Goal: Task Accomplishment & Management: Manage account settings

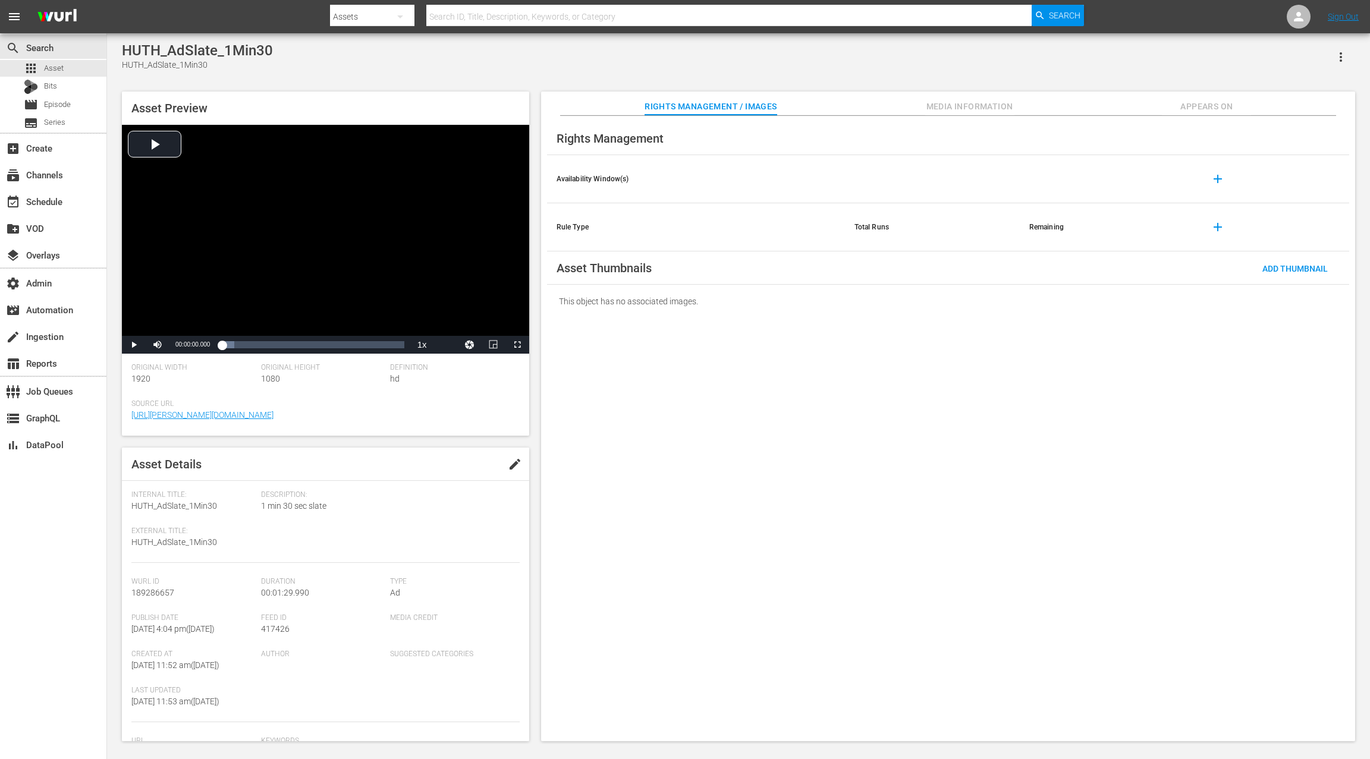
click at [160, 756] on body "menu Search By Assets Search ID, Title, Description, Keywords, or Category Sear…" at bounding box center [685, 379] width 1370 height 759
click at [1225, 101] on span "Appears On" at bounding box center [1206, 106] width 89 height 15
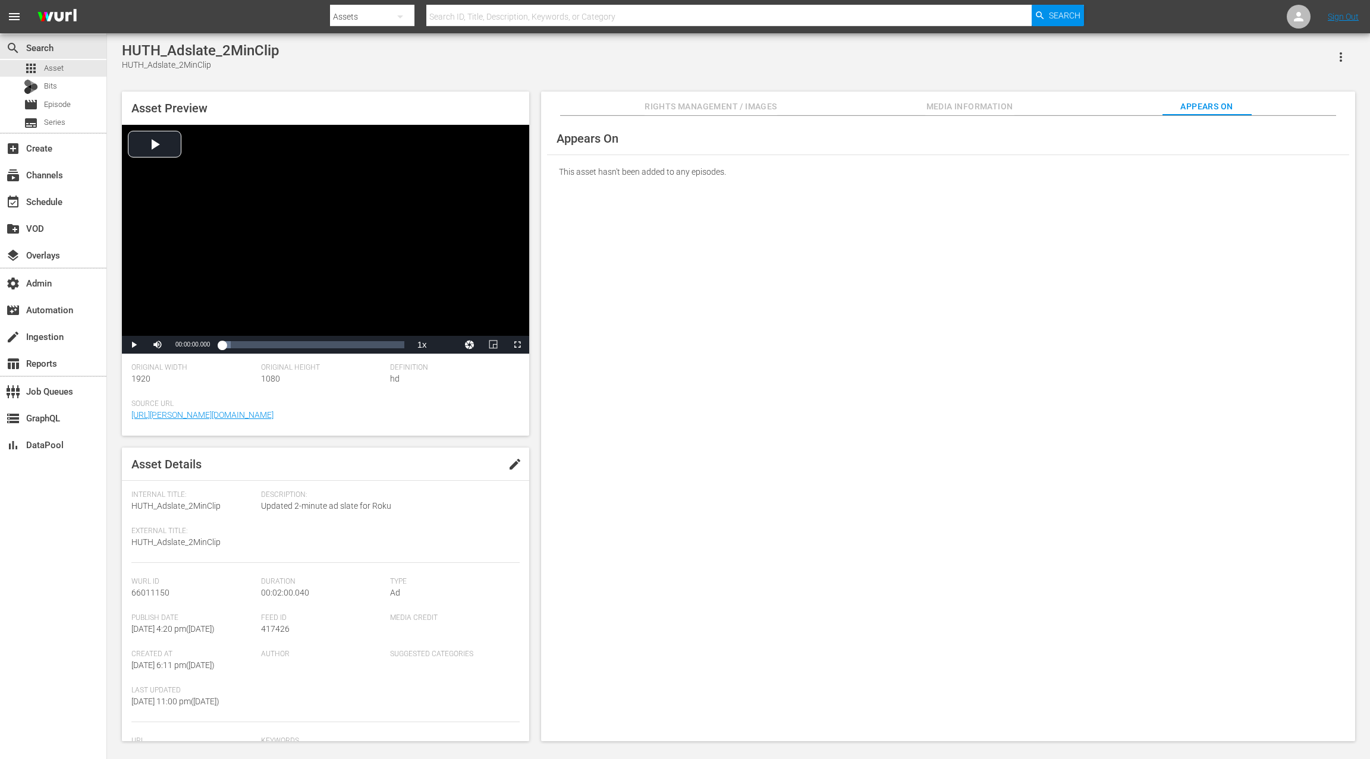
click at [1214, 102] on span "Appears On" at bounding box center [1206, 106] width 89 height 15
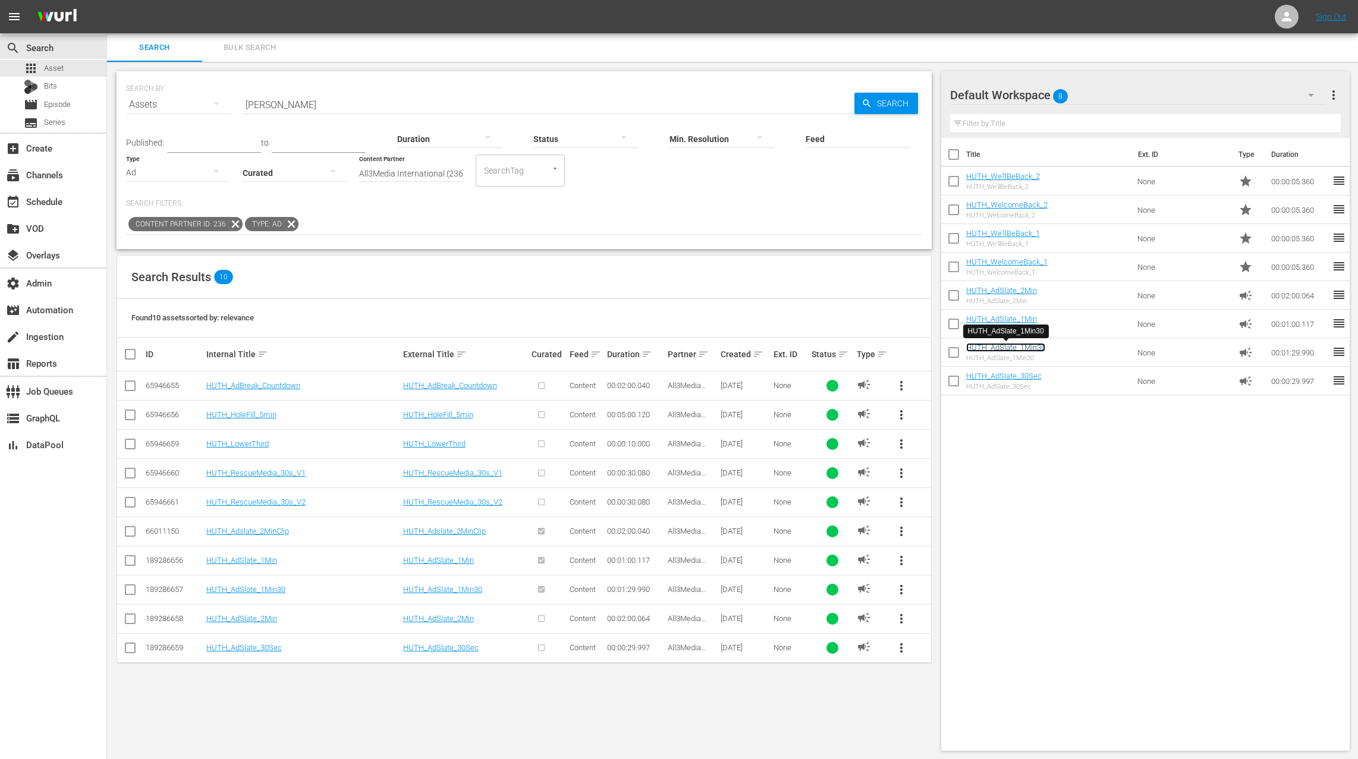
click at [1009, 348] on link "HUTH_AdSlate_1Min30" at bounding box center [1005, 347] width 79 height 9
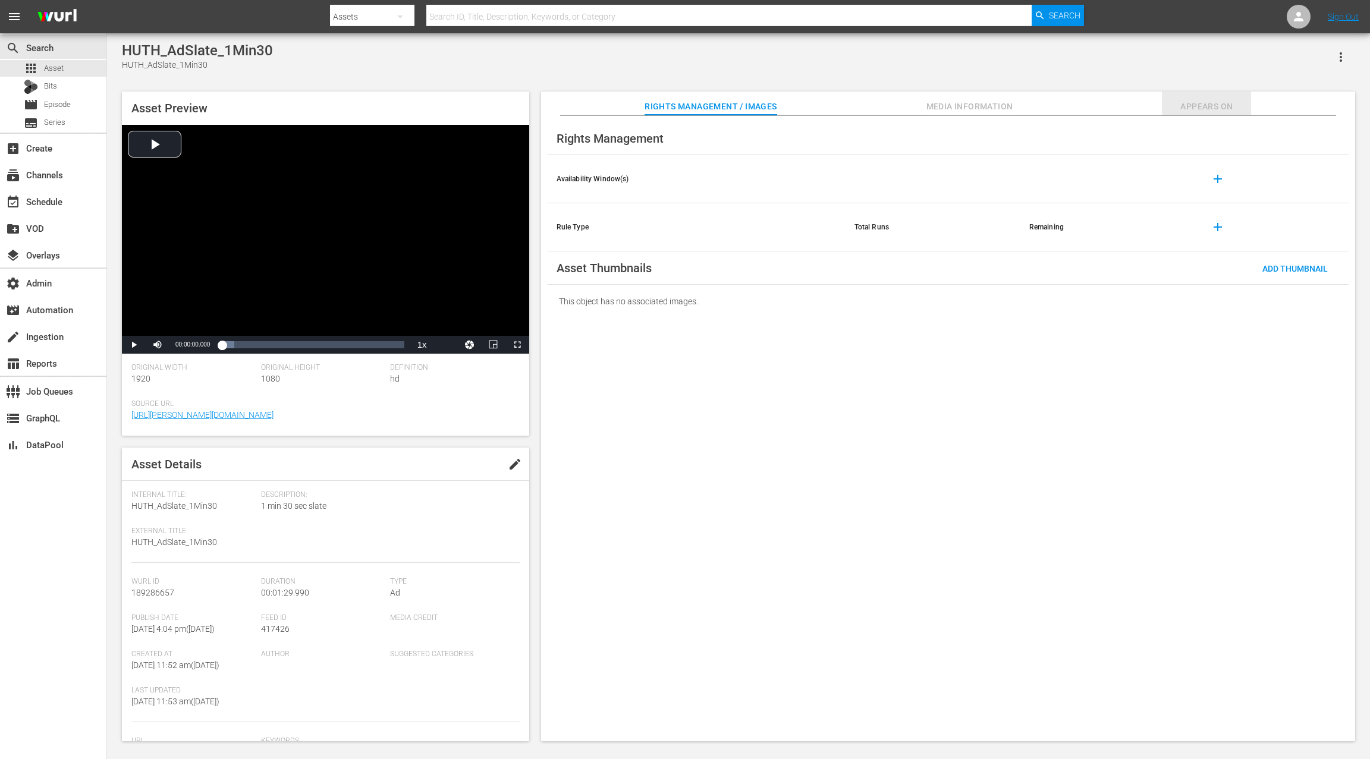
click at [1211, 99] on span "Appears On" at bounding box center [1206, 106] width 89 height 15
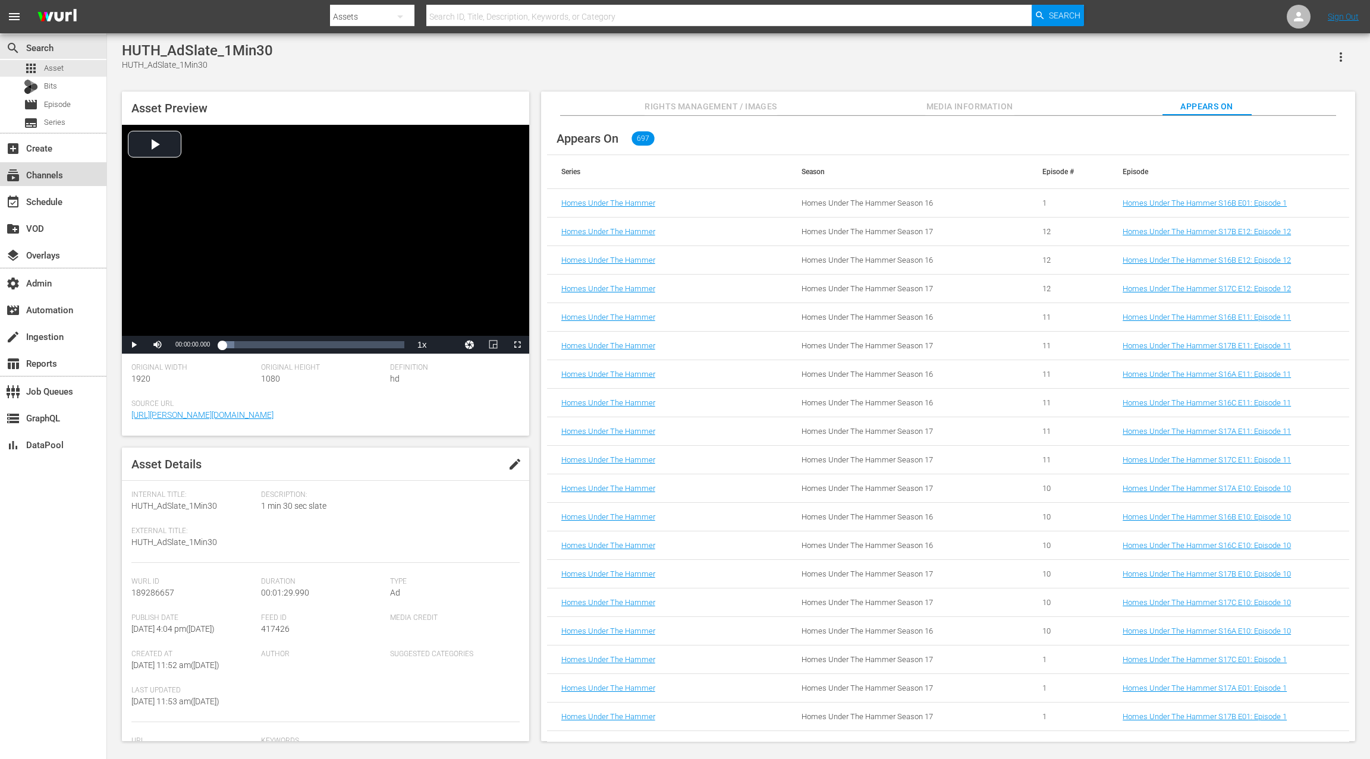
click at [62, 172] on div "subscriptions Channels" at bounding box center [33, 173] width 67 height 11
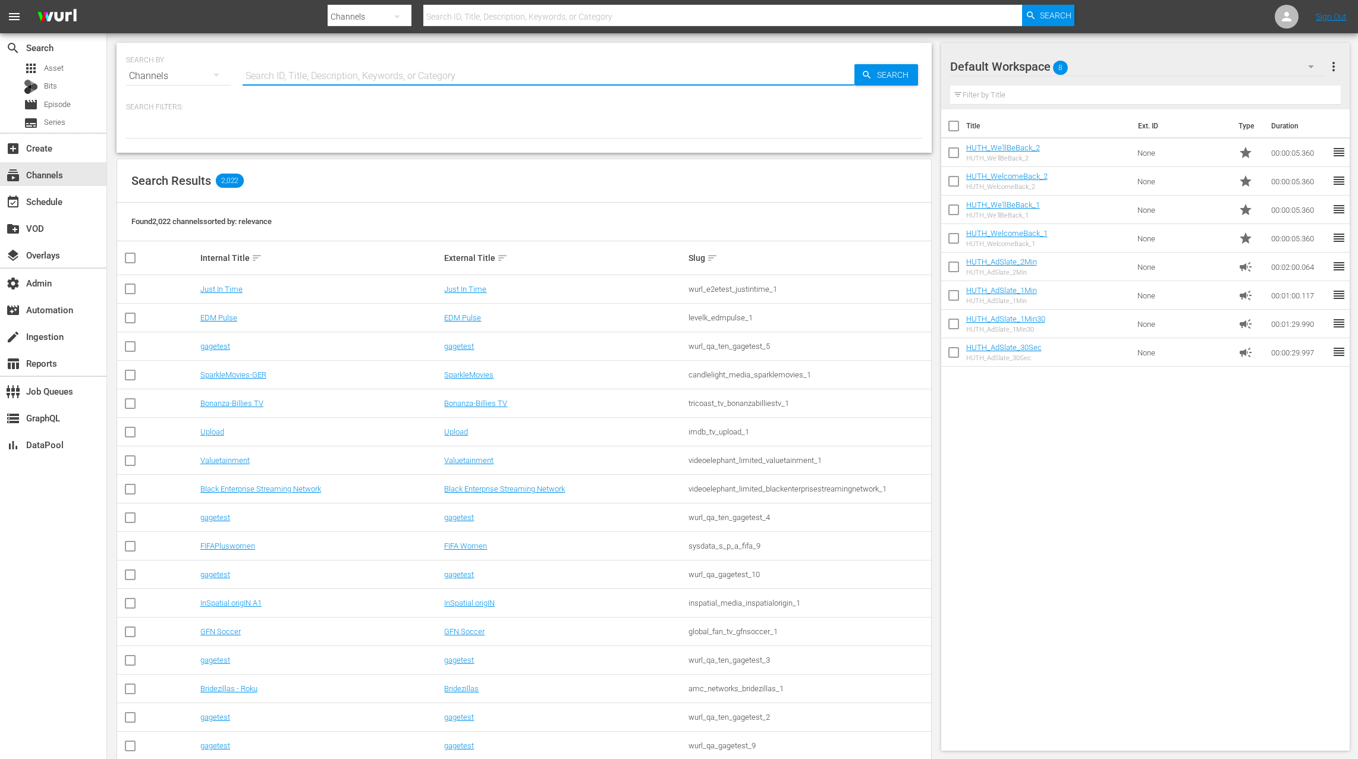
click at [338, 64] on input "text" at bounding box center [549, 76] width 612 height 29
type input "home"
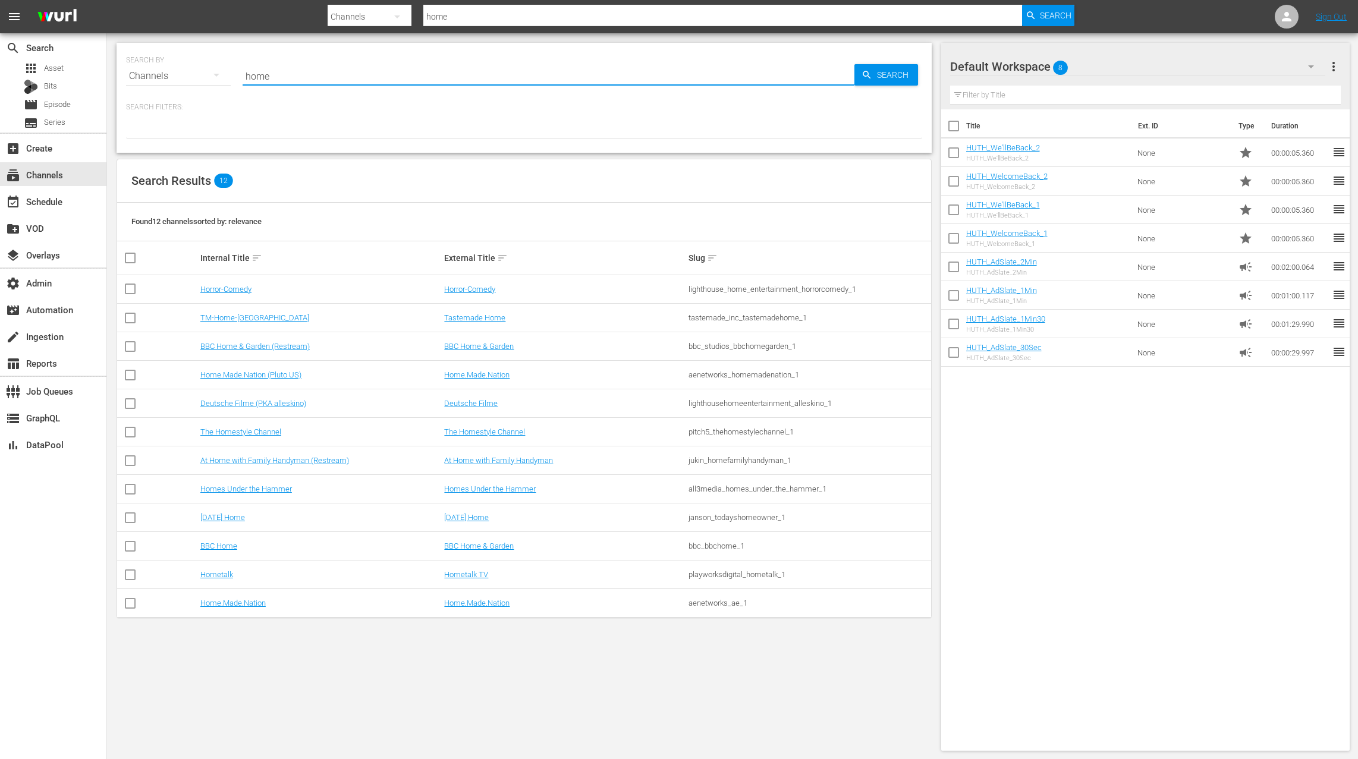
type input "HOMES UNDER THE HAMMER"
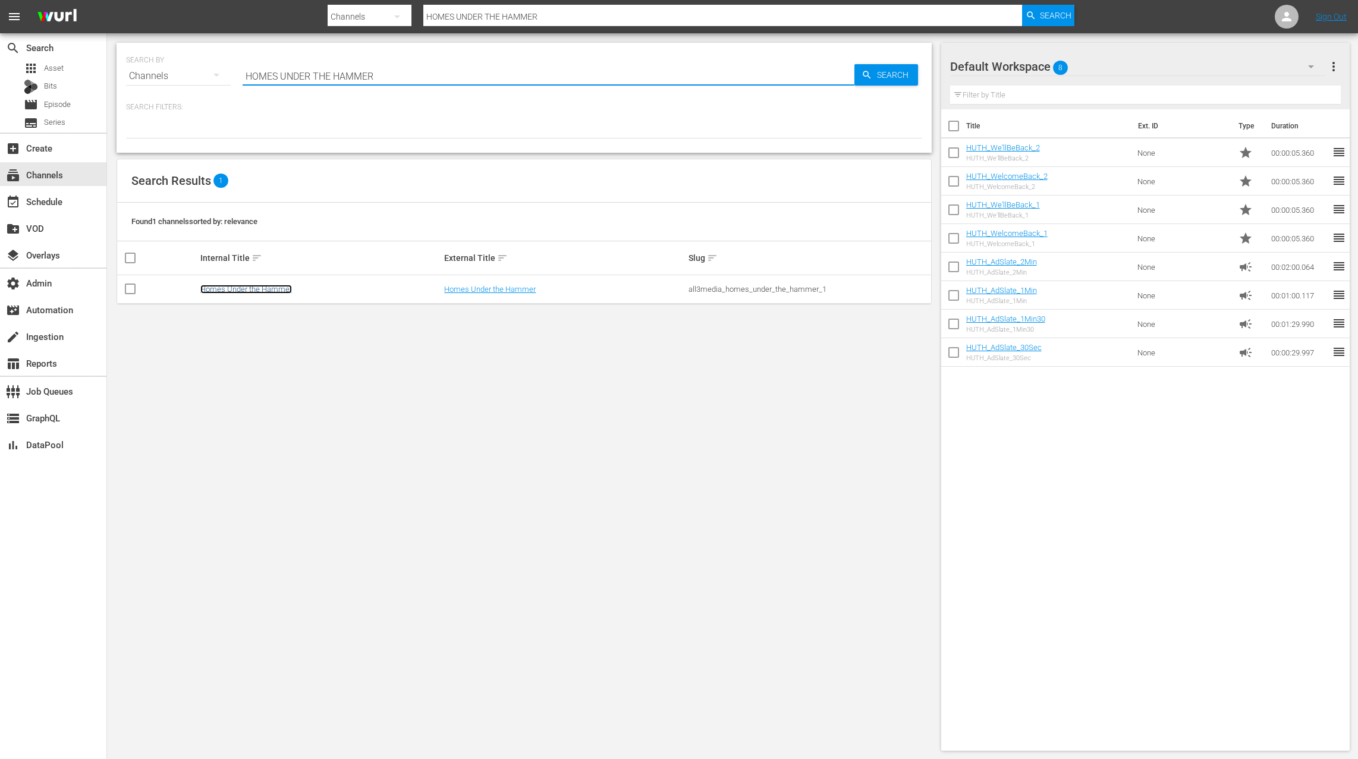
click at [265, 287] on link "Homes Under the Hammer" at bounding box center [246, 289] width 92 height 9
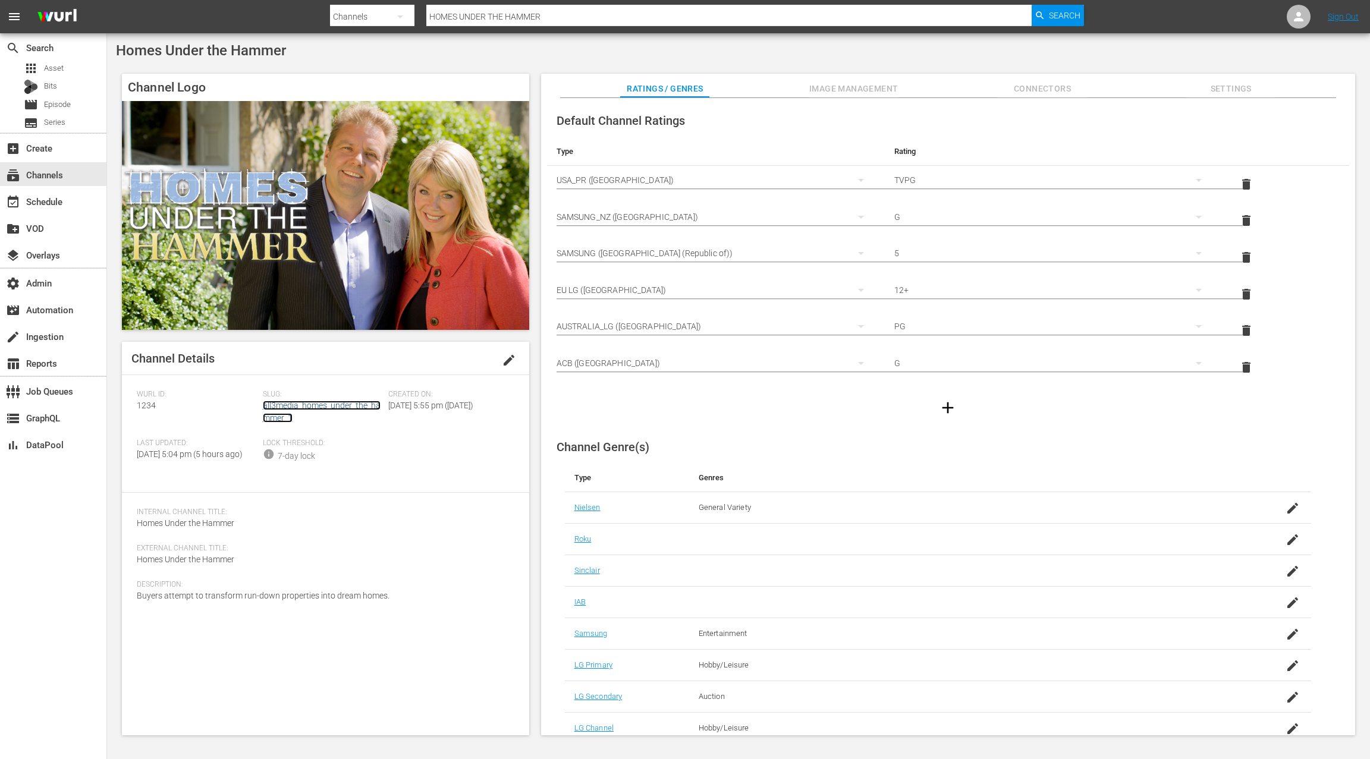
click at [345, 406] on link "all3media_homes_under_the_hammer_1" at bounding box center [322, 412] width 118 height 22
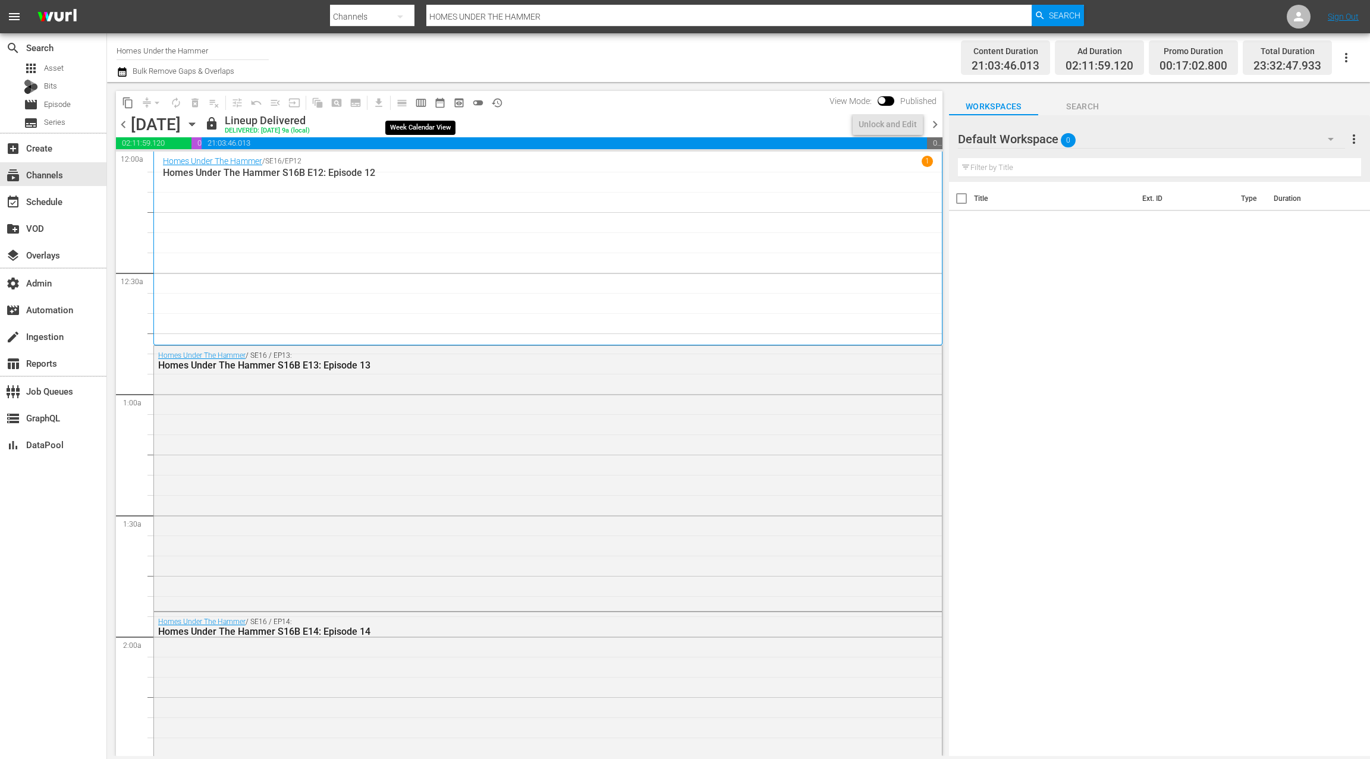
click at [423, 102] on span "calendar_view_week_outlined" at bounding box center [421, 103] width 12 height 12
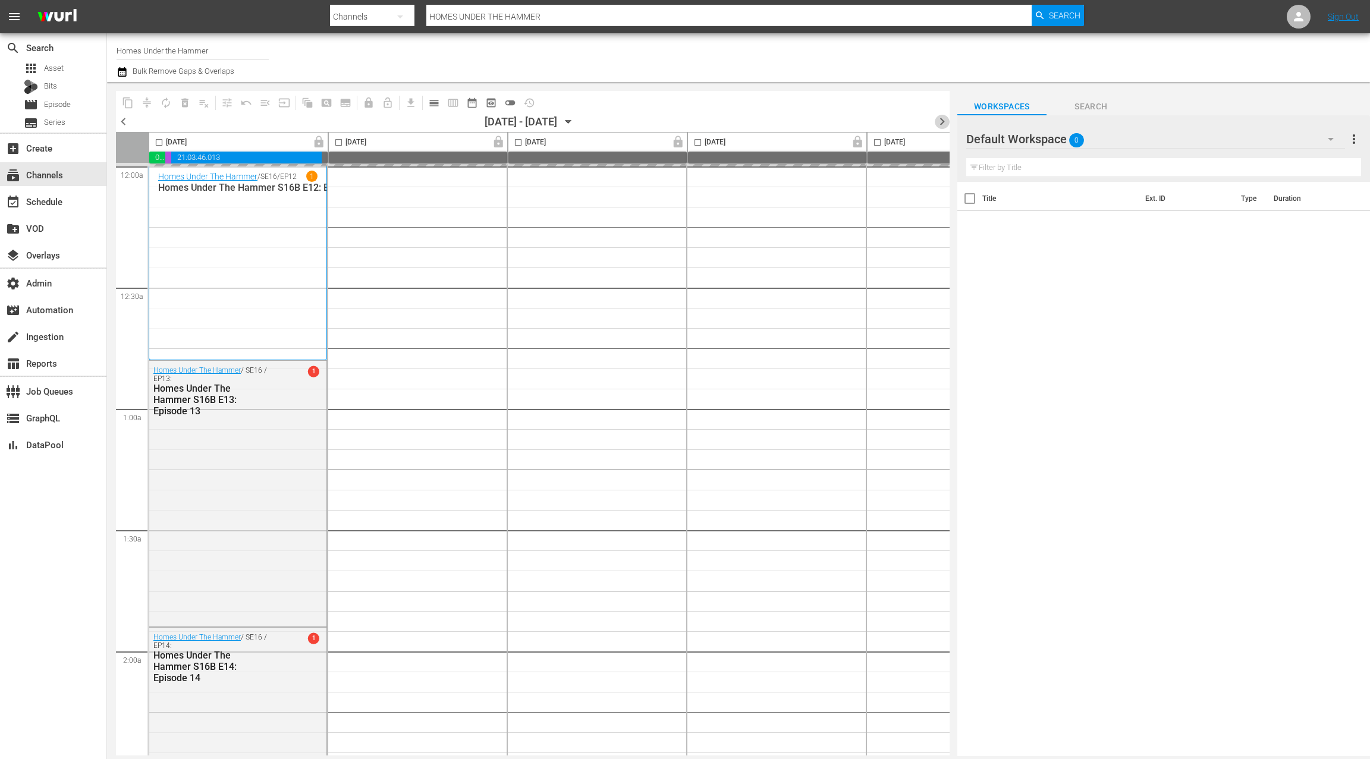
click at [939, 119] on span "chevron_right" at bounding box center [942, 121] width 15 height 15
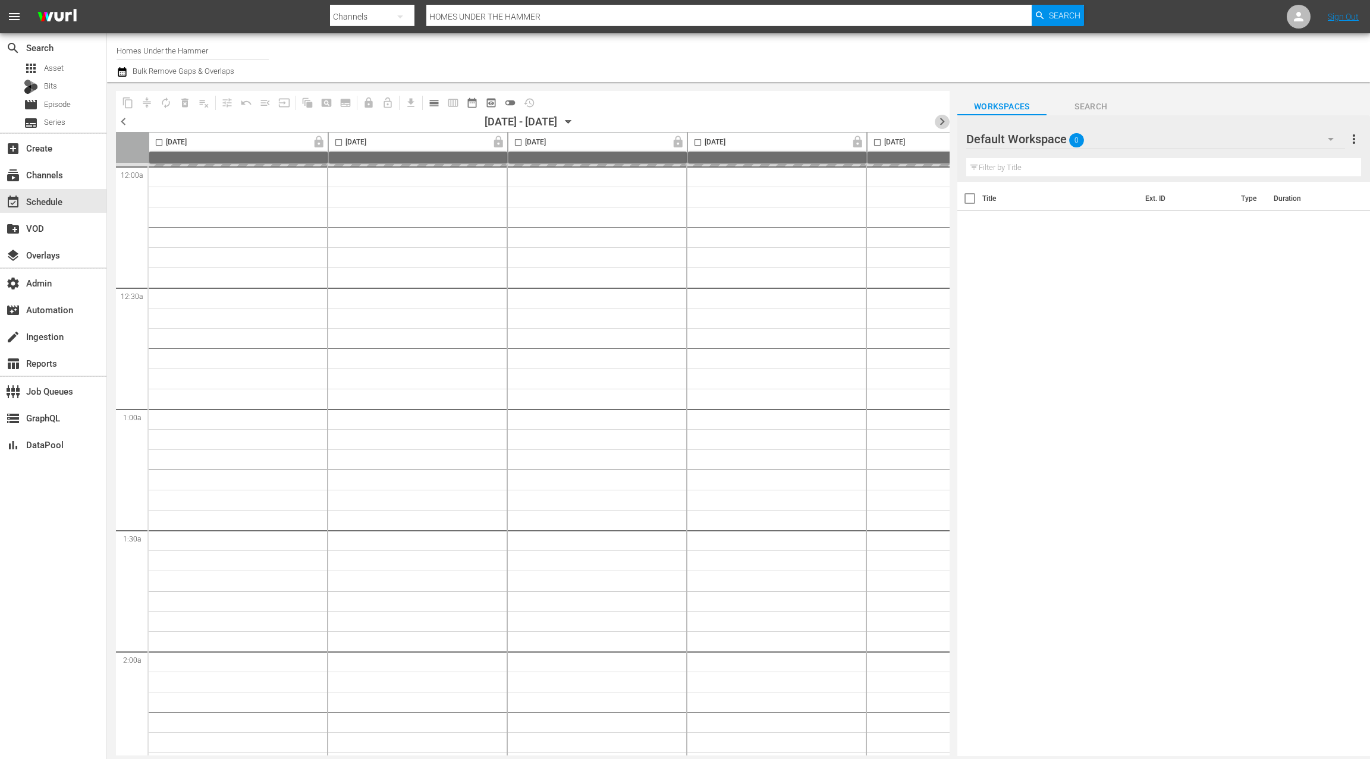
click at [939, 118] on span "chevron_right" at bounding box center [942, 121] width 15 height 15
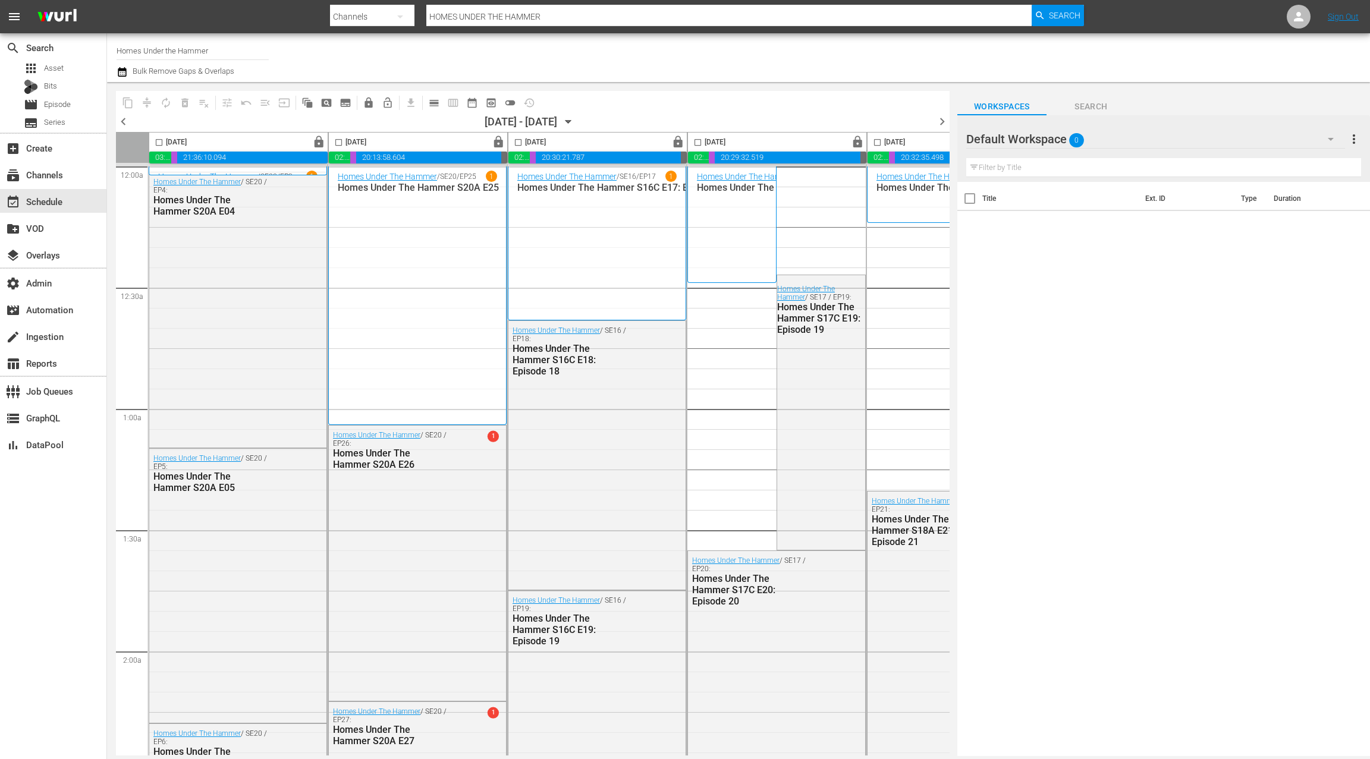
click at [127, 72] on icon "button" at bounding box center [122, 72] width 11 height 14
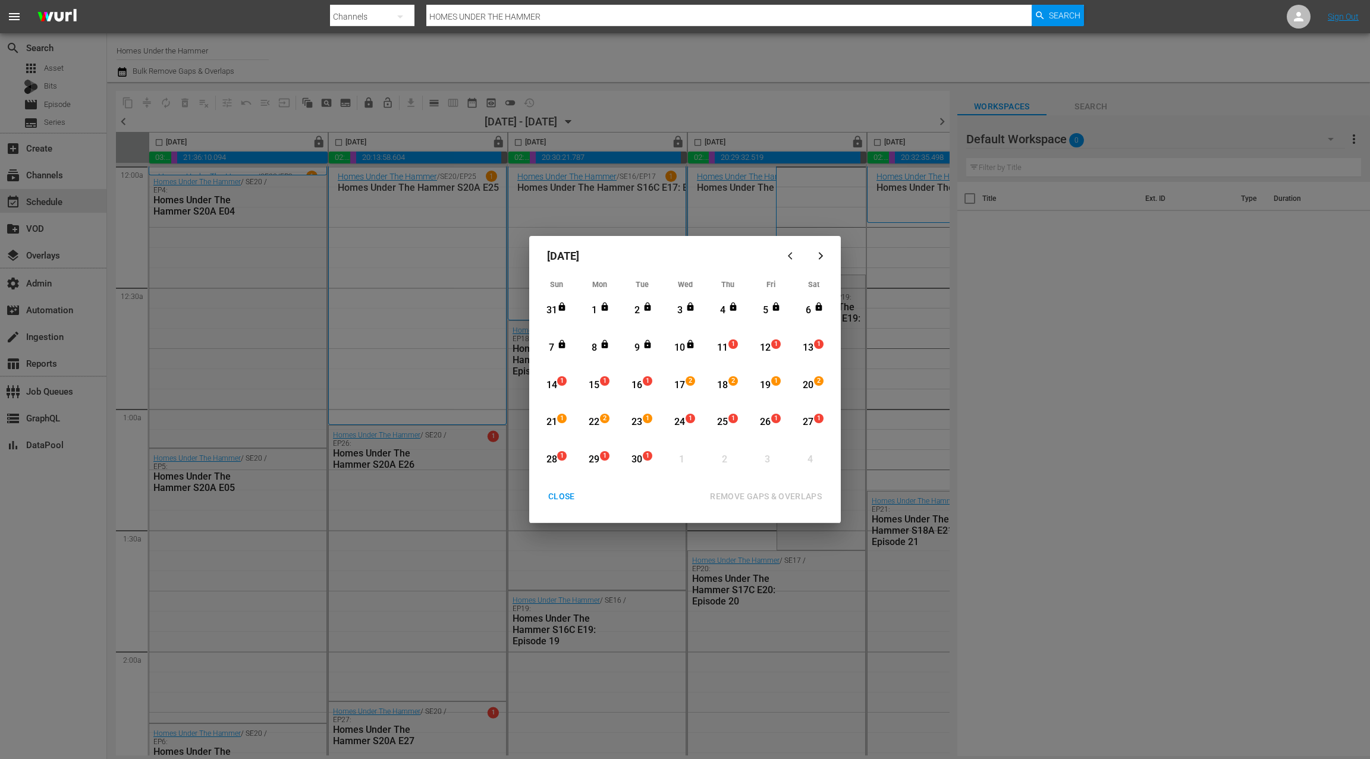
click at [595, 304] on div "1" at bounding box center [594, 311] width 15 height 14
click at [603, 379] on span "1" at bounding box center [605, 381] width 8 height 10
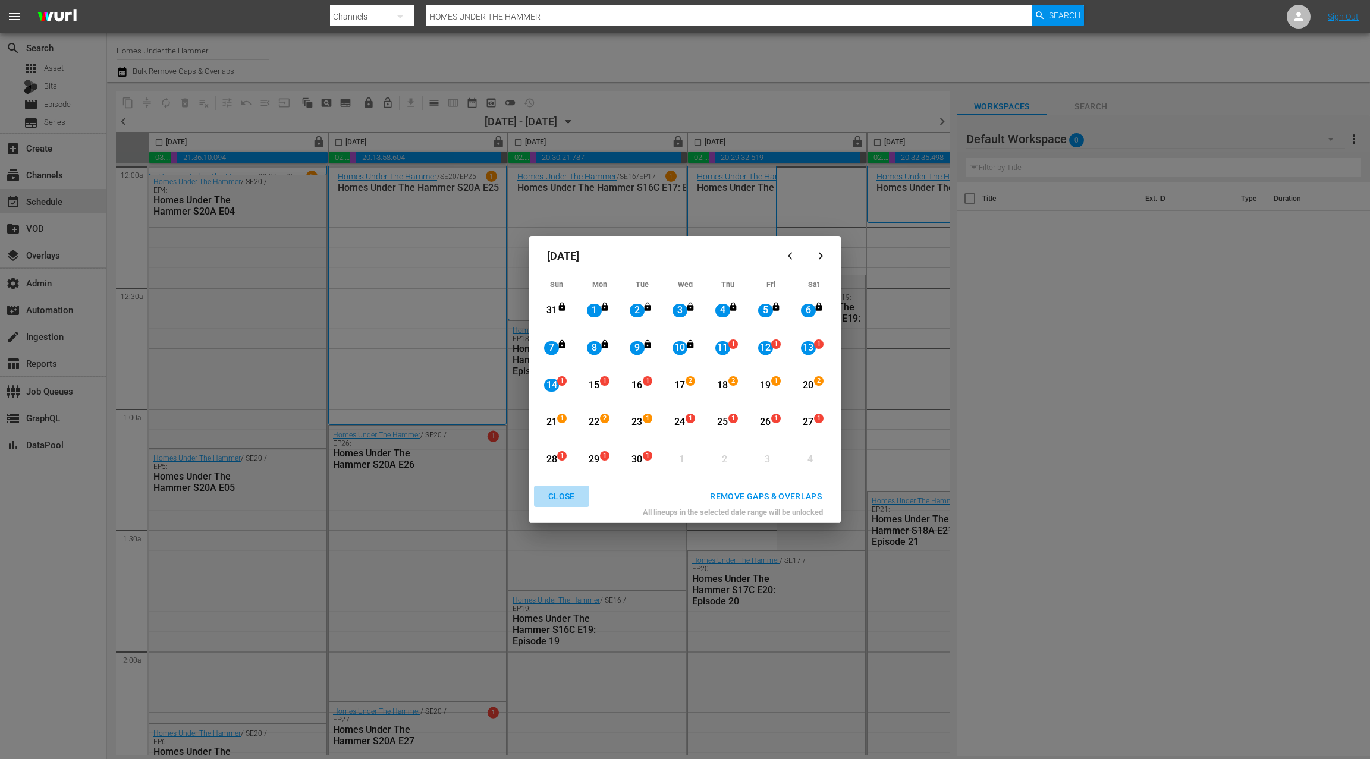
click at [573, 494] on div "CLOSE" at bounding box center [562, 496] width 46 height 15
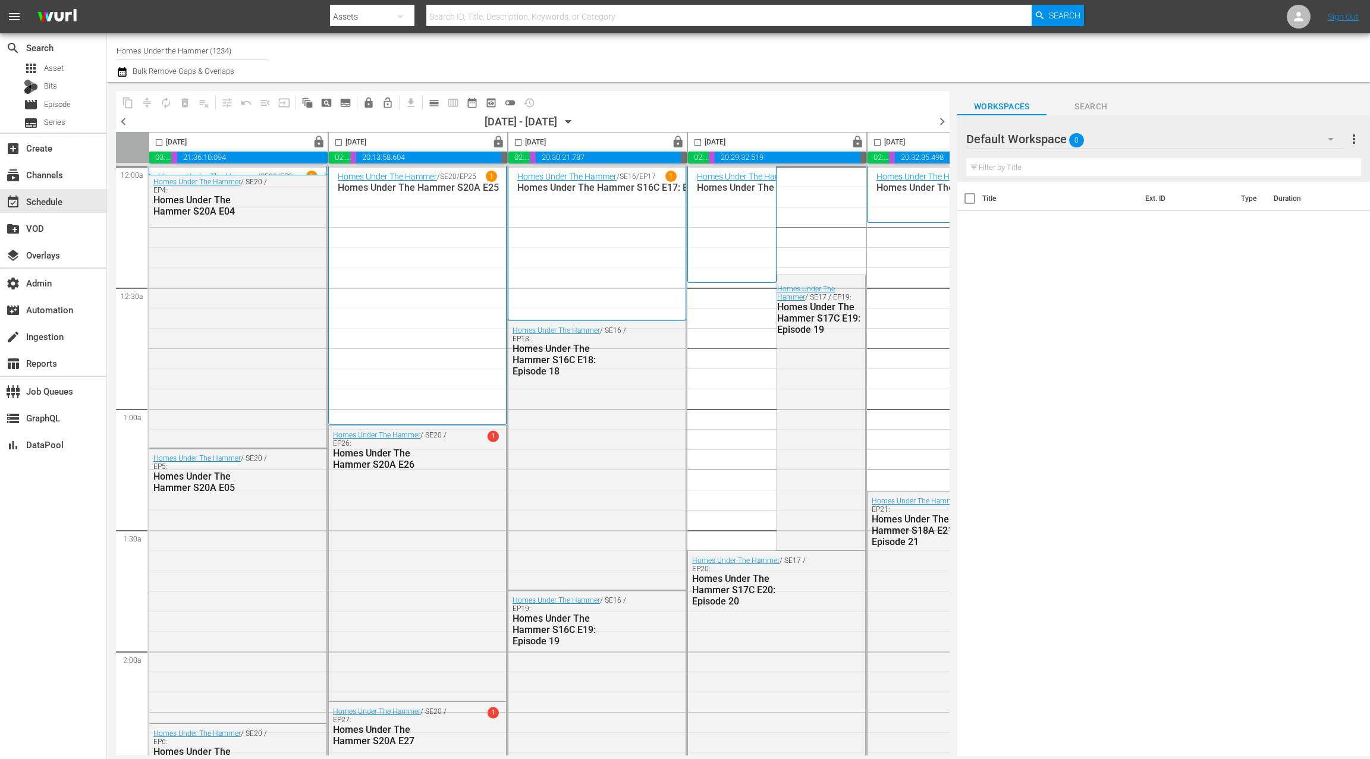
click at [121, 70] on icon "button" at bounding box center [122, 72] width 8 height 10
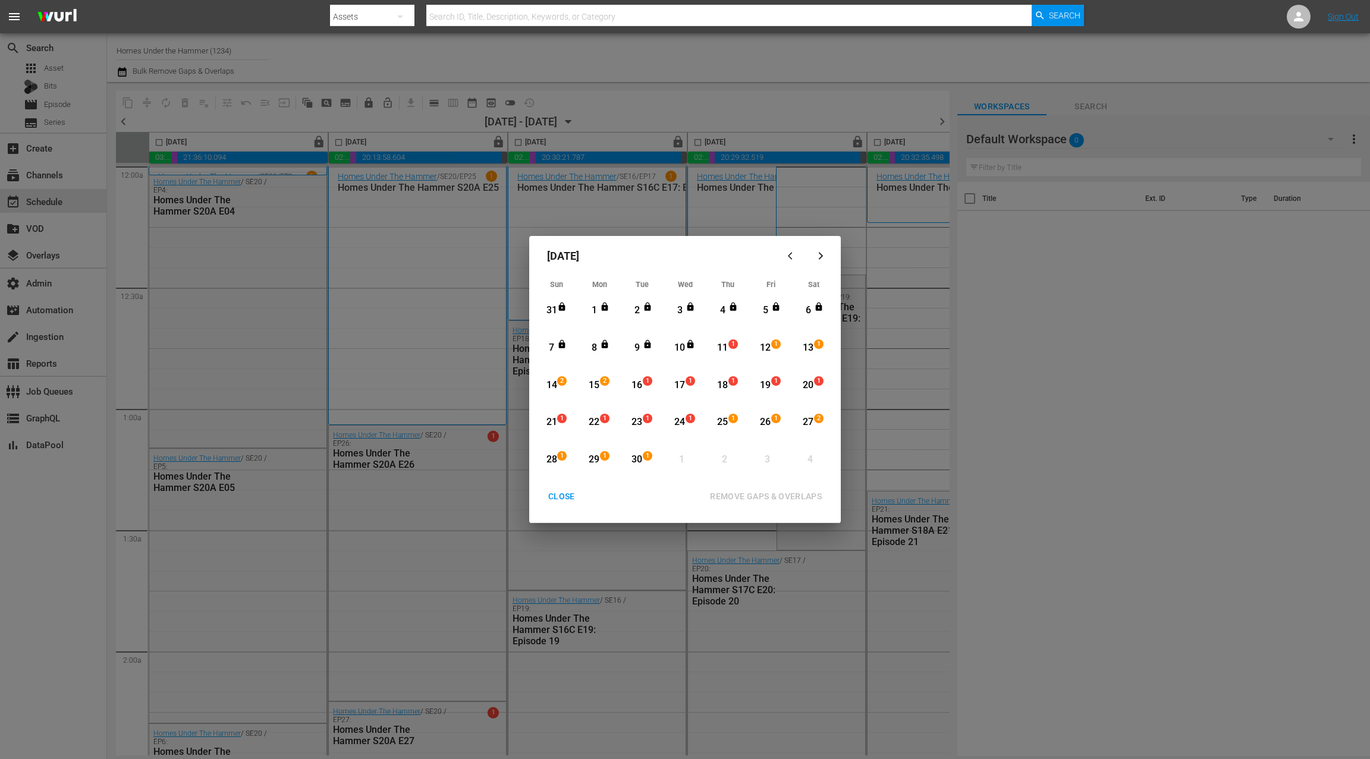
click at [601, 307] on icon "Month View" at bounding box center [605, 307] width 10 height 10
click at [563, 381] on span "2" at bounding box center [562, 381] width 8 height 10
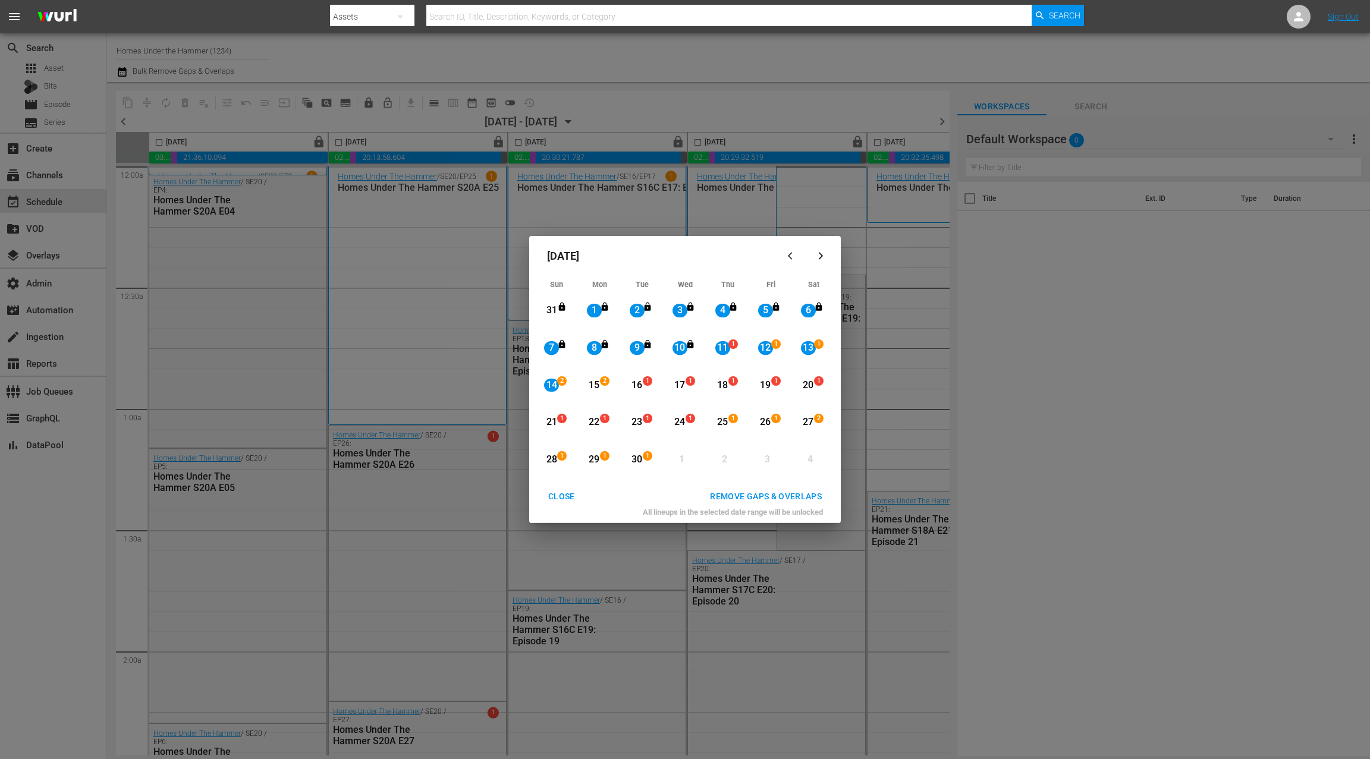
click at [757, 486] on button "REMOVE GAPS & OVERLAPS" at bounding box center [766, 497] width 140 height 22
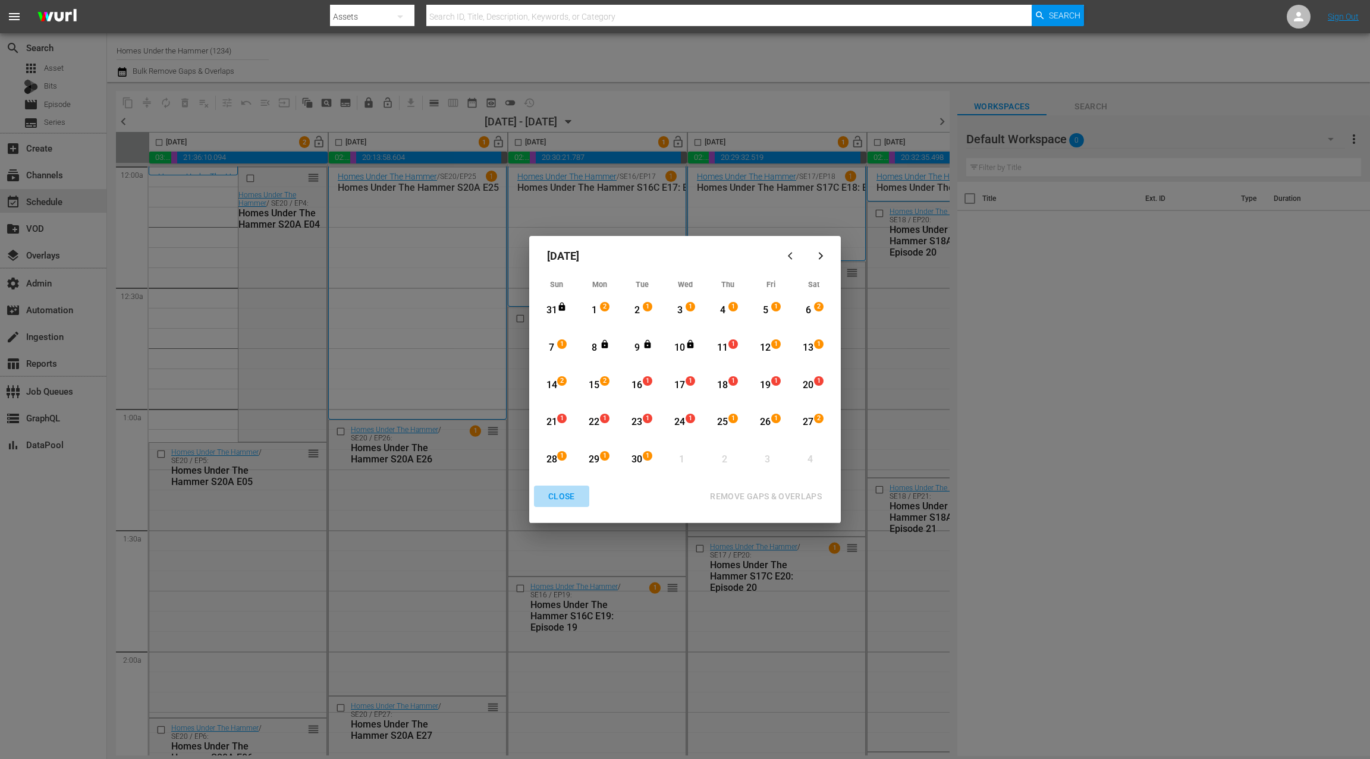
click at [564, 494] on div "CLOSE" at bounding box center [562, 496] width 46 height 15
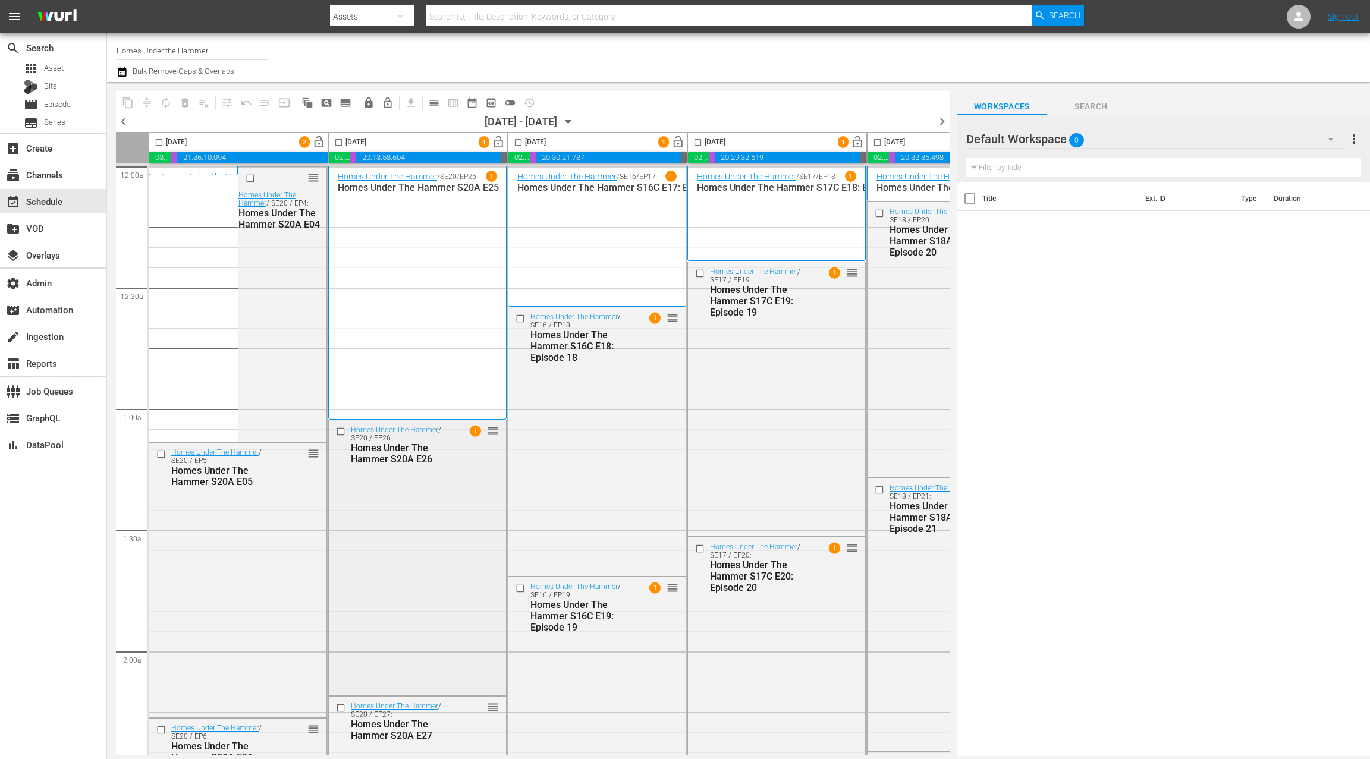
click at [447, 447] on div "Homes Under The Hammer S20A E26" at bounding box center [402, 453] width 102 height 23
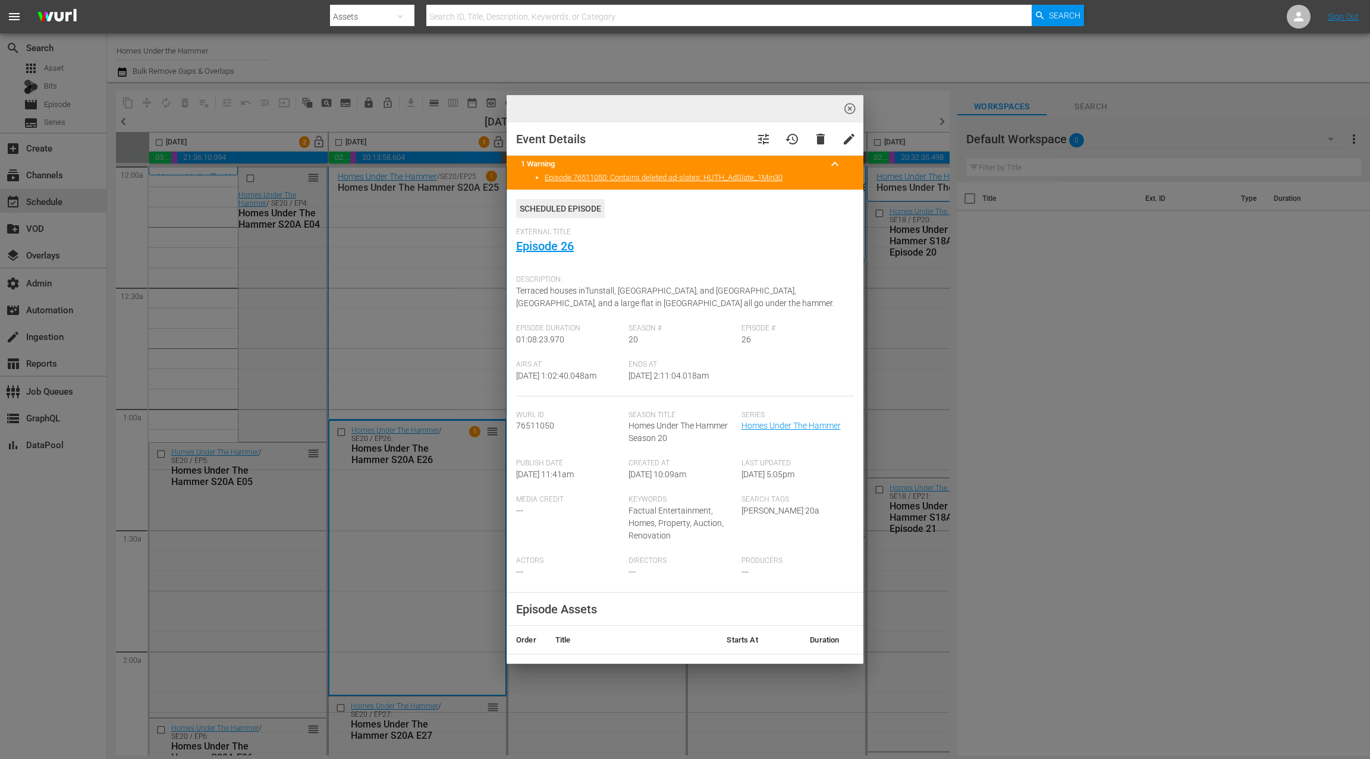
click at [433, 356] on div "highlight_off_icon Event Details tune history delete edit 1 Warning keyboard_ar…" at bounding box center [685, 379] width 1370 height 759
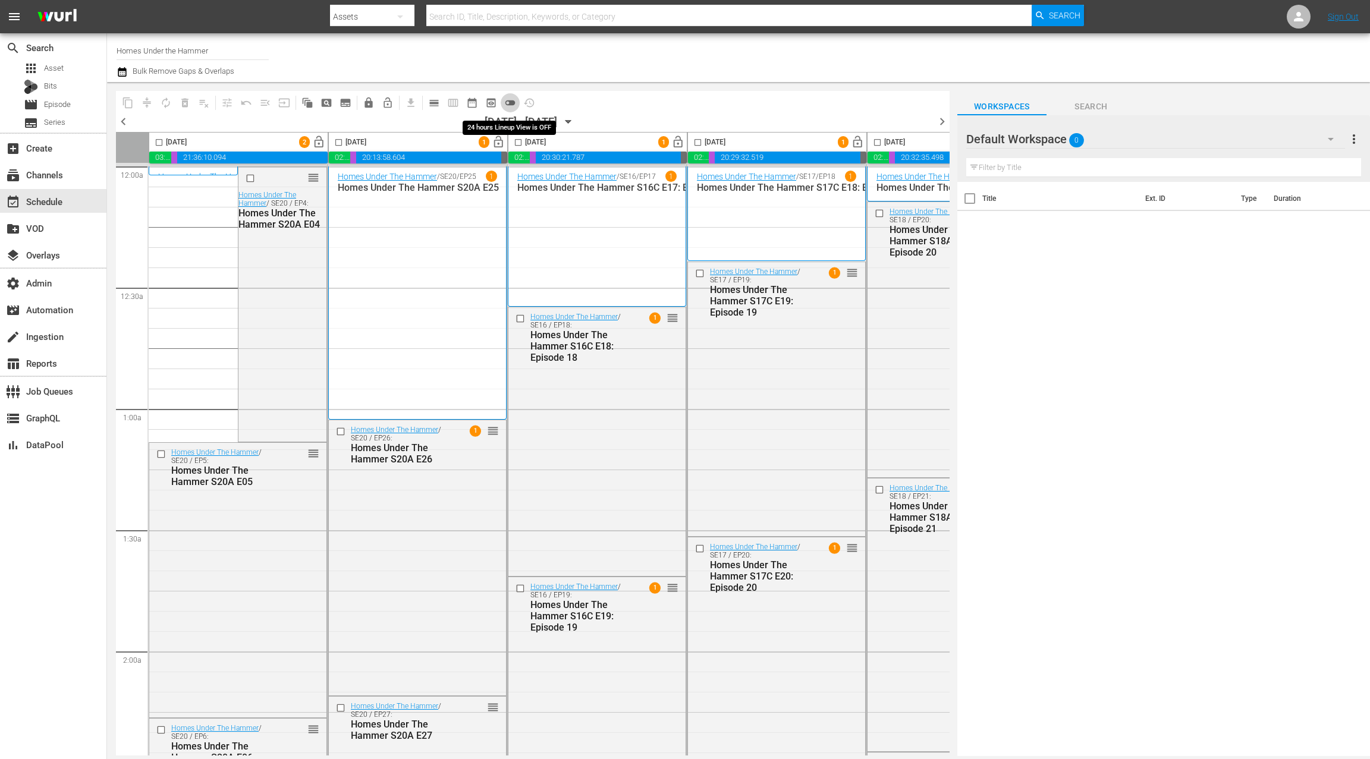
drag, startPoint x: 513, startPoint y: 101, endPoint x: 514, endPoint y: 107, distance: 6.1
click at [513, 101] on span "toggle_off" at bounding box center [510, 103] width 12 height 12
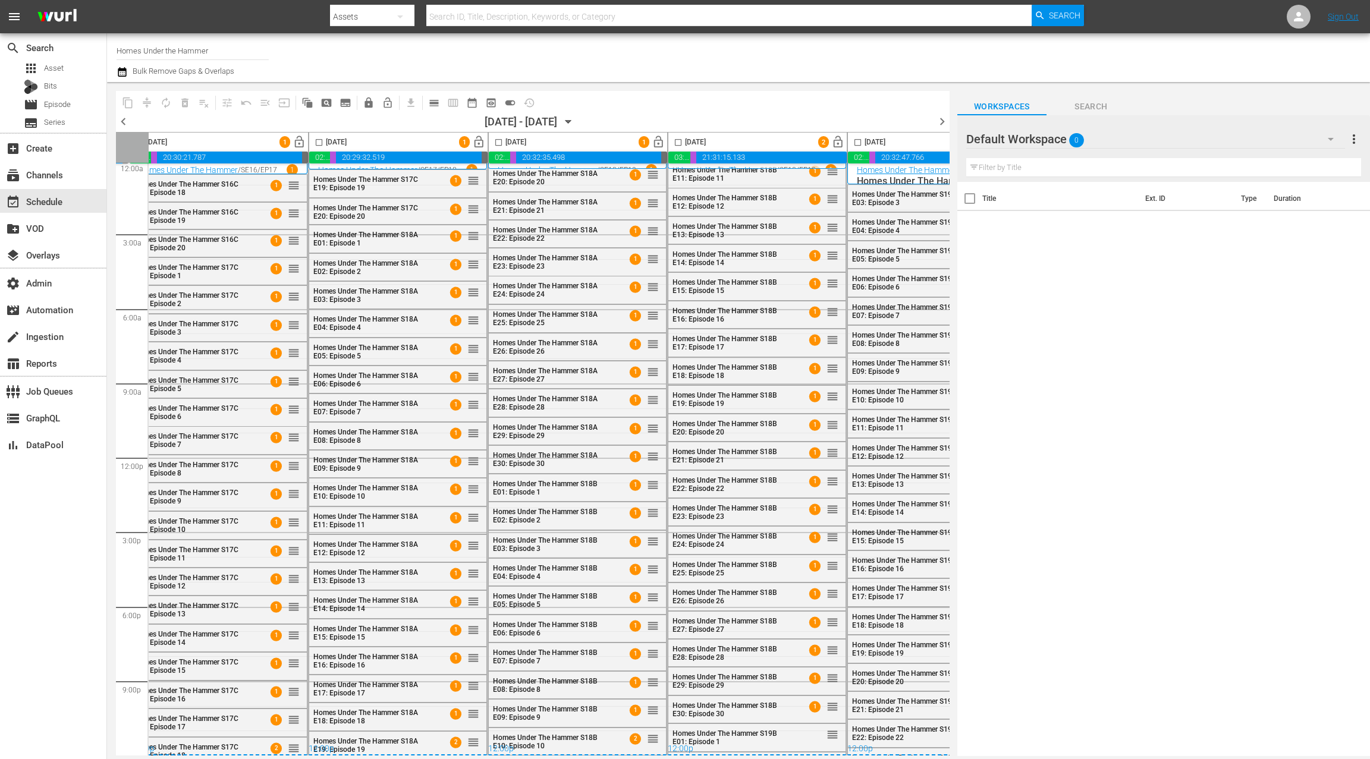
scroll to position [10, 423]
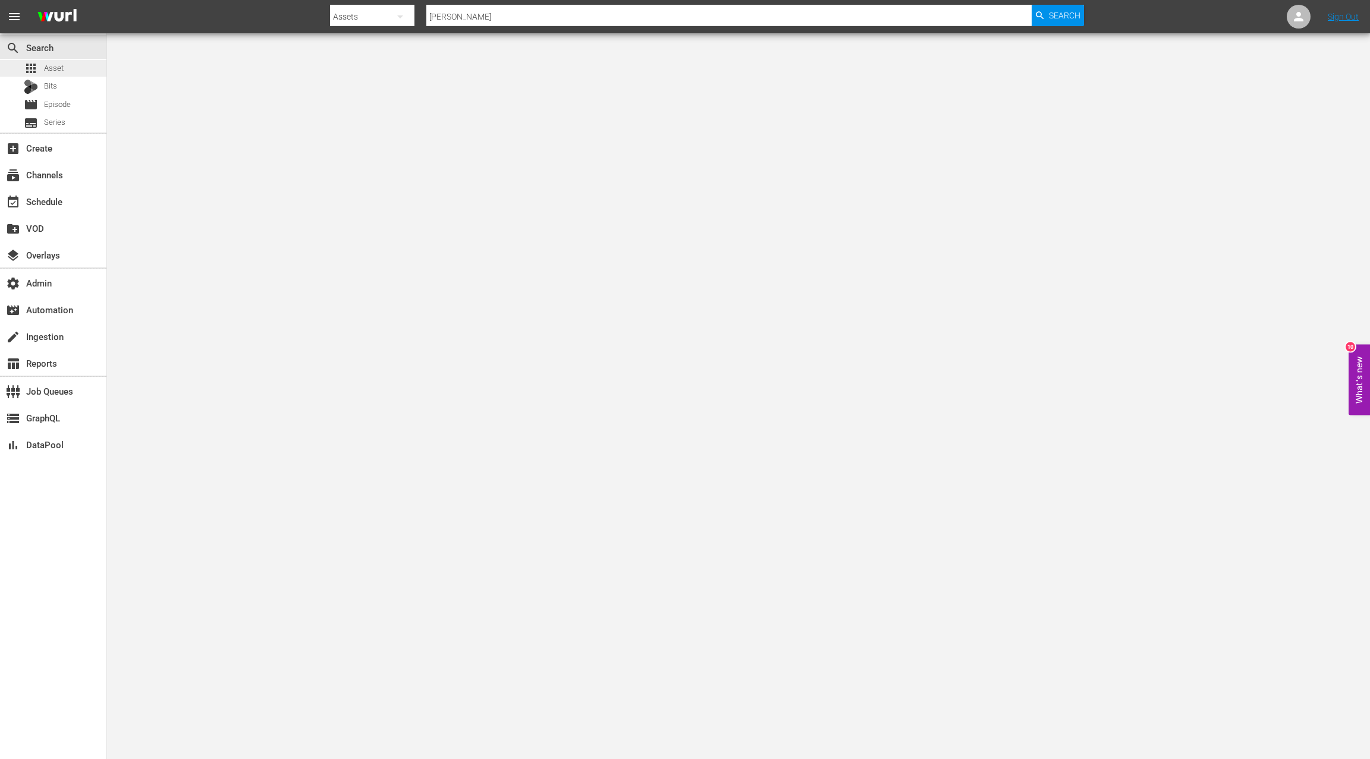
click at [64, 70] on div "apps Asset" at bounding box center [53, 68] width 106 height 17
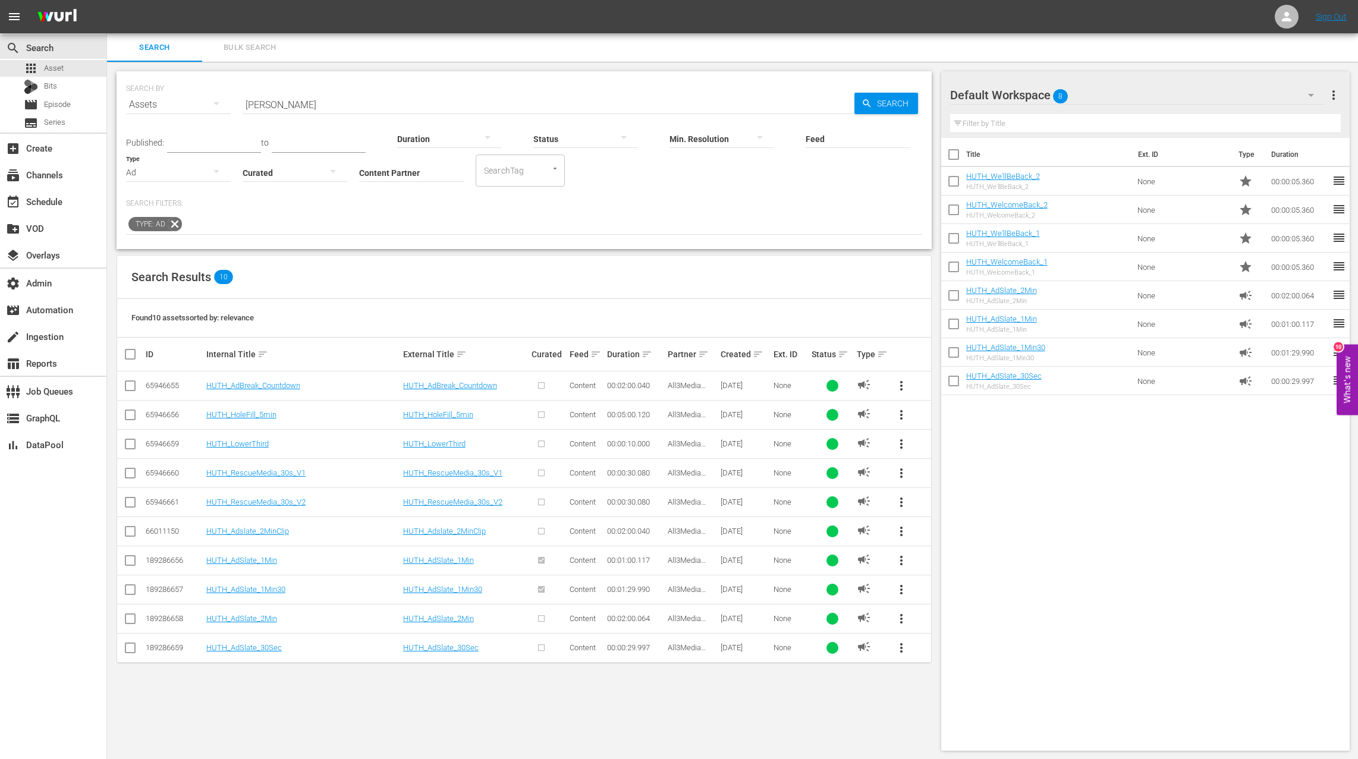
click at [376, 168] on input "Content Partner" at bounding box center [411, 173] width 105 height 43
click at [470, 211] on div "All3Media International (236)" at bounding box center [456, 205] width 174 height 29
type input "All3Media International (236)"
drag, startPoint x: 296, startPoint y: 98, endPoint x: 285, endPoint y: 99, distance: 10.2
click at [284, 99] on input "huth" at bounding box center [549, 104] width 612 height 29
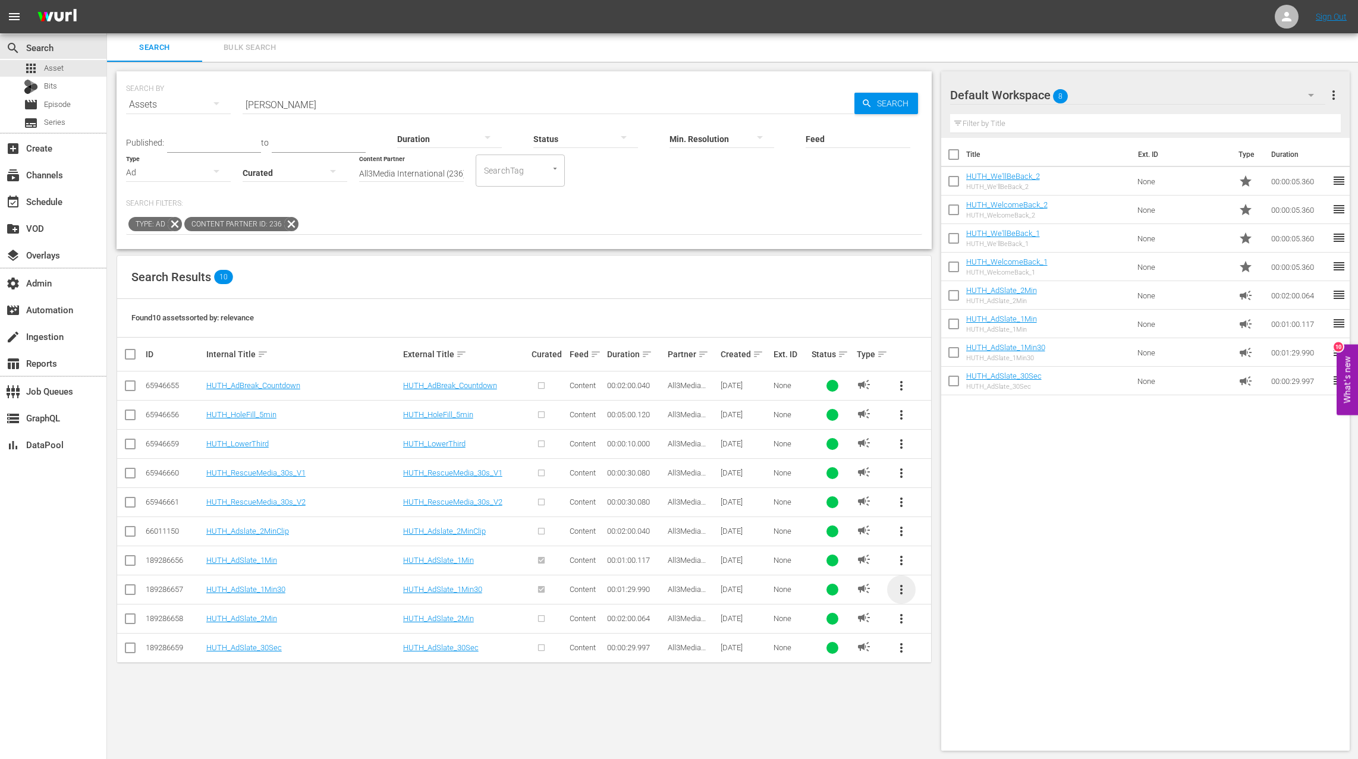
click at [902, 585] on span "more_vert" at bounding box center [901, 590] width 14 height 14
click at [984, 671] on div "Replace within all episodes" at bounding box center [982, 678] width 114 height 29
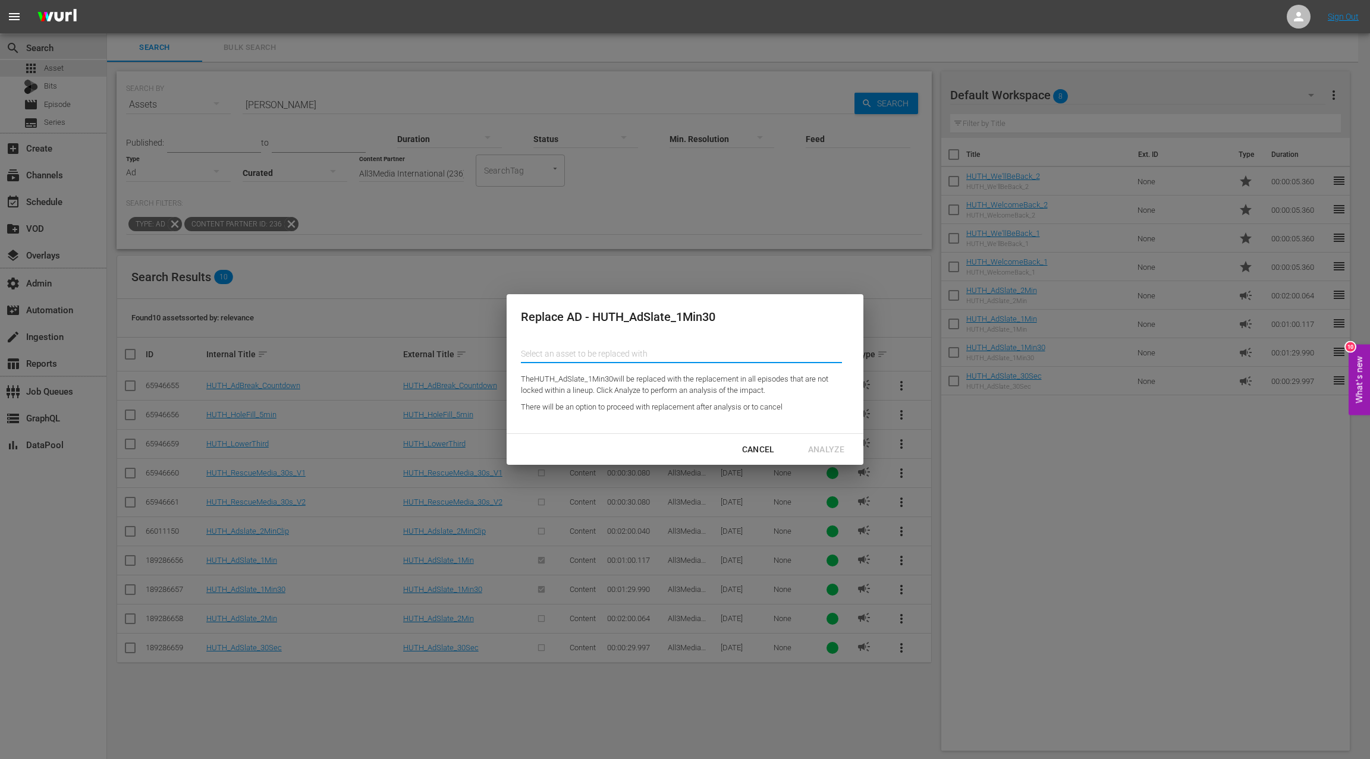
click at [700, 354] on input "Content Partner" at bounding box center [681, 354] width 321 height 29
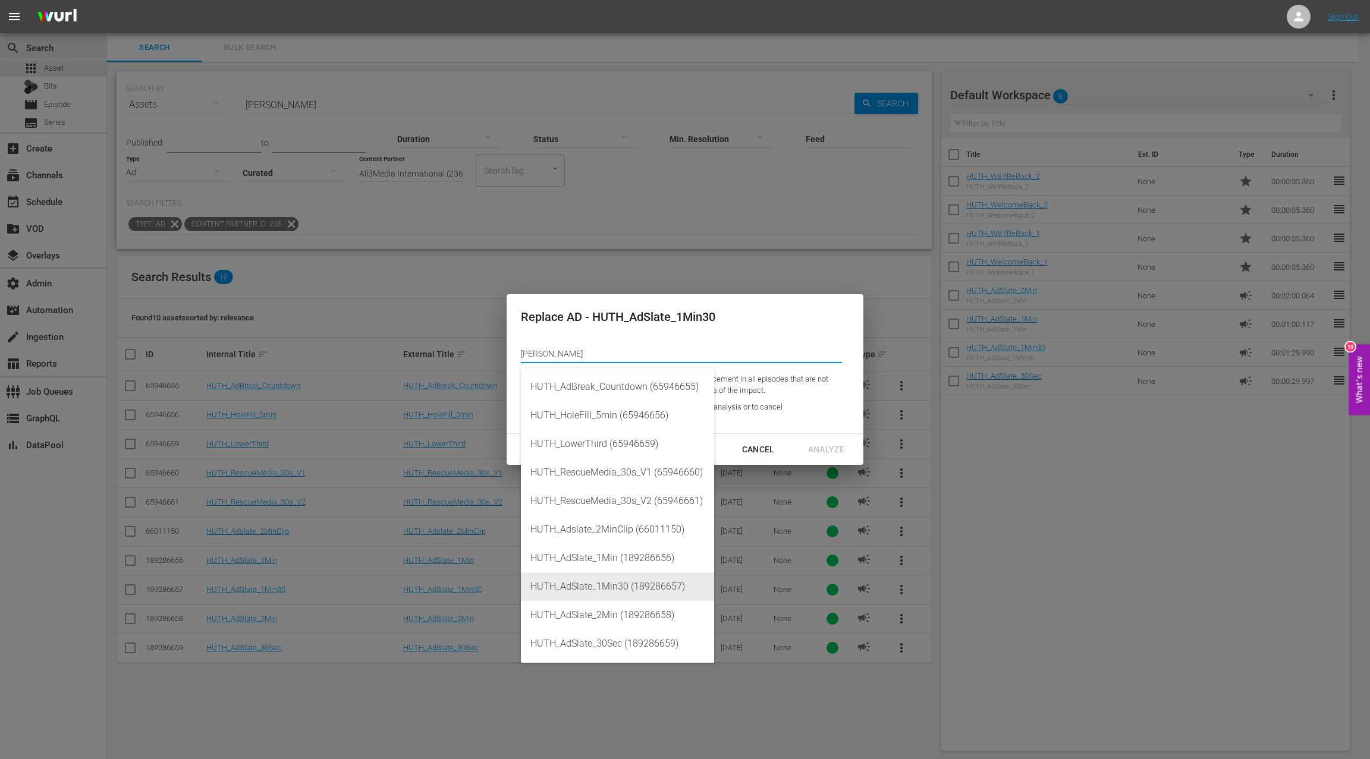
click at [689, 586] on div "HUTH_AdSlate_1Min30 (189286657)" at bounding box center [617, 587] width 174 height 29
type input "HUTH_AdSlate_1Min30 (189286657)"
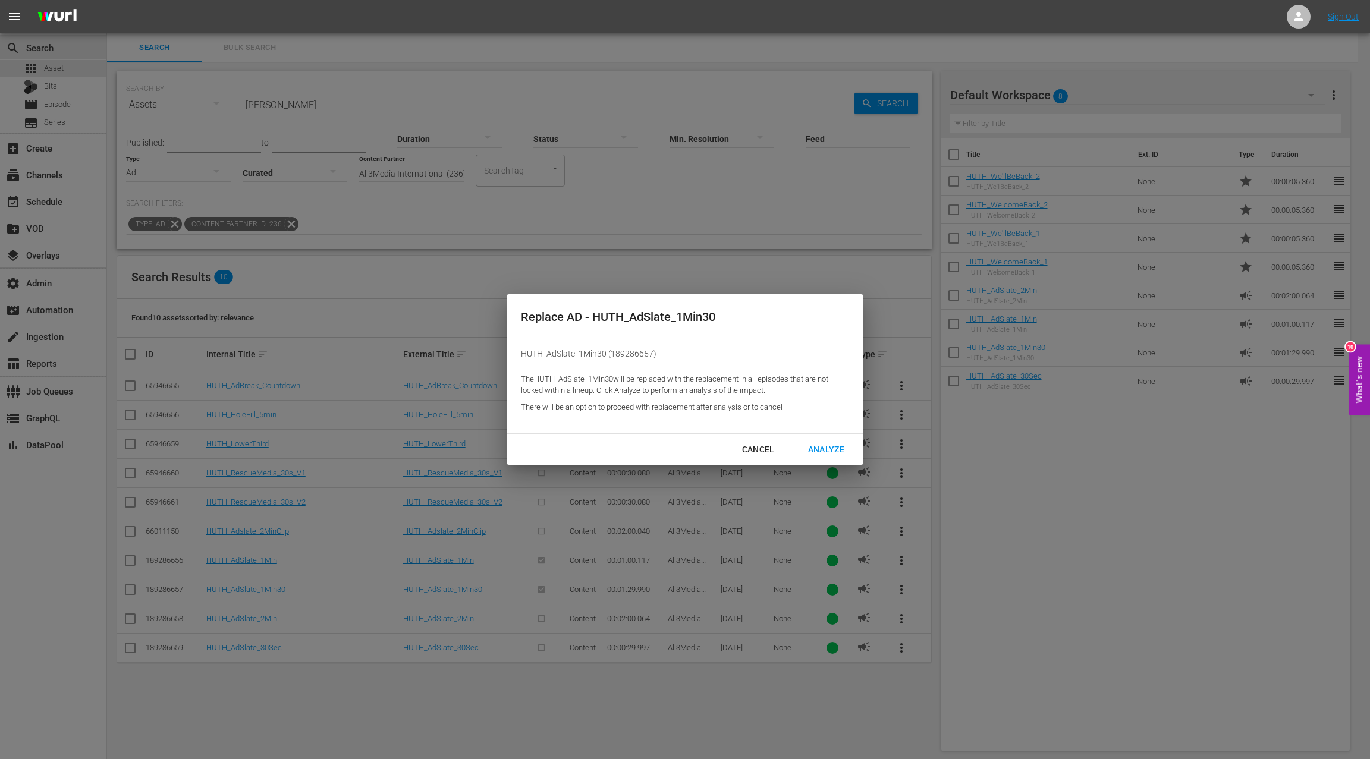
click at [815, 449] on div "Analyze" at bounding box center [826, 449] width 55 height 15
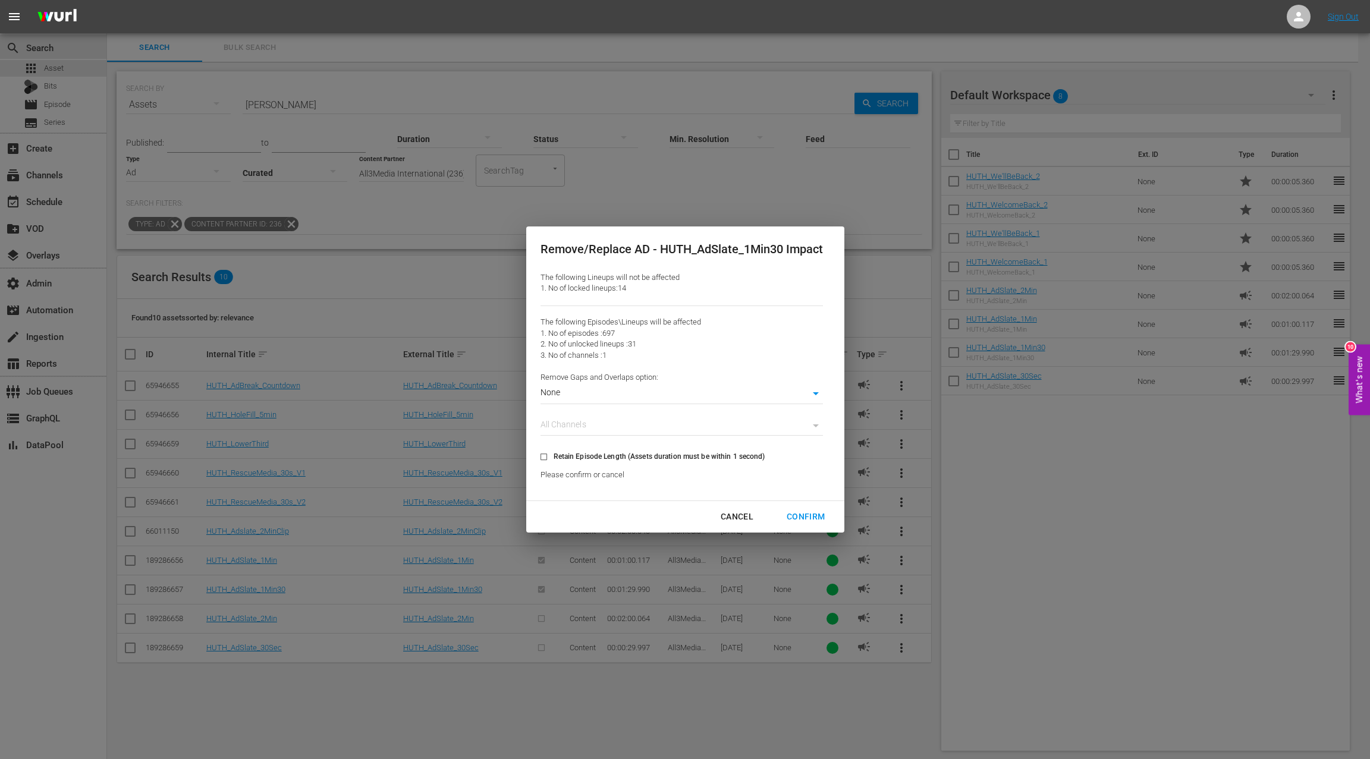
click at [747, 514] on div "Cancel" at bounding box center [737, 517] width 52 height 15
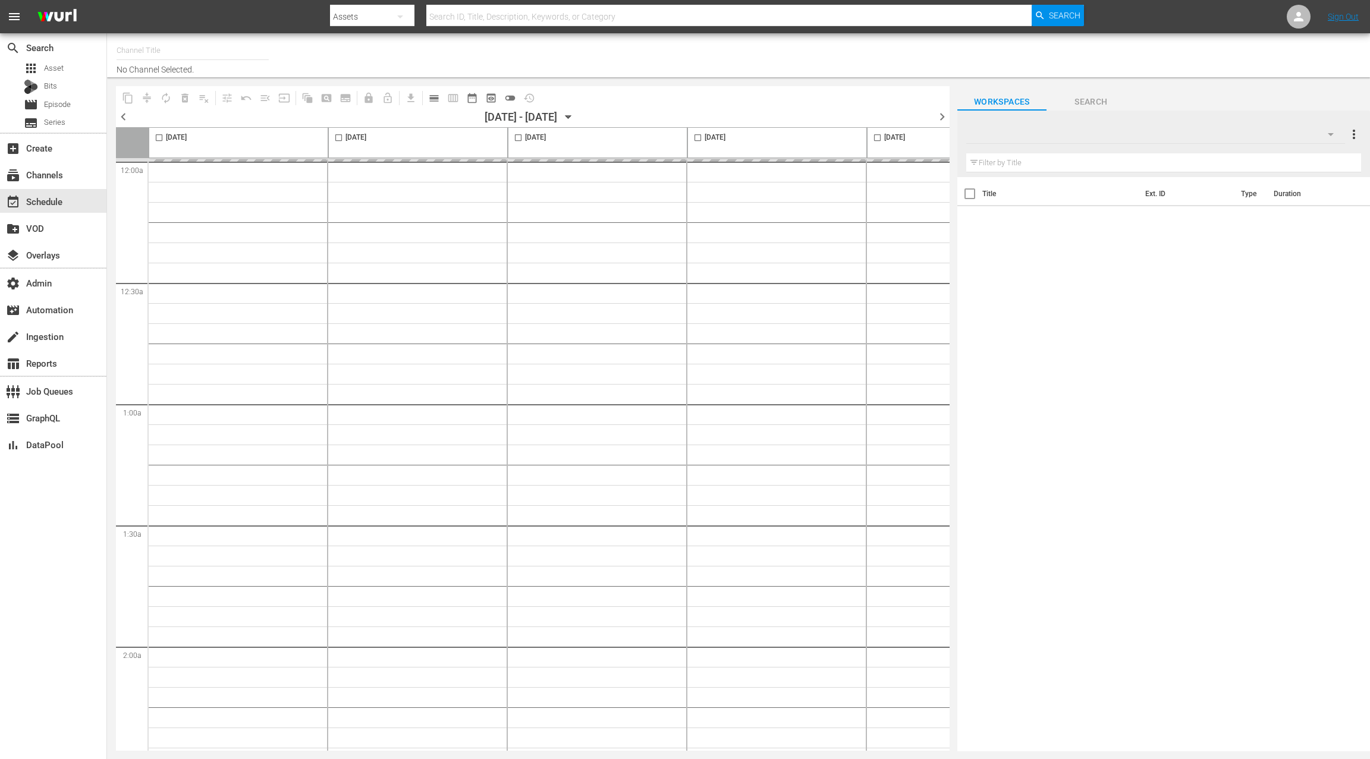
type input "Homes Under the Hammer (1234)"
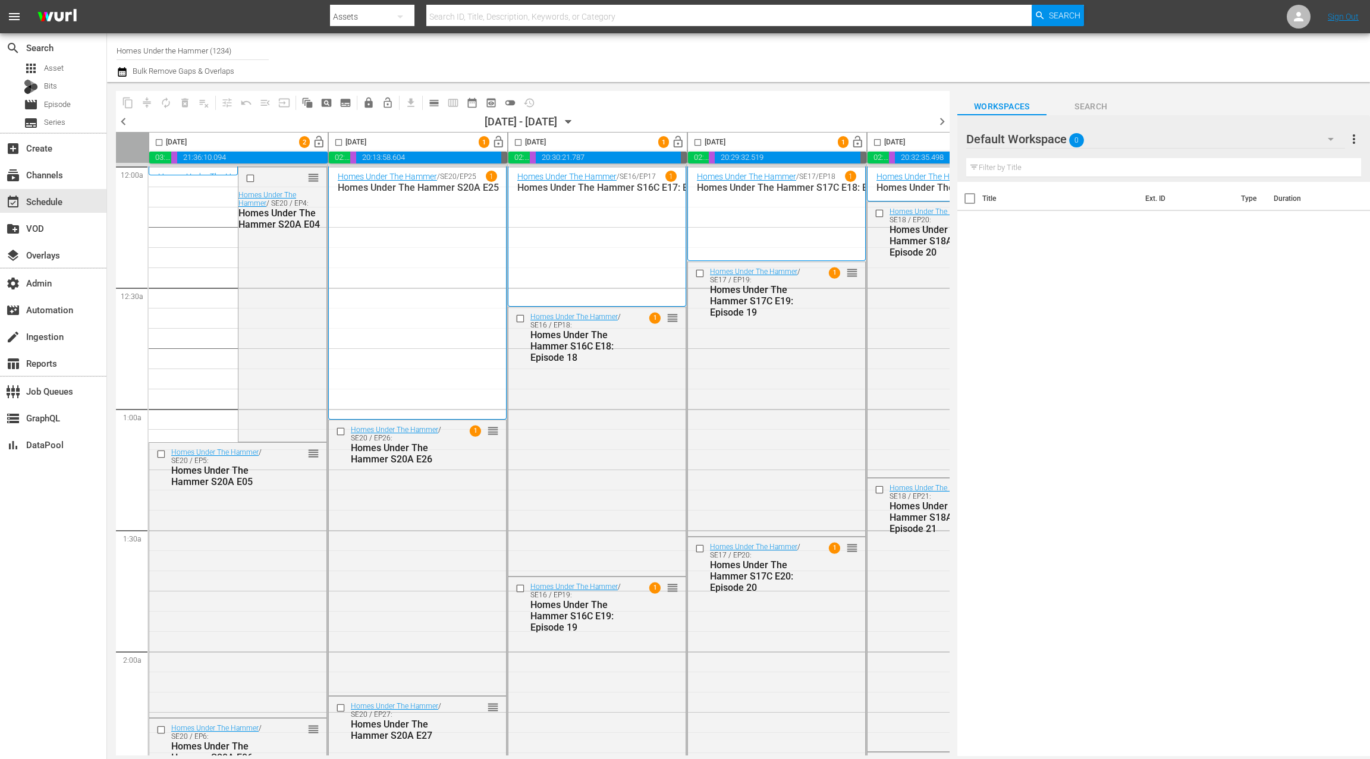
click at [431, 110] on button "calendar_view_day_outlined" at bounding box center [434, 102] width 19 height 19
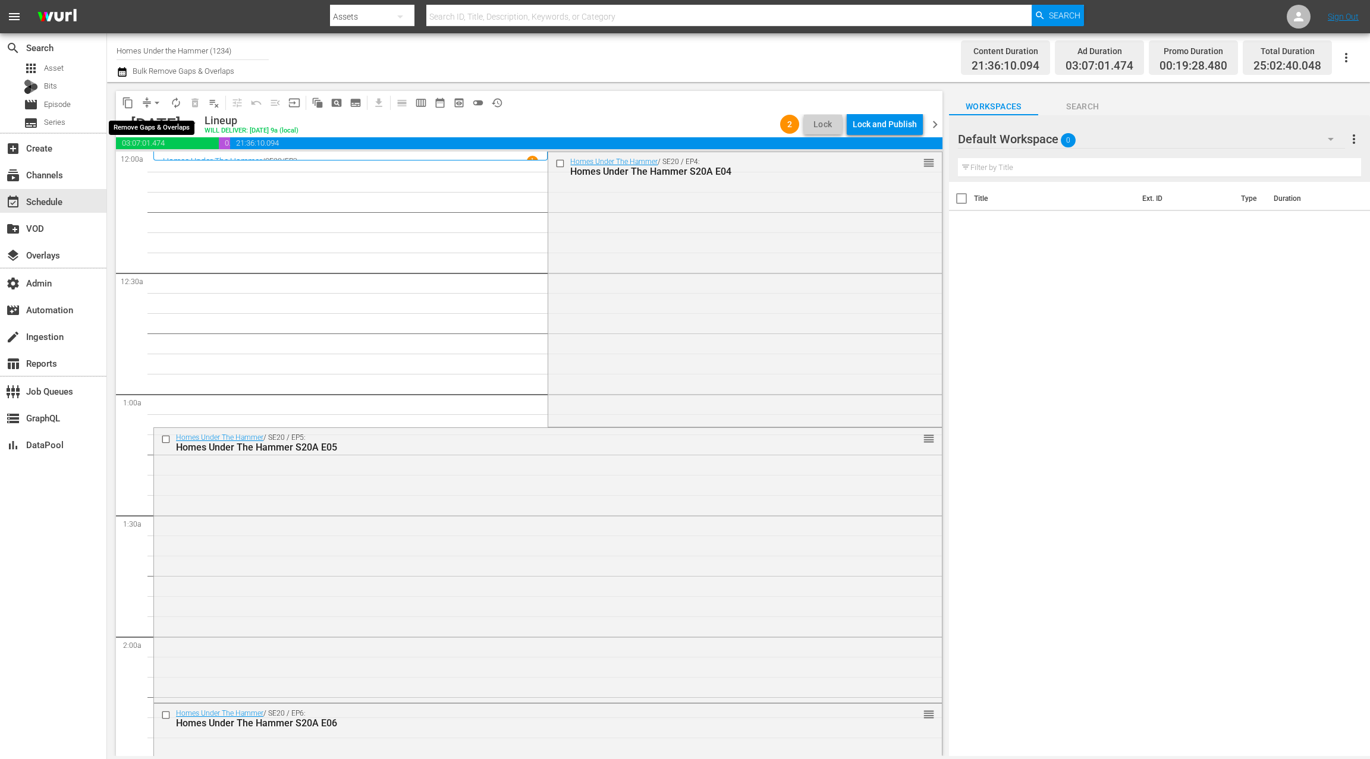
click at [151, 98] on span "arrow_drop_down" at bounding box center [157, 103] width 12 height 12
click at [192, 167] on li "Align to End of Previous Day" at bounding box center [157, 166] width 125 height 20
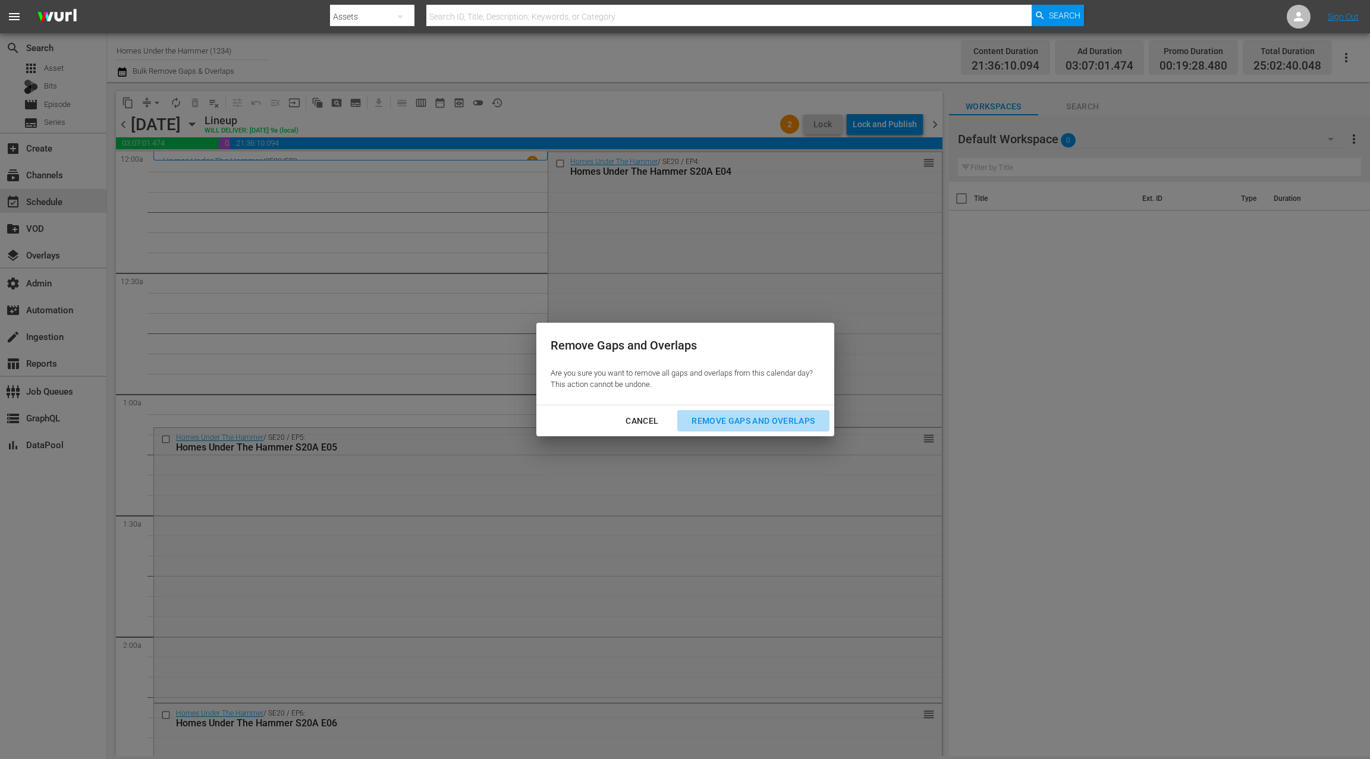
click at [721, 419] on div "Remove Gaps and Overlaps" at bounding box center [753, 421] width 142 height 15
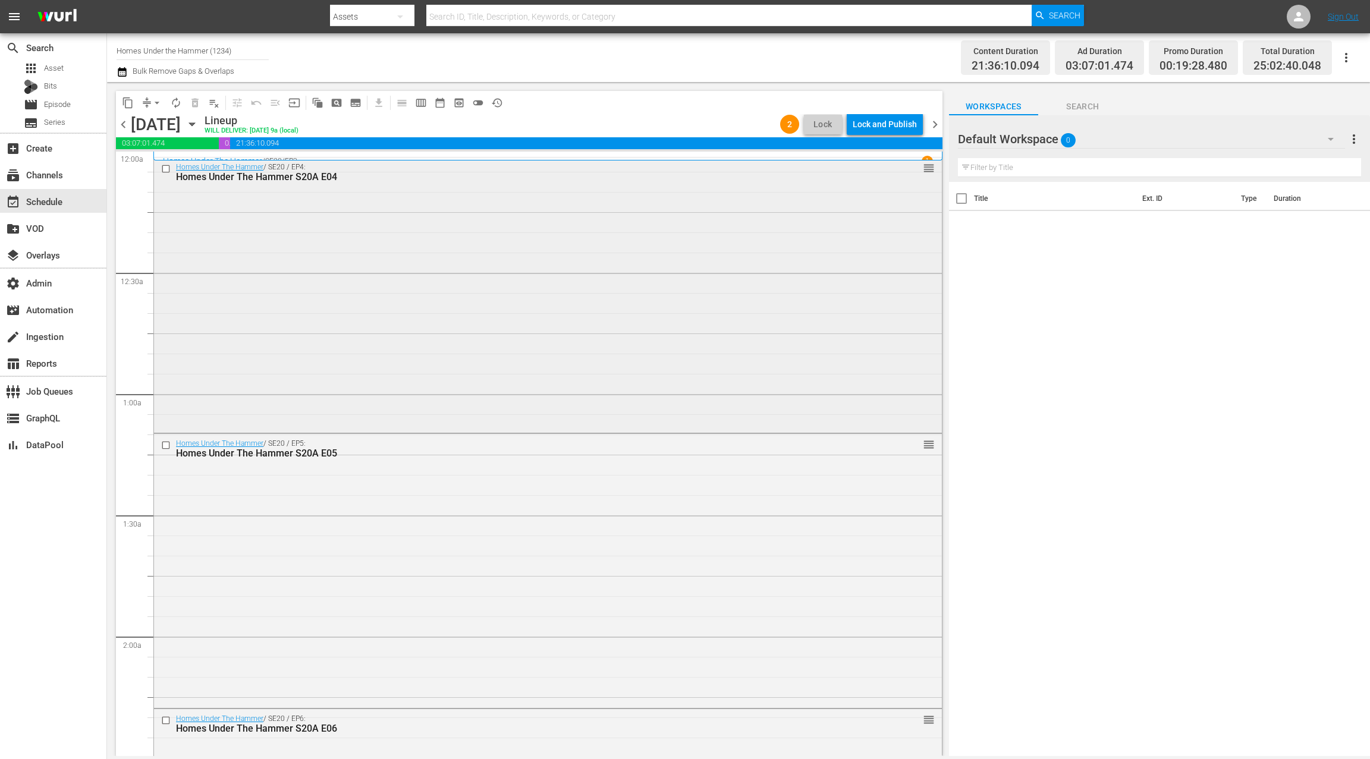
click at [532, 238] on div "Homes Under The Hammer / SE20 / EP4: Homes Under The Hammer S20A E04 reorder" at bounding box center [548, 294] width 788 height 273
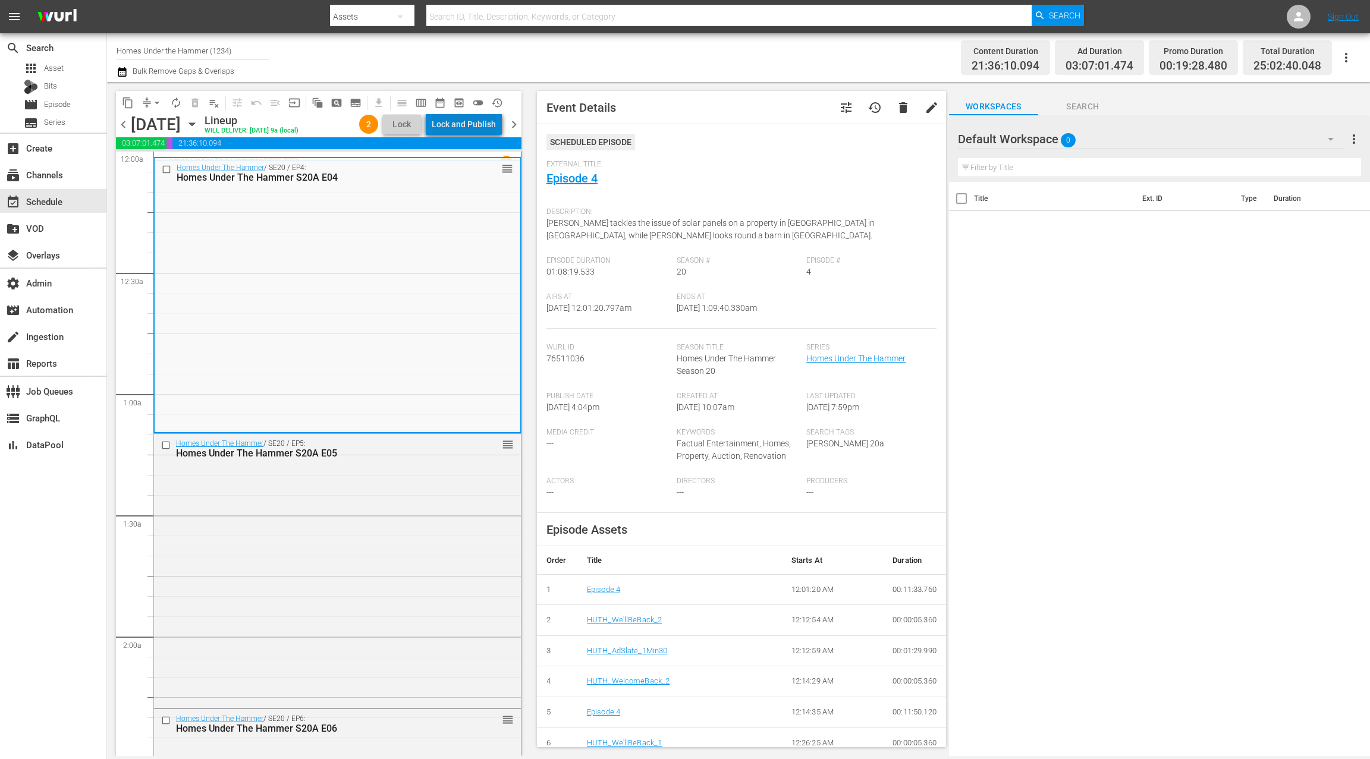
click at [475, 127] on div "Lock and Publish" at bounding box center [464, 124] width 64 height 21
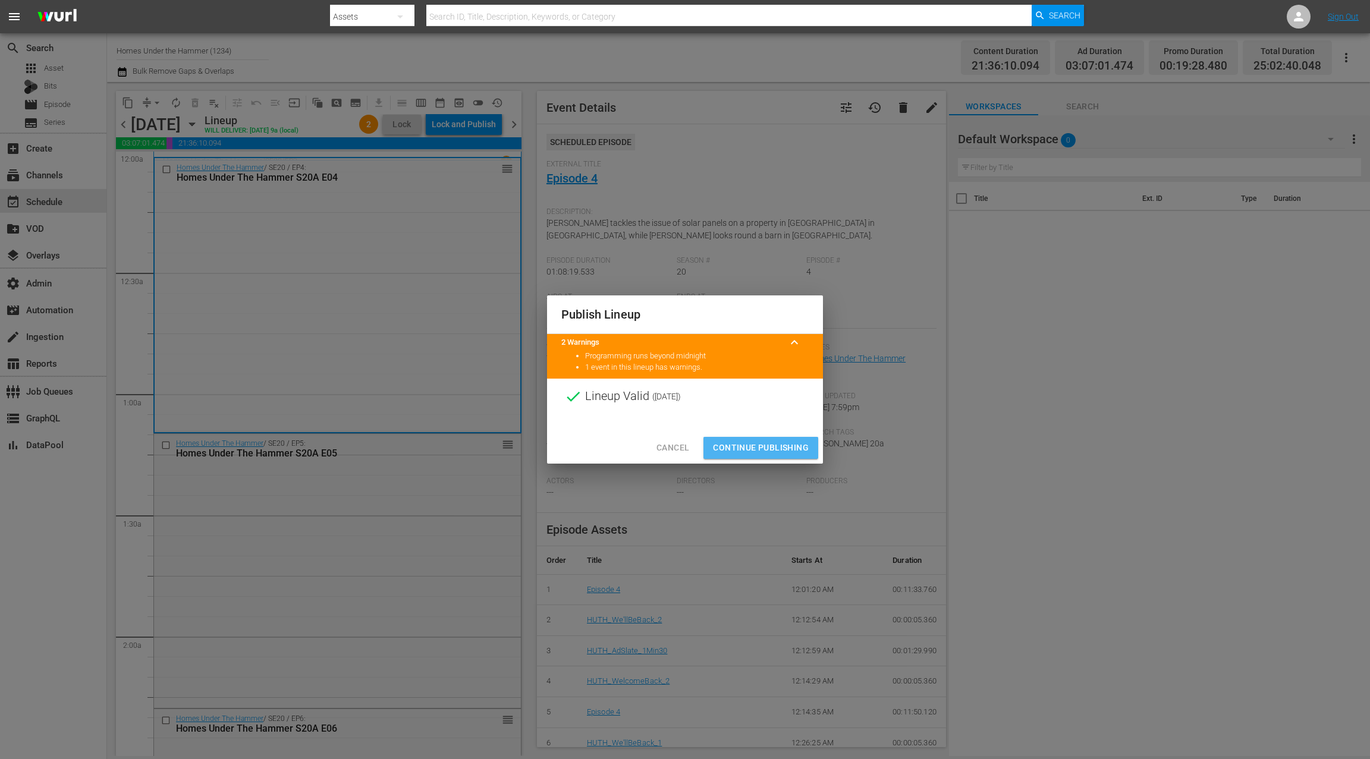
click at [767, 444] on span "Continue Publishing" at bounding box center [761, 448] width 96 height 15
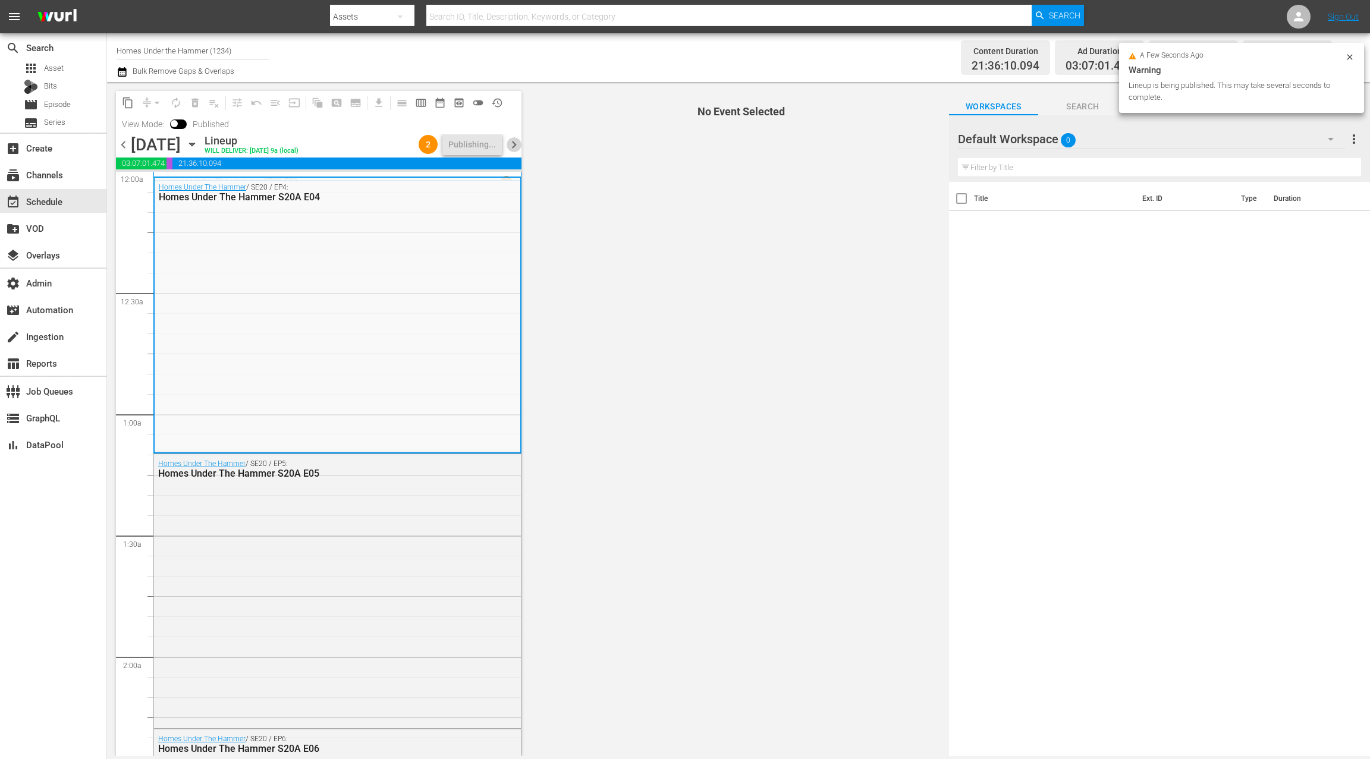
click at [512, 146] on span "chevron_right" at bounding box center [514, 144] width 15 height 15
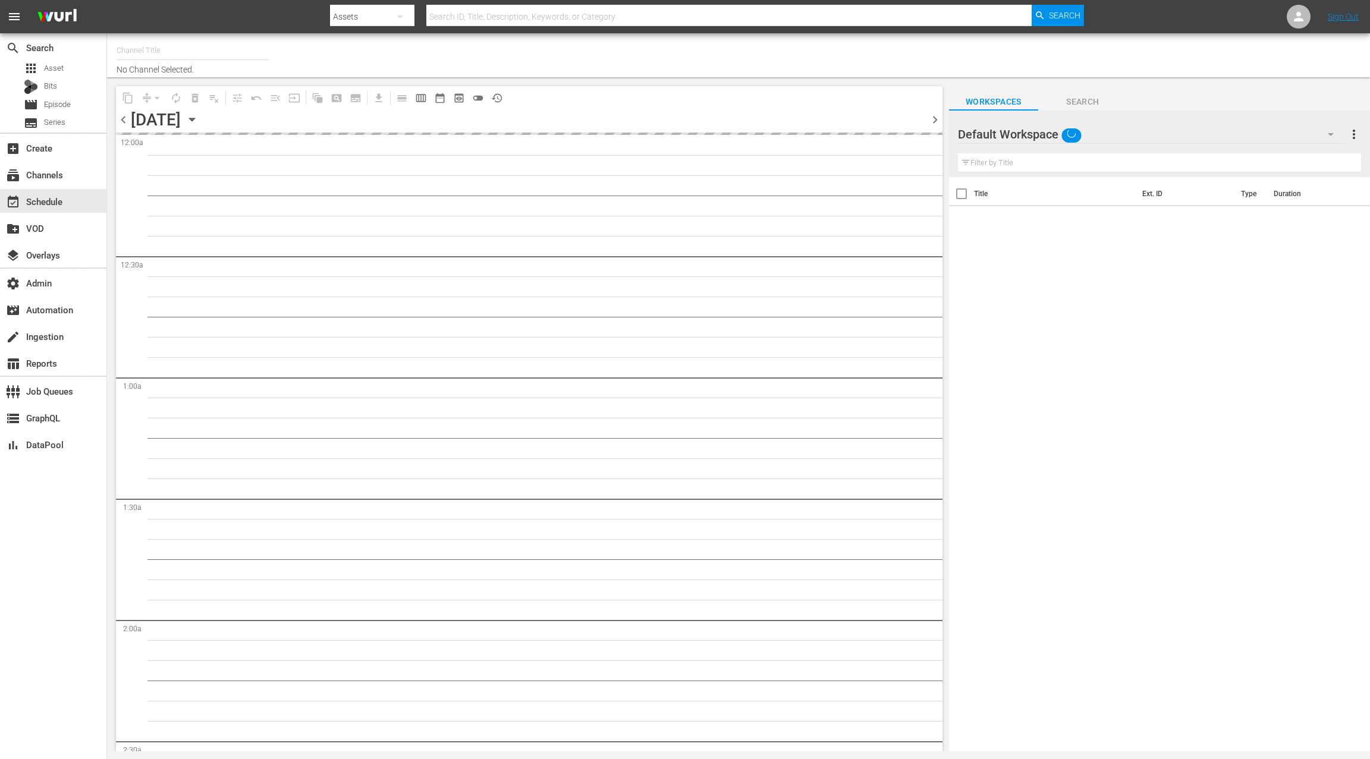
type input "Homes Under the Hammer (1234)"
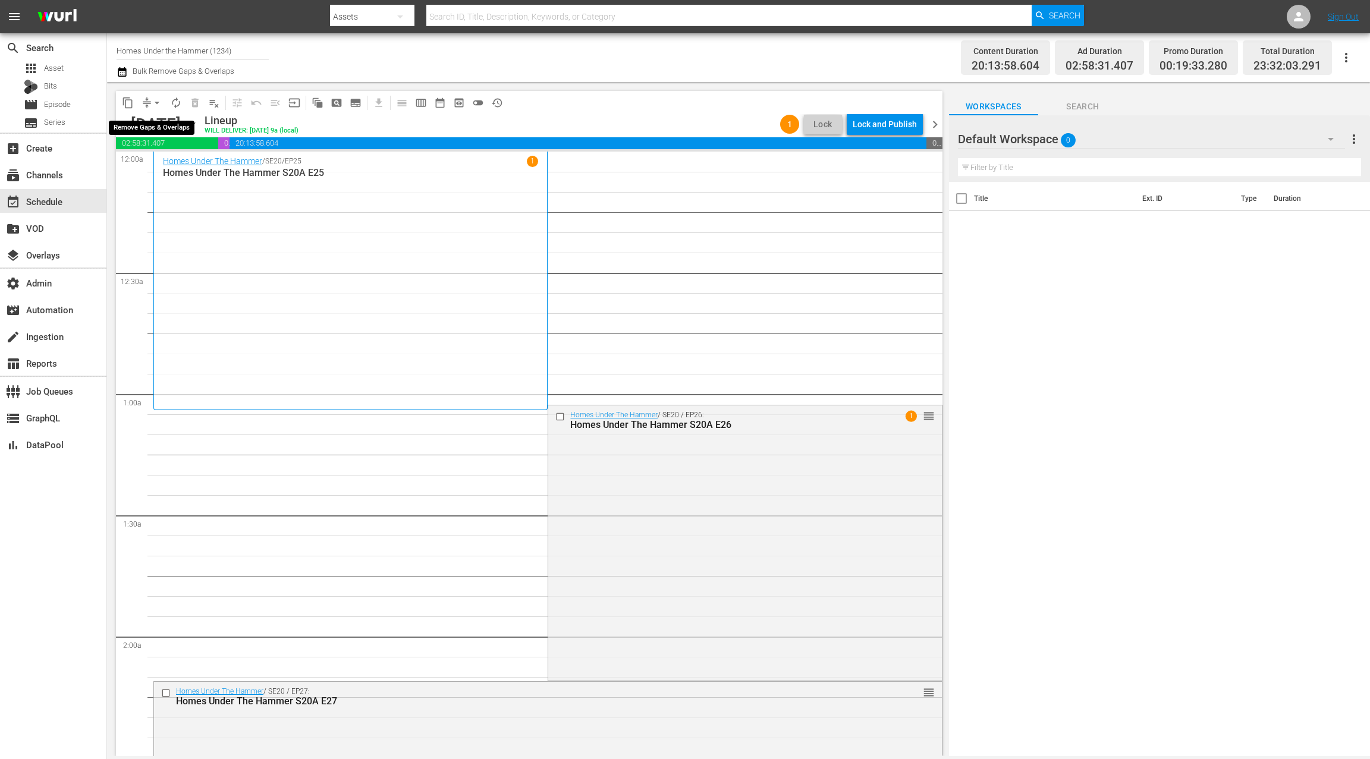
click at [150, 102] on button "arrow_drop_down" at bounding box center [156, 102] width 19 height 19
click at [158, 165] on li "Align to End of Previous Day" at bounding box center [157, 166] width 125 height 20
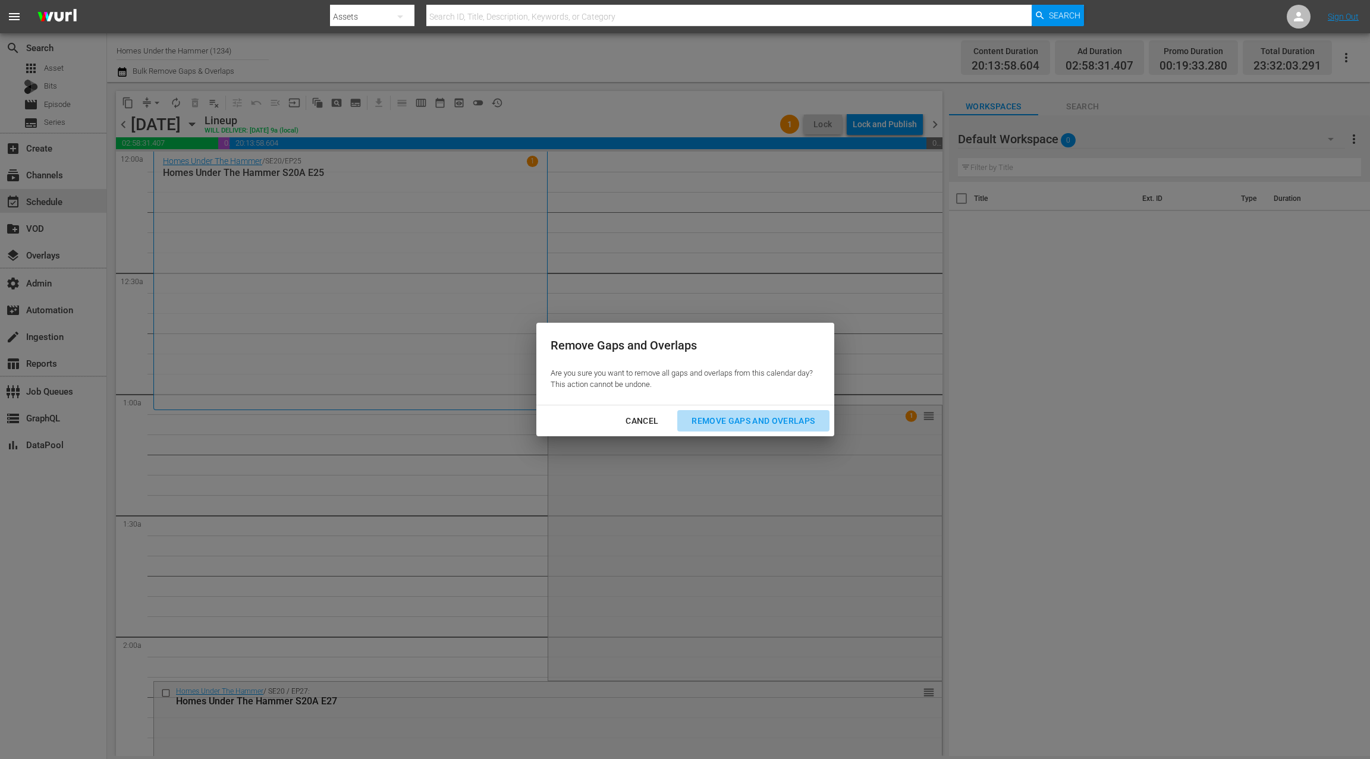
click at [724, 425] on div "Remove Gaps and Overlaps" at bounding box center [753, 421] width 142 height 15
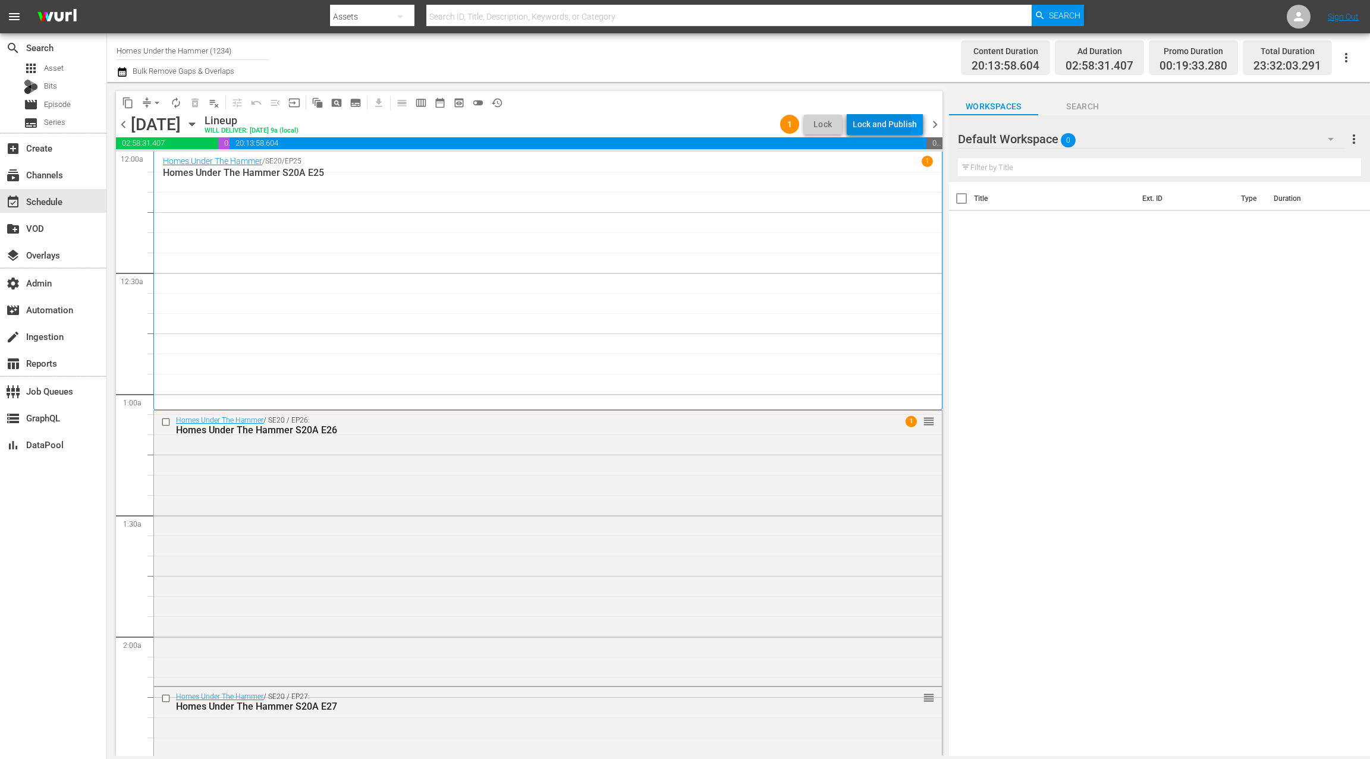
click at [883, 124] on div "Lock and Publish" at bounding box center [885, 124] width 64 height 21
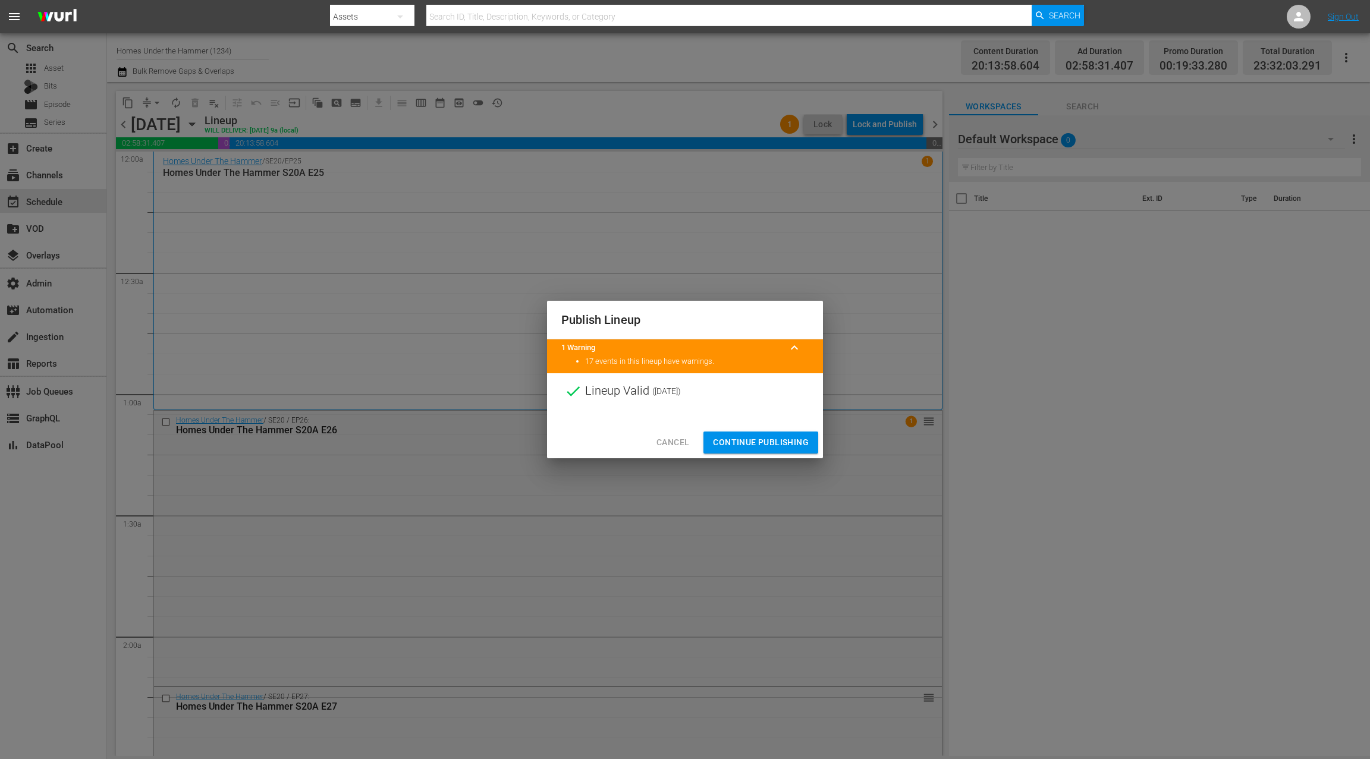
click at [774, 435] on span "Continue Publishing" at bounding box center [761, 442] width 96 height 15
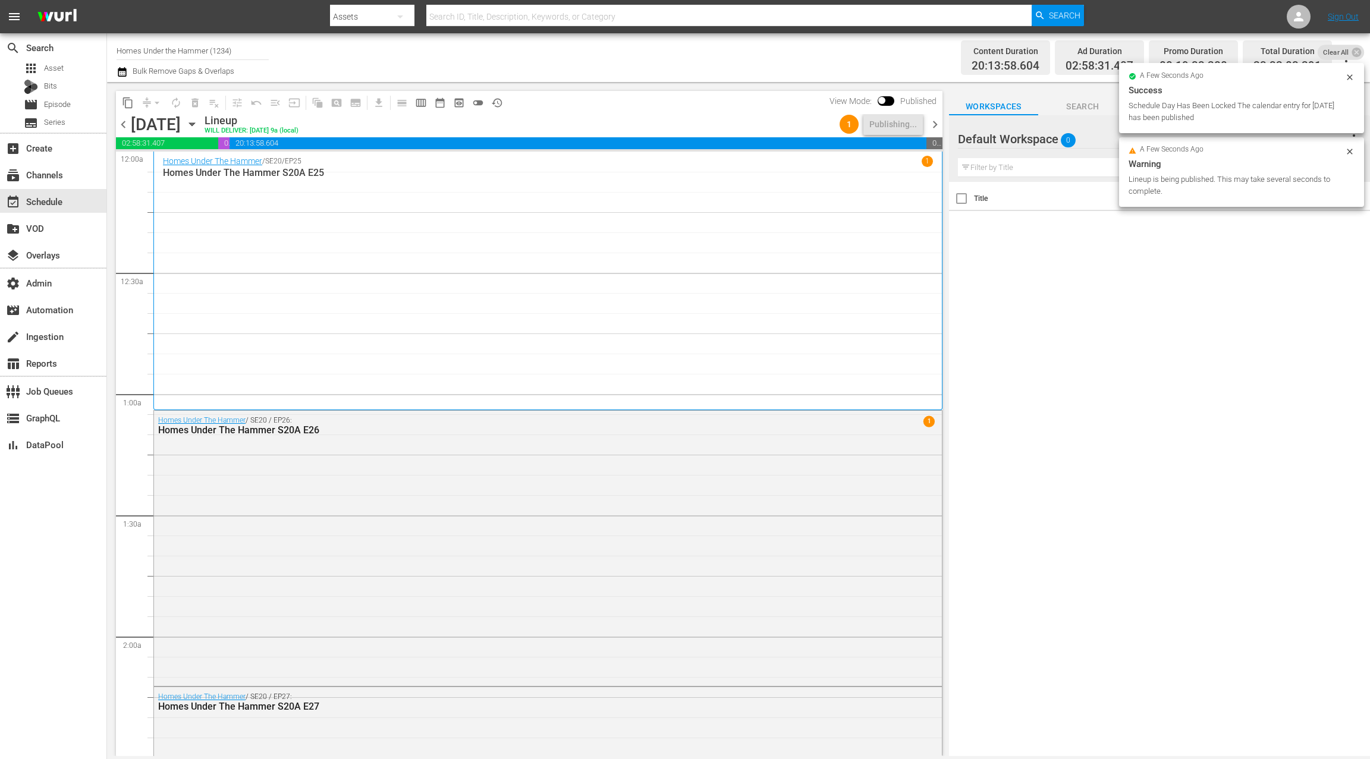
click at [935, 122] on span "chevron_right" at bounding box center [935, 124] width 15 height 15
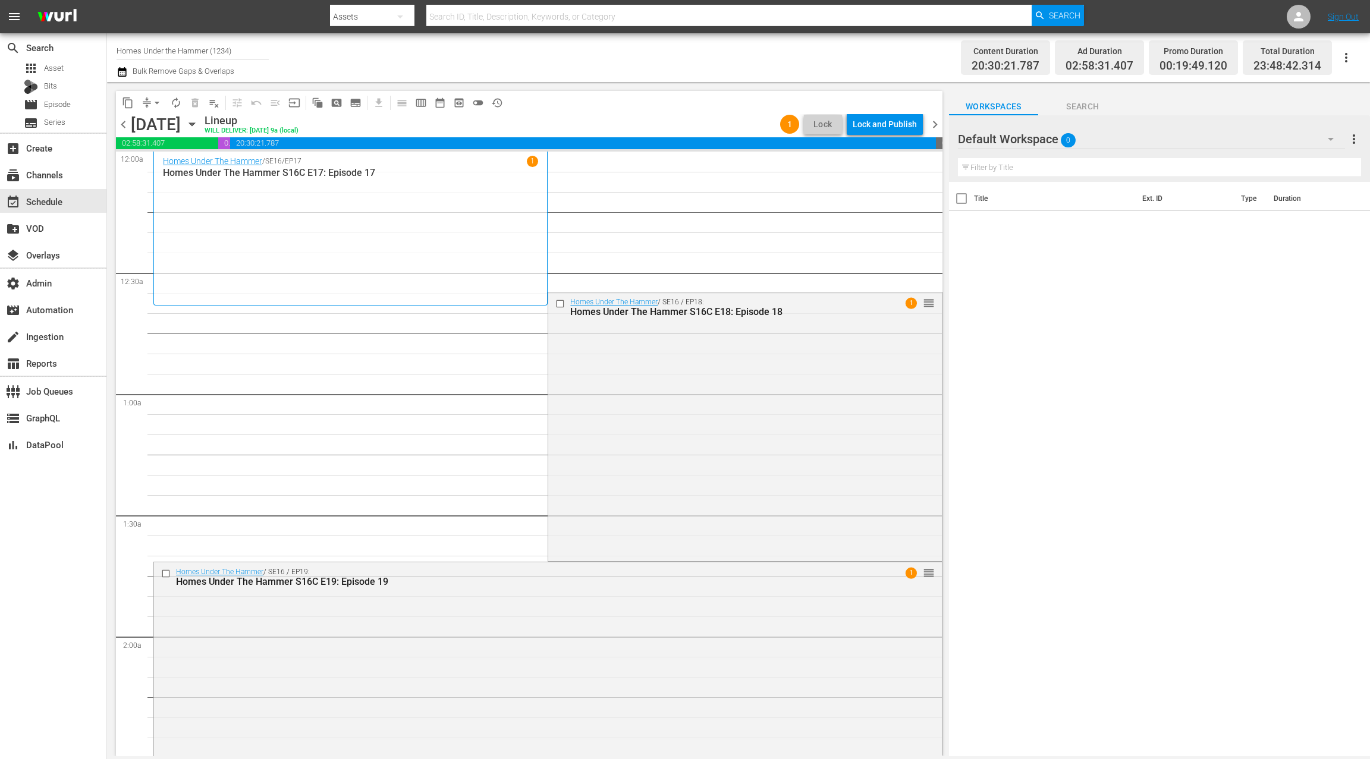
click at [124, 77] on icon "button" at bounding box center [122, 72] width 11 height 14
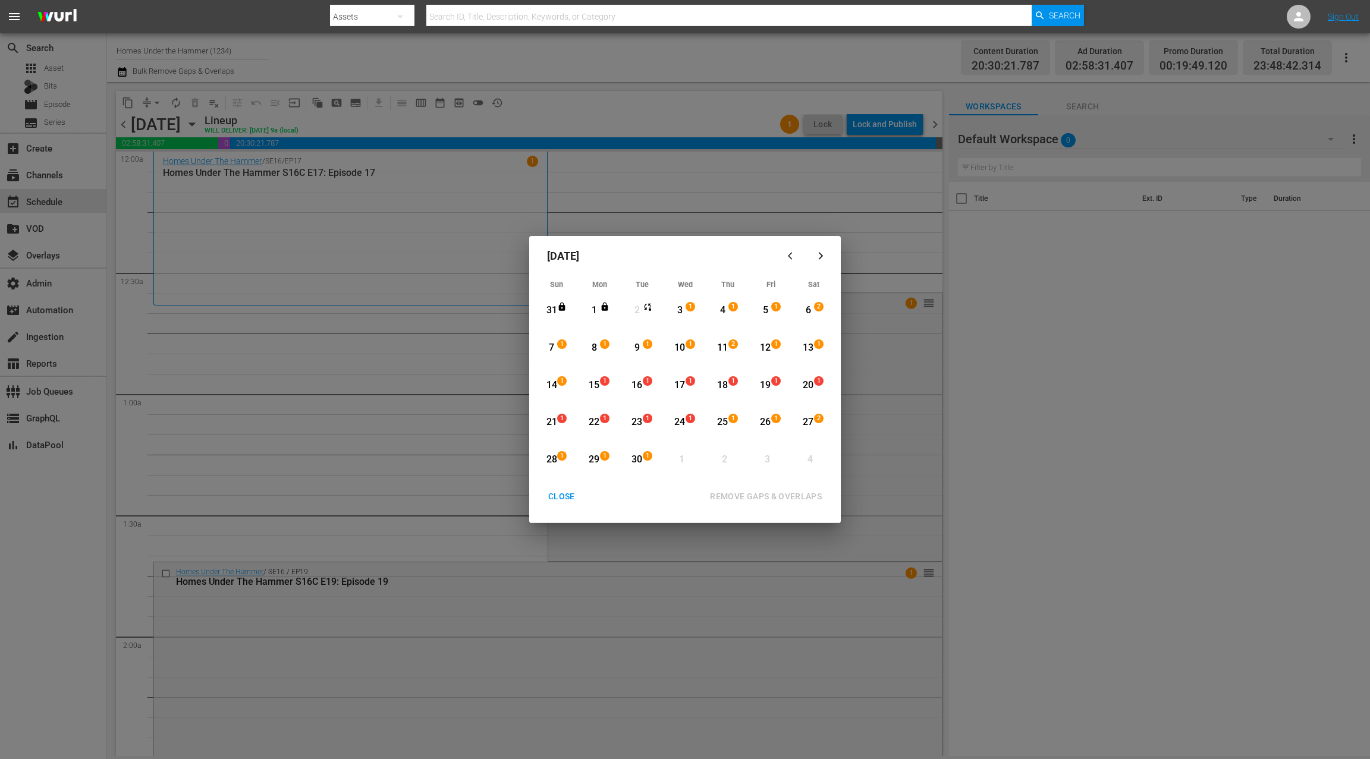
click at [689, 313] on div "1" at bounding box center [692, 310] width 10 height 12
click at [560, 380] on span "1" at bounding box center [562, 381] width 8 height 10
click at [748, 491] on div "REMOVE GAPS & OVERLAPS" at bounding box center [765, 496] width 131 height 15
click at [568, 502] on div "CLOSE" at bounding box center [562, 496] width 46 height 15
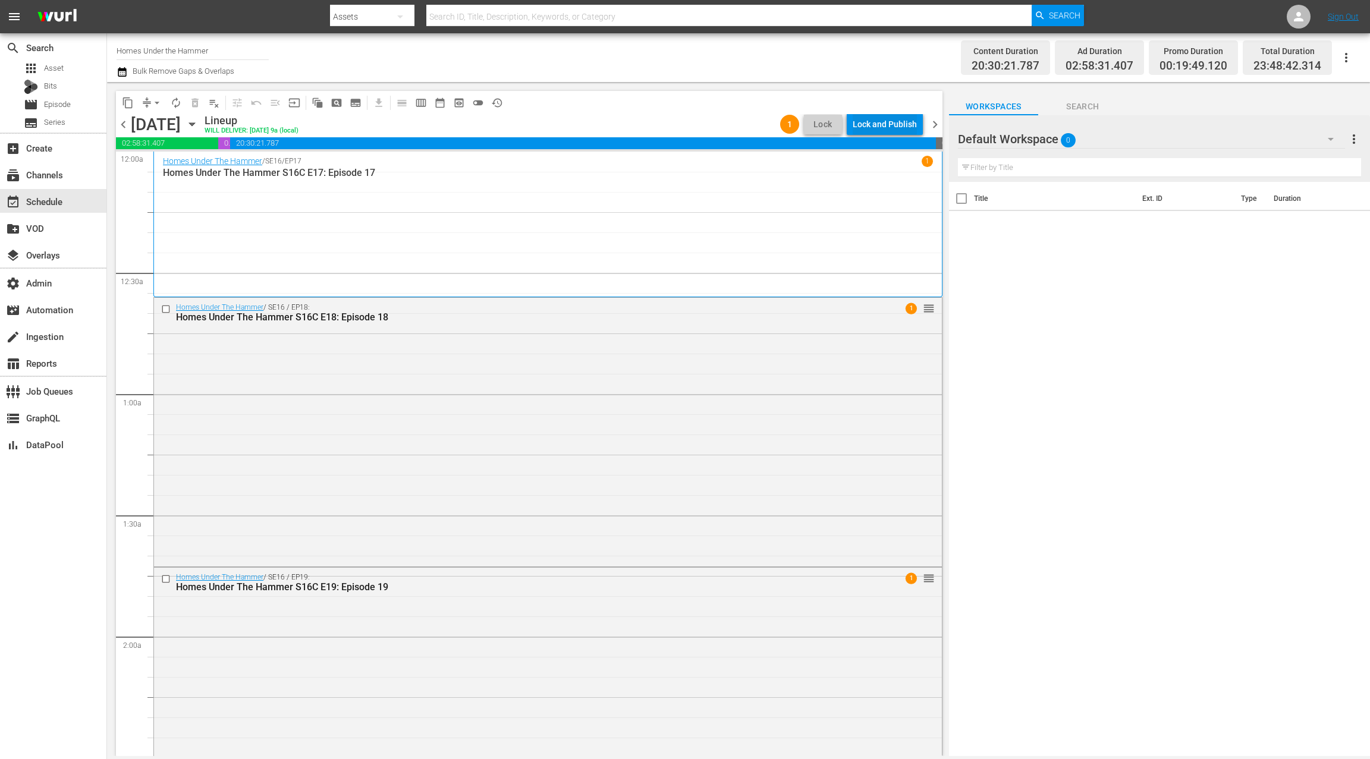
click at [898, 122] on div "Lock and Publish" at bounding box center [885, 124] width 64 height 21
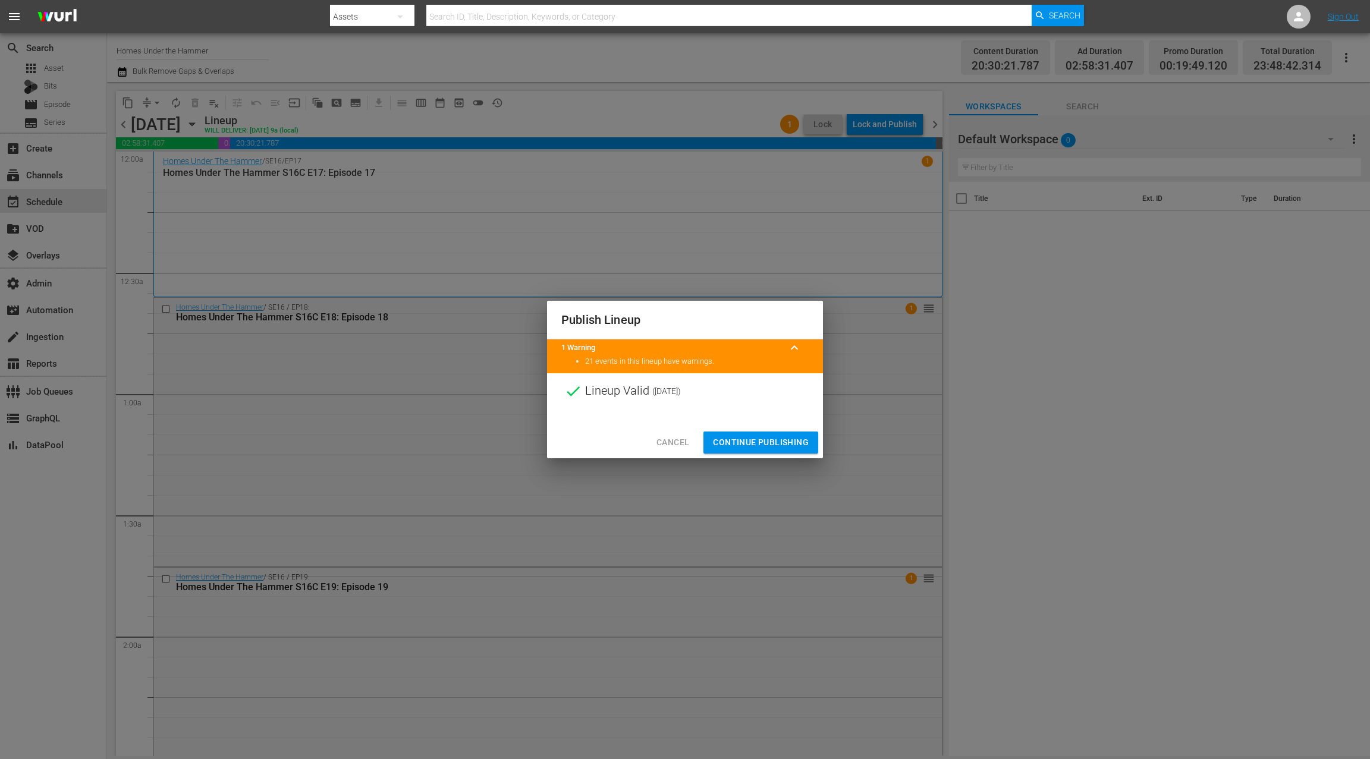
click at [780, 438] on span "Continue Publishing" at bounding box center [761, 442] width 96 height 15
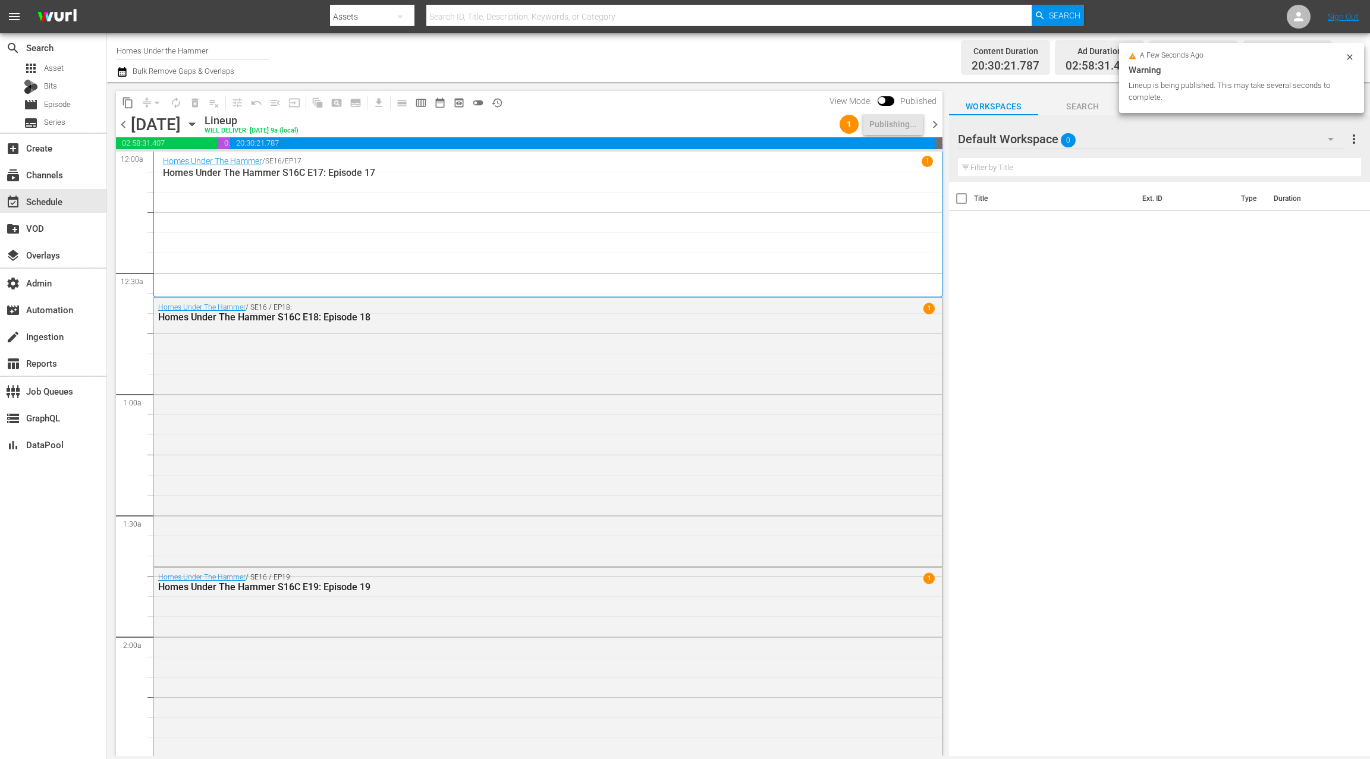
click at [935, 124] on span "chevron_right" at bounding box center [935, 124] width 15 height 15
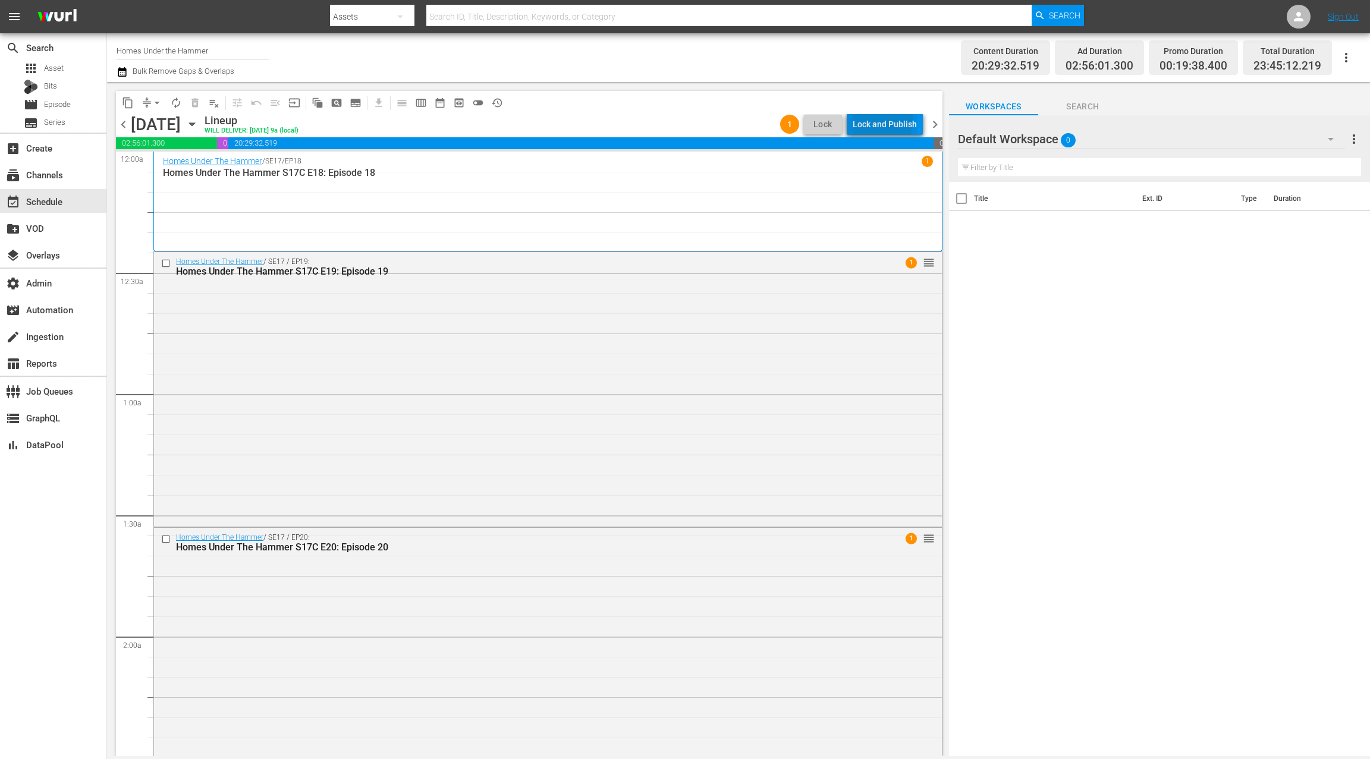
click at [863, 119] on div "Lock and Publish" at bounding box center [885, 124] width 64 height 21
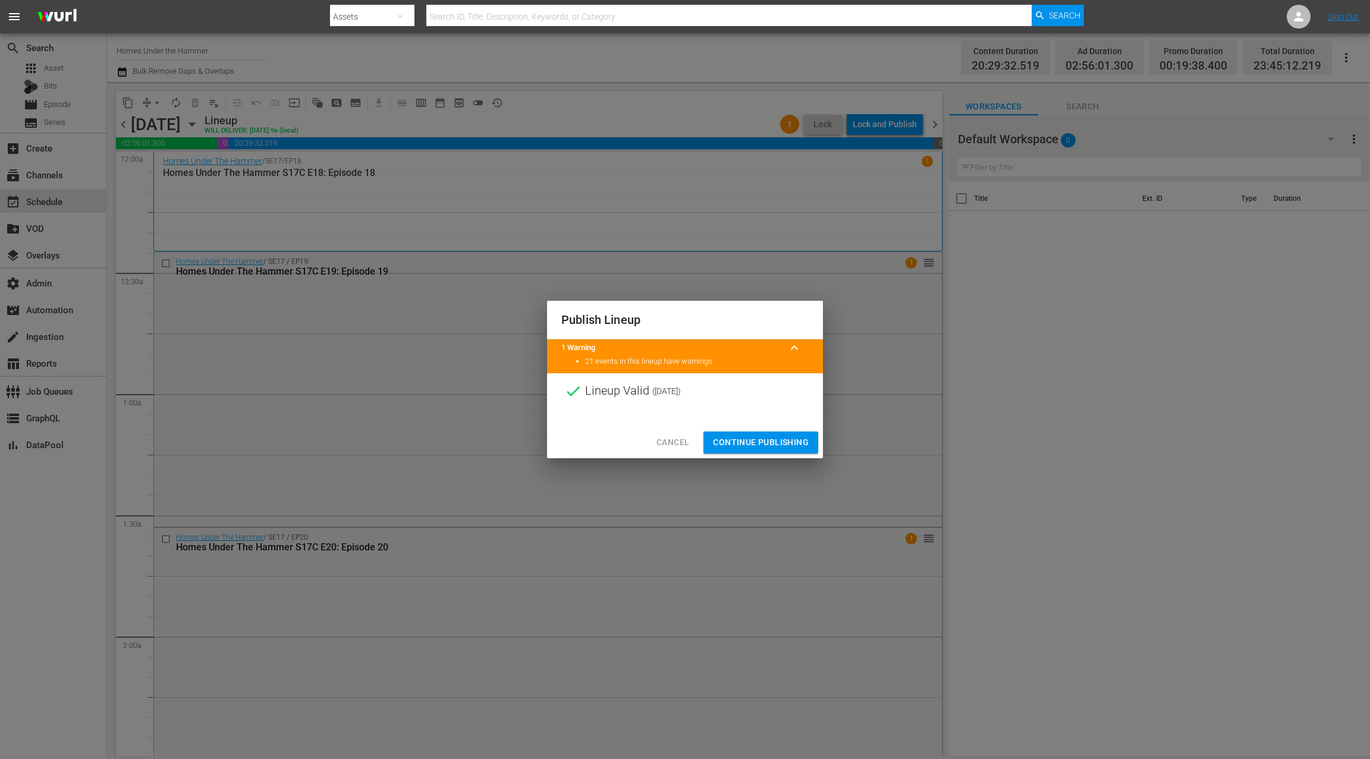
click at [767, 446] on span "Continue Publishing" at bounding box center [761, 442] width 96 height 15
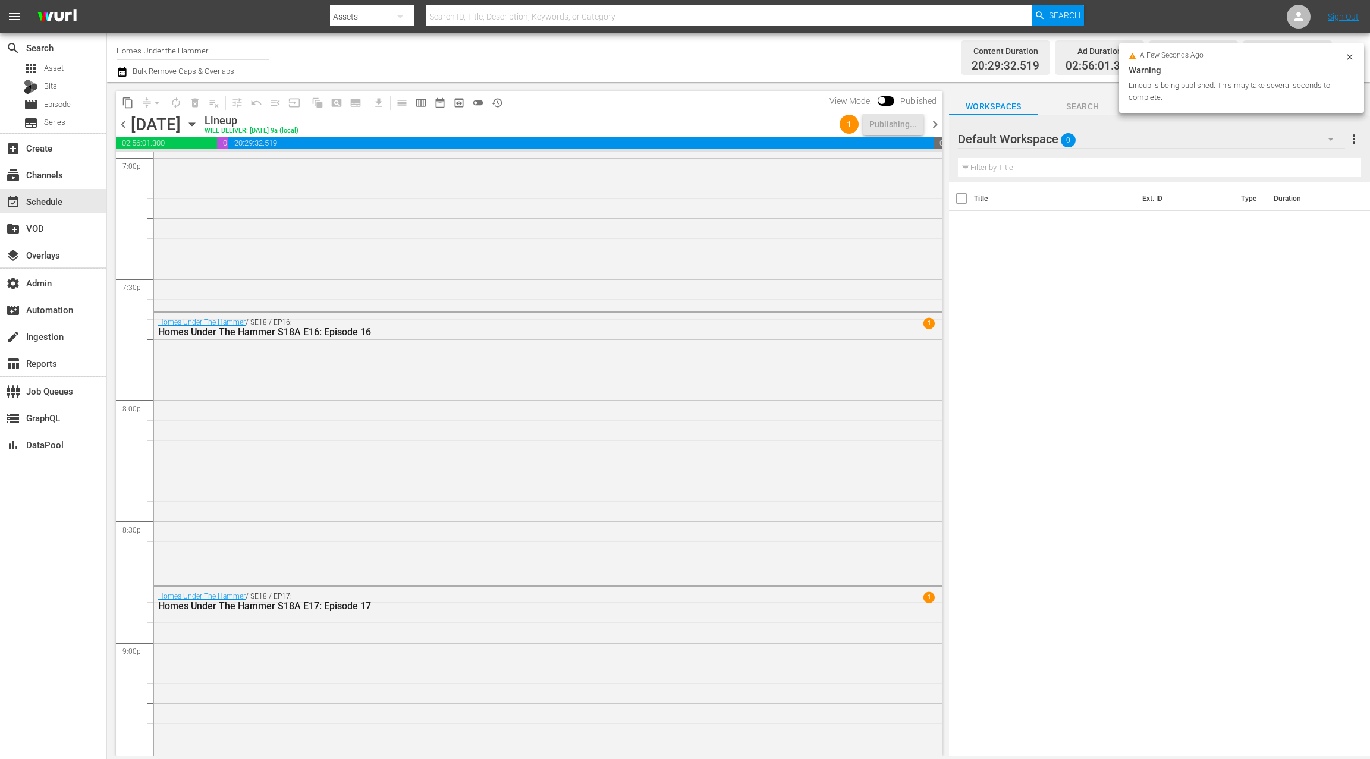
scroll to position [5257, 0]
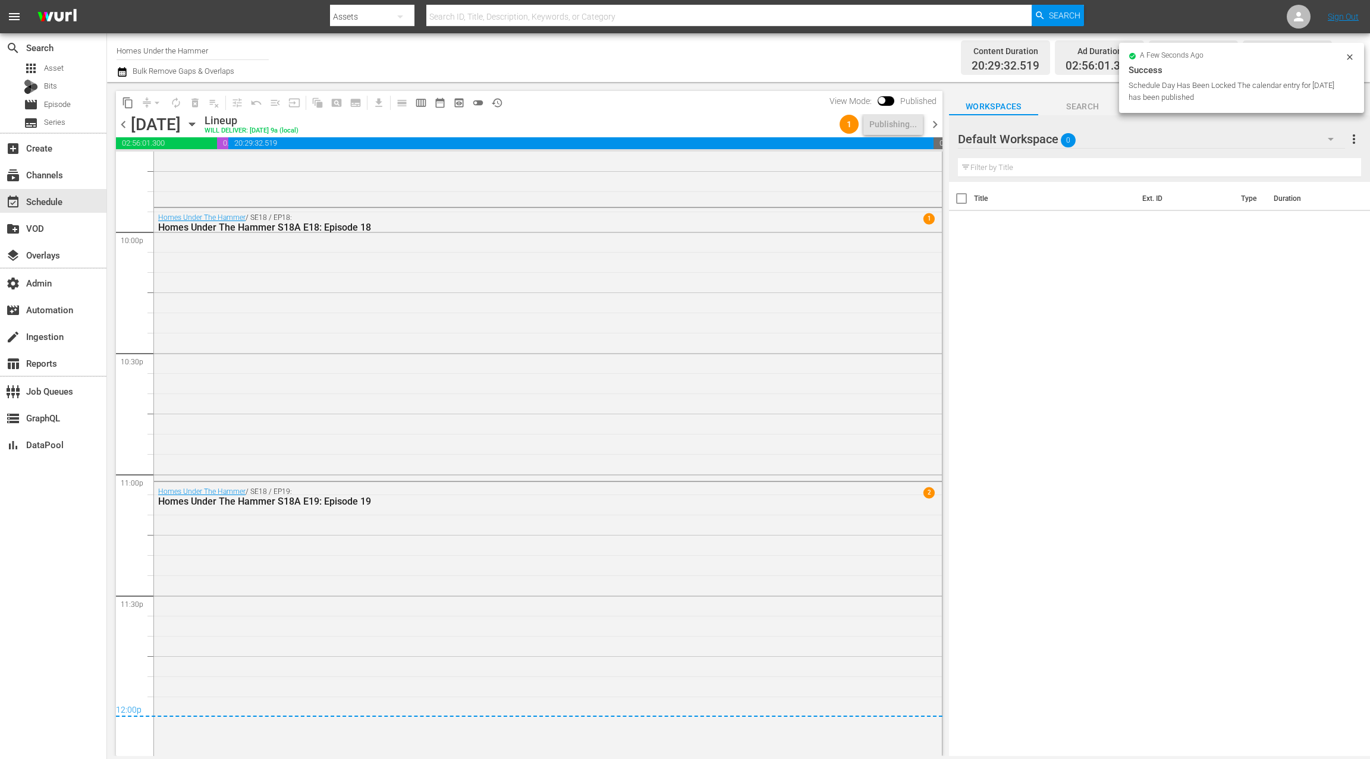
click at [935, 125] on span "chevron_right" at bounding box center [935, 124] width 15 height 15
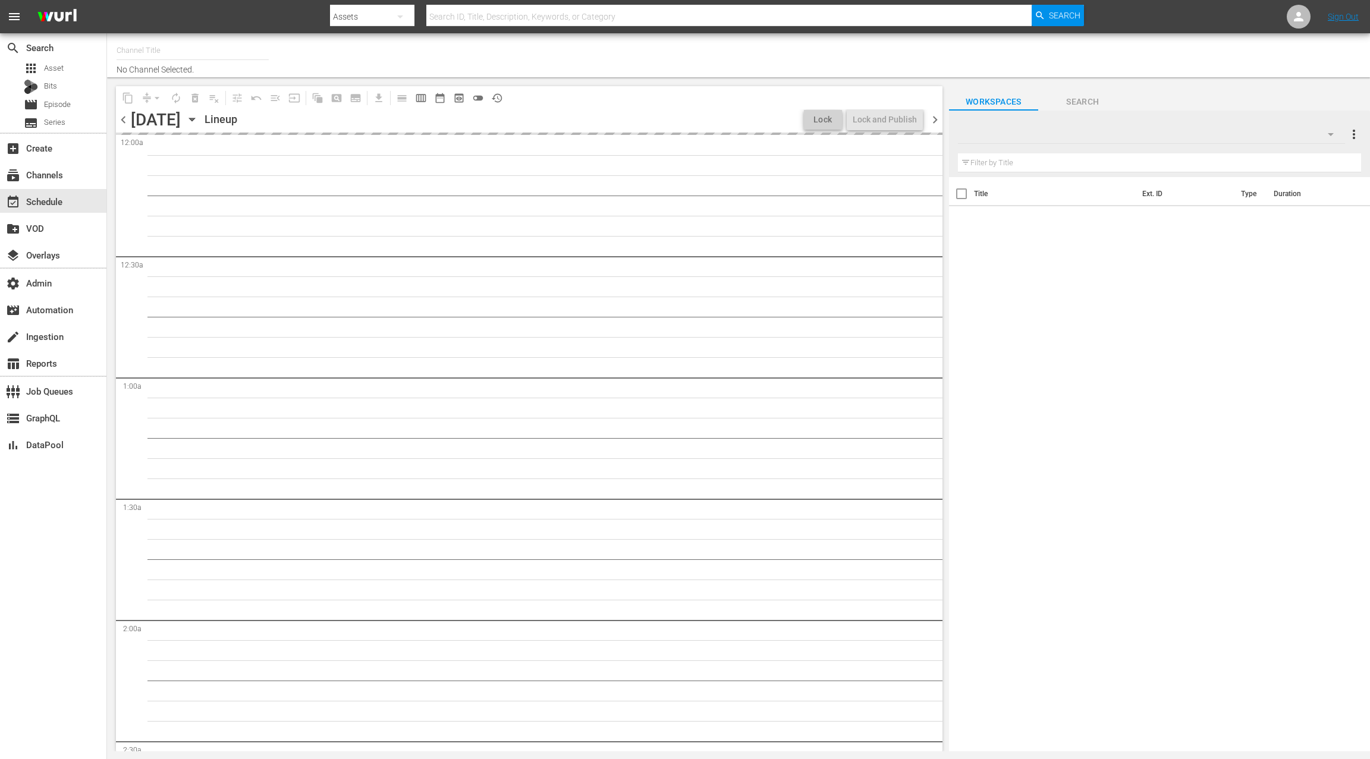
type input "Homes Under the Hammer (1234)"
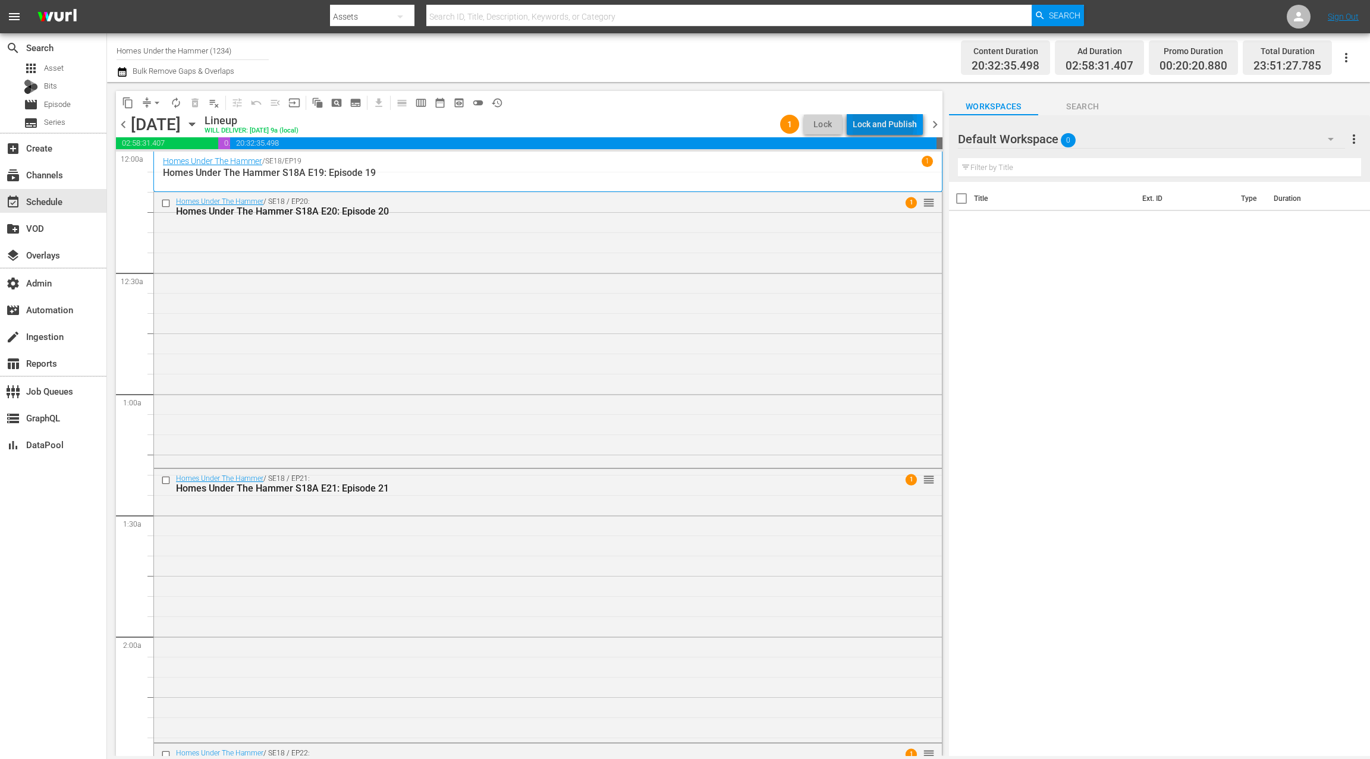
click at [886, 125] on div "Lock and Publish" at bounding box center [885, 124] width 64 height 21
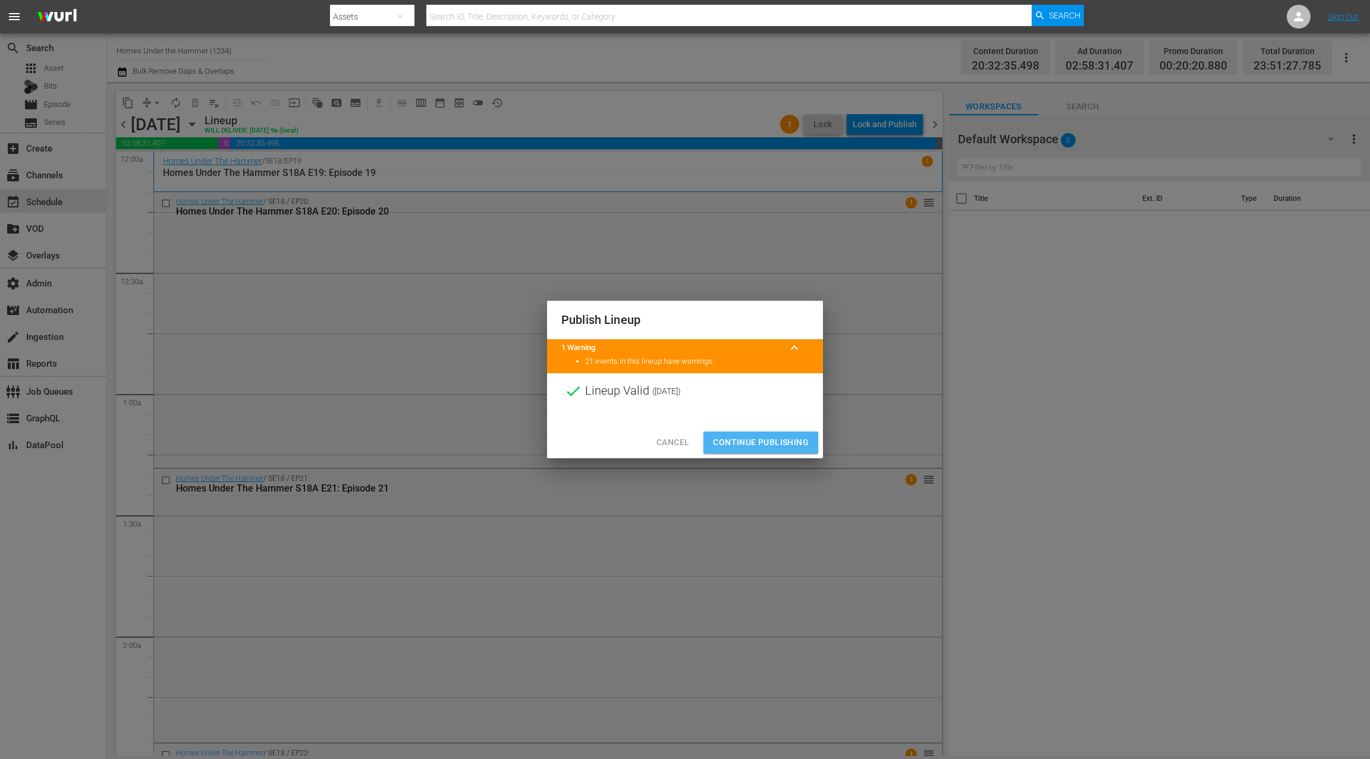
click at [799, 441] on span "Continue Publishing" at bounding box center [761, 442] width 96 height 15
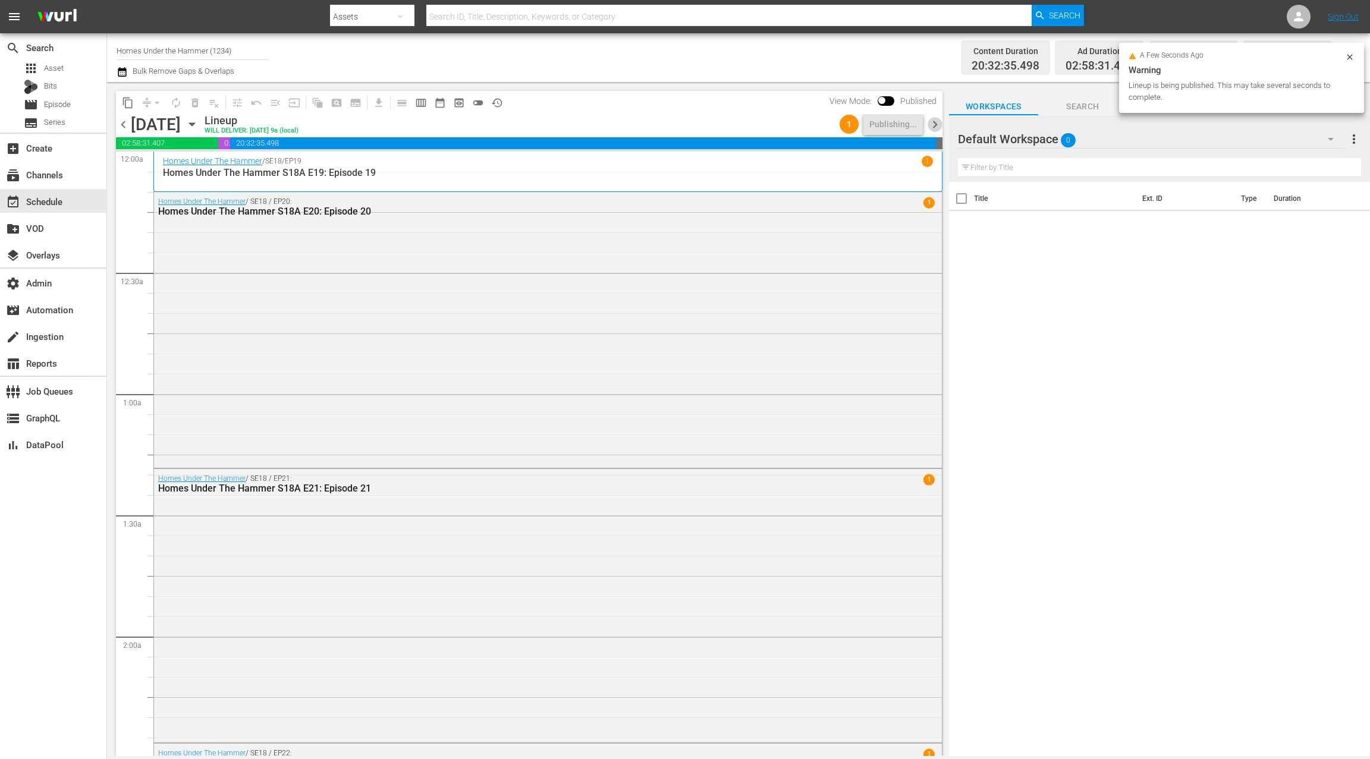
click at [931, 122] on span "chevron_right" at bounding box center [935, 124] width 15 height 15
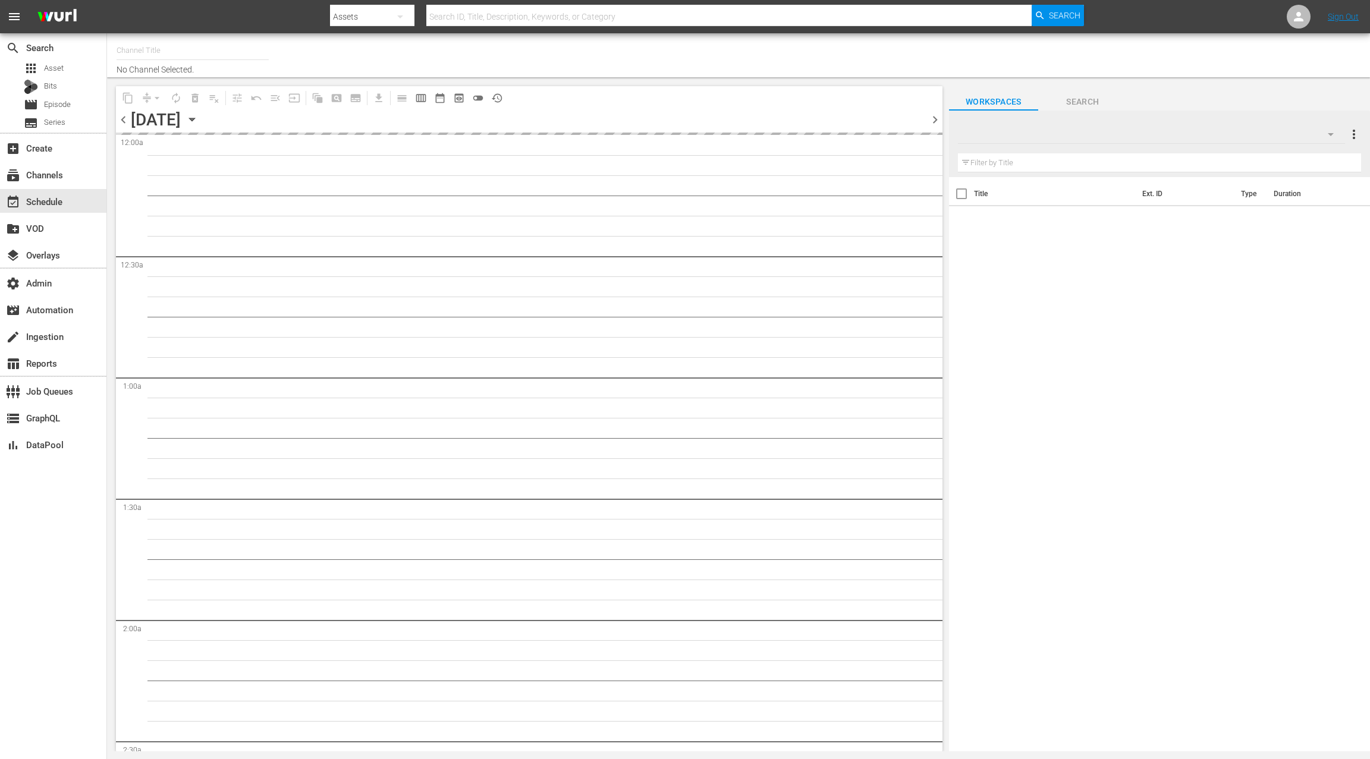
type input "Homes Under the Hammer (1234)"
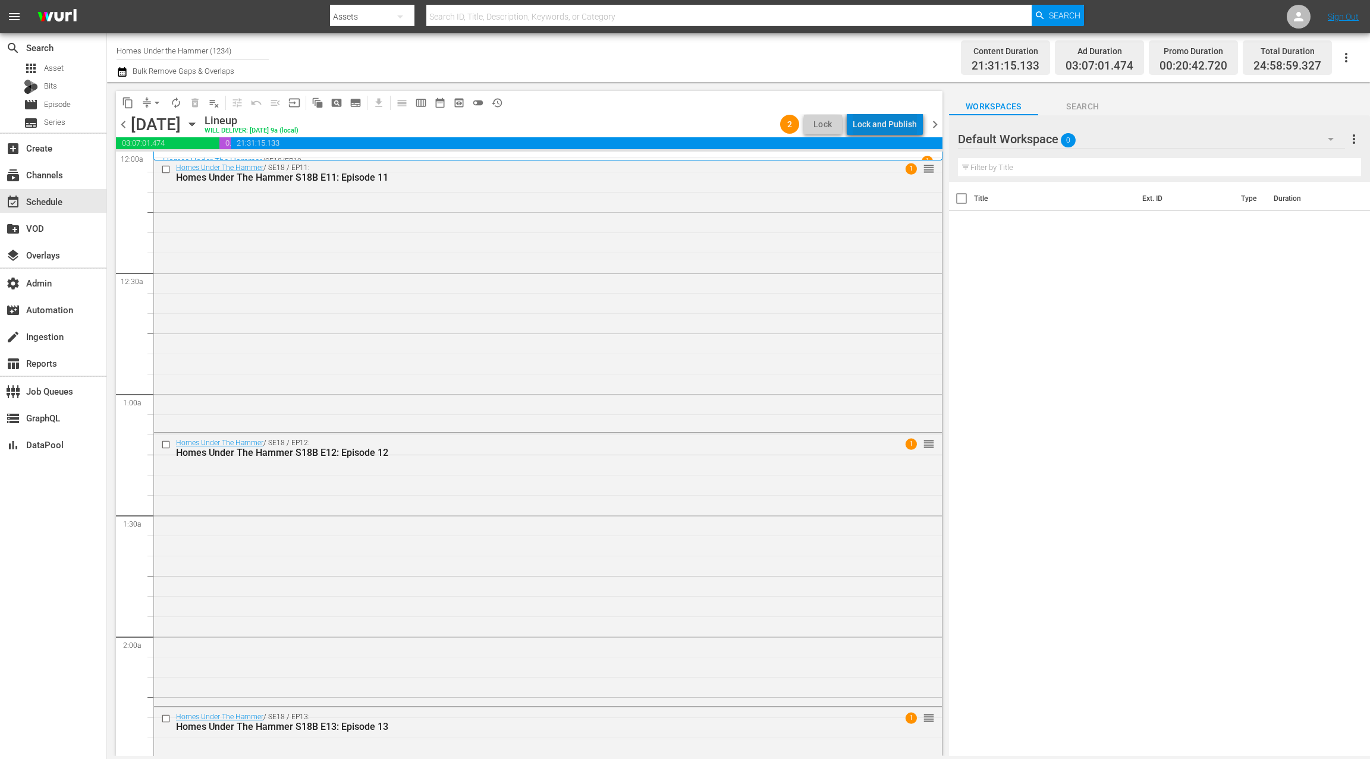
click at [891, 124] on div "Lock and Publish" at bounding box center [885, 124] width 64 height 21
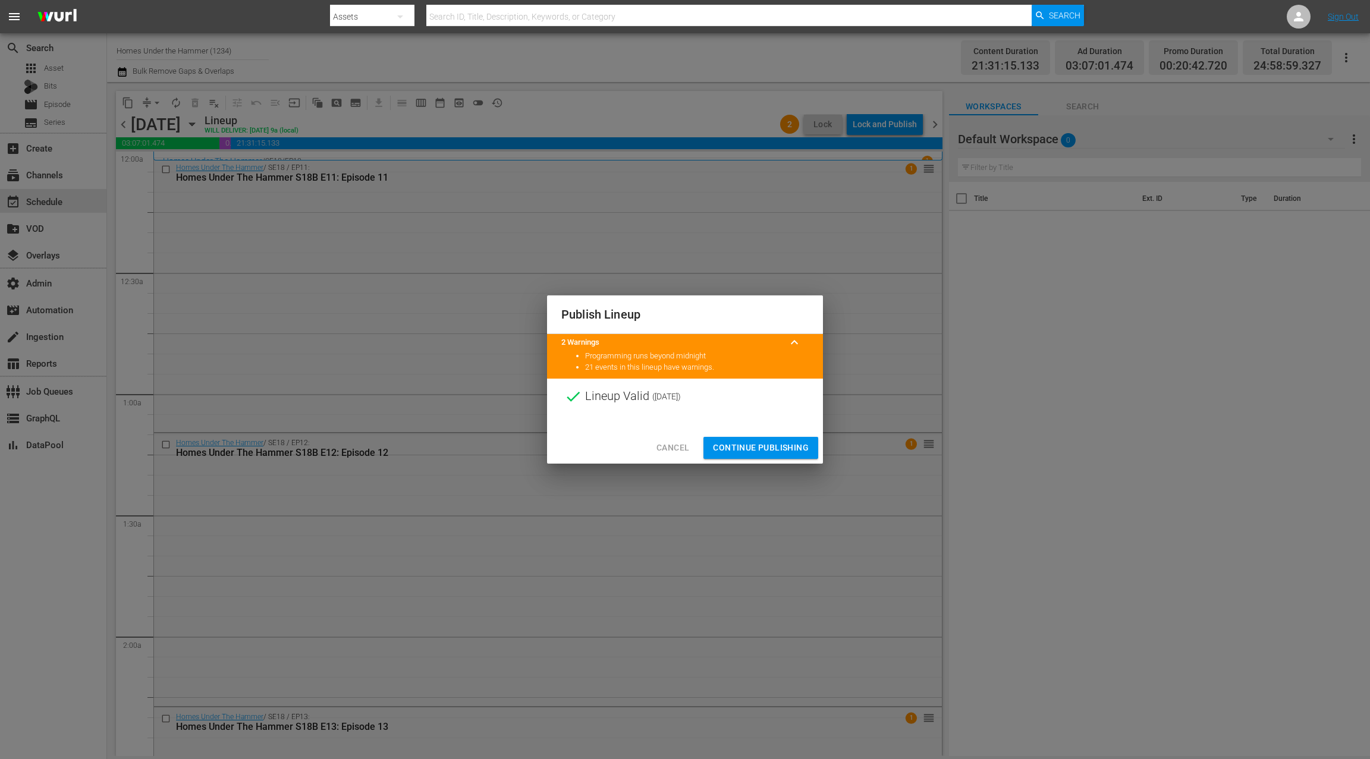
click at [785, 441] on span "Continue Publishing" at bounding box center [761, 448] width 96 height 15
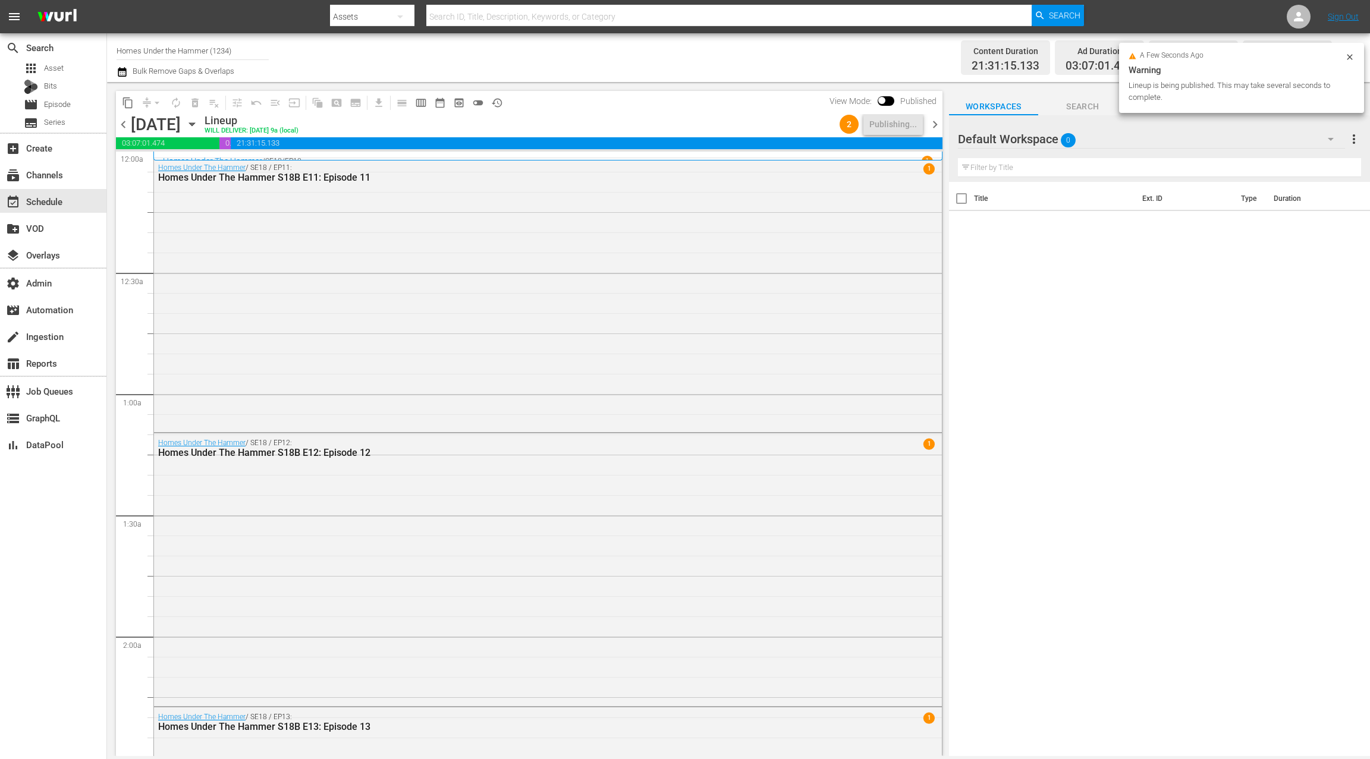
click at [938, 130] on span "chevron_right" at bounding box center [935, 124] width 15 height 15
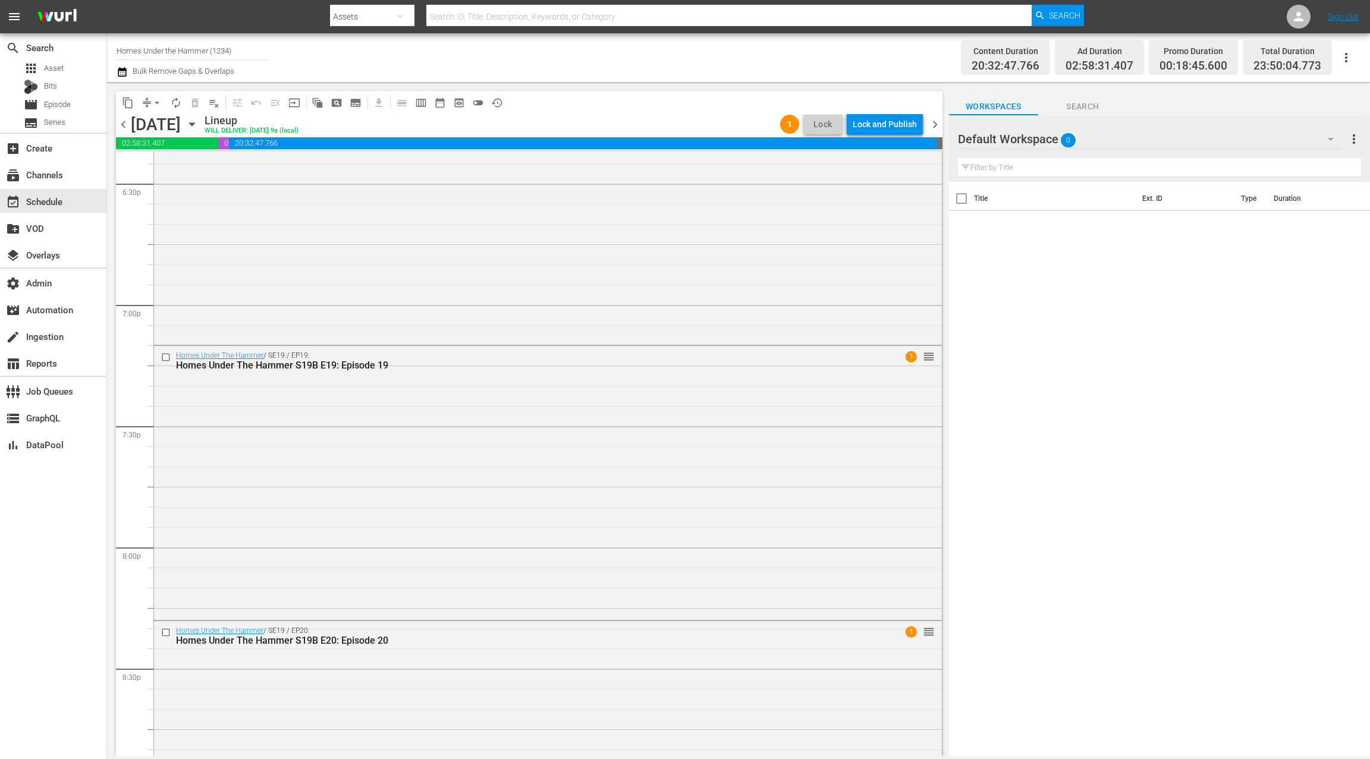
scroll to position [5422, 0]
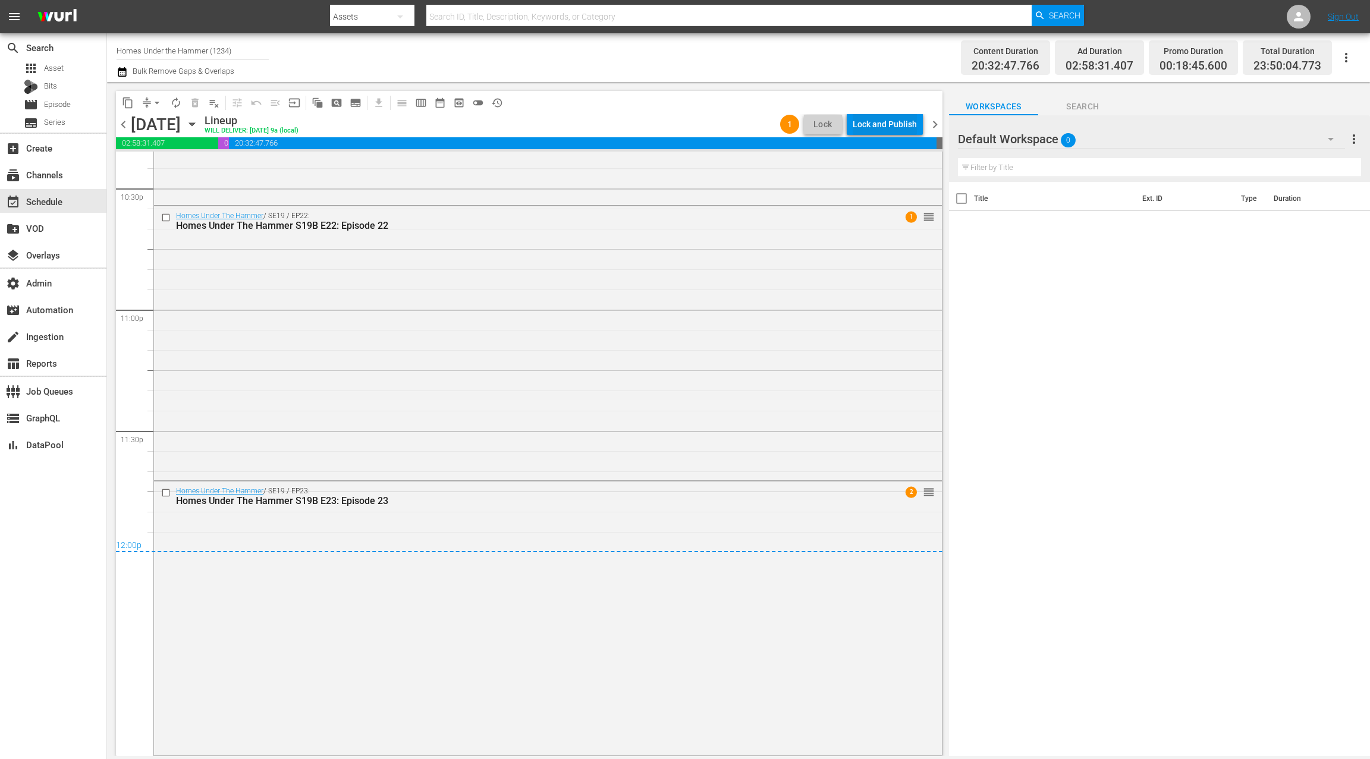
click at [916, 125] on div "Lock and Publish" at bounding box center [885, 124] width 64 height 21
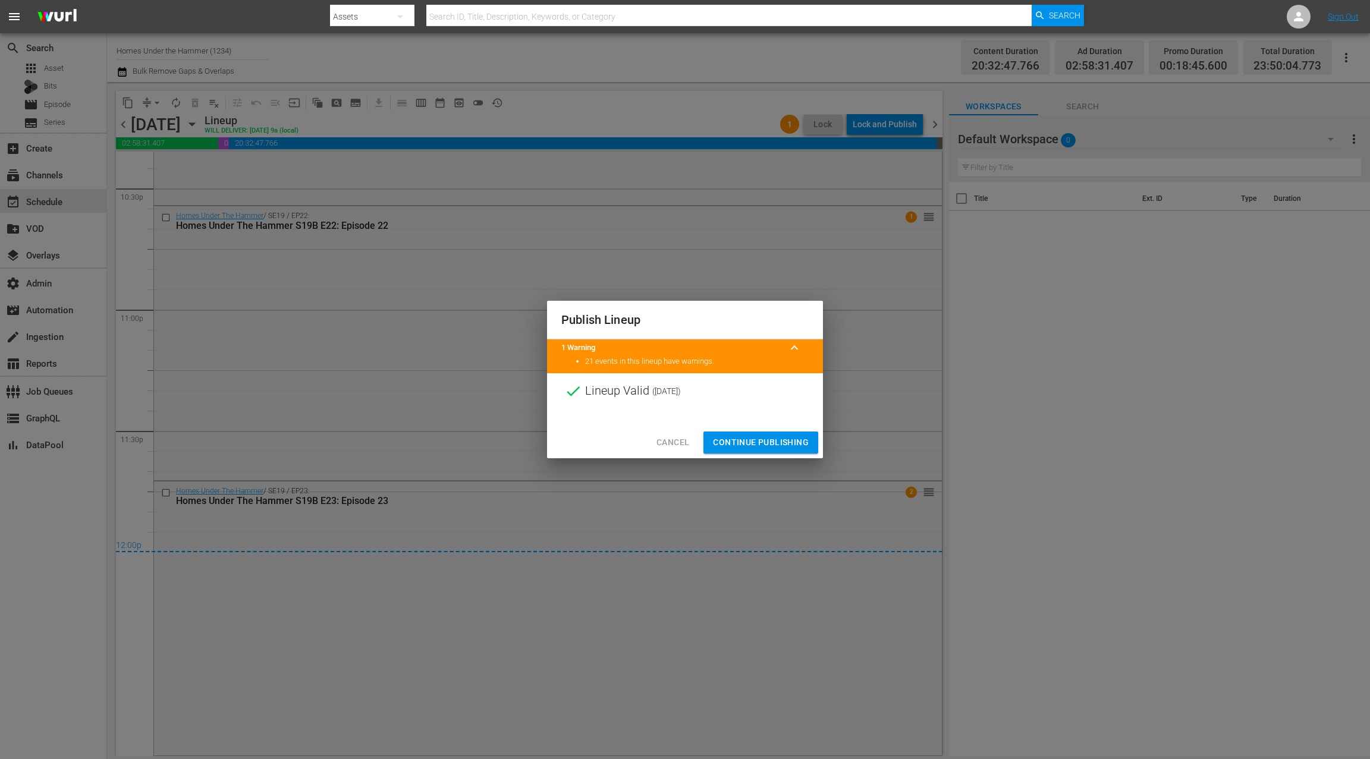
click at [797, 439] on span "Continue Publishing" at bounding box center [761, 442] width 96 height 15
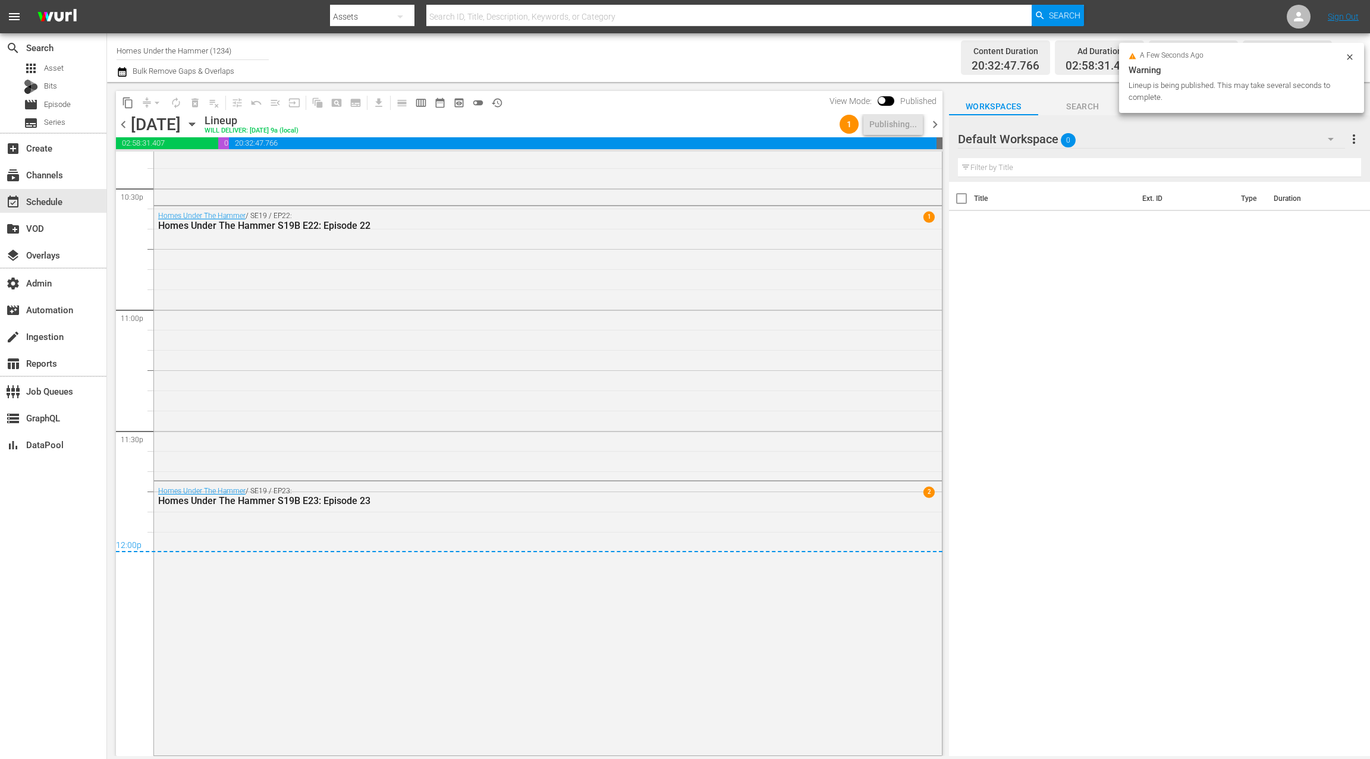
click at [125, 125] on span "chevron_left" at bounding box center [123, 124] width 15 height 15
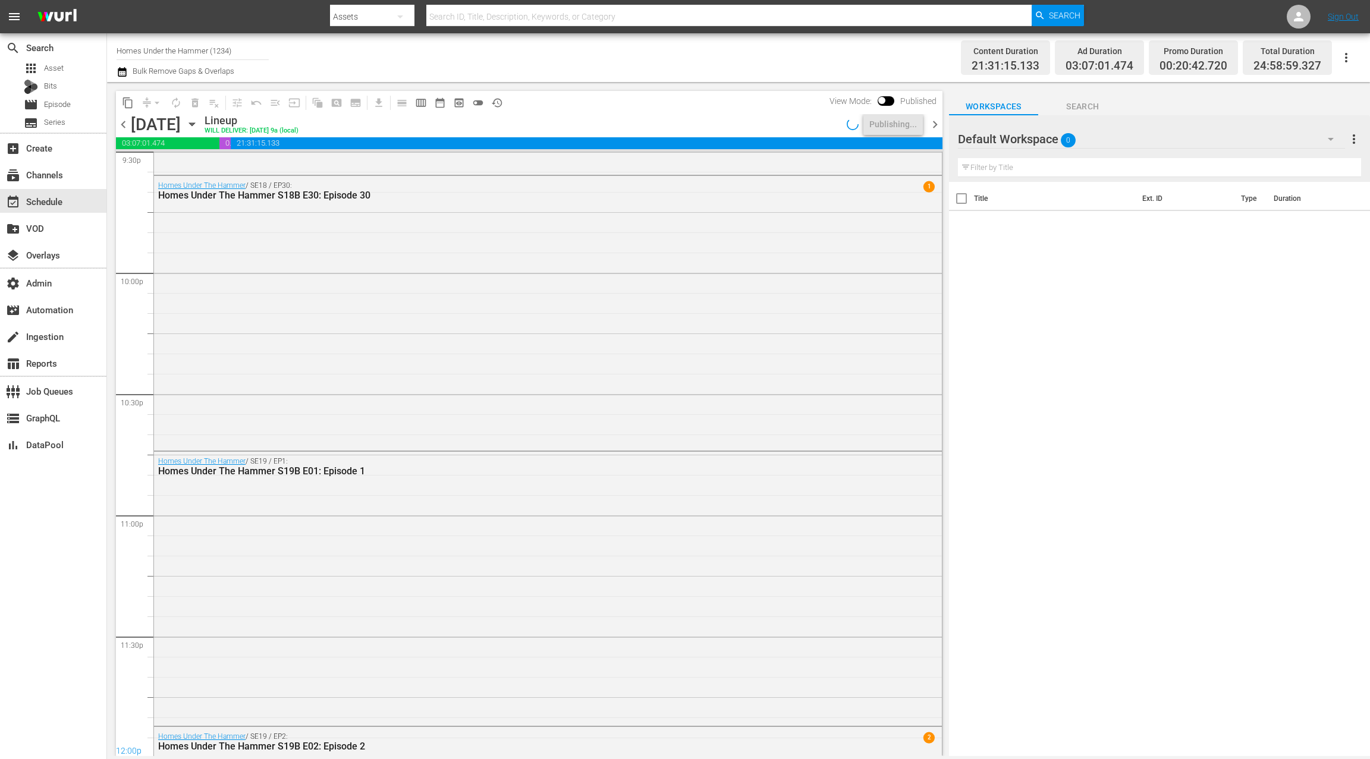
scroll to position [5422, 0]
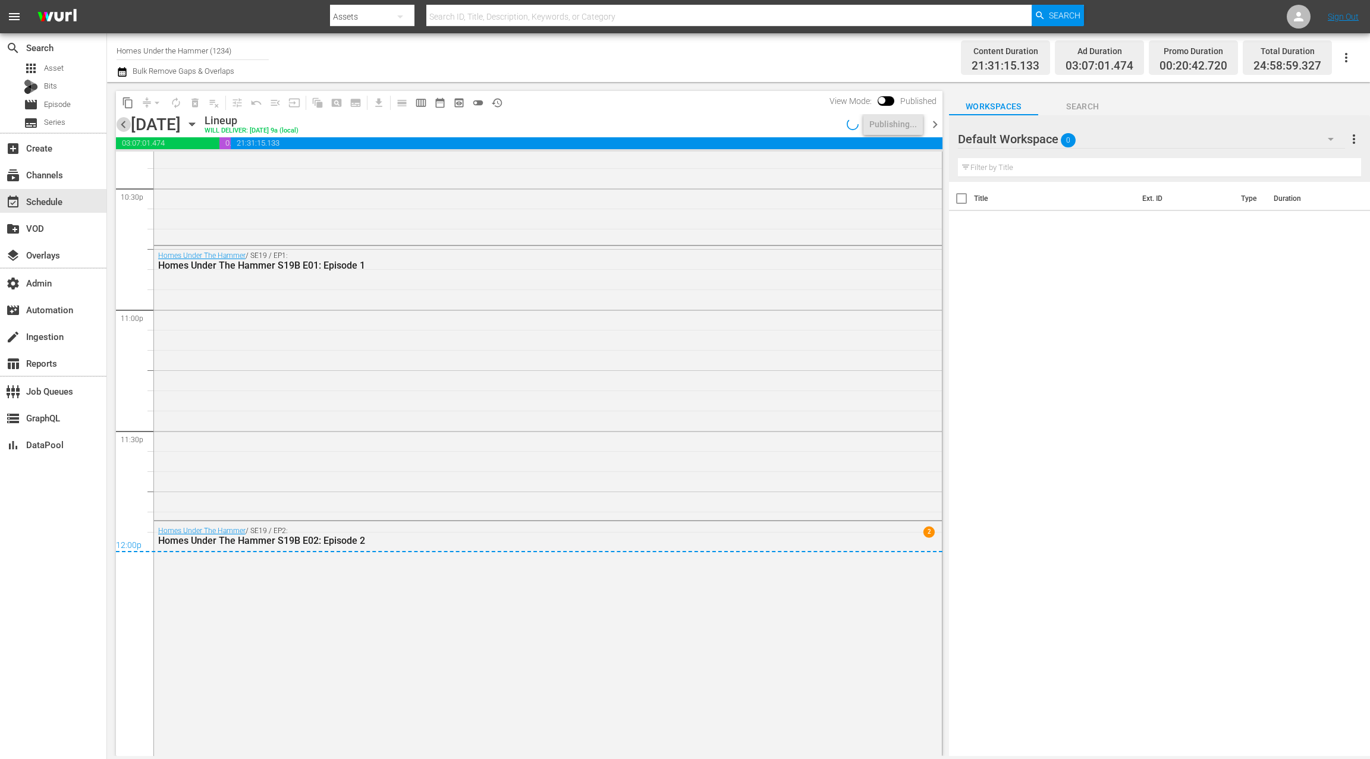
click at [125, 125] on span "chevron_left" at bounding box center [123, 124] width 15 height 15
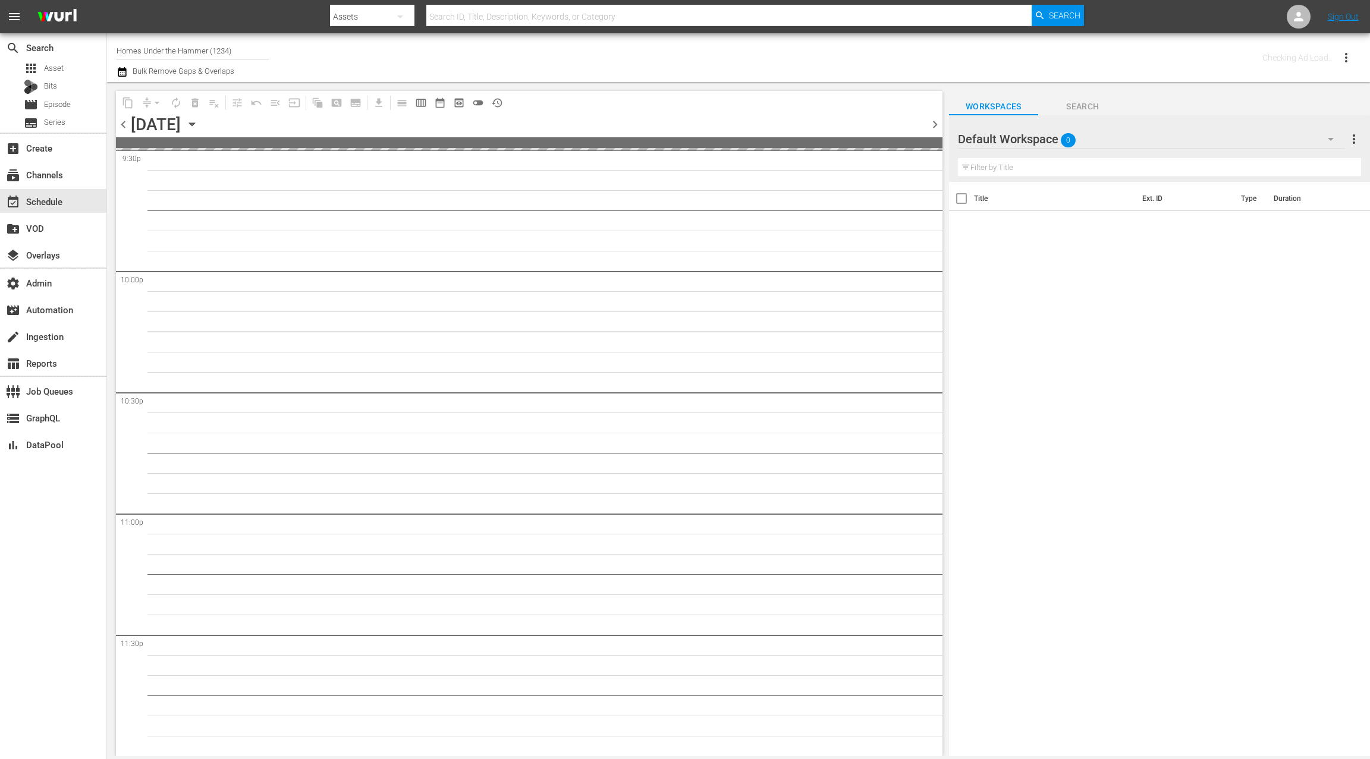
scroll to position [5216, 0]
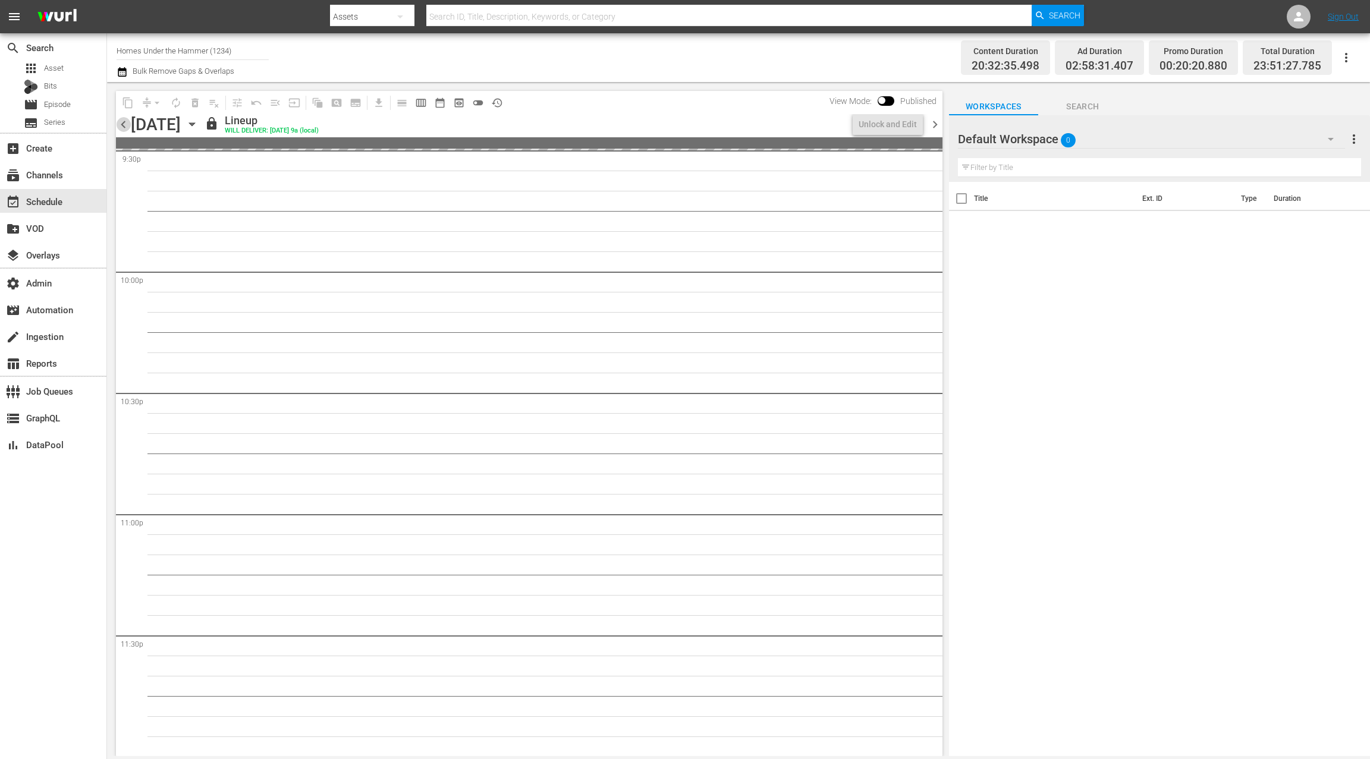
click at [125, 125] on span "chevron_left" at bounding box center [123, 124] width 15 height 15
click at [940, 123] on span "chevron_right" at bounding box center [935, 124] width 15 height 15
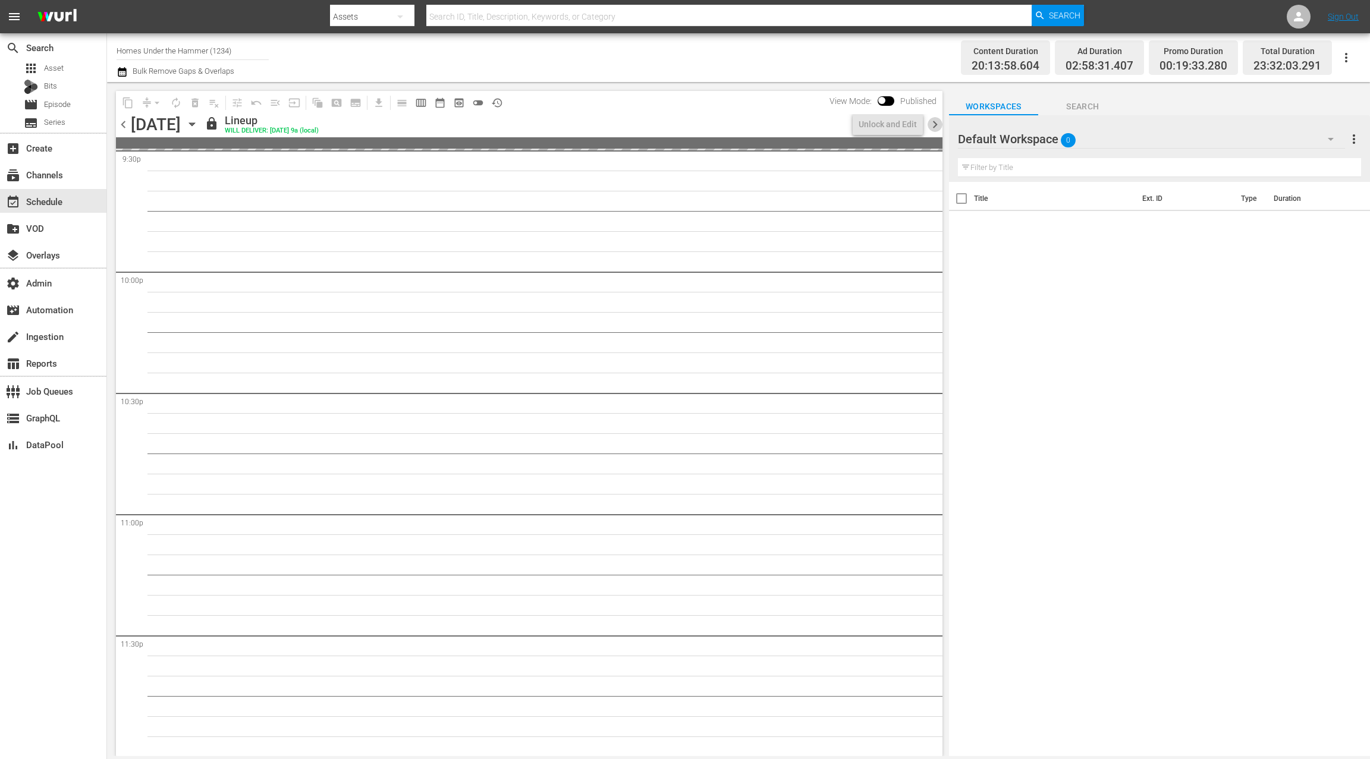
click at [937, 127] on span "chevron_right" at bounding box center [935, 124] width 15 height 15
click at [928, 132] on div "chevron_left [DATE] [DATE] lock Lineup WILL DELIVER: [DATE] 9a (local) Unlock a…" at bounding box center [529, 125] width 827 height 23
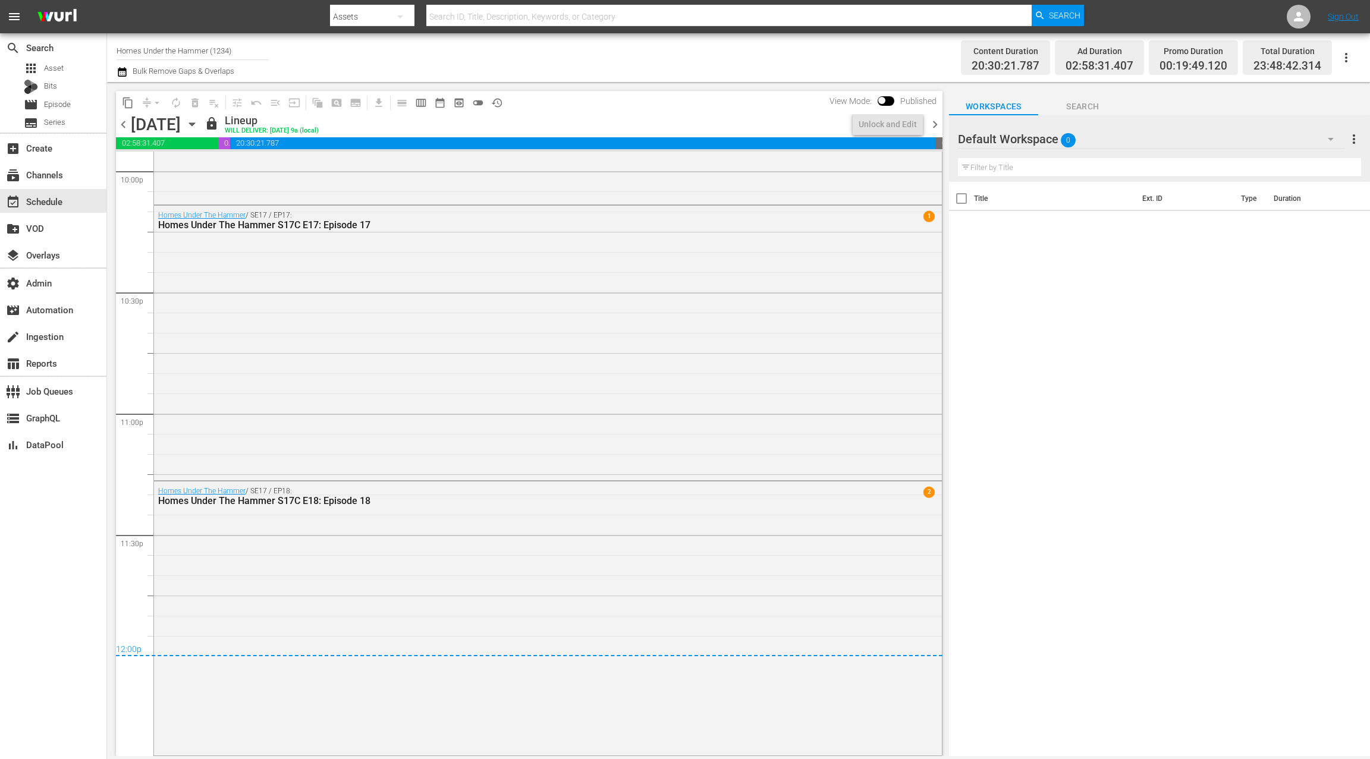
click at [932, 125] on span "chevron_right" at bounding box center [935, 124] width 15 height 15
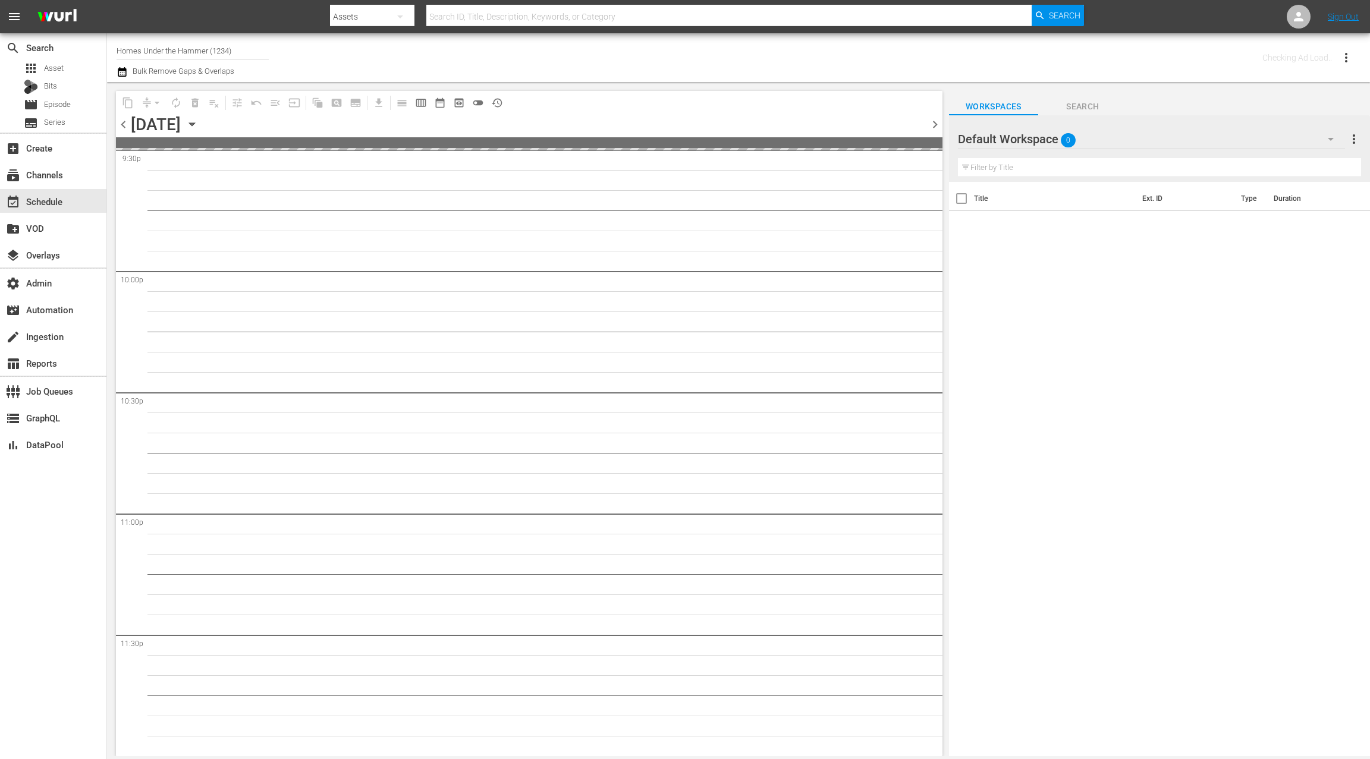
scroll to position [5216, 0]
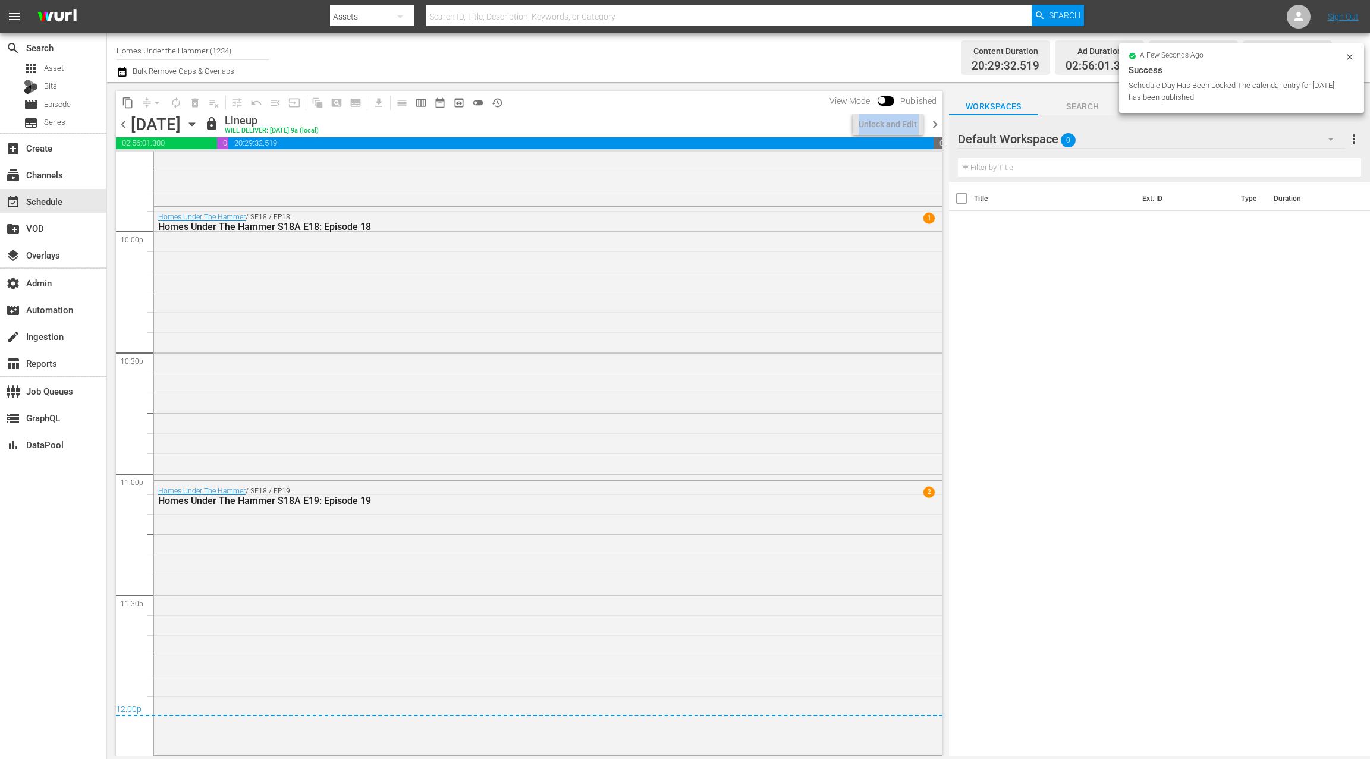
click at [932, 126] on span "chevron_right" at bounding box center [935, 124] width 15 height 15
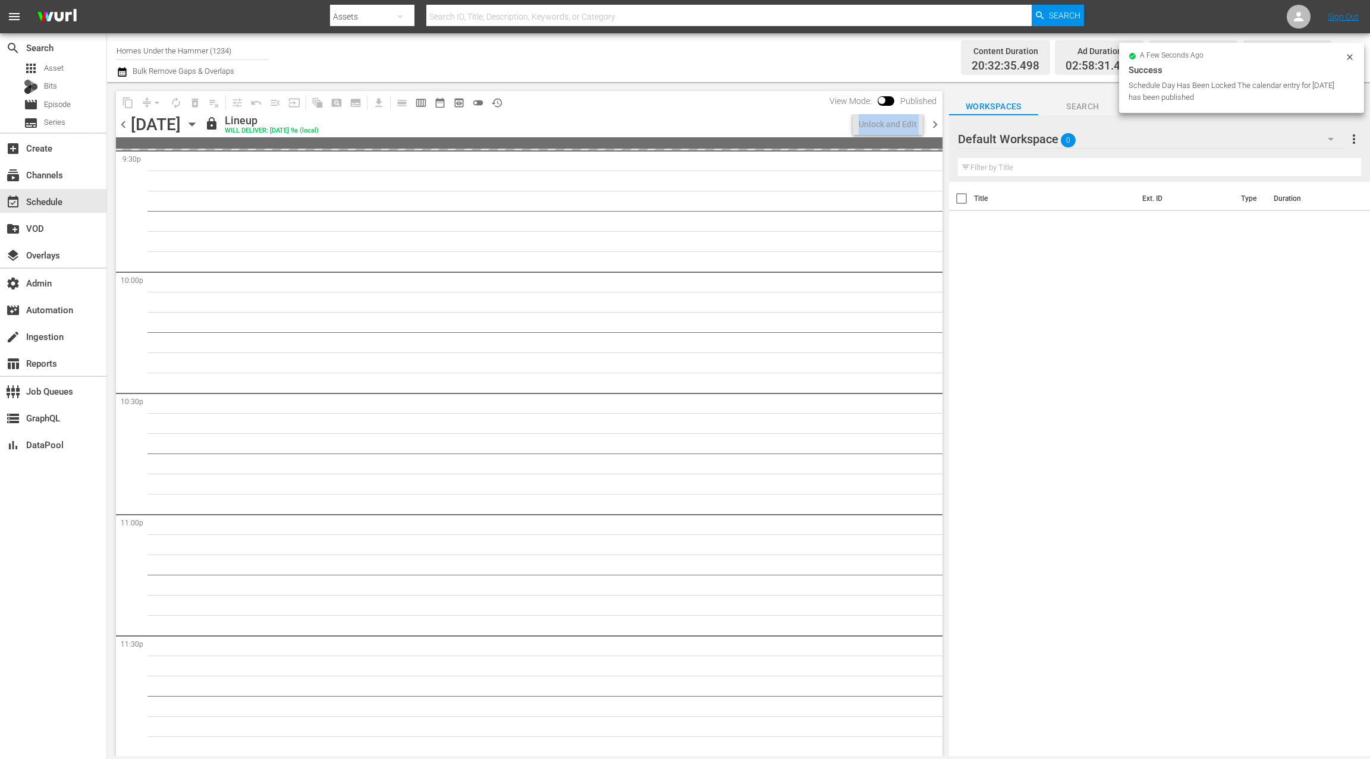
scroll to position [5223, 0]
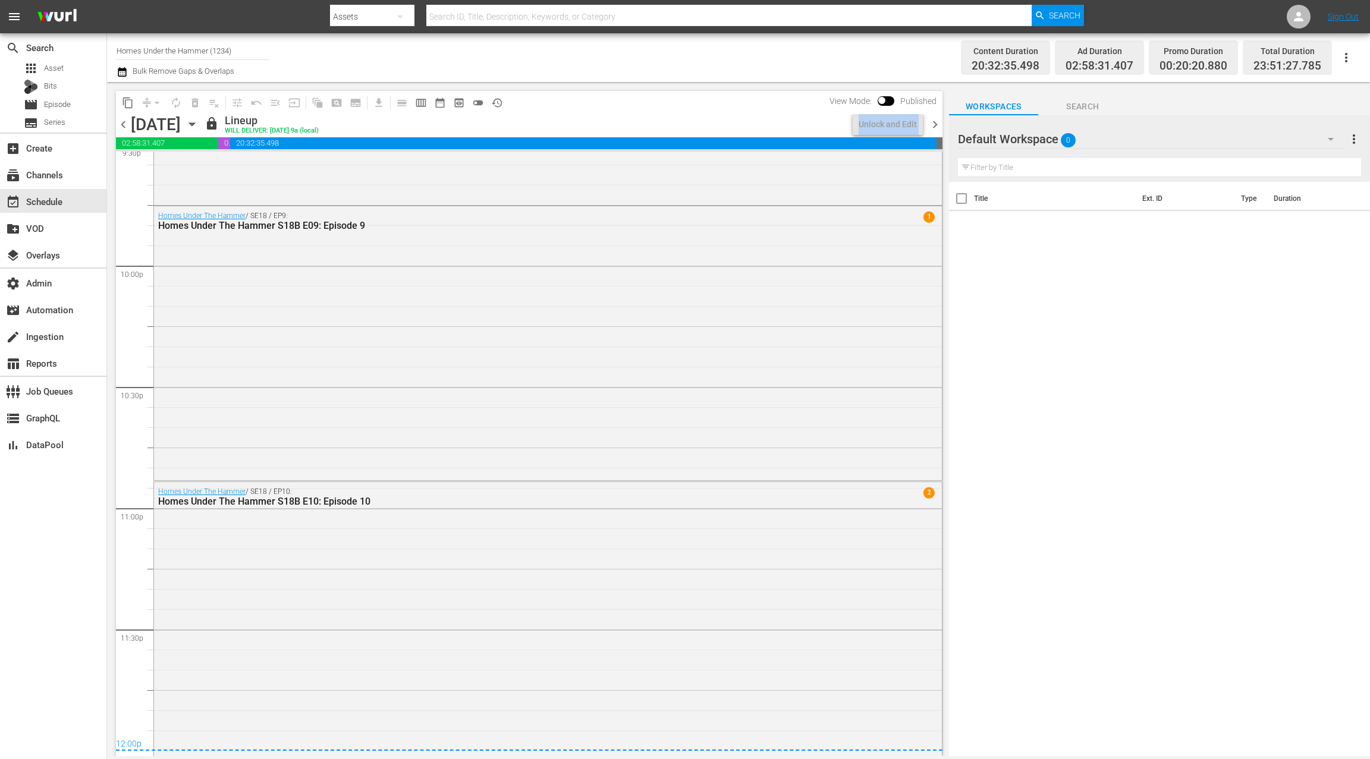
click at [931, 128] on span "chevron_right" at bounding box center [935, 124] width 15 height 15
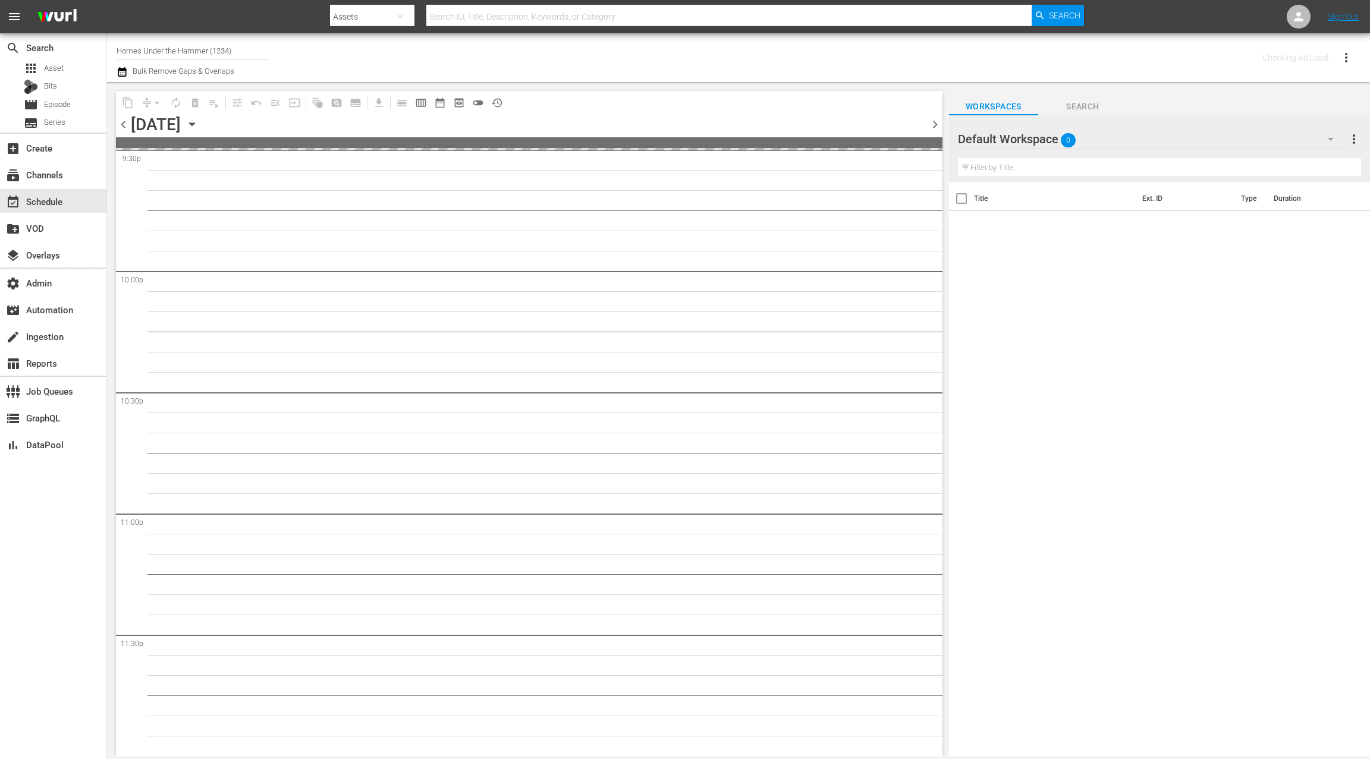
scroll to position [5216, 0]
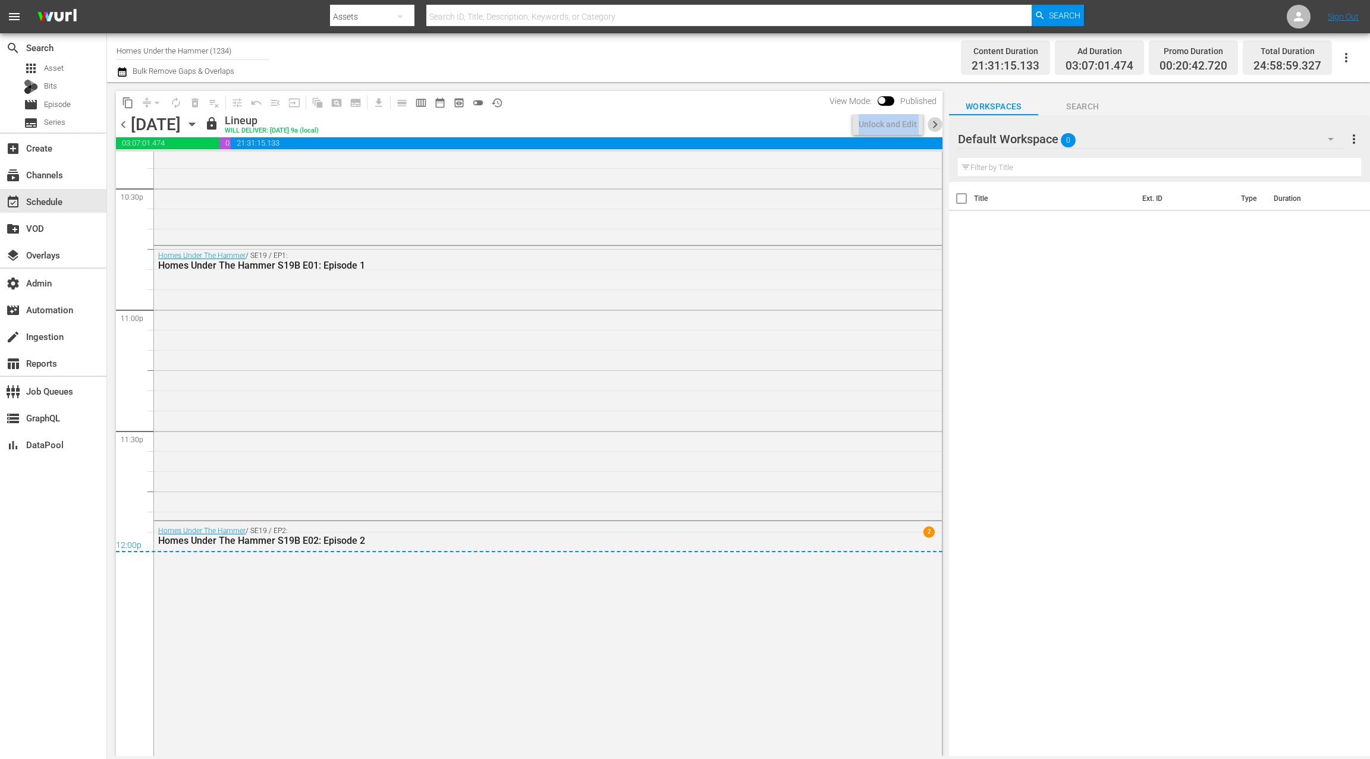
click at [938, 127] on span "chevron_right" at bounding box center [935, 124] width 15 height 15
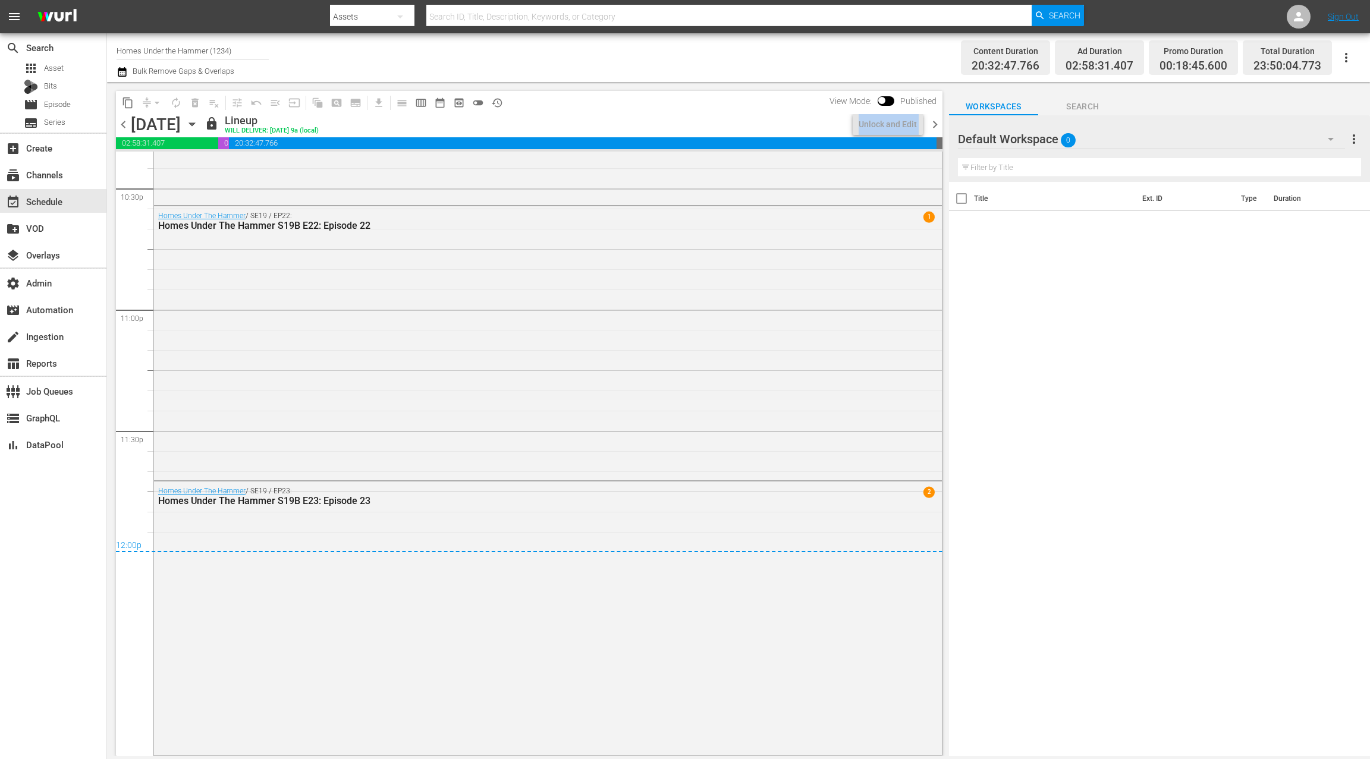
click at [938, 129] on span "chevron_right" at bounding box center [935, 124] width 15 height 15
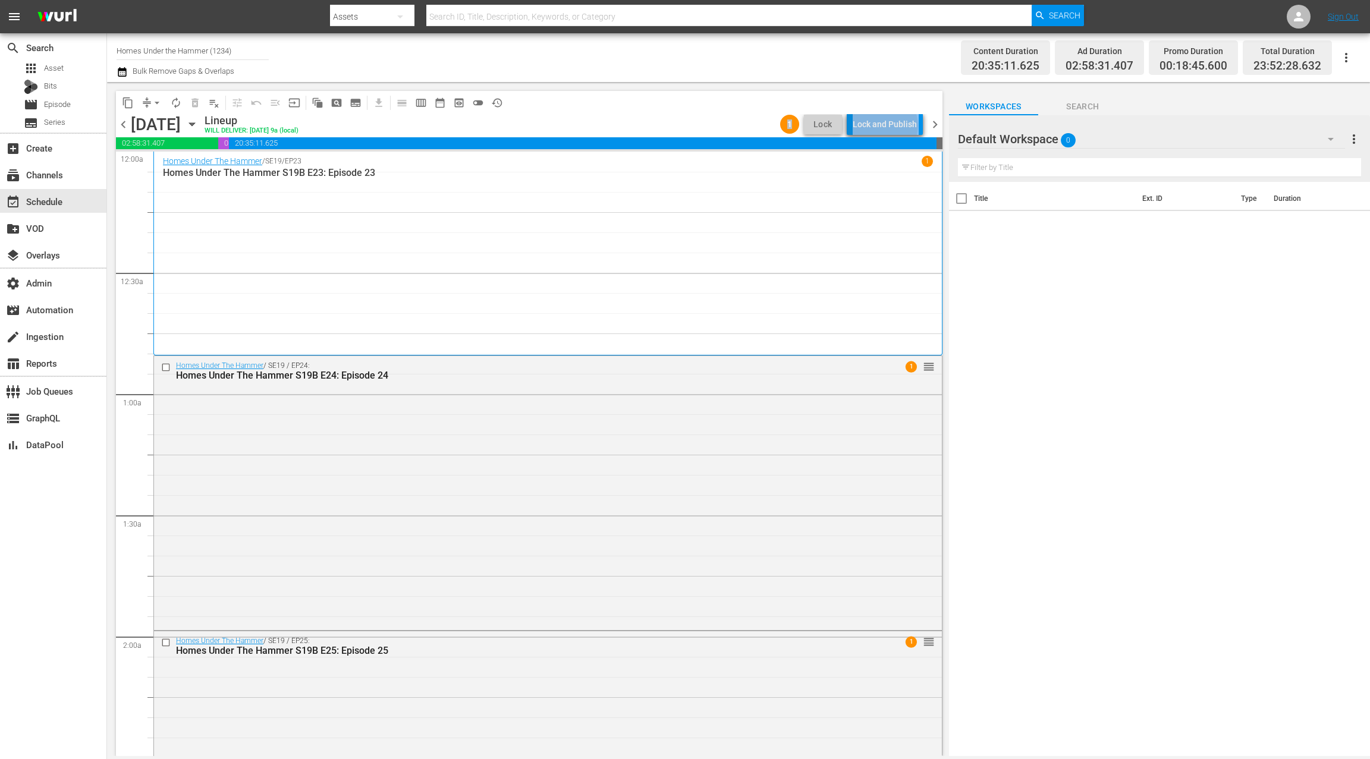
click at [888, 125] on div "Lock and Publish" at bounding box center [885, 124] width 64 height 21
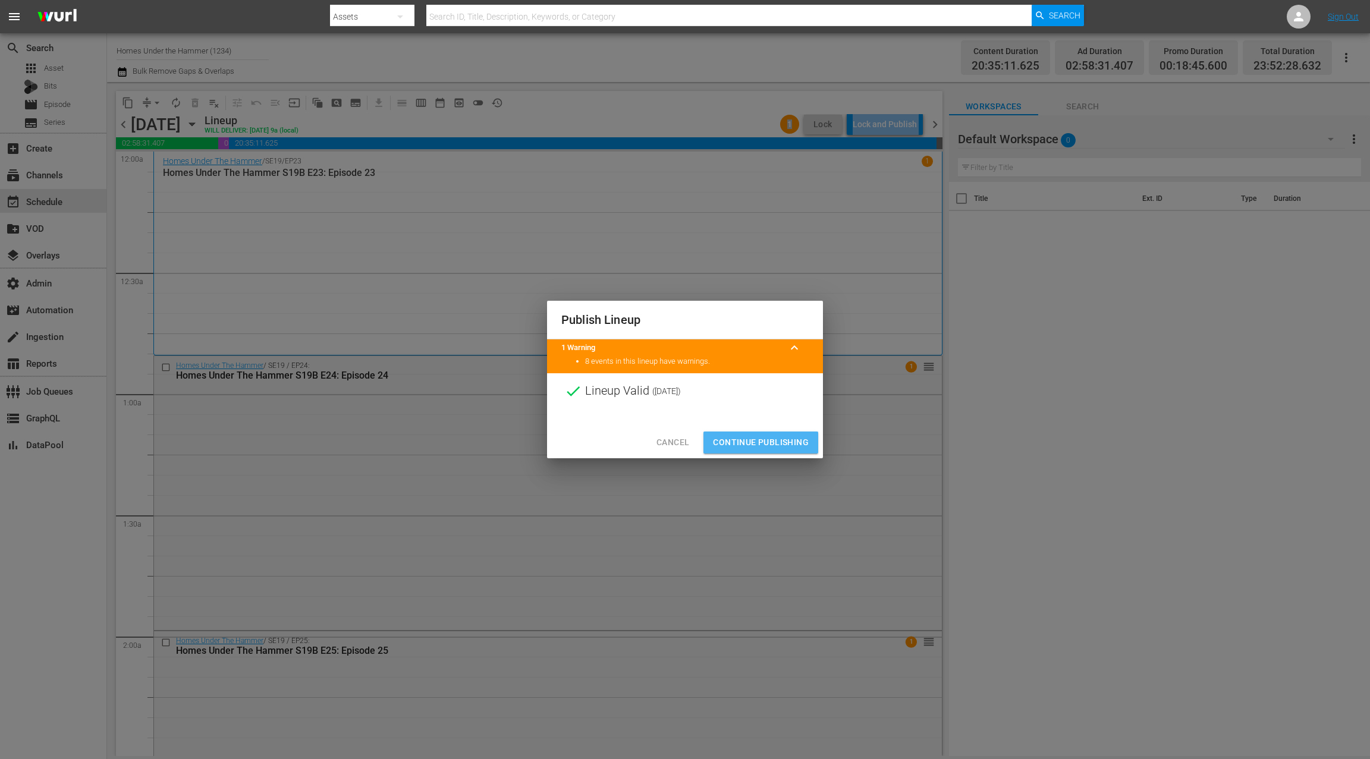
click at [797, 442] on span "Continue Publishing" at bounding box center [761, 442] width 96 height 15
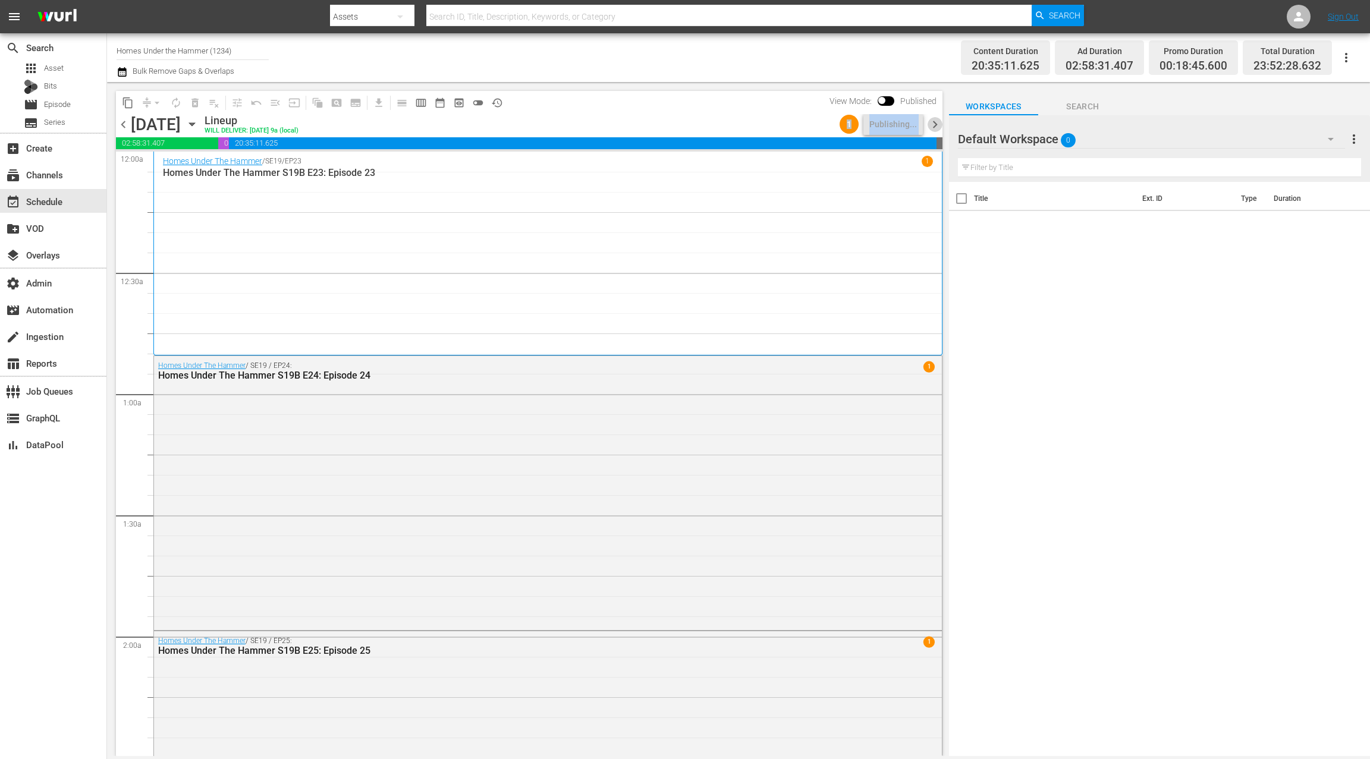
click at [938, 121] on span "chevron_right" at bounding box center [935, 124] width 15 height 15
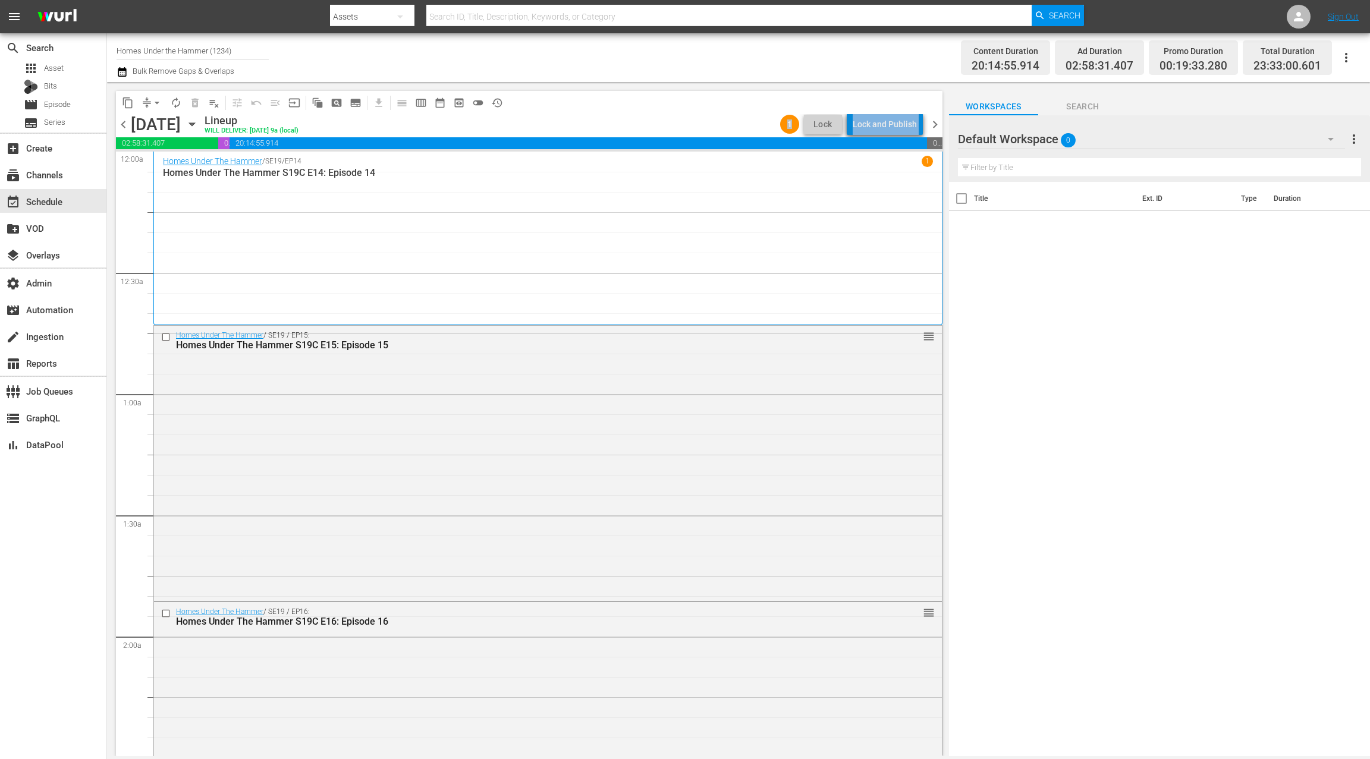
click at [904, 124] on div "Lock and Publish" at bounding box center [885, 124] width 64 height 21
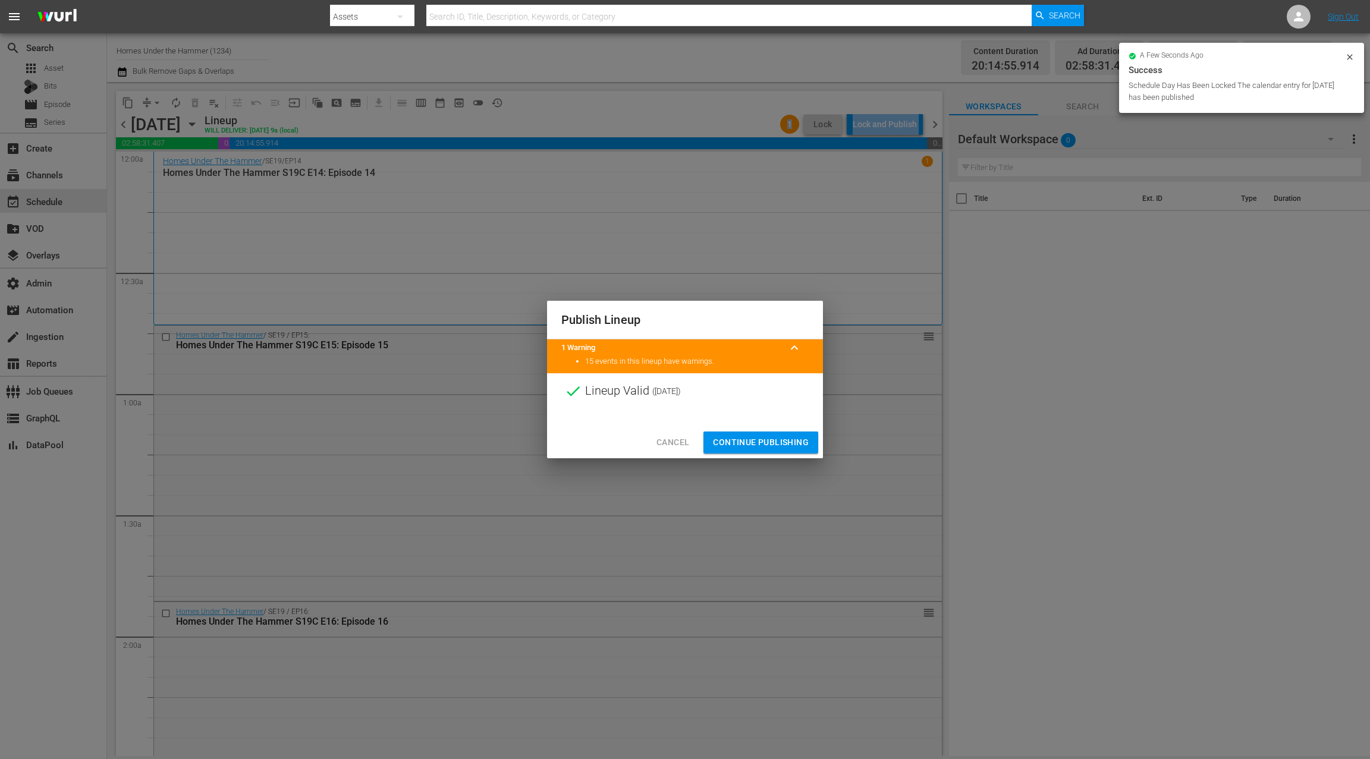
click at [772, 440] on span "Continue Publishing" at bounding box center [761, 442] width 96 height 15
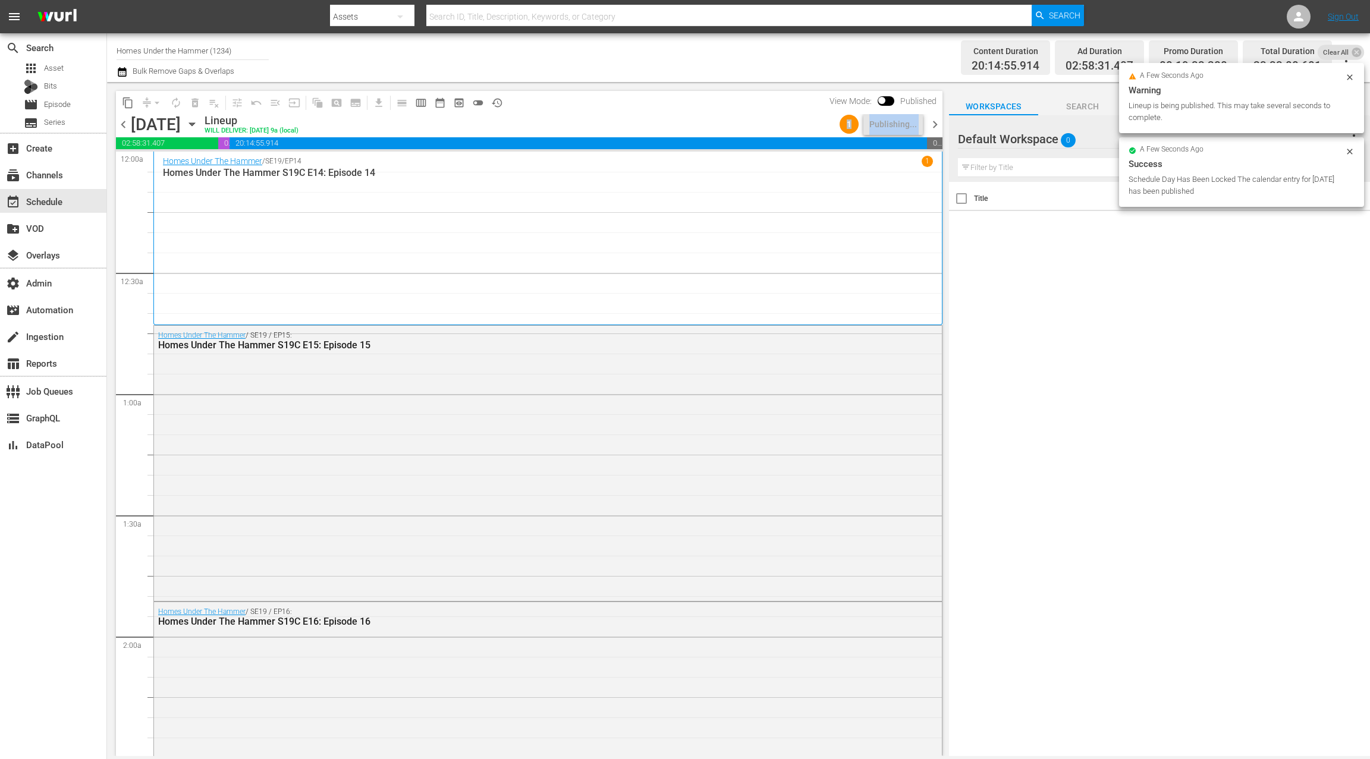
click at [929, 130] on span "chevron_right" at bounding box center [935, 124] width 15 height 15
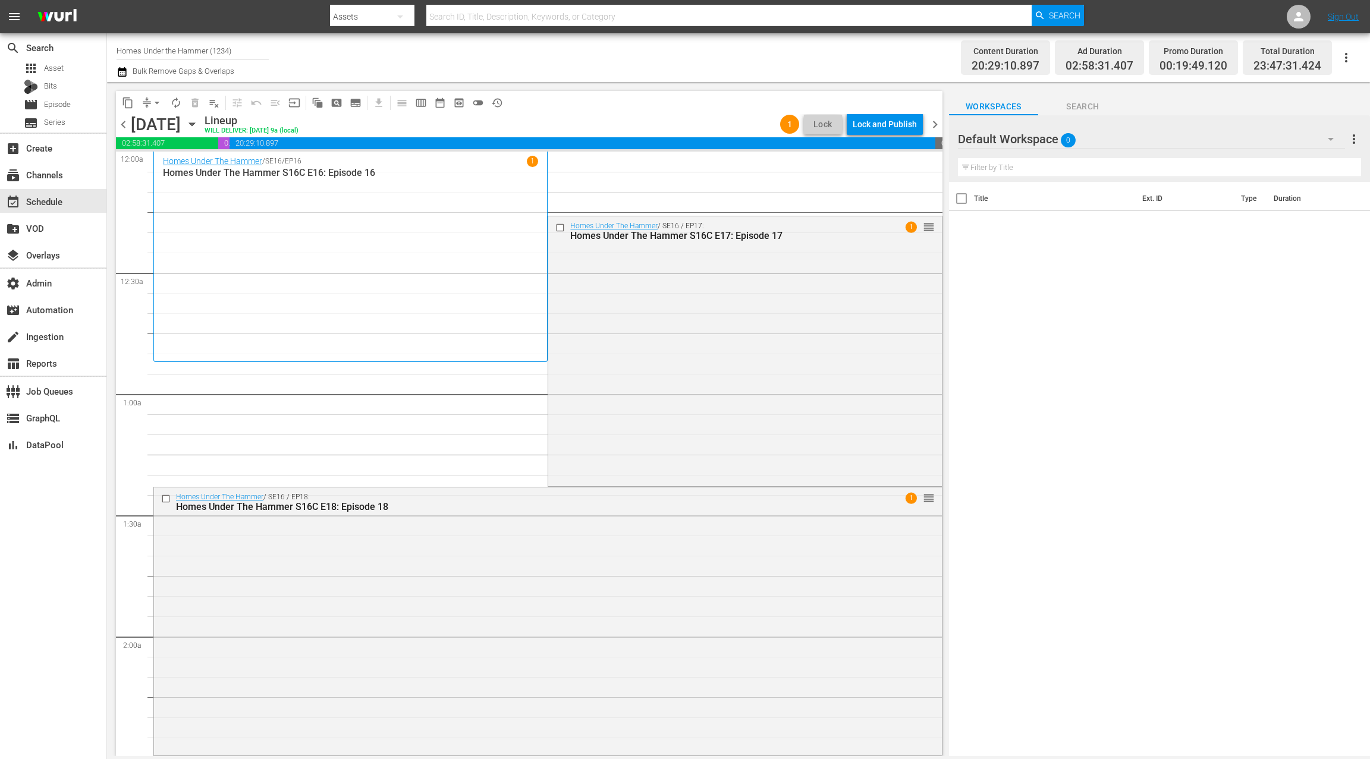
click at [126, 128] on span "chevron_left" at bounding box center [123, 124] width 15 height 15
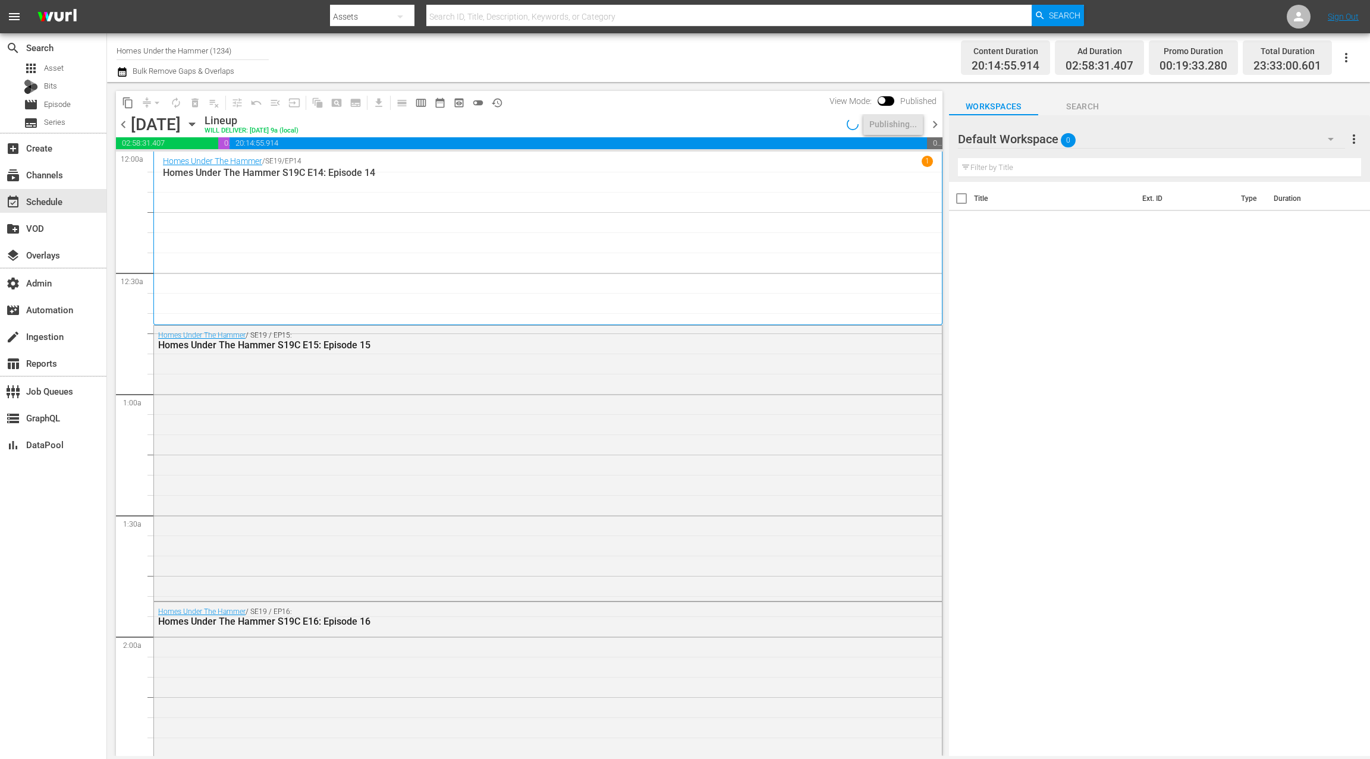
click at [125, 128] on span "chevron_left" at bounding box center [123, 124] width 15 height 15
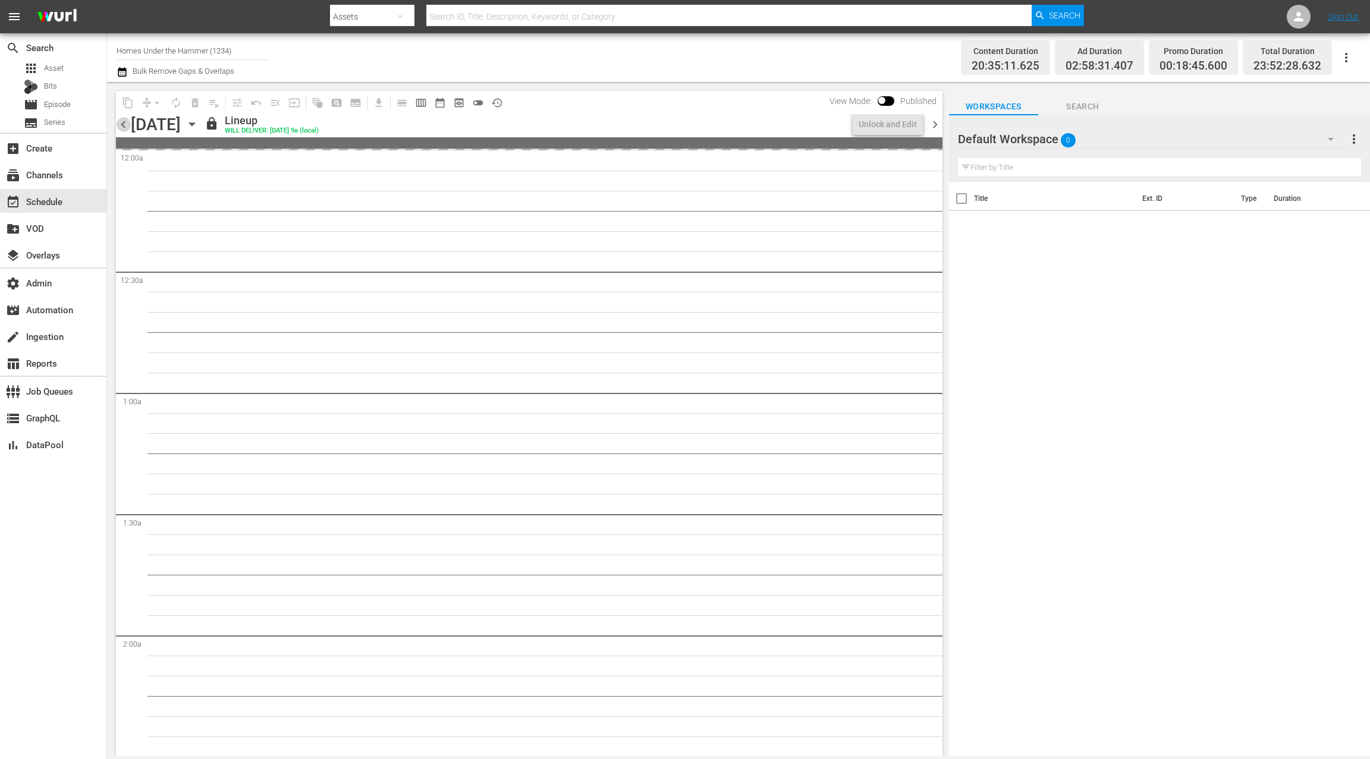
click at [125, 128] on span "chevron_left" at bounding box center [123, 124] width 15 height 15
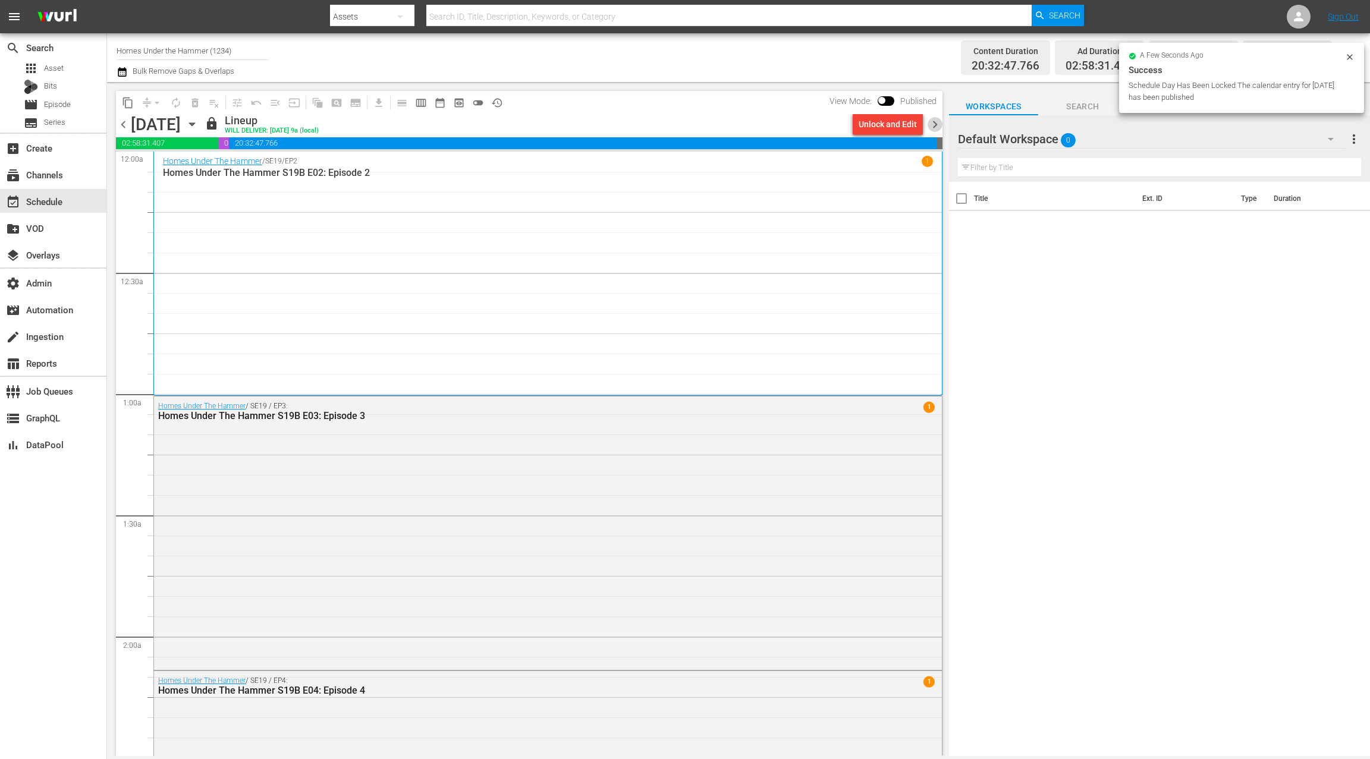
click at [941, 120] on span "chevron_right" at bounding box center [935, 124] width 15 height 15
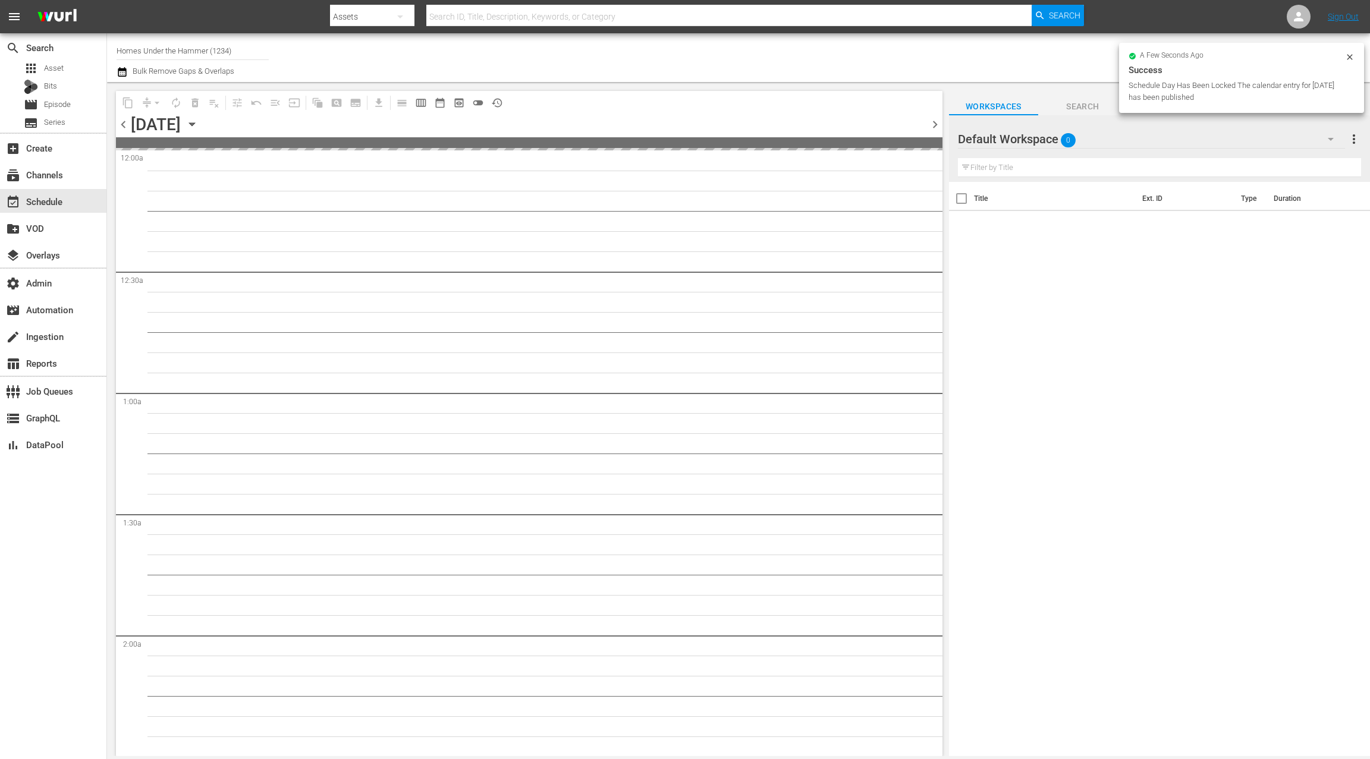
click at [940, 120] on span "chevron_right" at bounding box center [935, 124] width 15 height 15
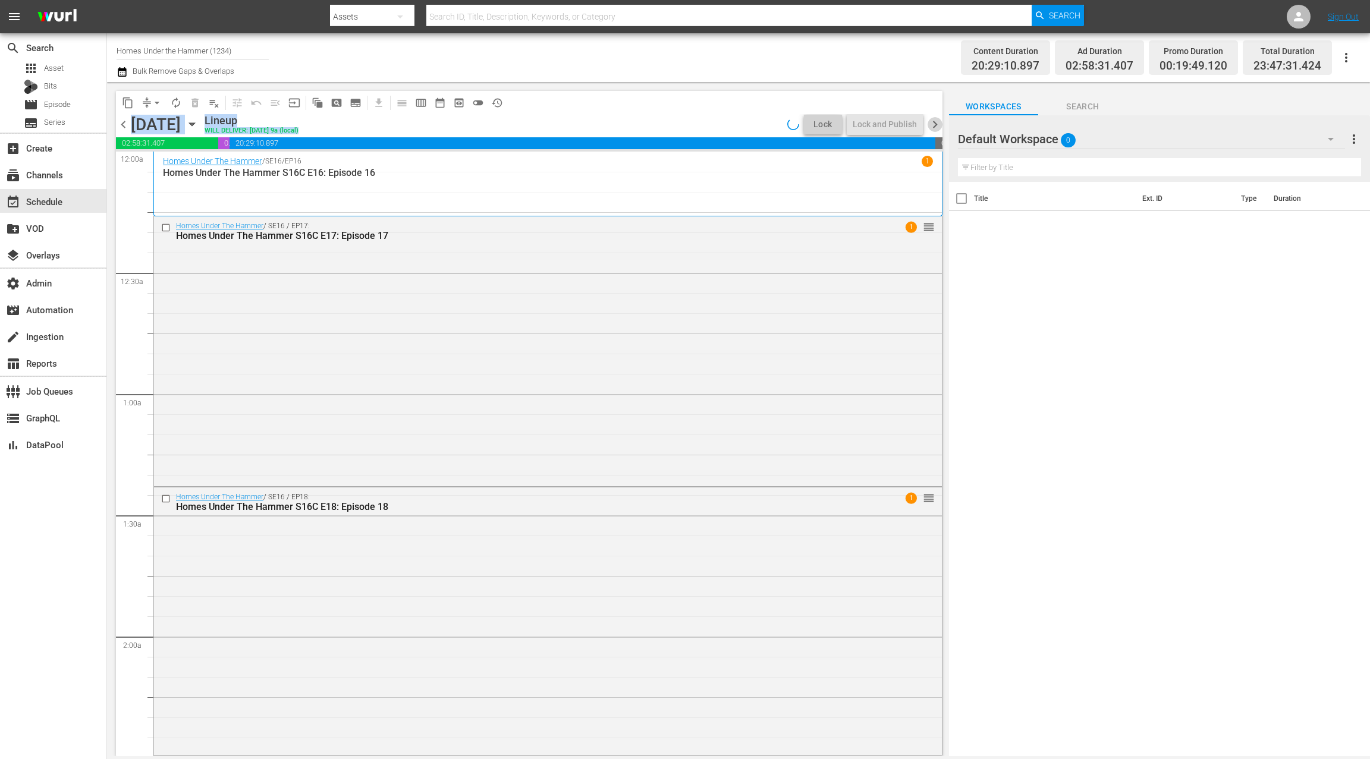
click at [938, 120] on span "chevron_right" at bounding box center [935, 124] width 15 height 15
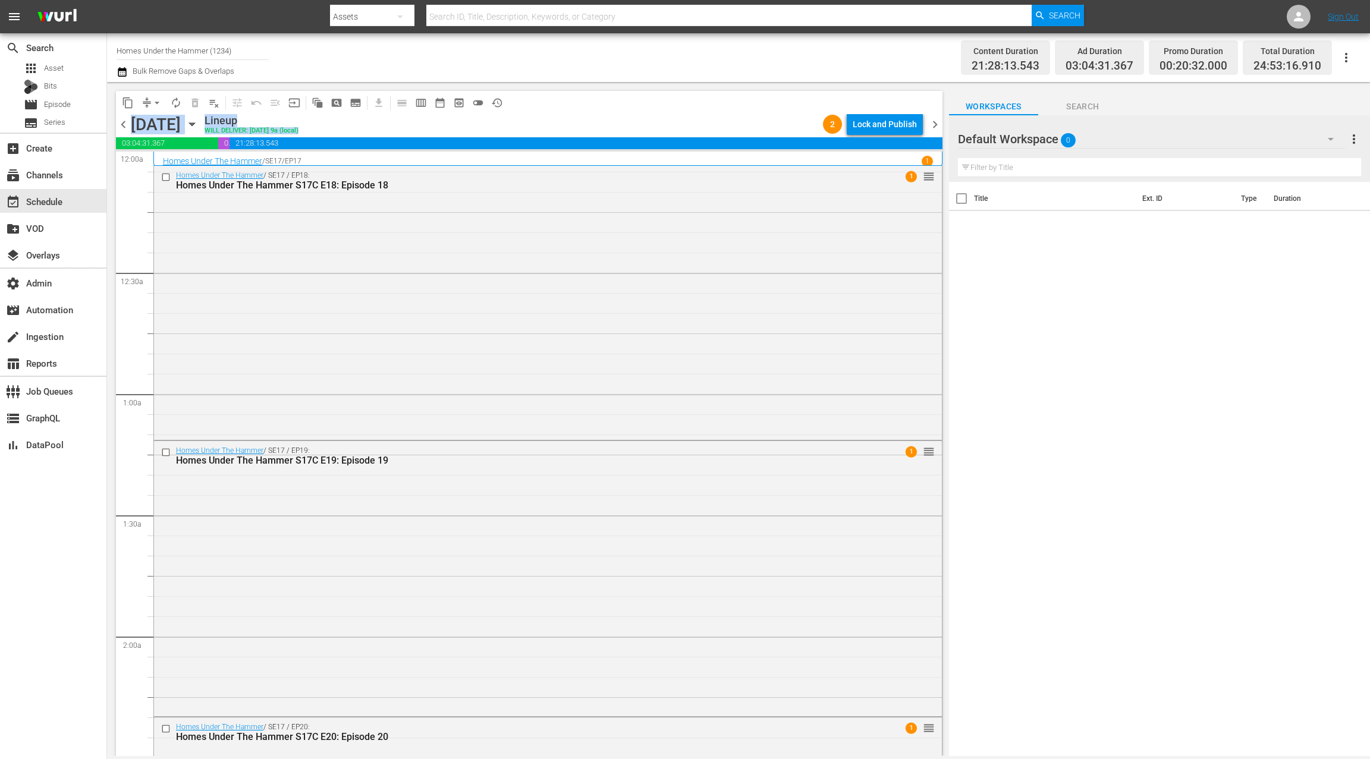
click at [936, 121] on span "chevron_right" at bounding box center [935, 124] width 15 height 15
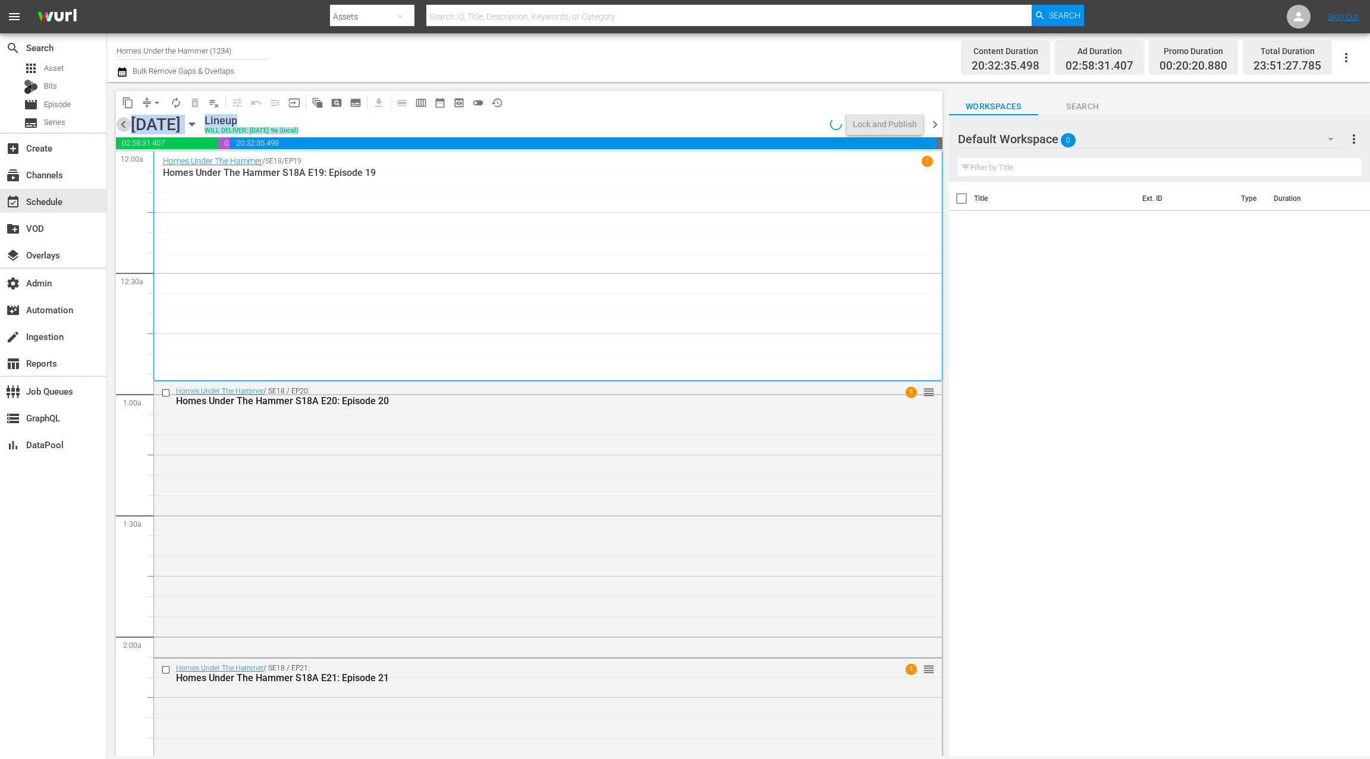
click at [122, 128] on span "chevron_left" at bounding box center [123, 124] width 15 height 15
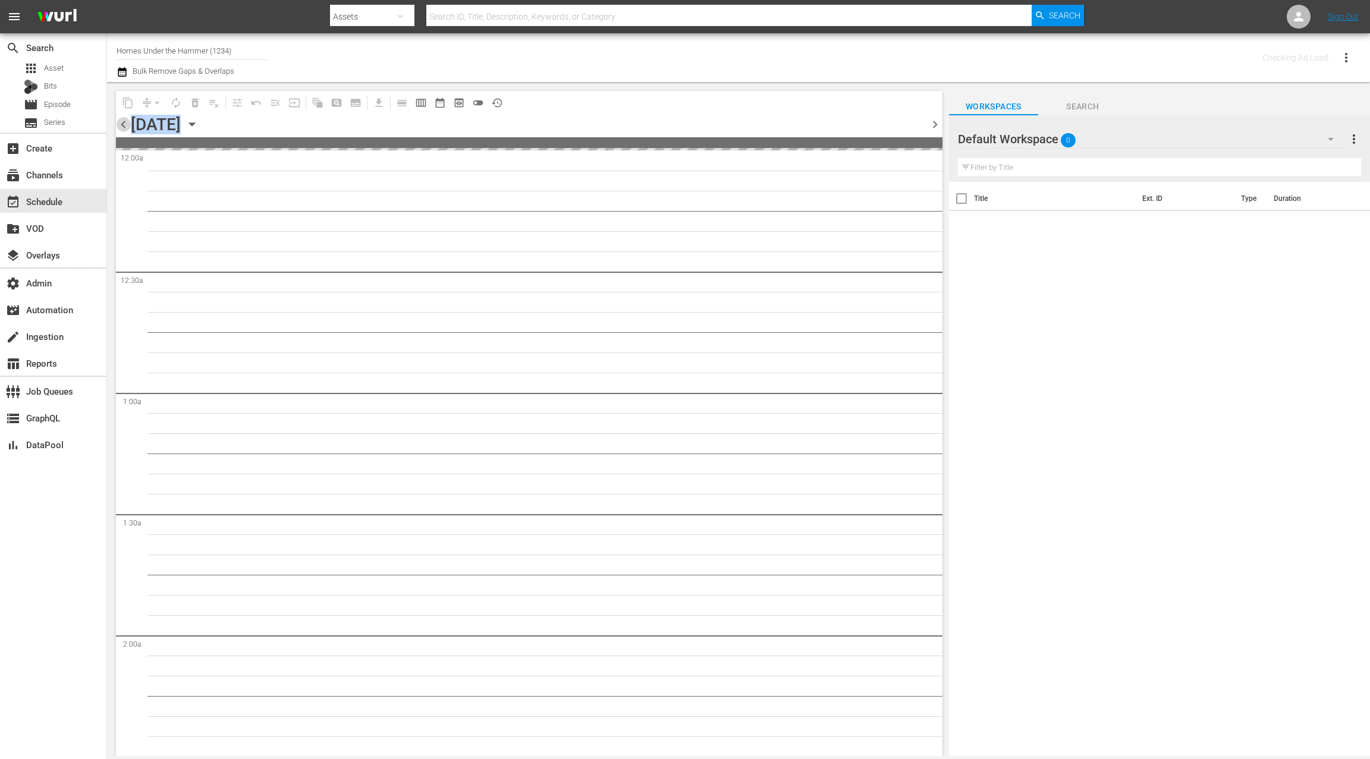
click at [122, 128] on span "chevron_left" at bounding box center [123, 124] width 15 height 15
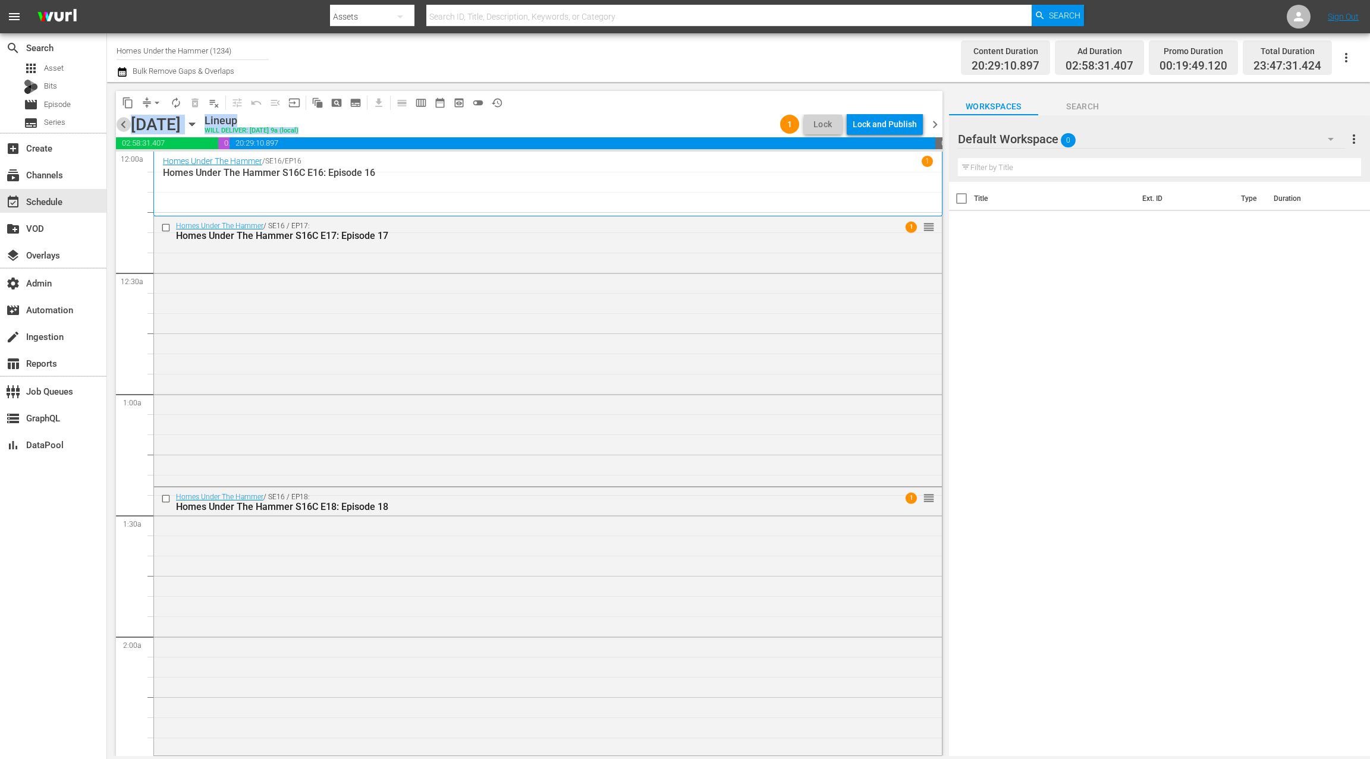
click at [122, 128] on span "chevron_left" at bounding box center [123, 124] width 15 height 15
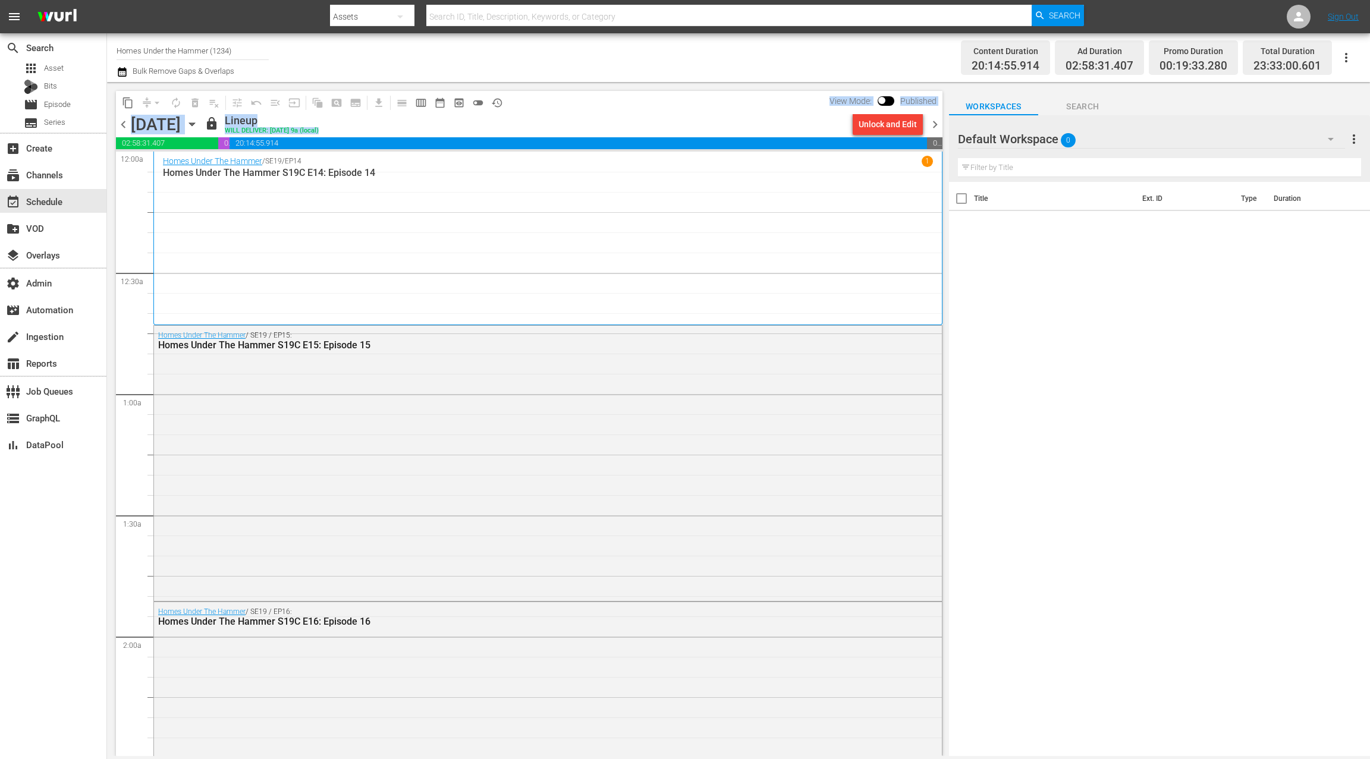
click at [938, 120] on span "chevron_right" at bounding box center [935, 124] width 15 height 15
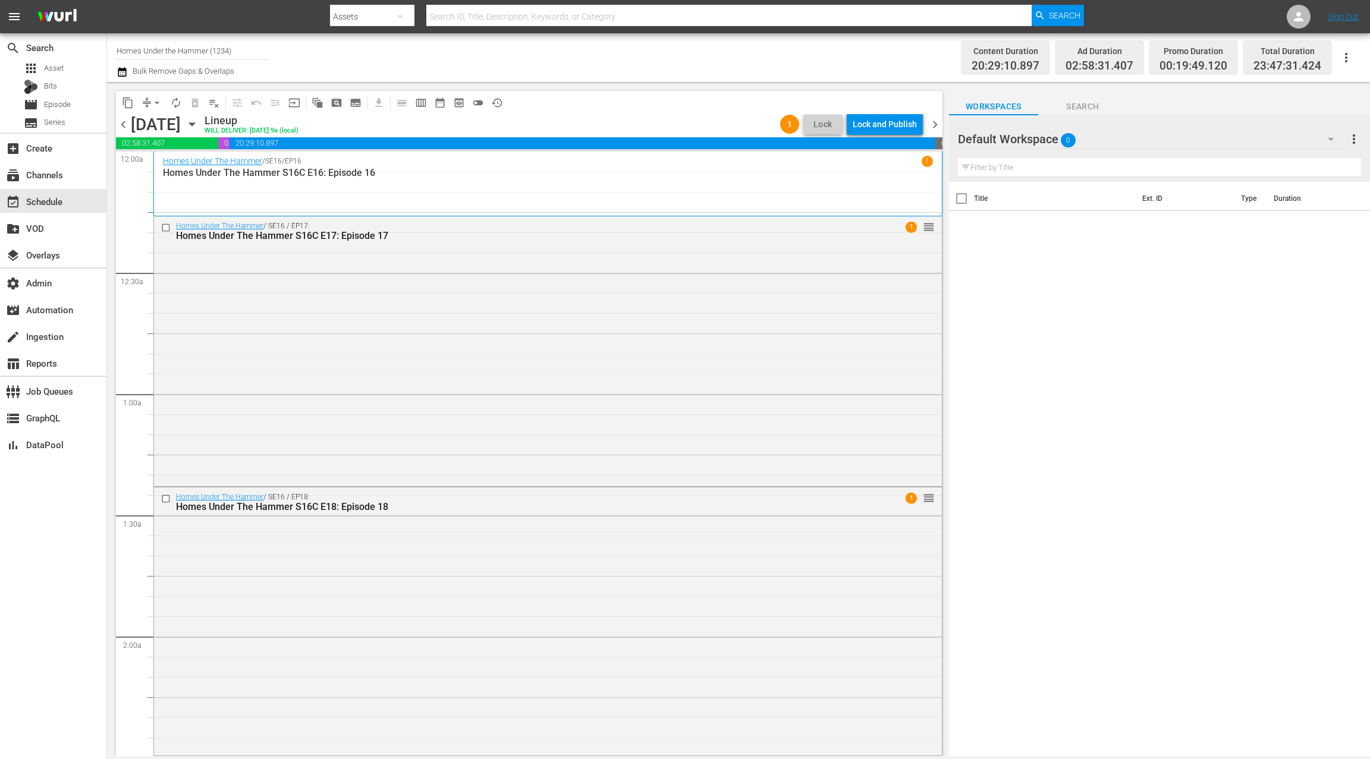
click at [883, 129] on div "Lock and Publish" at bounding box center [885, 124] width 64 height 21
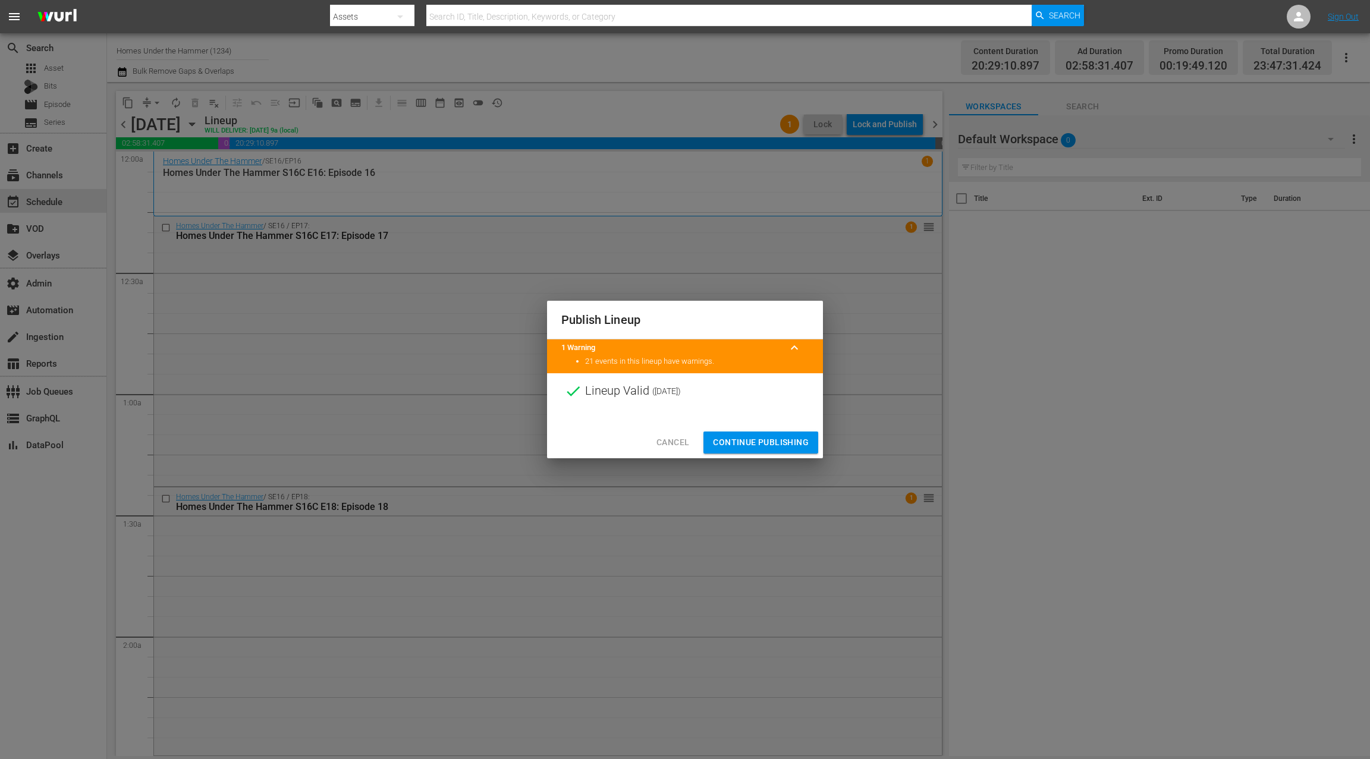
click at [772, 422] on div at bounding box center [685, 418] width 276 height 18
click at [784, 454] on div "Cancel Continue Publishing" at bounding box center [685, 443] width 276 height 32
click at [782, 435] on span "Continue Publishing" at bounding box center [761, 442] width 96 height 15
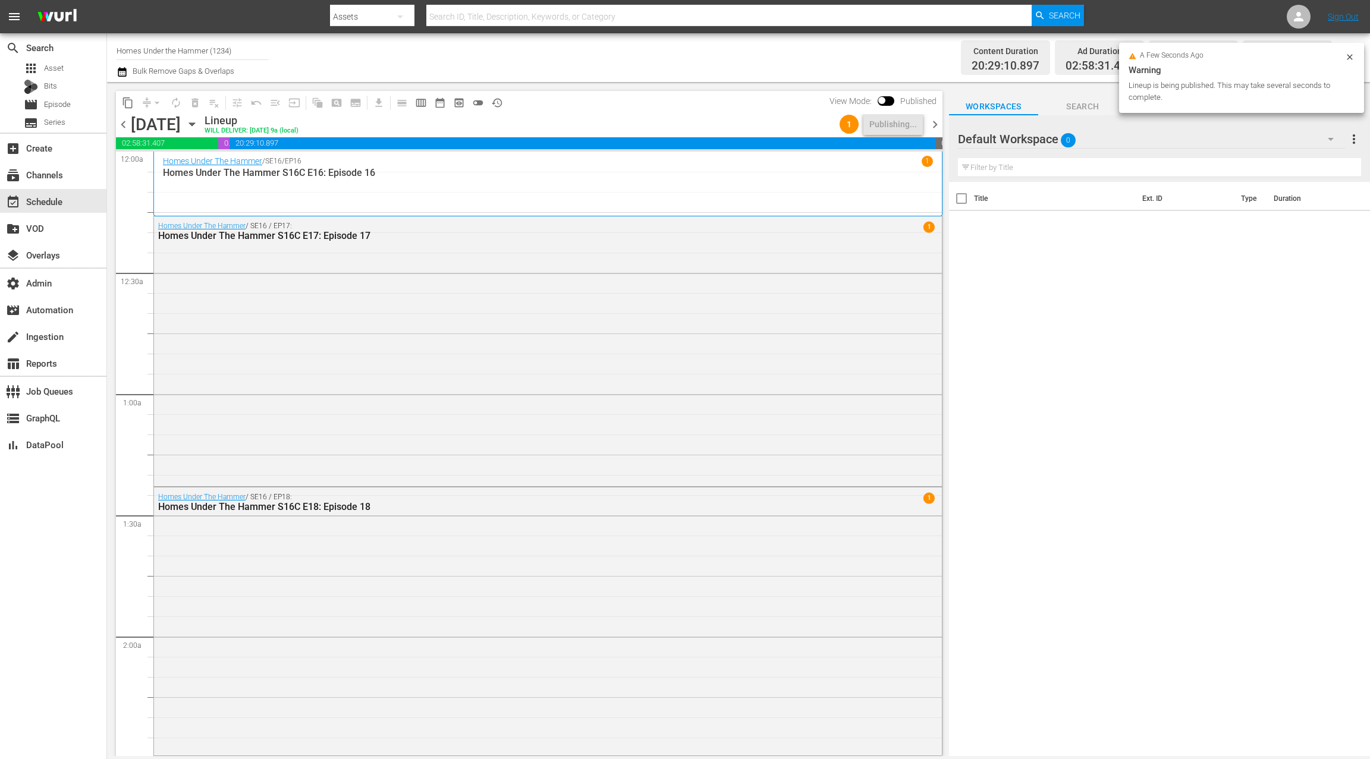
click at [937, 127] on span "chevron_right" at bounding box center [935, 124] width 15 height 15
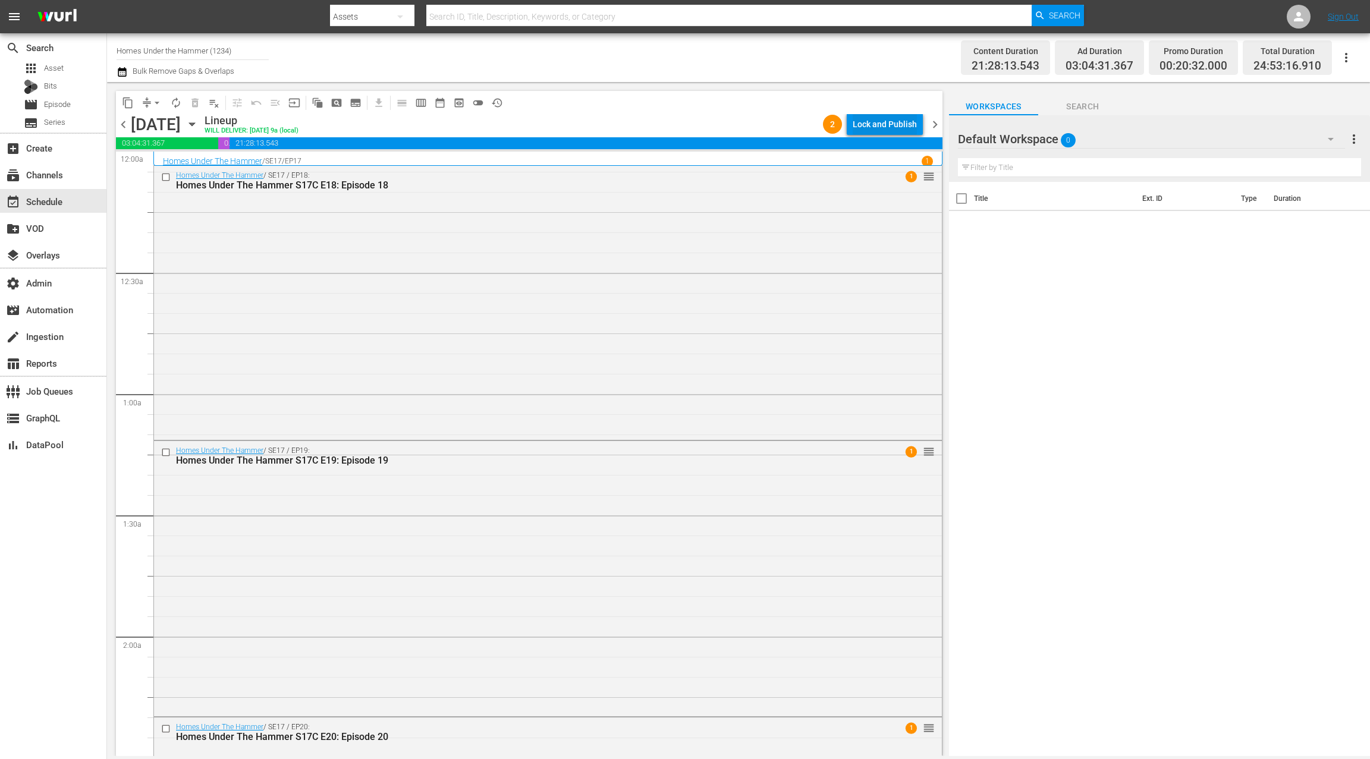
click at [898, 124] on div "Lock and Publish" at bounding box center [885, 124] width 64 height 21
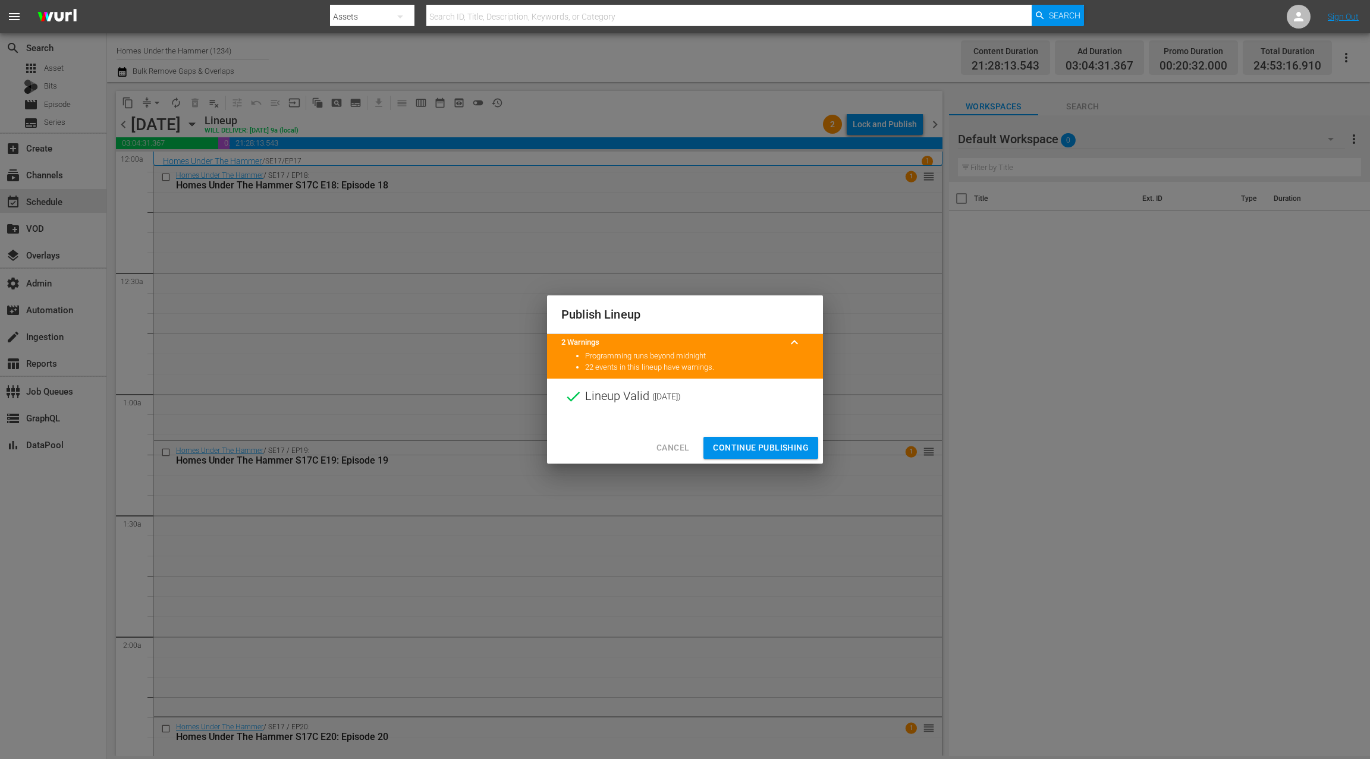
click at [770, 449] on span "Continue Publishing" at bounding box center [761, 448] width 96 height 15
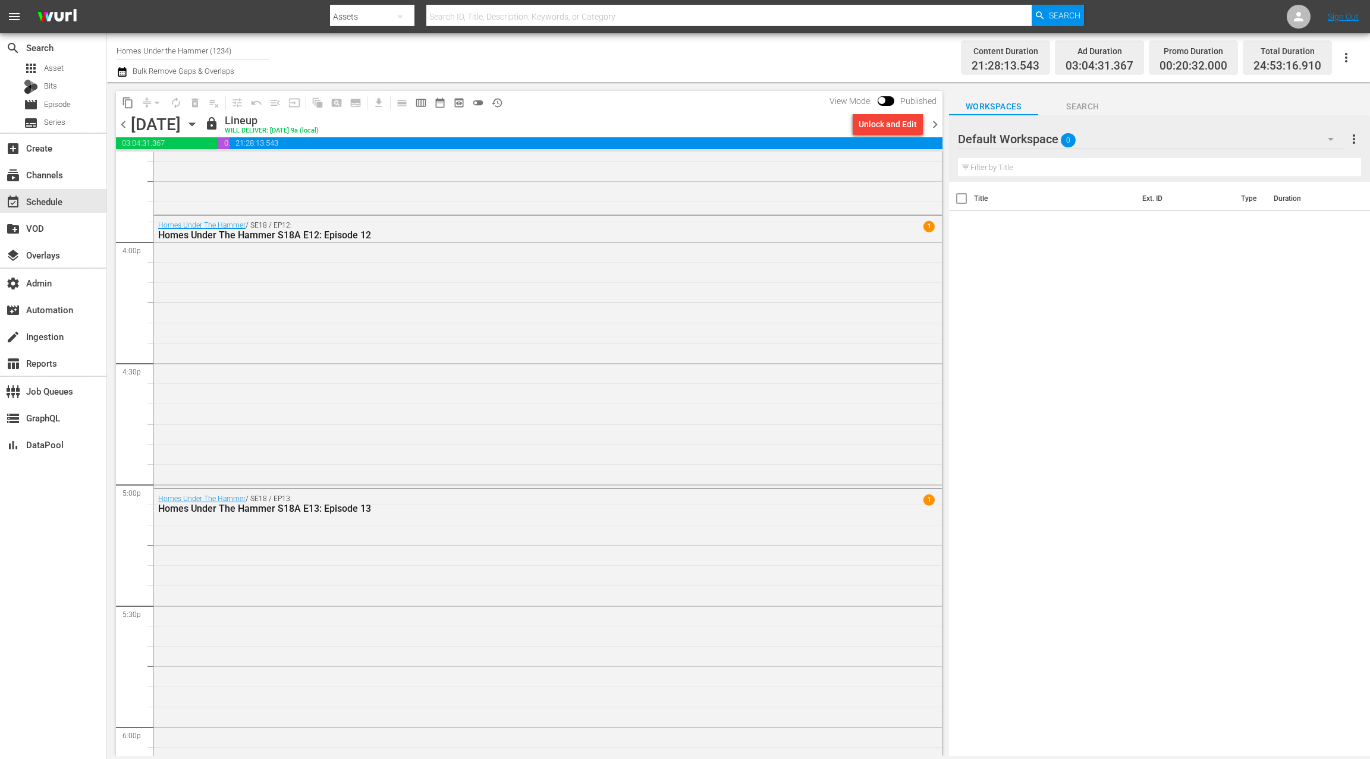
scroll to position [5447, 0]
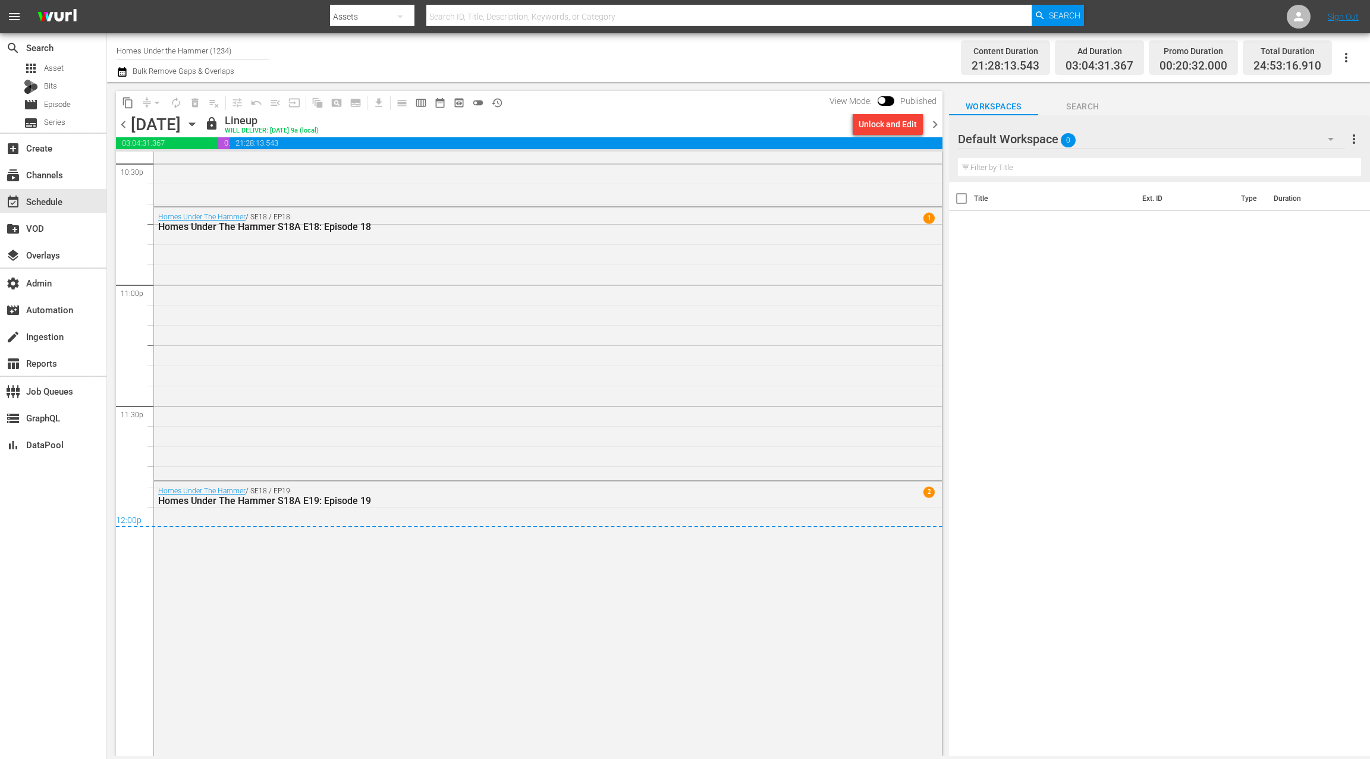
click at [935, 123] on span "chevron_right" at bounding box center [935, 124] width 15 height 15
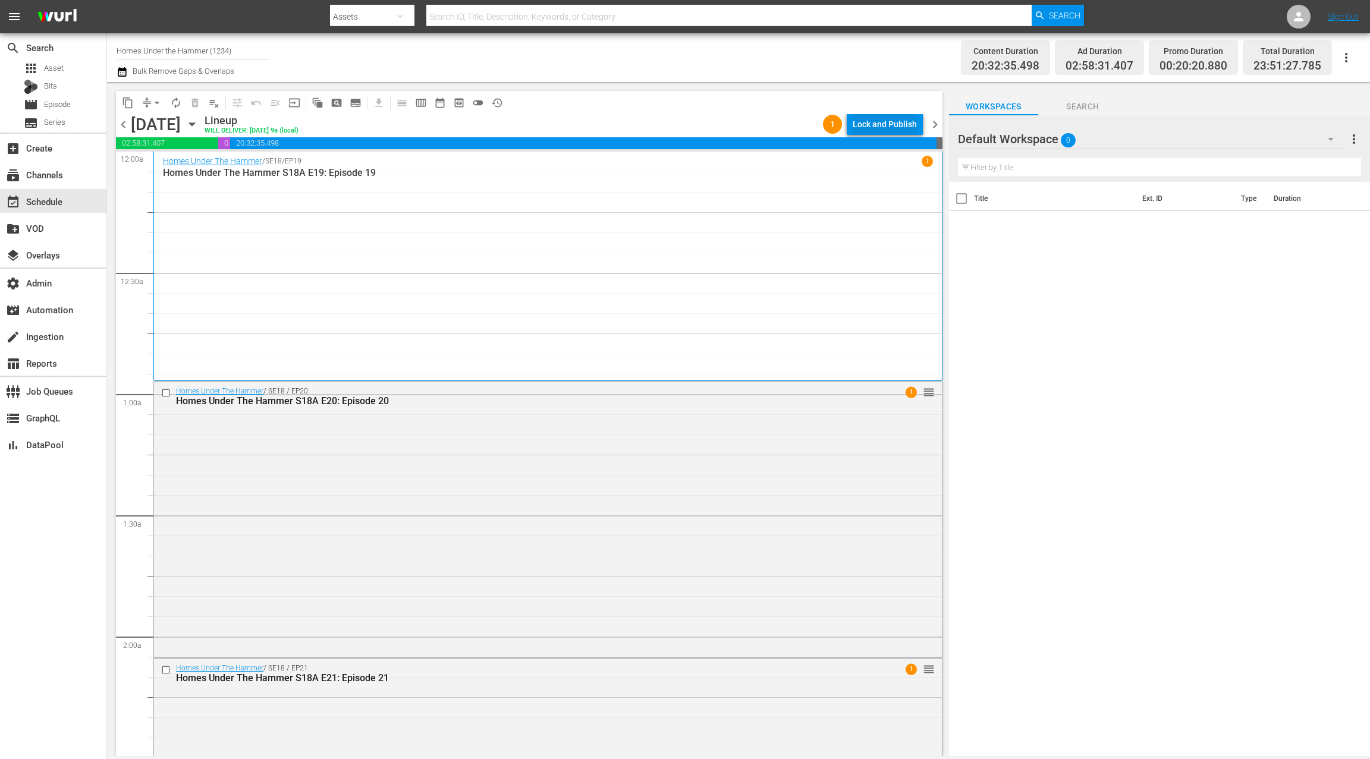
click at [900, 121] on div "Lock and Publish" at bounding box center [885, 124] width 64 height 21
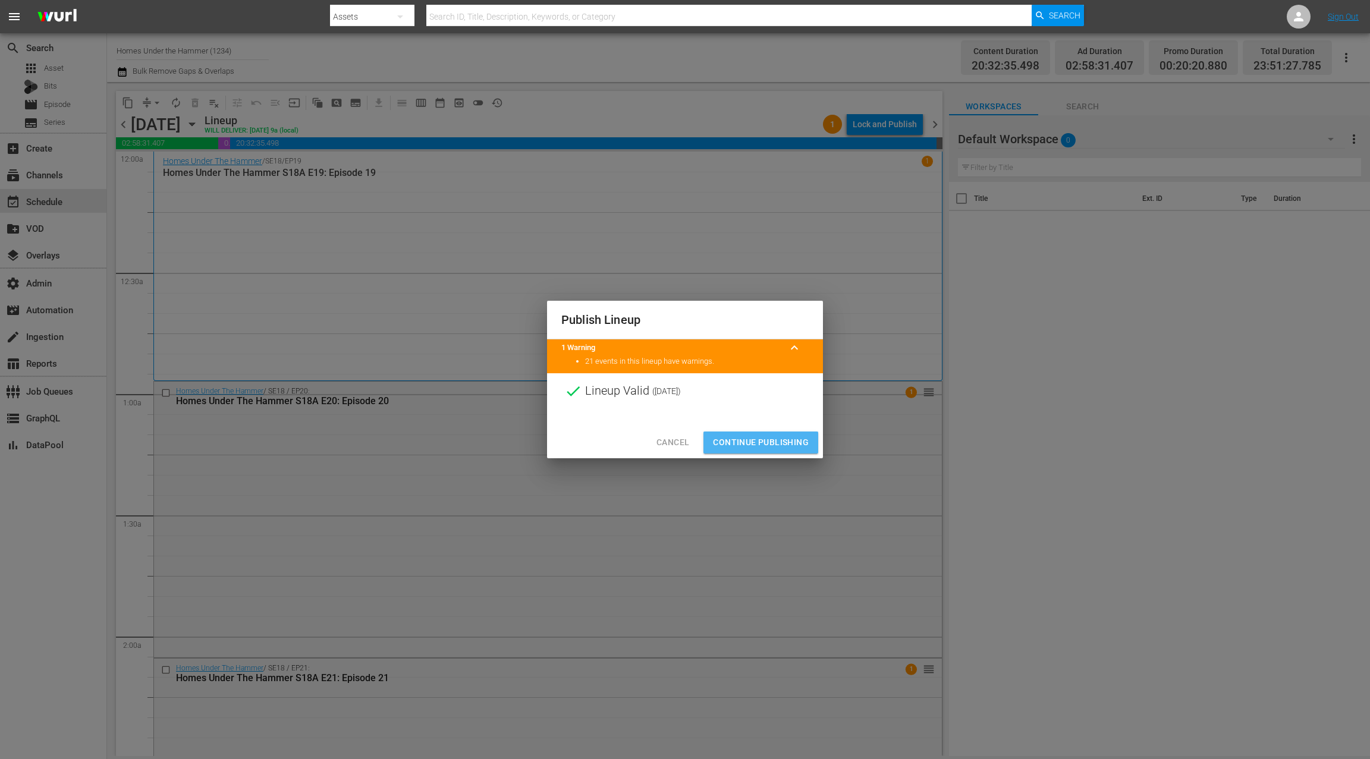
click at [801, 444] on span "Continue Publishing" at bounding box center [761, 442] width 96 height 15
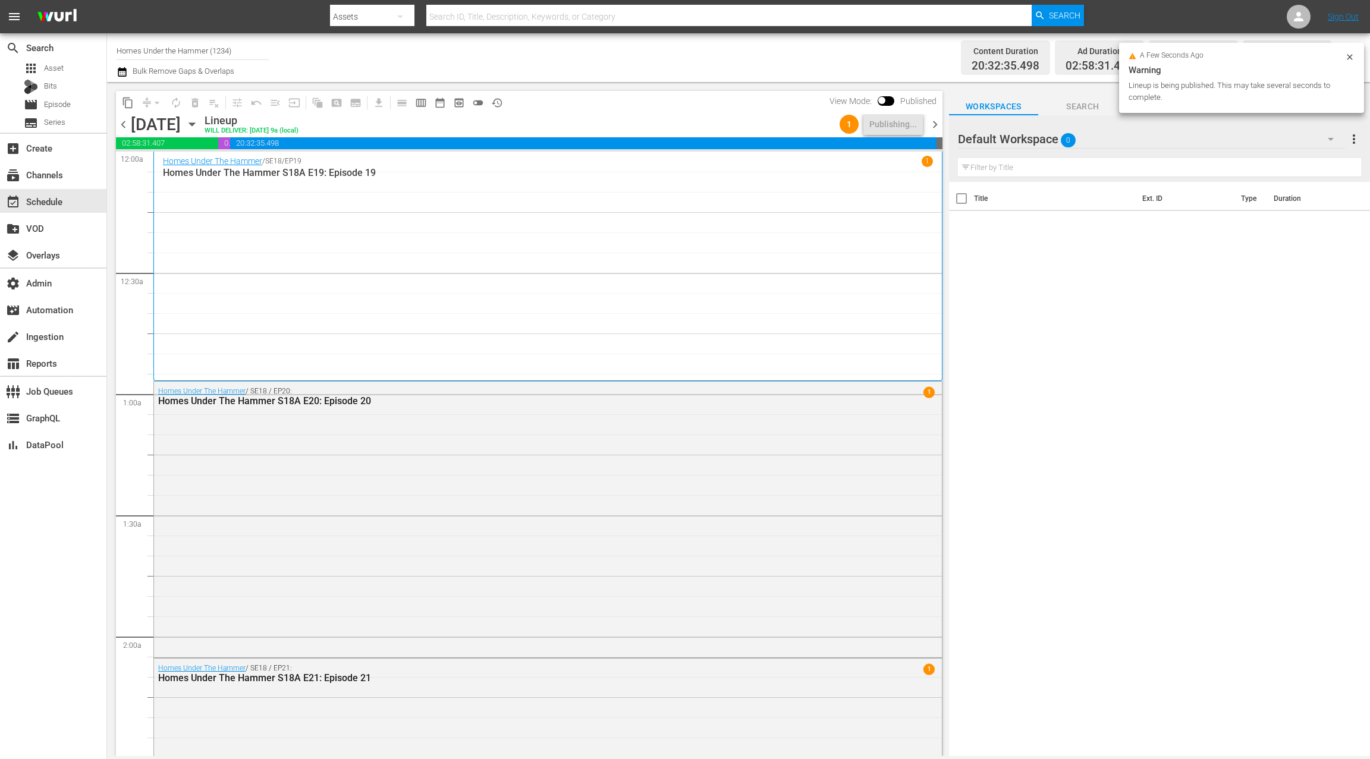
click at [935, 127] on span "chevron_right" at bounding box center [935, 124] width 15 height 15
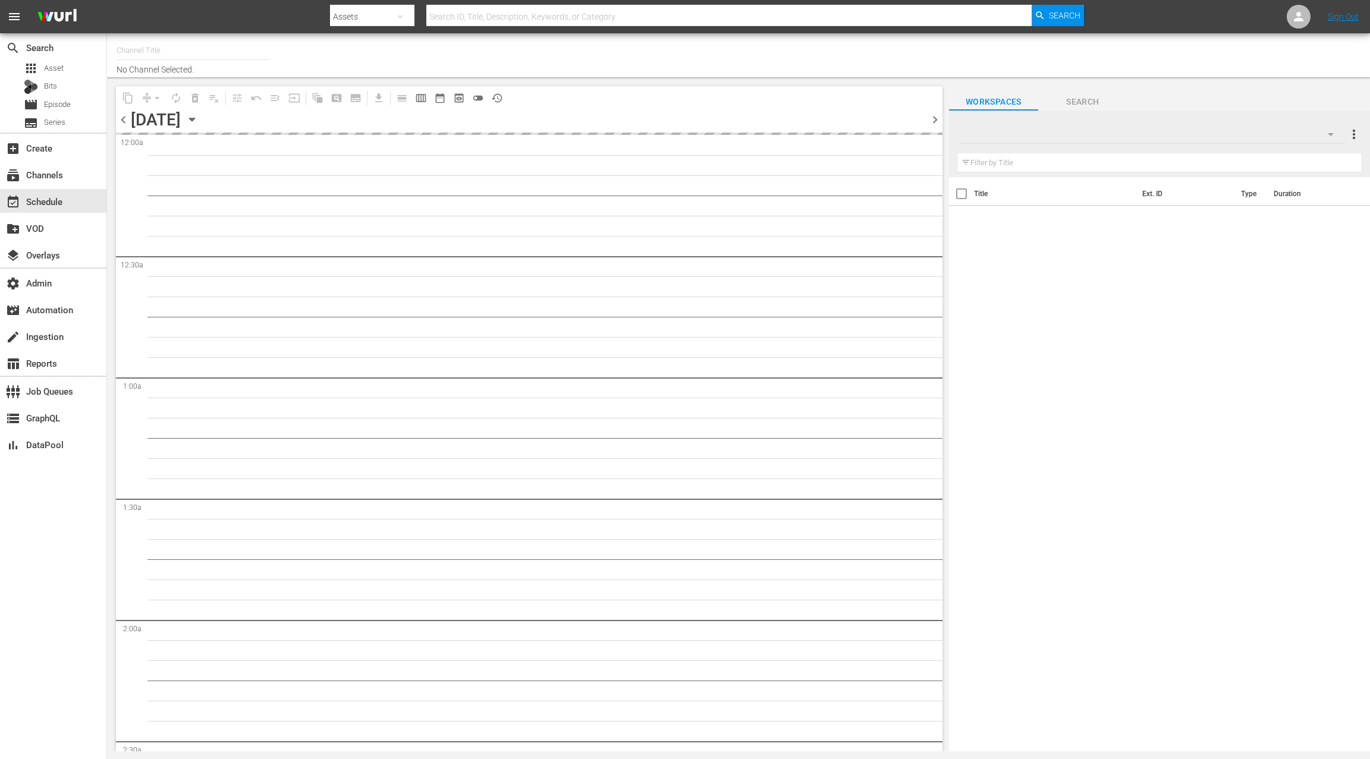
type input "Homes Under the Hammer (1234)"
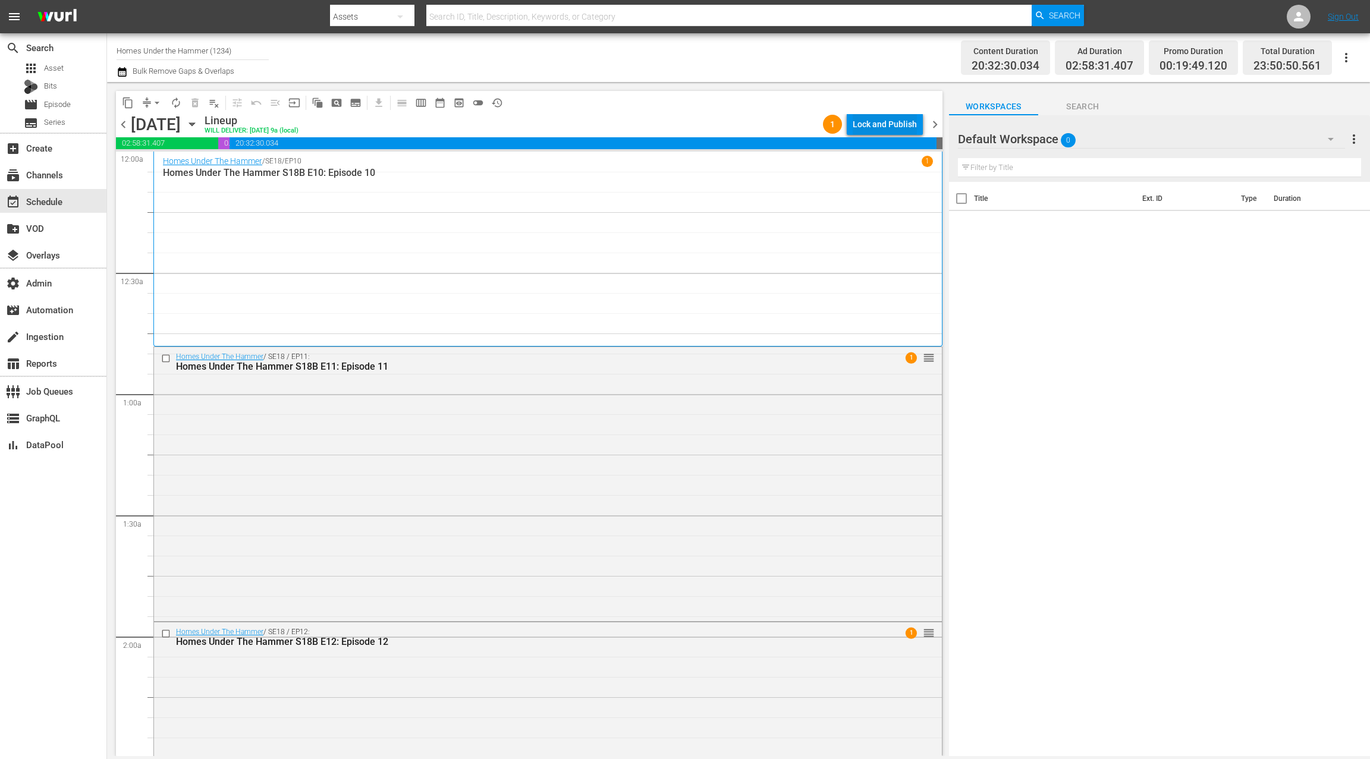
click at [879, 125] on div "Lock and Publish" at bounding box center [885, 124] width 64 height 21
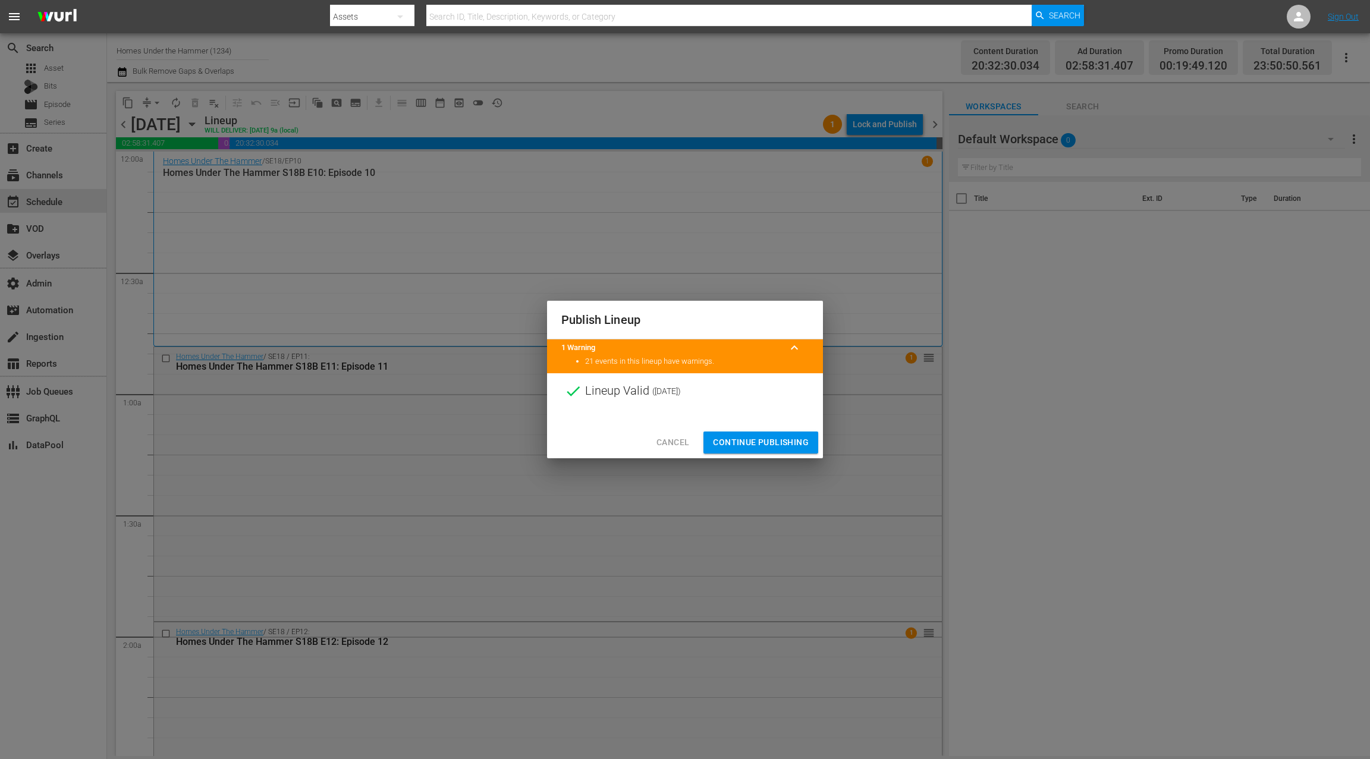
click at [792, 436] on span "Continue Publishing" at bounding box center [761, 442] width 96 height 15
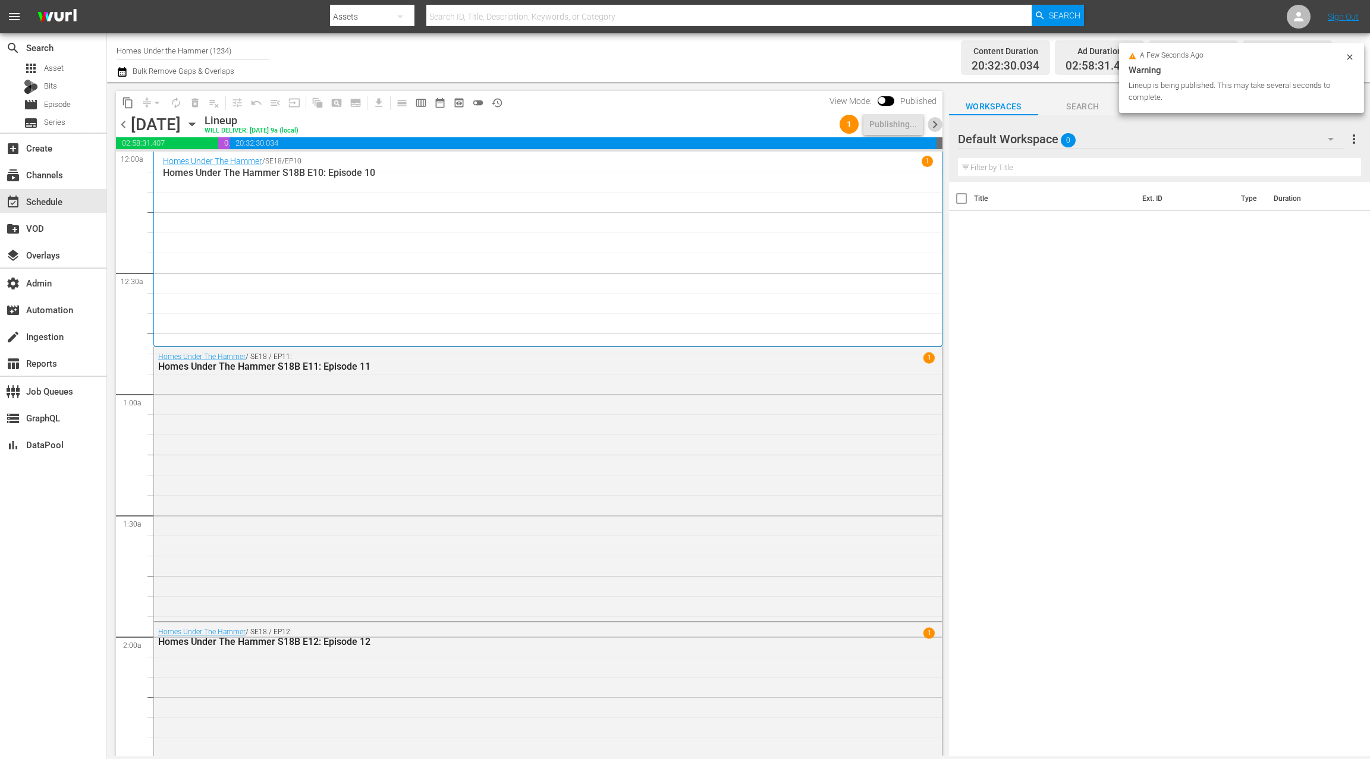
click at [939, 121] on span "chevron_right" at bounding box center [935, 124] width 15 height 15
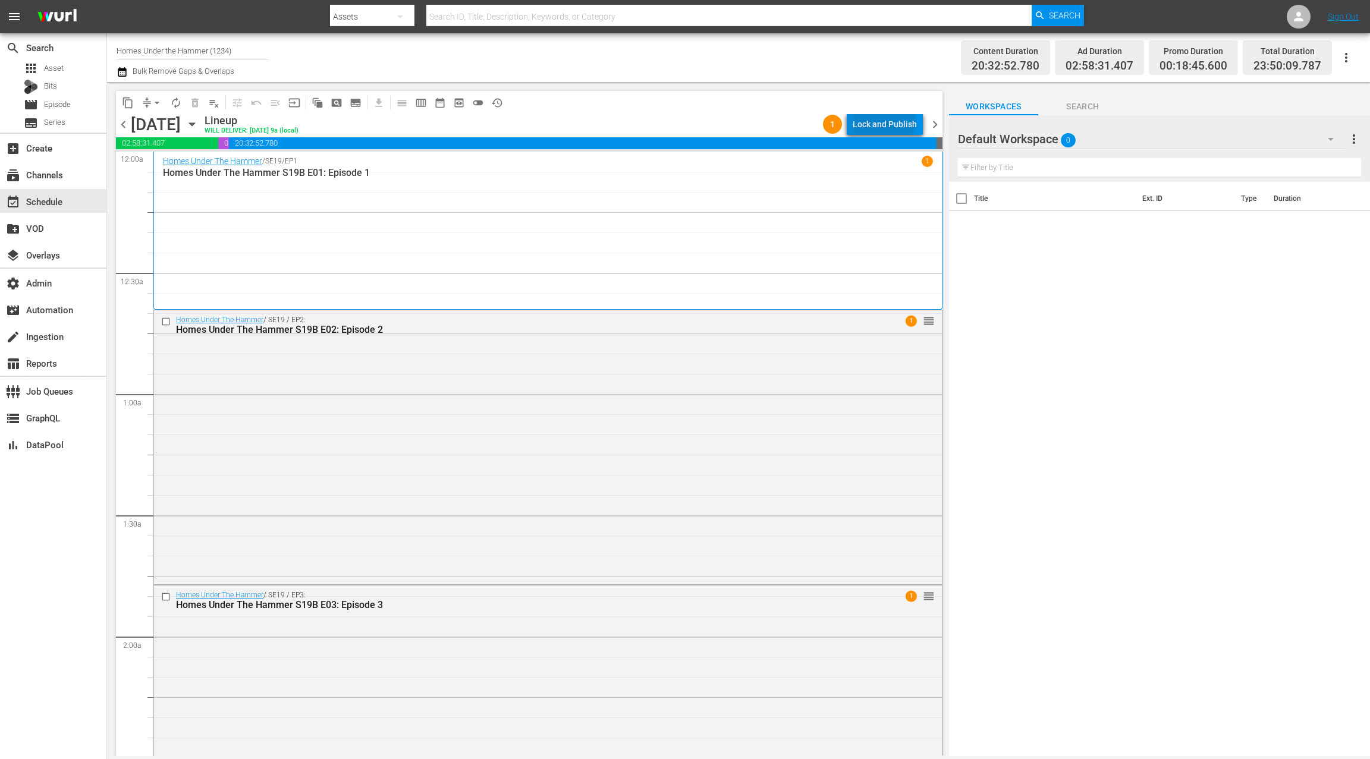
click at [886, 121] on div "Lock and Publish" at bounding box center [885, 124] width 64 height 21
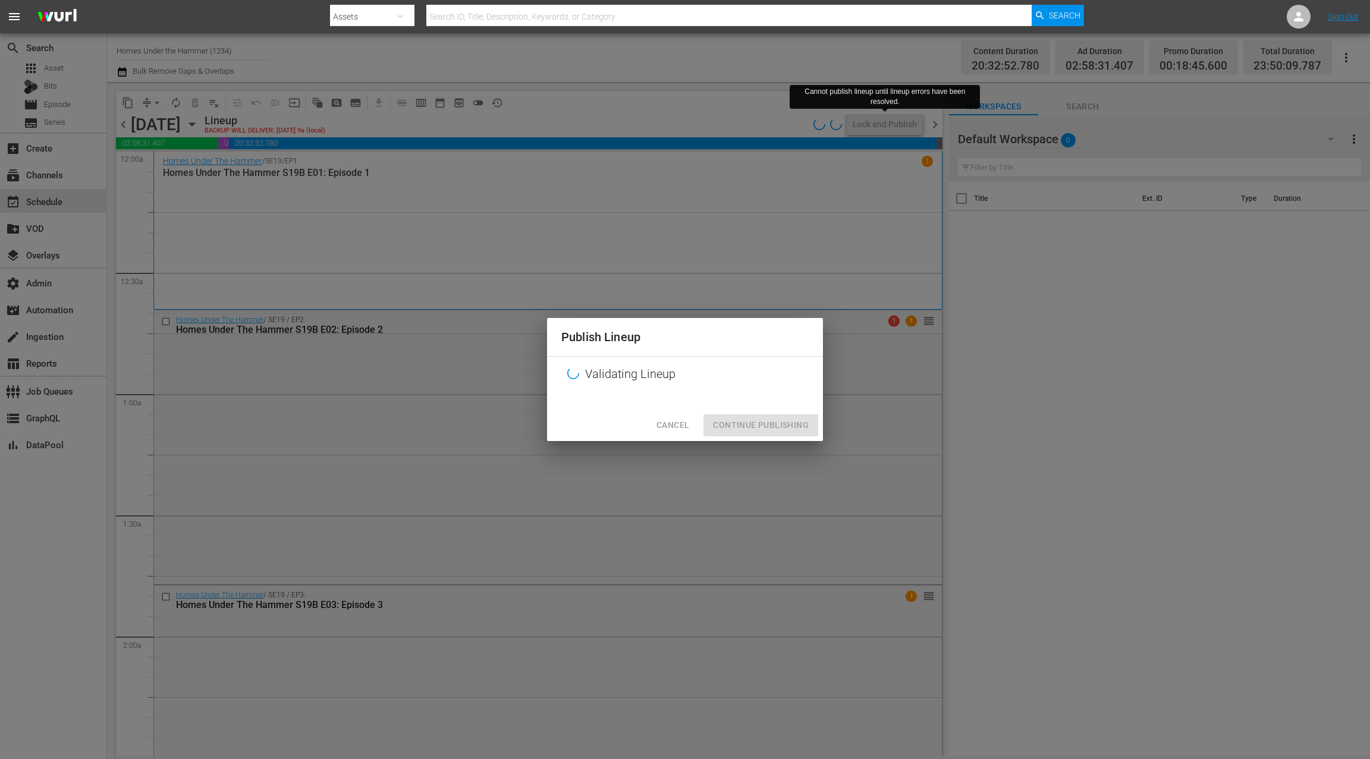
click at [670, 423] on span "Cancel" at bounding box center [672, 425] width 33 height 15
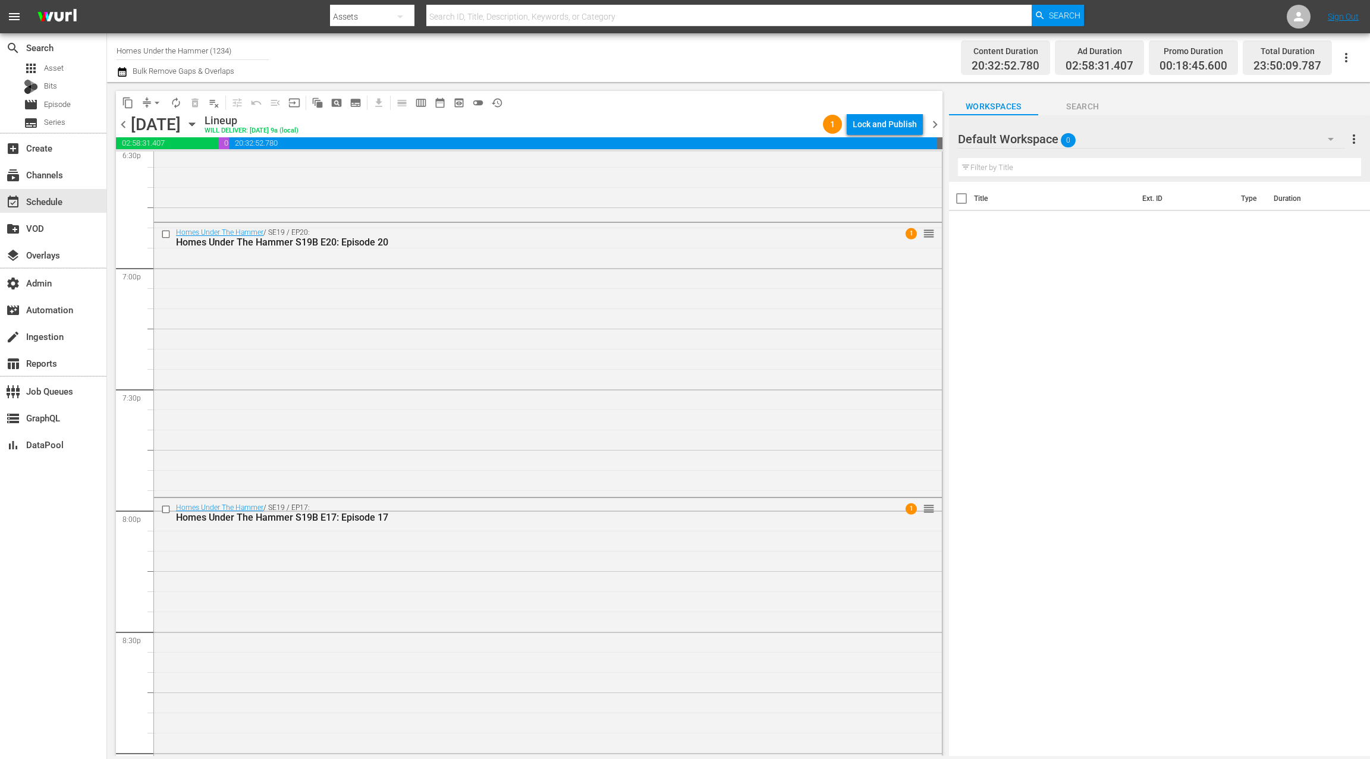
scroll to position [5335, 0]
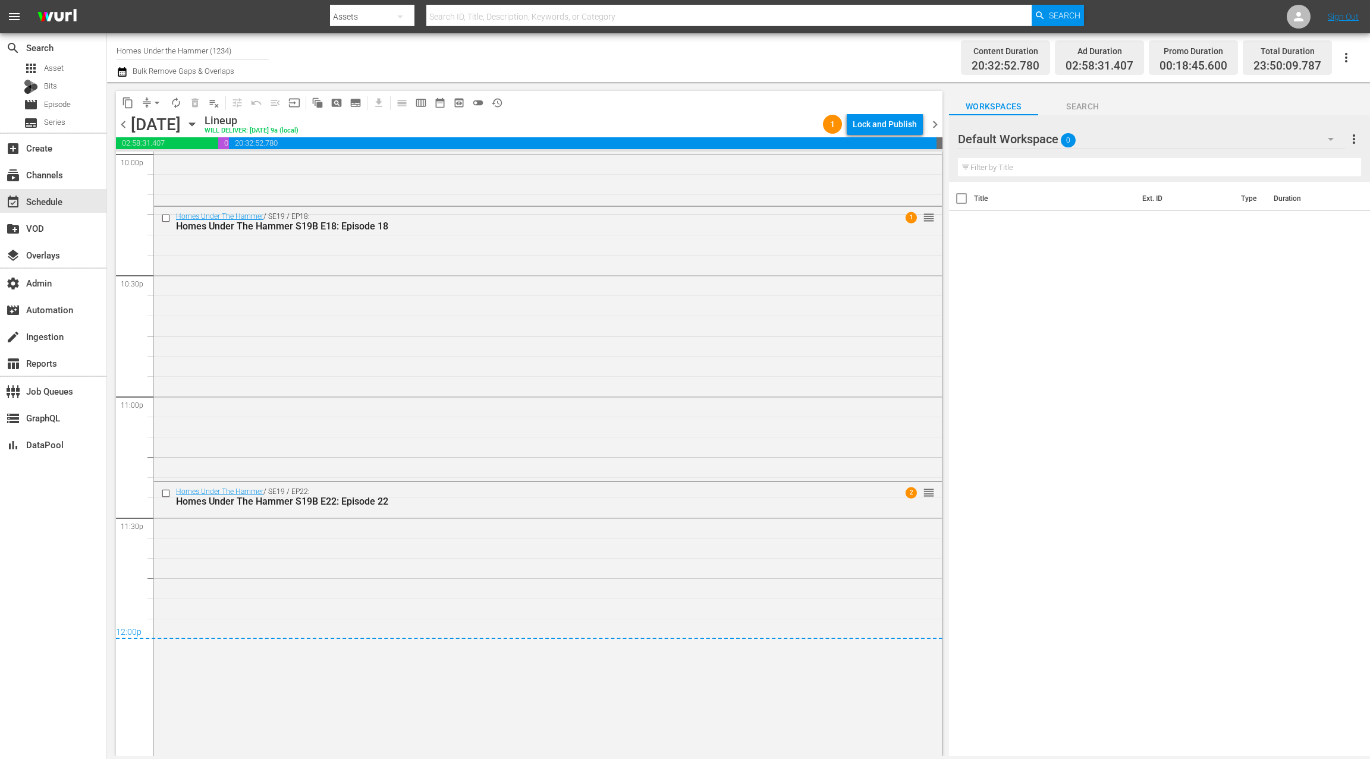
click at [1202, 136] on div "Default Workspace 0" at bounding box center [1151, 138] width 387 height 33
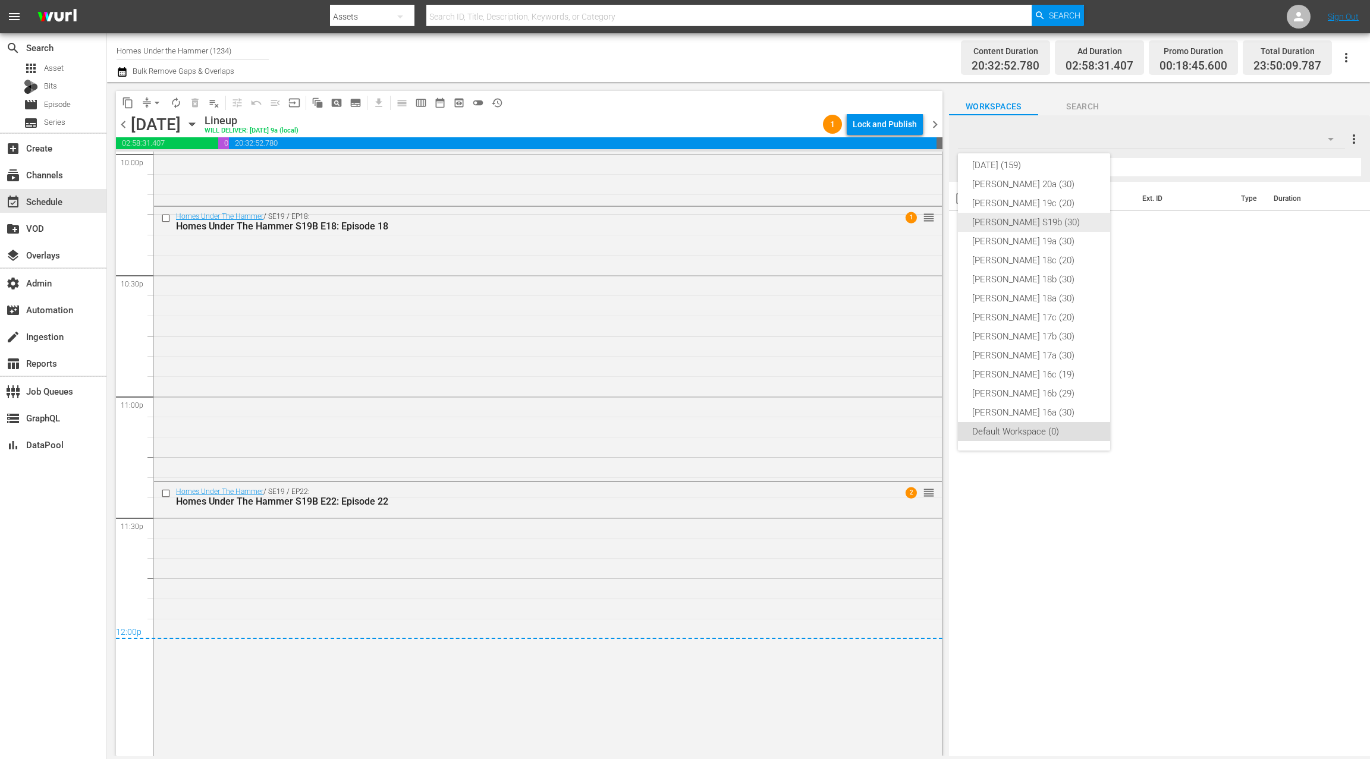
scroll to position [0, 0]
click at [1056, 177] on div "SEPT 25 - new ads (149)" at bounding box center [1034, 172] width 124 height 19
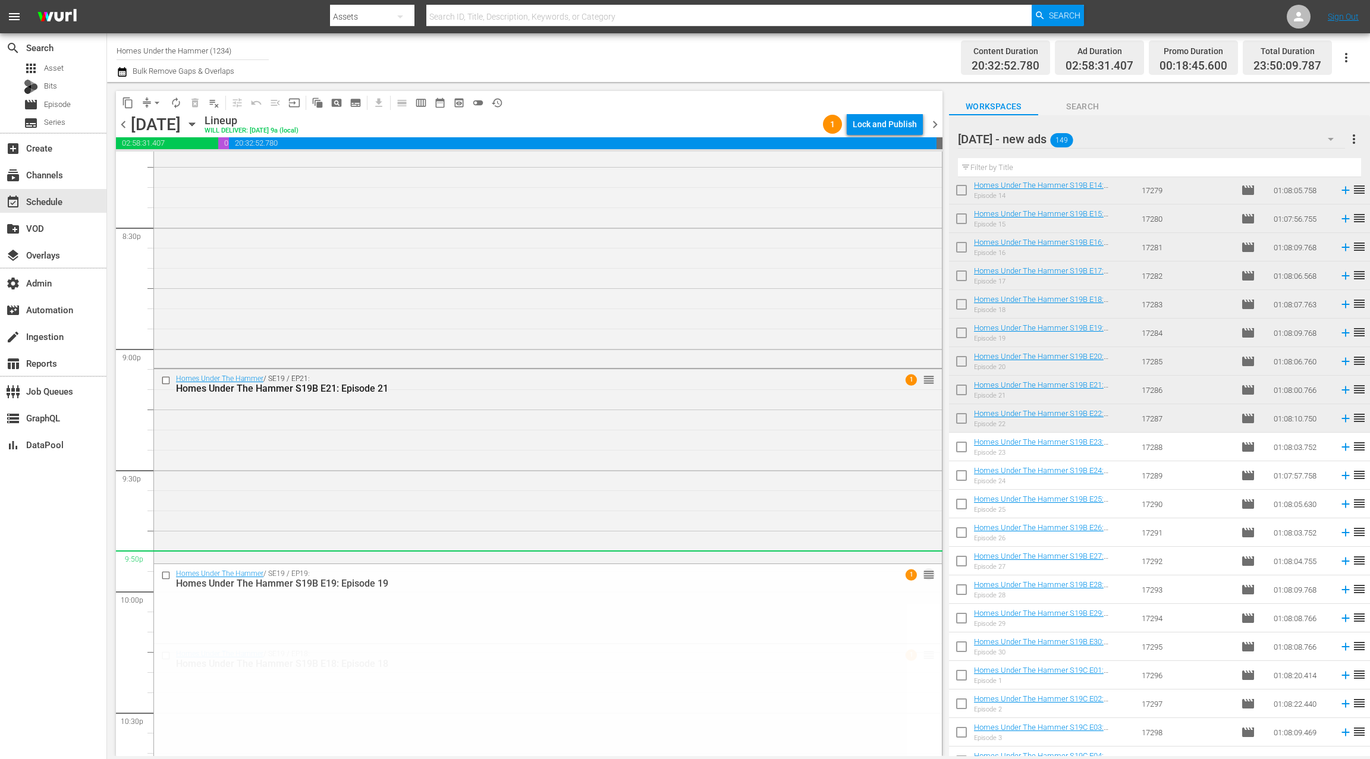
scroll to position [5182, 0]
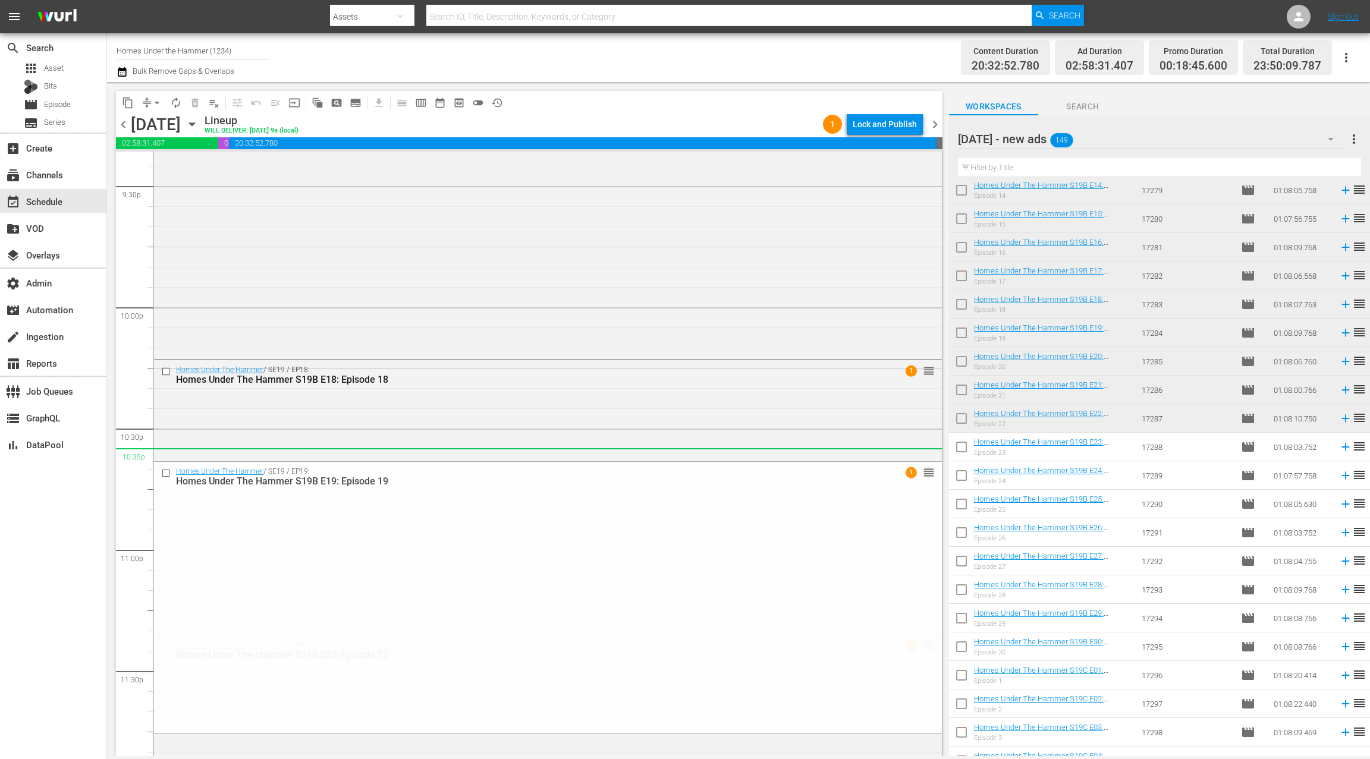
drag, startPoint x: 918, startPoint y: 272, endPoint x: 787, endPoint y: 448, distance: 219.7
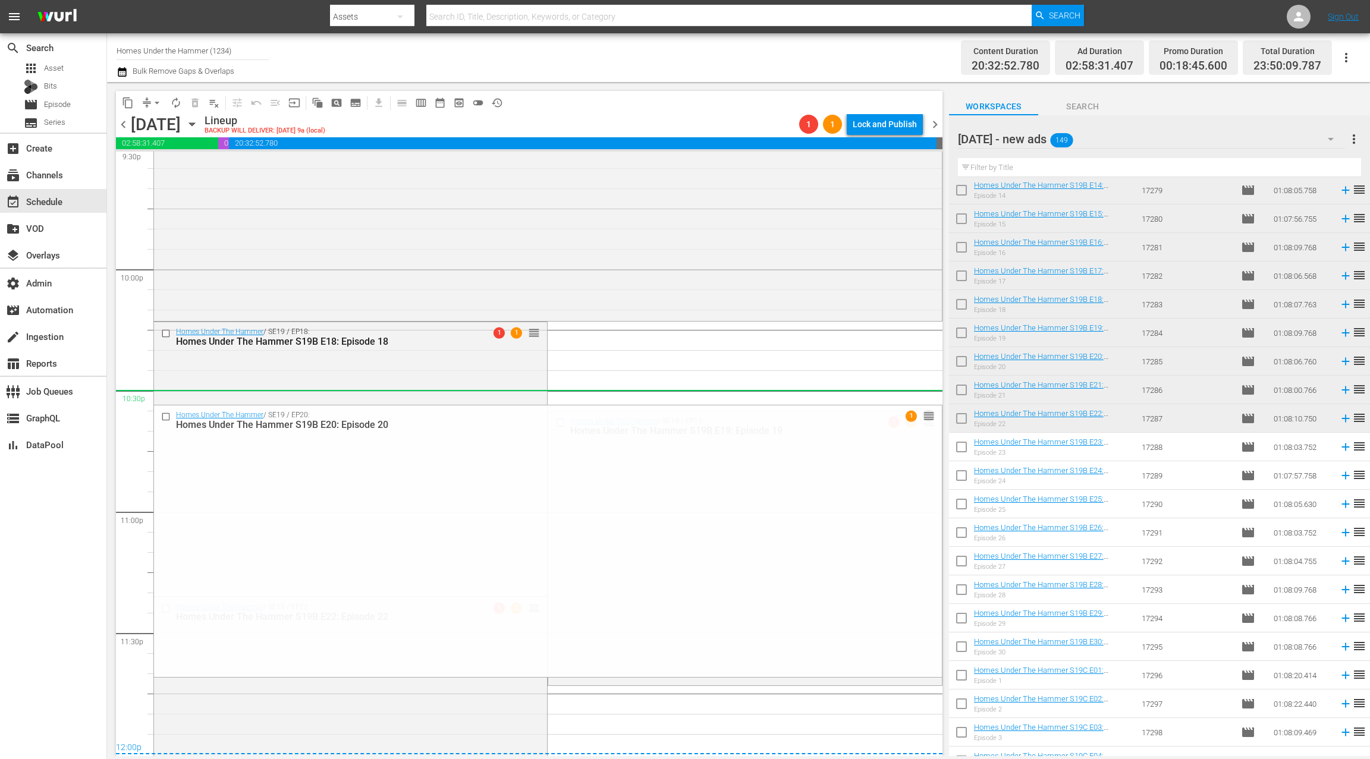
scroll to position [5335, 0]
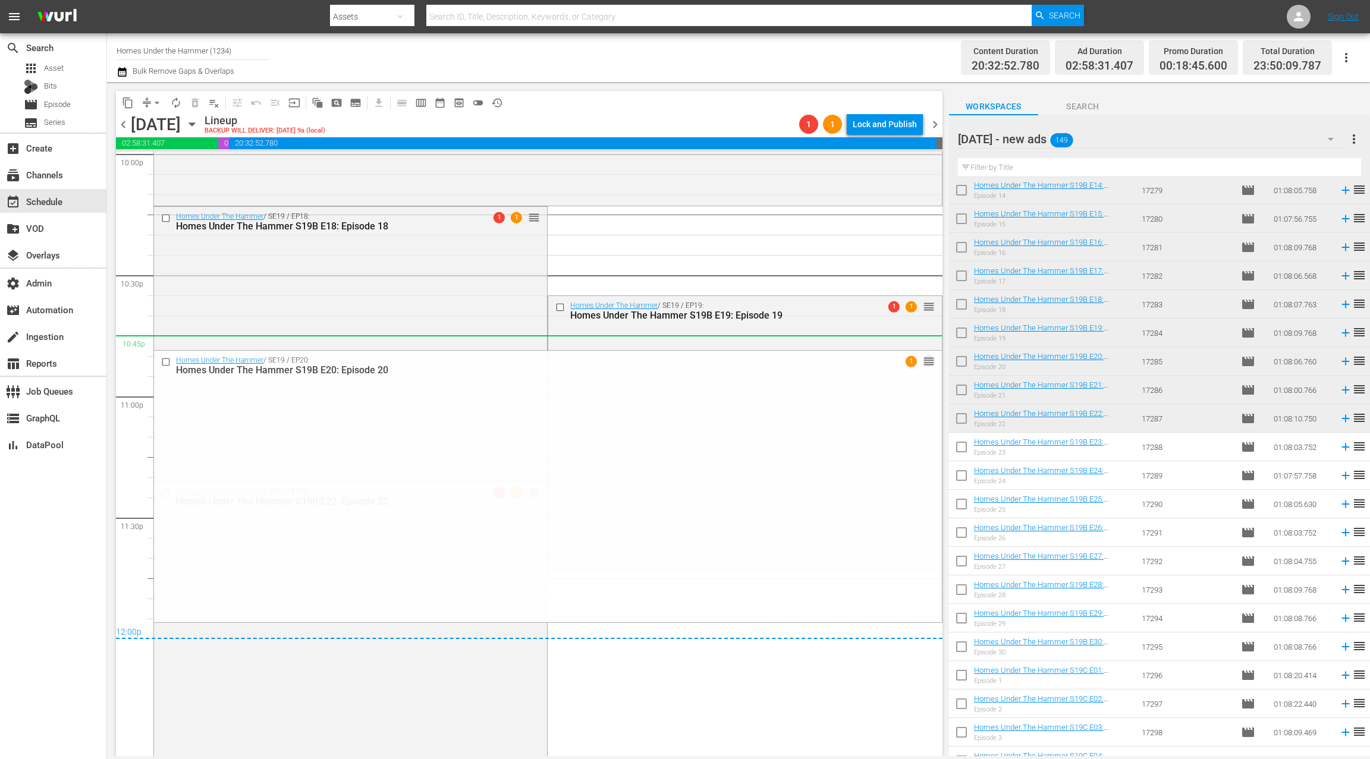
drag, startPoint x: 915, startPoint y: 219, endPoint x: 871, endPoint y: 345, distance: 134.1
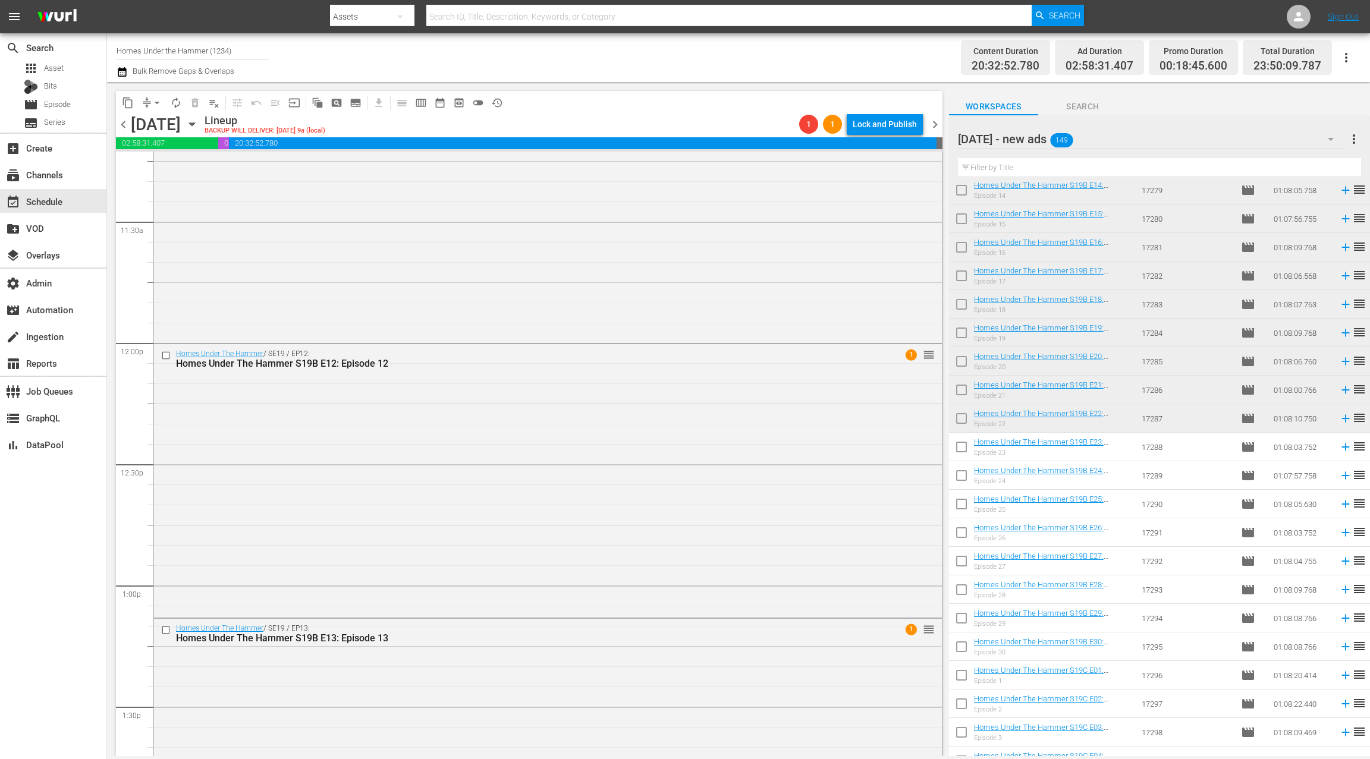
scroll to position [2632, 0]
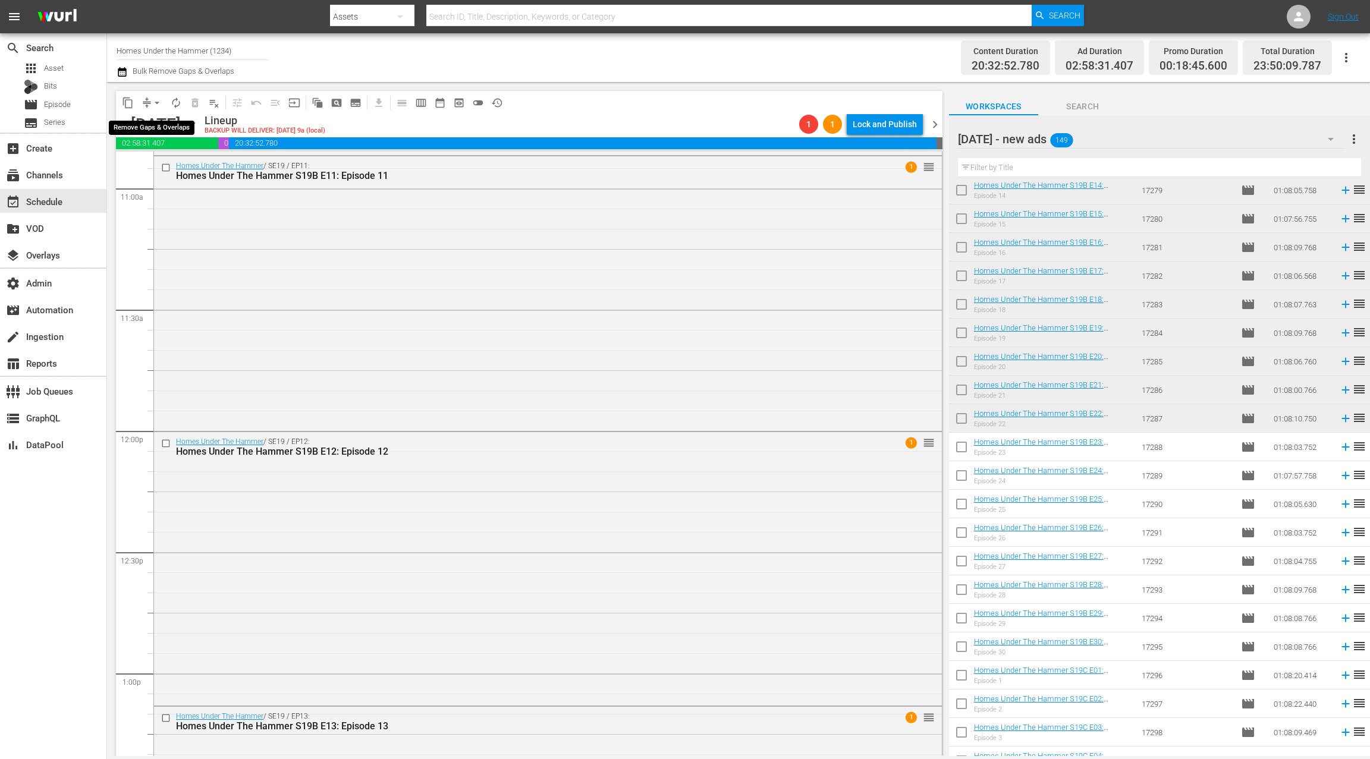
click at [151, 102] on span "arrow_drop_down" at bounding box center [157, 103] width 12 height 12
click at [190, 165] on li "Align to End of Previous Day" at bounding box center [157, 166] width 125 height 20
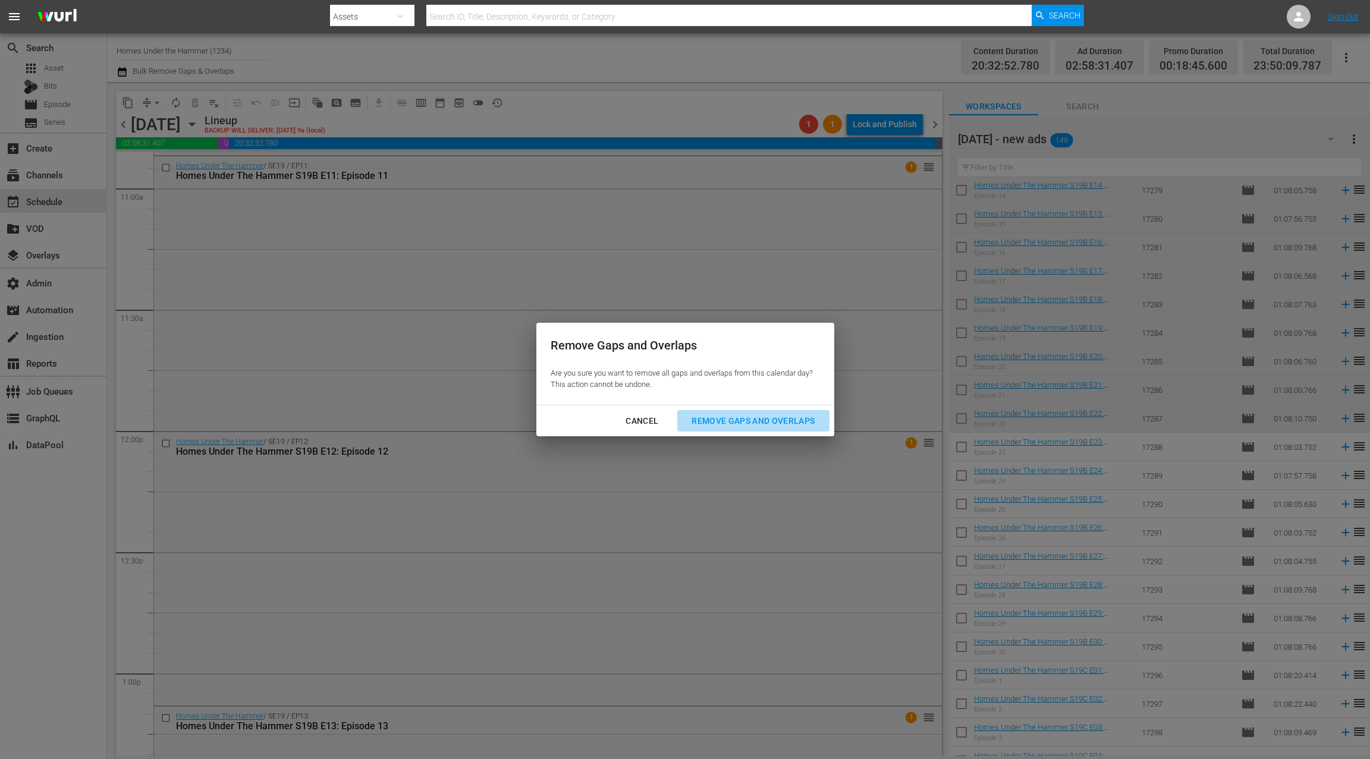
click at [775, 422] on div "Remove Gaps and Overlaps" at bounding box center [753, 421] width 142 height 15
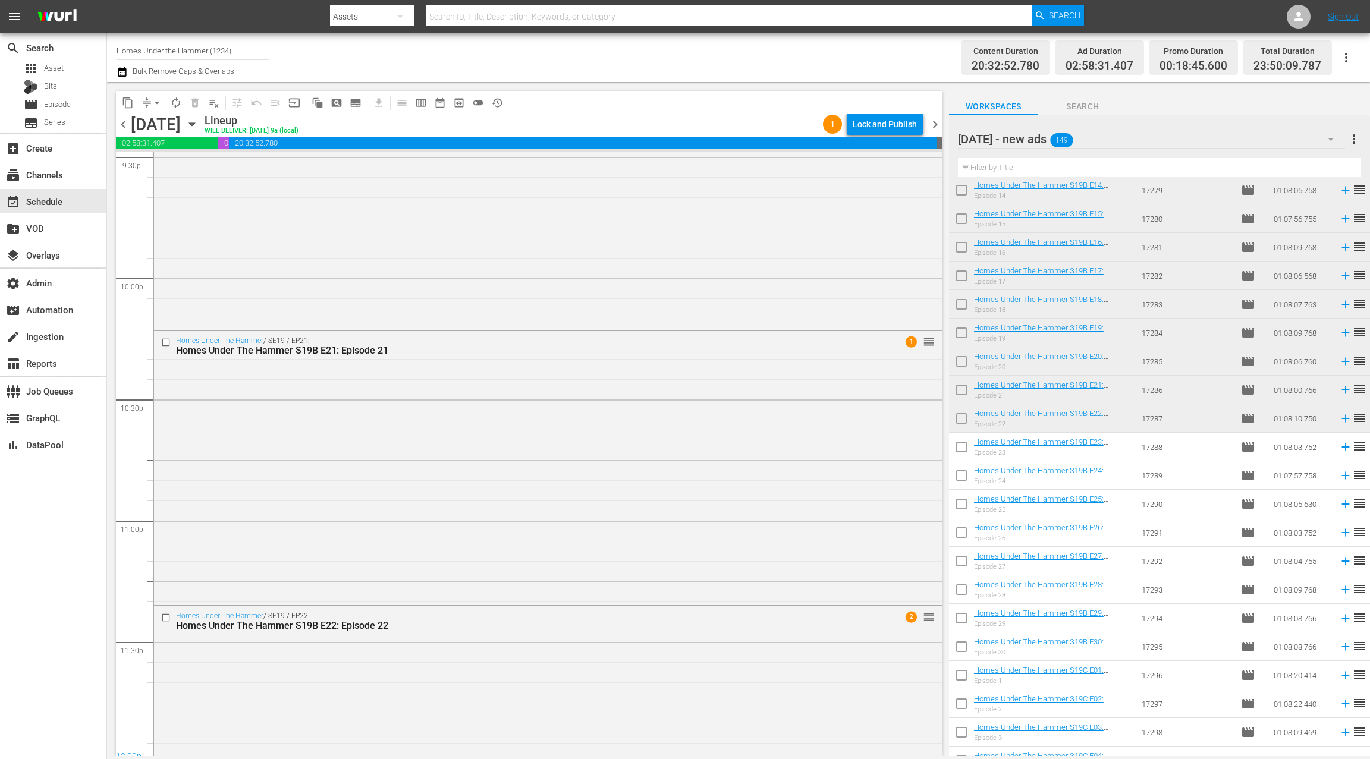
scroll to position [5335, 0]
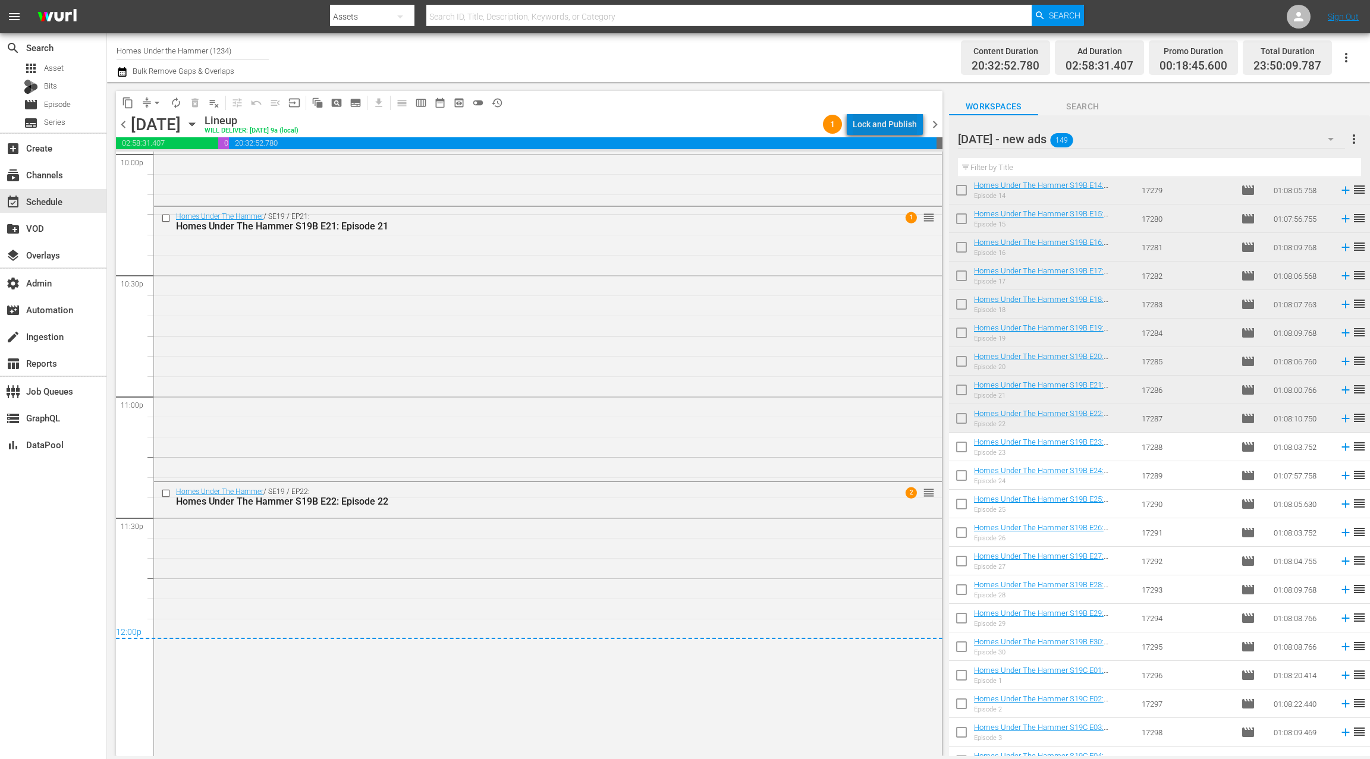
click at [891, 124] on div "Lock and Publish" at bounding box center [885, 124] width 64 height 21
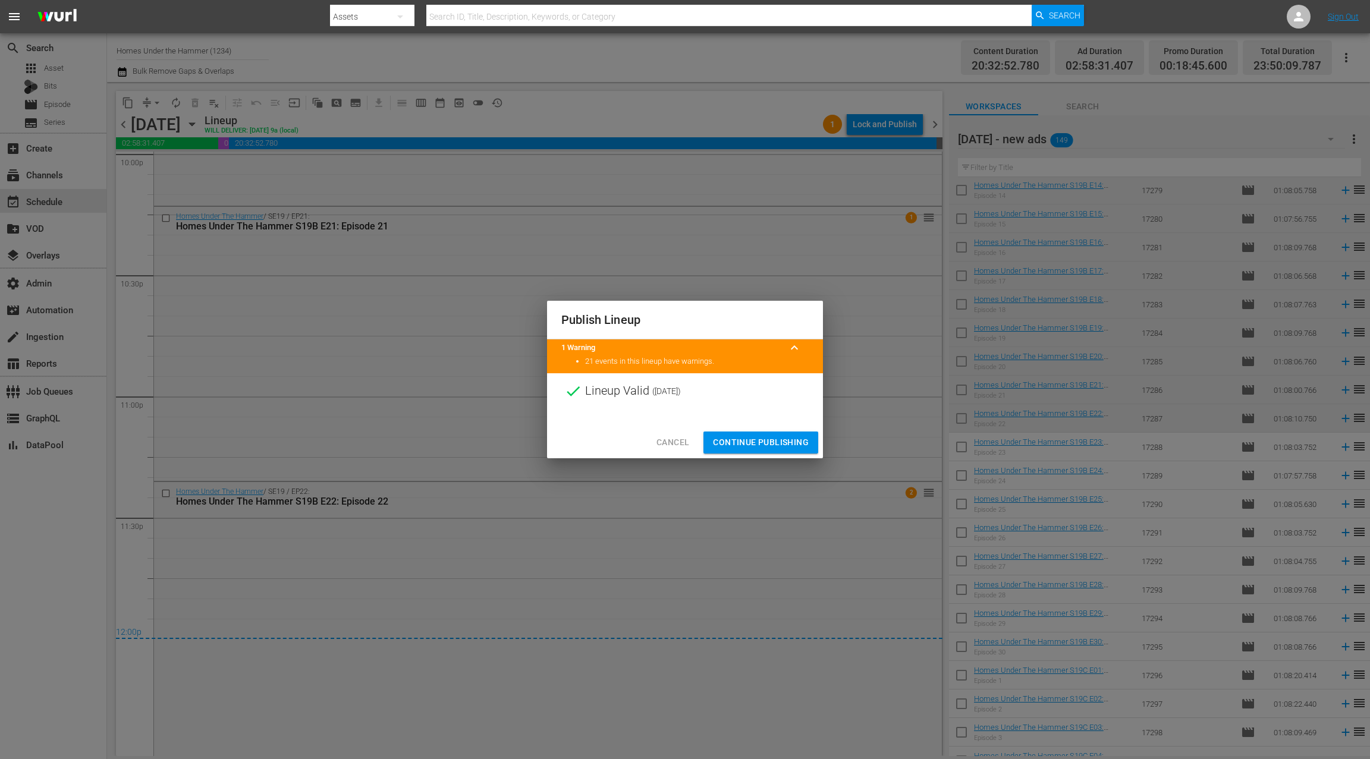
click at [778, 445] on span "Continue Publishing" at bounding box center [761, 442] width 96 height 15
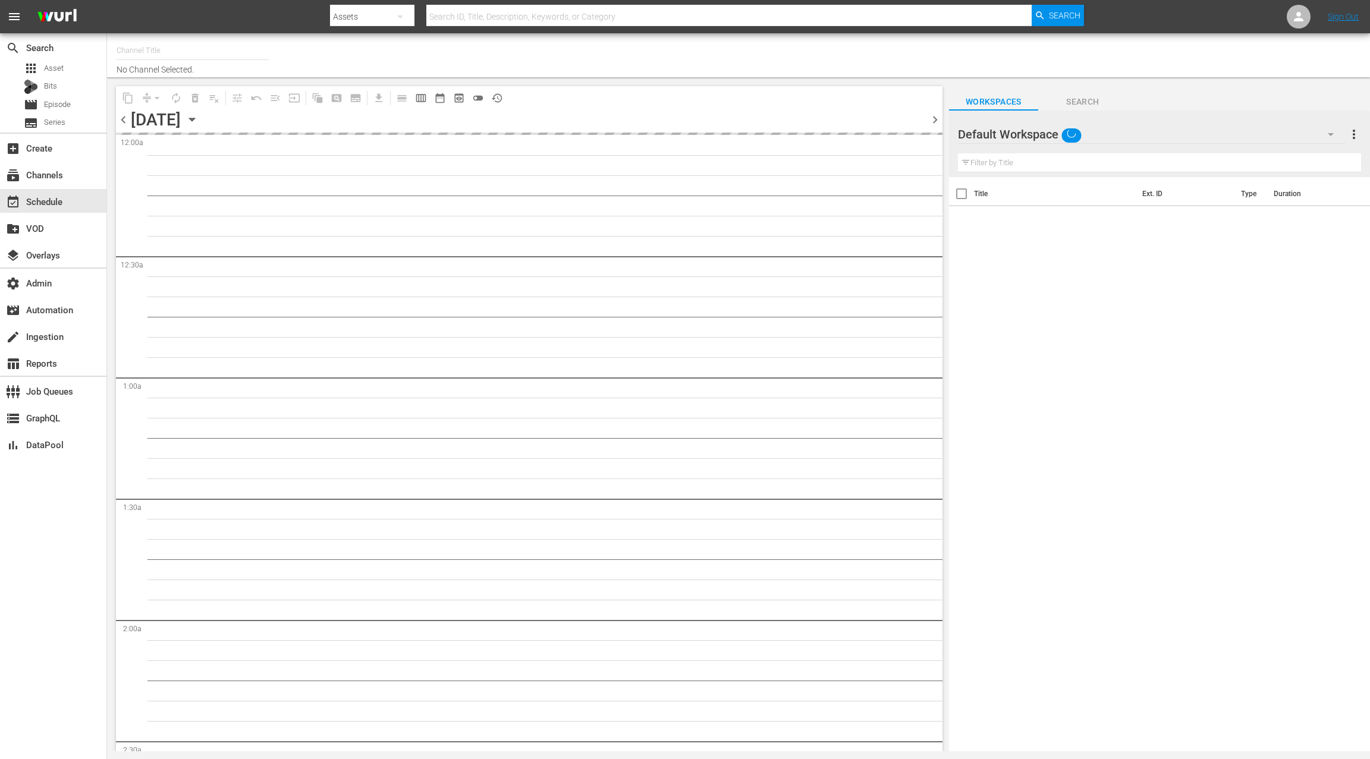
type input "Homes Under the Hammer (1234)"
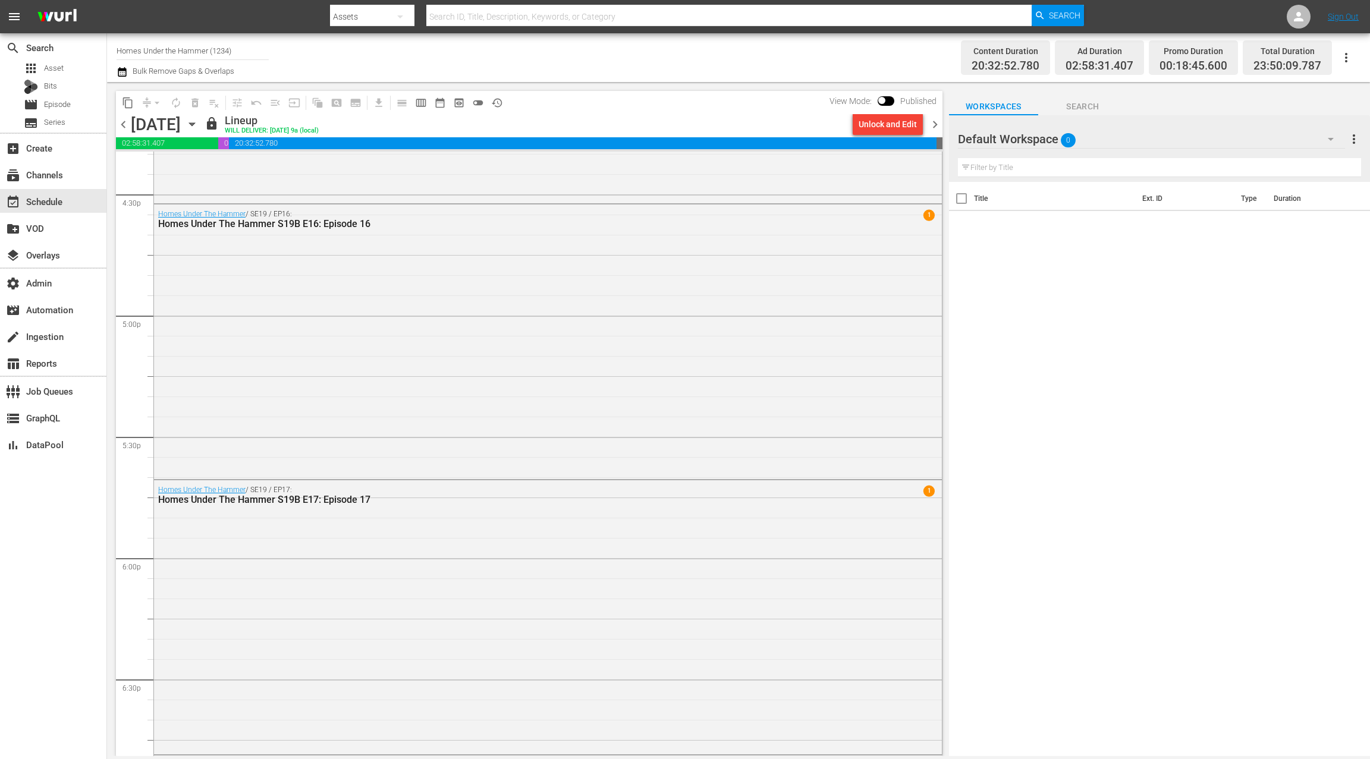
scroll to position [5335, 0]
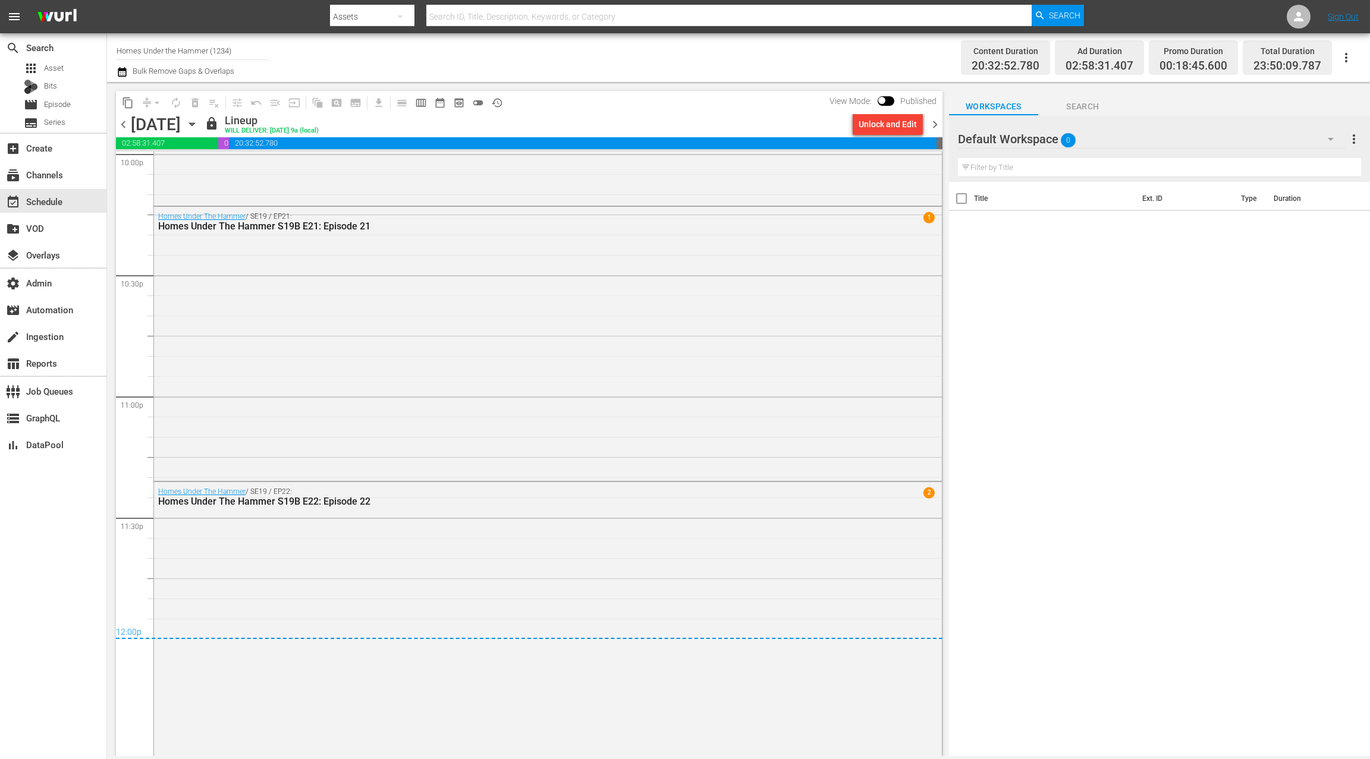
click at [936, 125] on span "chevron_right" at bounding box center [935, 124] width 15 height 15
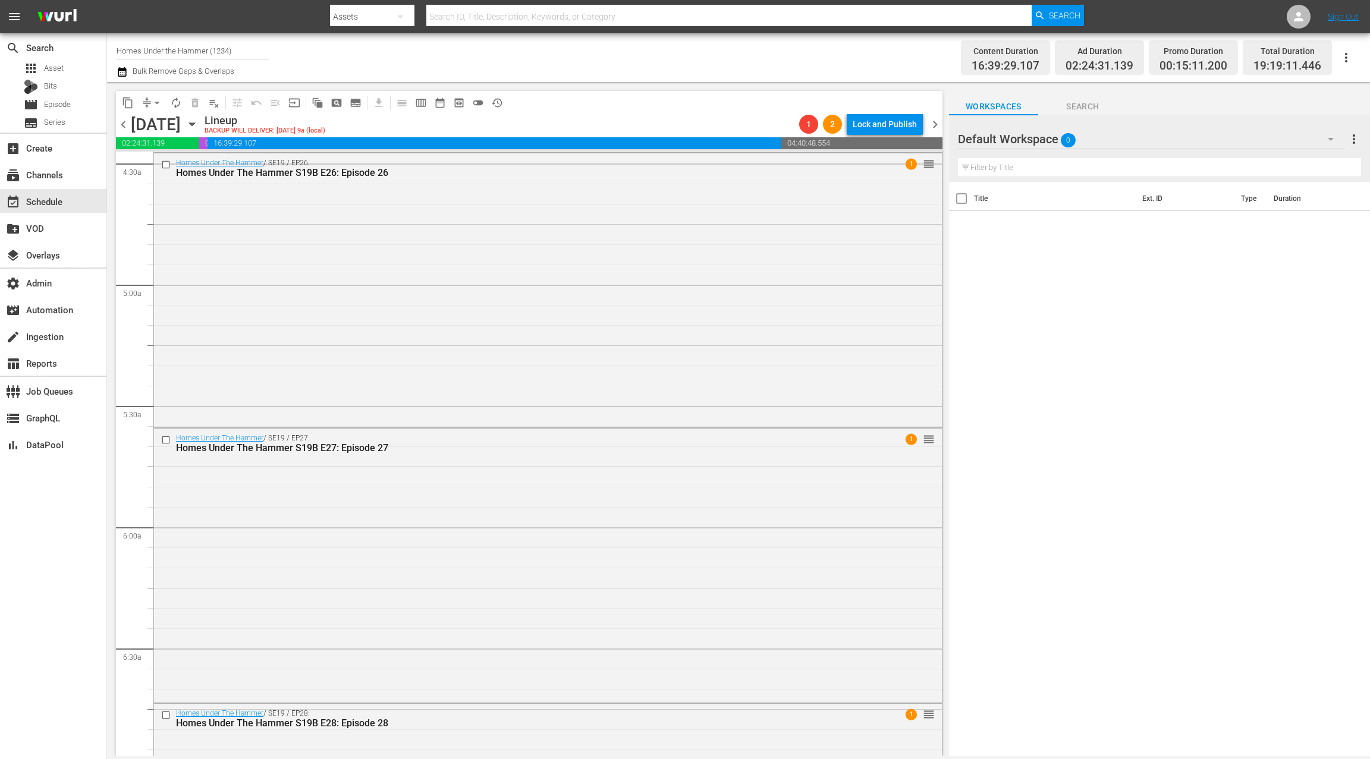
scroll to position [1236, 0]
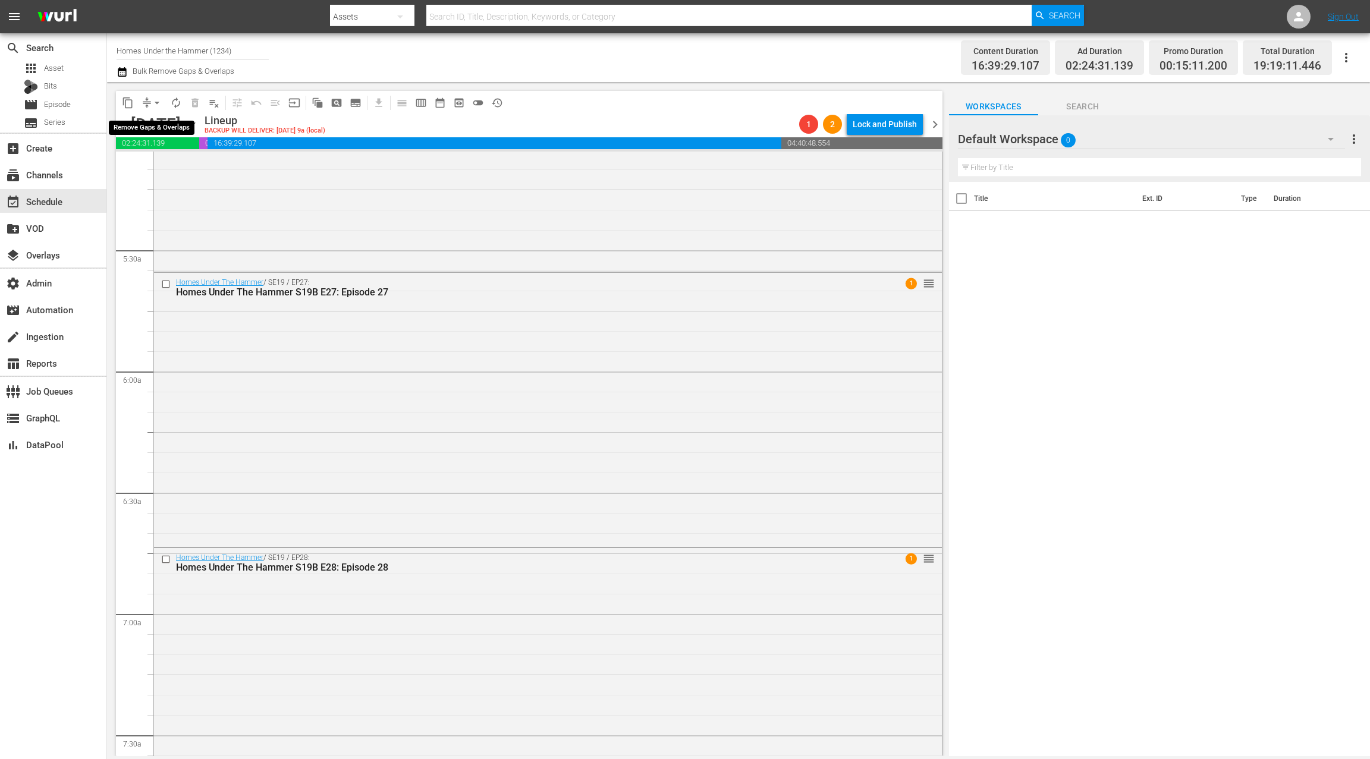
click at [152, 102] on span "arrow_drop_down" at bounding box center [157, 103] width 12 height 12
click at [197, 171] on li "Align to End of Previous Day" at bounding box center [157, 166] width 125 height 20
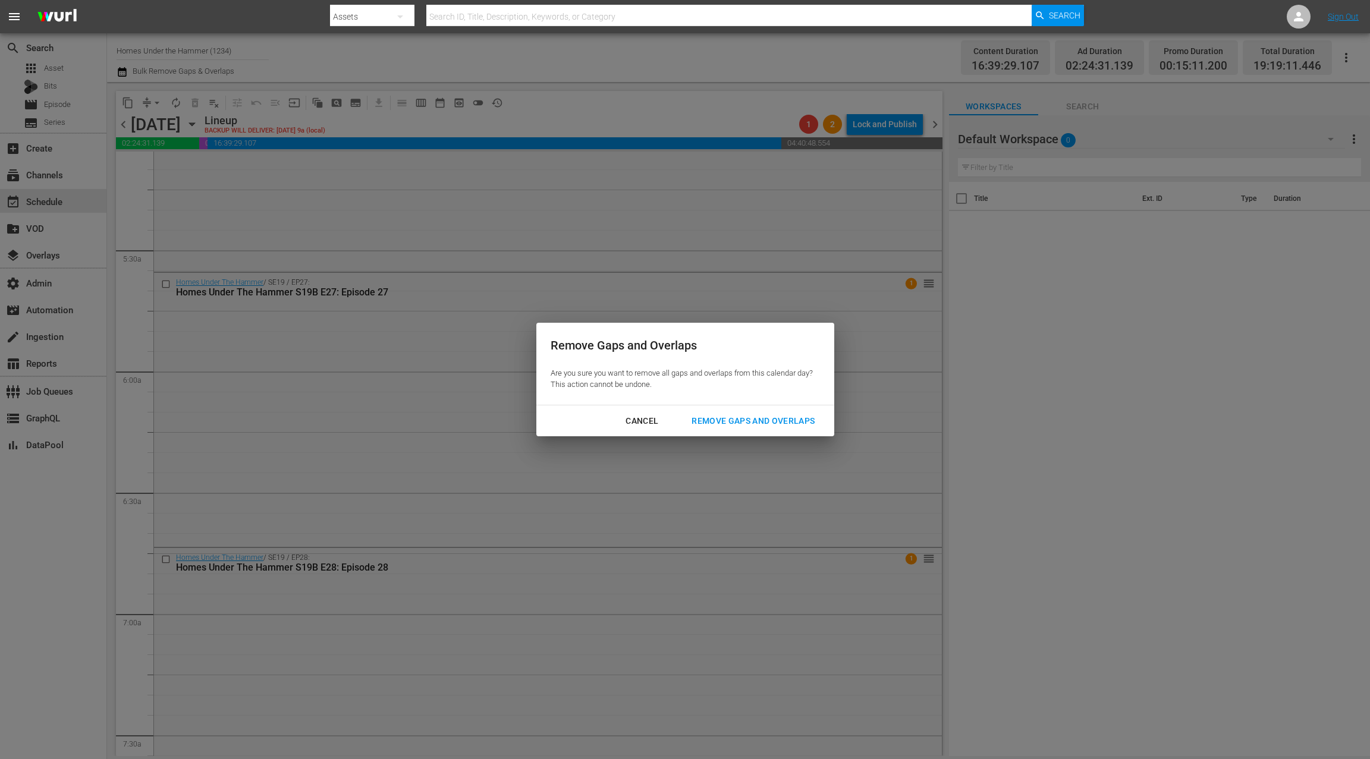
click at [768, 416] on div "Remove Gaps and Overlaps" at bounding box center [753, 421] width 142 height 15
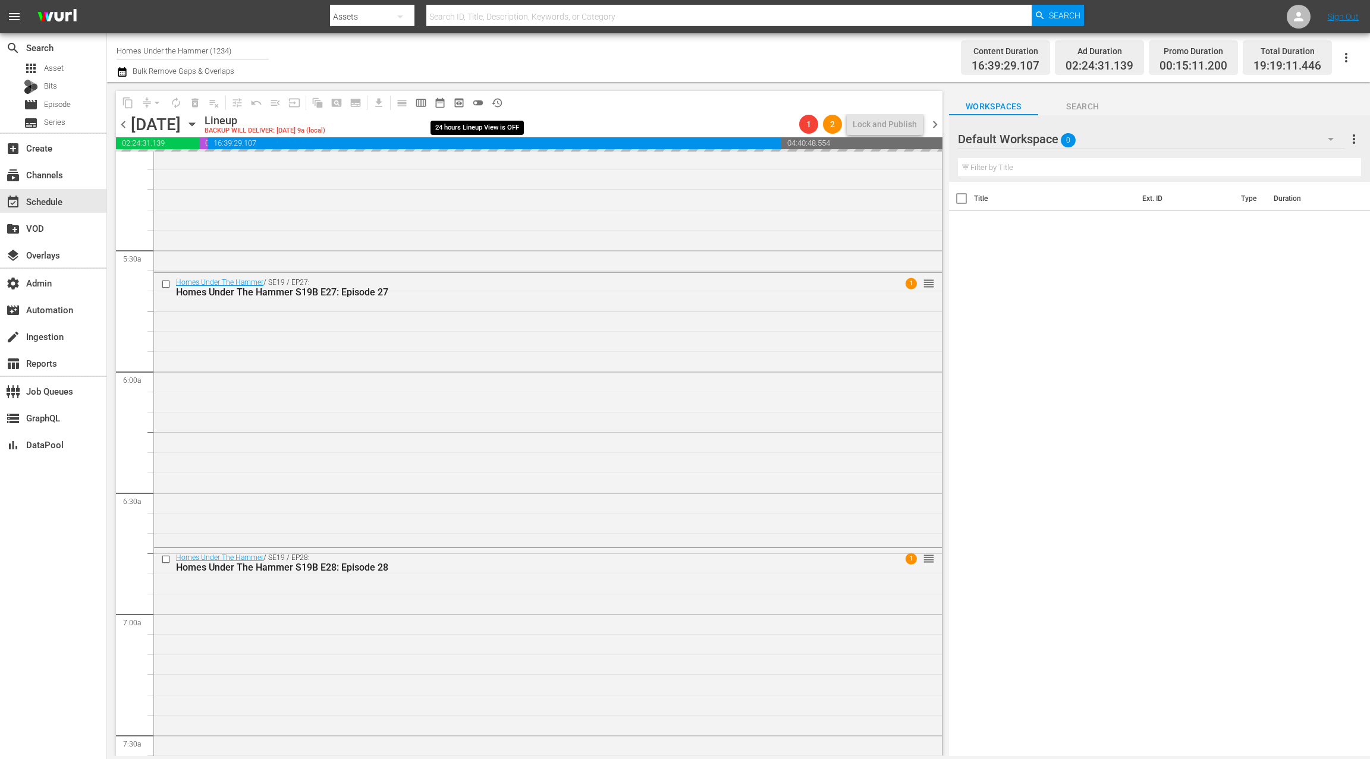
click at [483, 102] on span "toggle_off" at bounding box center [478, 103] width 12 height 12
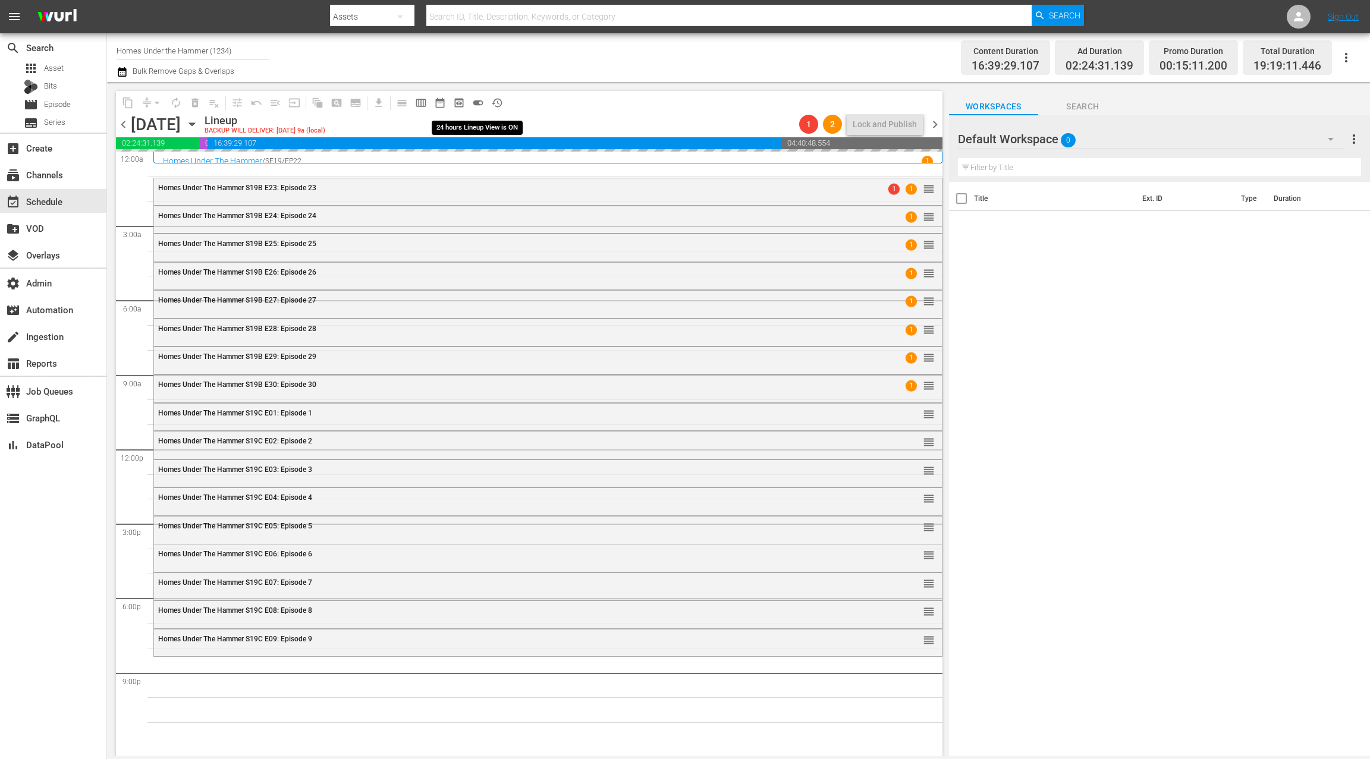
scroll to position [0, 0]
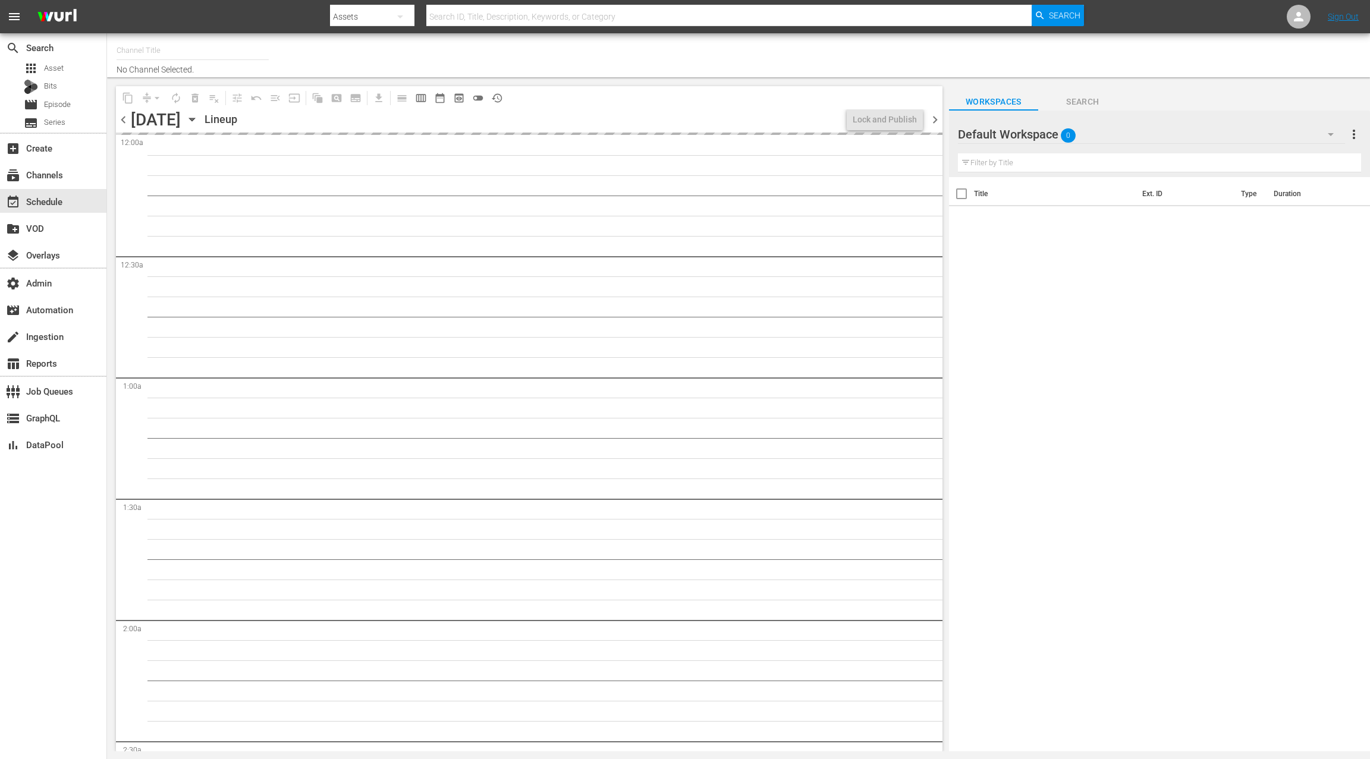
type input "Homes Under the Hammer (1234)"
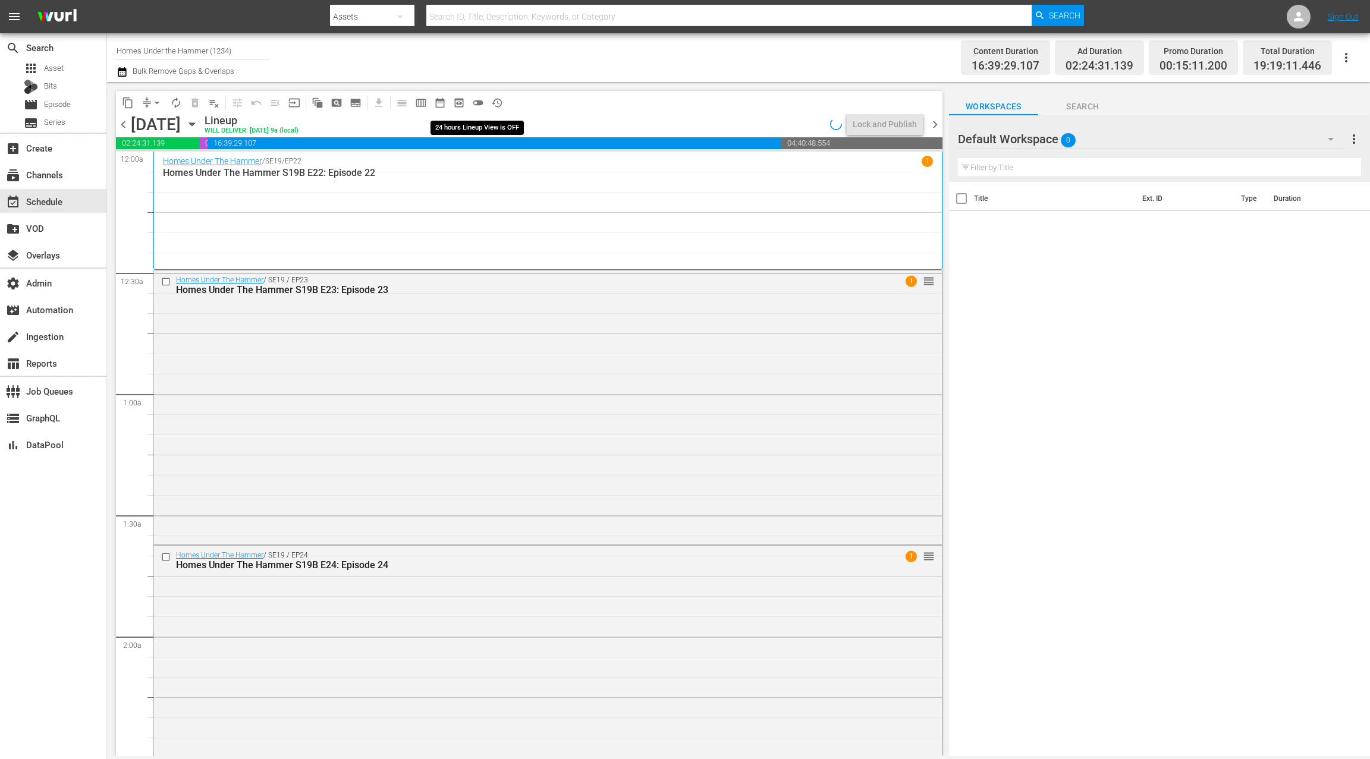
click at [483, 100] on span "toggle_off" at bounding box center [478, 103] width 12 height 12
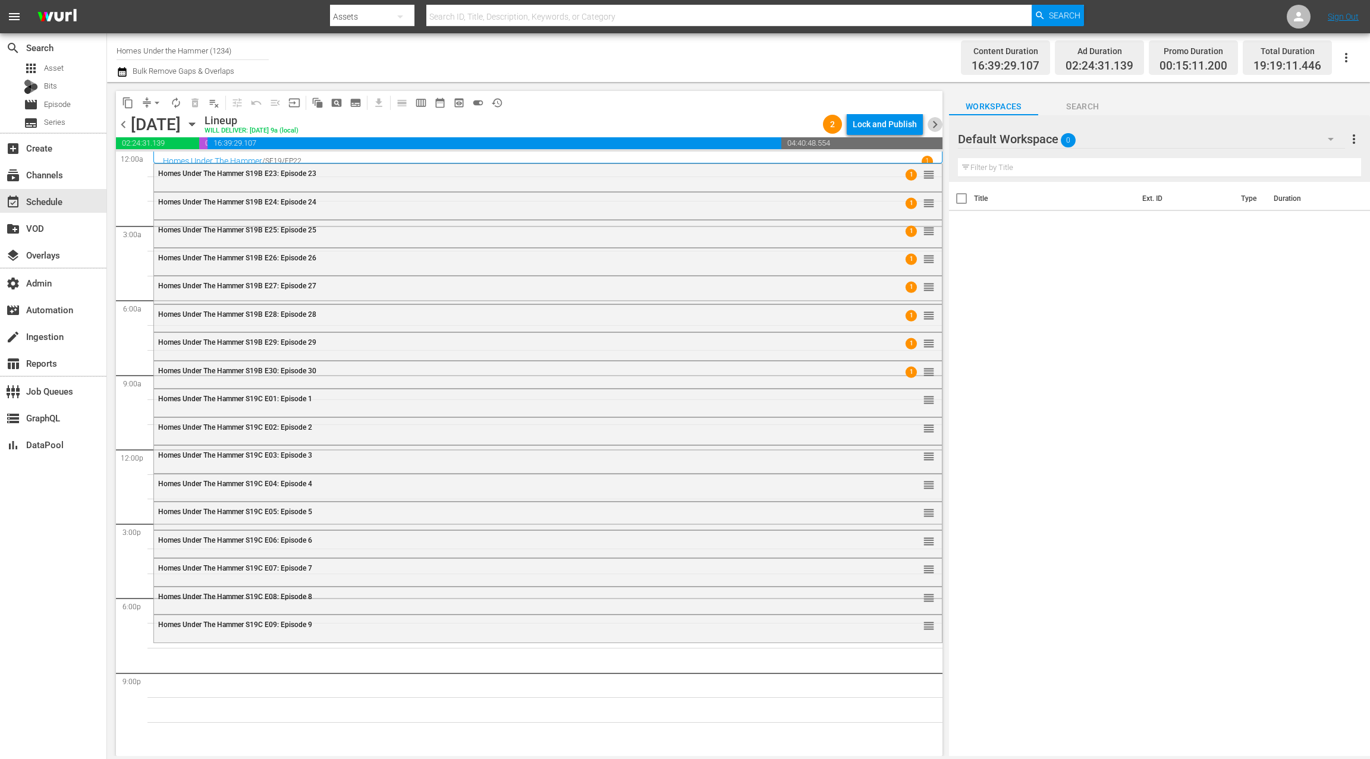
click at [938, 123] on span "chevron_right" at bounding box center [935, 124] width 15 height 15
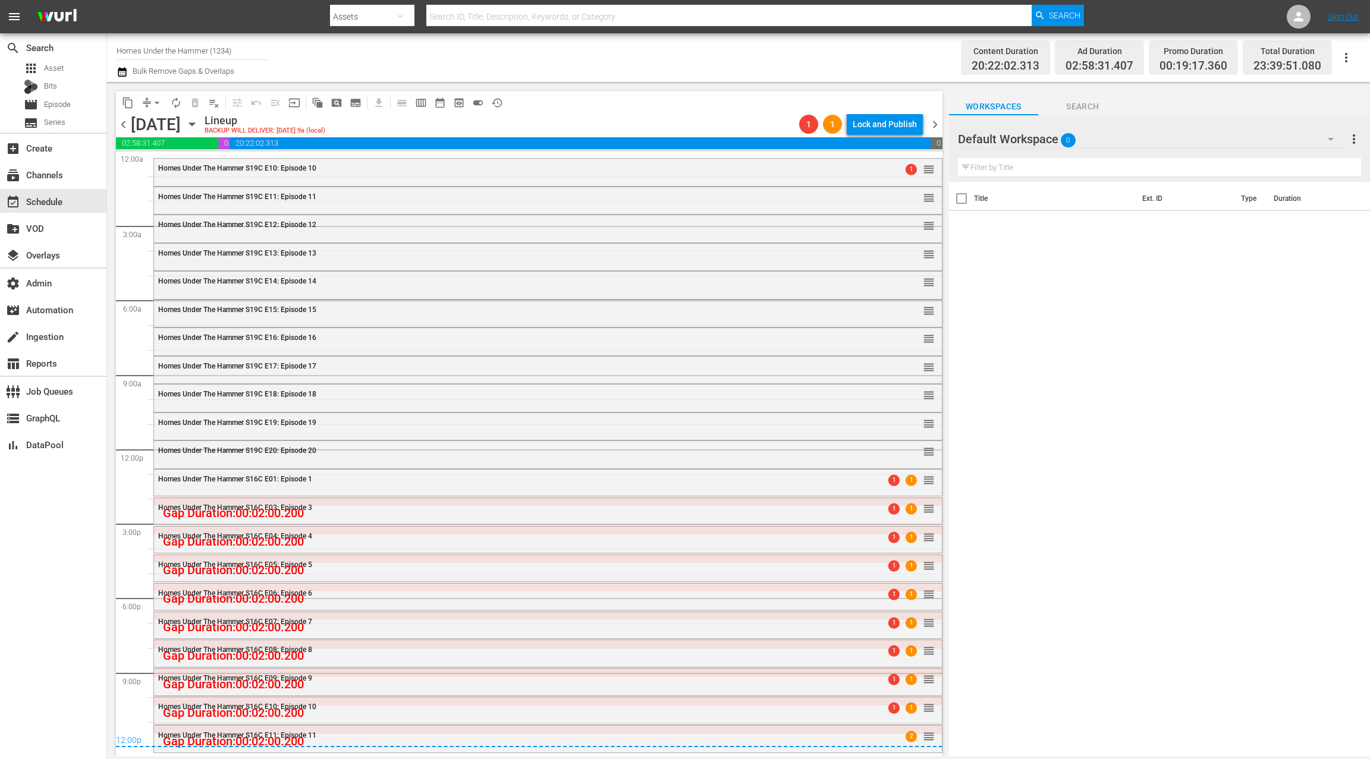
click at [128, 125] on span "chevron_left" at bounding box center [123, 124] width 15 height 15
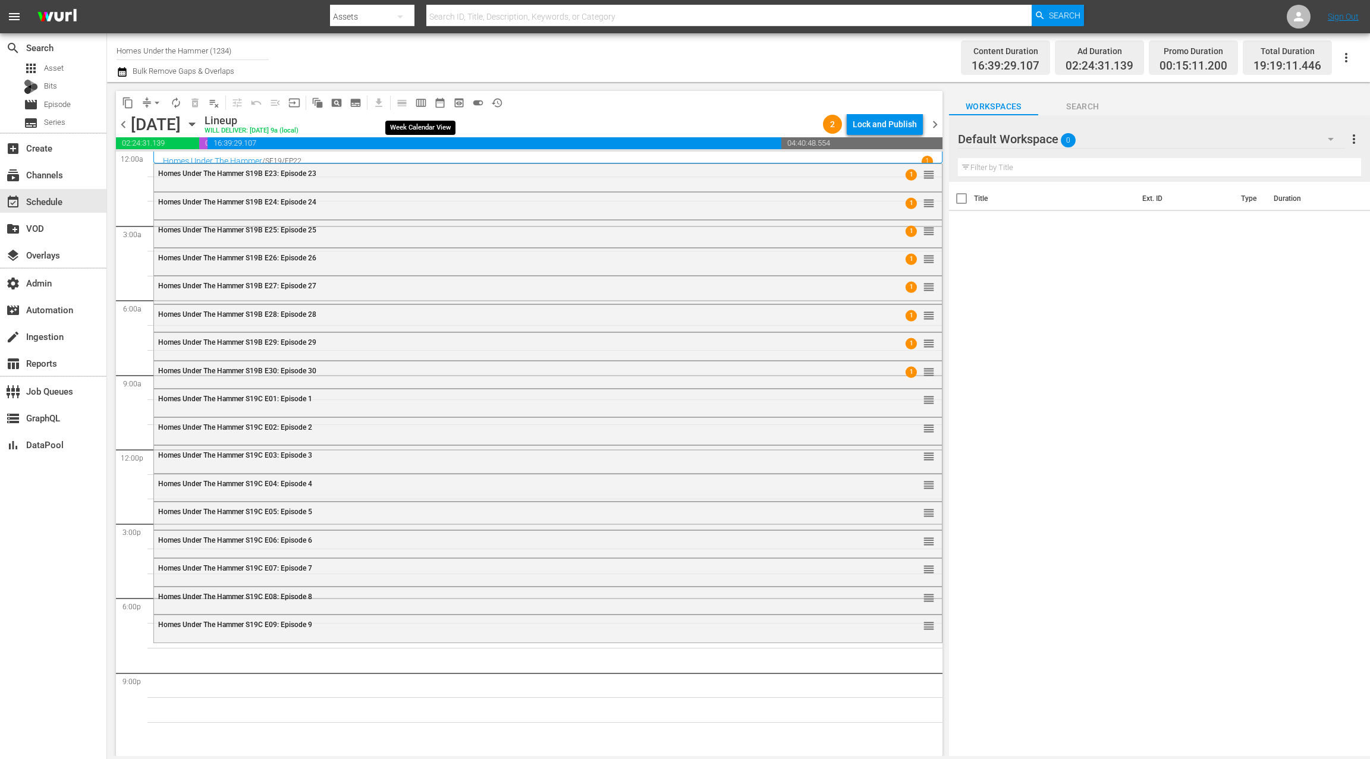
click at [420, 102] on span "calendar_view_week_outlined" at bounding box center [421, 103] width 12 height 12
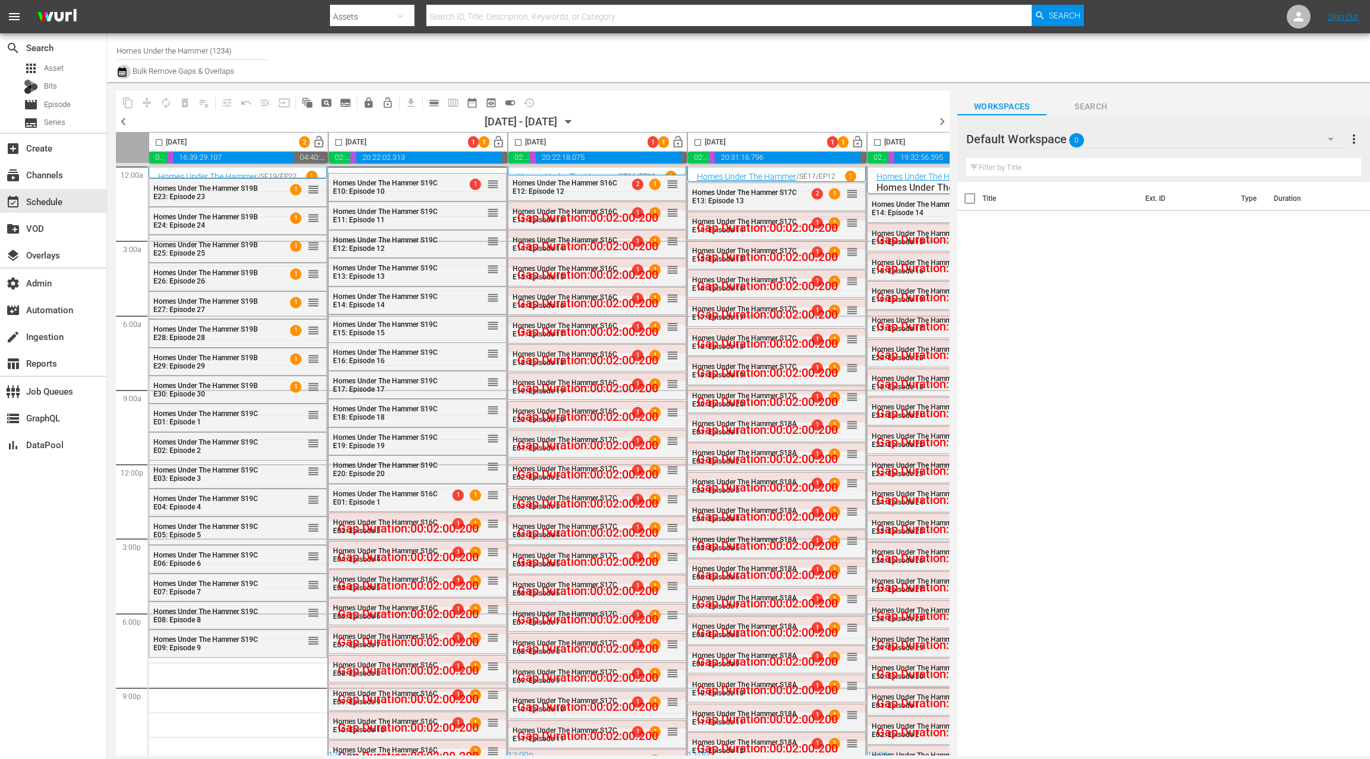
click at [122, 72] on icon "button" at bounding box center [122, 72] width 8 height 10
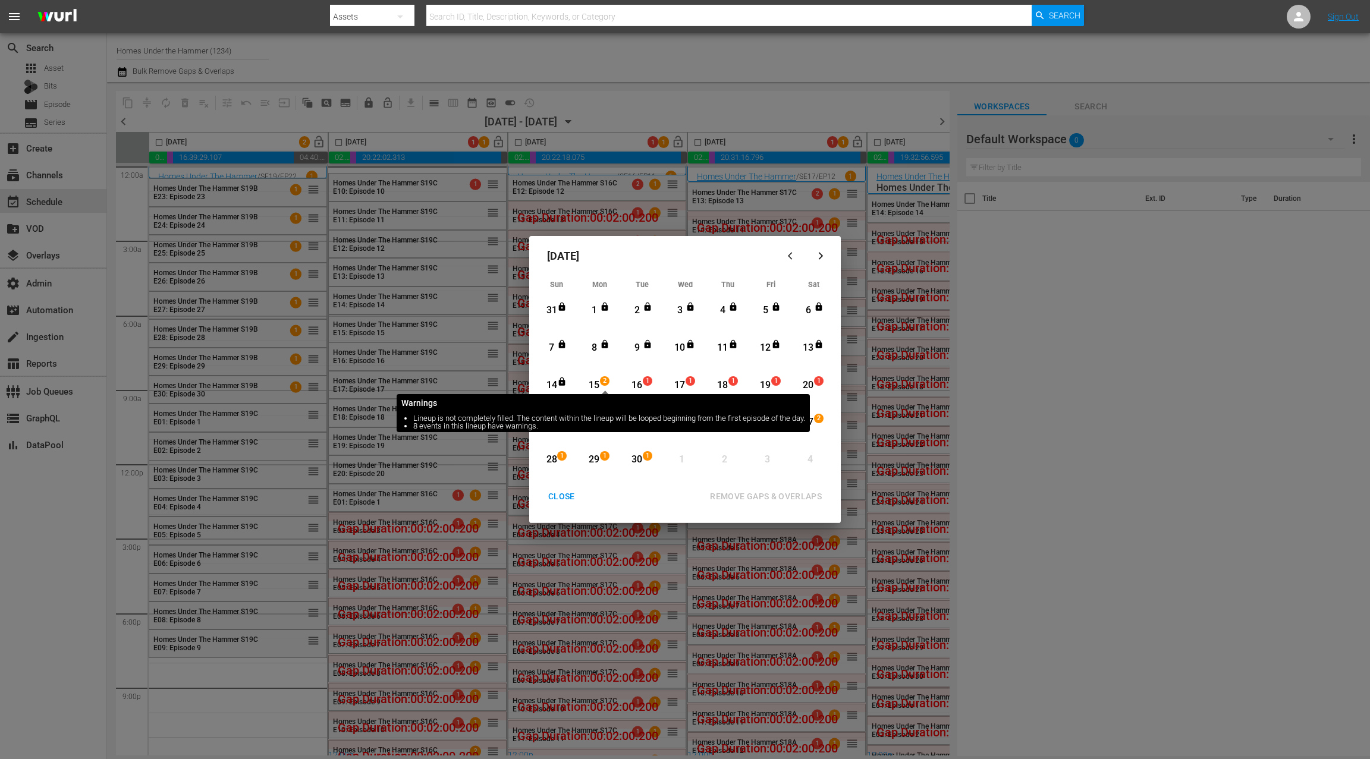
click at [601, 383] on span "2" at bounding box center [605, 381] width 8 height 10
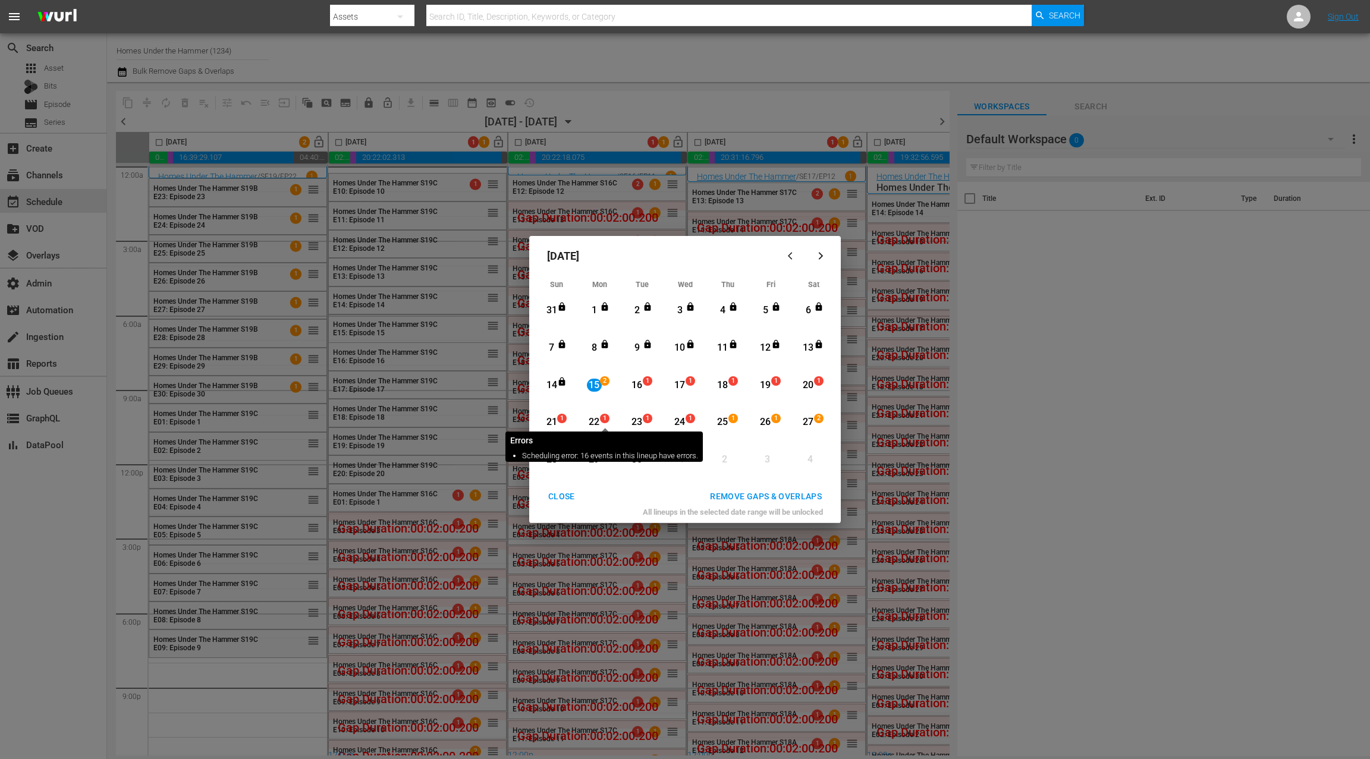
drag, startPoint x: 604, startPoint y: 422, endPoint x: 621, endPoint y: 431, distance: 19.4
click at [604, 422] on span "1" at bounding box center [605, 419] width 8 height 10
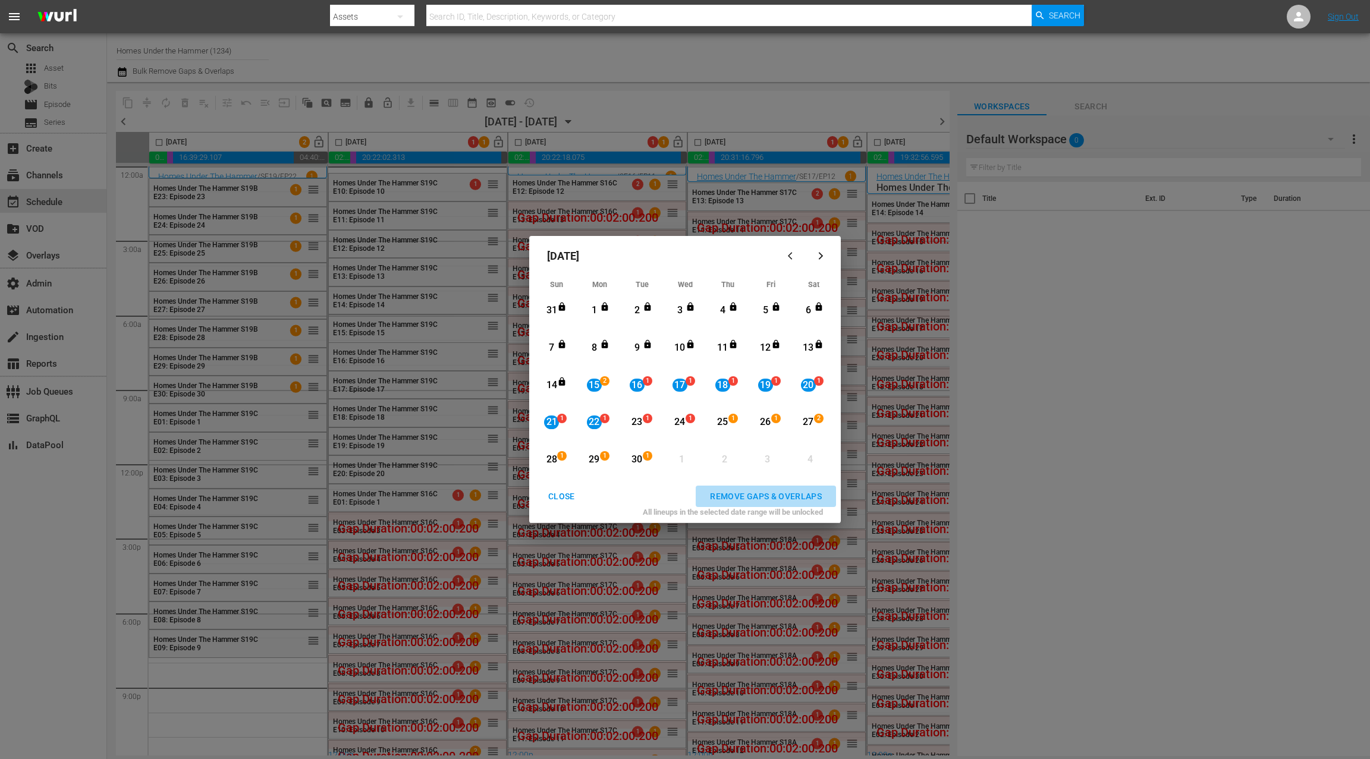
click at [739, 492] on div "REMOVE GAPS & OVERLAPS" at bounding box center [765, 496] width 131 height 15
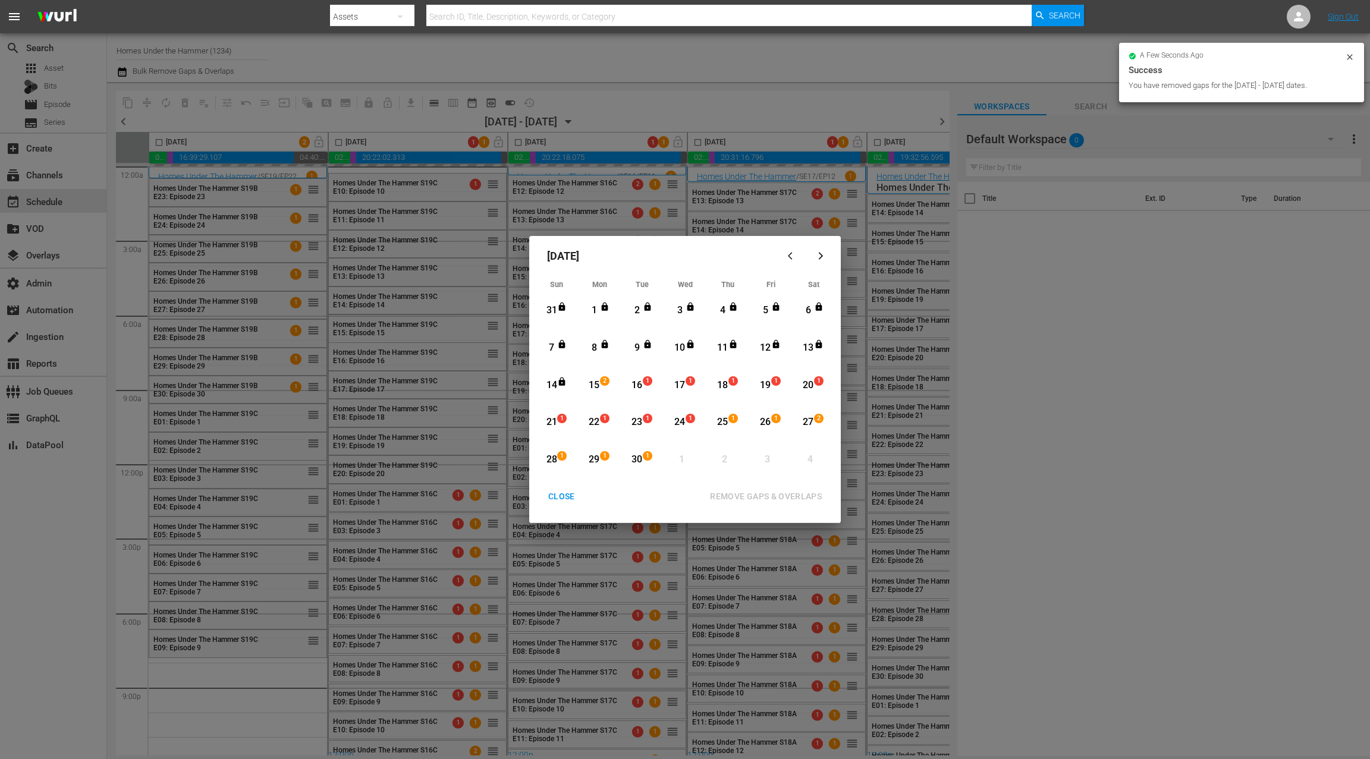
click at [568, 499] on div "CLOSE" at bounding box center [562, 496] width 46 height 15
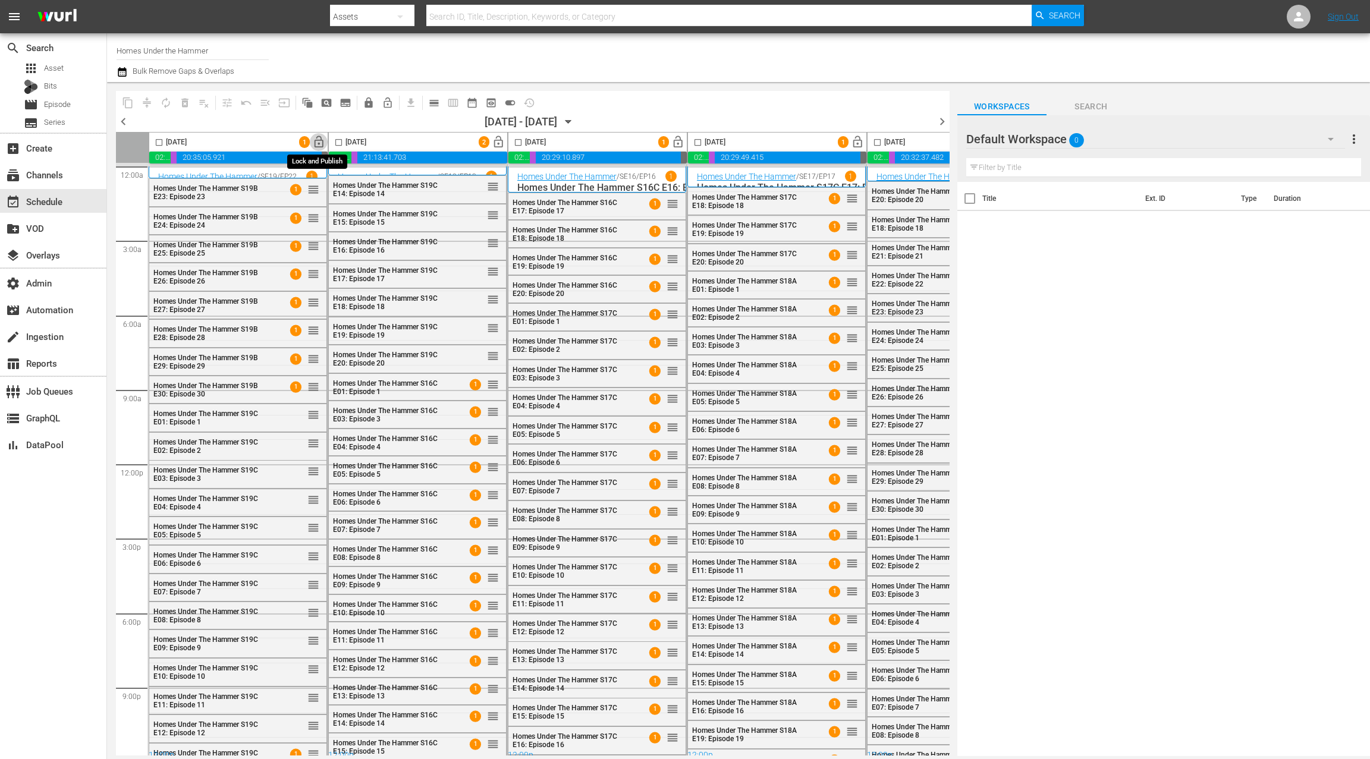
click at [321, 144] on span "lock_open" at bounding box center [319, 143] width 14 height 14
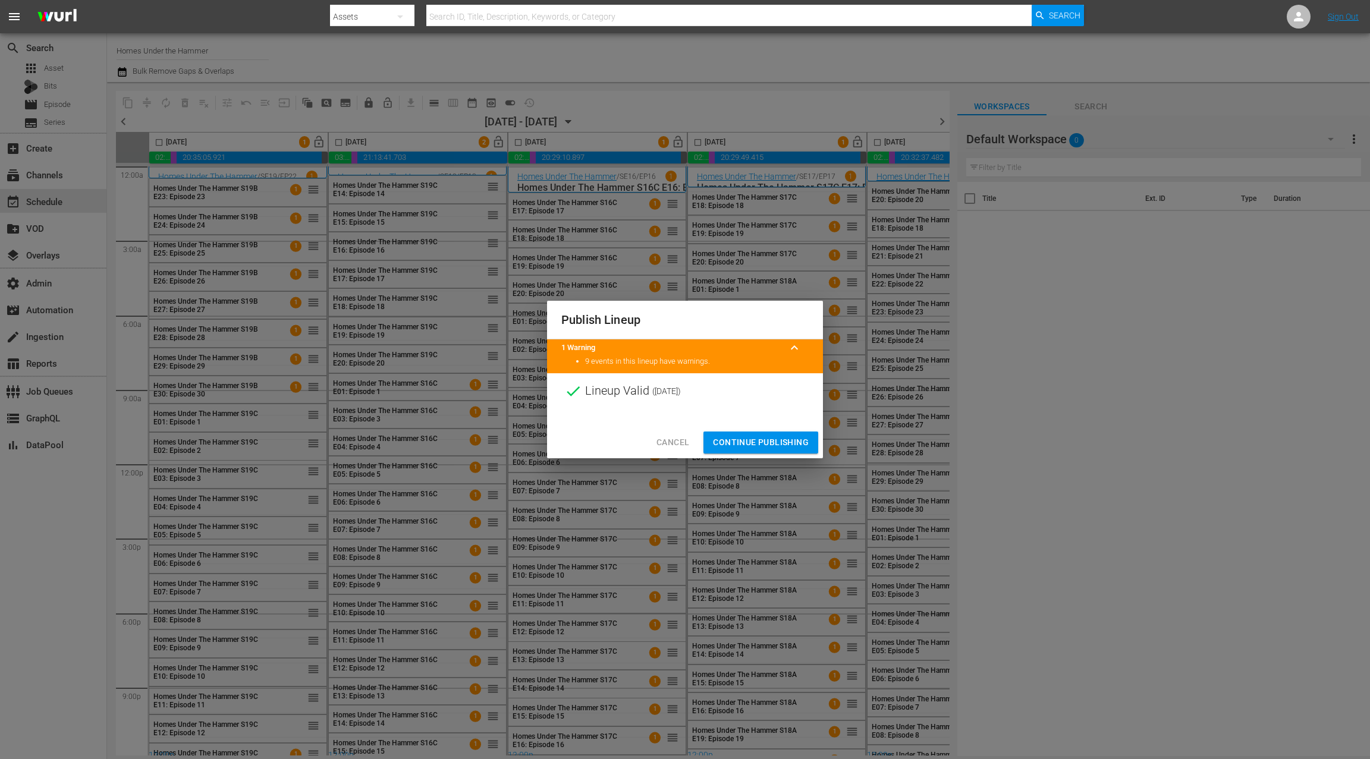
drag, startPoint x: 763, startPoint y: 439, endPoint x: 630, endPoint y: 275, distance: 211.5
click at [763, 439] on span "Continue Publishing" at bounding box center [761, 442] width 96 height 15
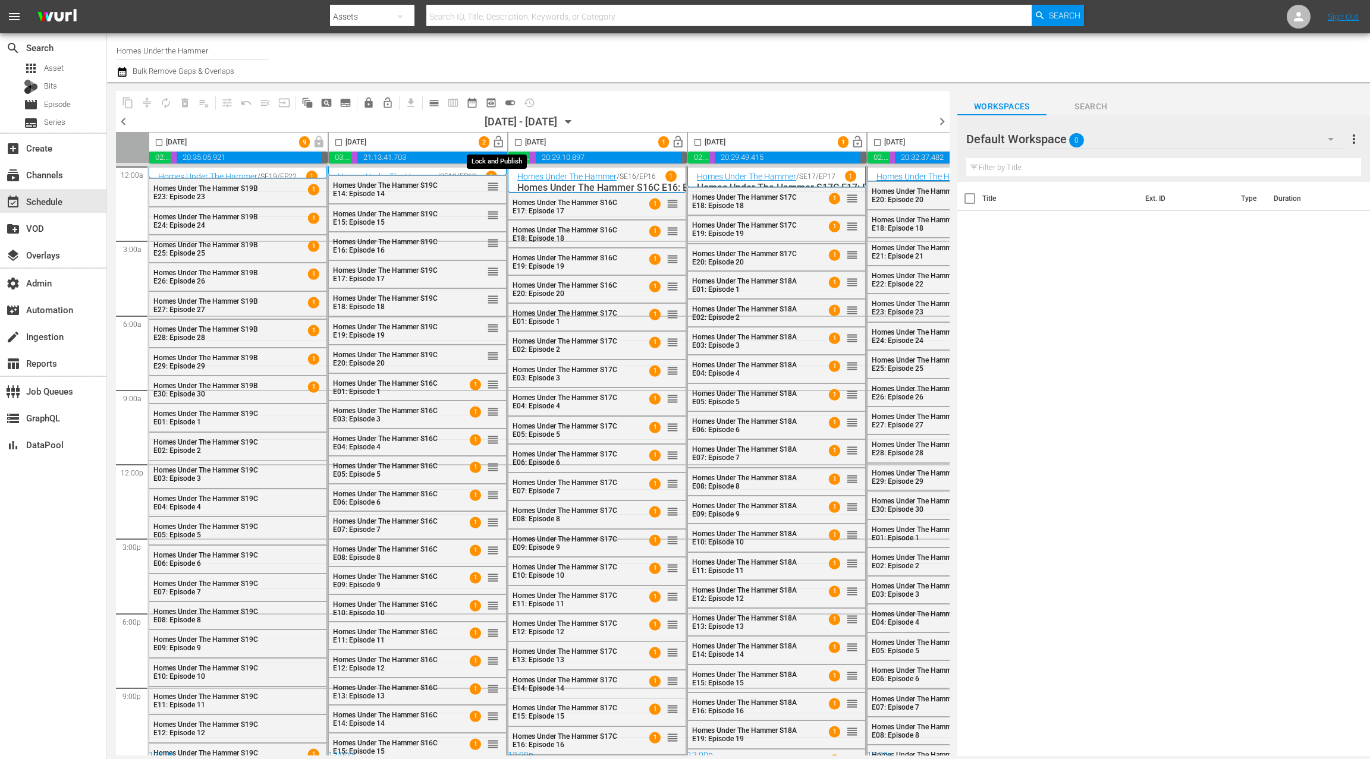
click at [500, 141] on span "lock_open" at bounding box center [499, 143] width 14 height 14
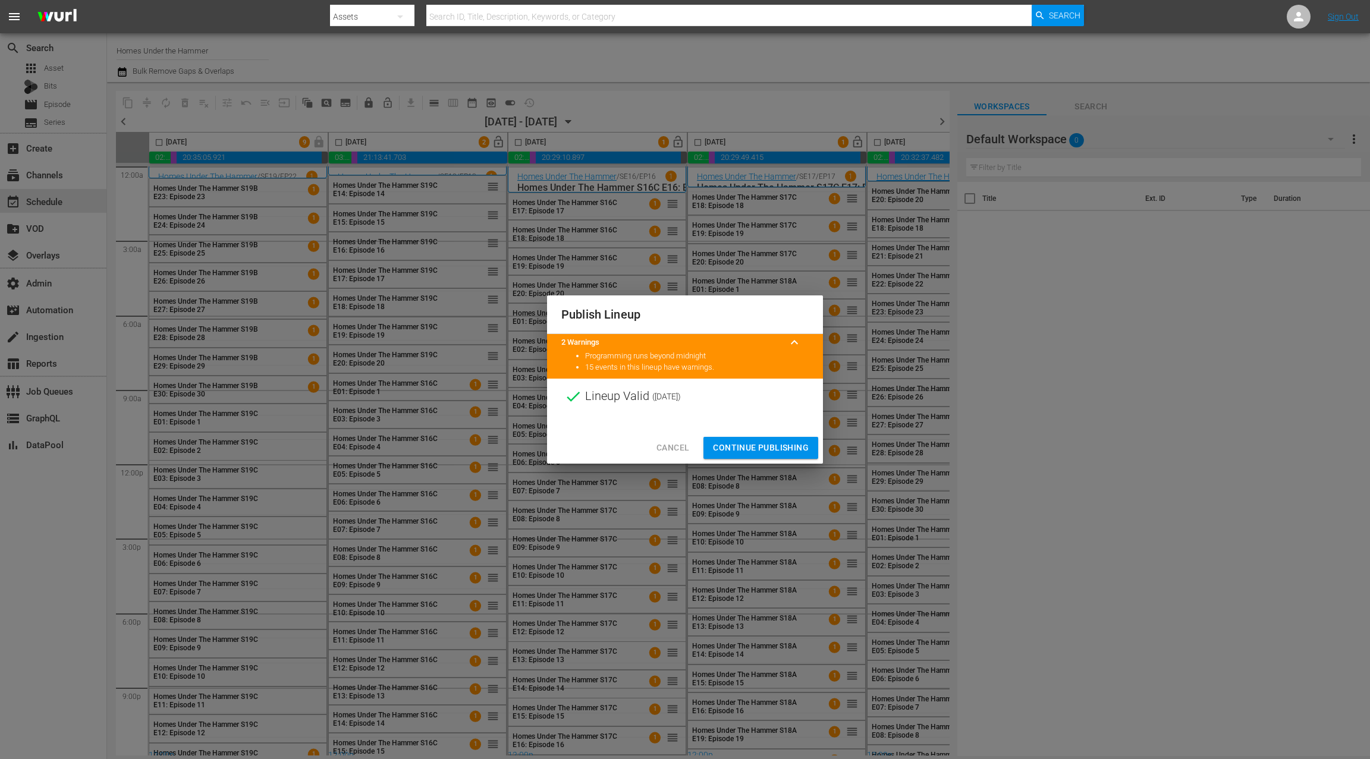
click at [770, 448] on span "Continue Publishing" at bounding box center [761, 448] width 96 height 15
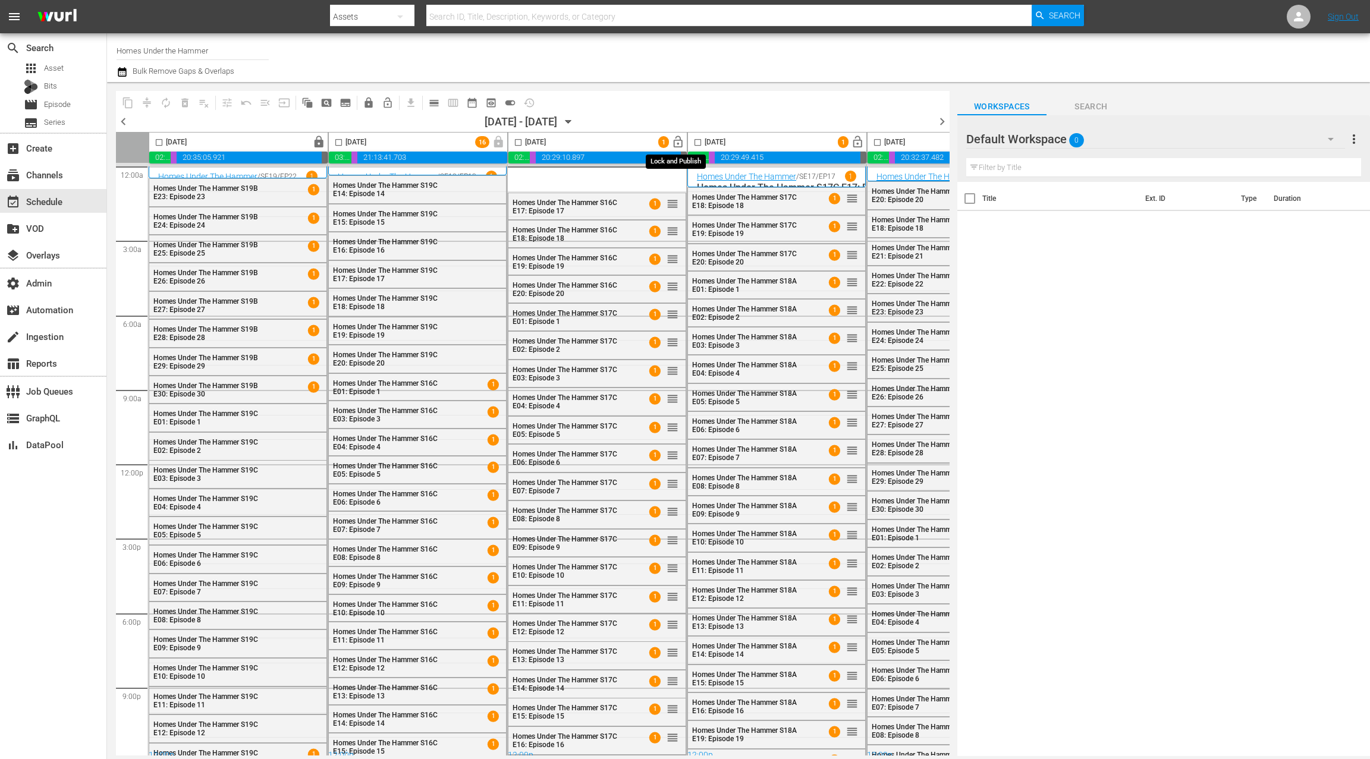
click at [676, 143] on span "lock_open" at bounding box center [678, 143] width 14 height 14
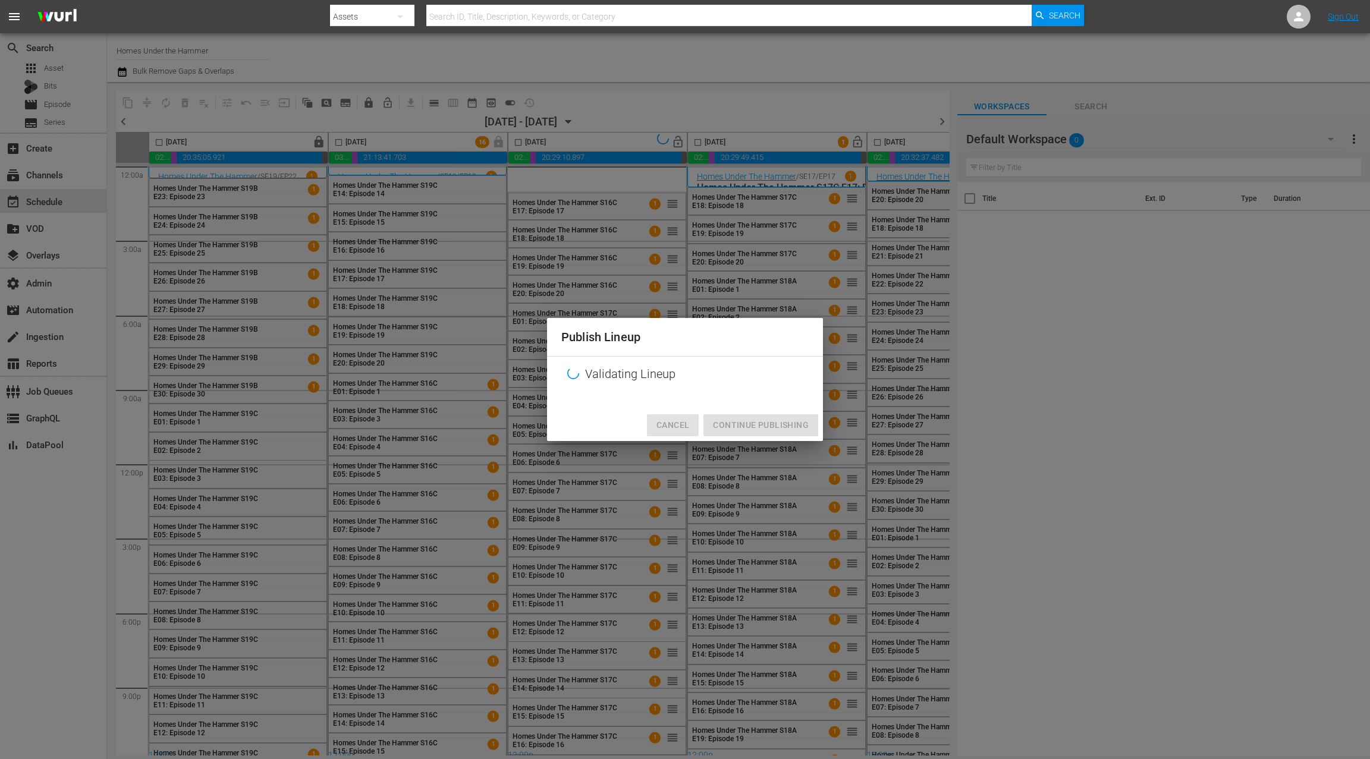
click at [674, 428] on span "Cancel" at bounding box center [672, 425] width 33 height 15
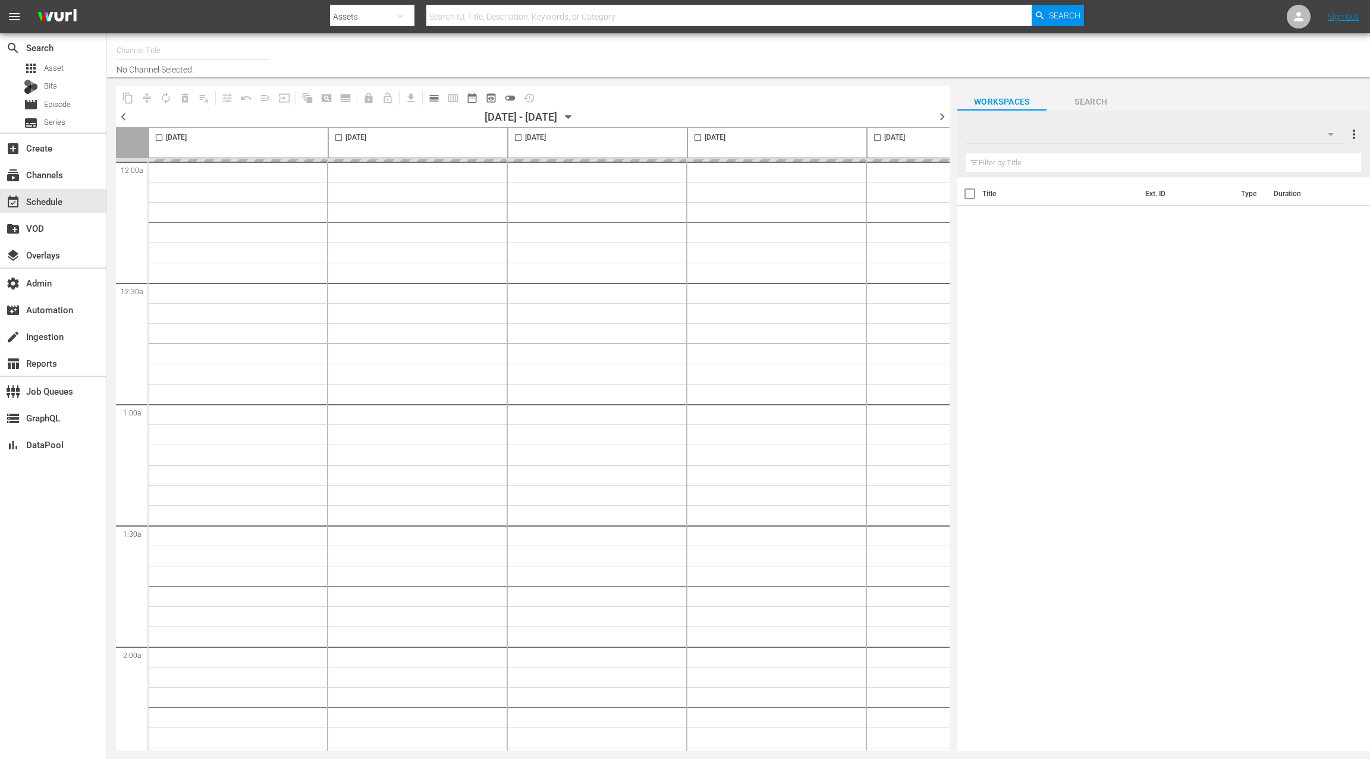
type input "Homes Under the Hammer (1234)"
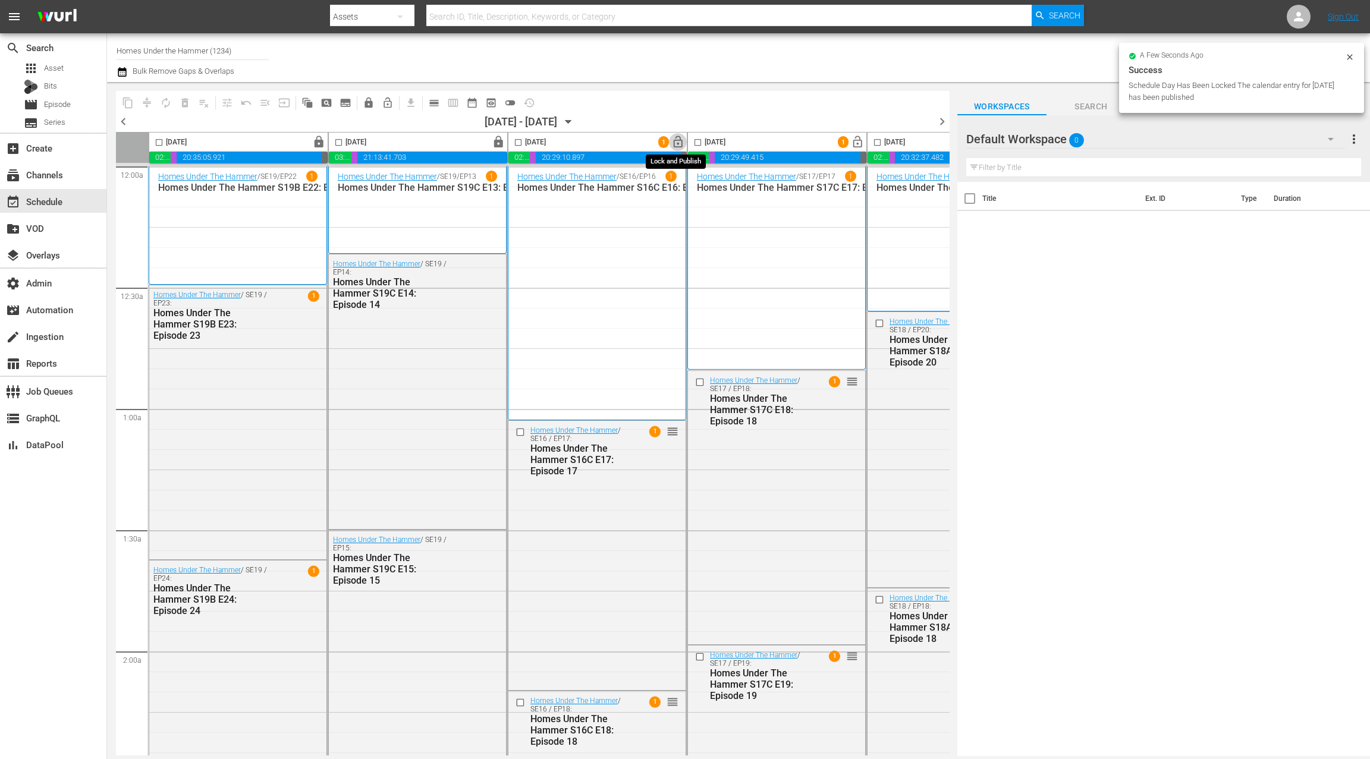
click at [678, 141] on span "lock_open" at bounding box center [678, 143] width 14 height 14
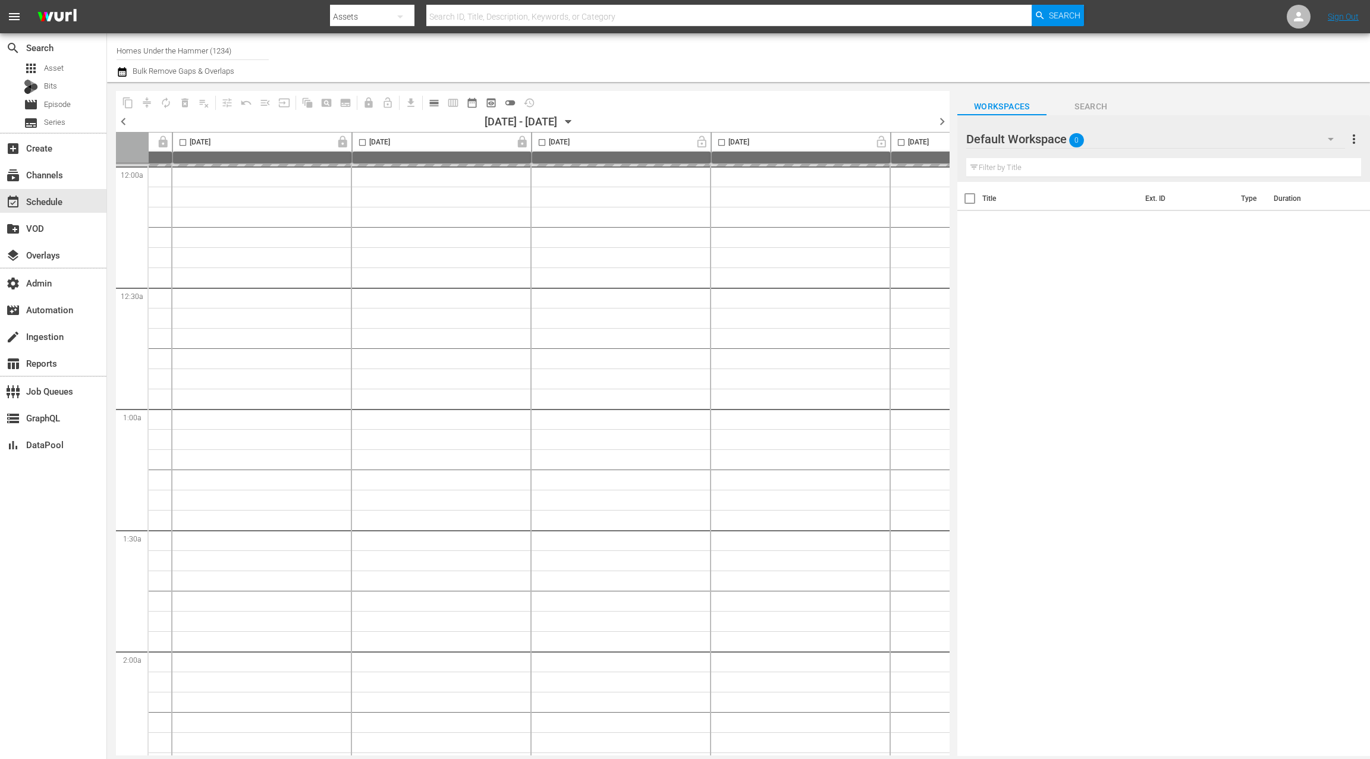
scroll to position [0, 461]
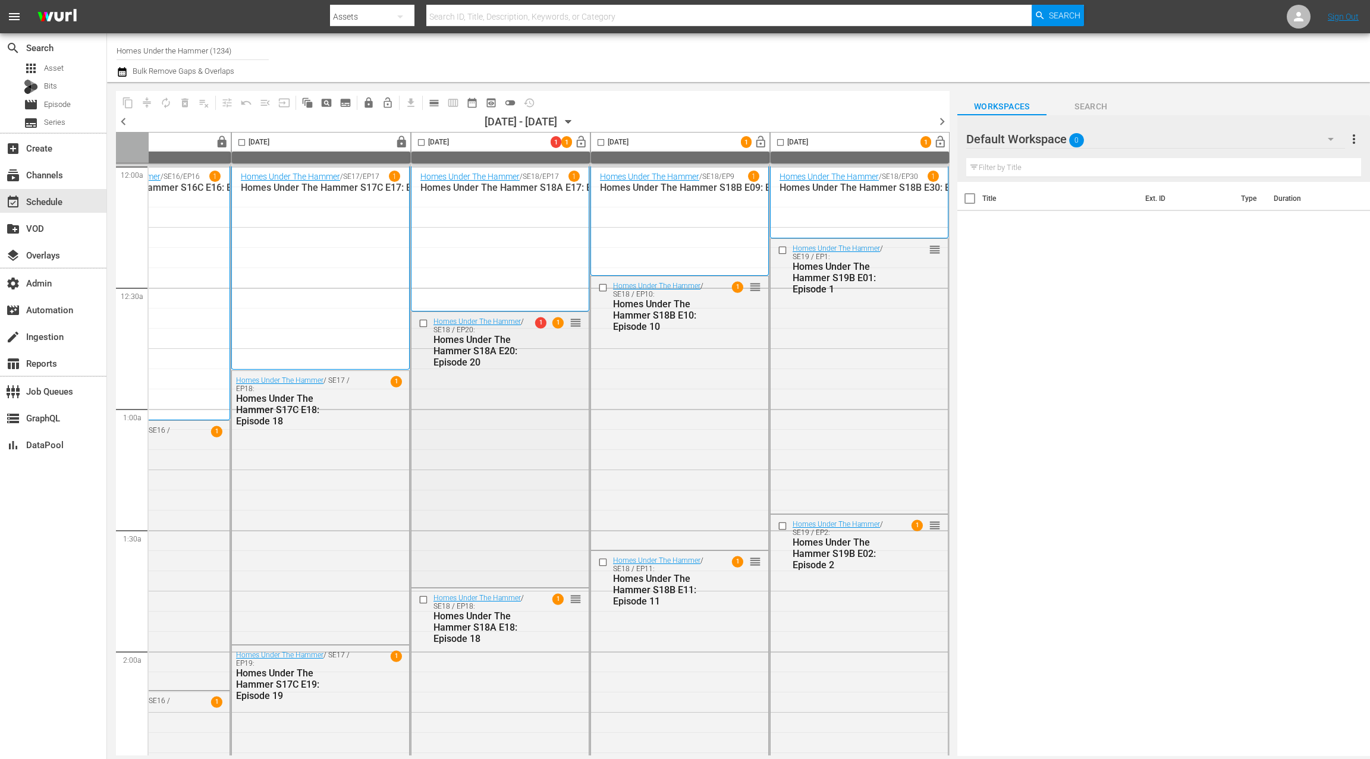
click at [519, 354] on div "Homes Under The Hammer S18A E20: Episode 20" at bounding box center [481, 351] width 96 height 34
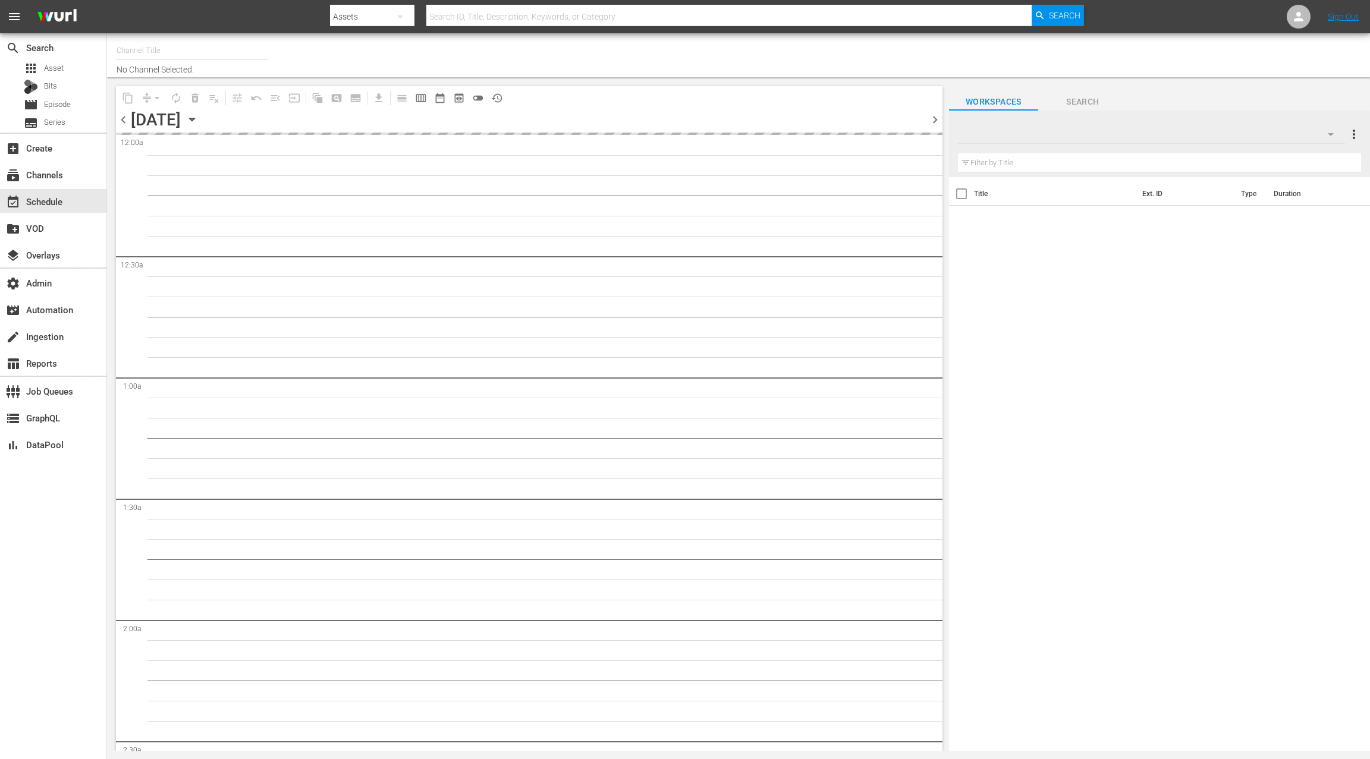
type input "Homes Under the Hammer (1234)"
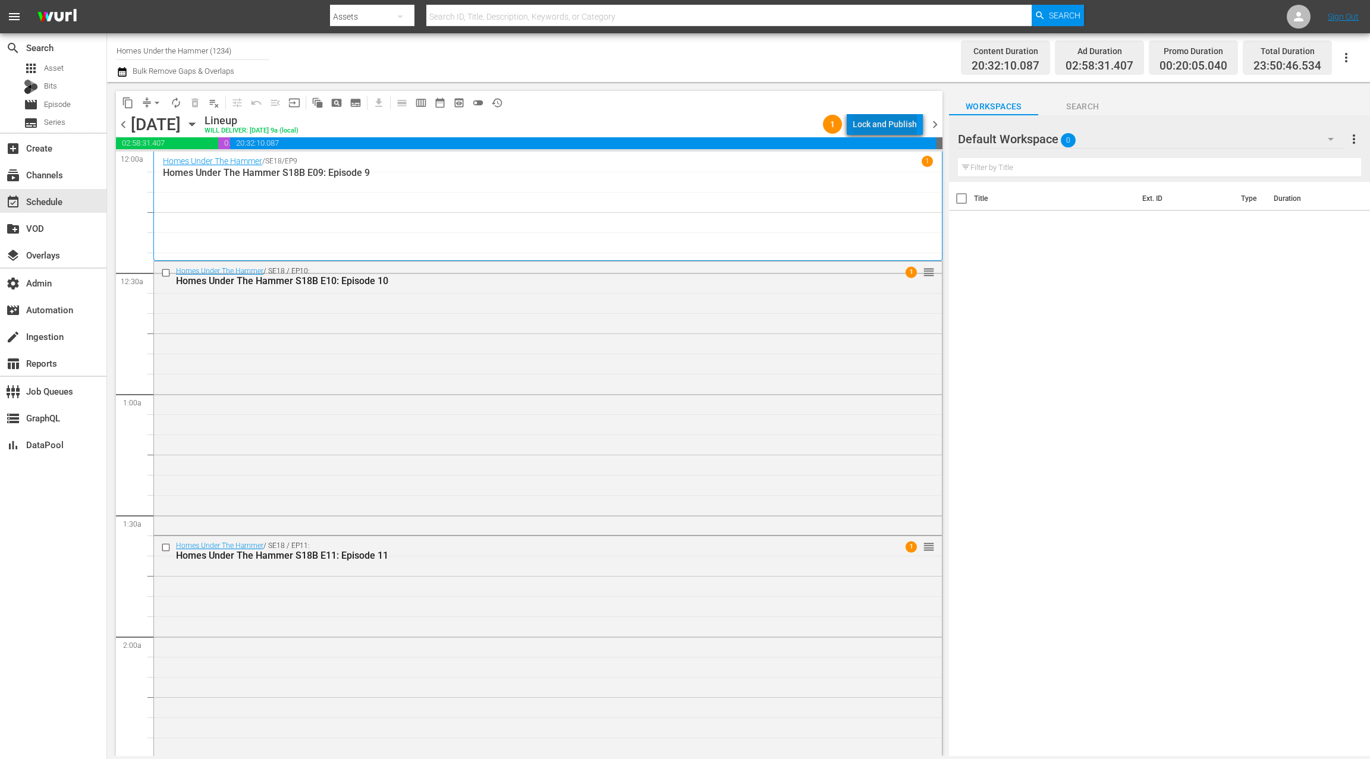
click at [888, 124] on div "Lock and Publish" at bounding box center [885, 124] width 64 height 21
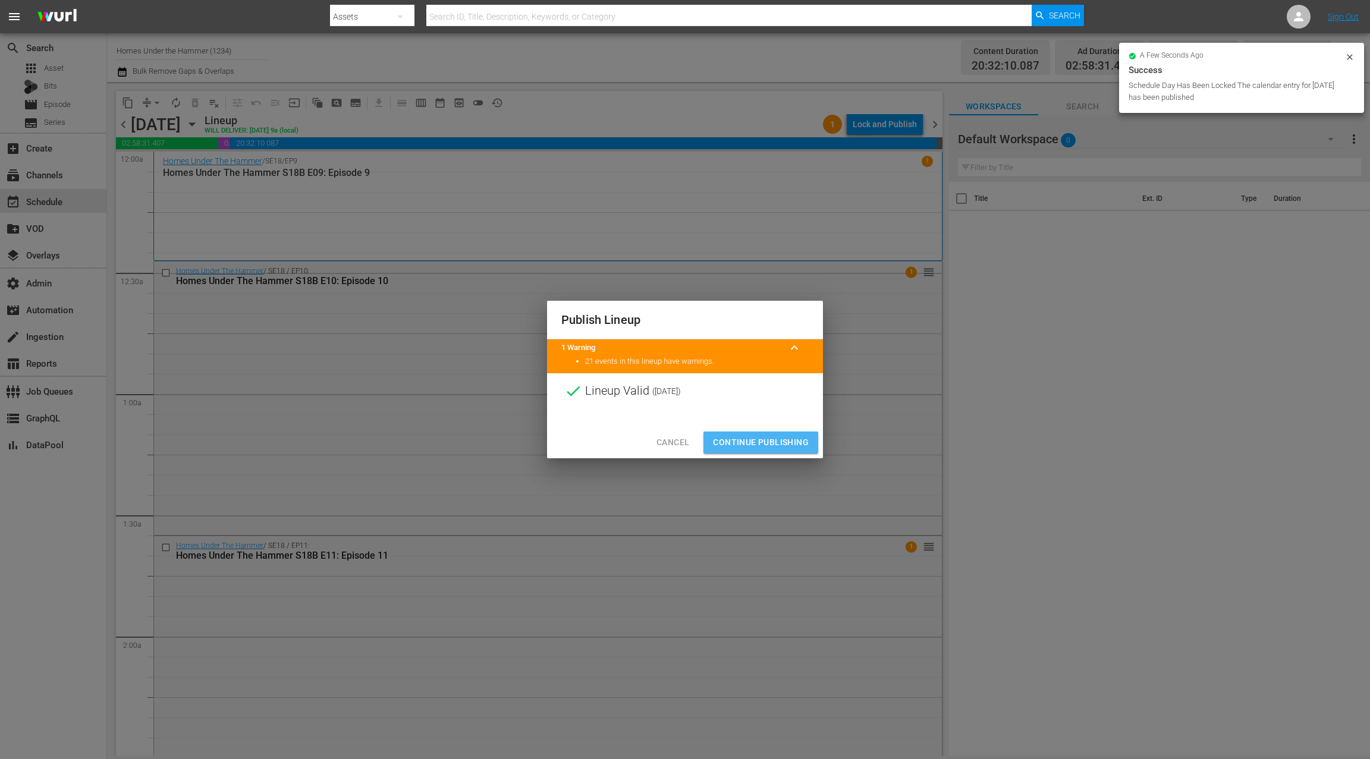
click at [797, 441] on span "Continue Publishing" at bounding box center [761, 442] width 96 height 15
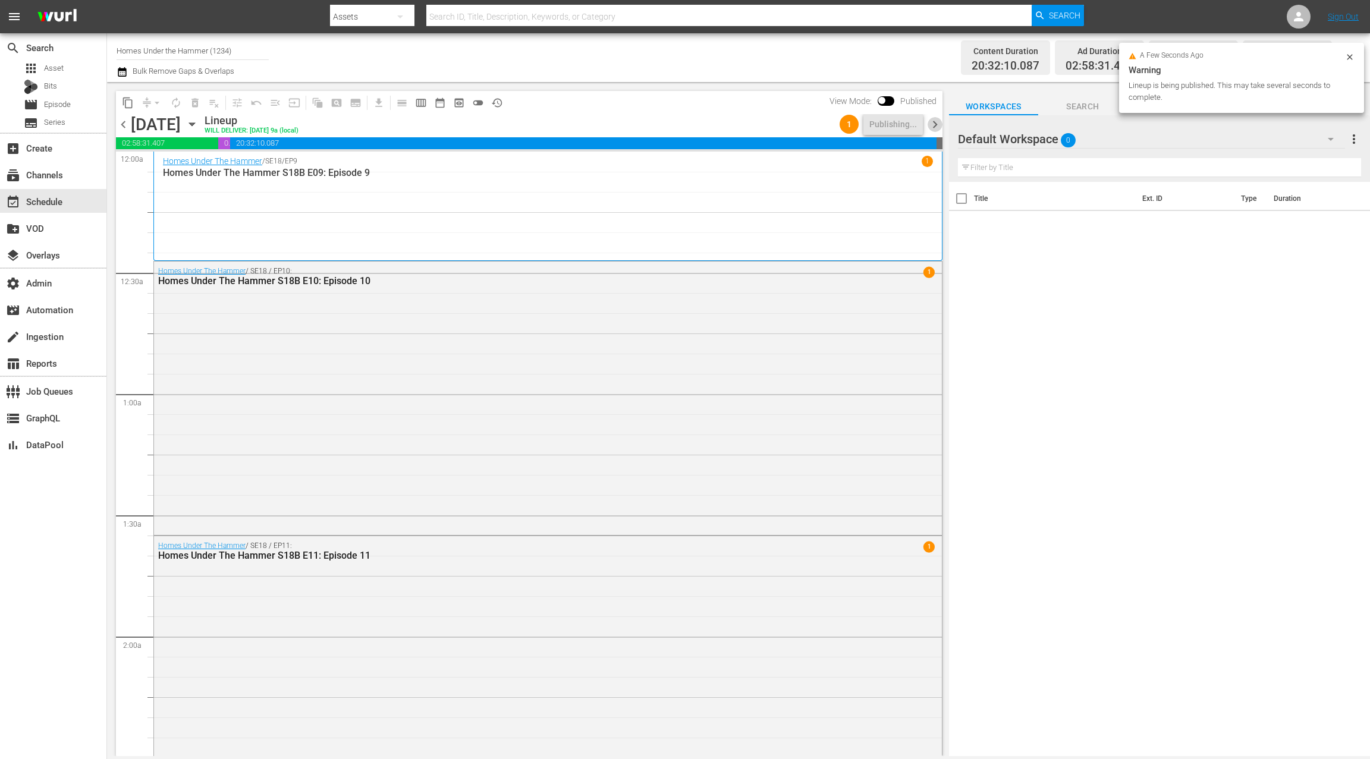
click at [934, 124] on span "chevron_right" at bounding box center [935, 124] width 15 height 15
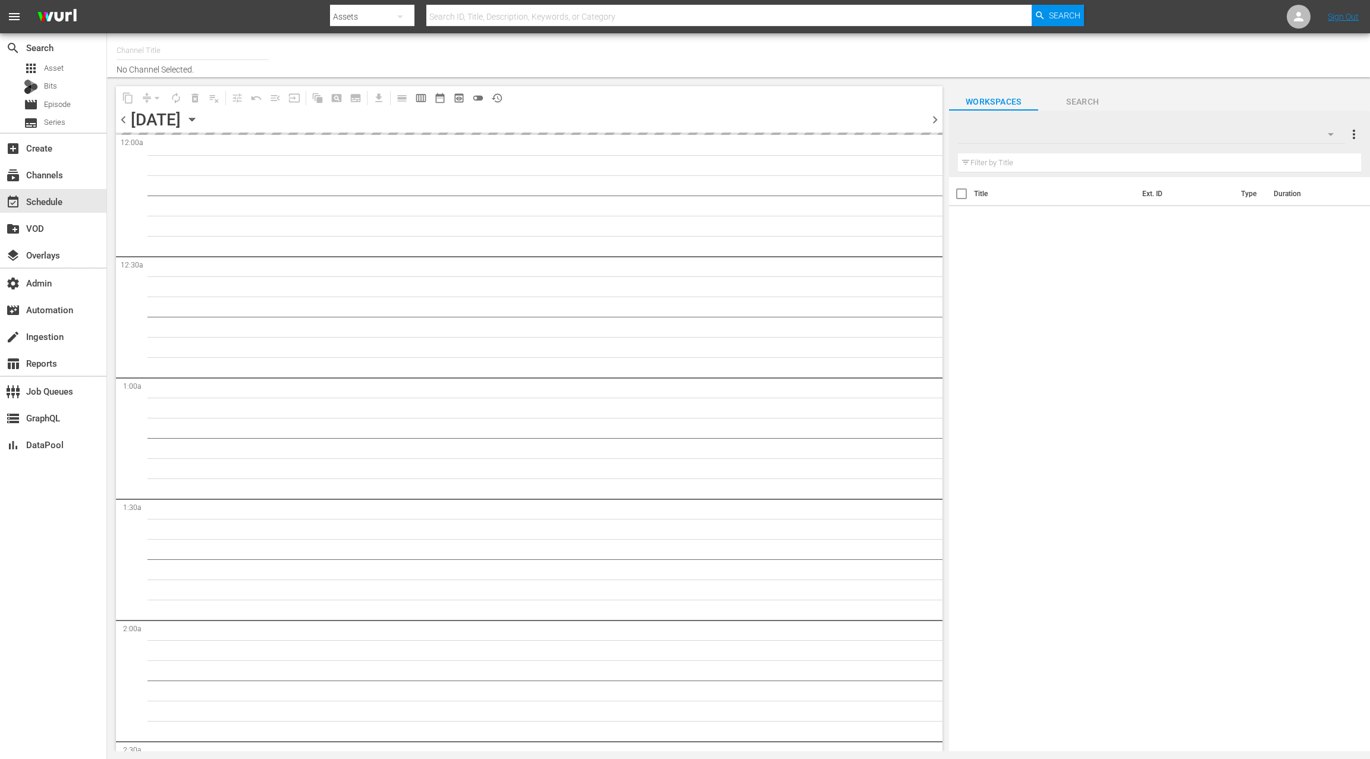
type input "Homes Under the Hammer (1234)"
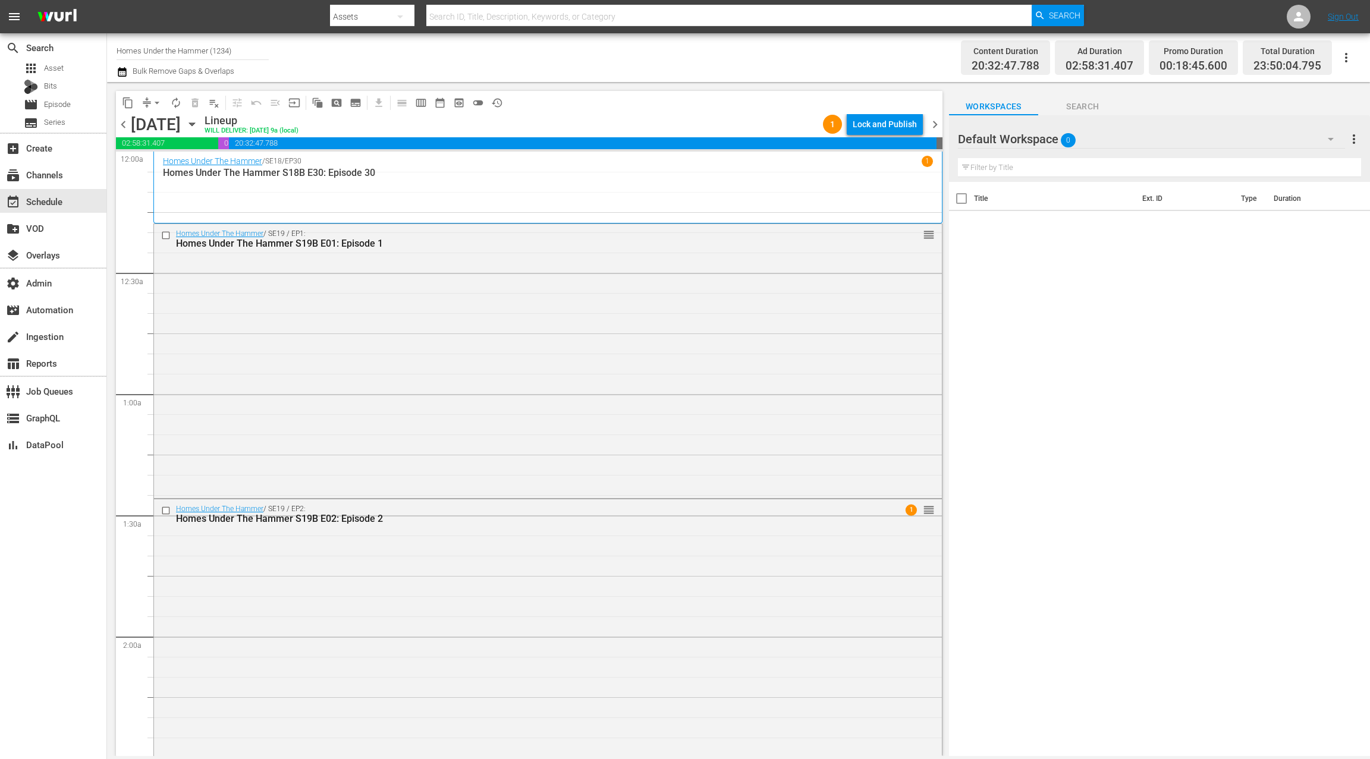
click at [897, 125] on div "Lock and Publish" at bounding box center [885, 124] width 64 height 21
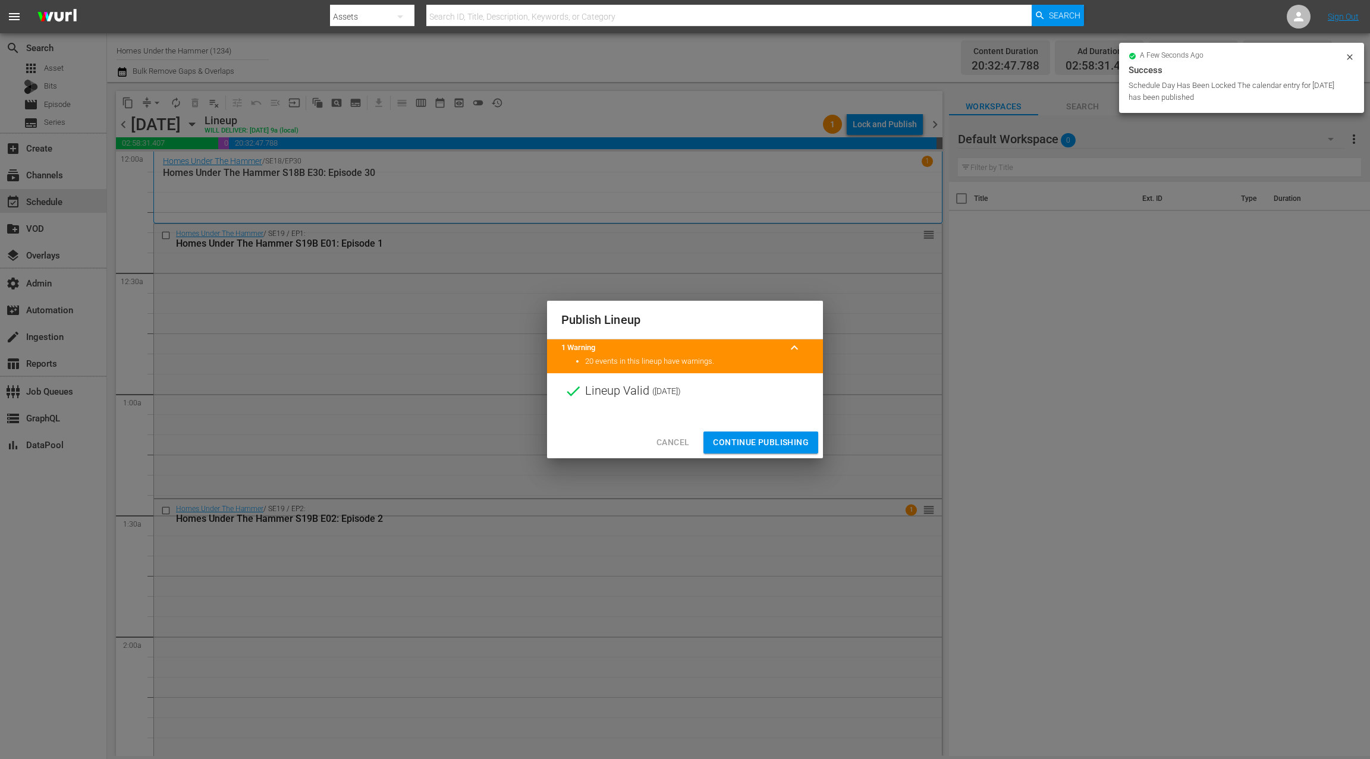
click at [797, 444] on span "Continue Publishing" at bounding box center [761, 442] width 96 height 15
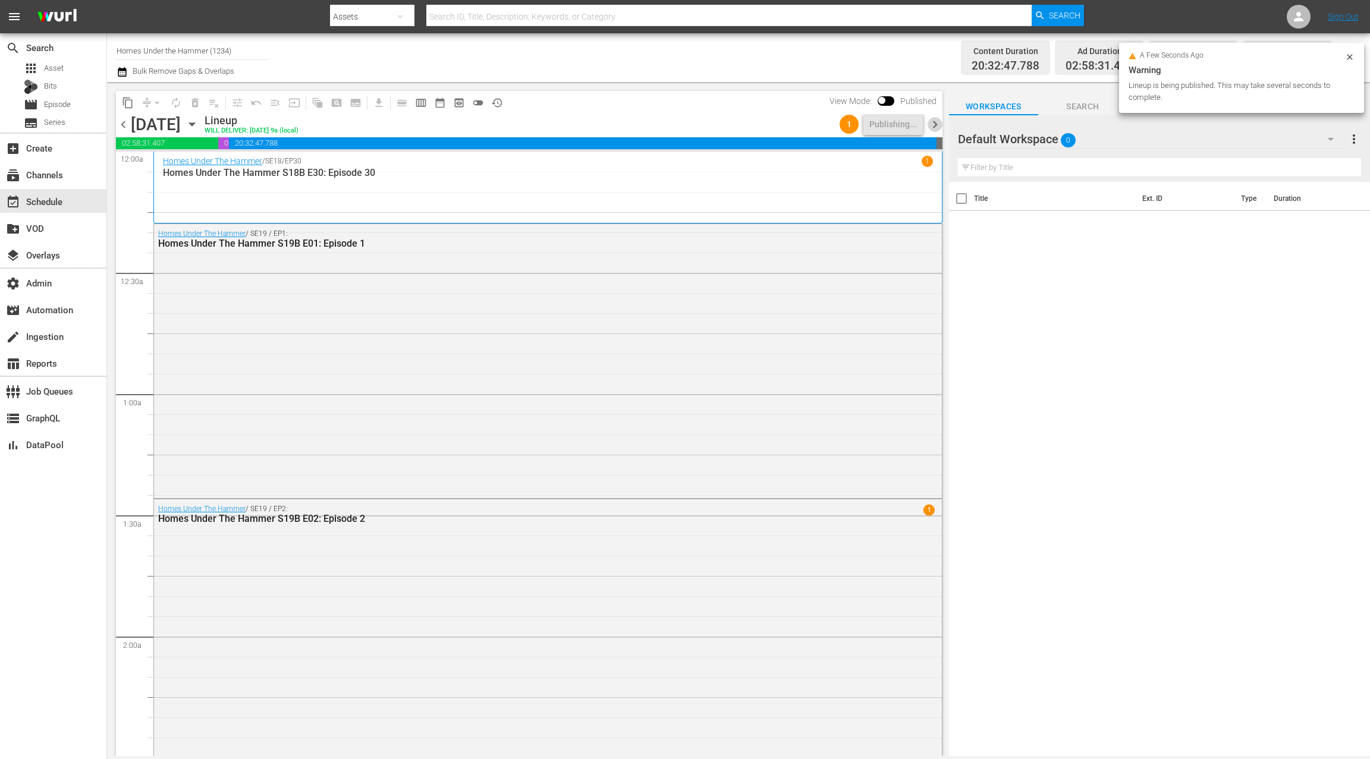
click at [939, 125] on span "chevron_right" at bounding box center [935, 124] width 15 height 15
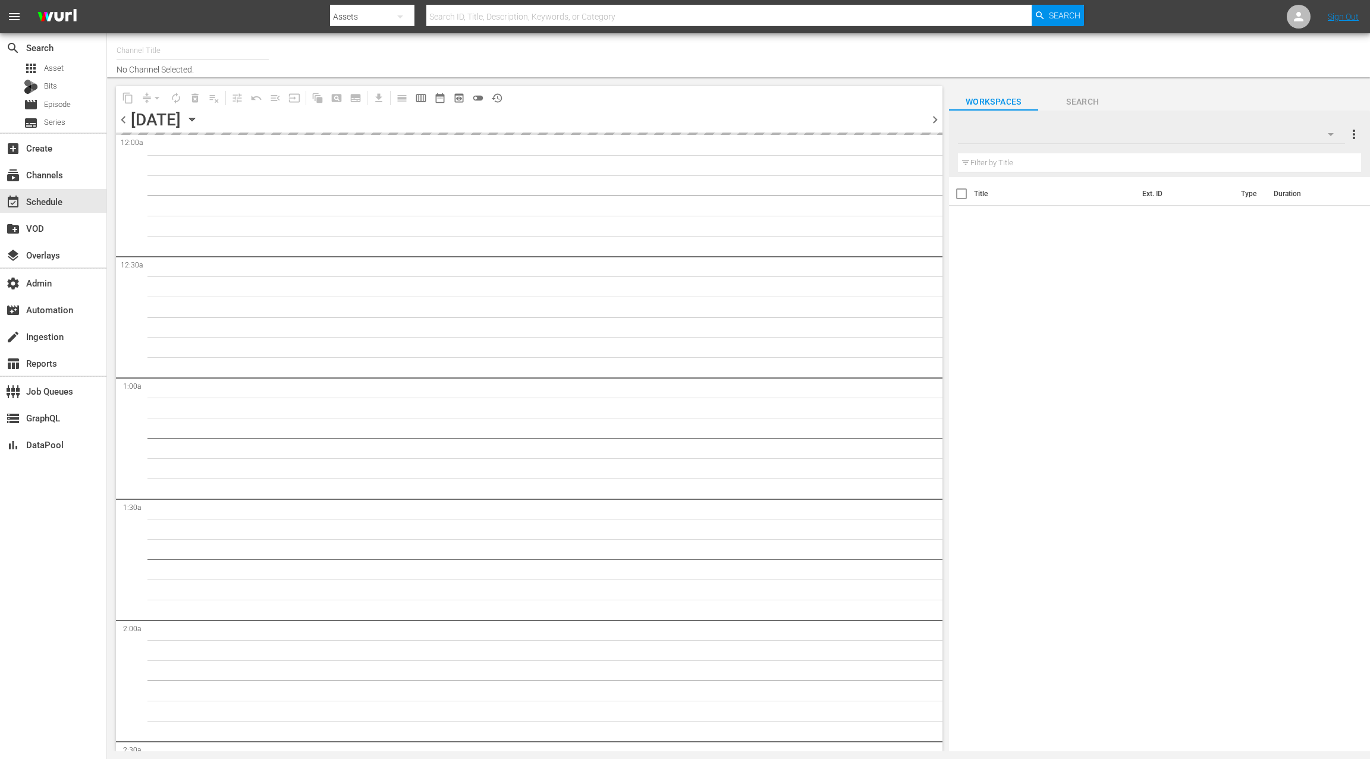
type input "Homes Under the Hammer (1234)"
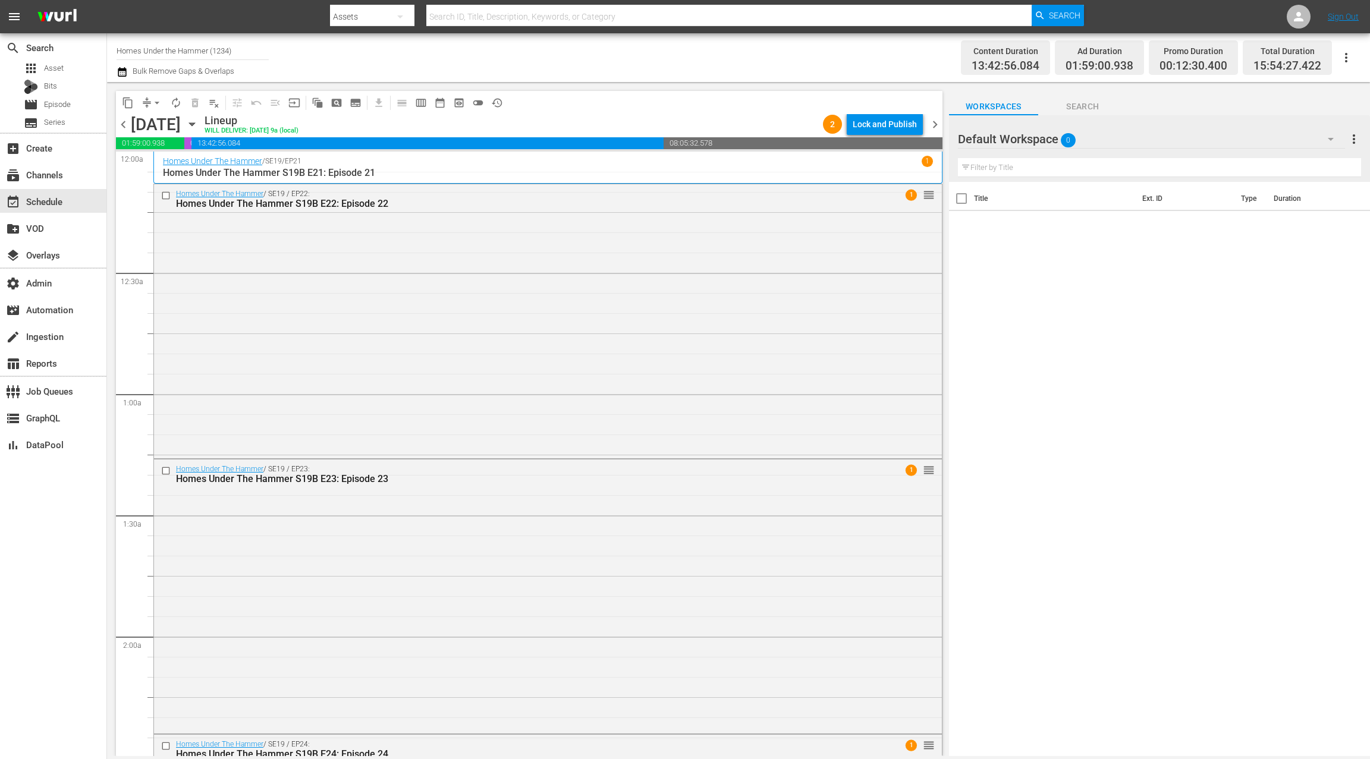
click at [900, 121] on div "Lock and Publish" at bounding box center [885, 124] width 64 height 21
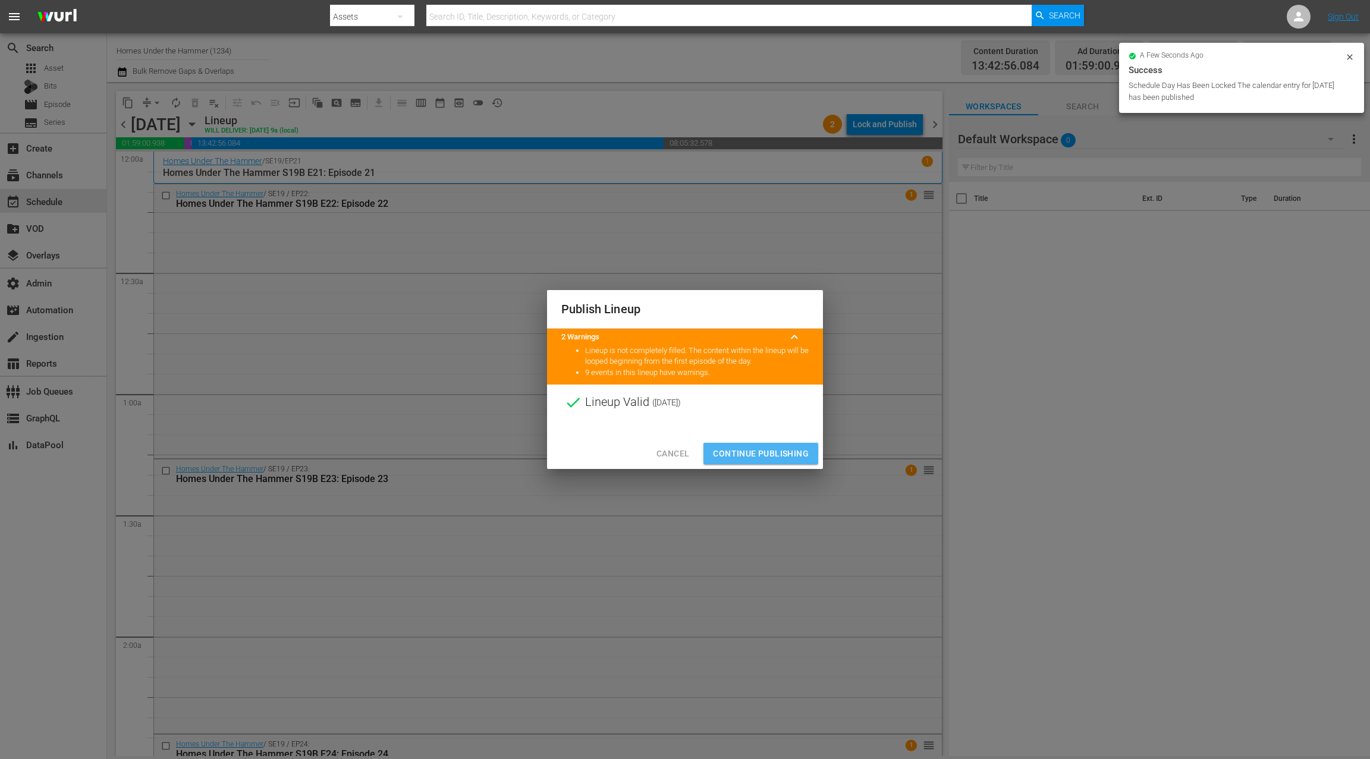
click at [768, 450] on span "Continue Publishing" at bounding box center [761, 454] width 96 height 15
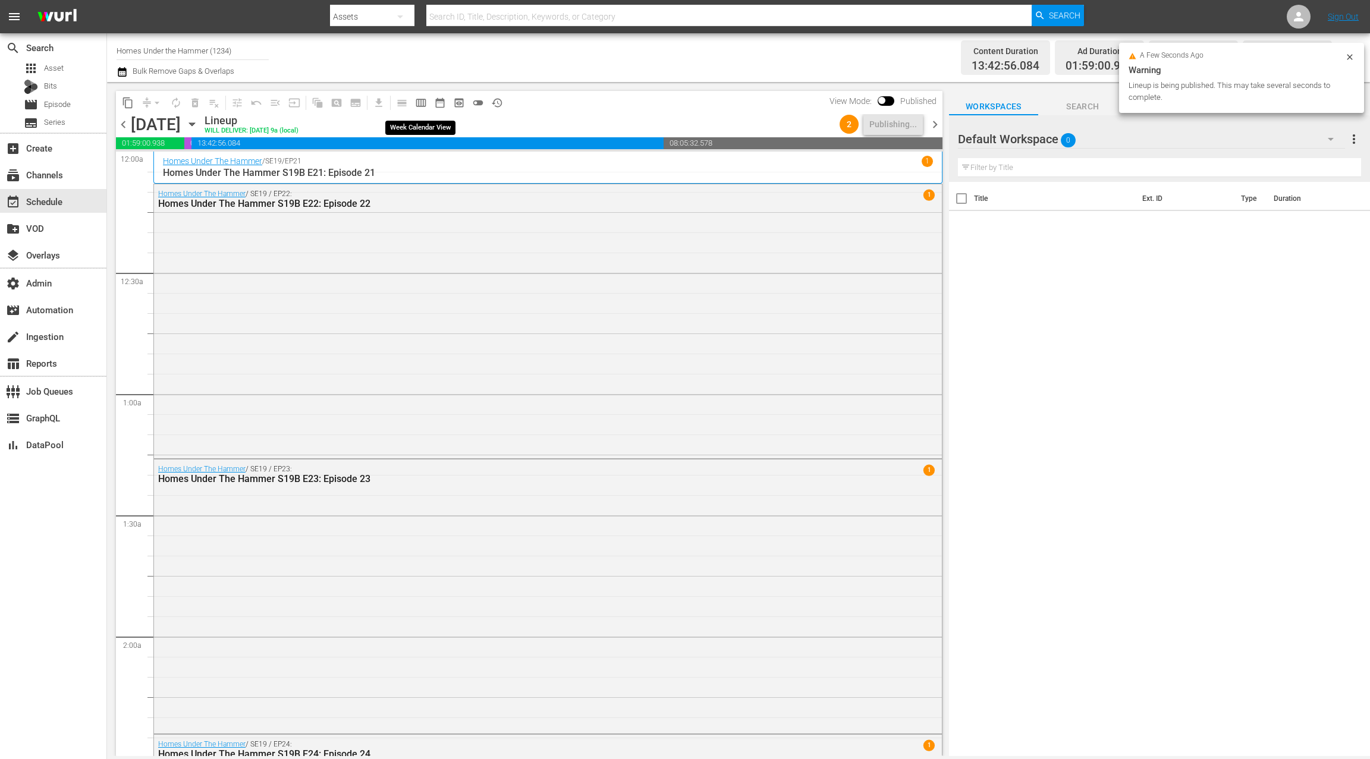
click at [423, 105] on span "calendar_view_week_outlined" at bounding box center [421, 103] width 12 height 12
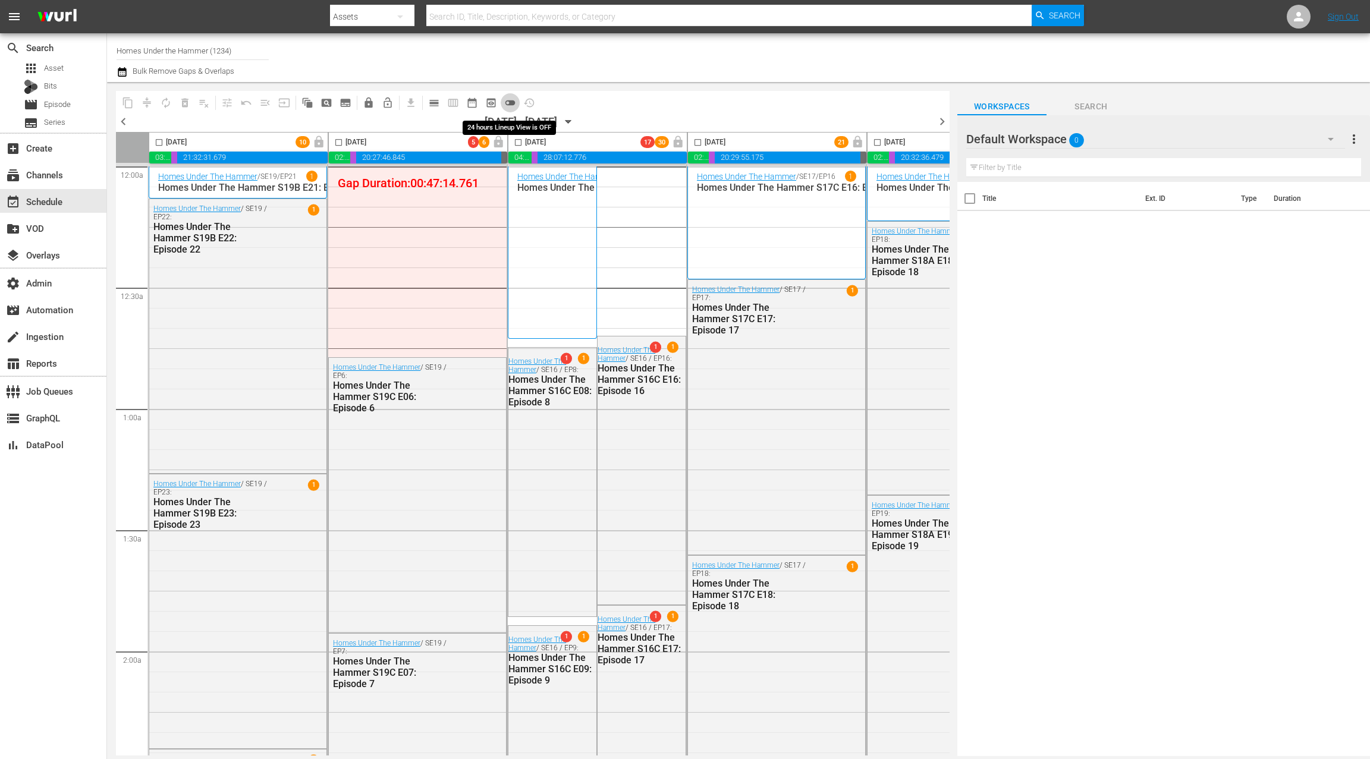
click at [511, 106] on span "toggle_off" at bounding box center [510, 103] width 12 height 12
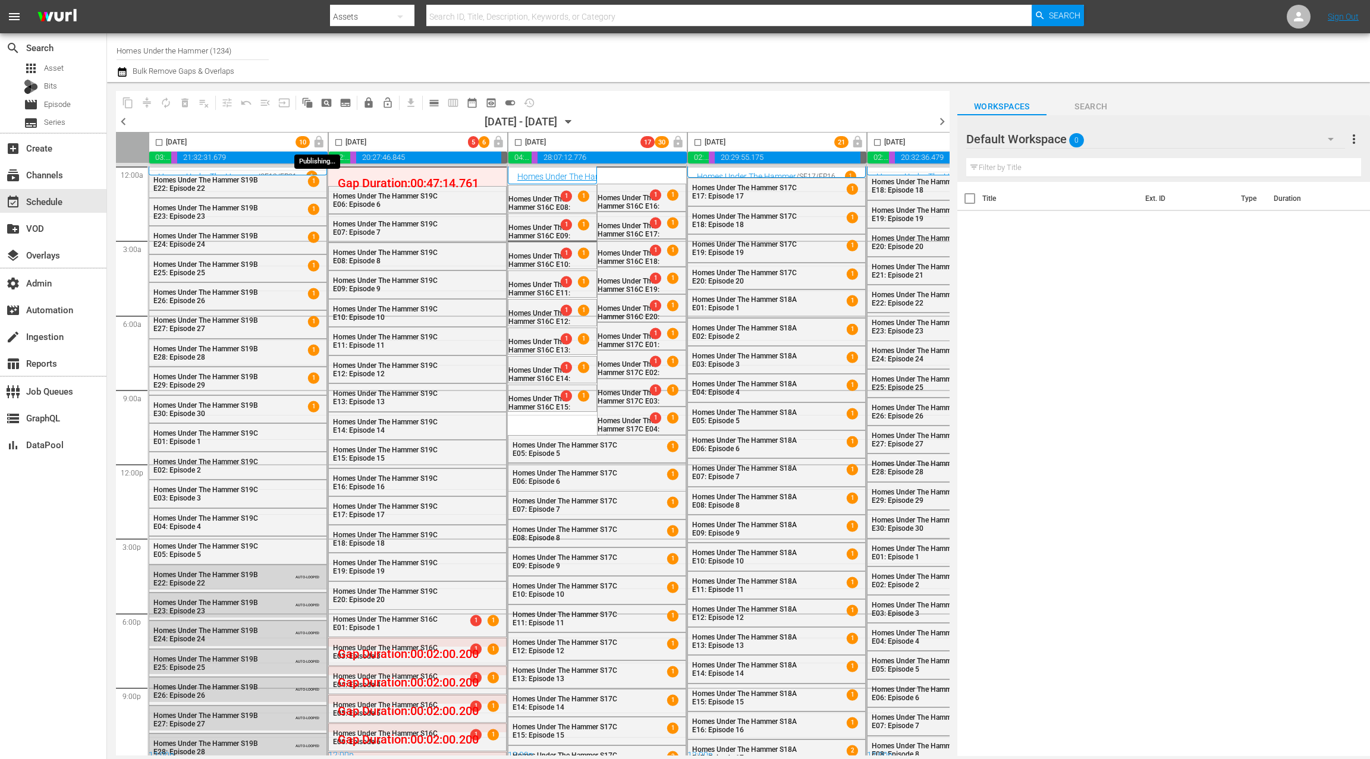
click at [318, 140] on span "lock" at bounding box center [319, 142] width 18 height 10
click at [319, 140] on span "lock" at bounding box center [319, 143] width 14 height 14
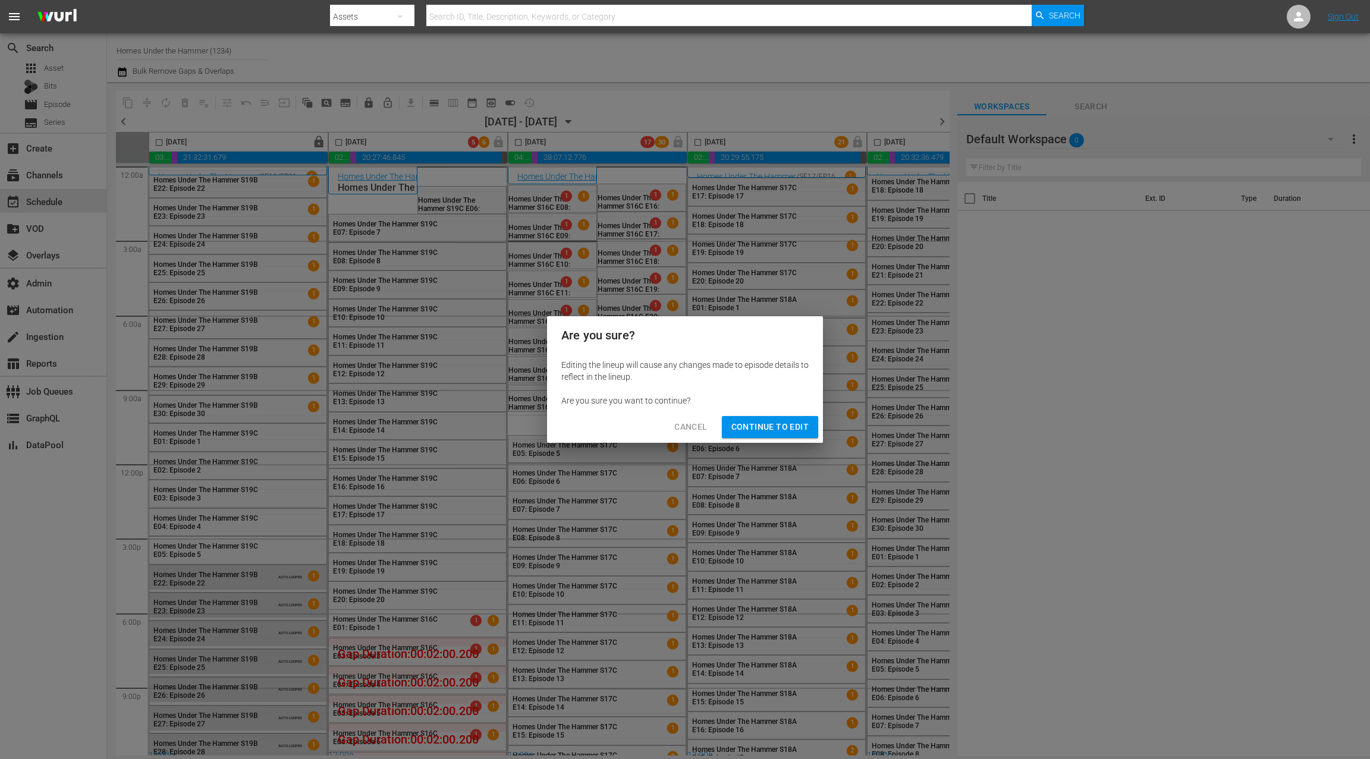
click at [785, 431] on span "Continue to Edit" at bounding box center [769, 427] width 77 height 15
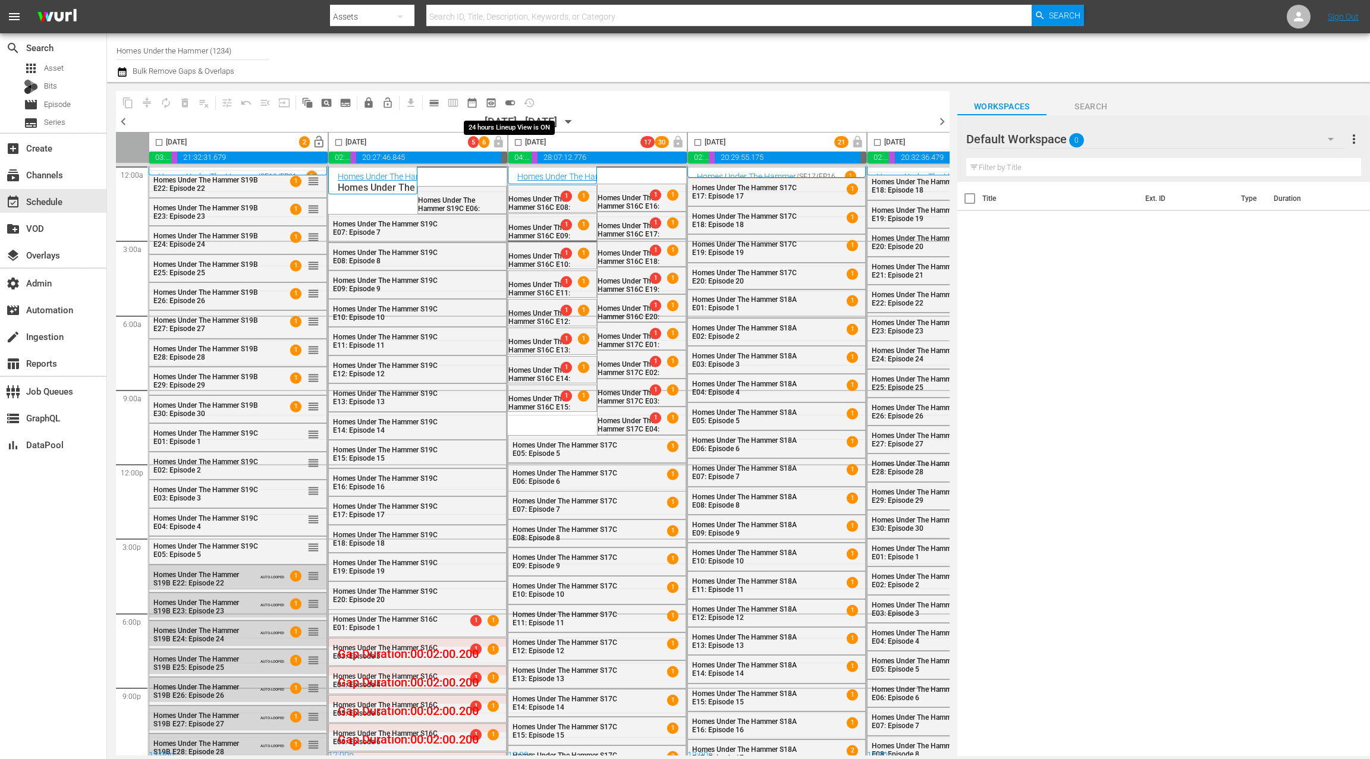
click at [512, 102] on span "toggle_on" at bounding box center [510, 103] width 12 height 12
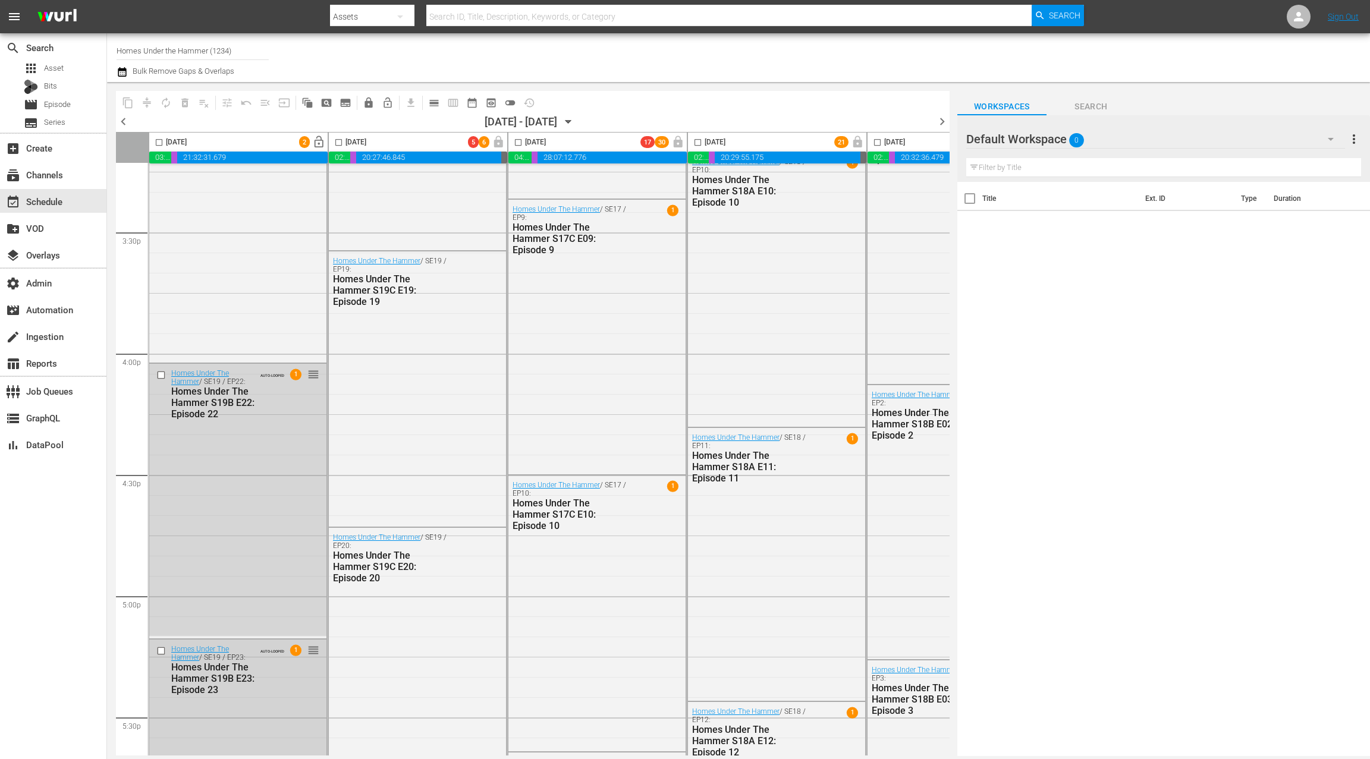
scroll to position [3519, 0]
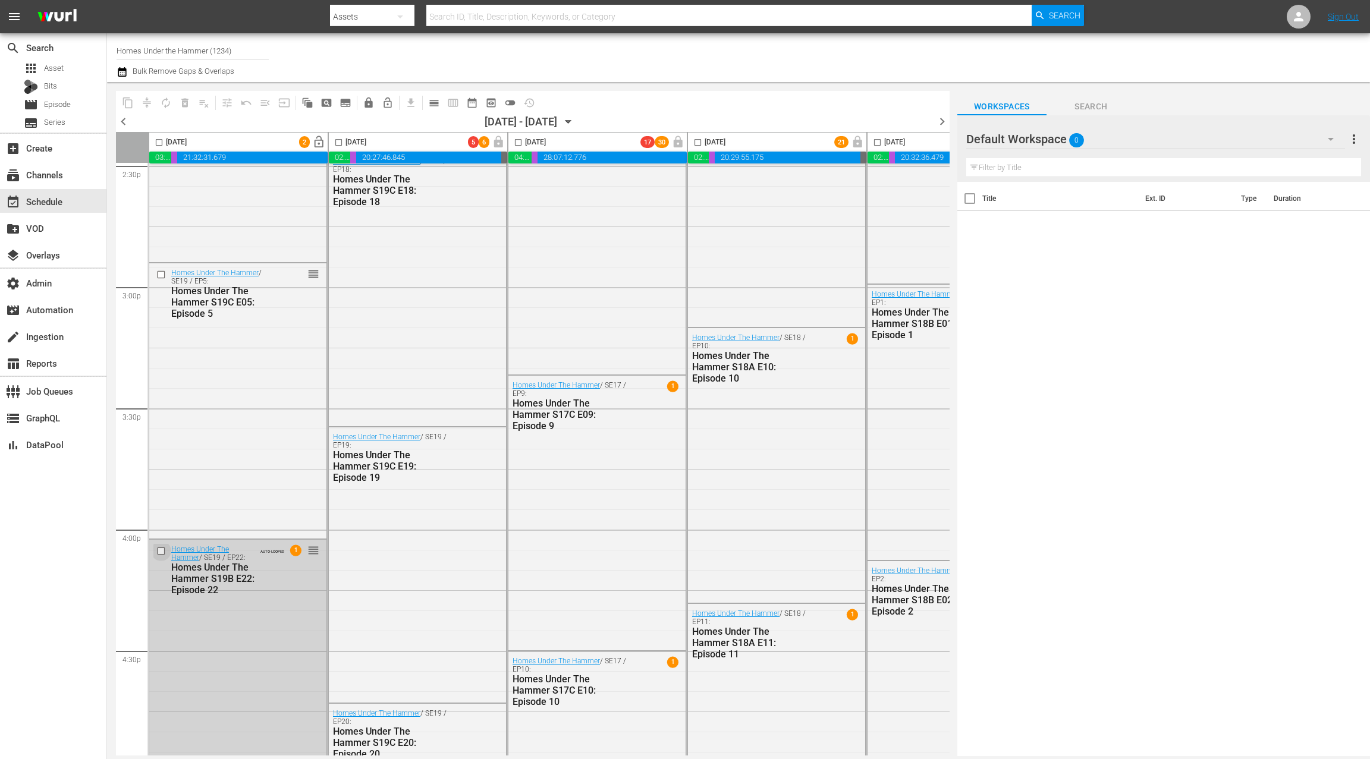
click at [162, 549] on input "checkbox" at bounding box center [162, 551] width 12 height 10
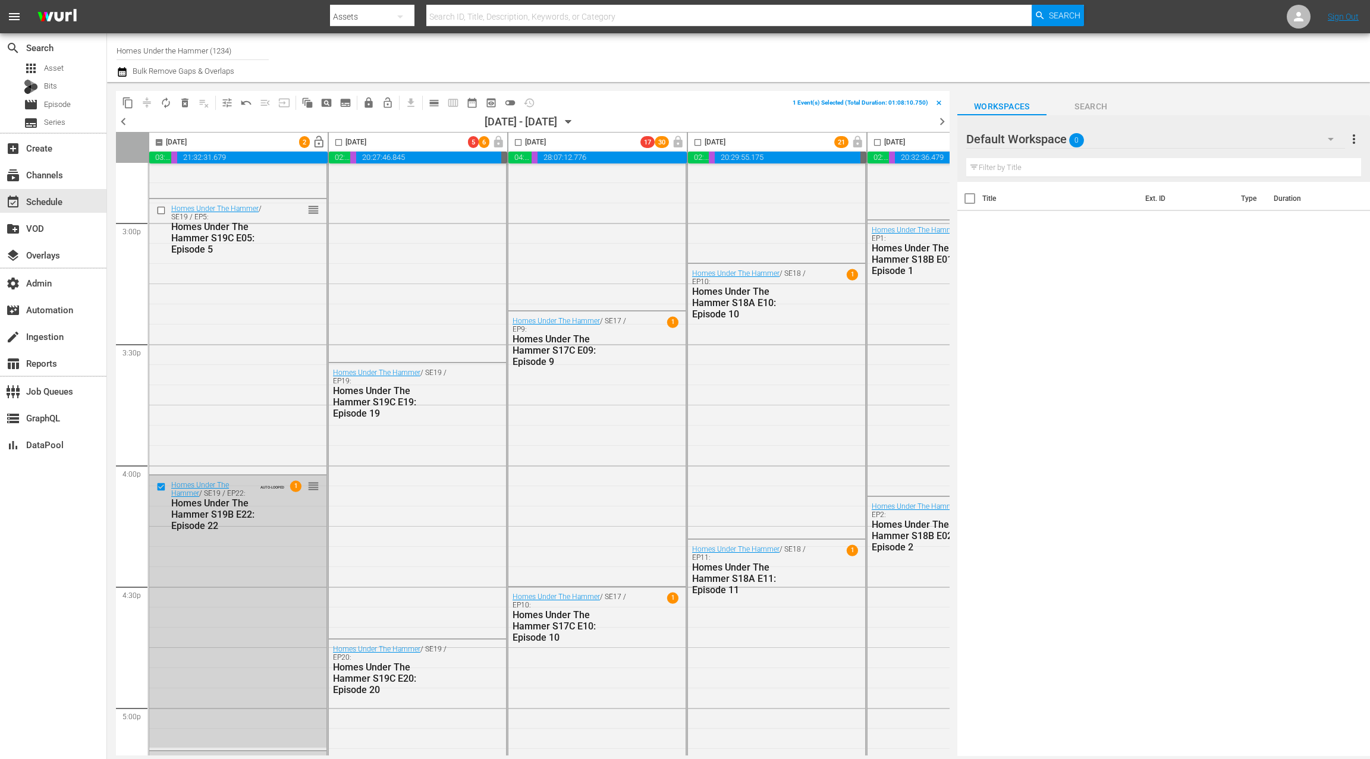
scroll to position [3645, 0]
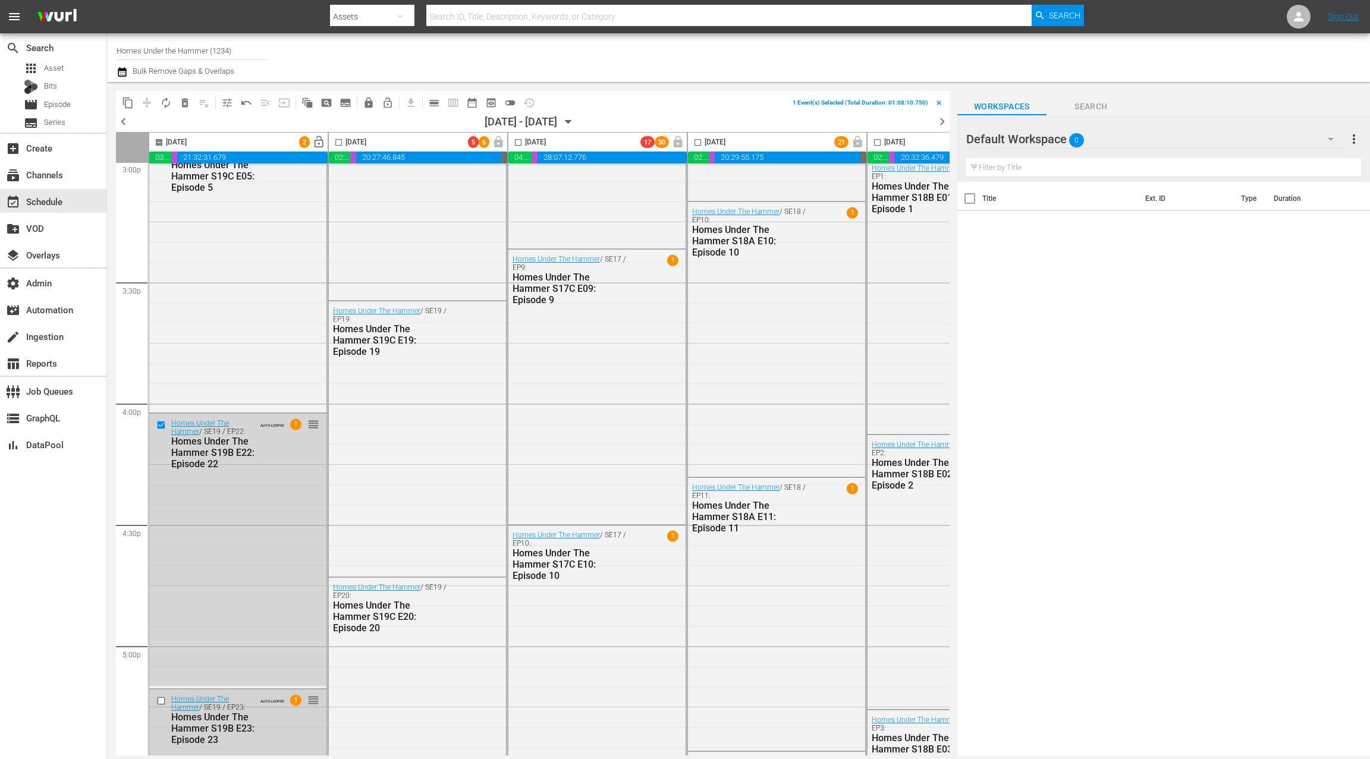
click at [162, 700] on input "checkbox" at bounding box center [162, 701] width 12 height 10
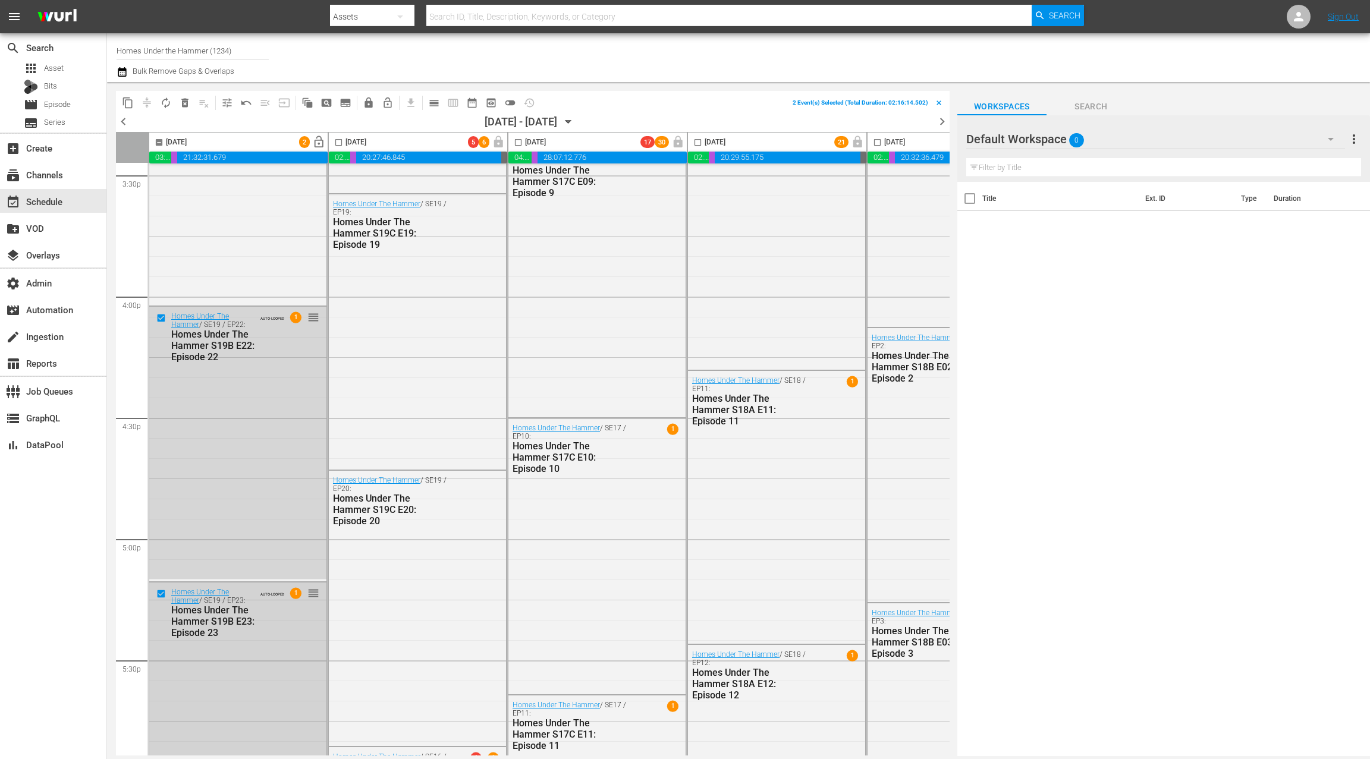
scroll to position [3881, 0]
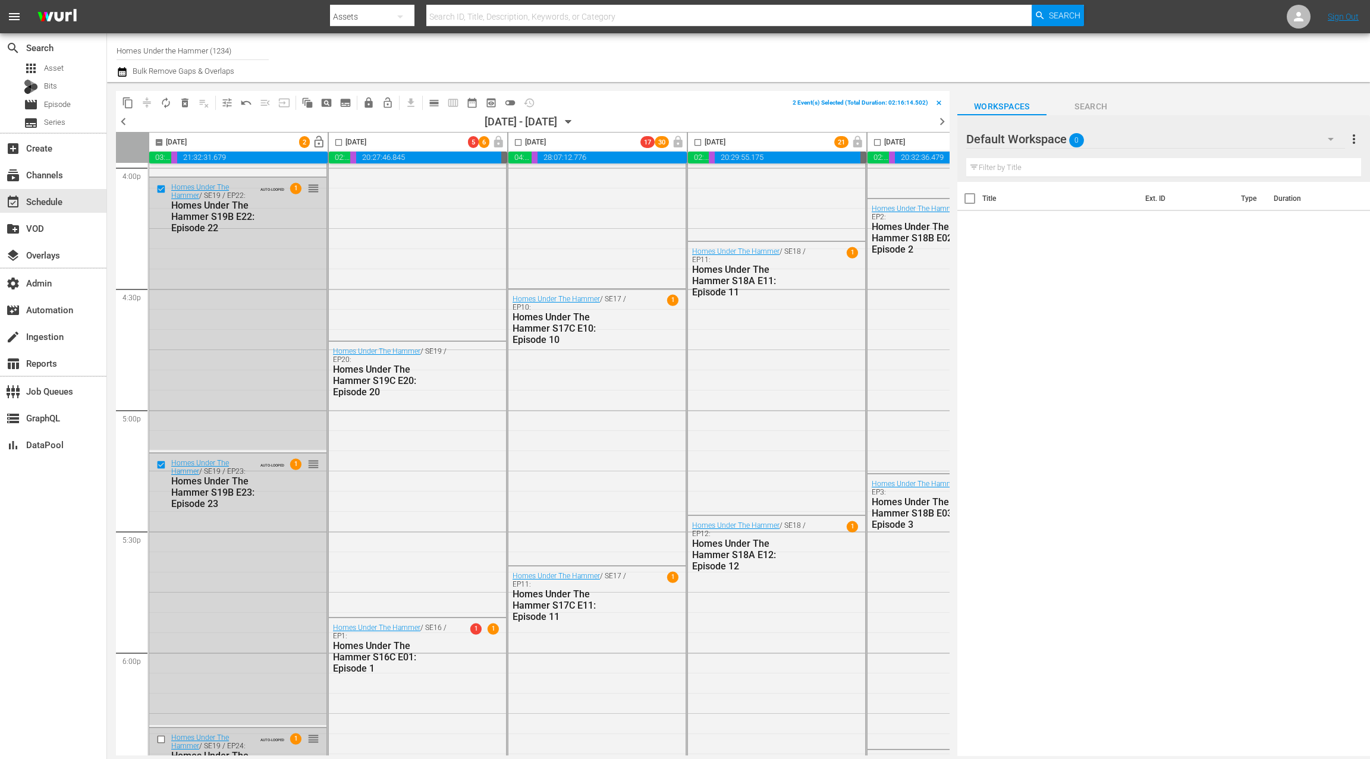
click at [165, 739] on input "checkbox" at bounding box center [162, 740] width 12 height 10
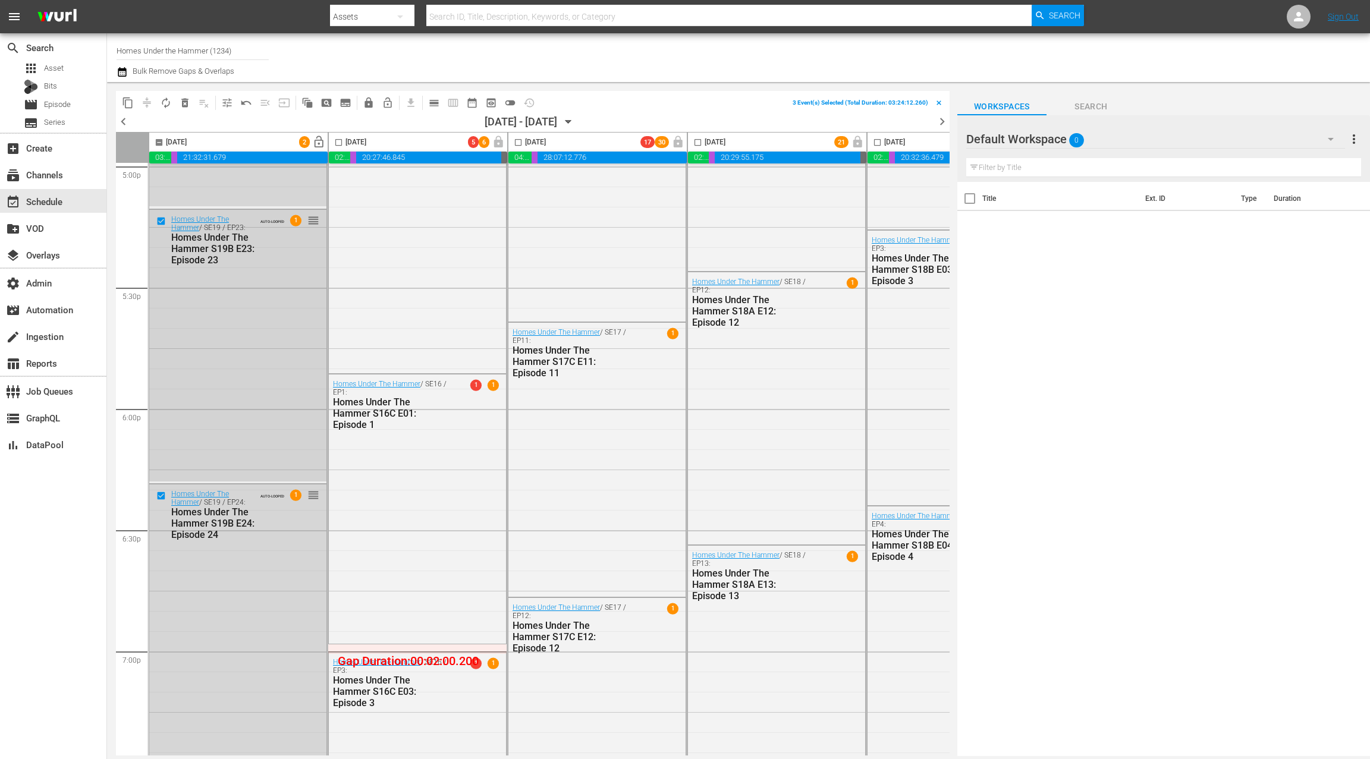
scroll to position [4301, 0]
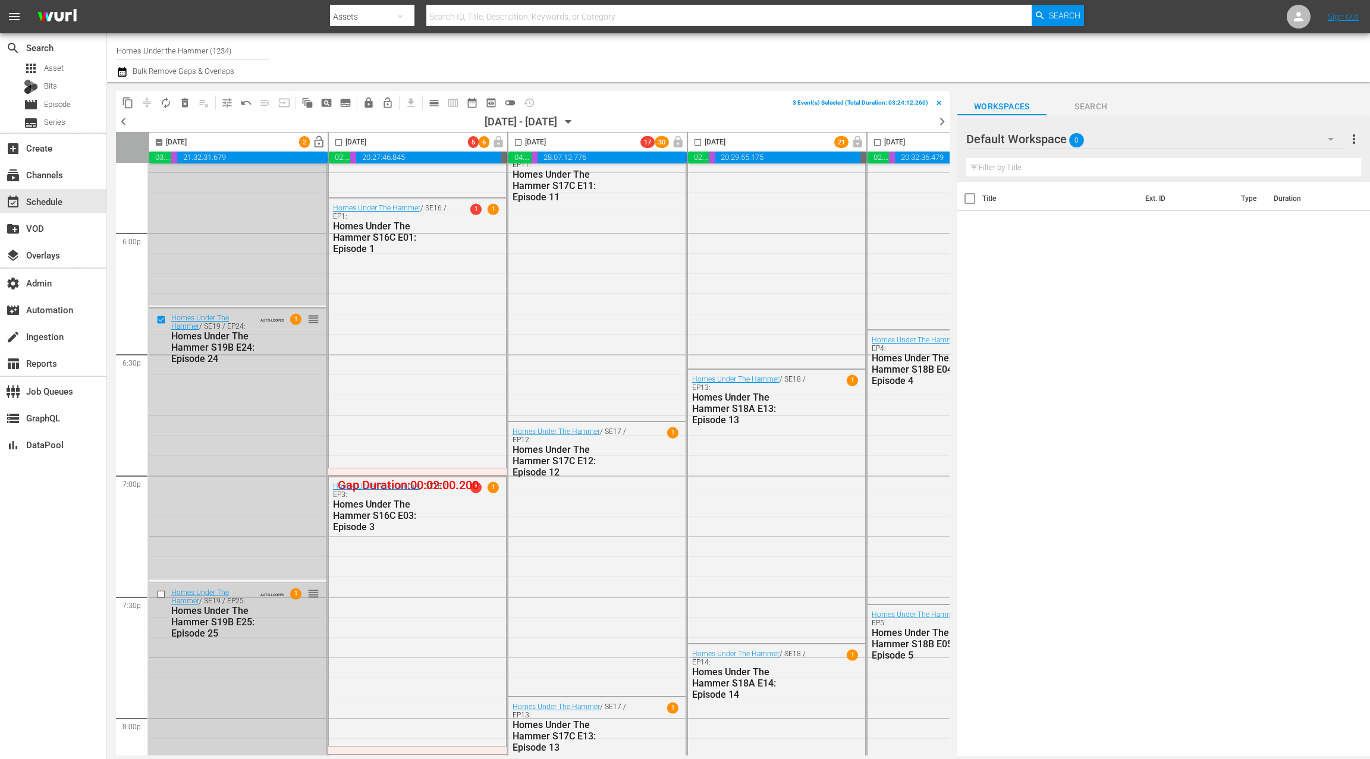
click at [161, 592] on input "checkbox" at bounding box center [162, 595] width 12 height 10
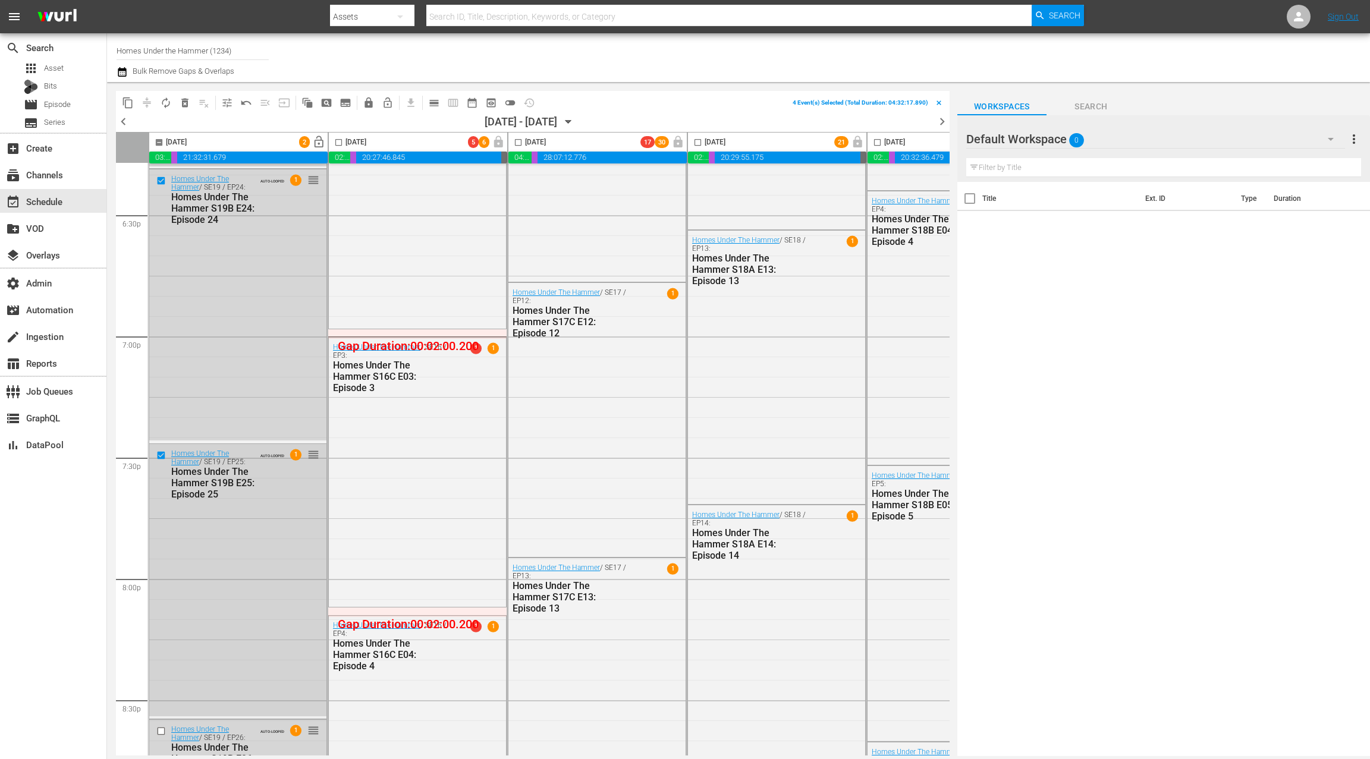
scroll to position [4620, 0]
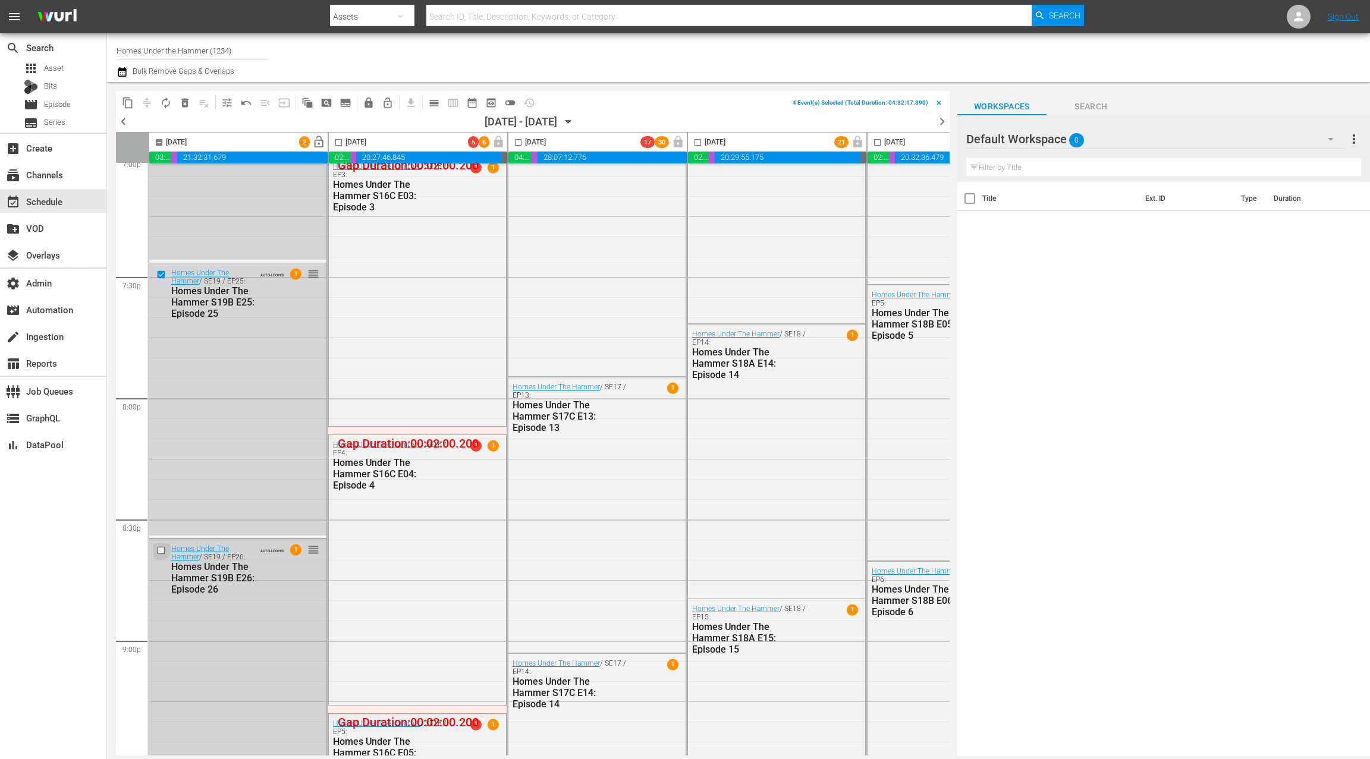
click at [162, 549] on input "checkbox" at bounding box center [162, 550] width 12 height 10
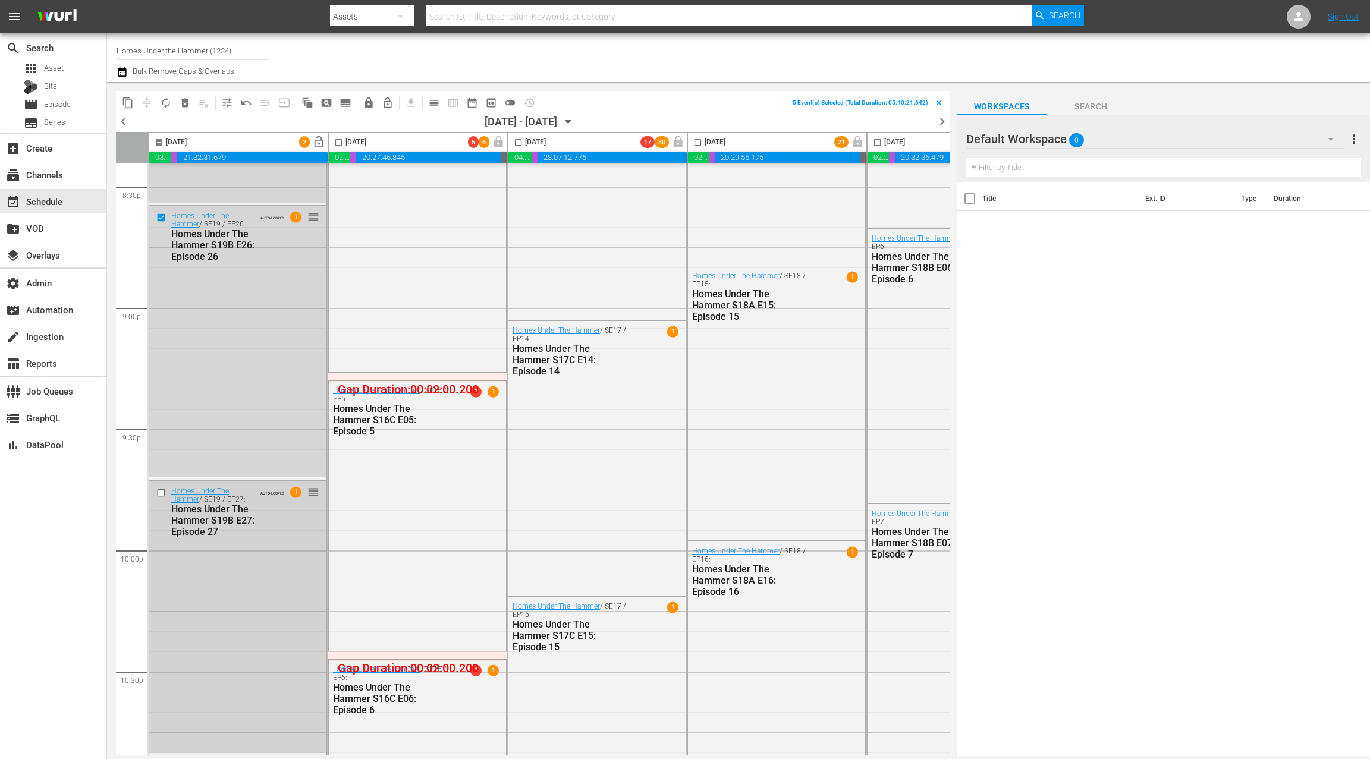
scroll to position [5041, 0]
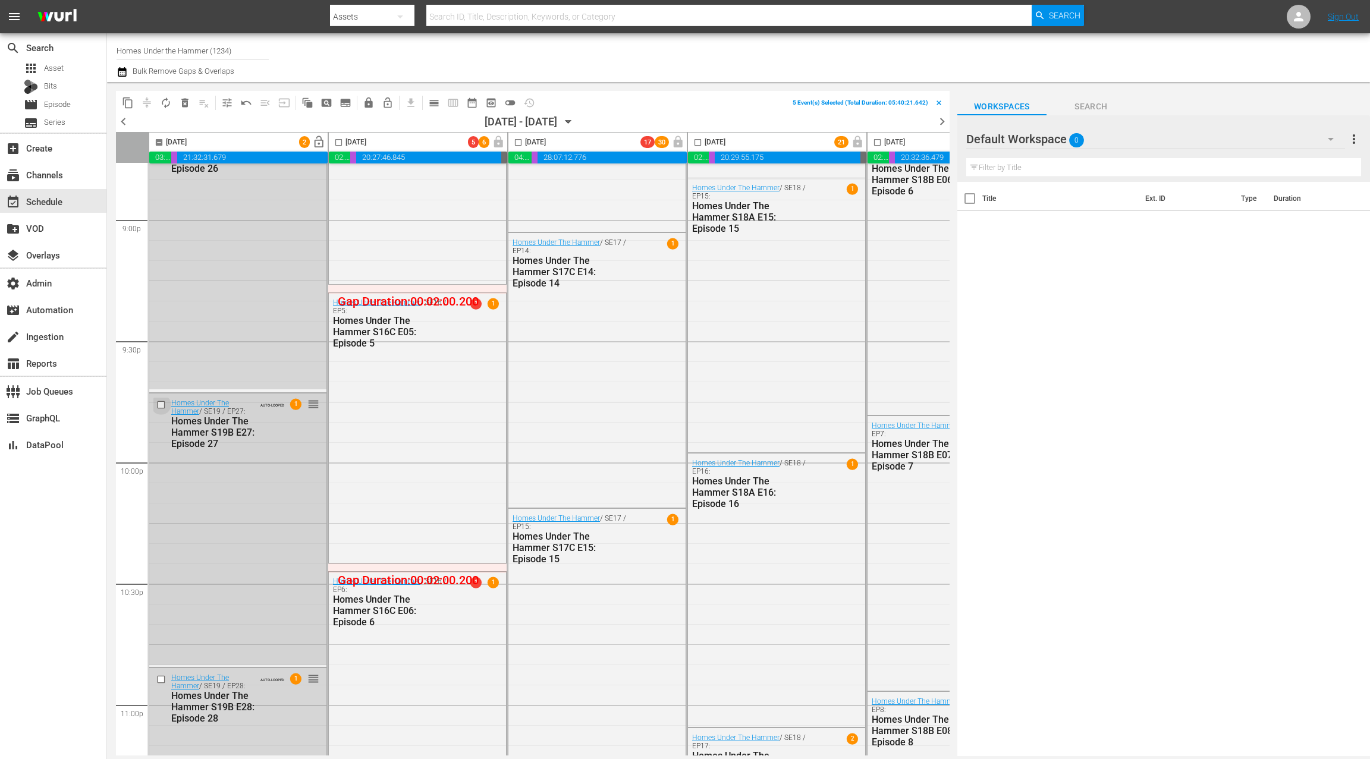
click at [164, 401] on input "checkbox" at bounding box center [162, 405] width 12 height 10
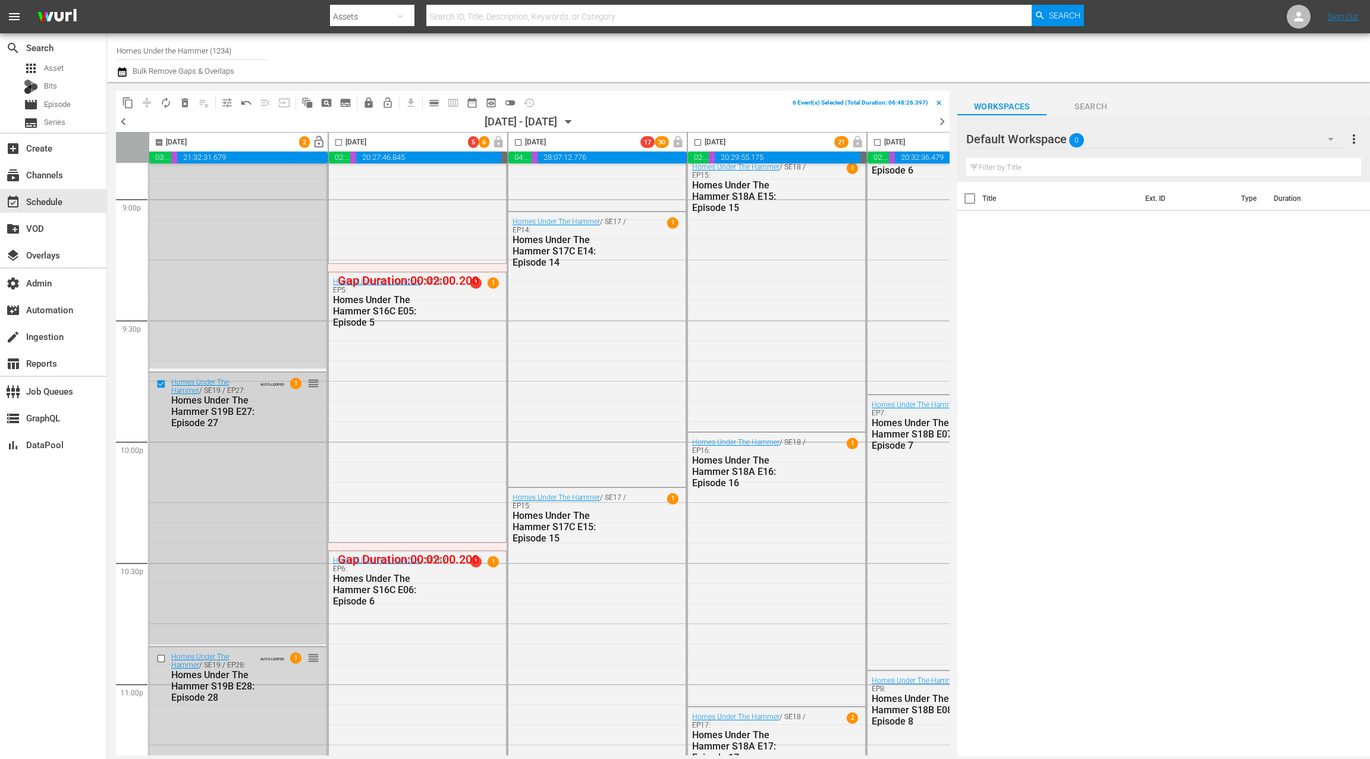
scroll to position [5075, 0]
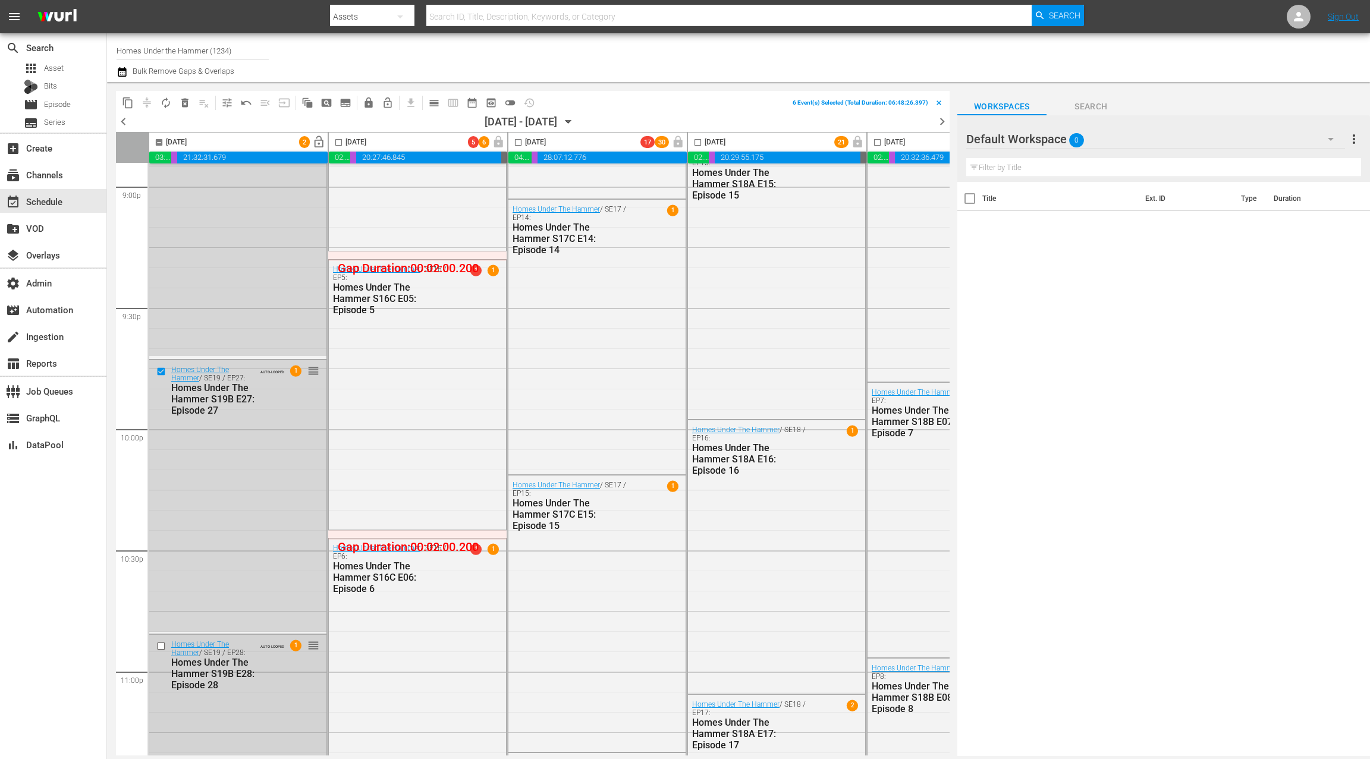
click at [163, 646] on input "checkbox" at bounding box center [162, 647] width 12 height 10
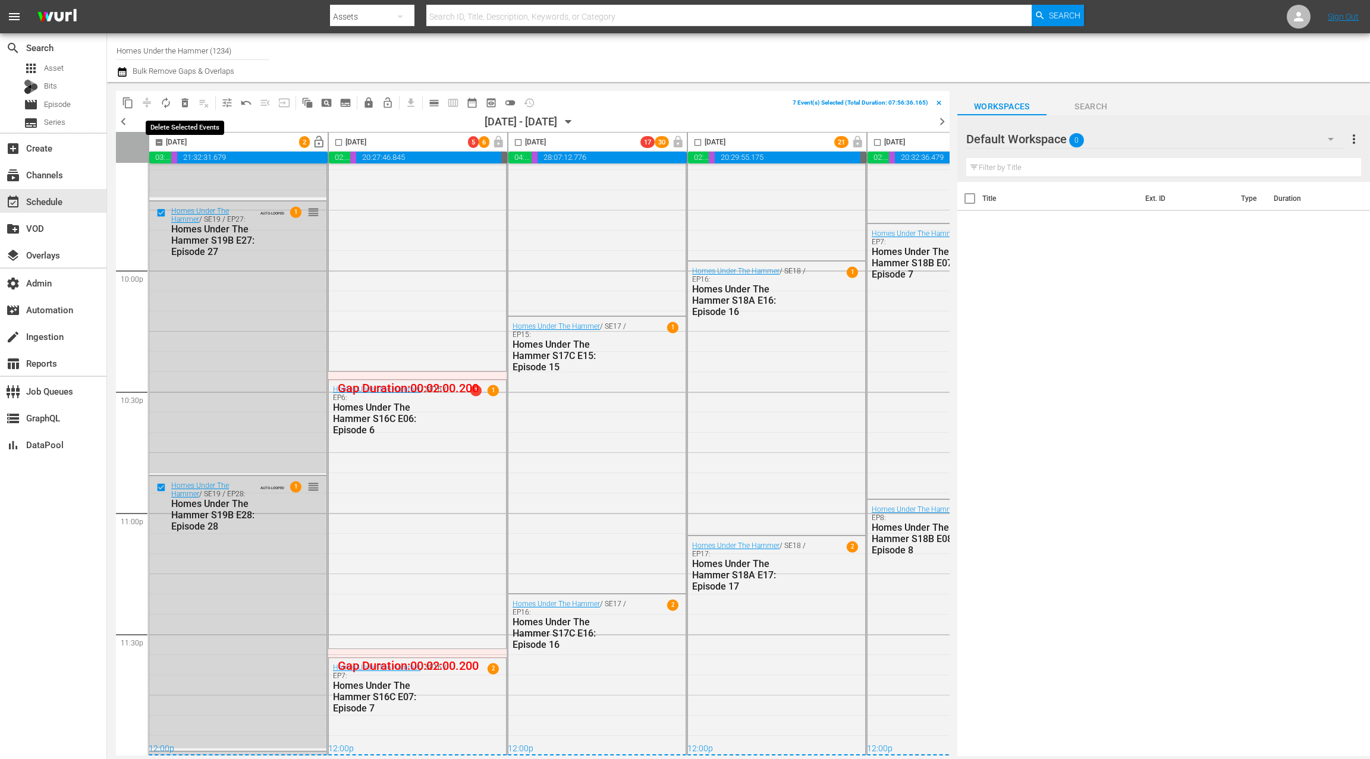
click at [186, 102] on span "delete_forever_outlined" at bounding box center [185, 103] width 12 height 12
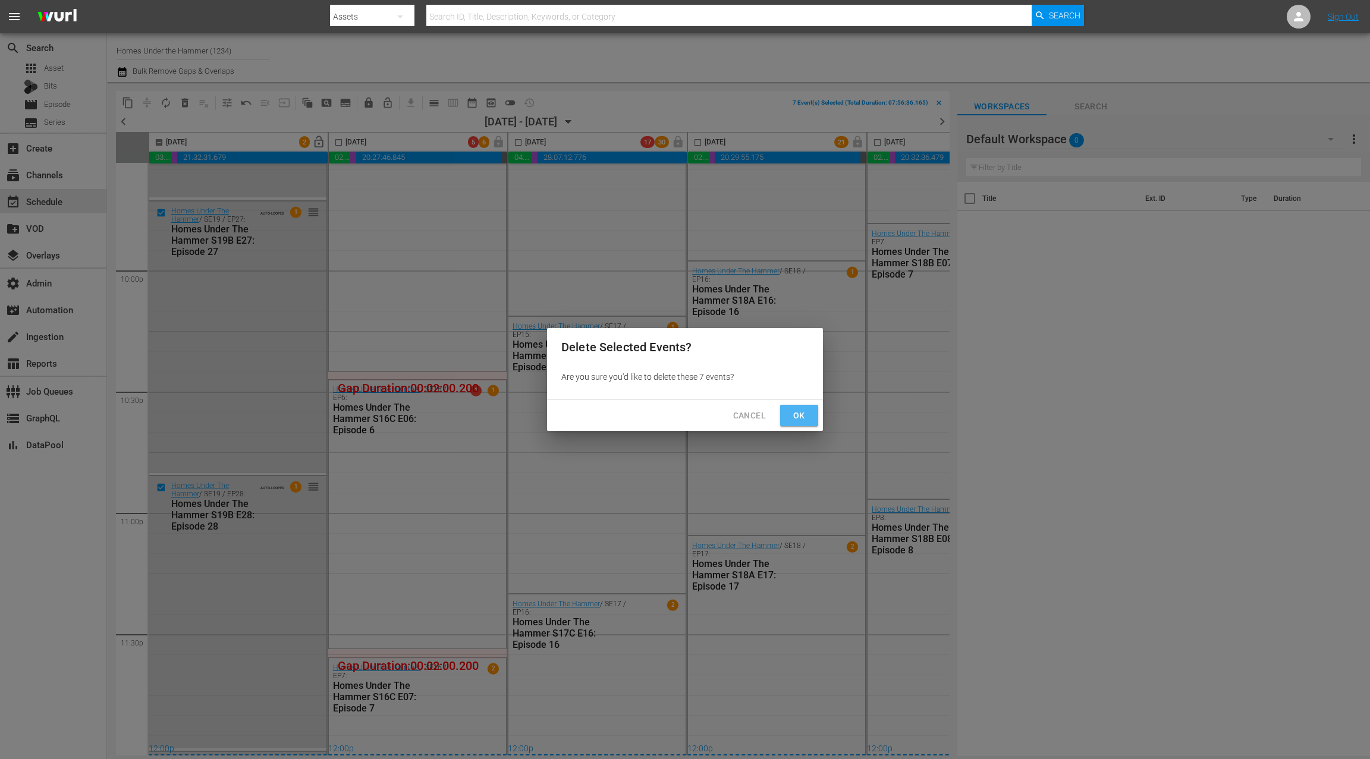
click at [795, 411] on span "Ok" at bounding box center [799, 416] width 19 height 15
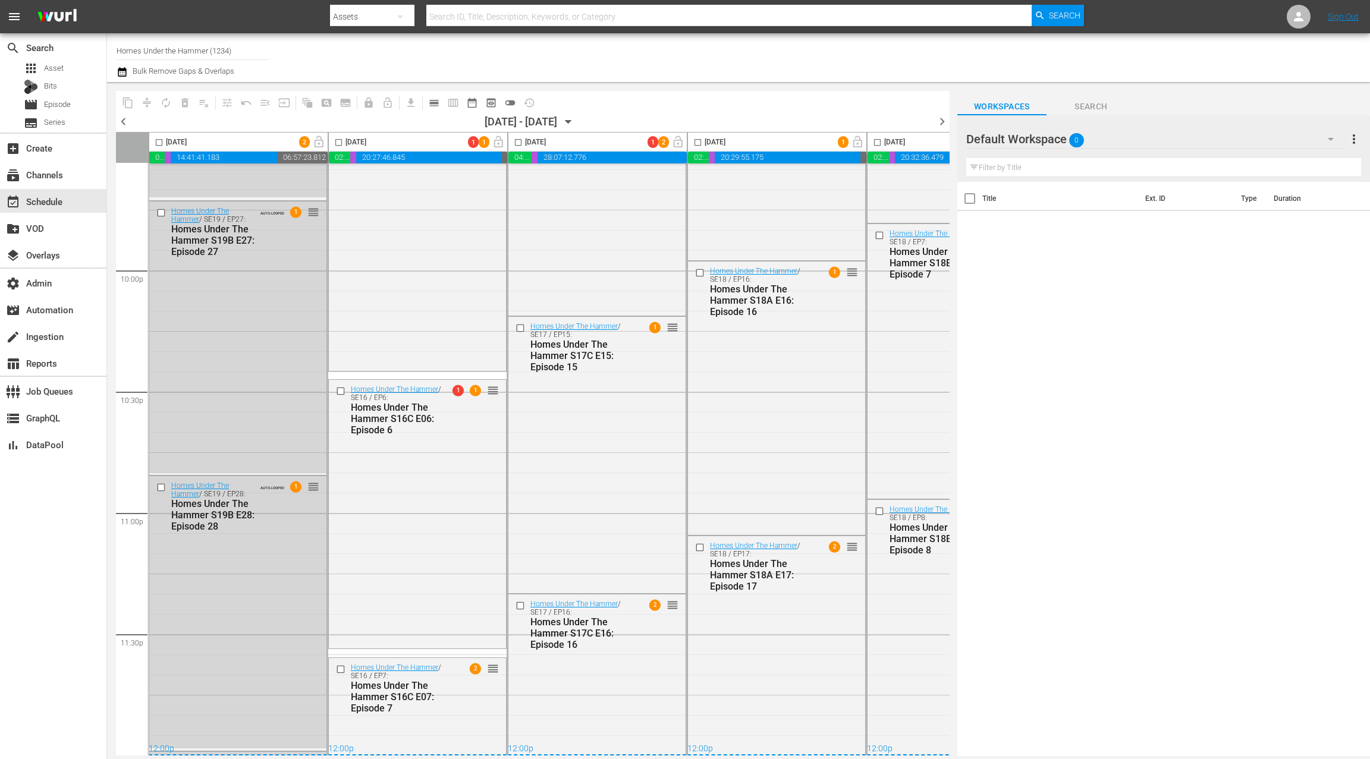
scroll to position [0, 0]
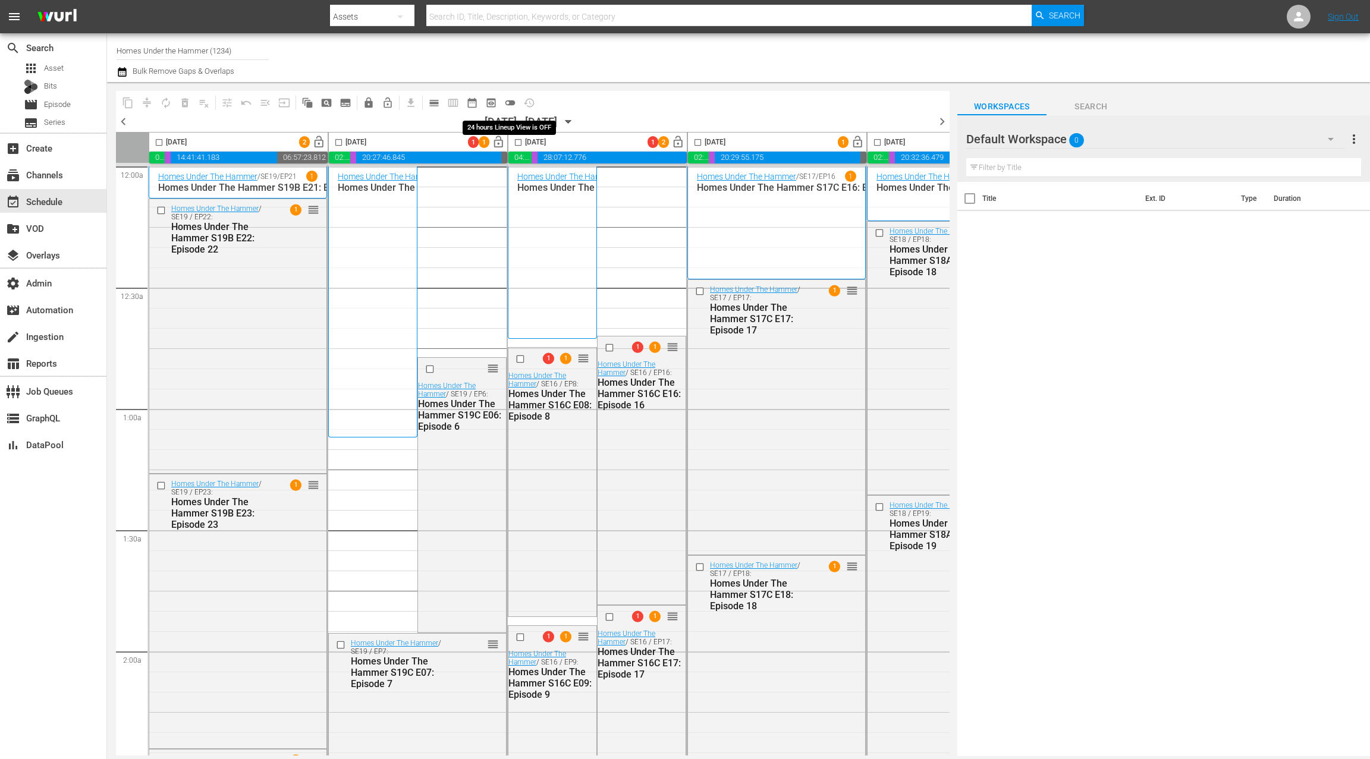
click at [513, 102] on span "toggle_off" at bounding box center [510, 103] width 12 height 12
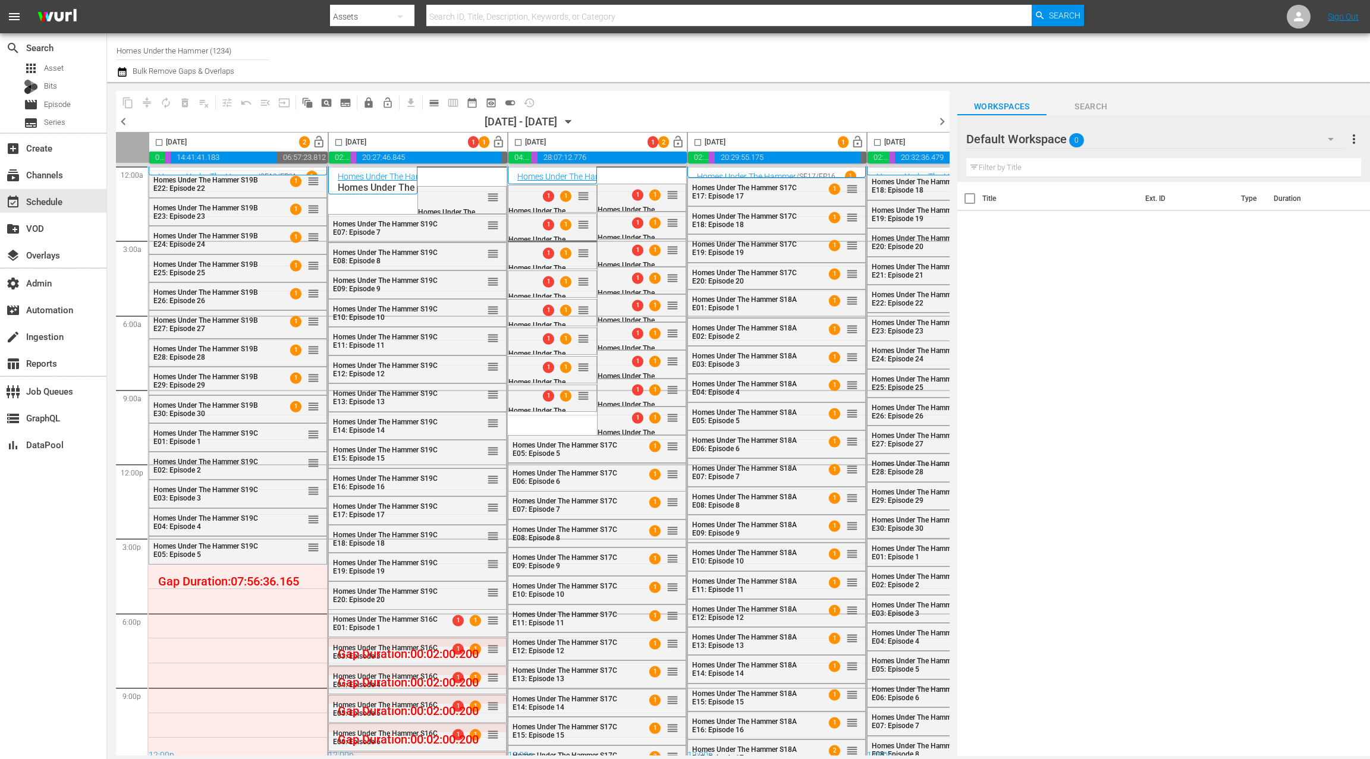
click at [327, 203] on div "Homes Under The Hammer S19C E11: Episode 11 reorder Homes Under The Hammer S19C…" at bounding box center [238, 465] width 178 height 596
click at [388, 174] on link "Homes Under The Hammer" at bounding box center [387, 177] width 99 height 10
click at [360, 187] on p "Homes Under The Hammer S19B E29: Episode 29" at bounding box center [373, 187] width 70 height 11
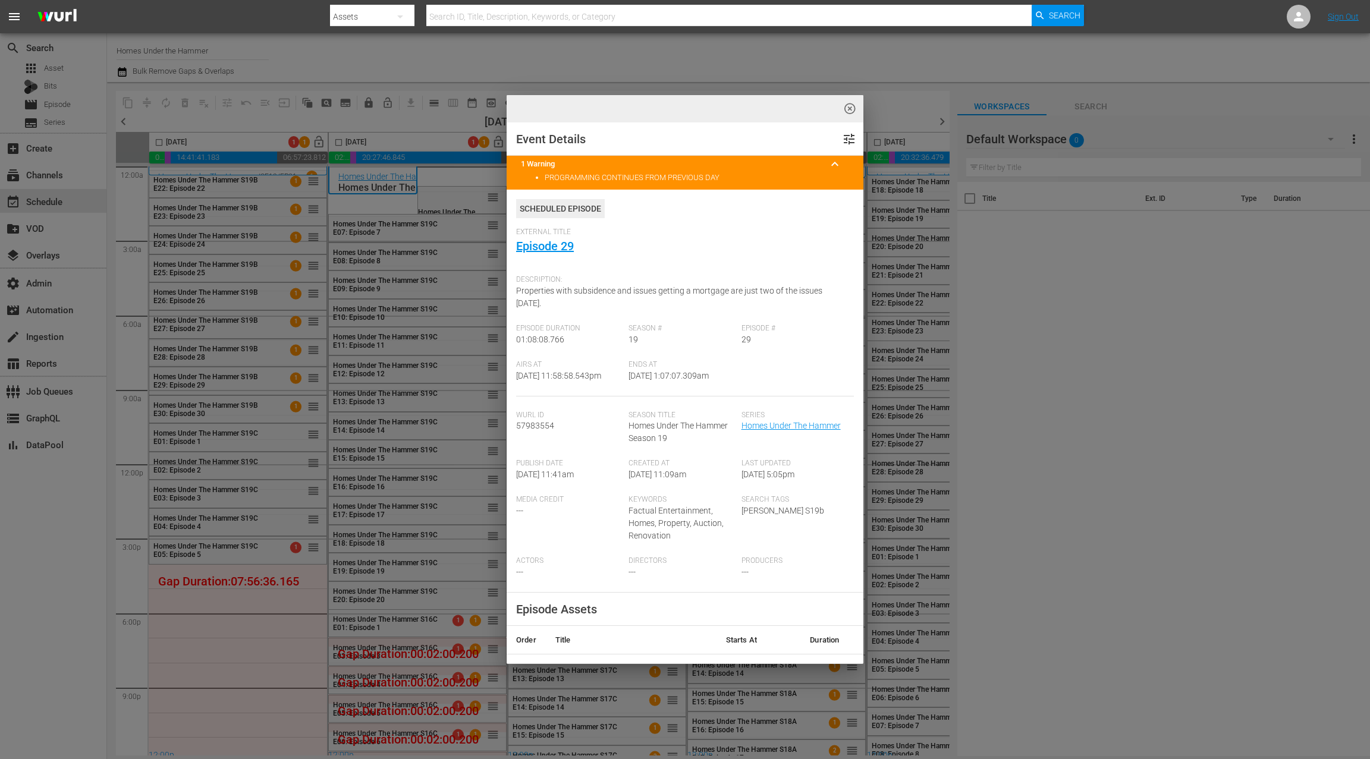
click at [852, 110] on span "highlight_off_icon" at bounding box center [850, 109] width 14 height 14
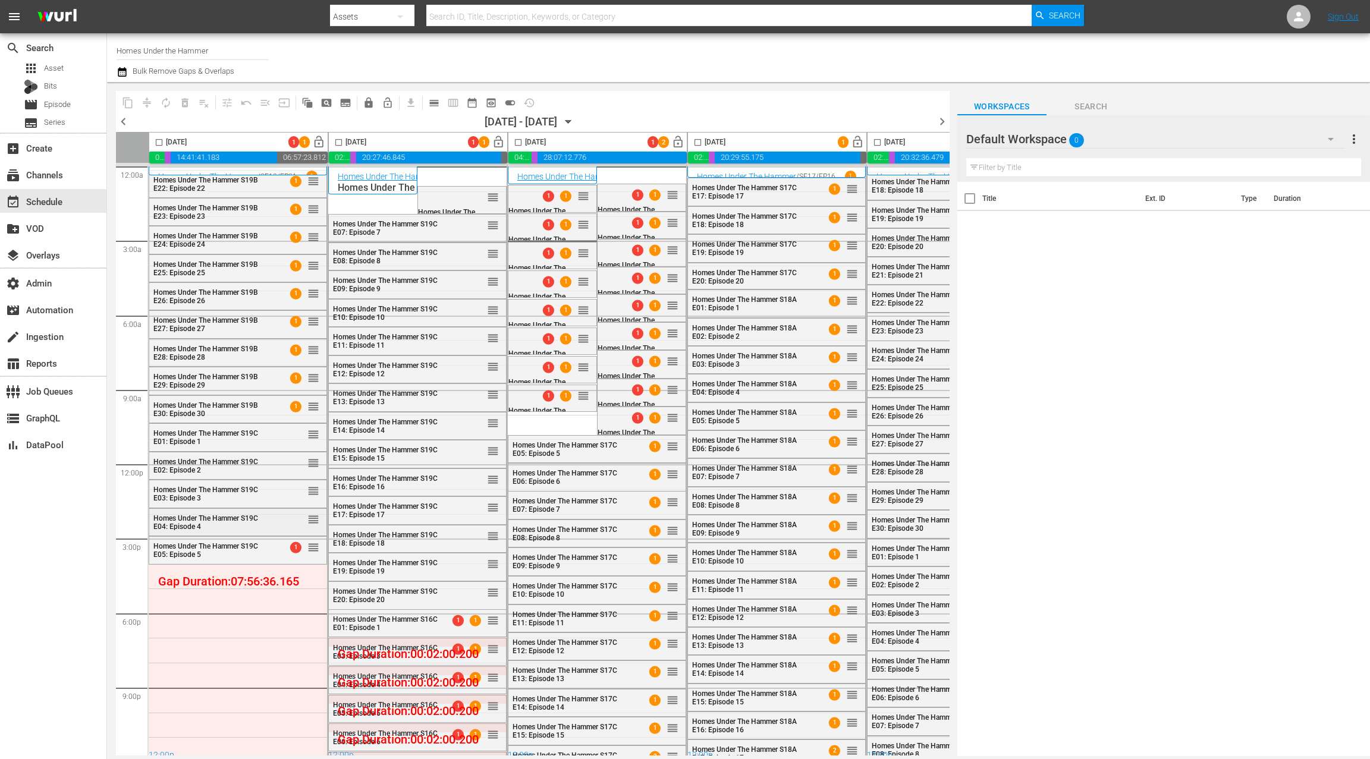
scroll to position [11, 0]
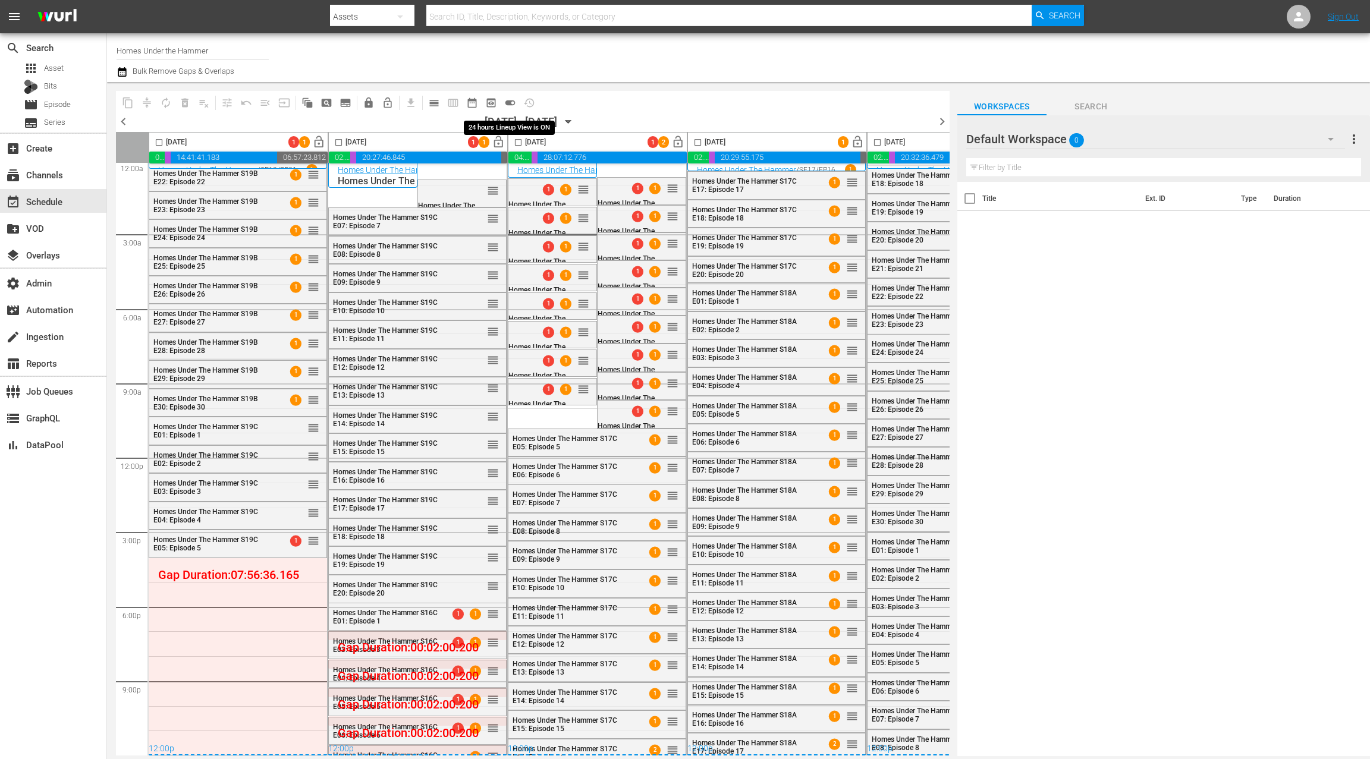
drag, startPoint x: 511, startPoint y: 99, endPoint x: 343, endPoint y: 263, distance: 235.5
click at [511, 99] on span "toggle_on" at bounding box center [510, 103] width 12 height 12
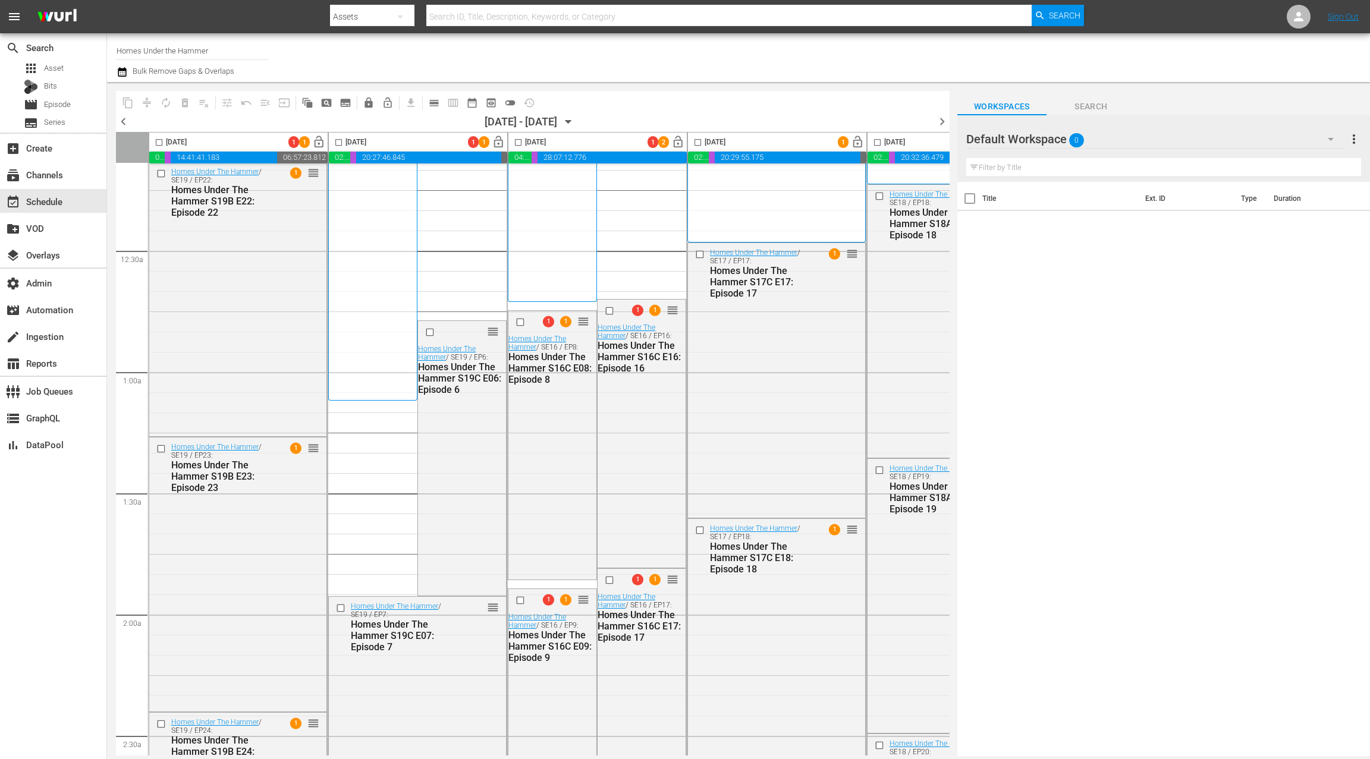
scroll to position [0, 0]
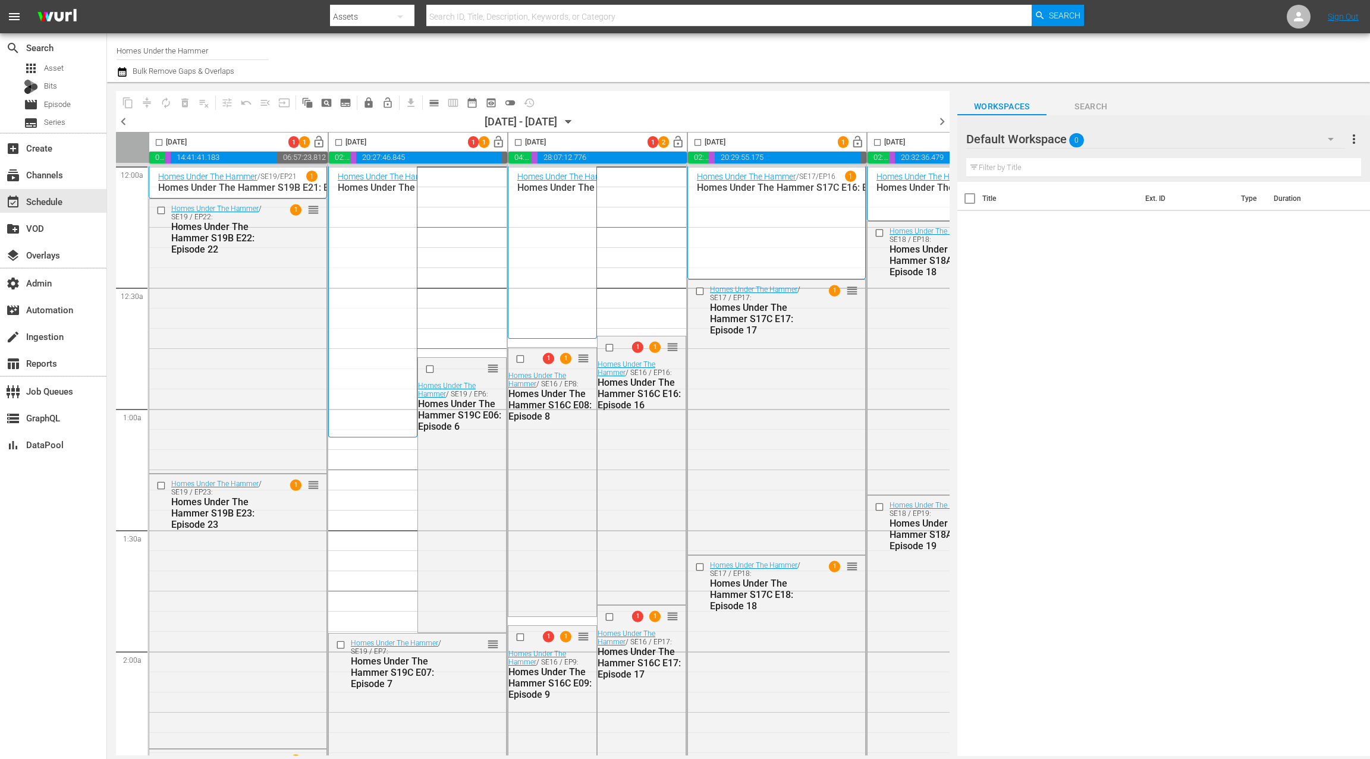
click at [361, 301] on div "Homes Under The Hammer / SE19 / EP29 1 Homes Under The Hammer S19B E29: Episode…" at bounding box center [373, 302] width 70 height 262
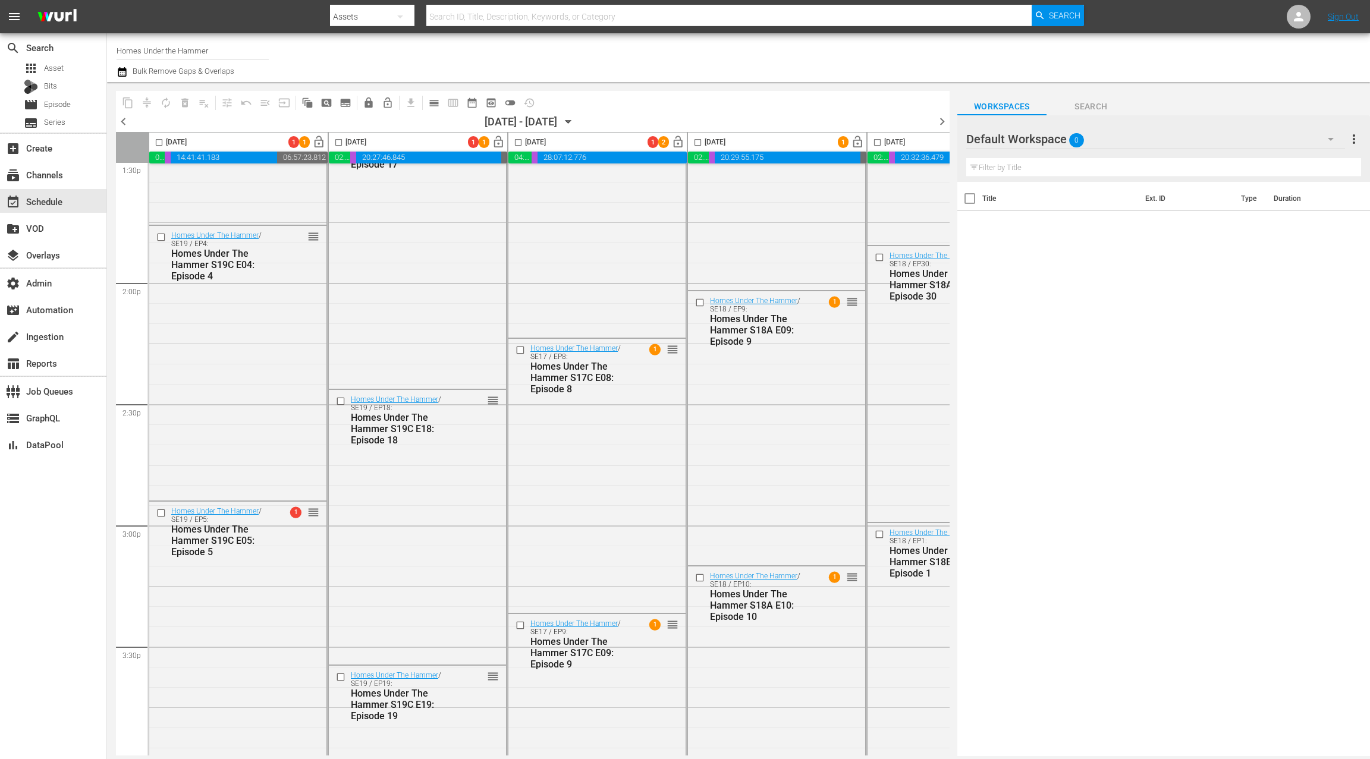
scroll to position [3368, 0]
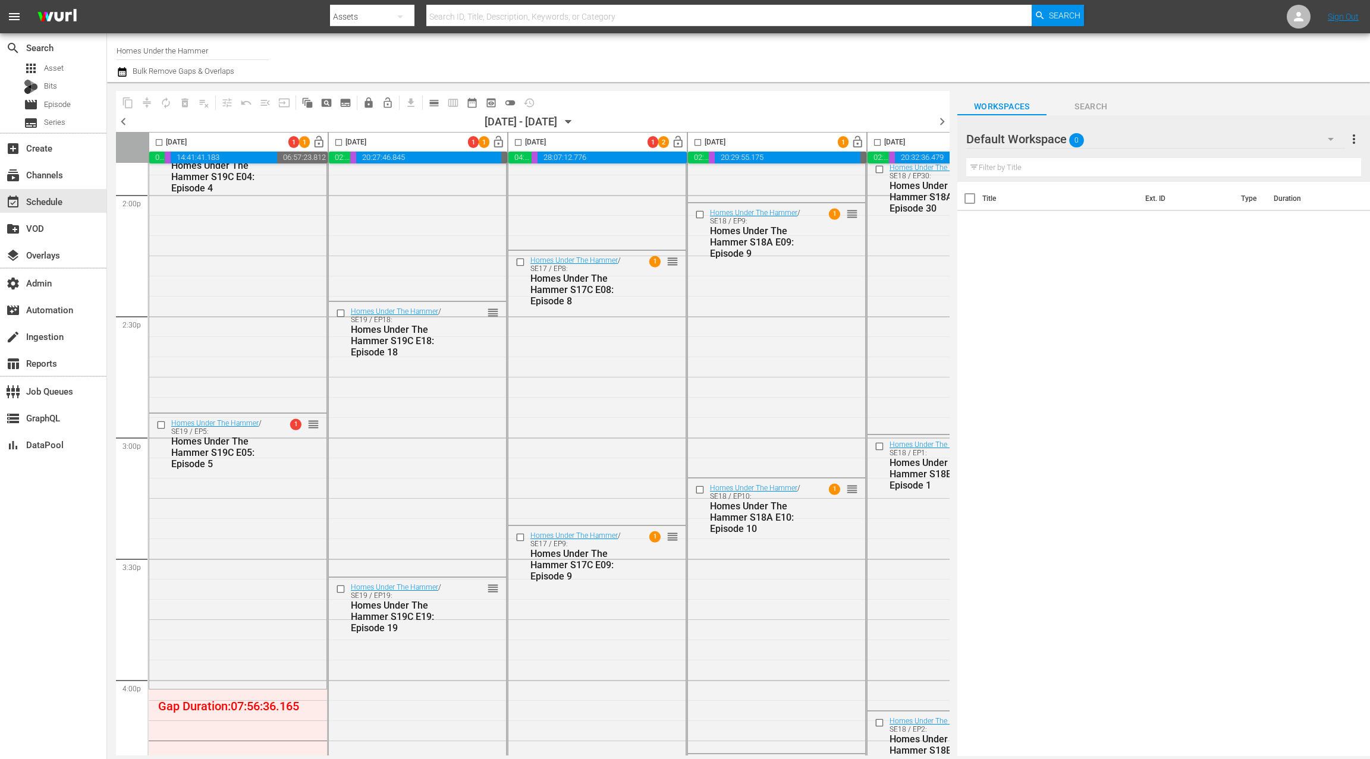
click at [125, 73] on icon "button" at bounding box center [122, 72] width 11 height 14
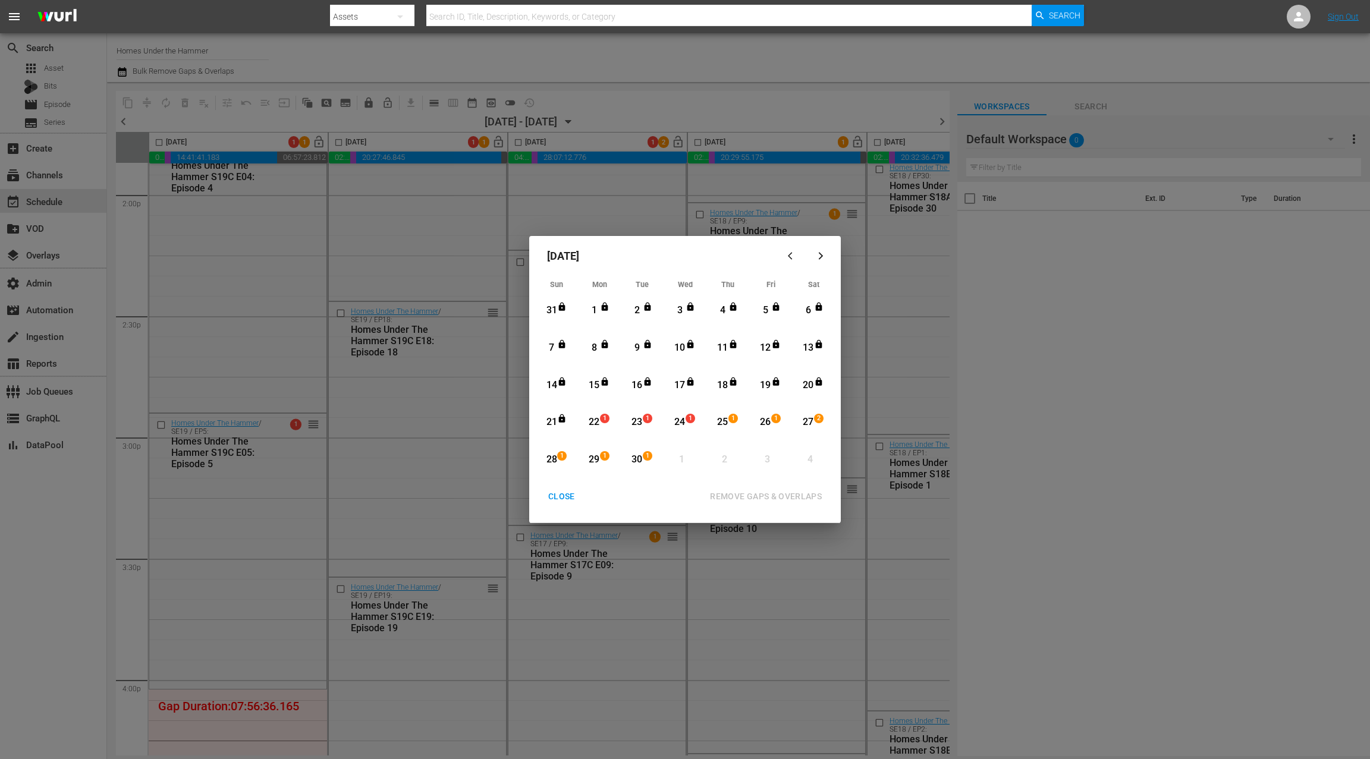
click at [602, 425] on div "1" at bounding box center [607, 423] width 10 height 12
click at [648, 465] on div "1" at bounding box center [650, 460] width 10 height 12
drag, startPoint x: 737, startPoint y: 498, endPoint x: 767, endPoint y: 510, distance: 31.8
click at [737, 499] on div "REMOVE GAPS & OVERLAPS" at bounding box center [765, 496] width 131 height 15
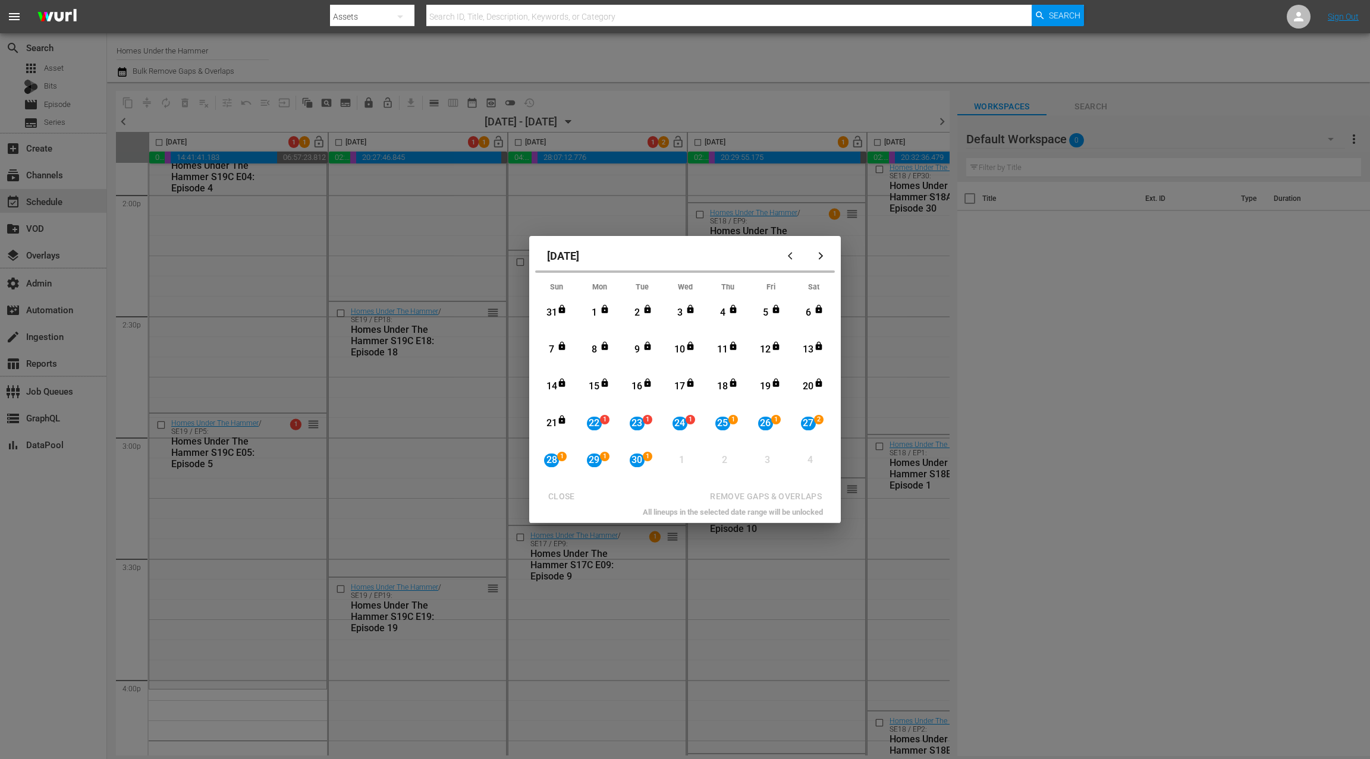
click at [566, 497] on div "CLOSE REMOVE GAPS & OVERLAPS" at bounding box center [685, 497] width 302 height 22
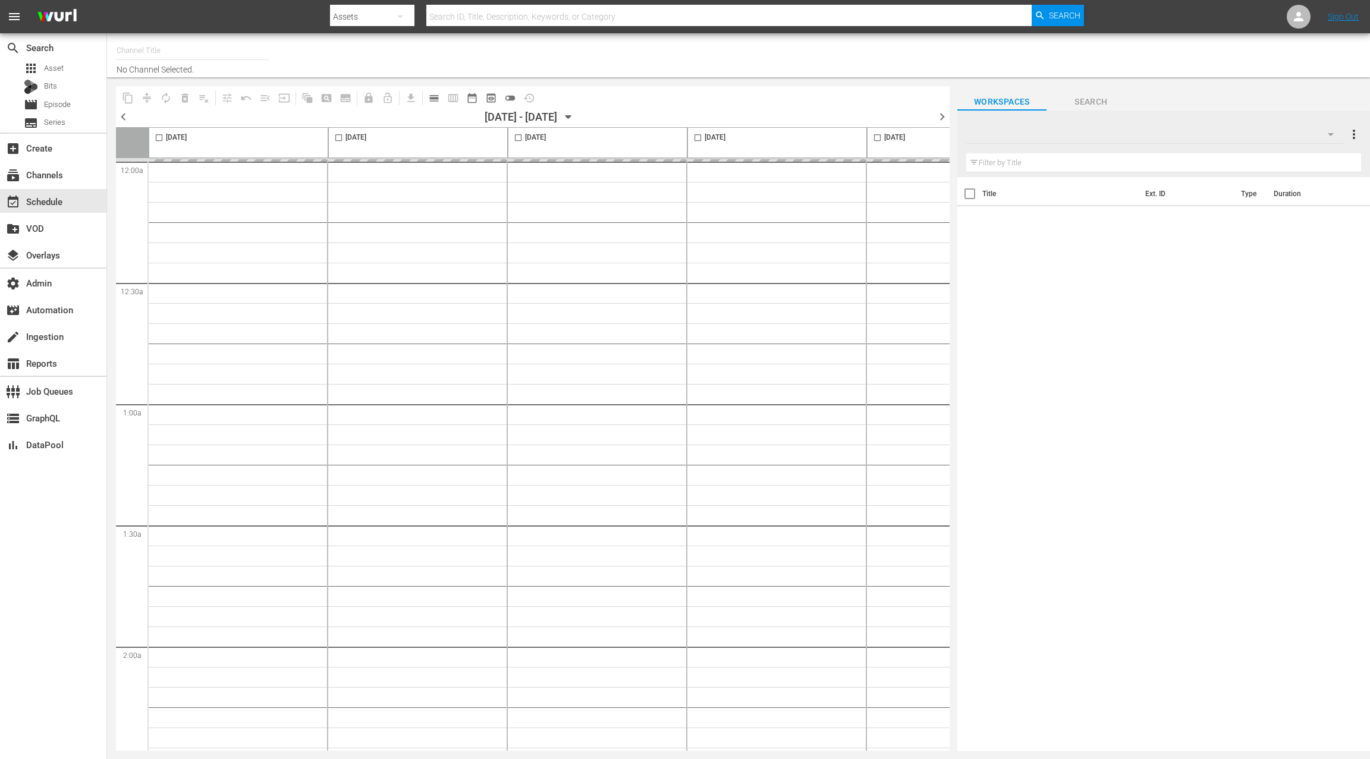
type input "Homes Under the Hammer (1234)"
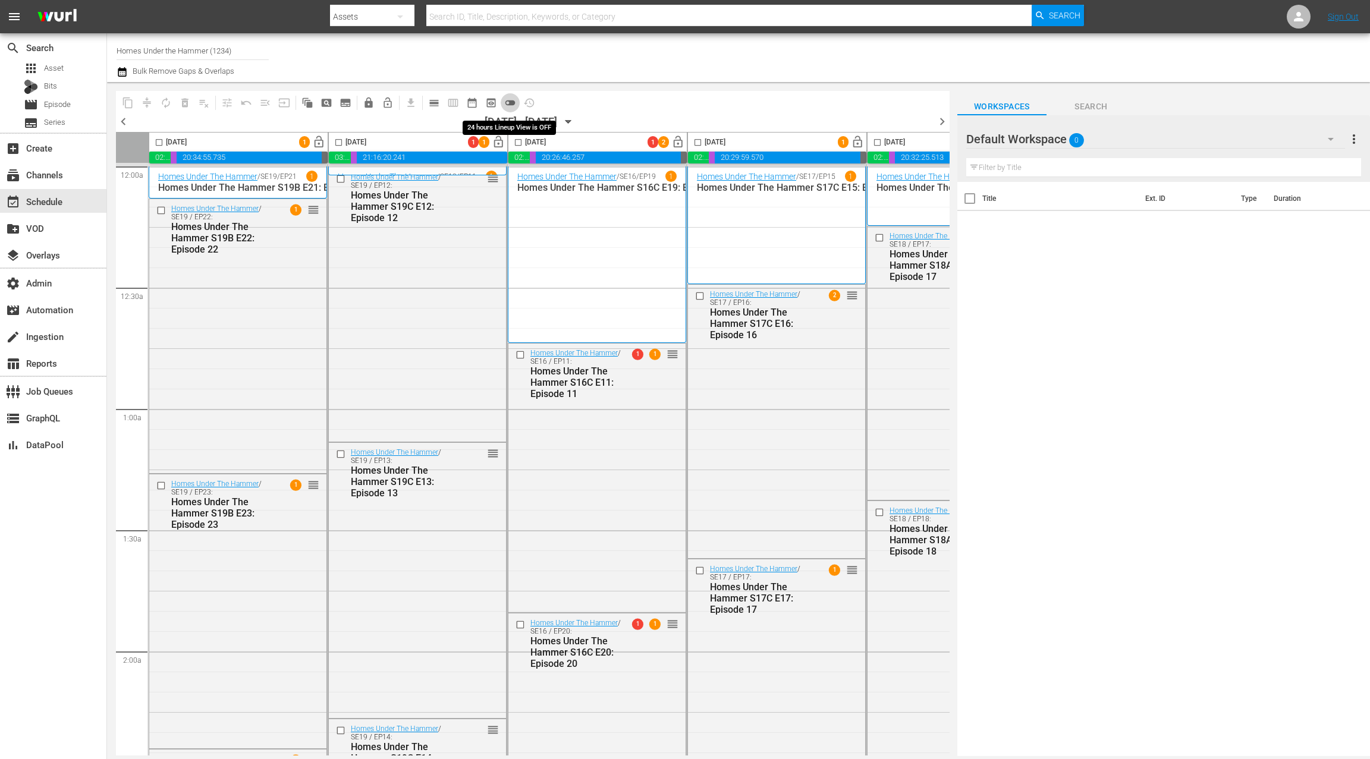
click at [513, 102] on span "toggle_off" at bounding box center [510, 103] width 12 height 12
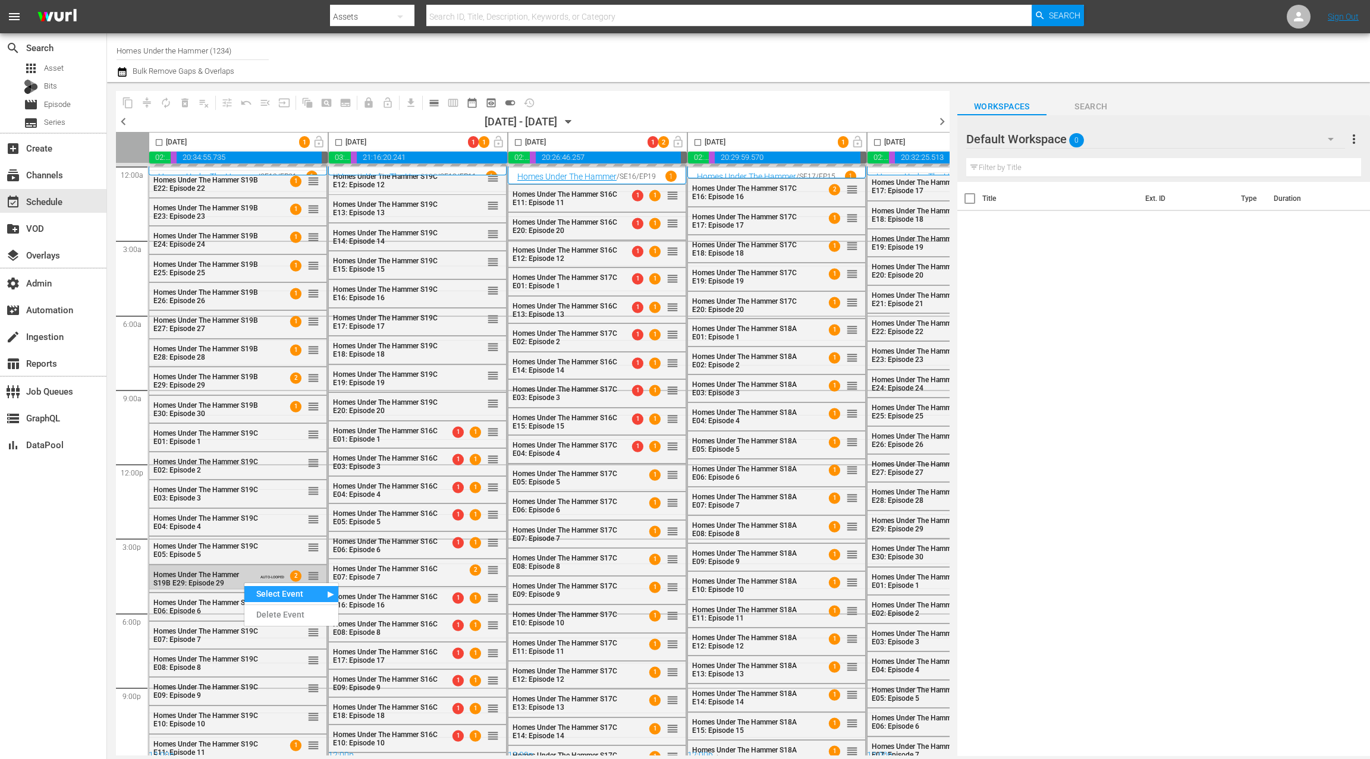
click at [244, 577] on div "Homes Under The Hammer S19B E29: Episode 29" at bounding box center [202, 579] width 98 height 17
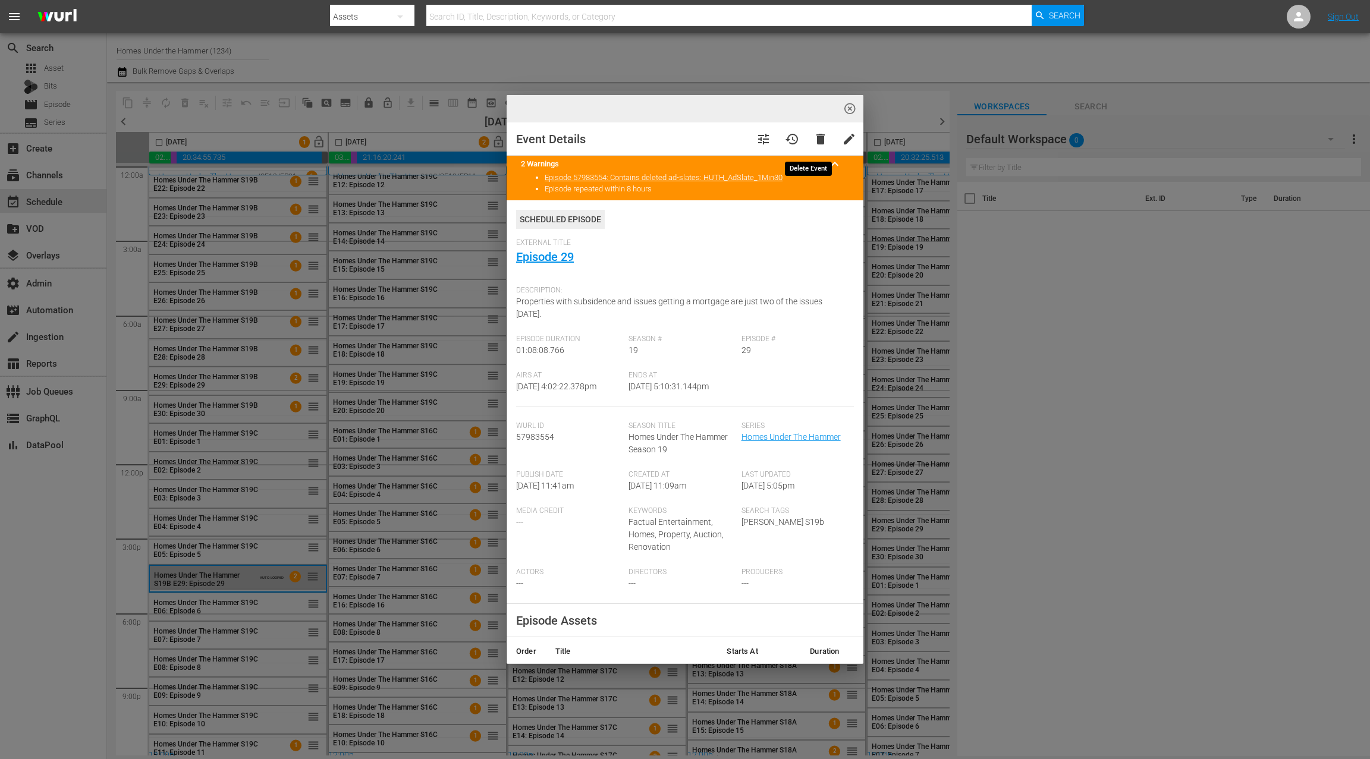
click at [813, 138] on span "delete" at bounding box center [820, 139] width 14 height 14
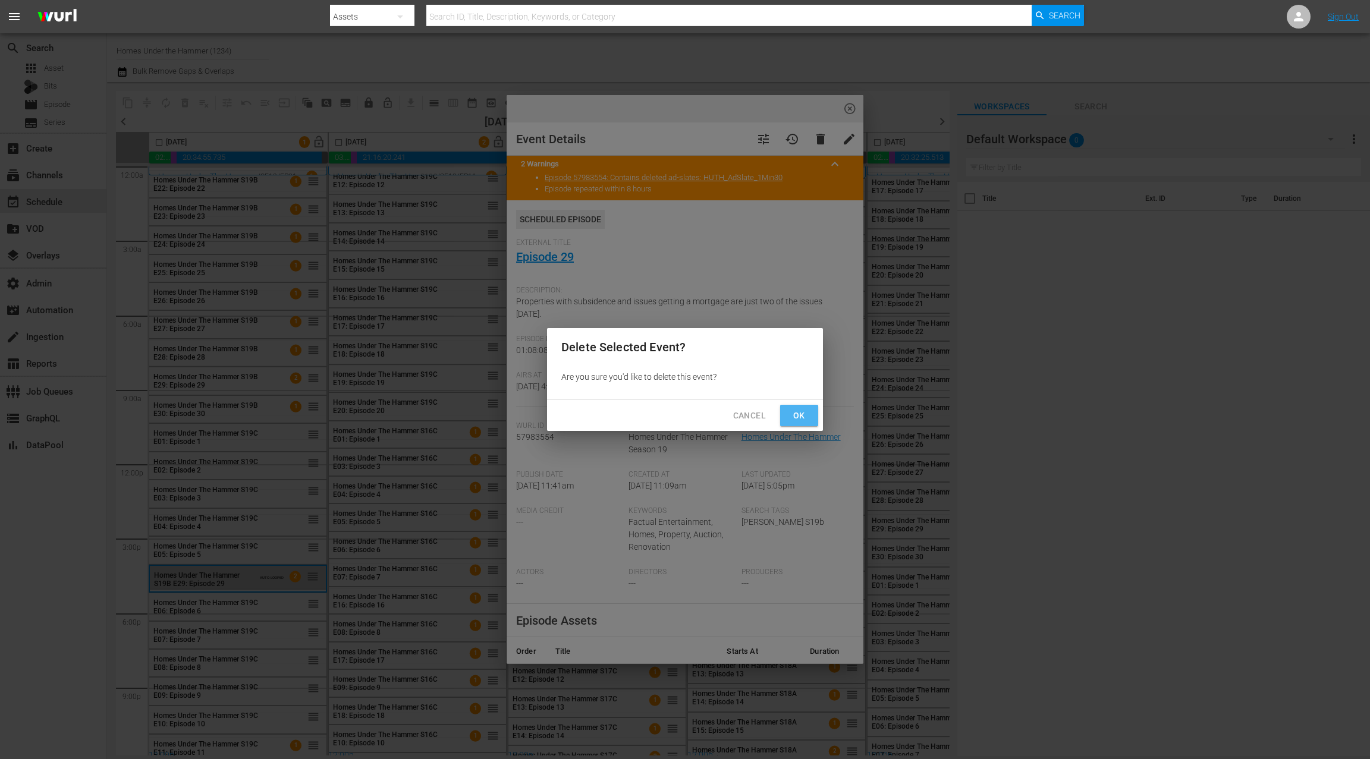
click at [794, 416] on span "Ok" at bounding box center [799, 416] width 19 height 15
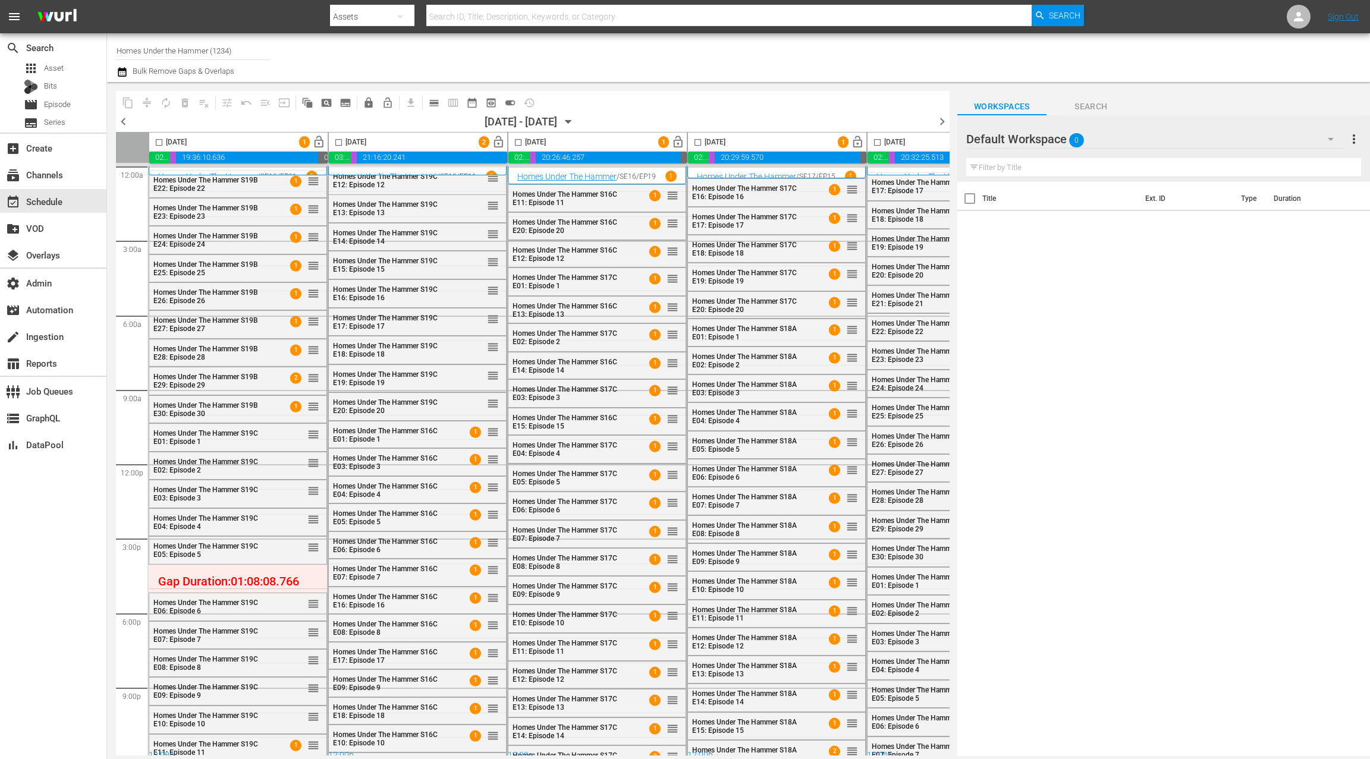
click at [124, 75] on icon "button" at bounding box center [122, 72] width 11 height 14
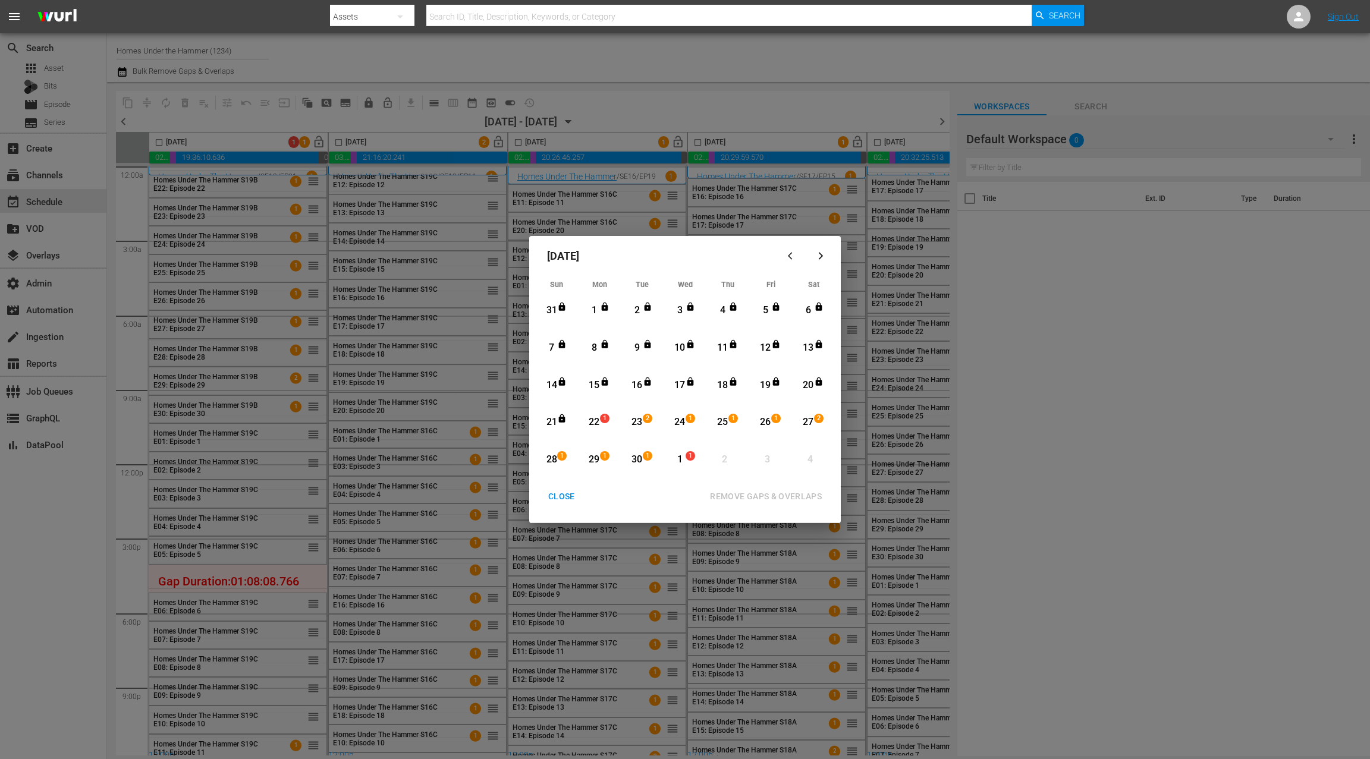
drag, startPoint x: 598, startPoint y: 425, endPoint x: 634, endPoint y: 440, distance: 40.0
click at [598, 425] on div "22" at bounding box center [594, 423] width 15 height 14
click at [670, 458] on div "Month View" at bounding box center [669, 460] width 5 height 33
click at [758, 499] on div "REMOVE GAPS & OVERLAPS" at bounding box center [765, 496] width 131 height 15
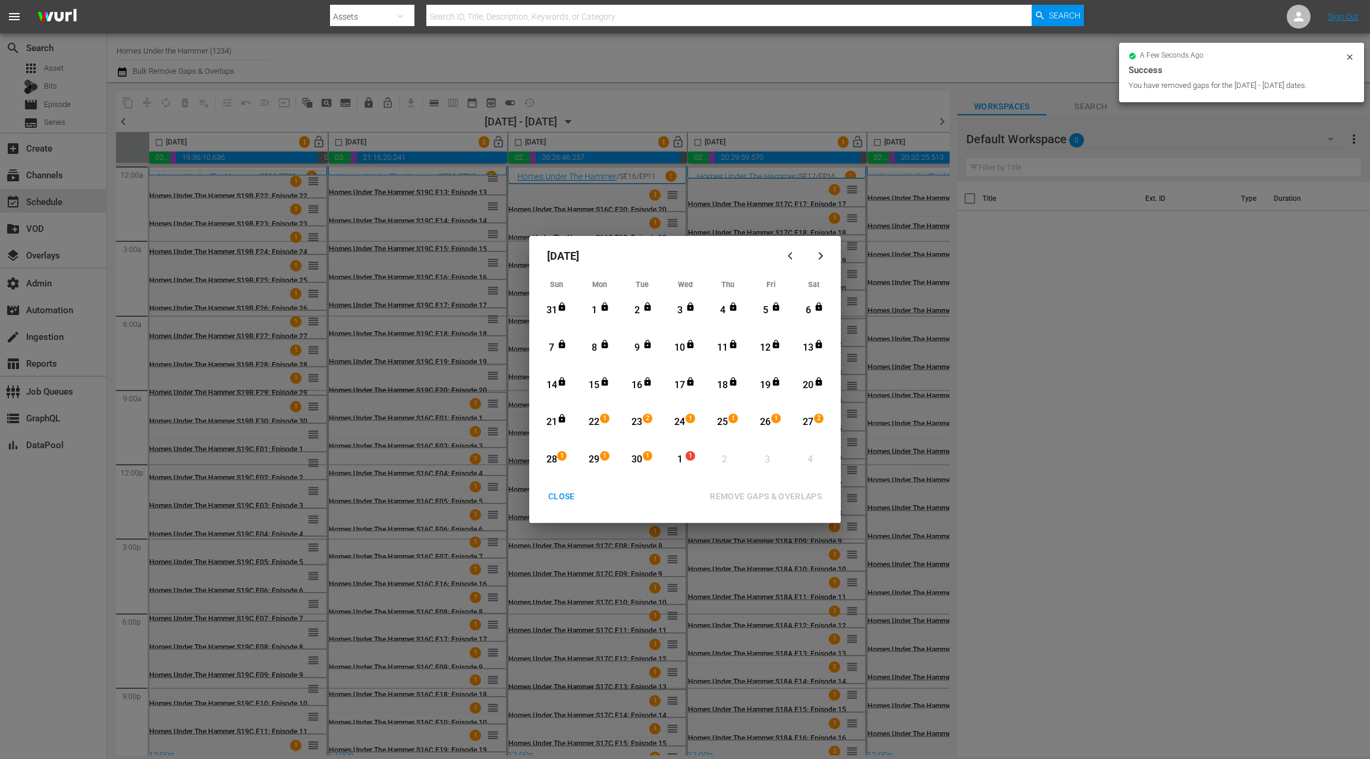
click at [566, 501] on div "CLOSE" at bounding box center [562, 496] width 46 height 15
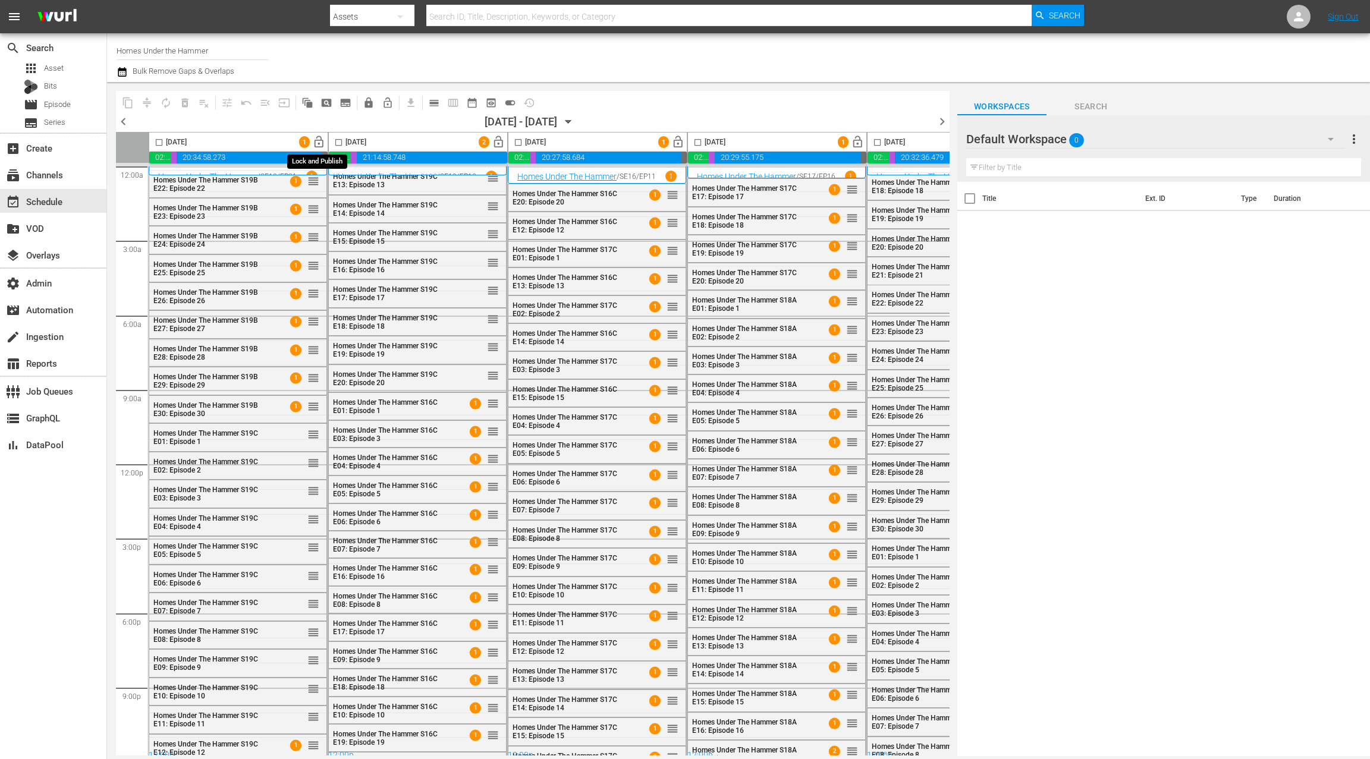
click at [322, 143] on span "lock_open" at bounding box center [319, 143] width 14 height 14
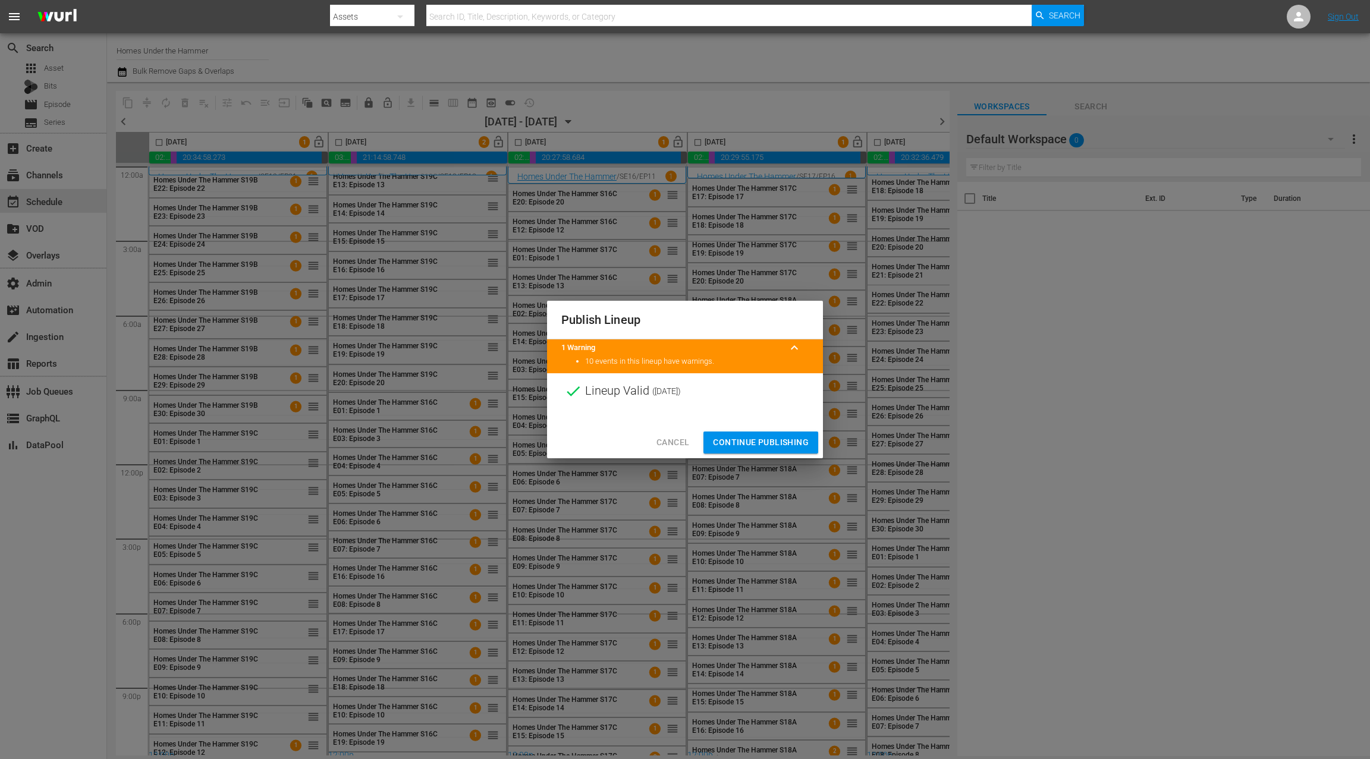
click at [781, 442] on span "Continue Publishing" at bounding box center [761, 442] width 96 height 15
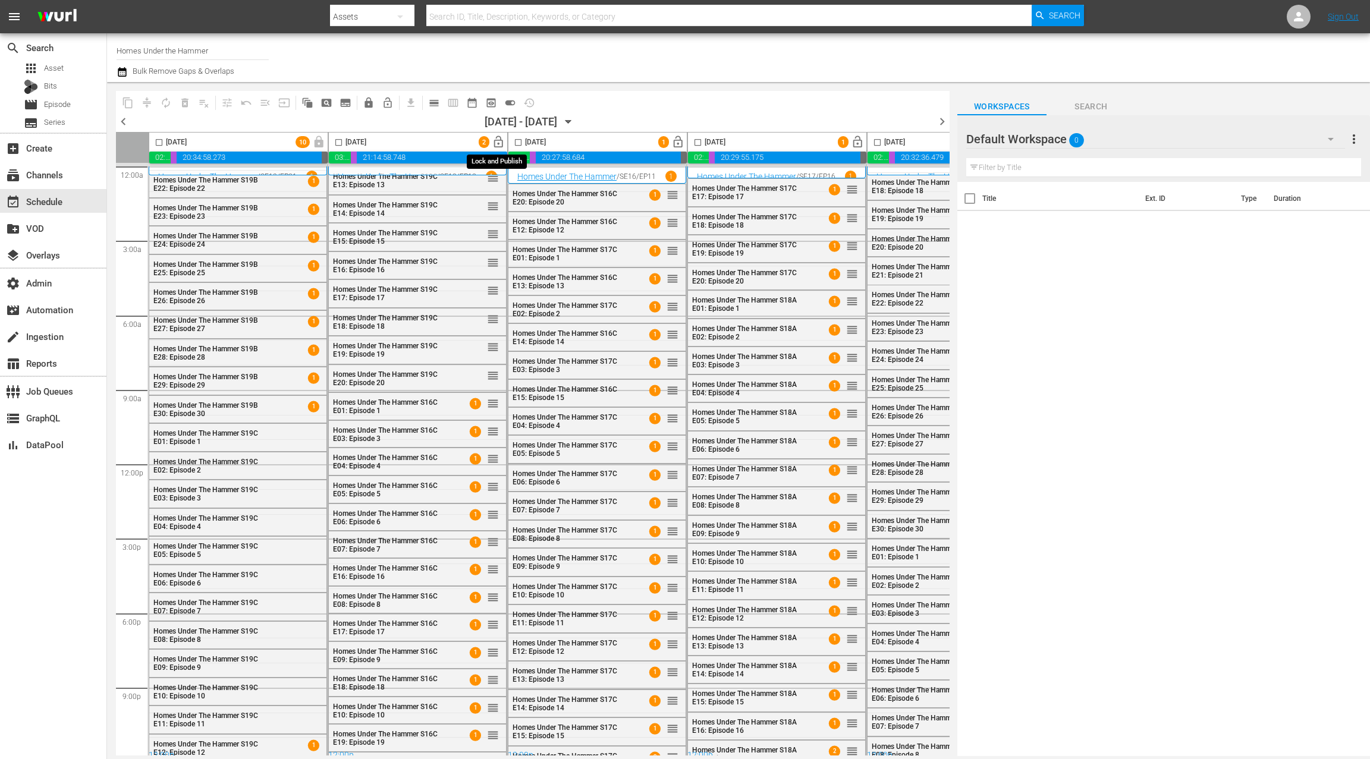
click at [498, 140] on span "lock_open" at bounding box center [499, 143] width 14 height 14
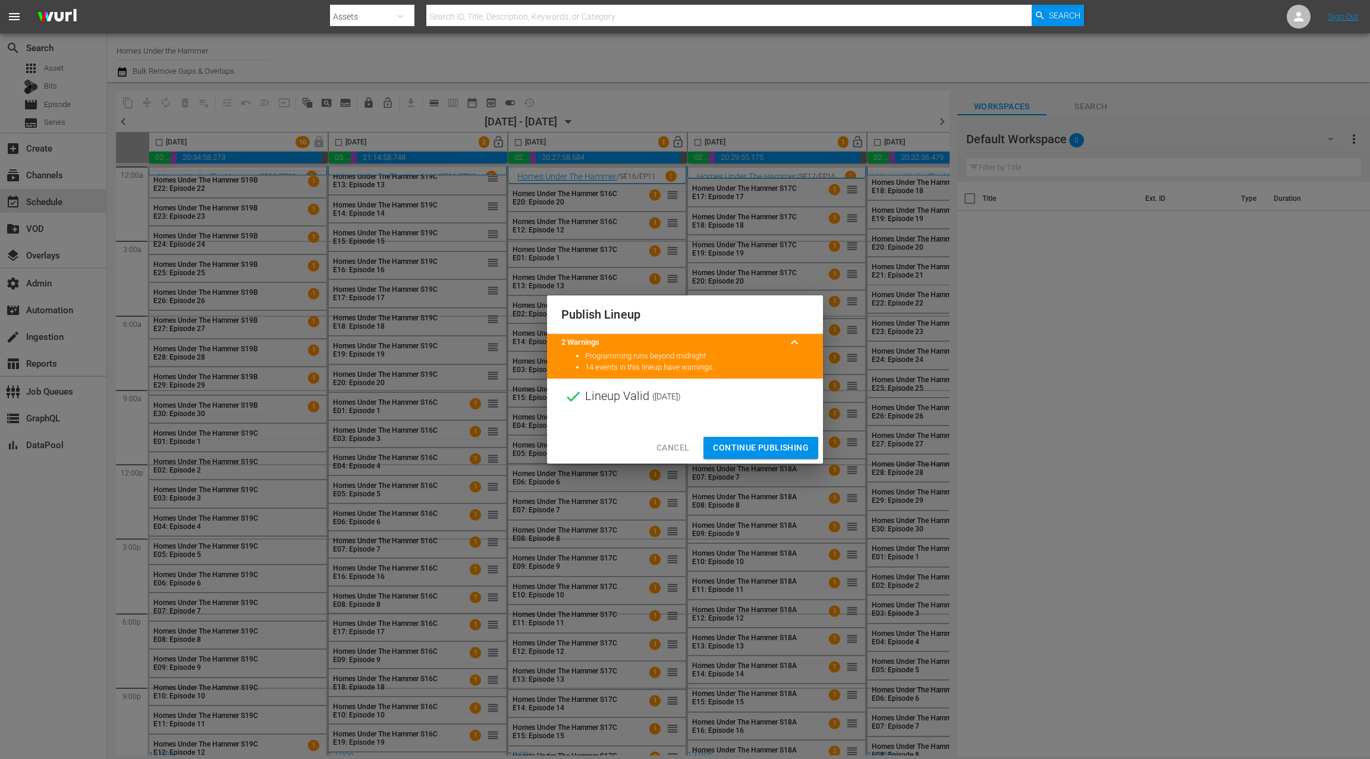
click at [753, 447] on span "Continue Publishing" at bounding box center [761, 448] width 96 height 15
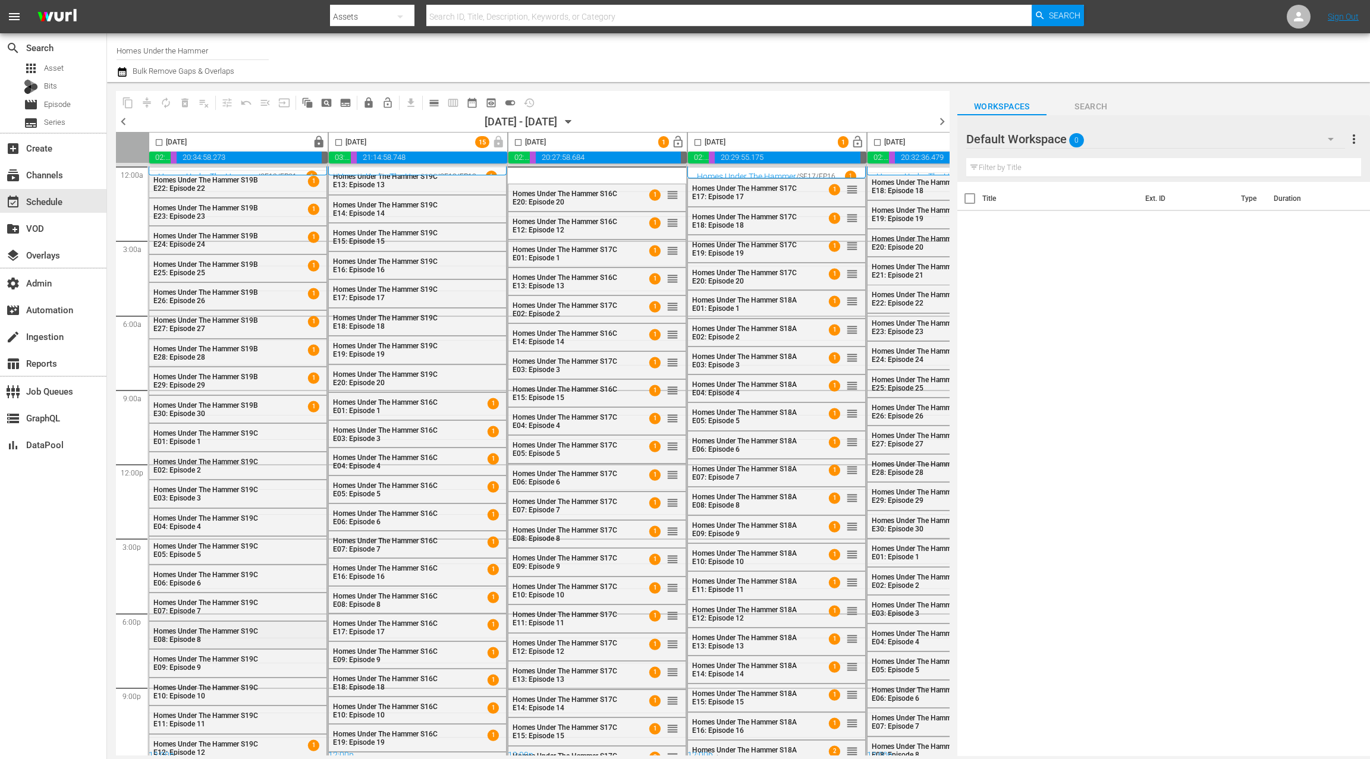
scroll to position [11, 0]
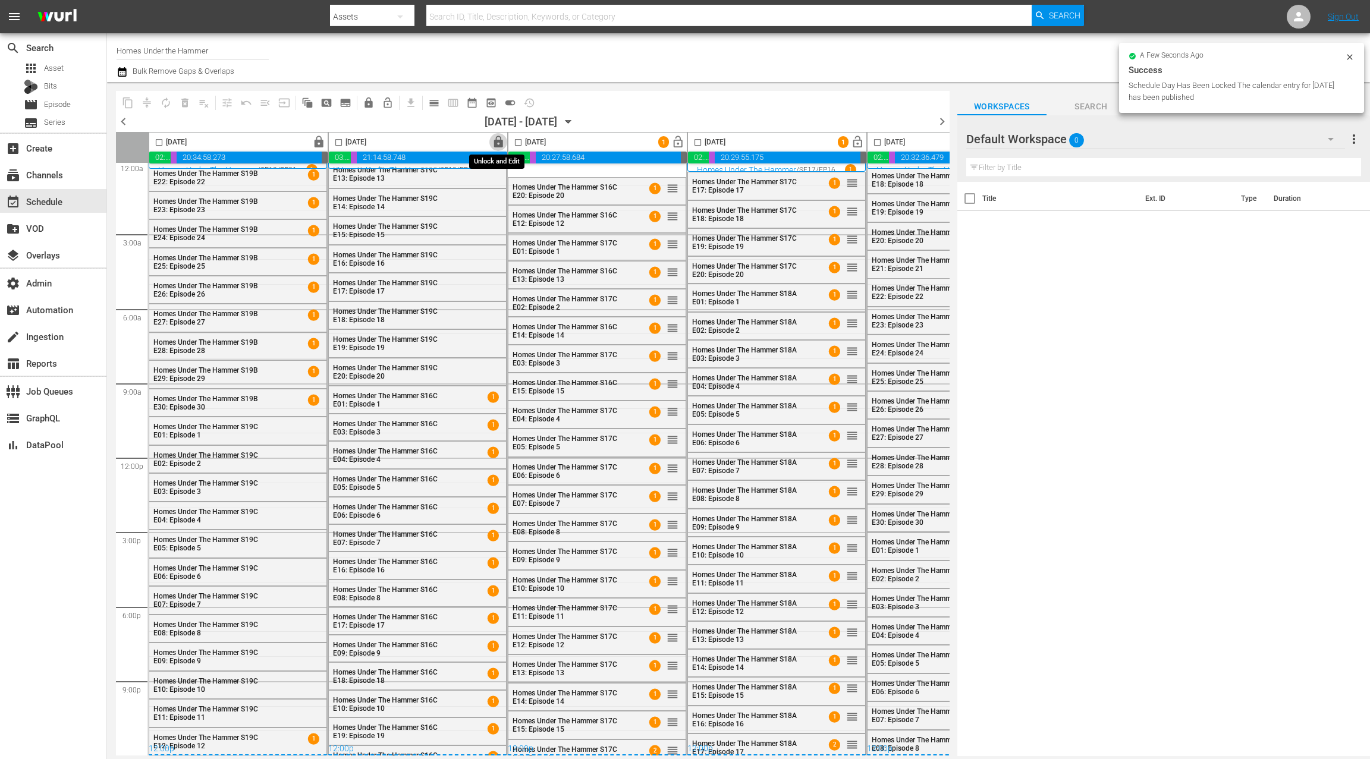
click at [498, 144] on span "lock" at bounding box center [499, 143] width 14 height 14
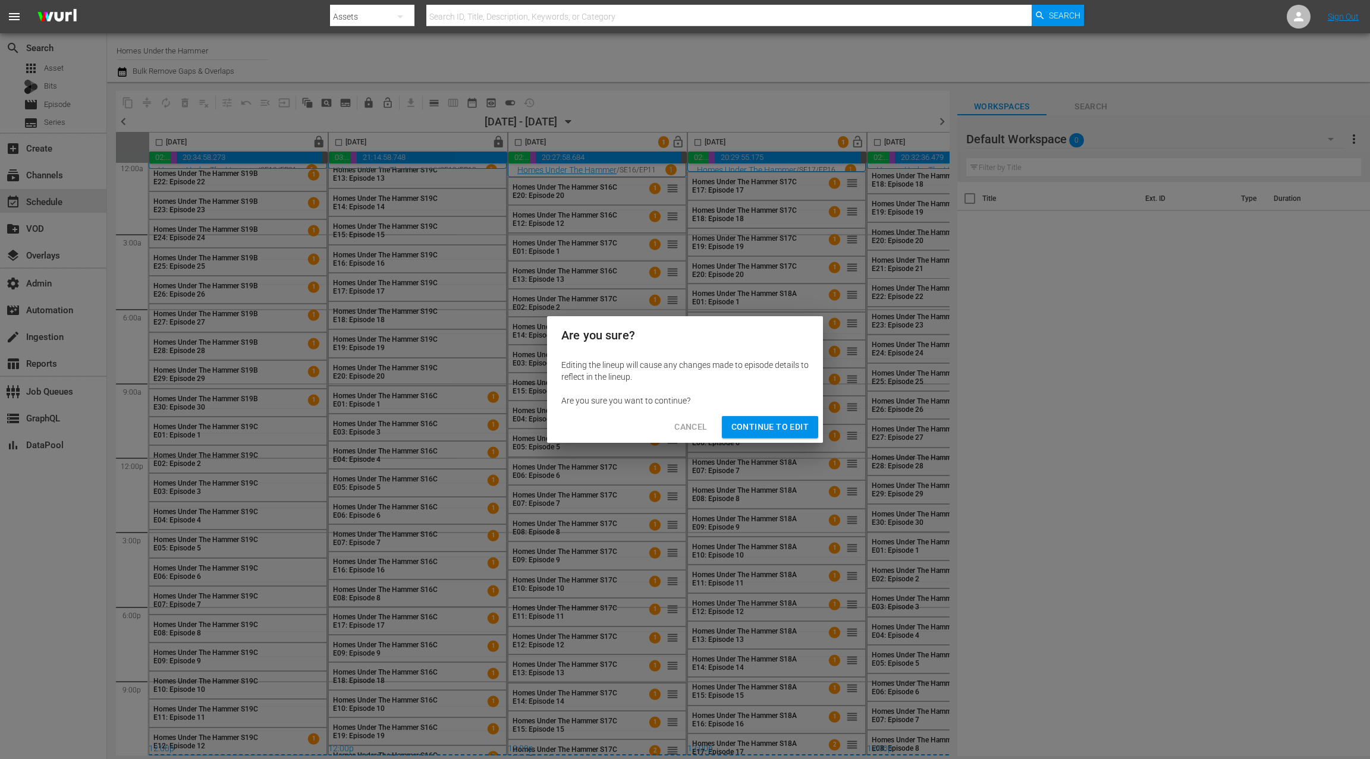
click at [784, 433] on span "Continue to Edit" at bounding box center [769, 427] width 77 height 15
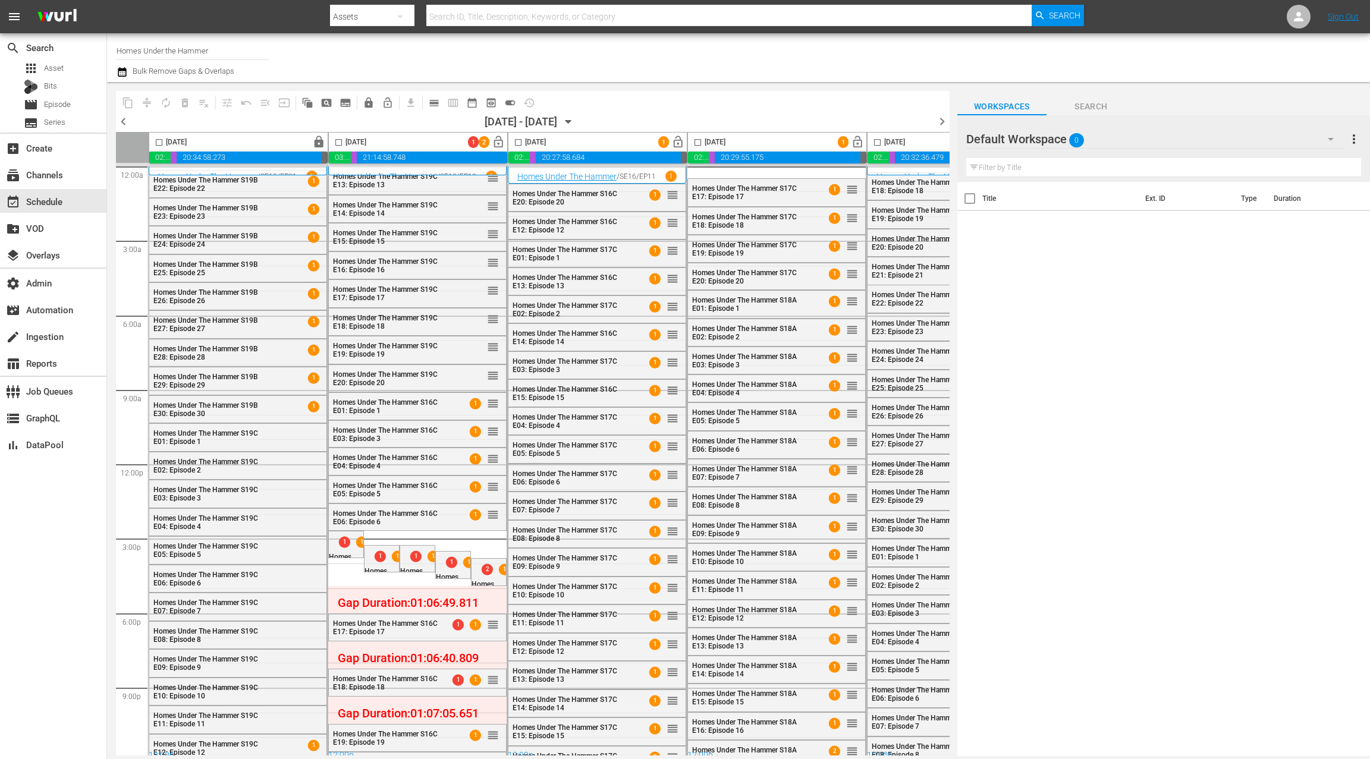
scroll to position [11, 0]
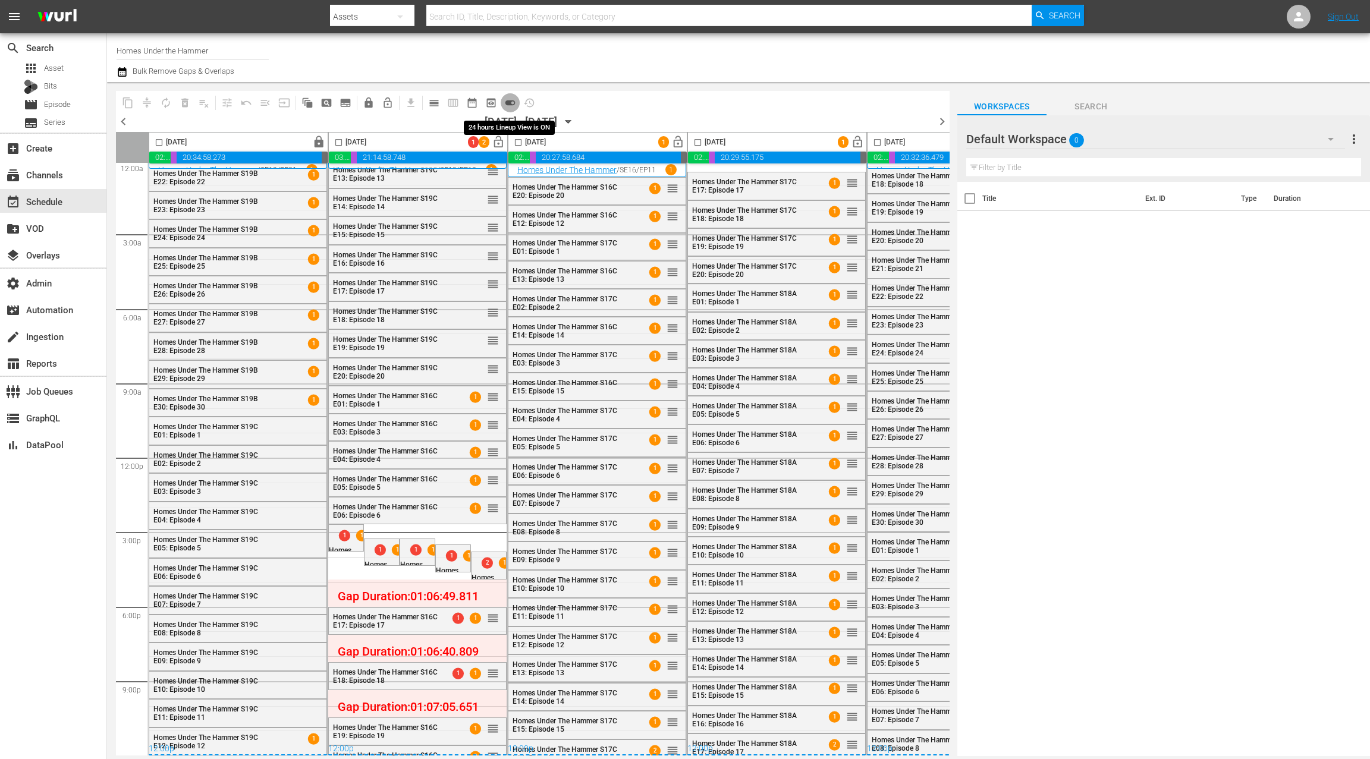
click at [507, 103] on span "toggle_on" at bounding box center [510, 103] width 12 height 12
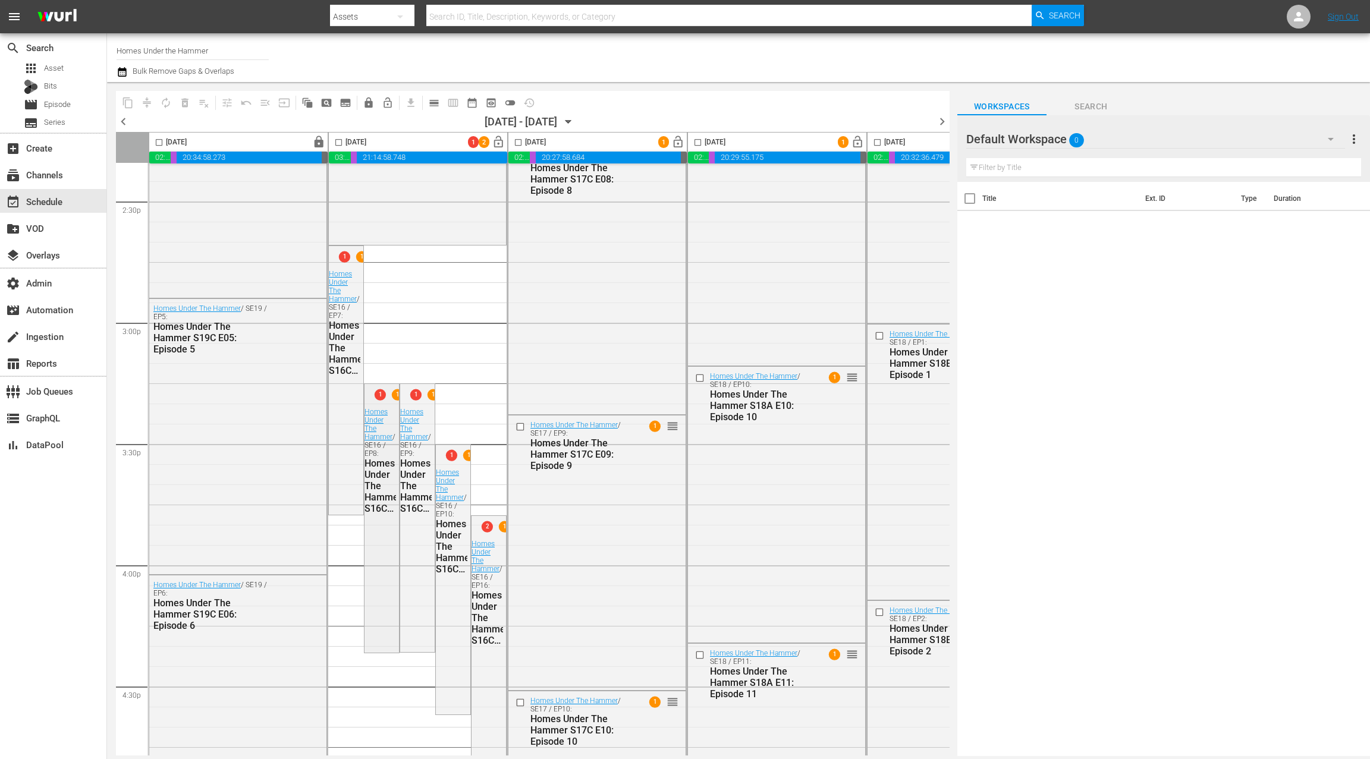
scroll to position [3571, 0]
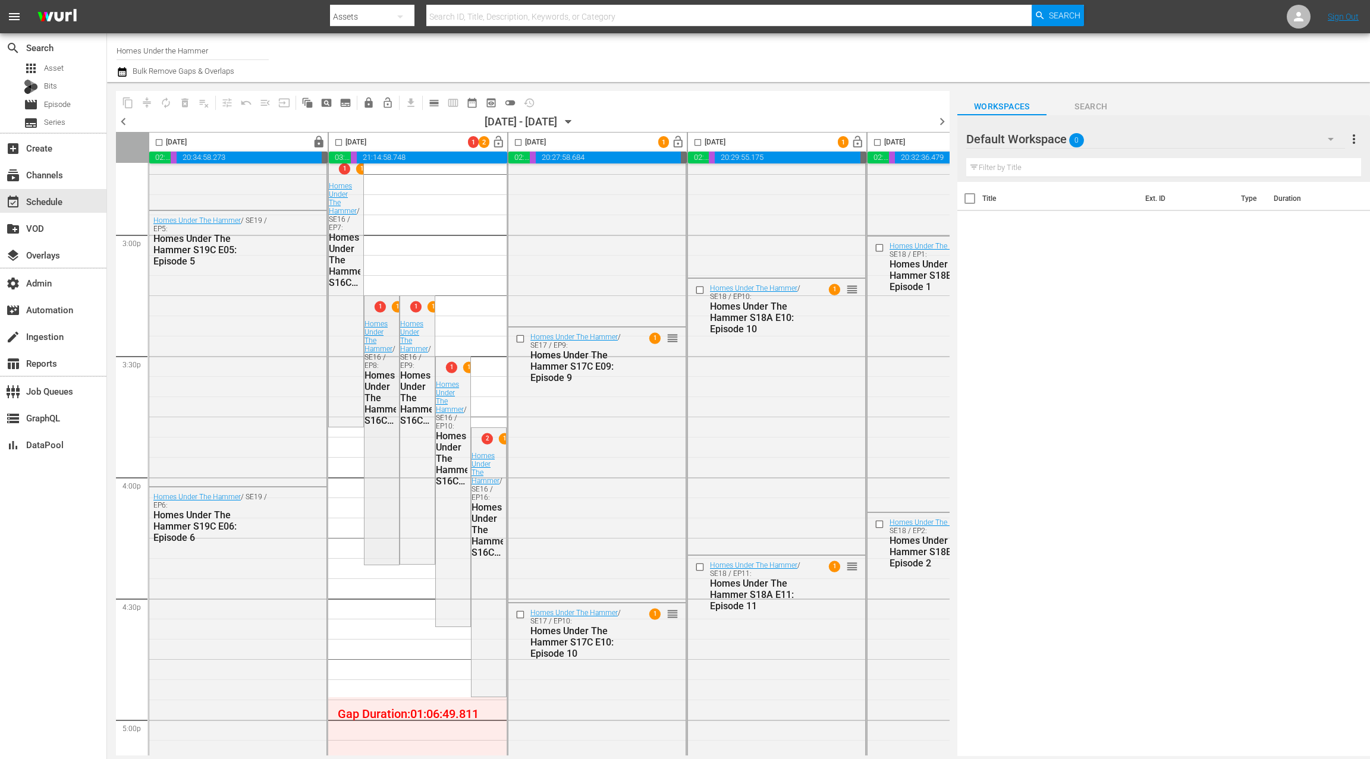
click at [391, 329] on div "Homes Under The Hammer / SE16 / EP8: Homes Under The Hammer S16C E08: Episode 8" at bounding box center [381, 373] width 32 height 106
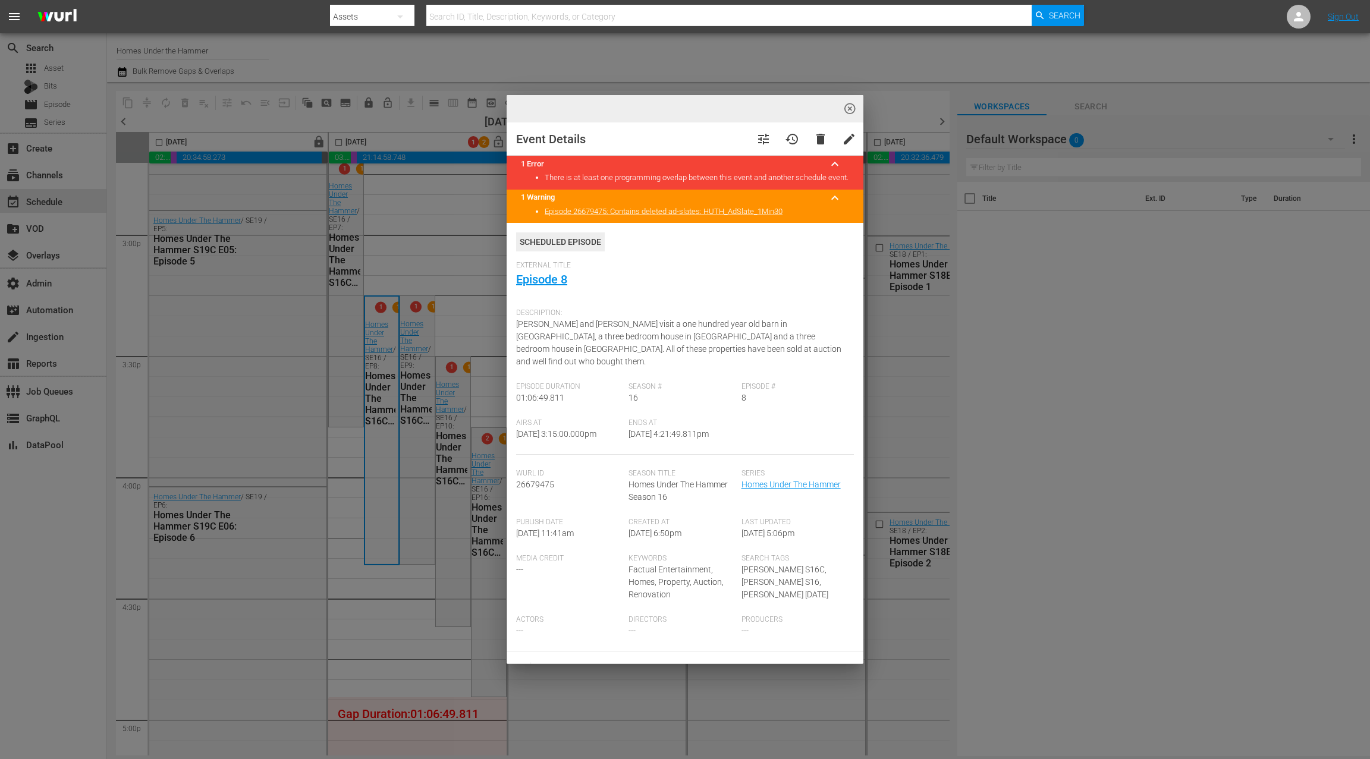
click at [853, 111] on span "highlight_off_icon" at bounding box center [850, 109] width 14 height 14
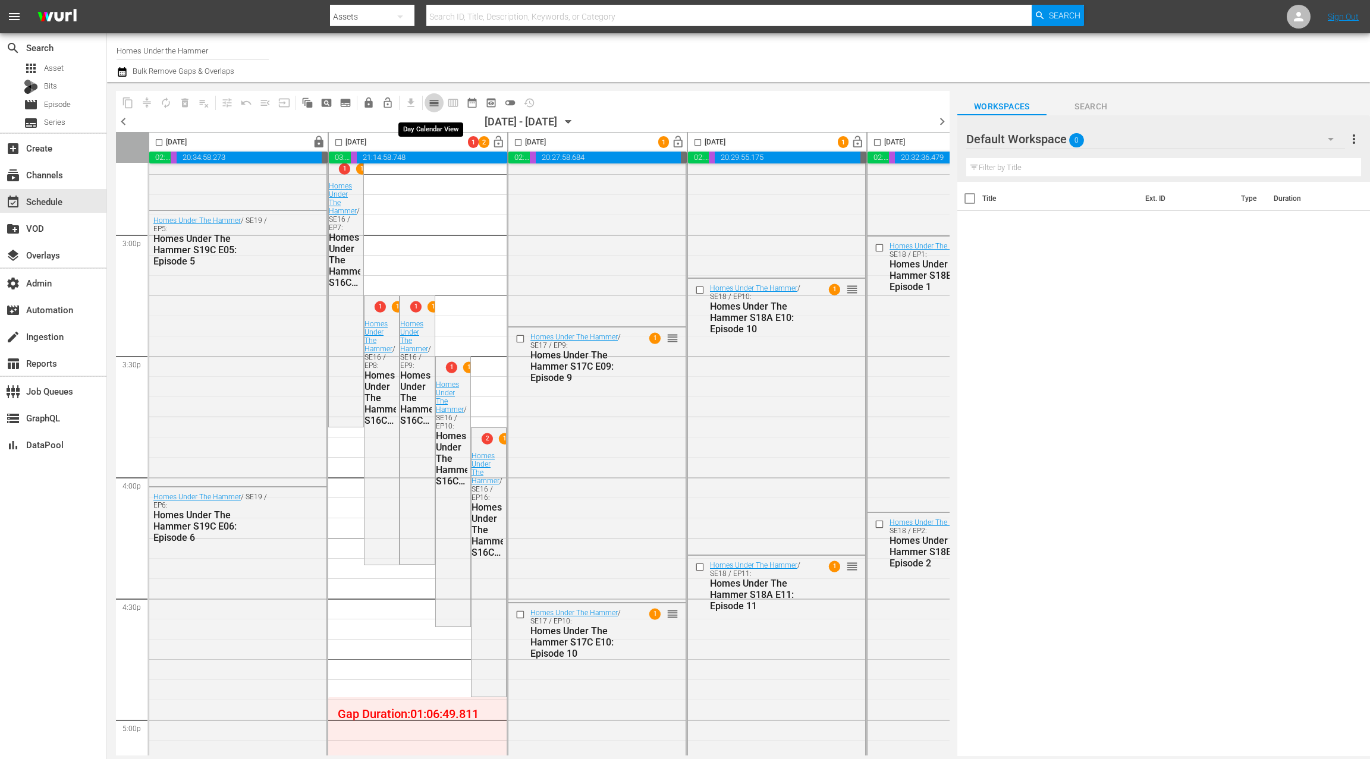
click at [433, 105] on span "calendar_view_day_outlined" at bounding box center [434, 103] width 12 height 12
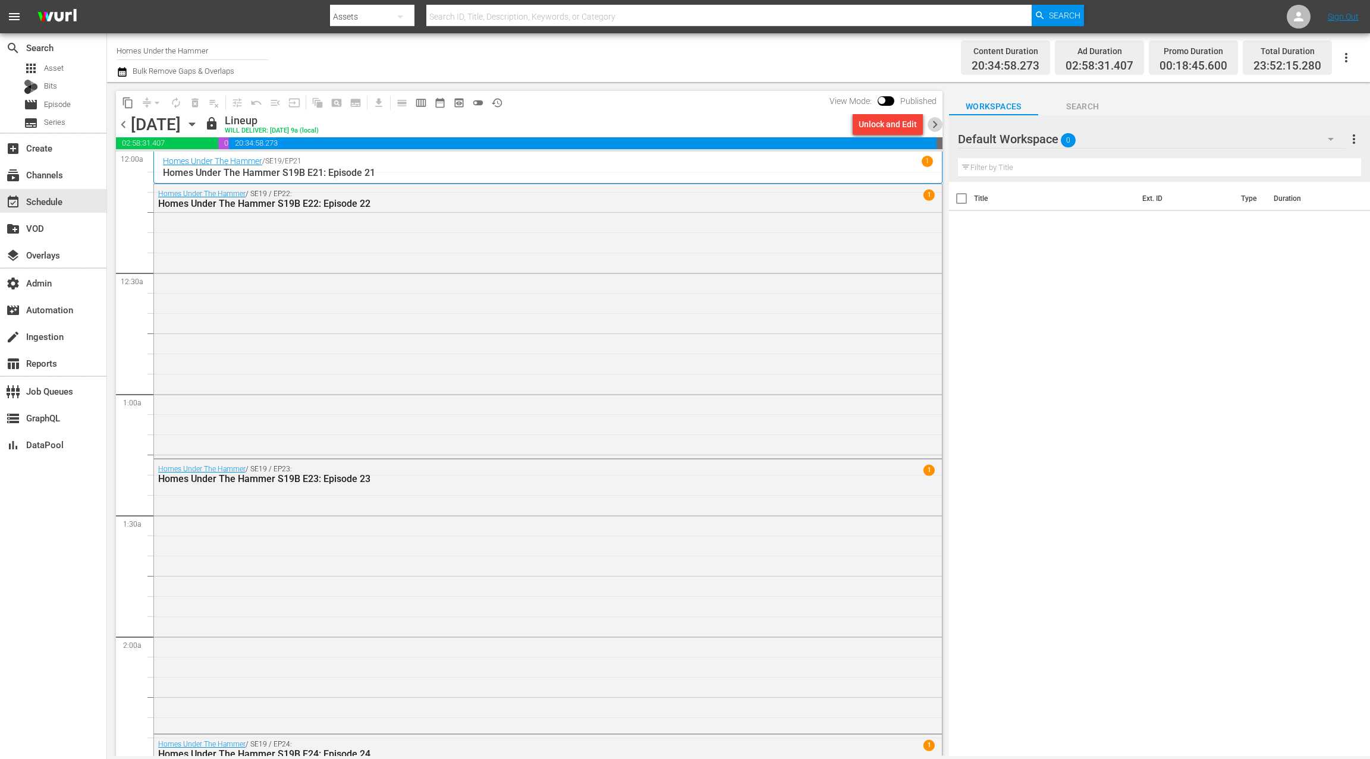
drag, startPoint x: 937, startPoint y: 125, endPoint x: 934, endPoint y: 131, distance: 6.9
click at [937, 125] on span "chevron_right" at bounding box center [935, 124] width 15 height 15
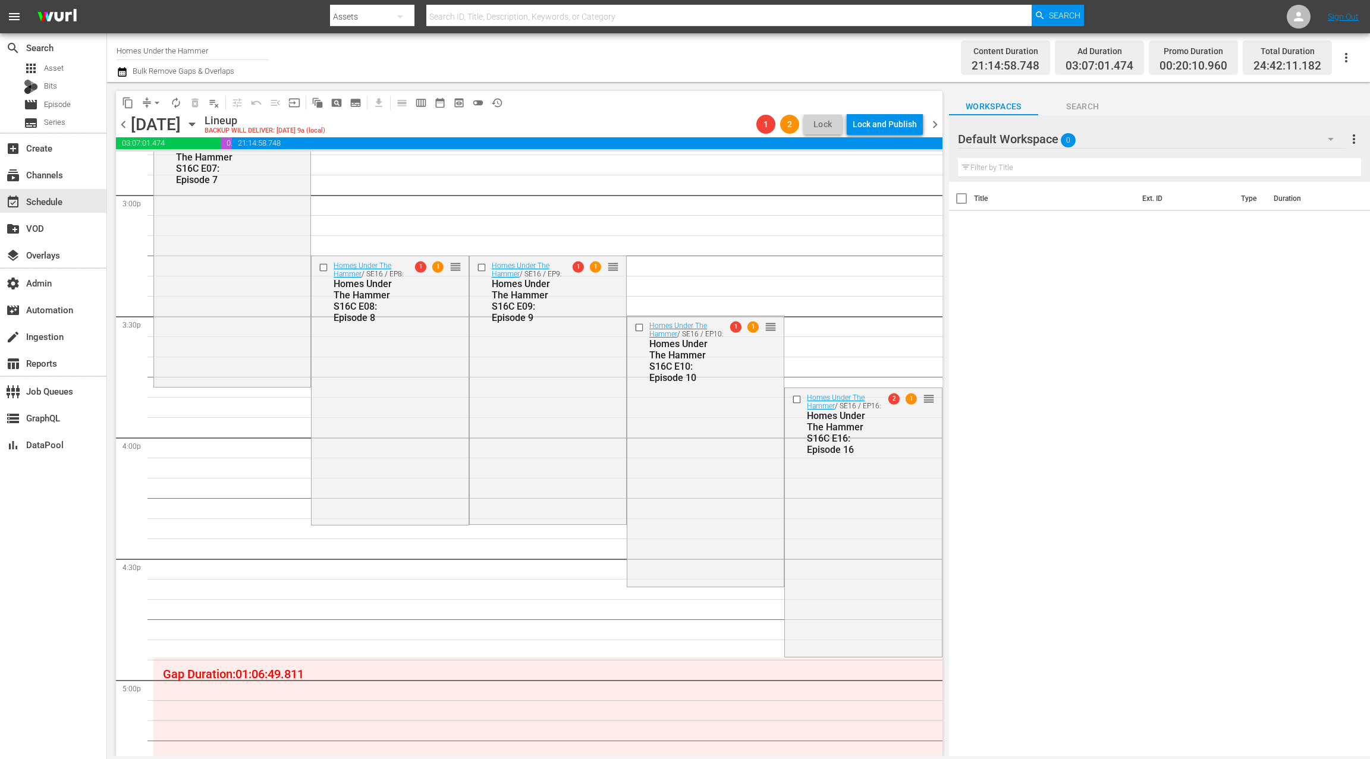
scroll to position [3595, 0]
drag, startPoint x: 601, startPoint y: 323, endPoint x: 596, endPoint y: 329, distance: 7.6
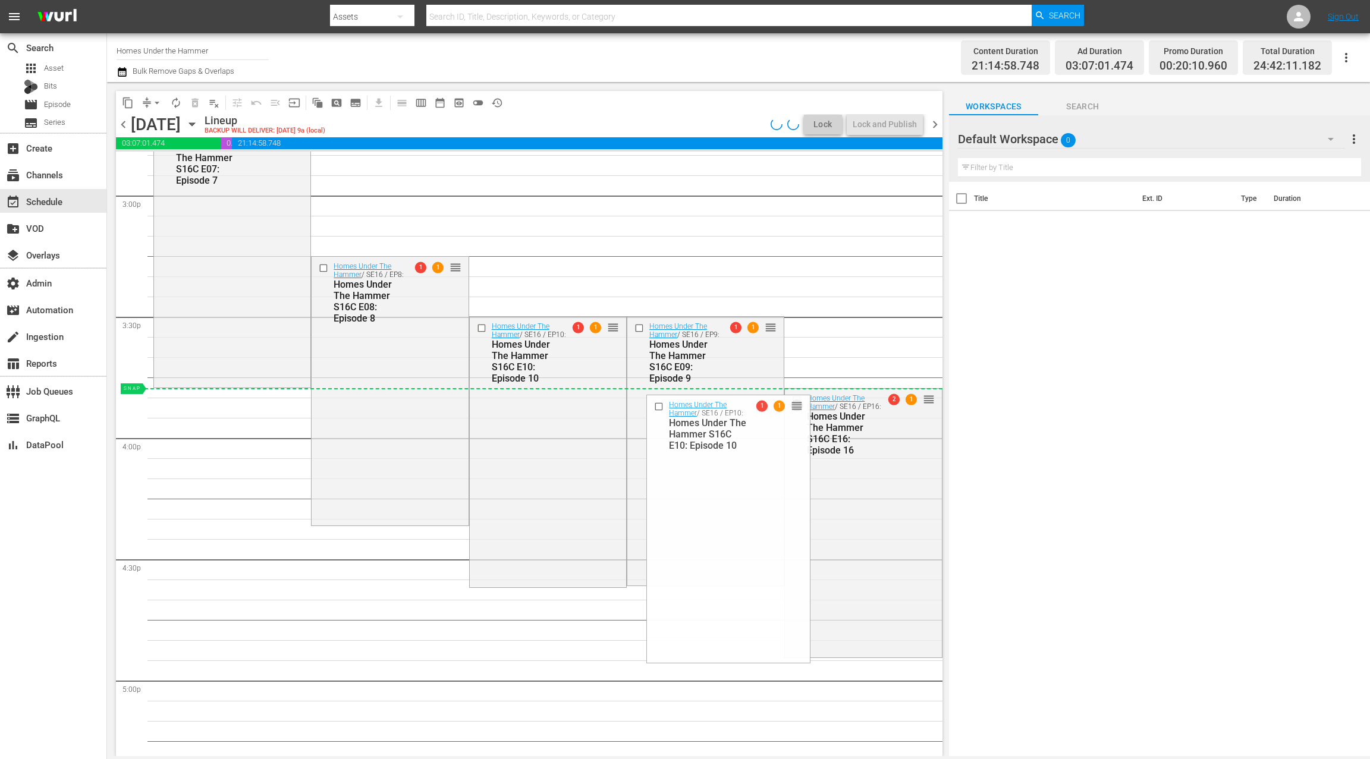
drag, startPoint x: 762, startPoint y: 326, endPoint x: 756, endPoint y: 392, distance: 66.3
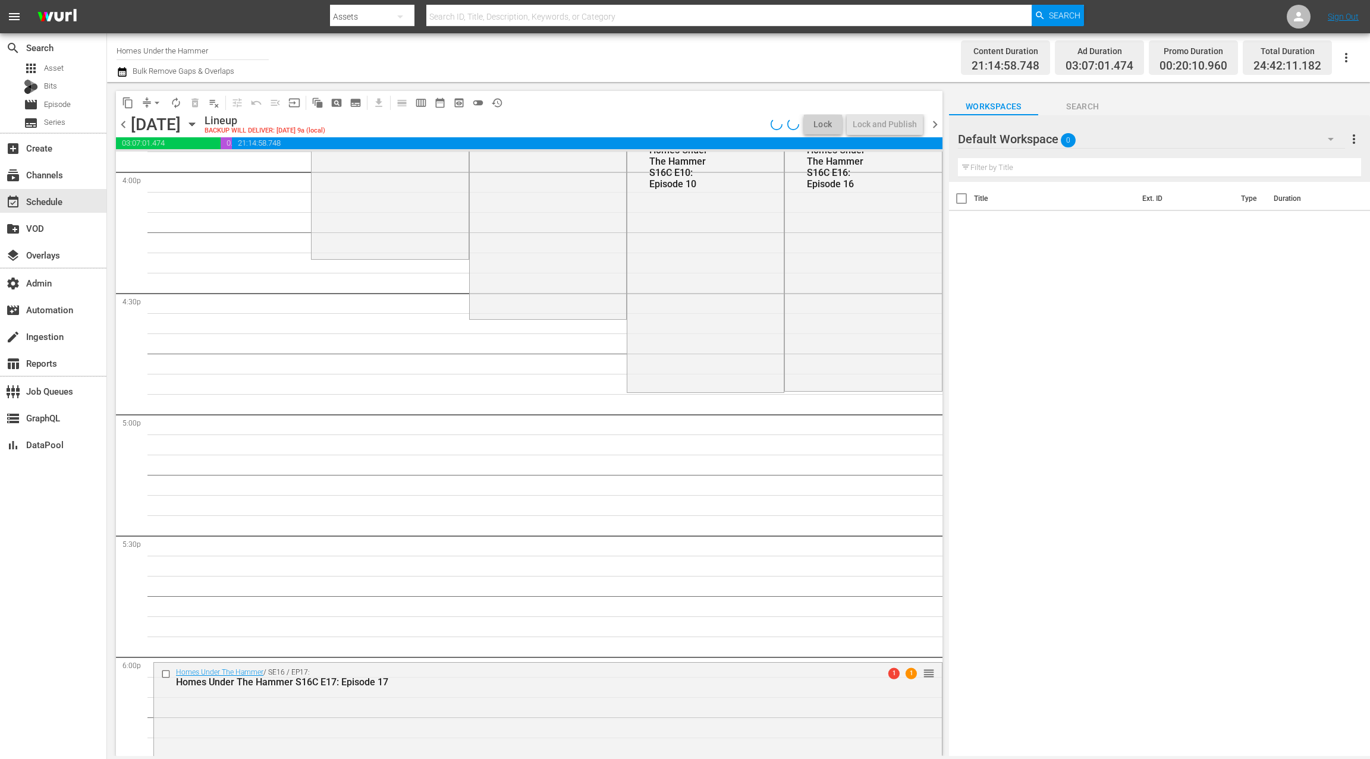
scroll to position [3904, 0]
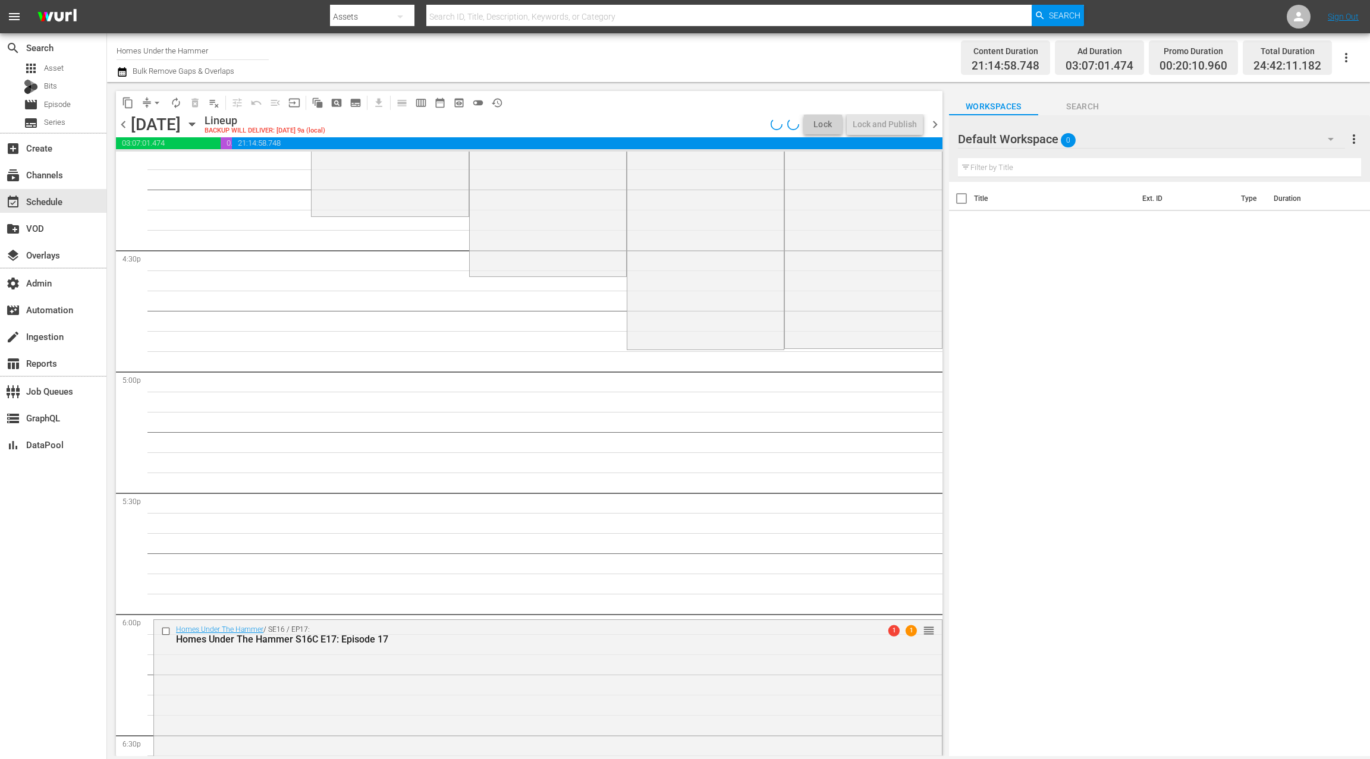
drag, startPoint x: 916, startPoint y: 396, endPoint x: 875, endPoint y: 548, distance: 156.9
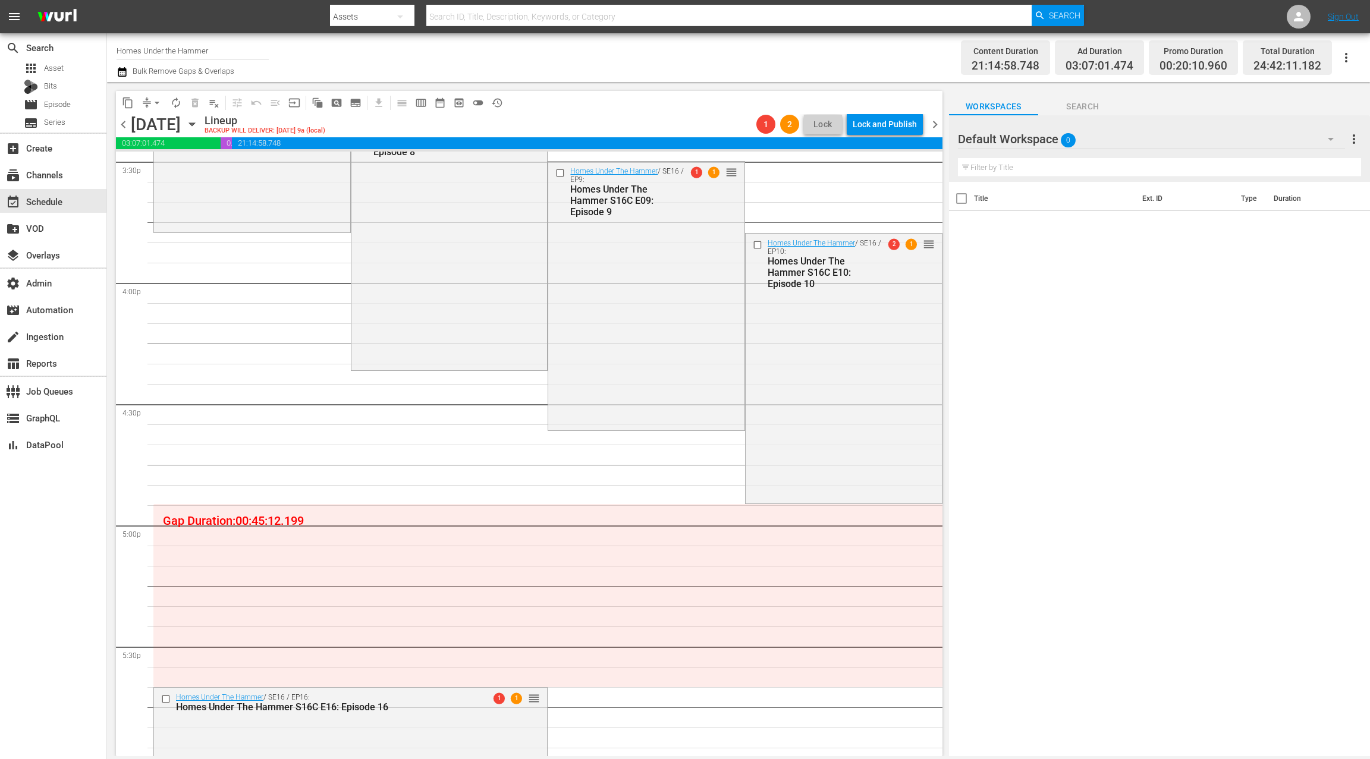
scroll to position [3668, 0]
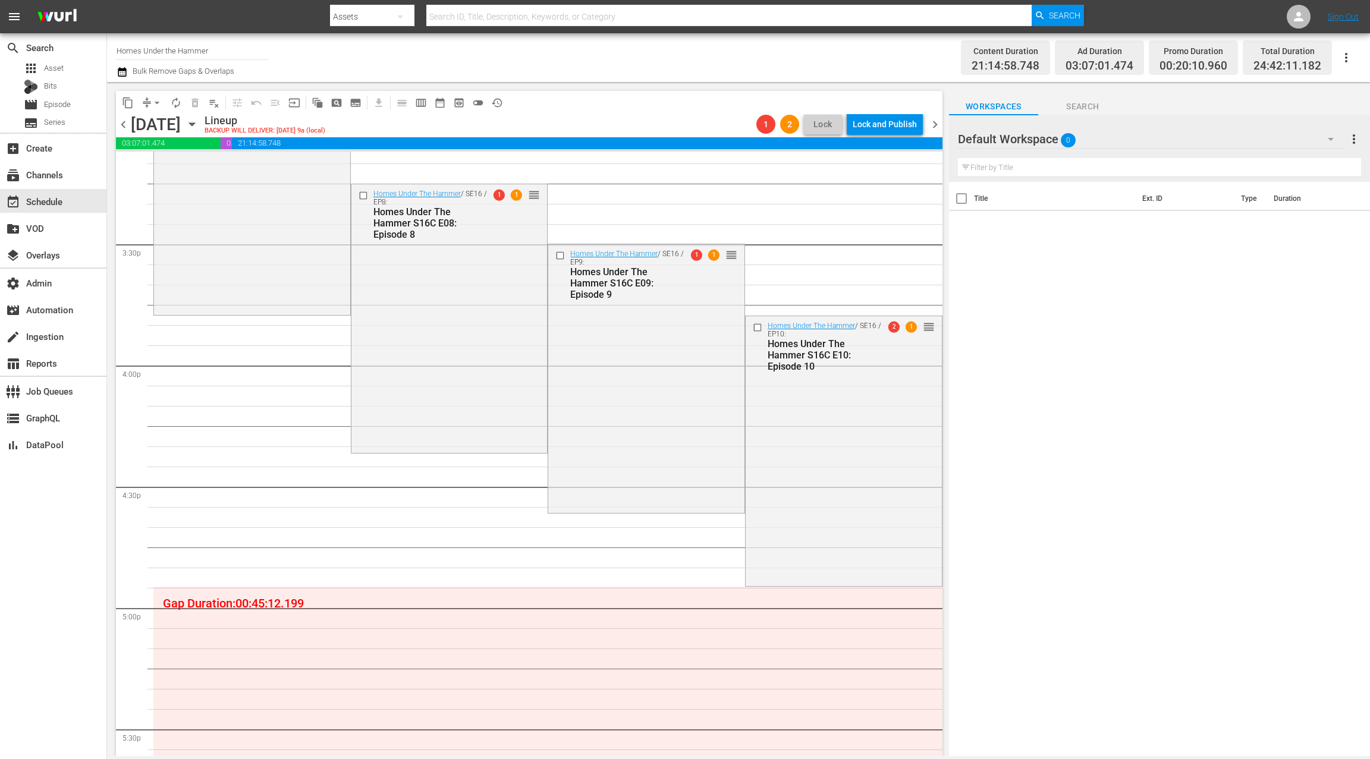
drag, startPoint x: 917, startPoint y: 497, endPoint x: 838, endPoint y: 401, distance: 123.8
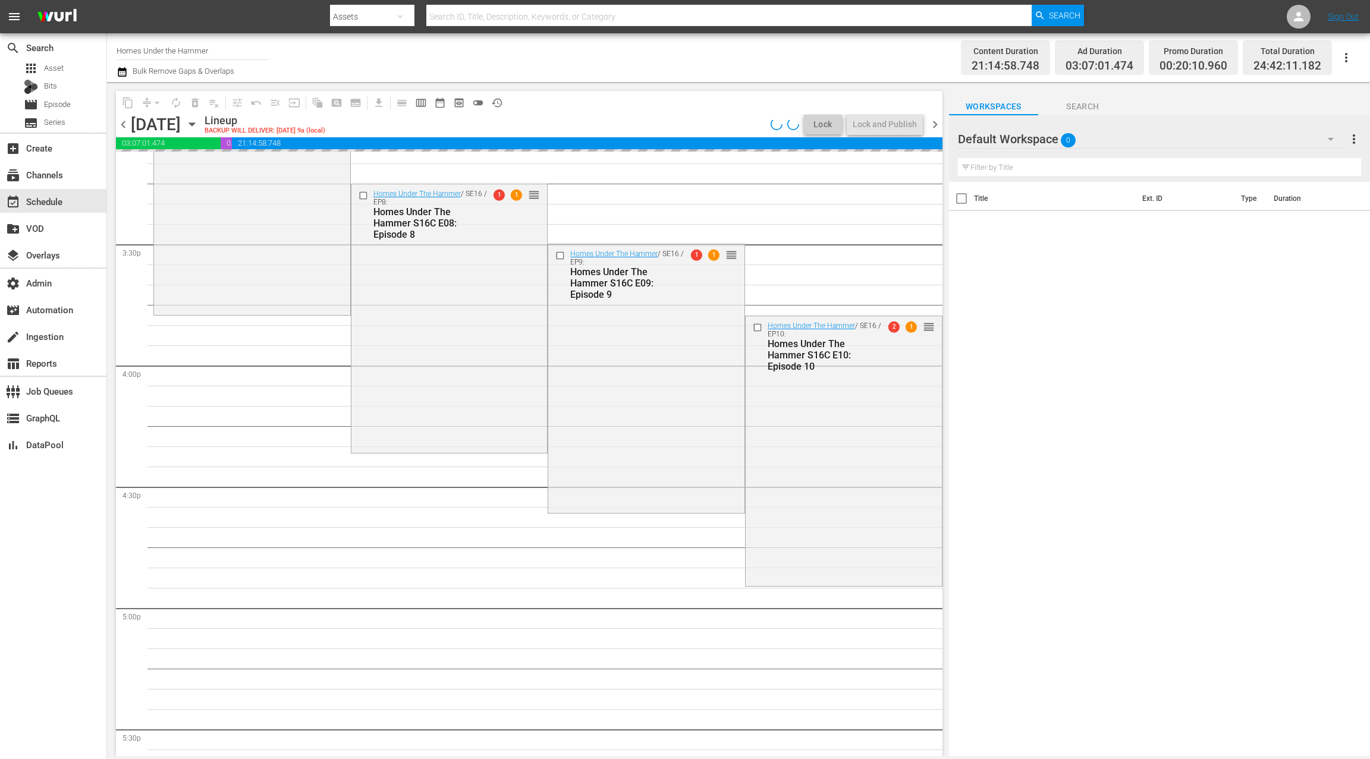
scroll to position [3787, 0]
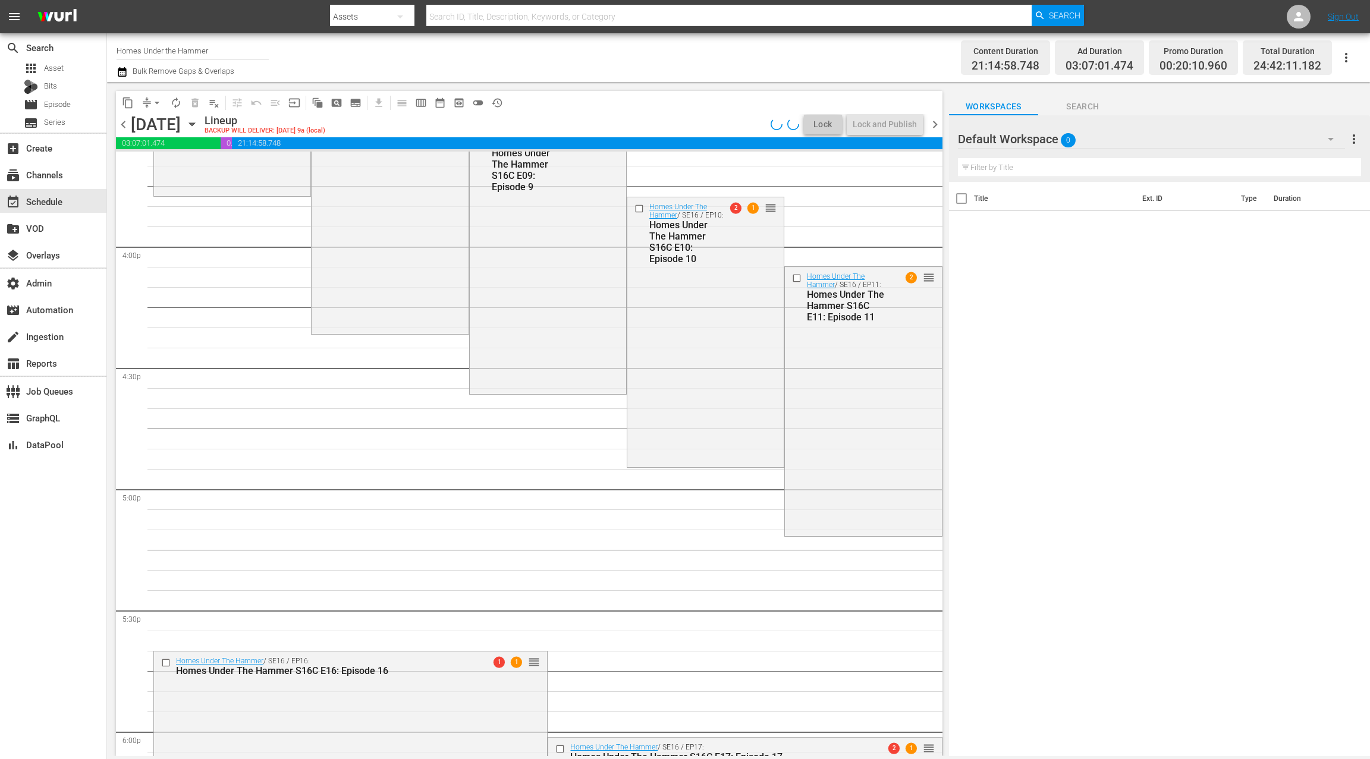
click at [1126, 140] on div "Default Workspace 0" at bounding box center [1151, 138] width 387 height 33
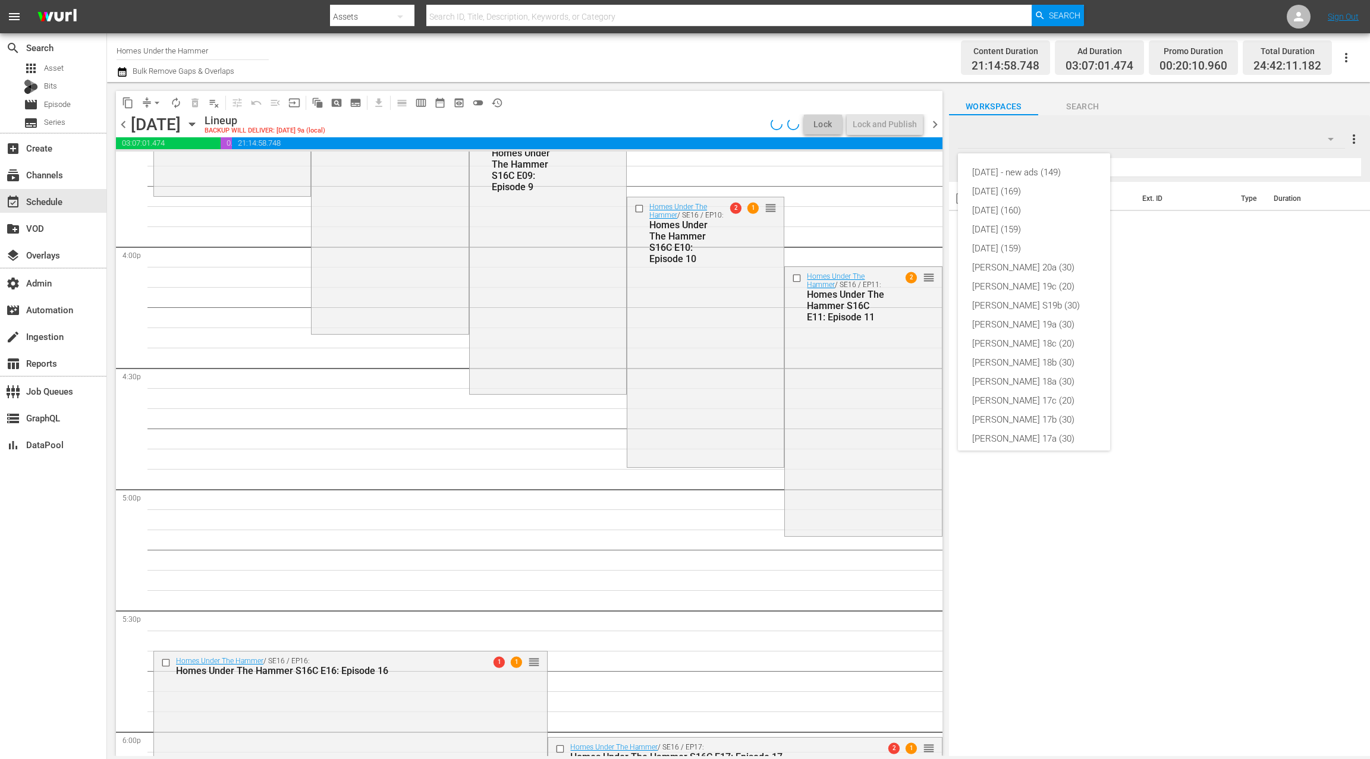
scroll to position [83, 0]
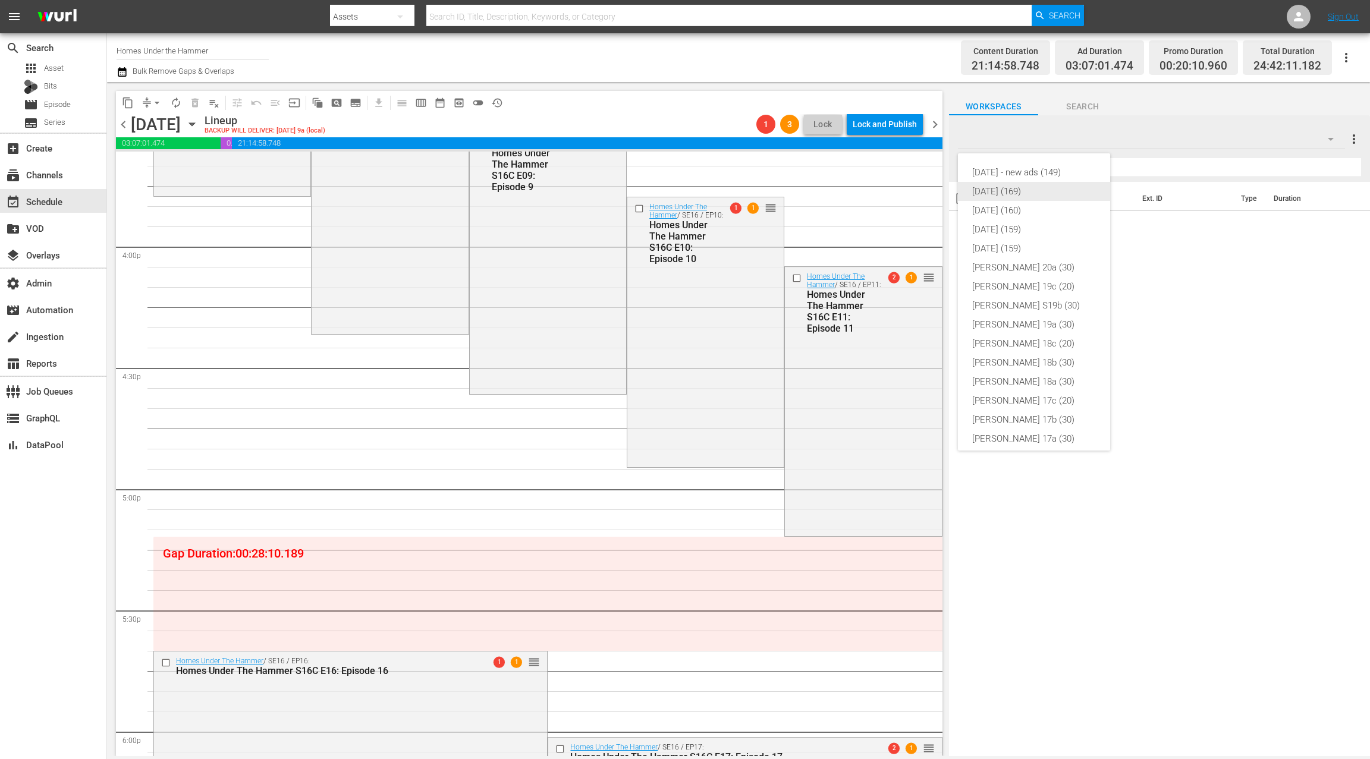
click at [1038, 182] on div "[DATE] (169)" at bounding box center [1034, 191] width 124 height 19
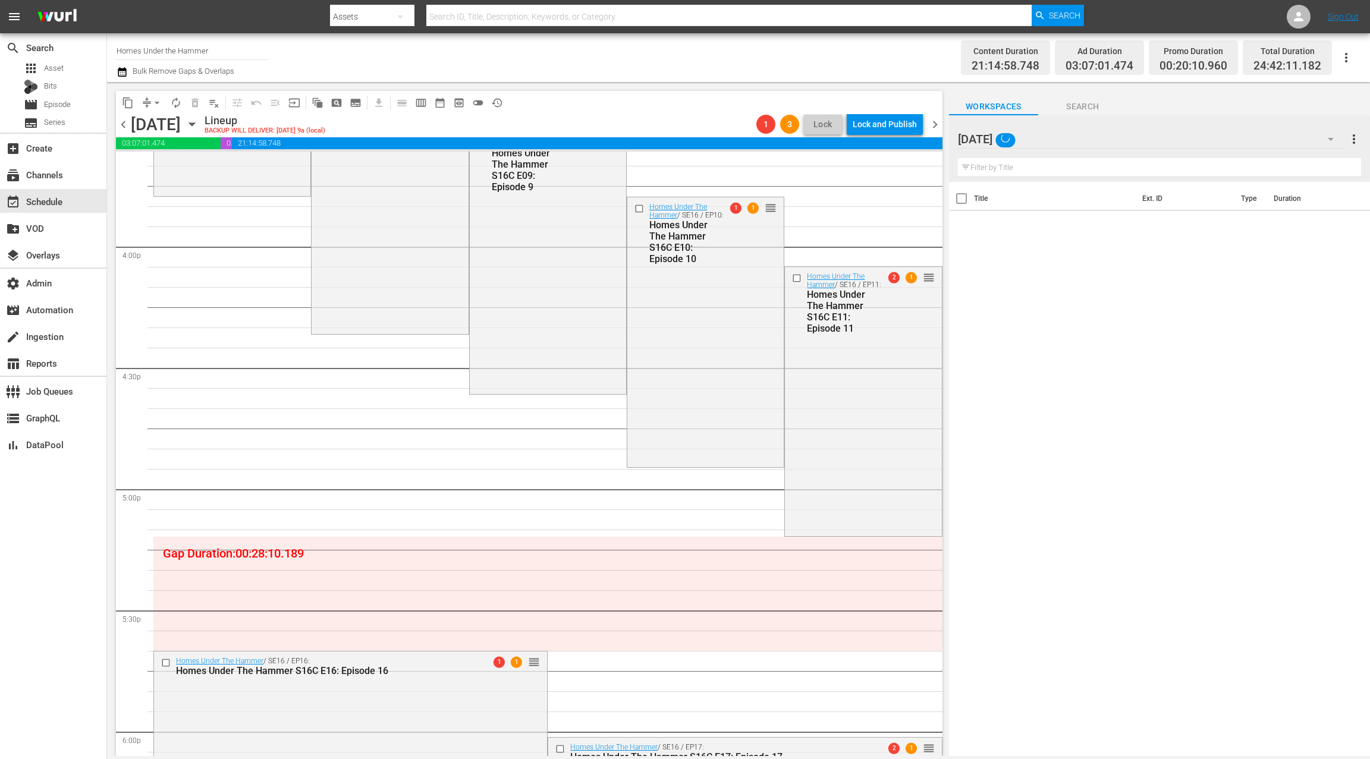
scroll to position [0, 0]
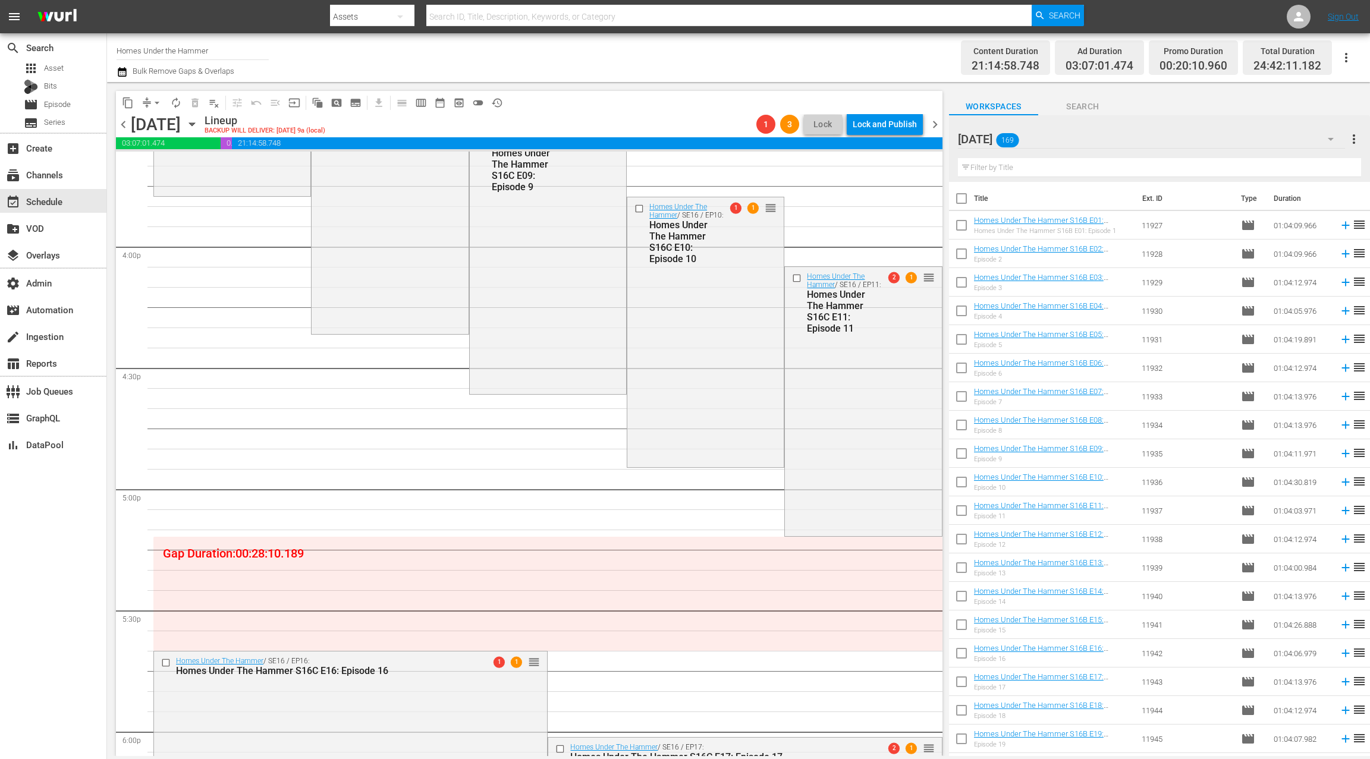
click at [1056, 144] on div "[DATE] 169" at bounding box center [1151, 138] width 387 height 33
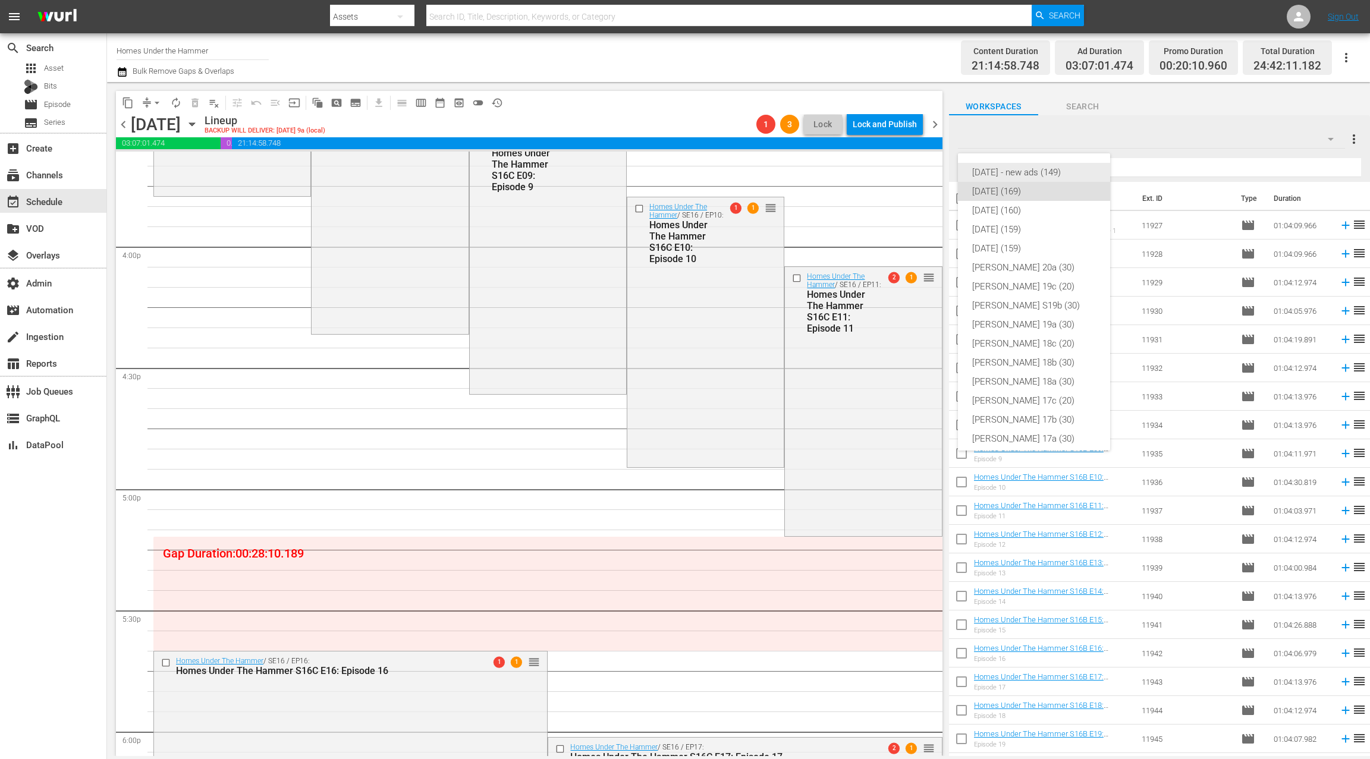
click at [1050, 172] on div "[DATE] - new ads (149)" at bounding box center [1034, 172] width 124 height 19
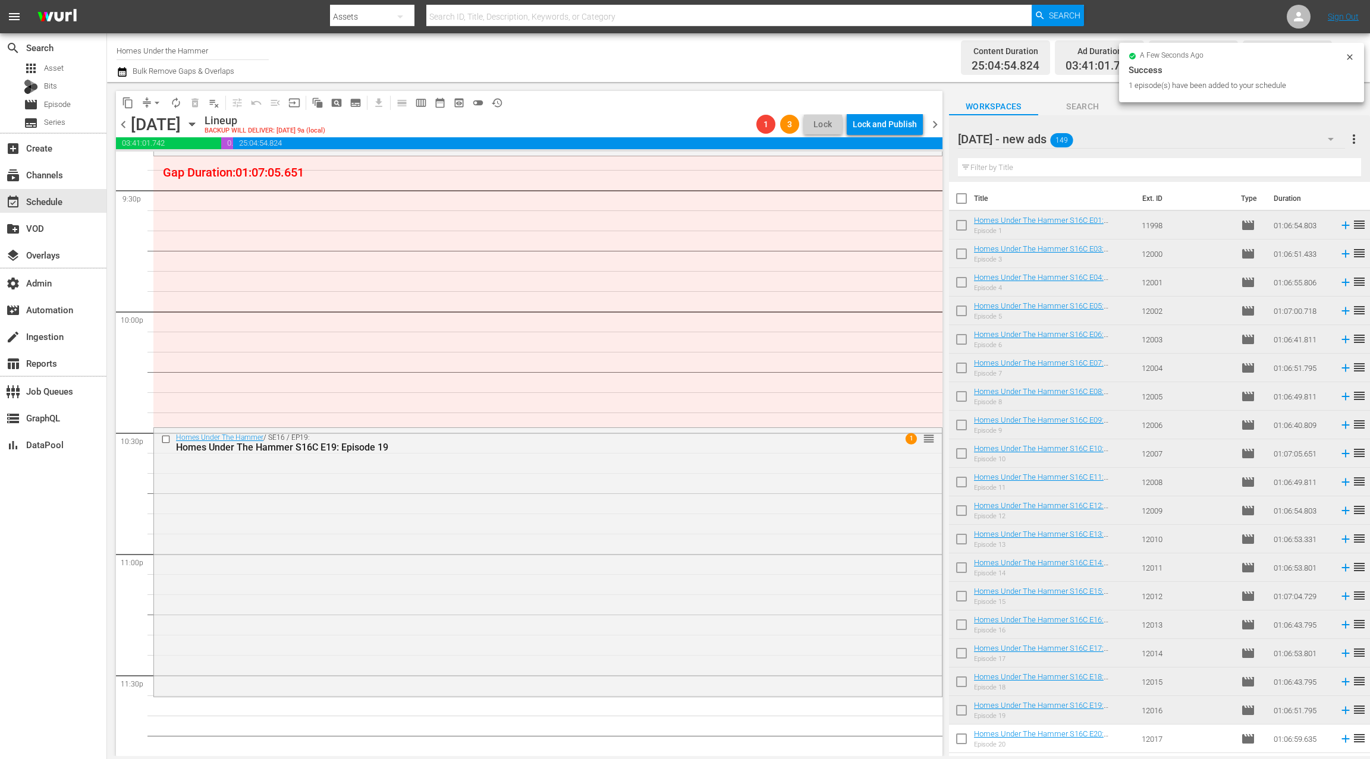
scroll to position [5217, 0]
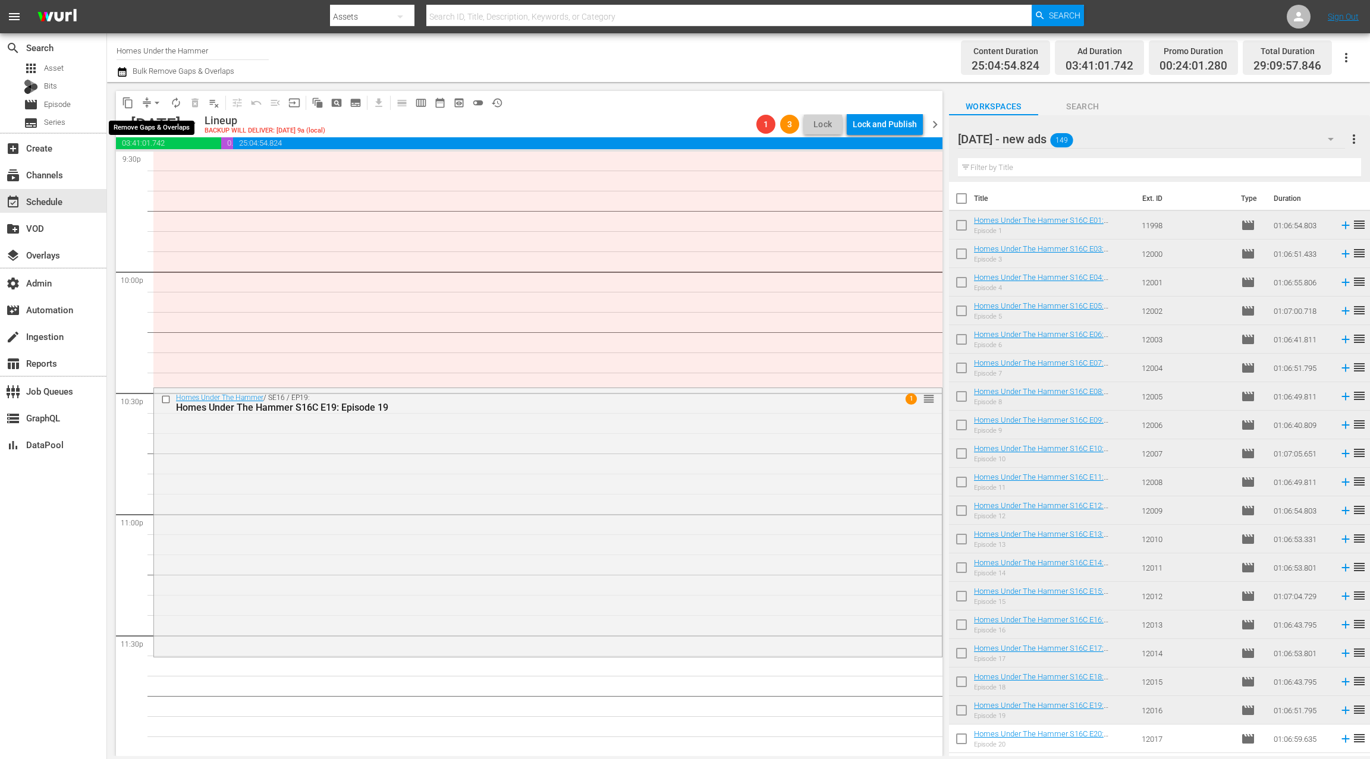
click at [151, 101] on span "arrow_drop_down" at bounding box center [157, 103] width 12 height 12
click at [197, 164] on li "Align to End of Previous Day" at bounding box center [157, 166] width 125 height 20
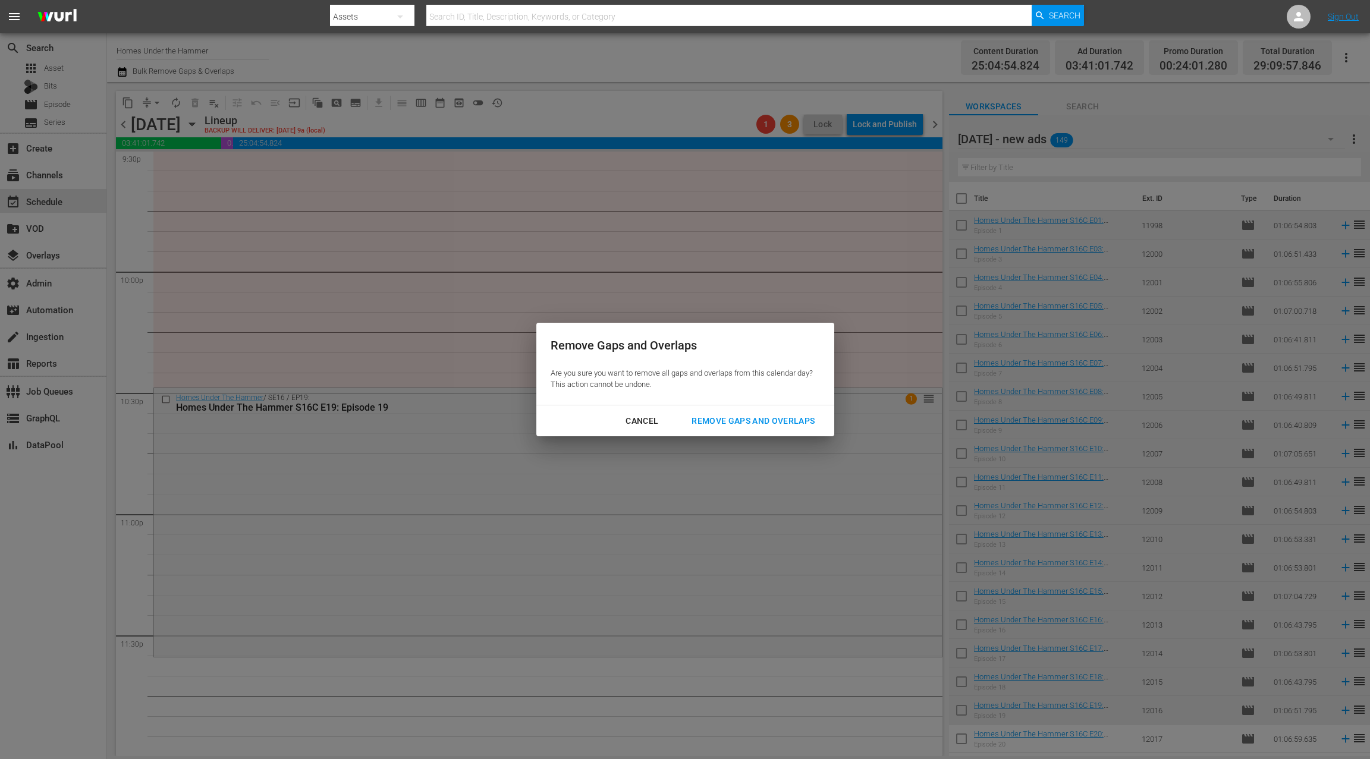
click at [777, 412] on button "Remove Gaps and Overlaps" at bounding box center [753, 421] width 152 height 22
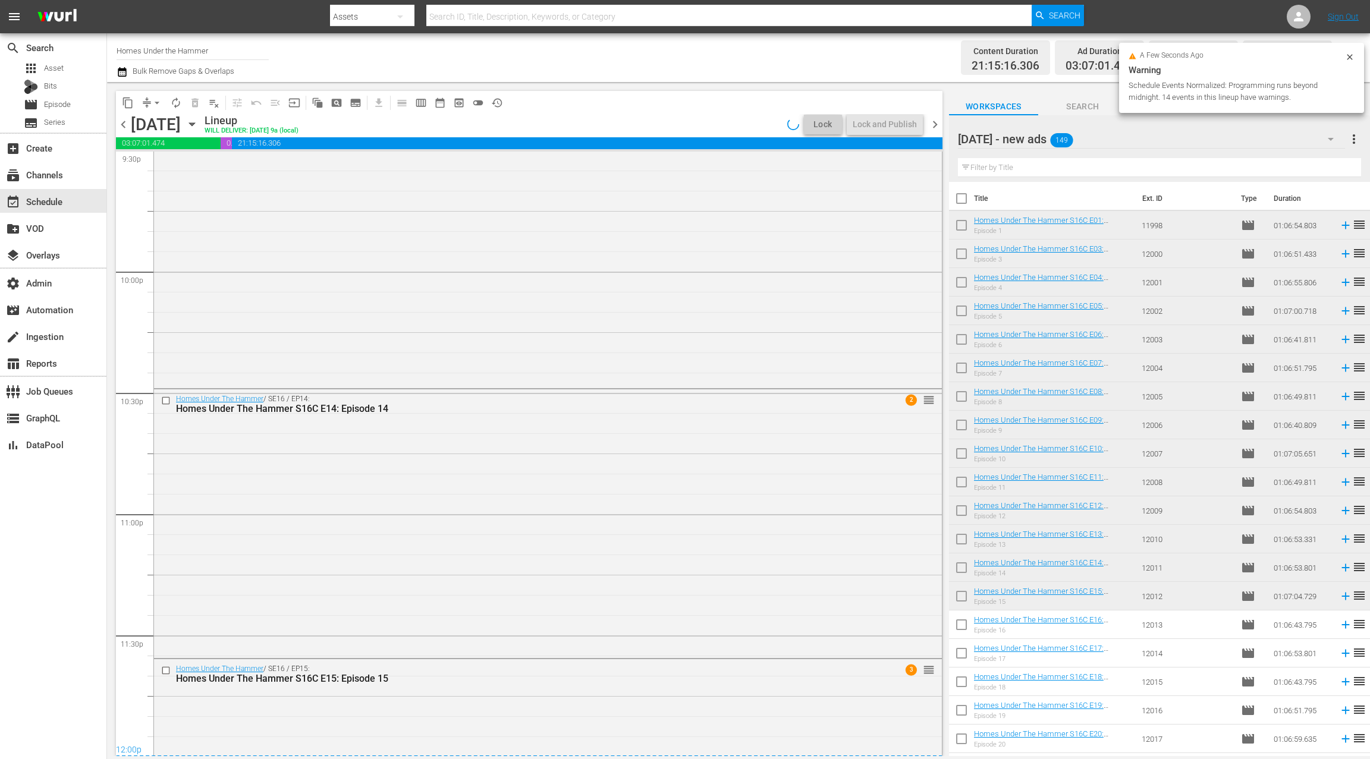
scroll to position [5359, 0]
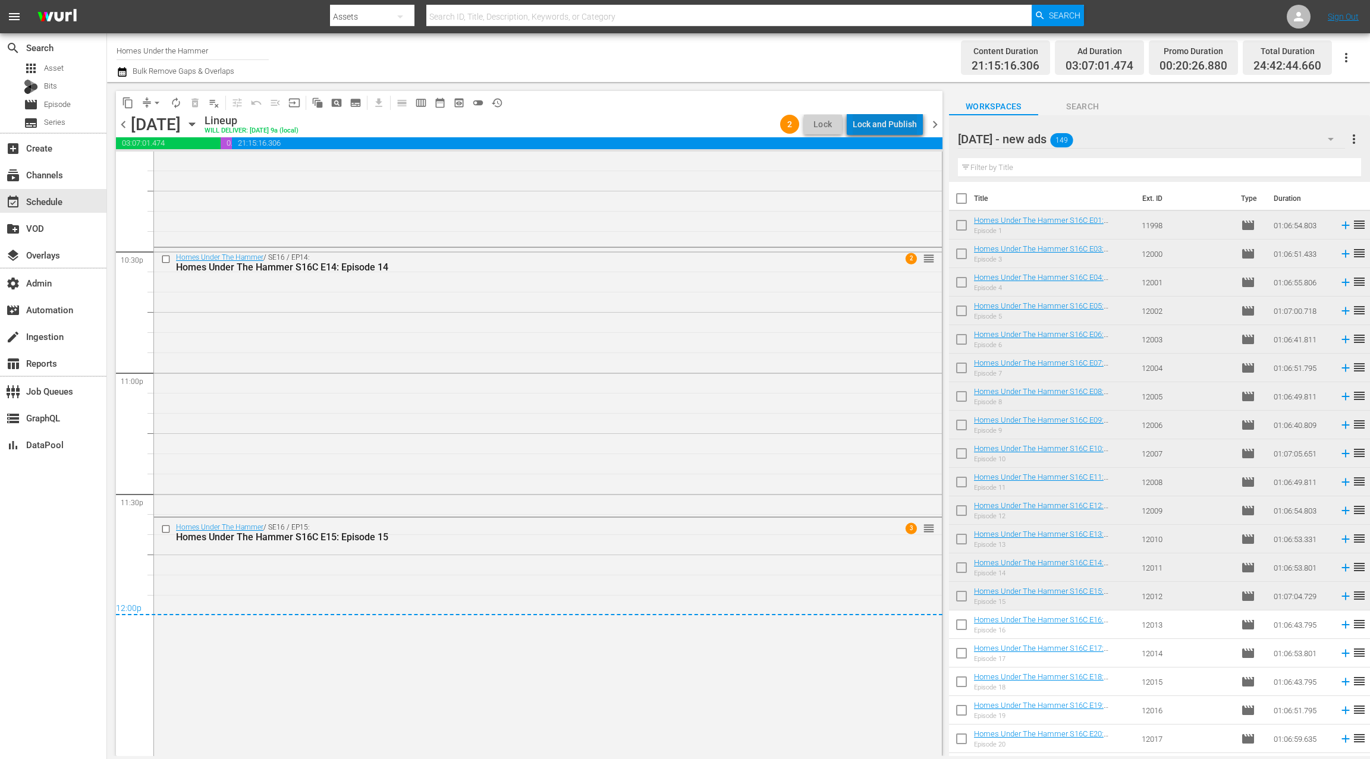
click at [894, 125] on div "Lock and Publish" at bounding box center [885, 124] width 64 height 21
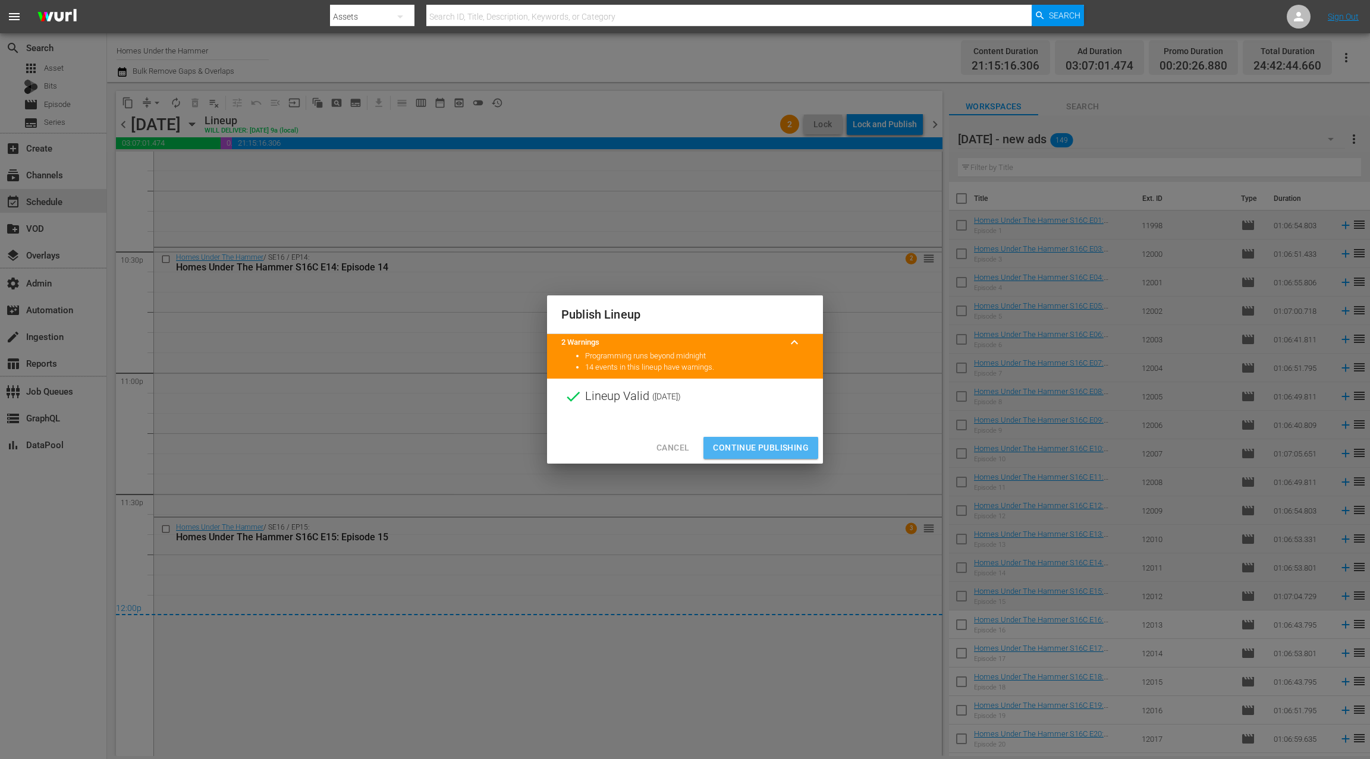
click at [762, 446] on span "Continue Publishing" at bounding box center [761, 448] width 96 height 15
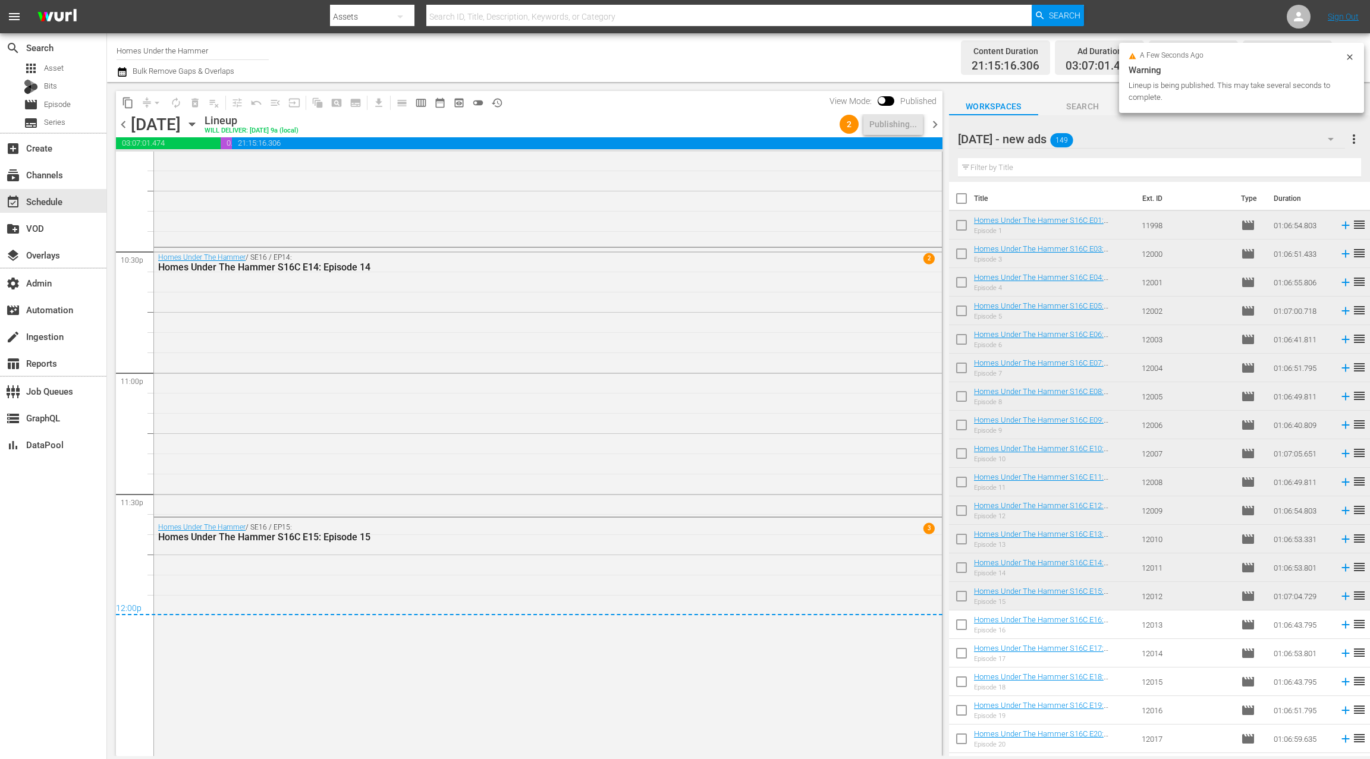
click at [938, 124] on span "chevron_right" at bounding box center [935, 124] width 15 height 15
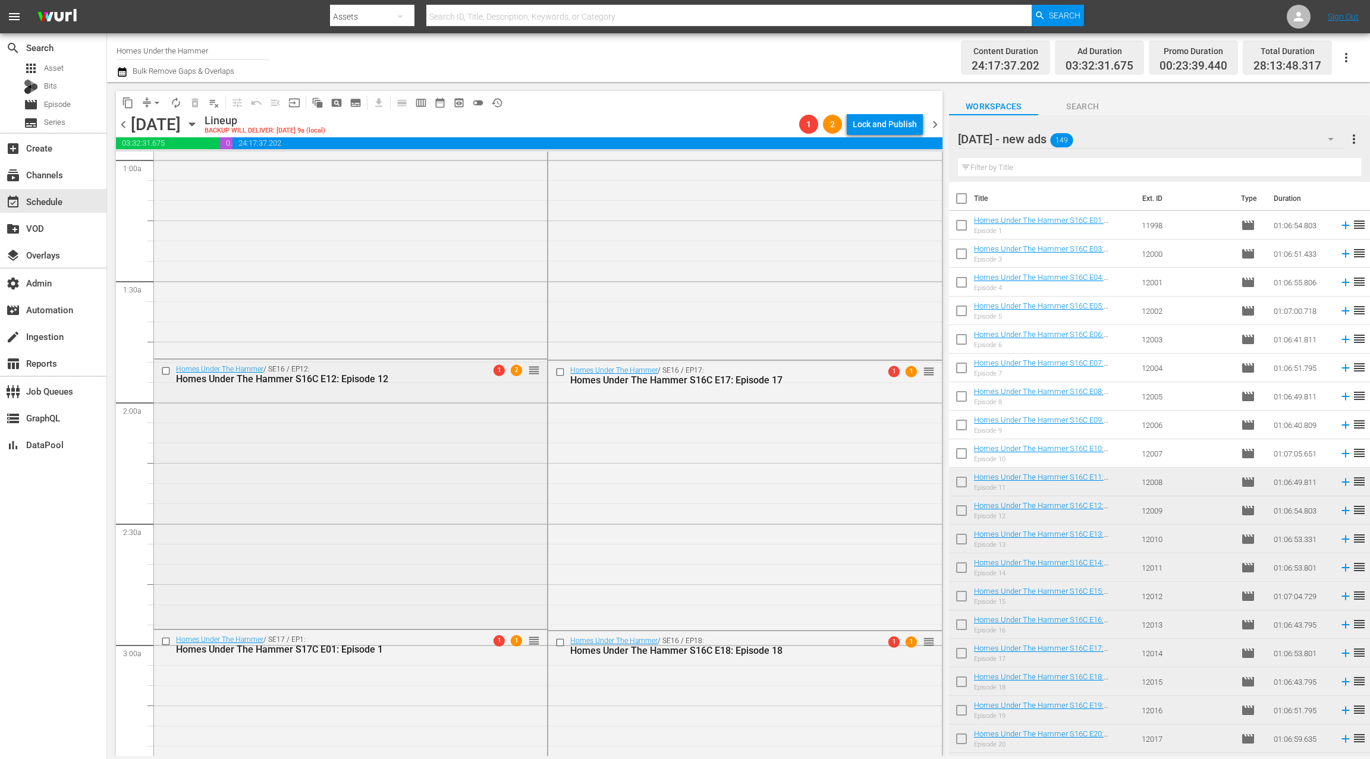
scroll to position [226, 0]
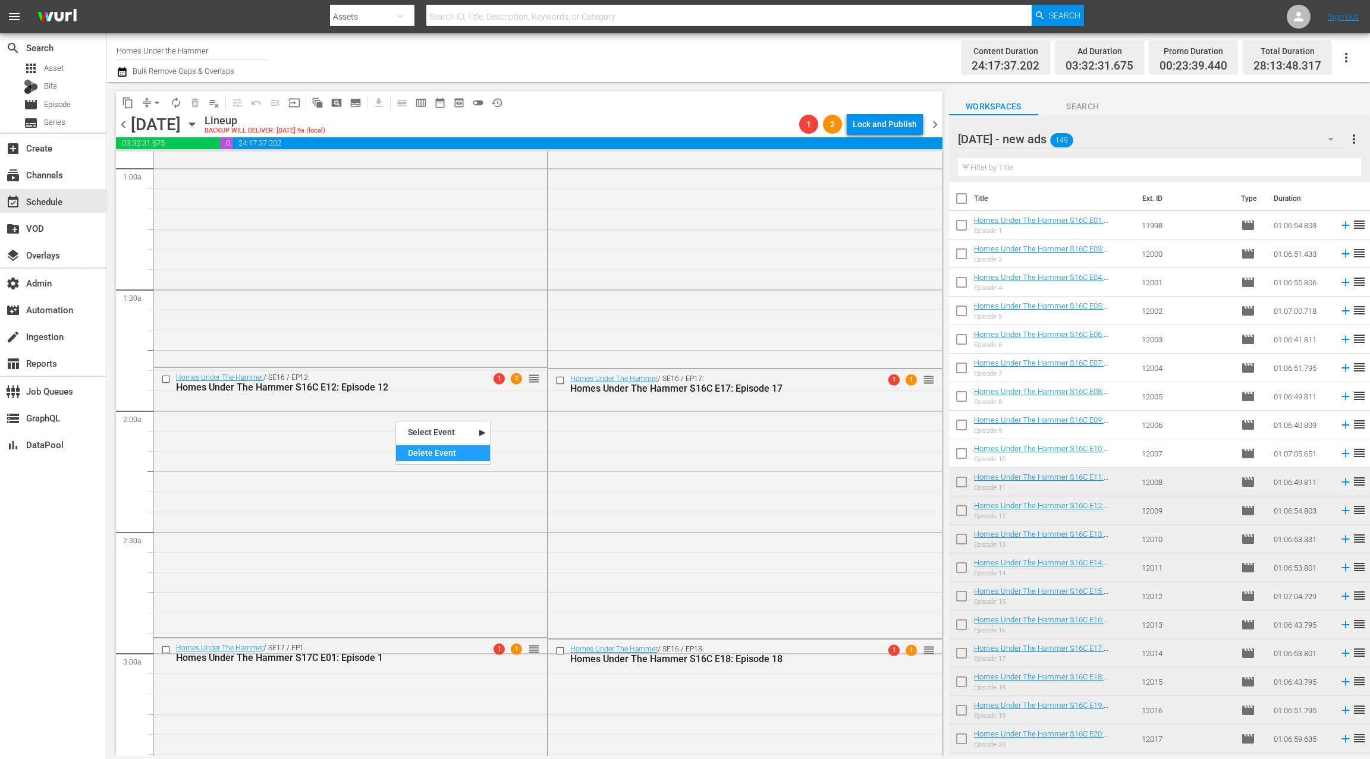
click at [449, 453] on div "Delete Event" at bounding box center [443, 453] width 94 height 16
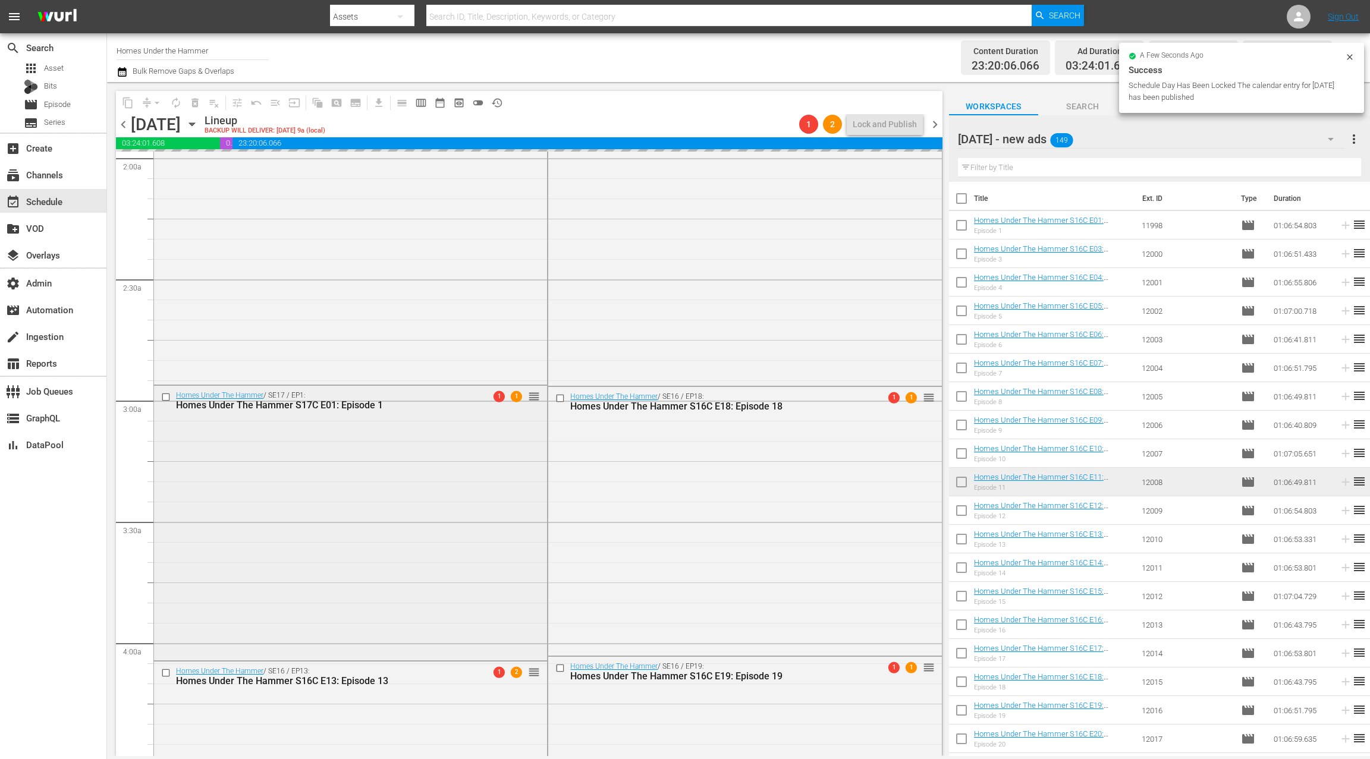
scroll to position [567, 0]
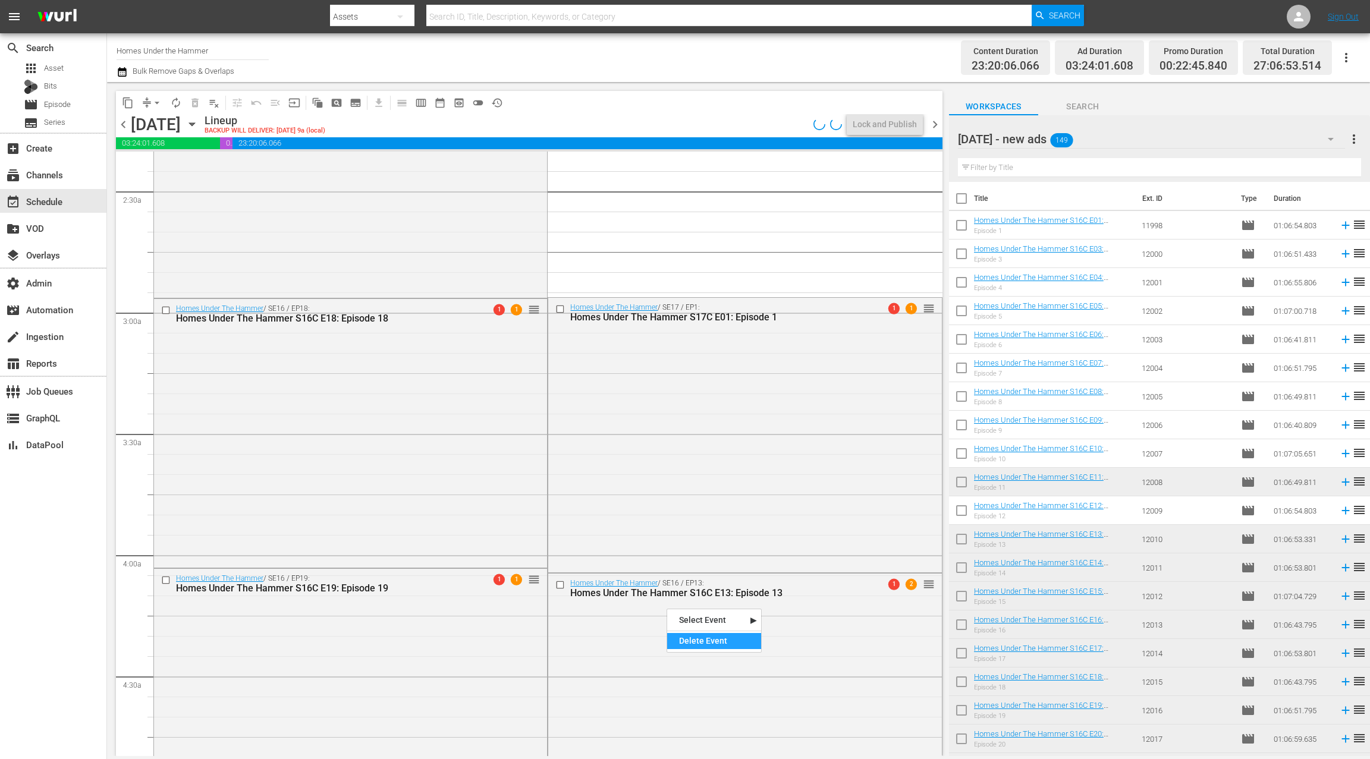
click at [714, 642] on div "Delete Event" at bounding box center [714, 641] width 94 height 16
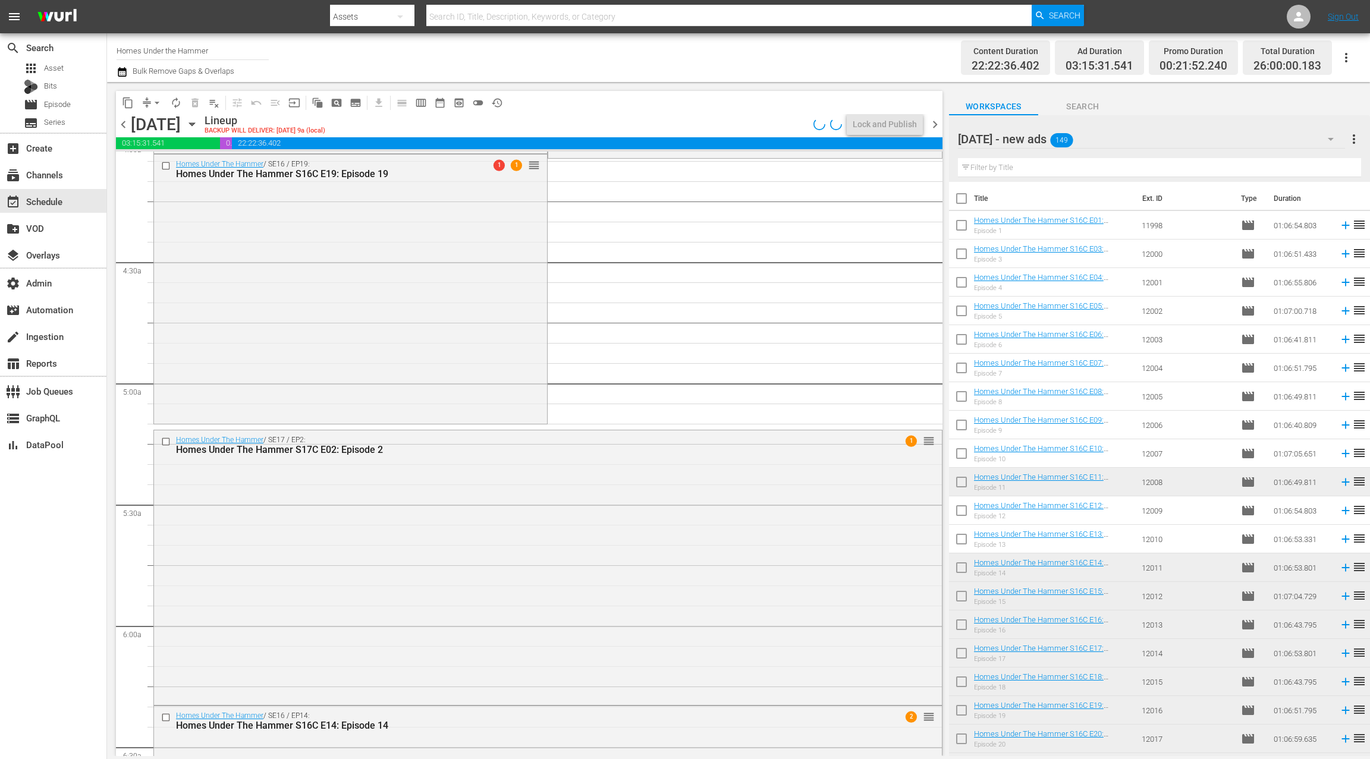
scroll to position [1147, 0]
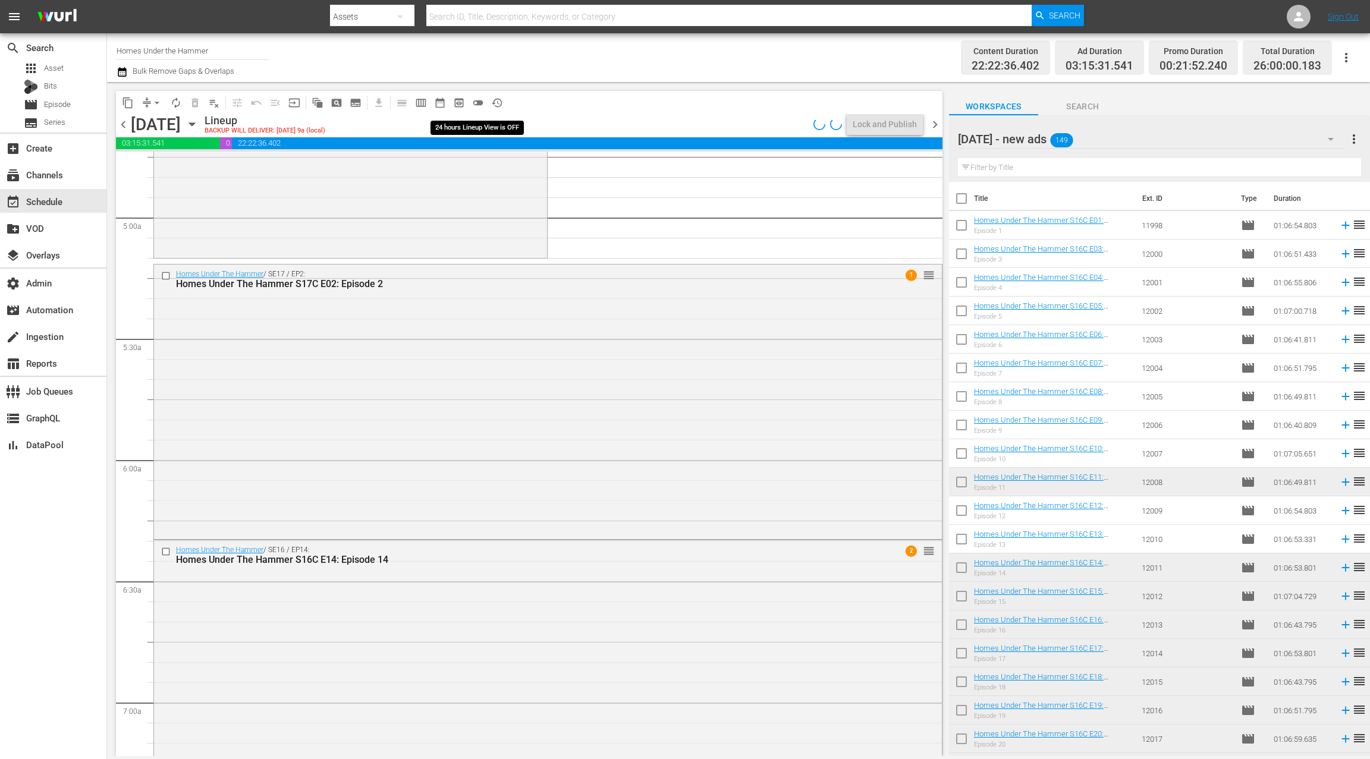
click at [481, 102] on span "toggle_off" at bounding box center [478, 103] width 12 height 12
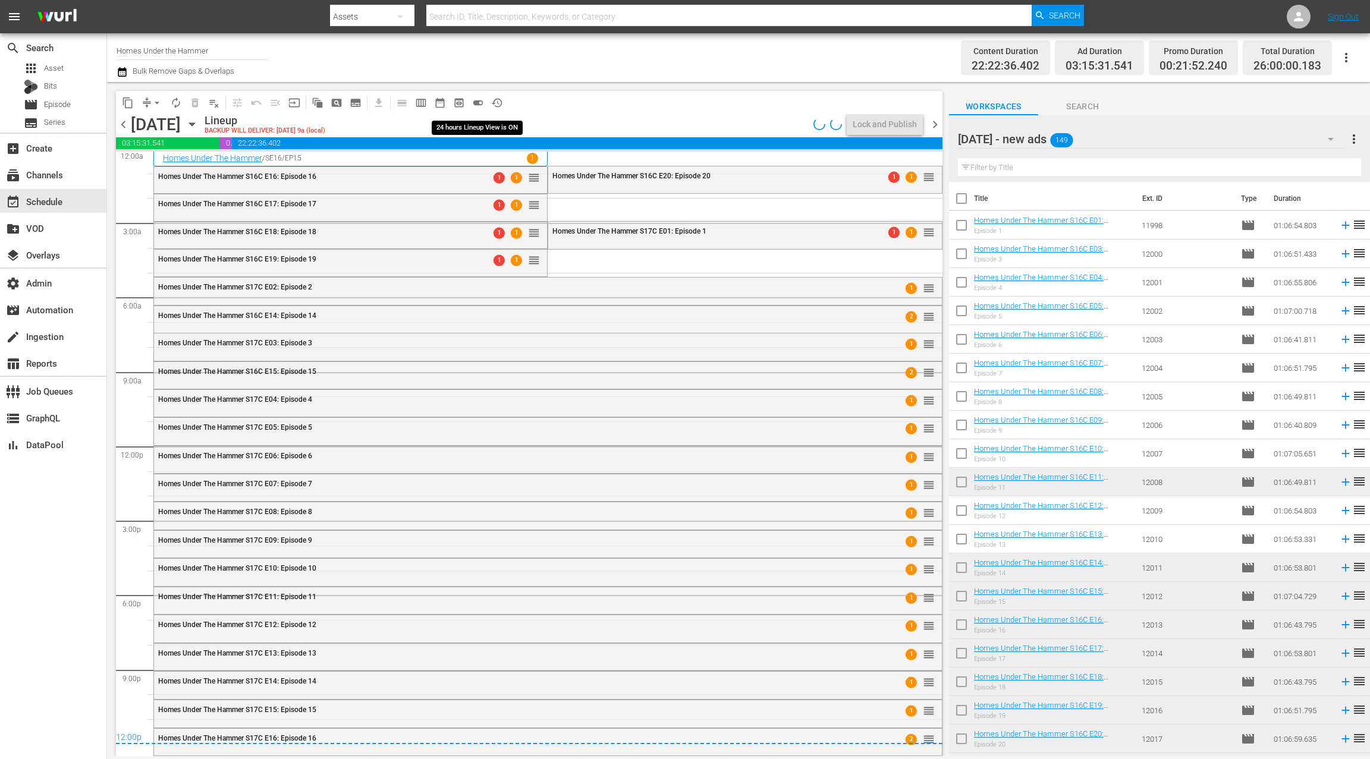
scroll to position [2, 0]
click at [369, 408] on div "Delete Event" at bounding box center [384, 412] width 94 height 16
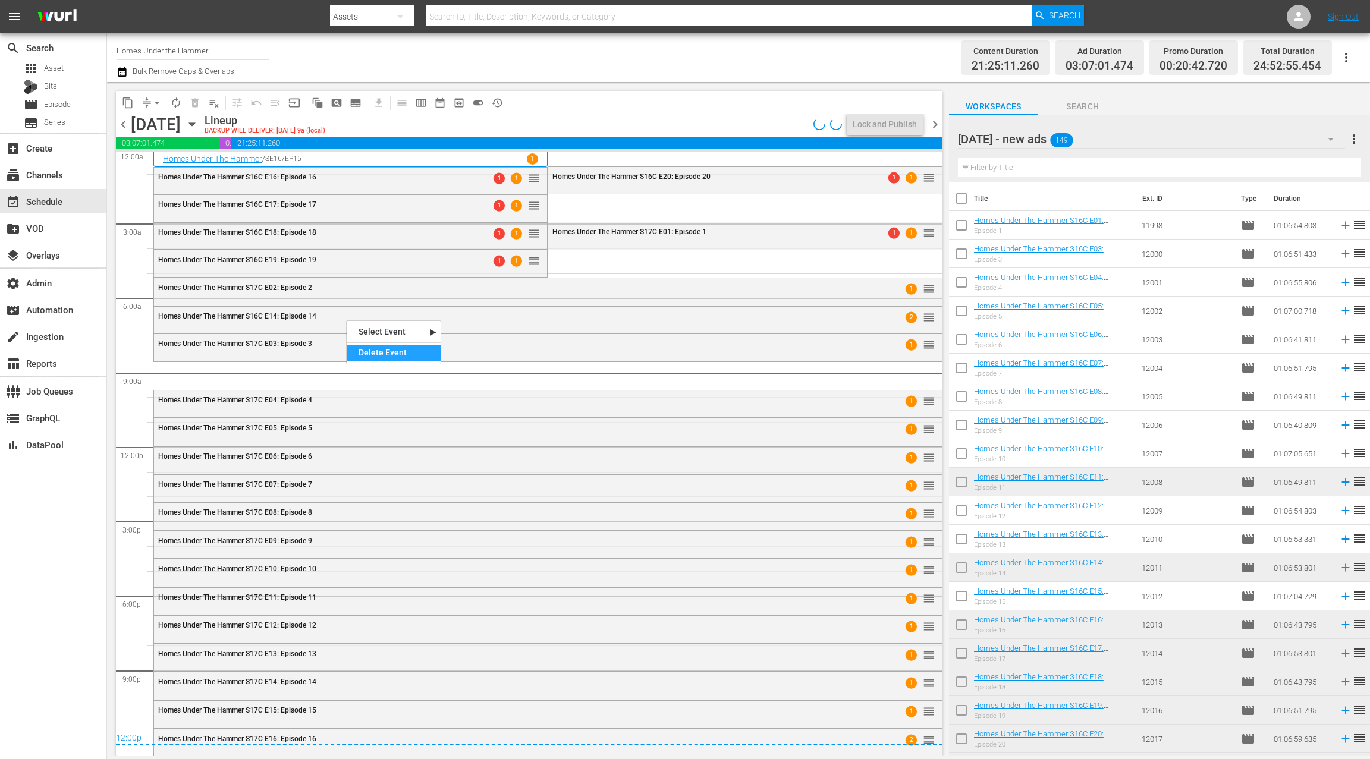
click at [411, 351] on div "Delete Event" at bounding box center [394, 353] width 94 height 16
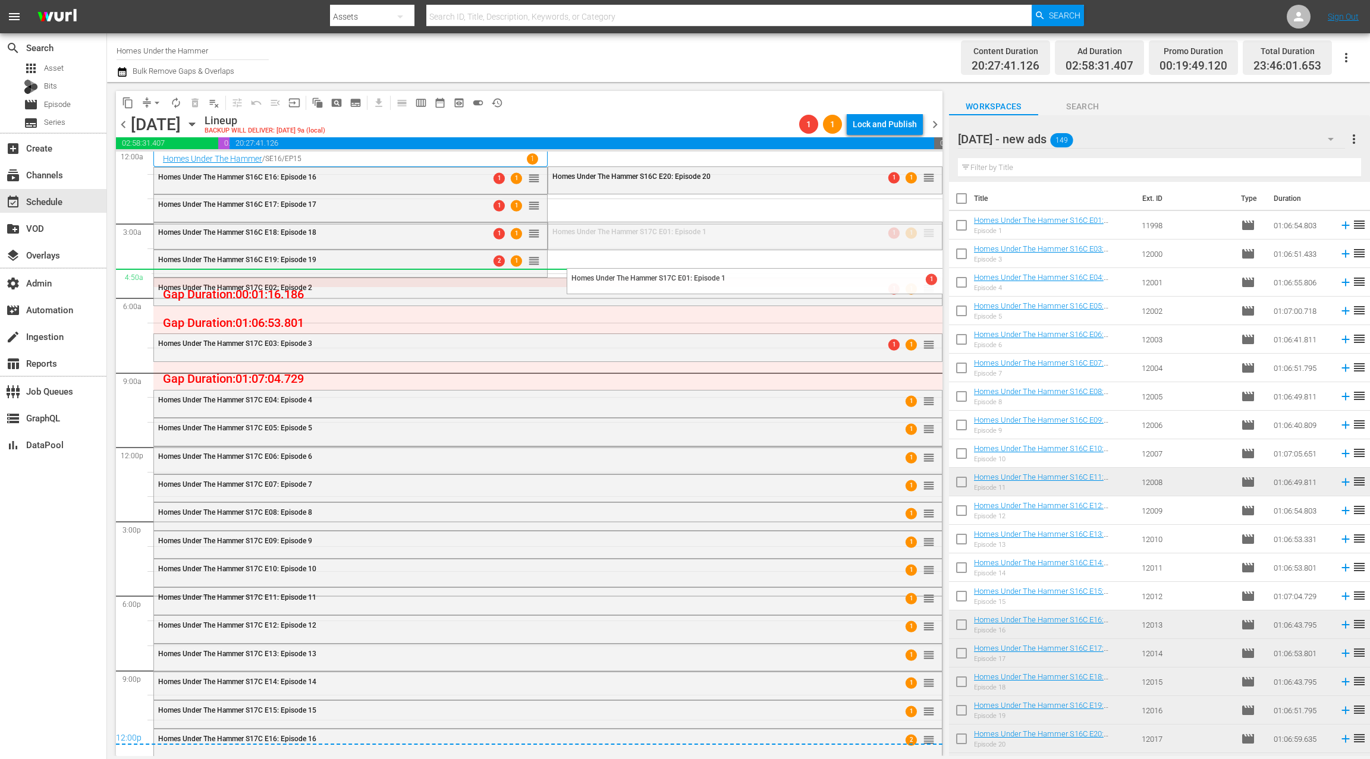
drag, startPoint x: 918, startPoint y: 231, endPoint x: 919, endPoint y: 269, distance: 38.1
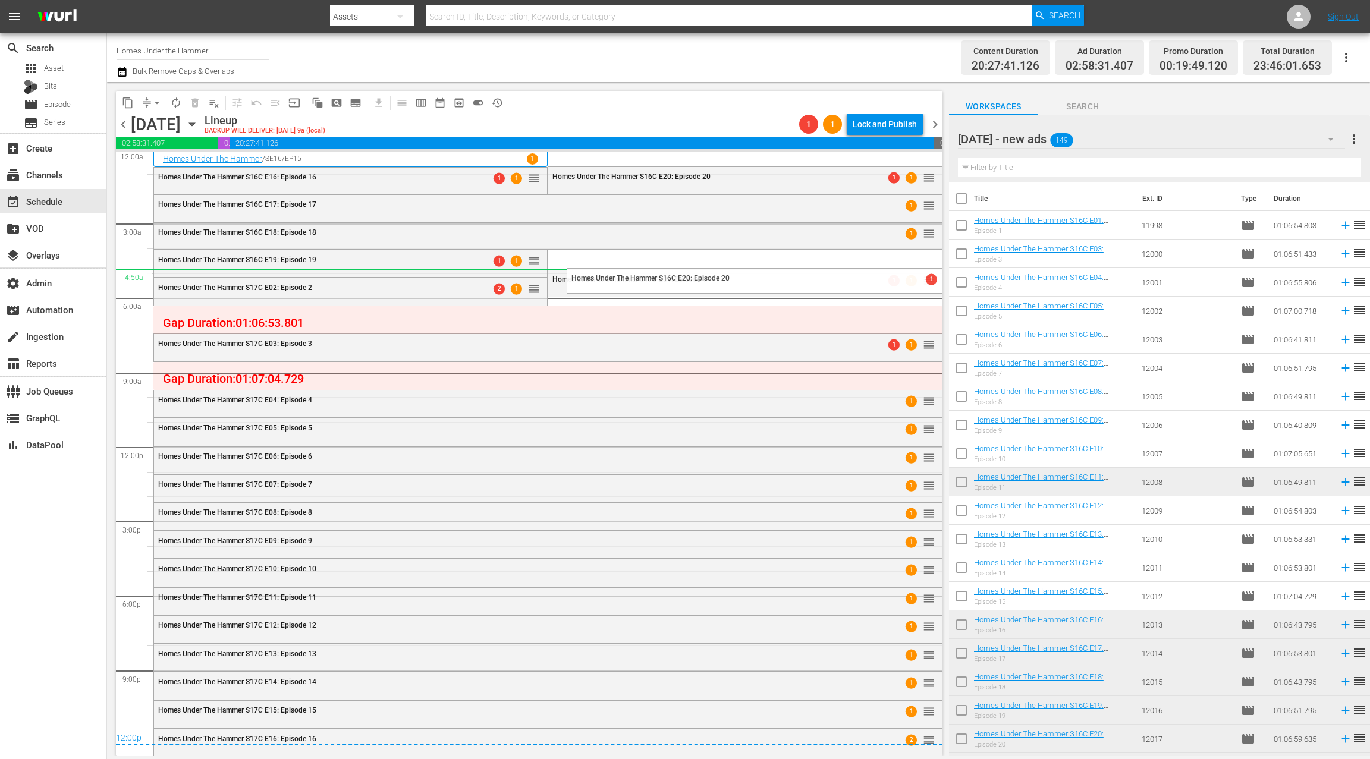
drag, startPoint x: 919, startPoint y: 181, endPoint x: 858, endPoint y: 269, distance: 107.2
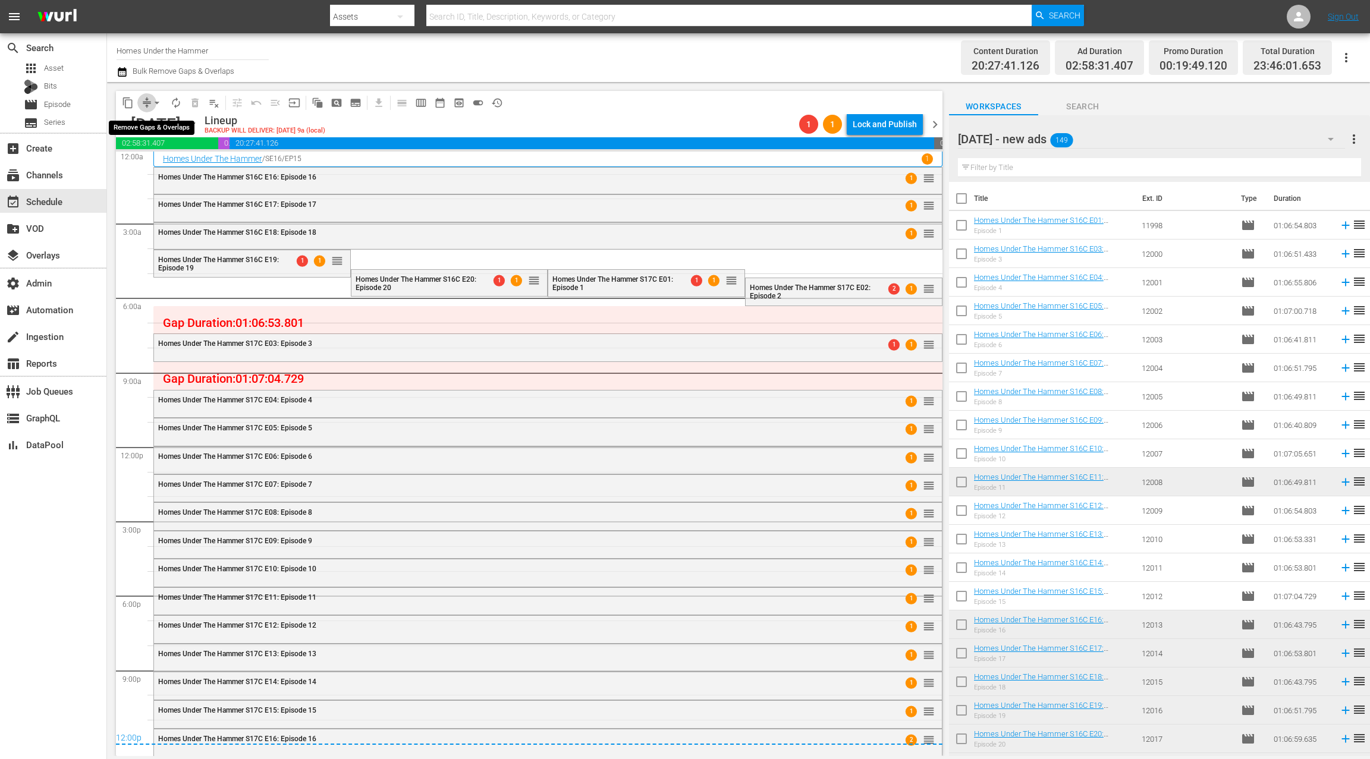
click at [147, 106] on span "compress" at bounding box center [147, 103] width 12 height 12
click at [149, 104] on button "arrow_drop_down" at bounding box center [156, 102] width 19 height 19
click at [181, 165] on li "Align to End of Previous Day" at bounding box center [157, 166] width 125 height 20
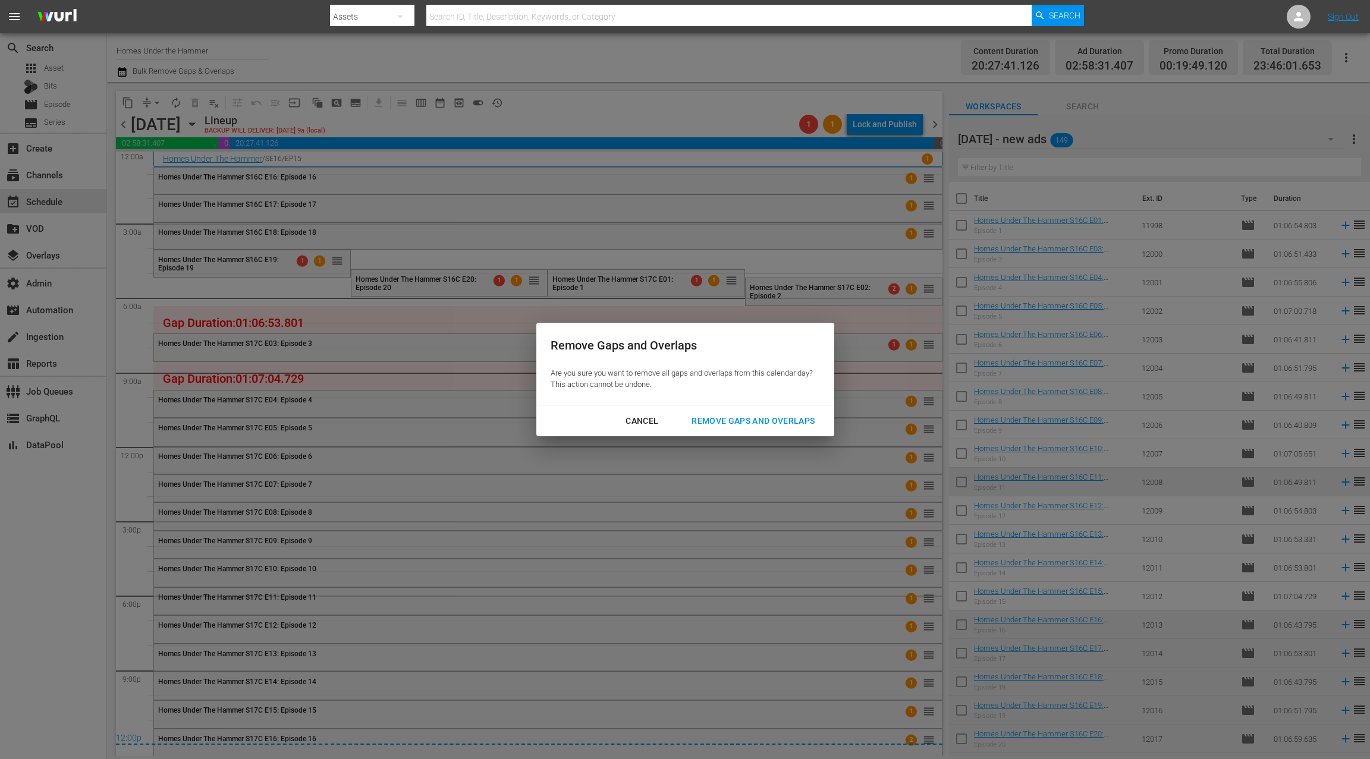
click at [796, 417] on div "Remove Gaps and Overlaps" at bounding box center [753, 421] width 142 height 15
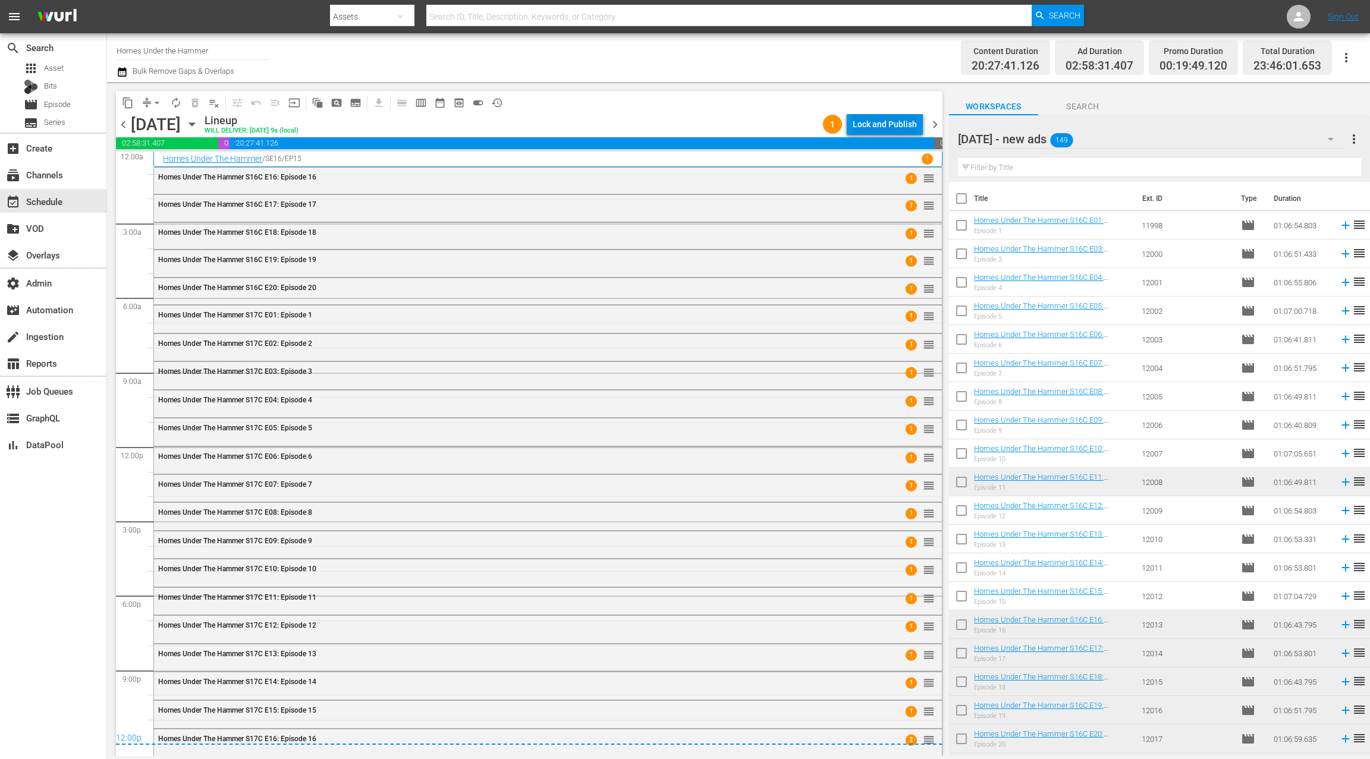
click at [896, 128] on div "Lock and Publish" at bounding box center [885, 124] width 64 height 21
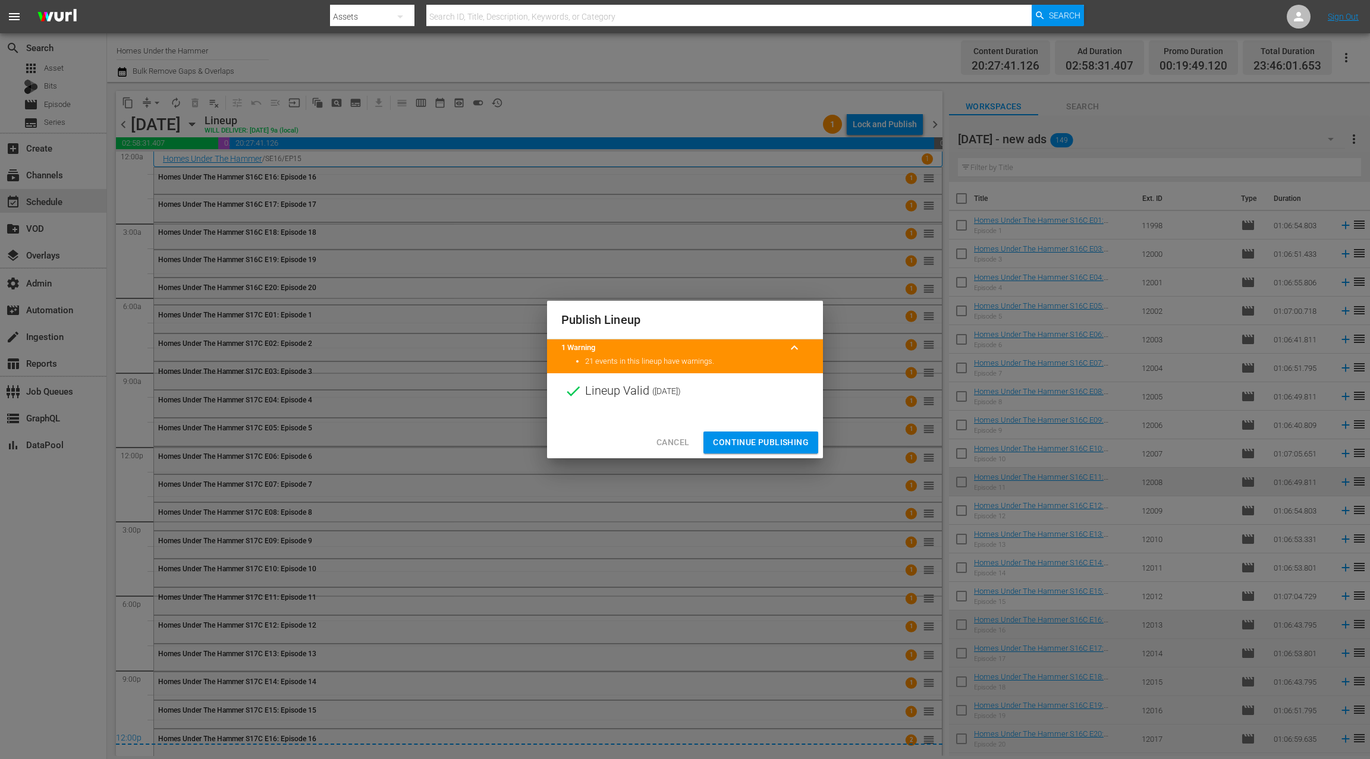
click at [783, 439] on span "Continue Publishing" at bounding box center [761, 442] width 96 height 15
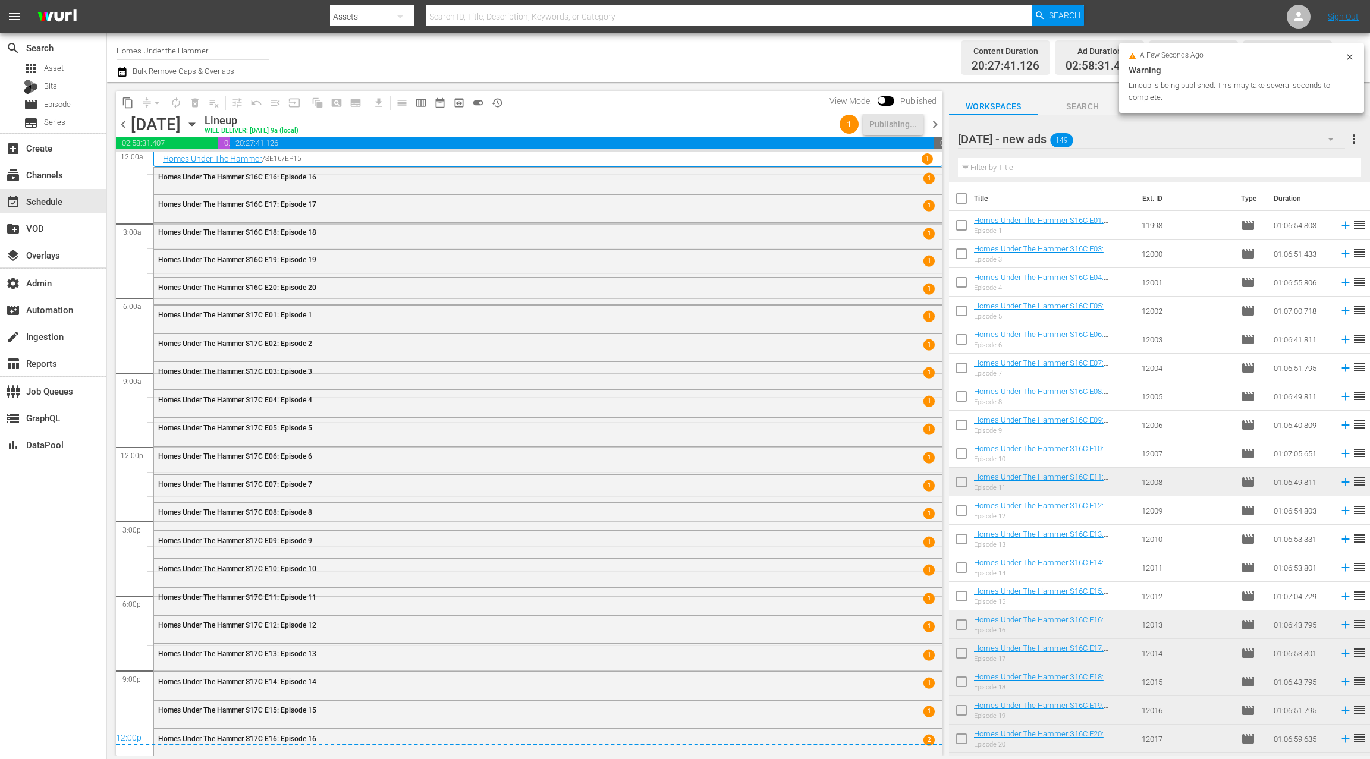
click at [935, 124] on span "chevron_right" at bounding box center [935, 124] width 15 height 15
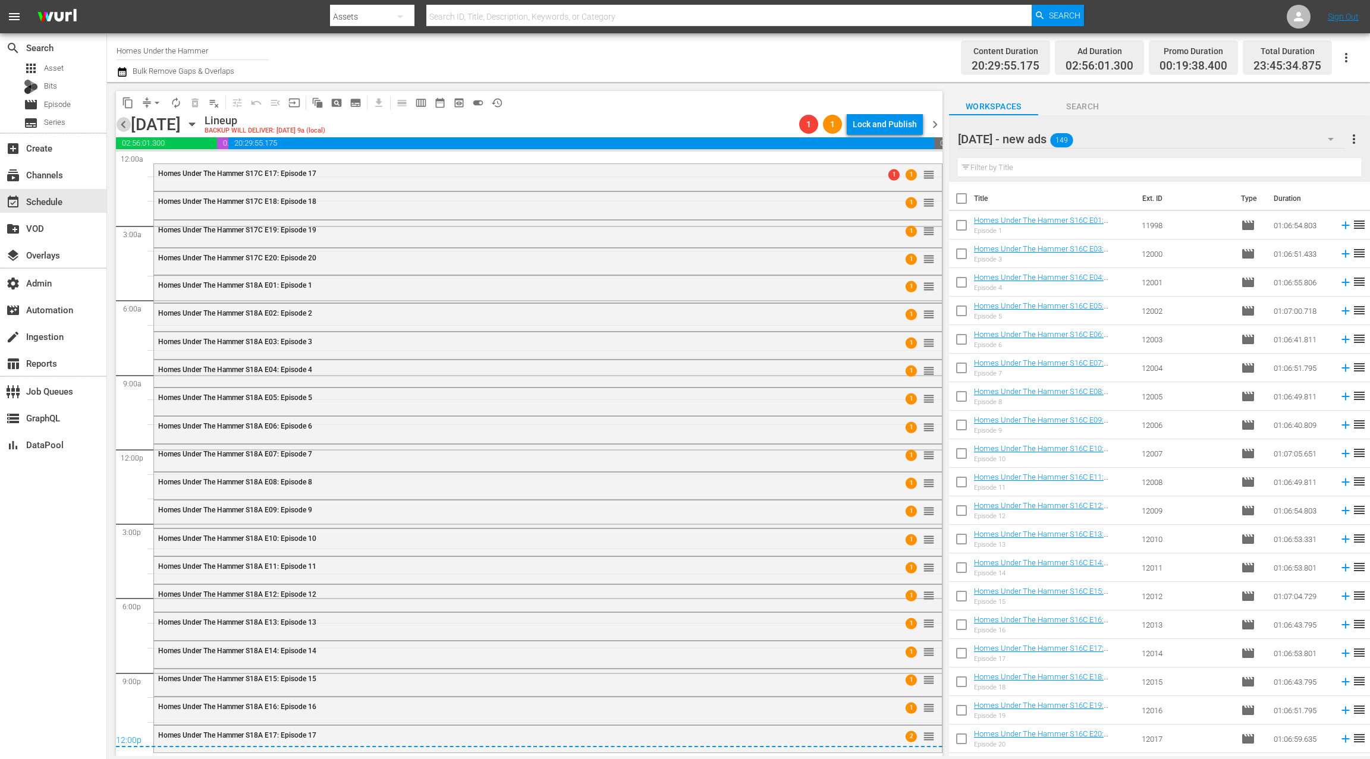
click at [121, 124] on span "chevron_left" at bounding box center [123, 124] width 15 height 15
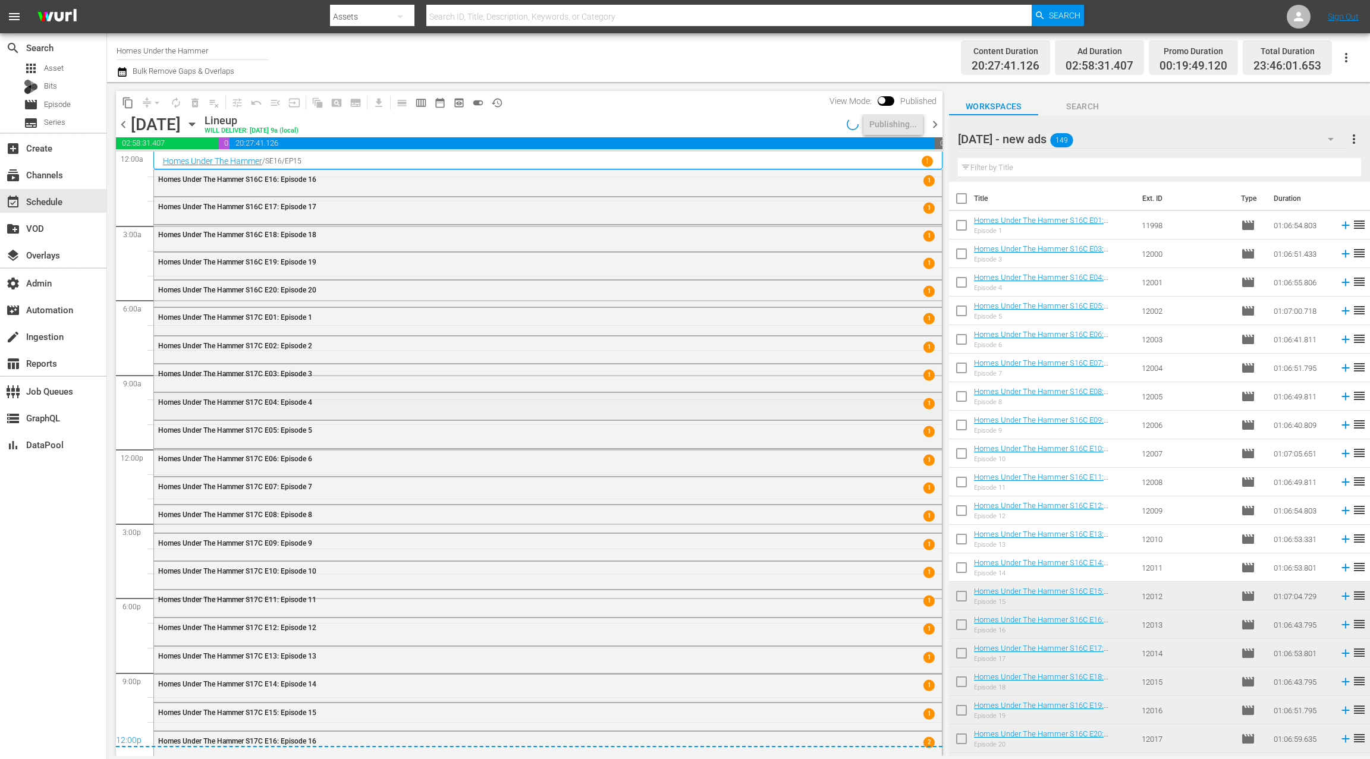
scroll to position [2, 0]
click at [934, 124] on span "chevron_right" at bounding box center [935, 124] width 15 height 15
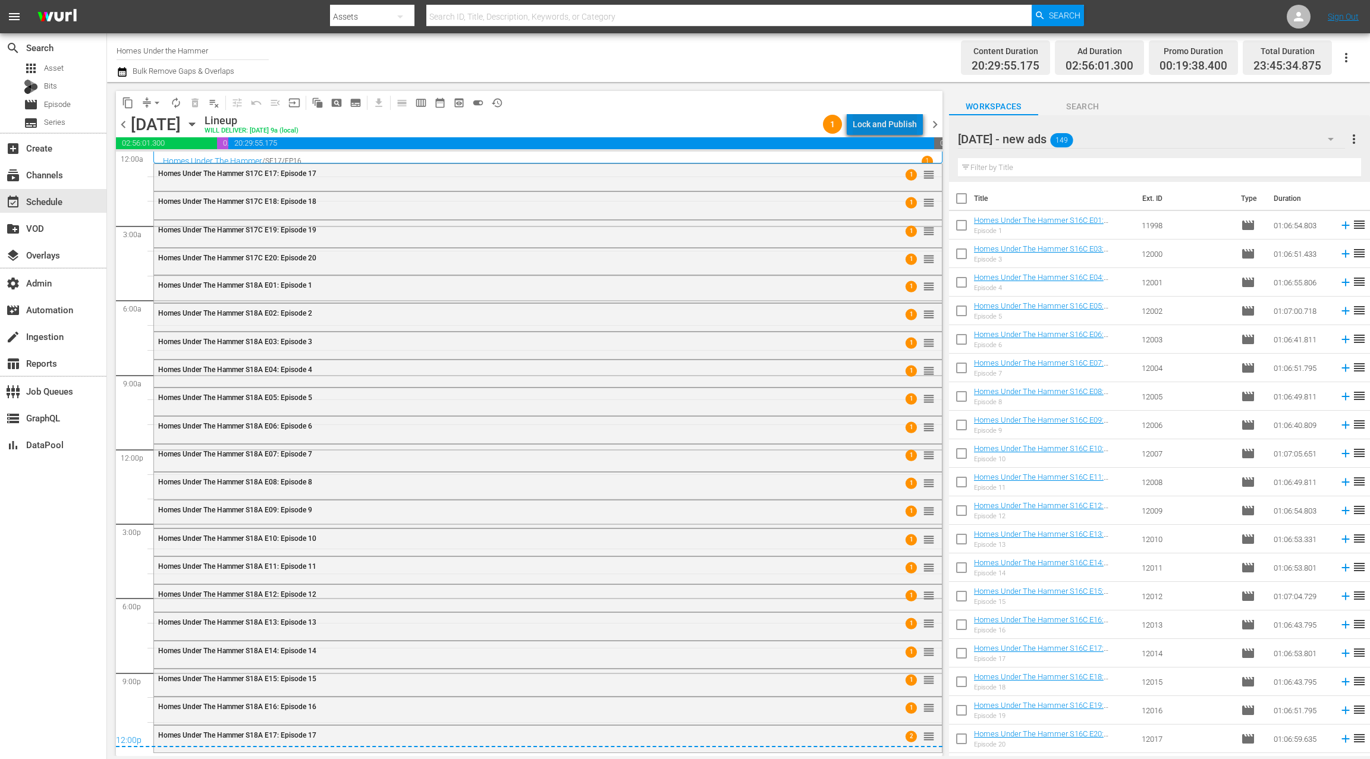
click at [899, 124] on div "Lock and Publish" at bounding box center [885, 124] width 64 height 21
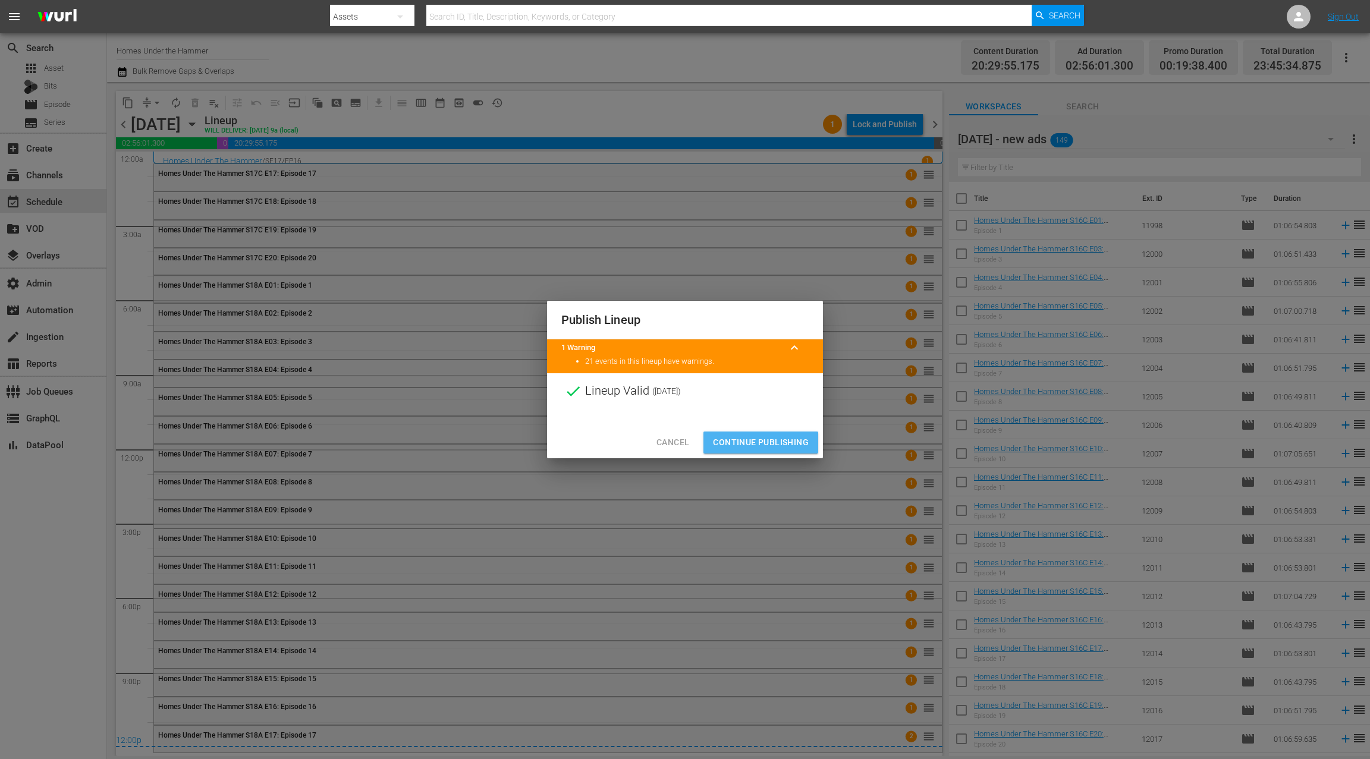
click at [773, 440] on span "Continue Publishing" at bounding box center [761, 442] width 96 height 15
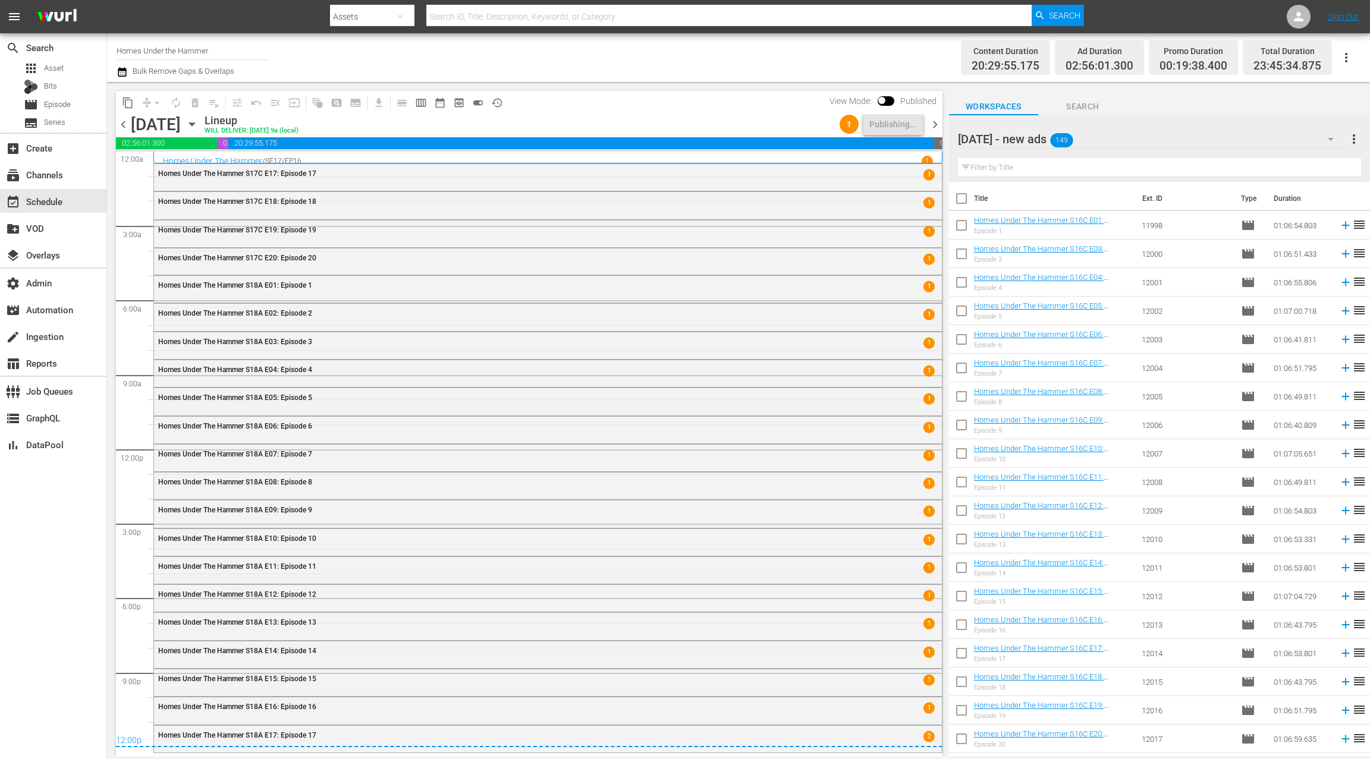
click at [937, 127] on span "chevron_right" at bounding box center [935, 124] width 15 height 15
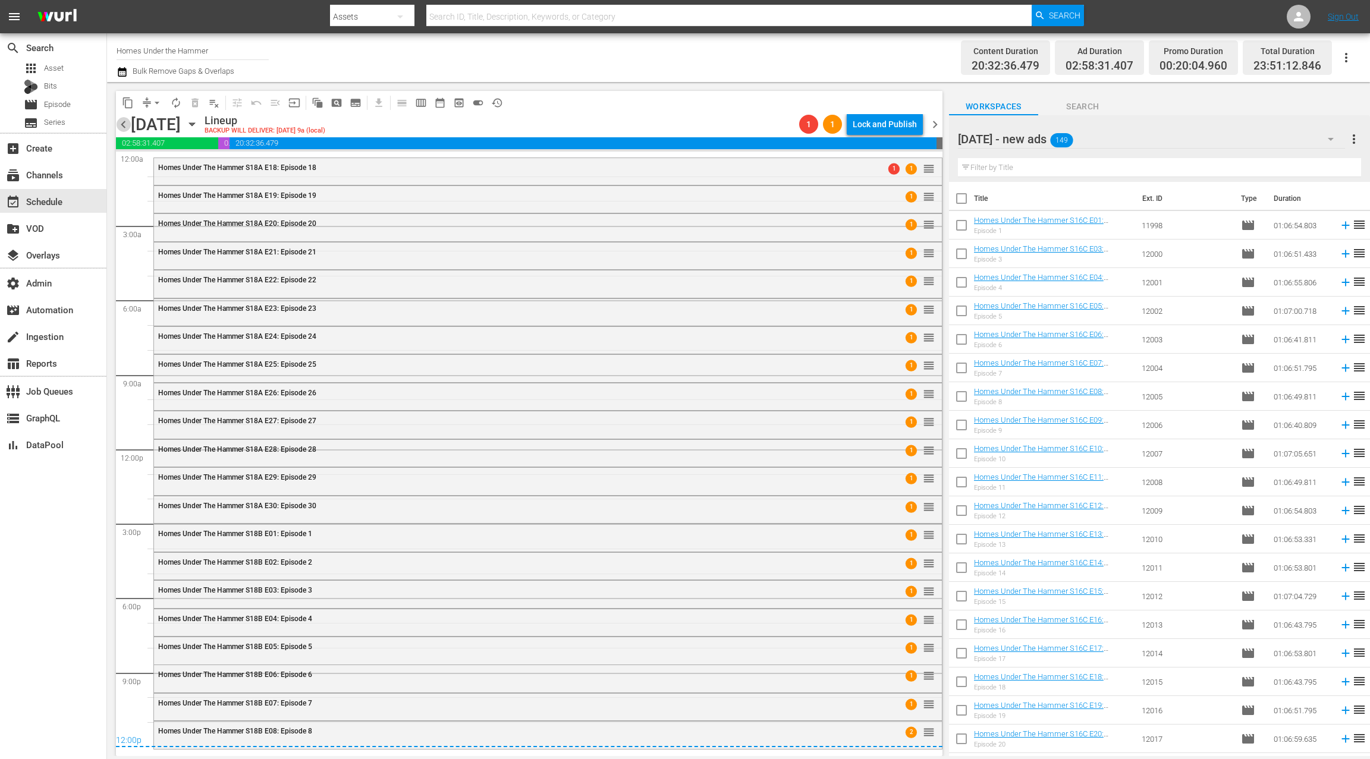
click at [122, 121] on span "chevron_left" at bounding box center [123, 124] width 15 height 15
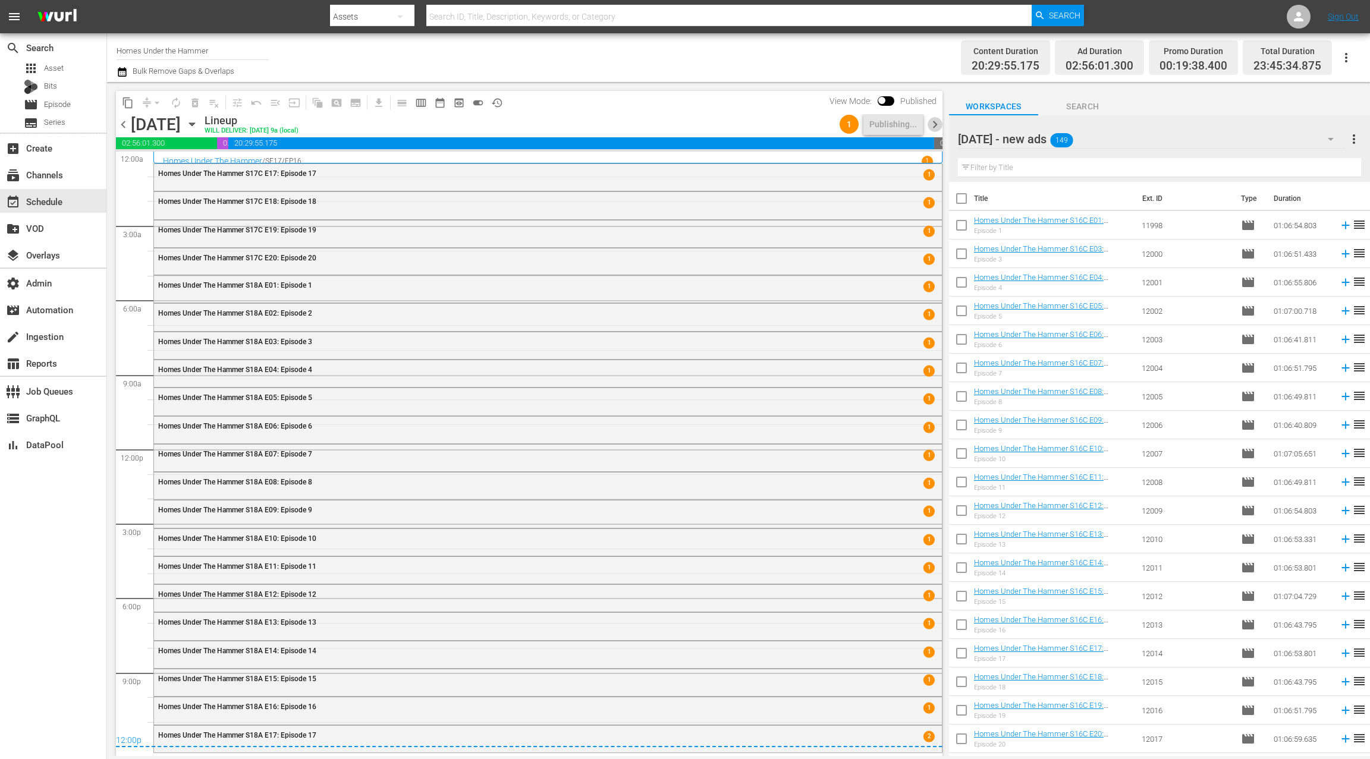
click at [938, 127] on span "chevron_right" at bounding box center [935, 124] width 15 height 15
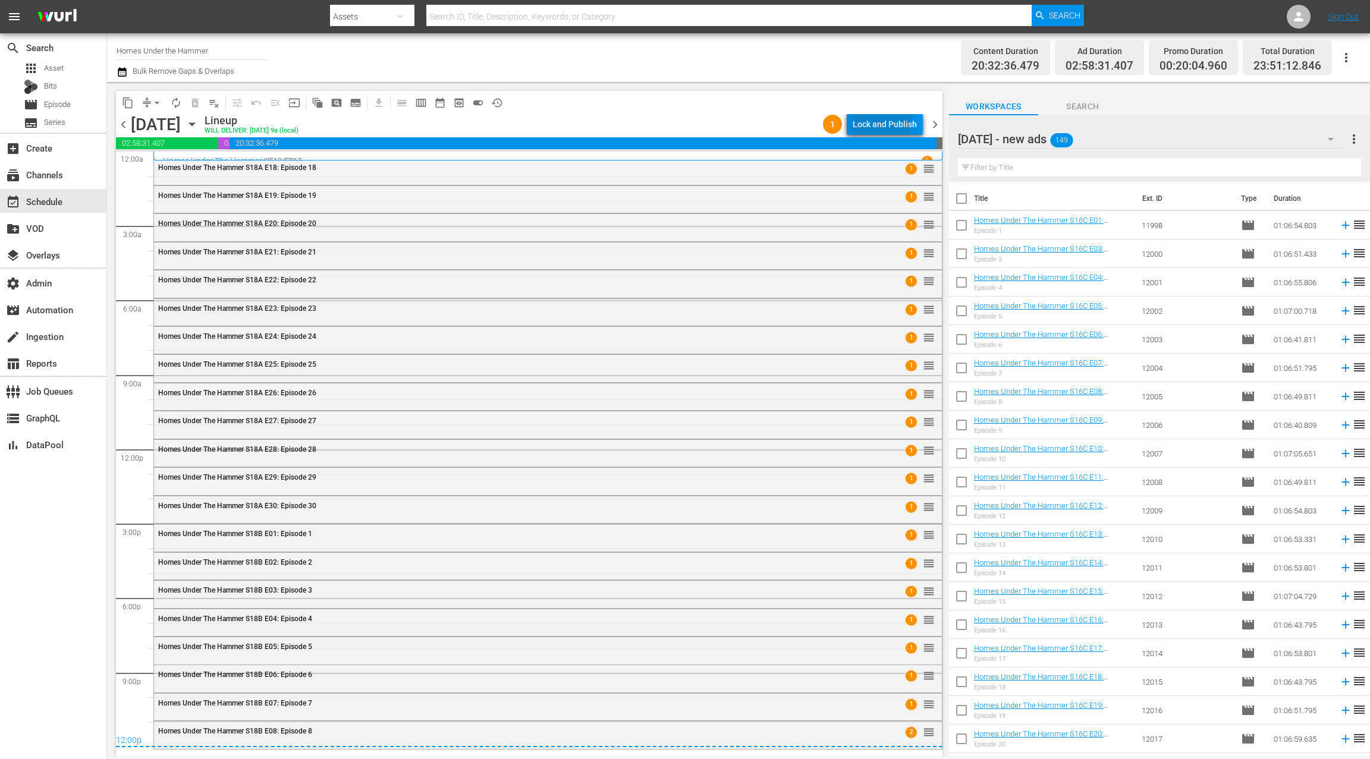
click at [881, 122] on div "Lock and Publish" at bounding box center [885, 124] width 64 height 21
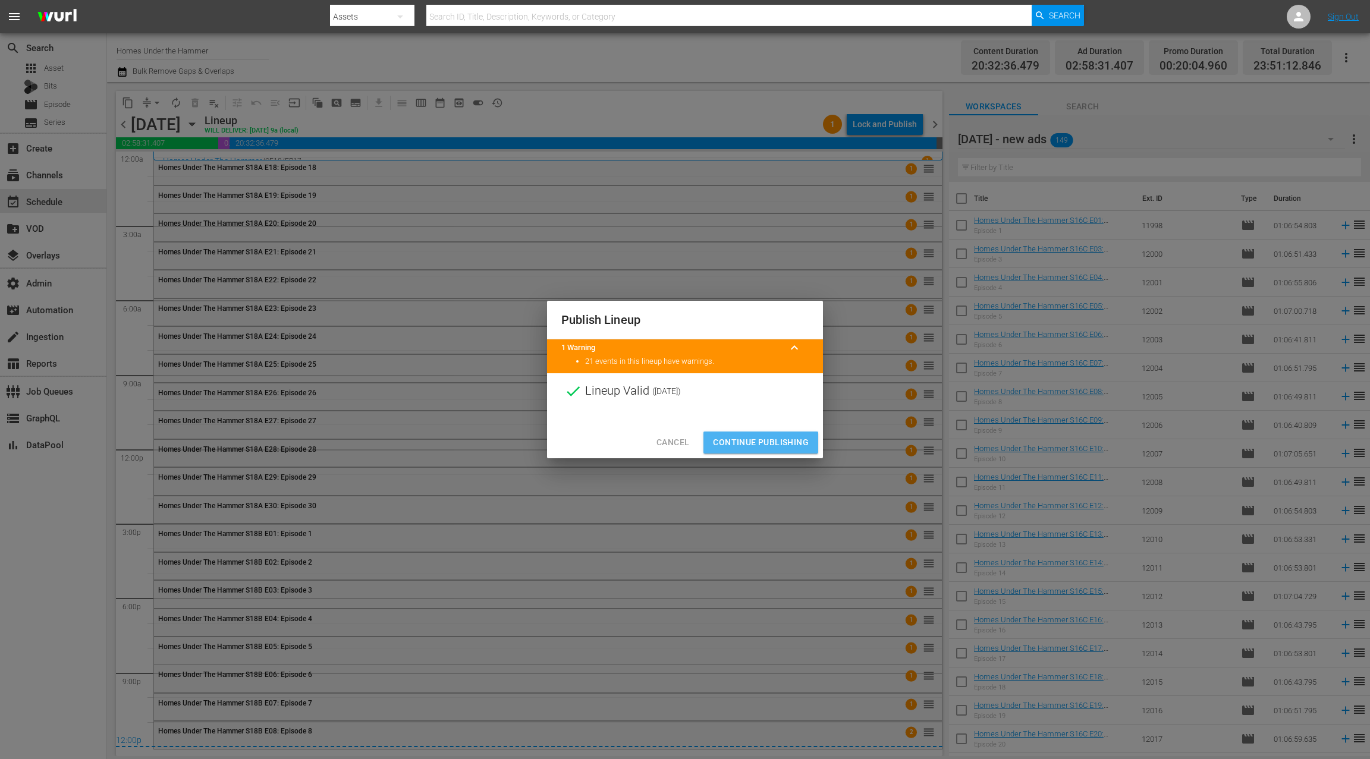
click at [757, 439] on span "Continue Publishing" at bounding box center [761, 442] width 96 height 15
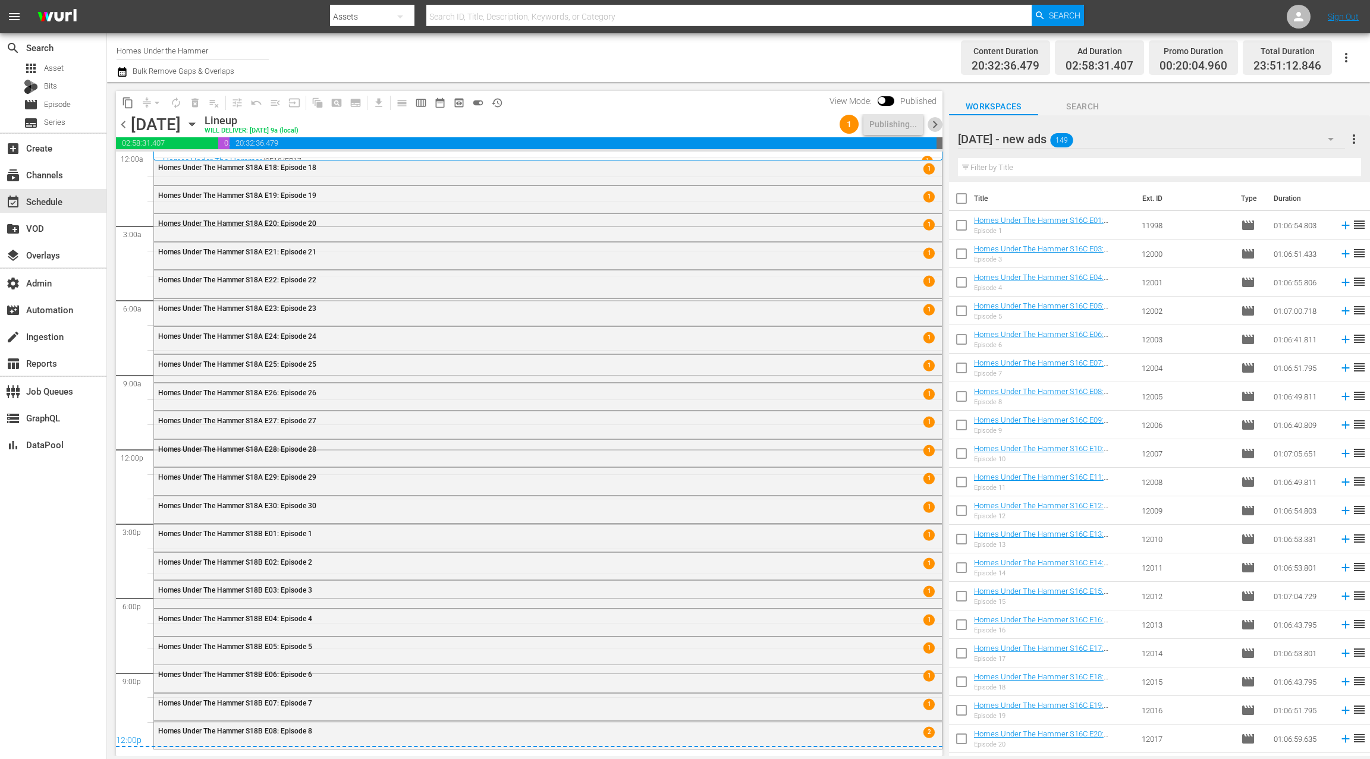
click at [937, 126] on span "chevron_right" at bounding box center [935, 124] width 15 height 15
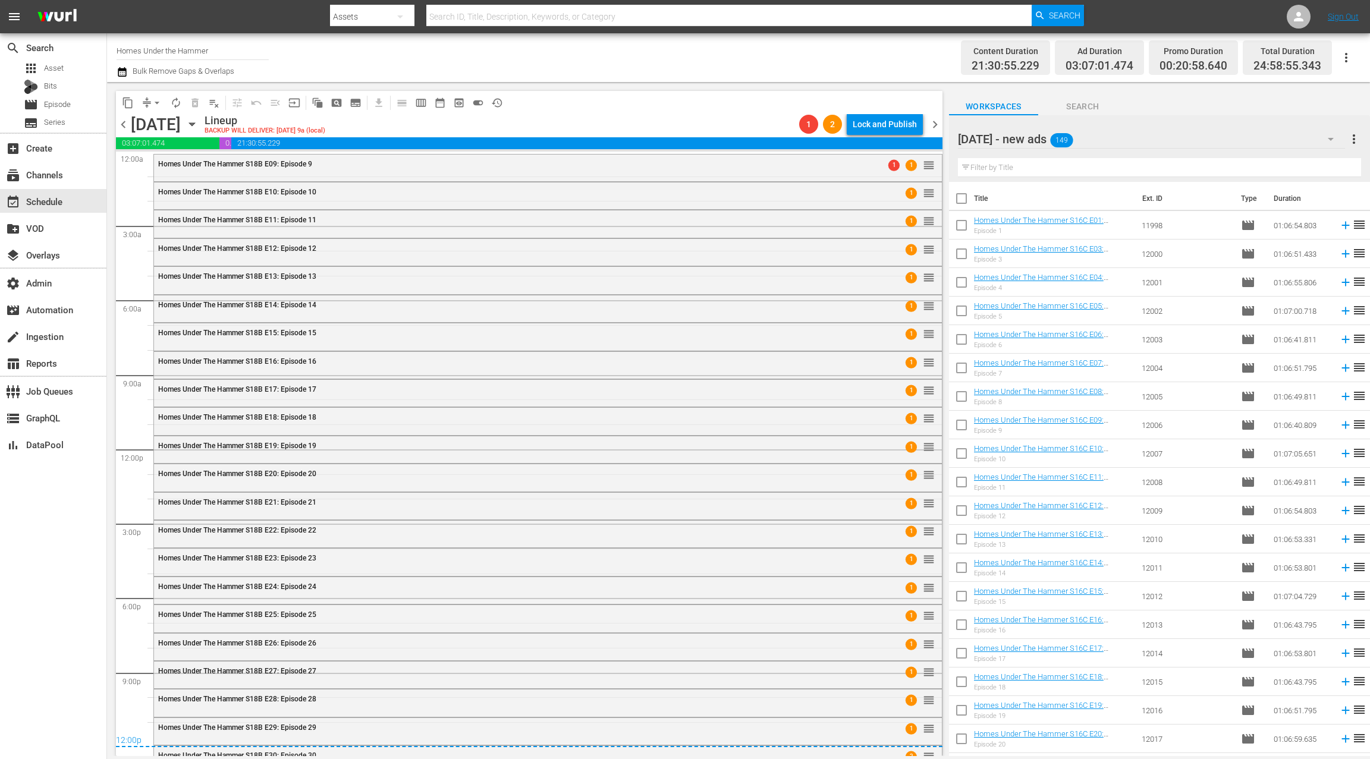
click at [117, 122] on span "chevron_left" at bounding box center [123, 124] width 15 height 15
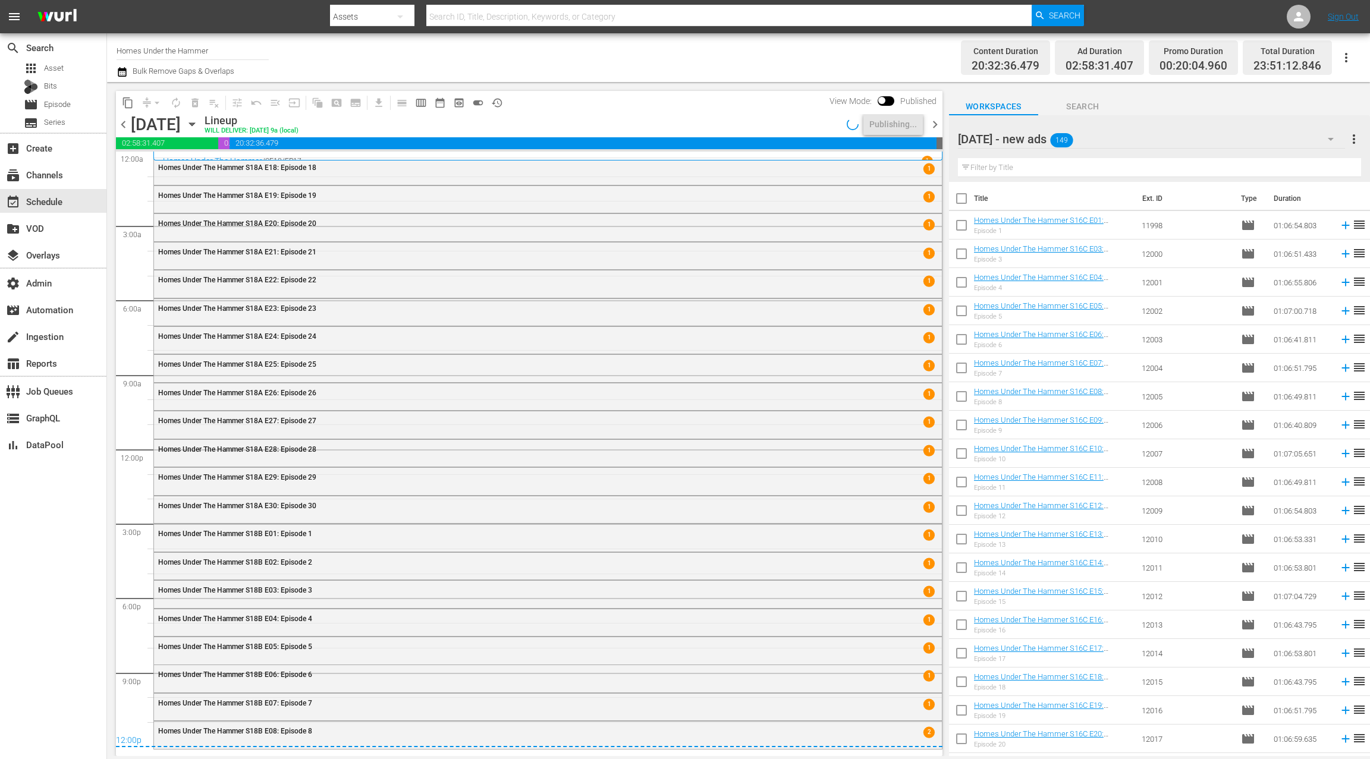
click at [939, 124] on span "chevron_right" at bounding box center [935, 124] width 15 height 15
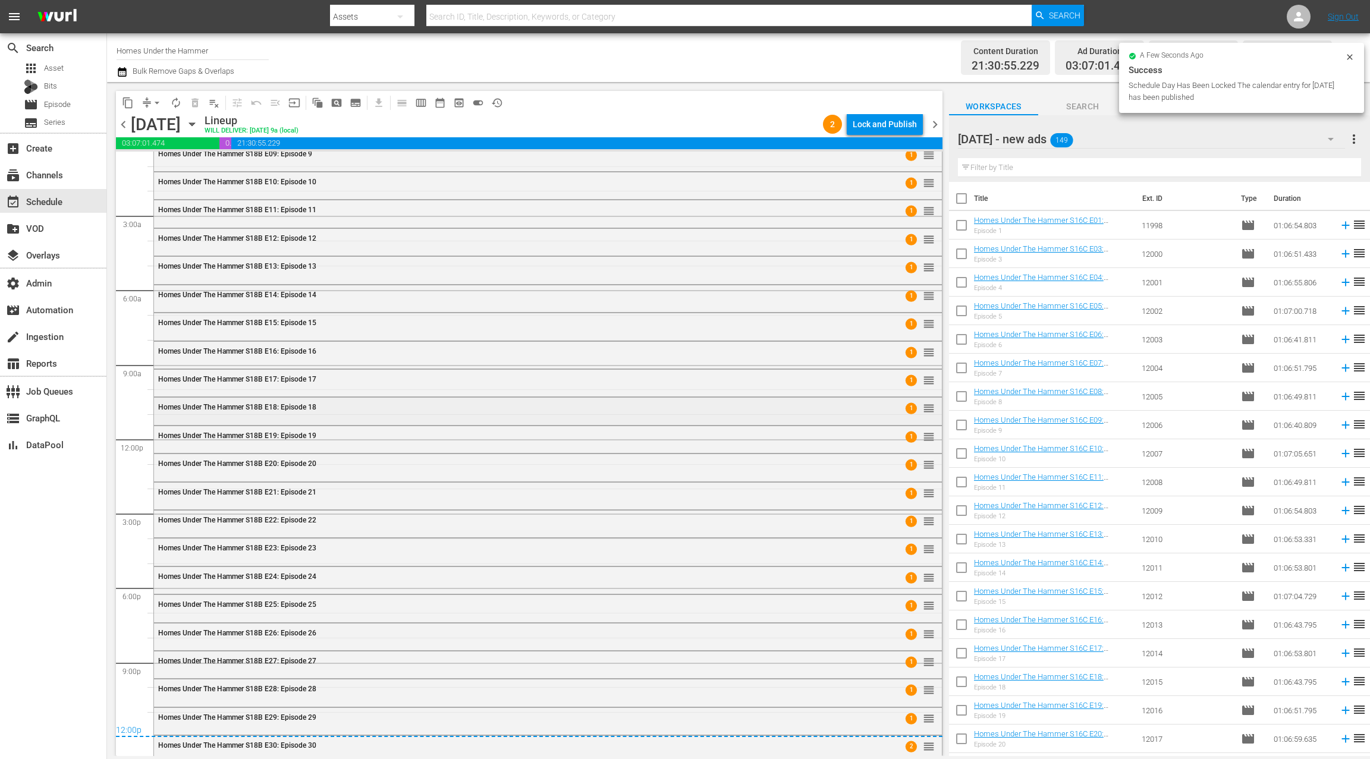
scroll to position [17, 0]
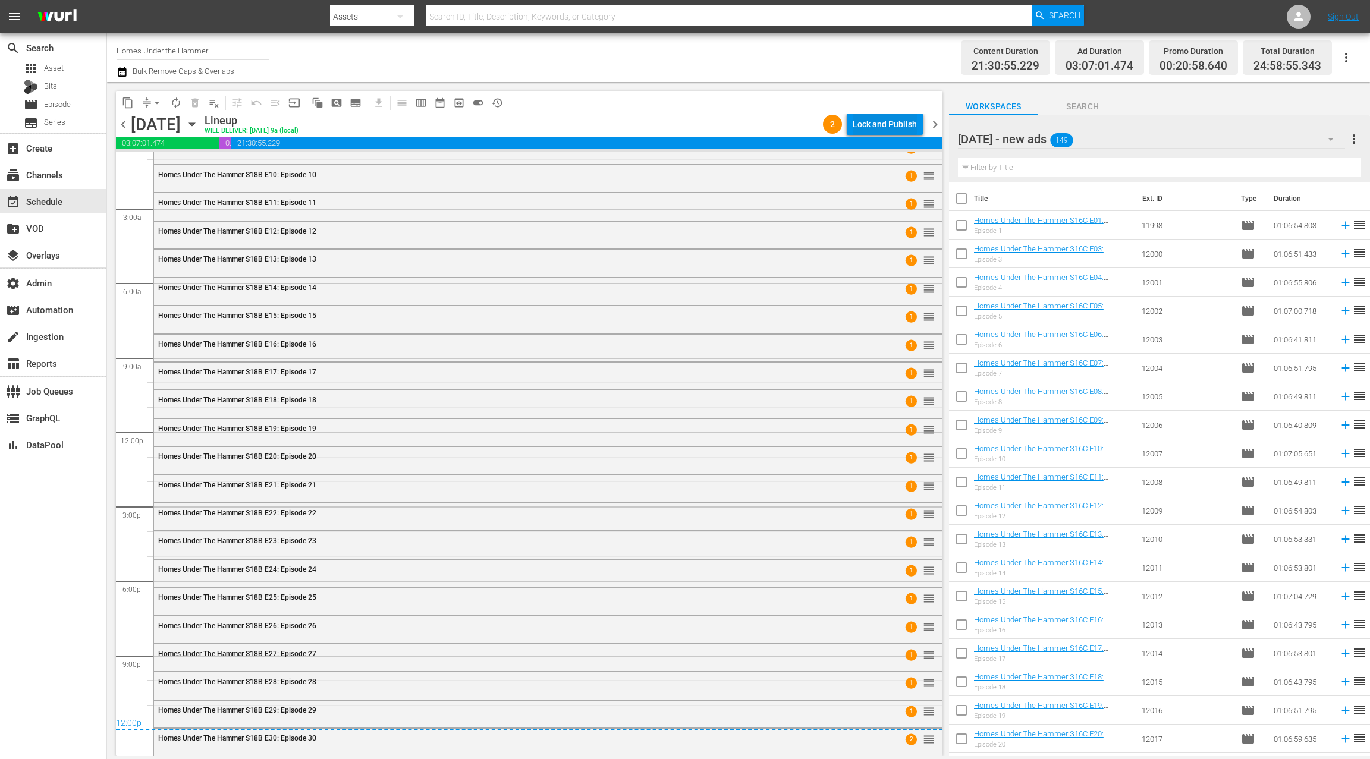
click at [899, 119] on div "Lock and Publish" at bounding box center [885, 124] width 64 height 21
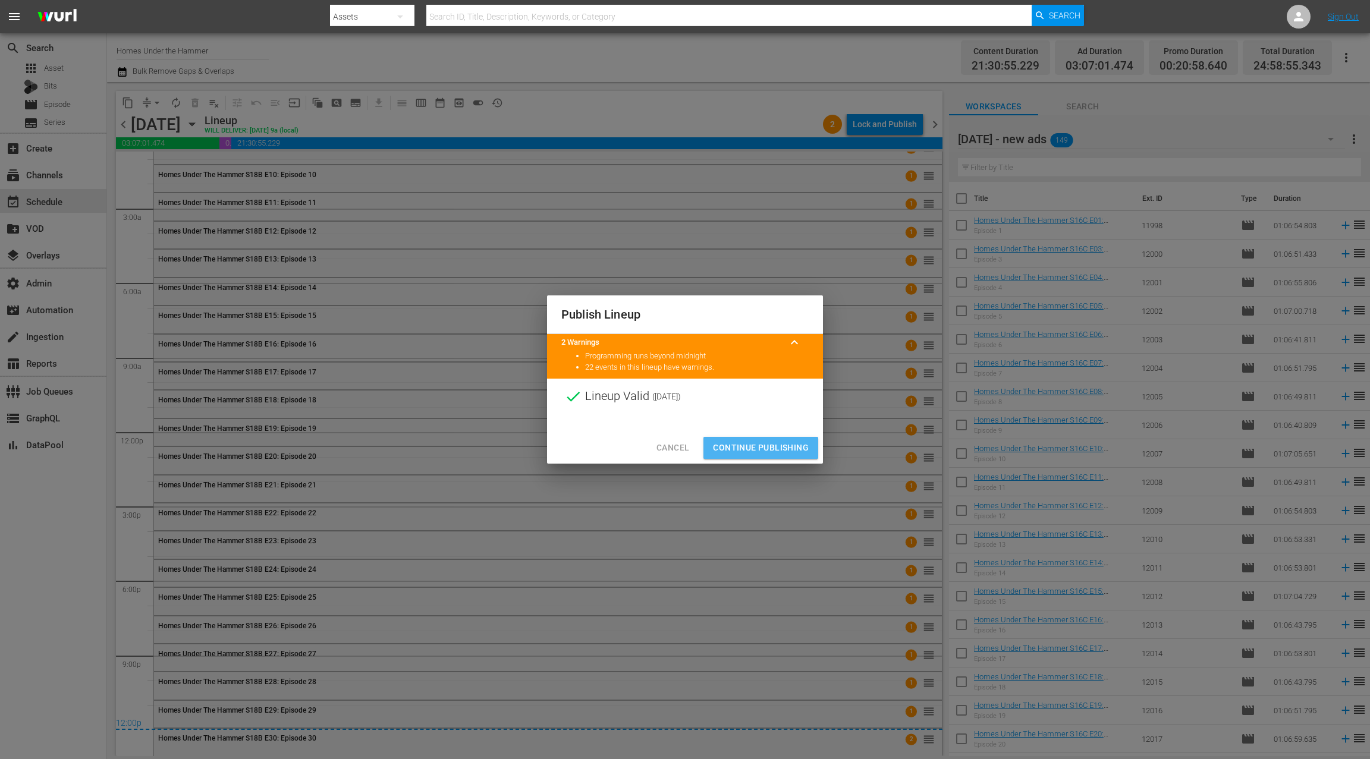
click at [783, 445] on span "Continue Publishing" at bounding box center [761, 448] width 96 height 15
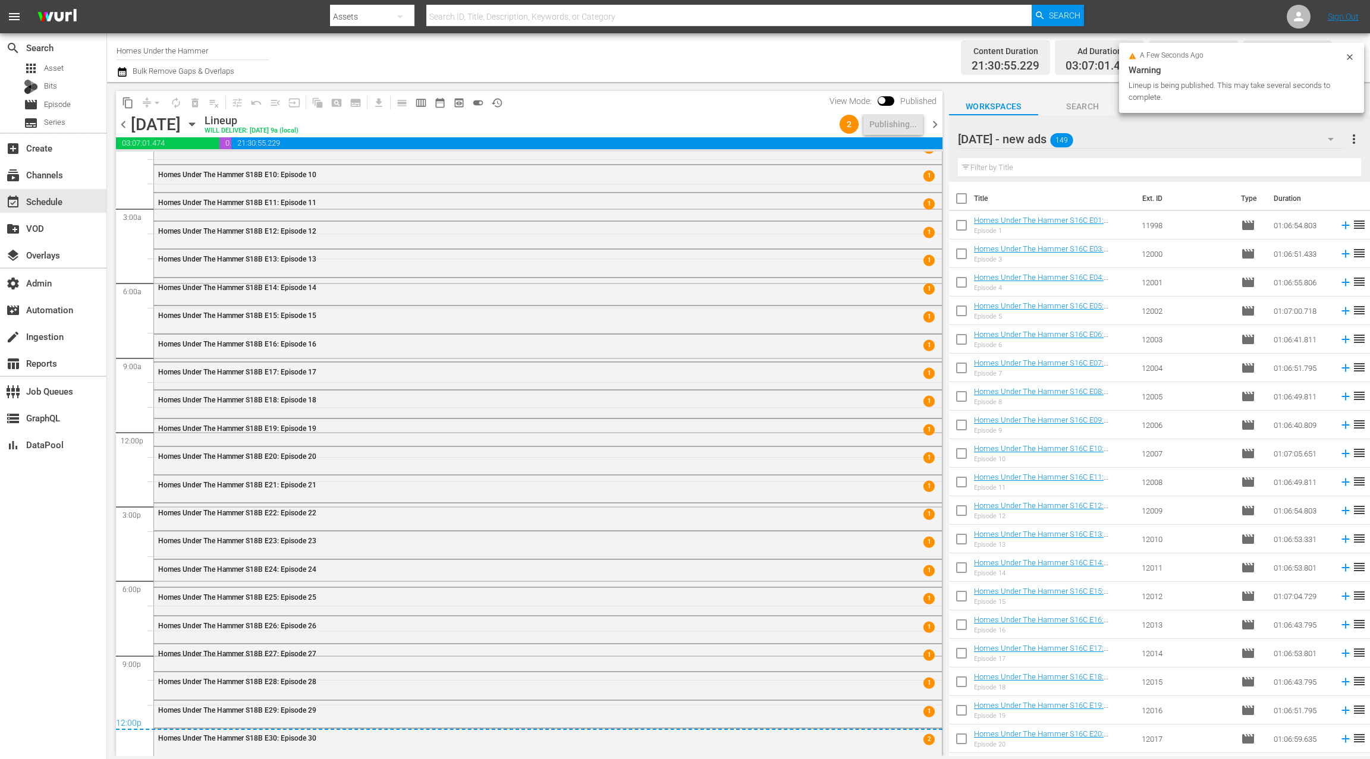
click at [937, 126] on span "chevron_right" at bounding box center [935, 124] width 15 height 15
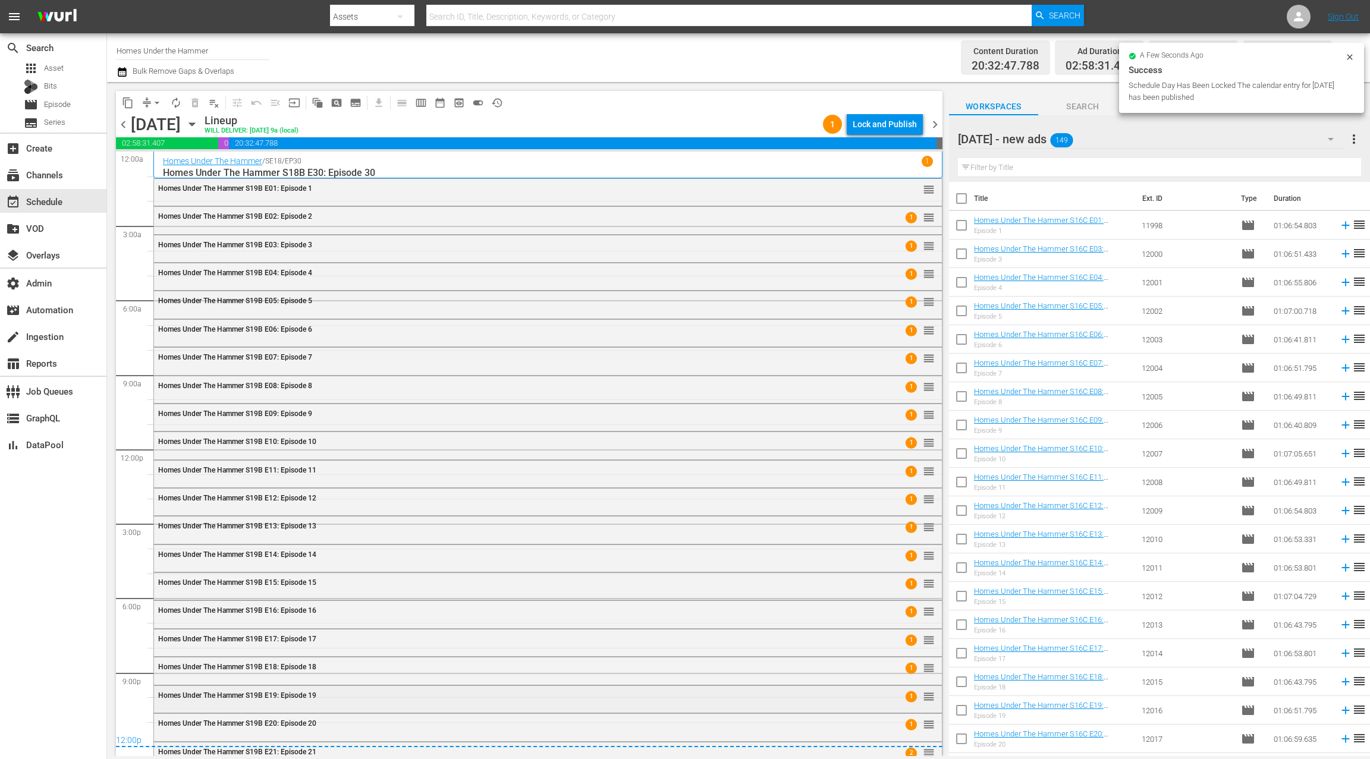
scroll to position [13, 0]
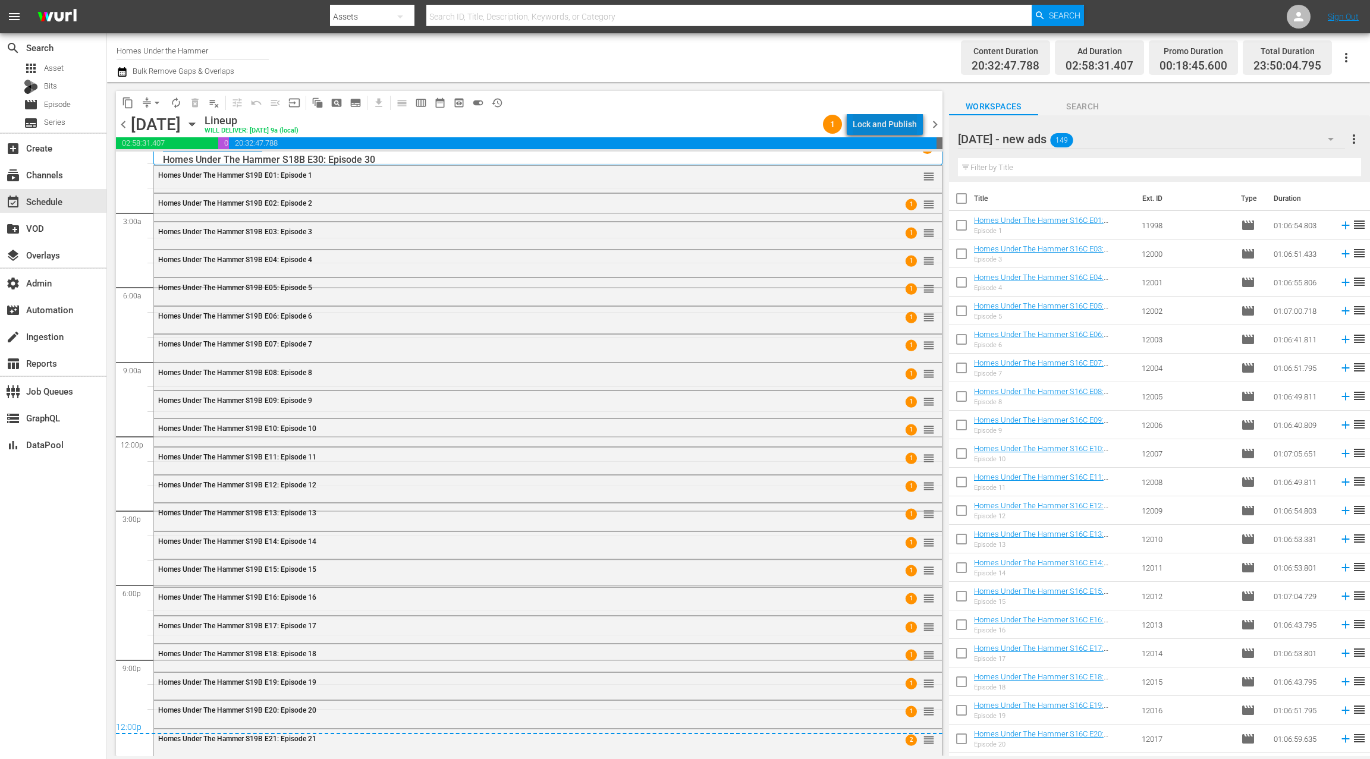
click at [900, 120] on div "Lock and Publish" at bounding box center [885, 124] width 64 height 21
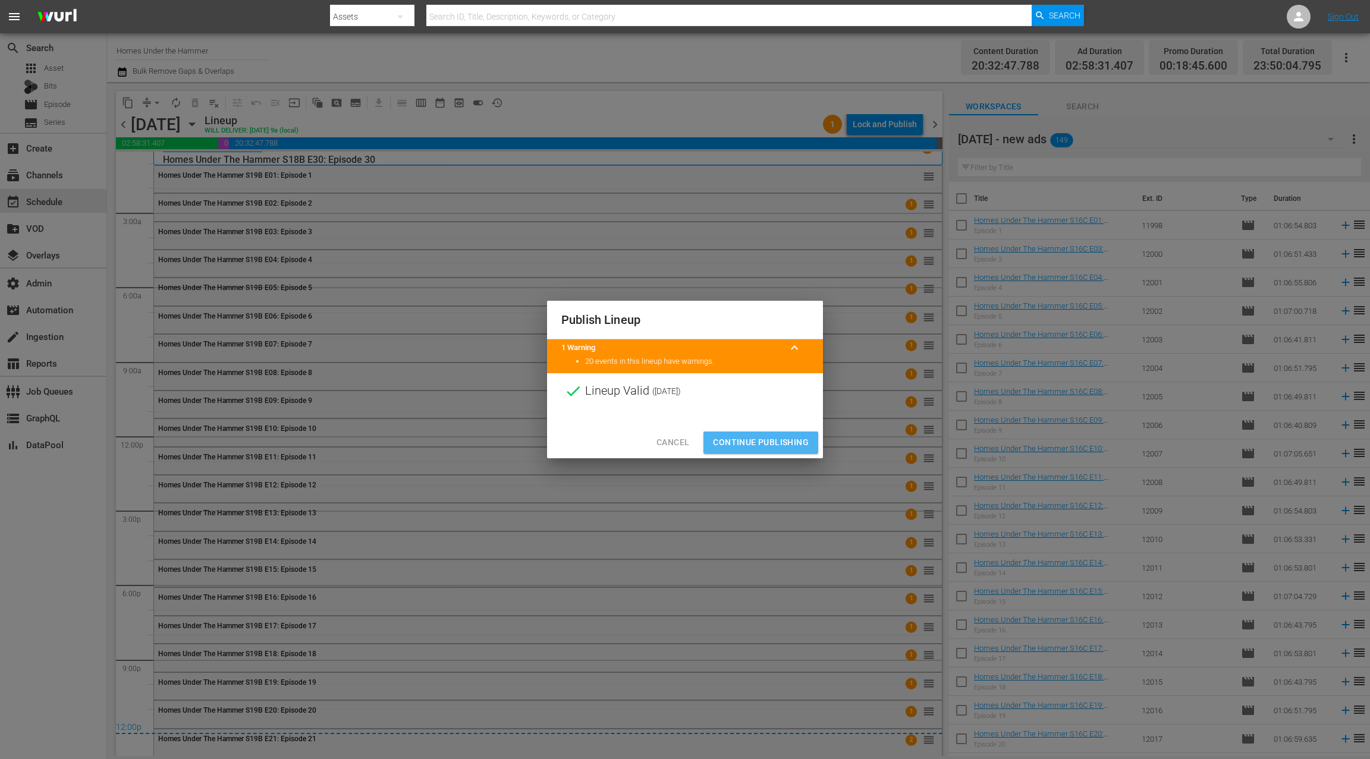
click at [772, 444] on span "Continue Publishing" at bounding box center [761, 442] width 96 height 15
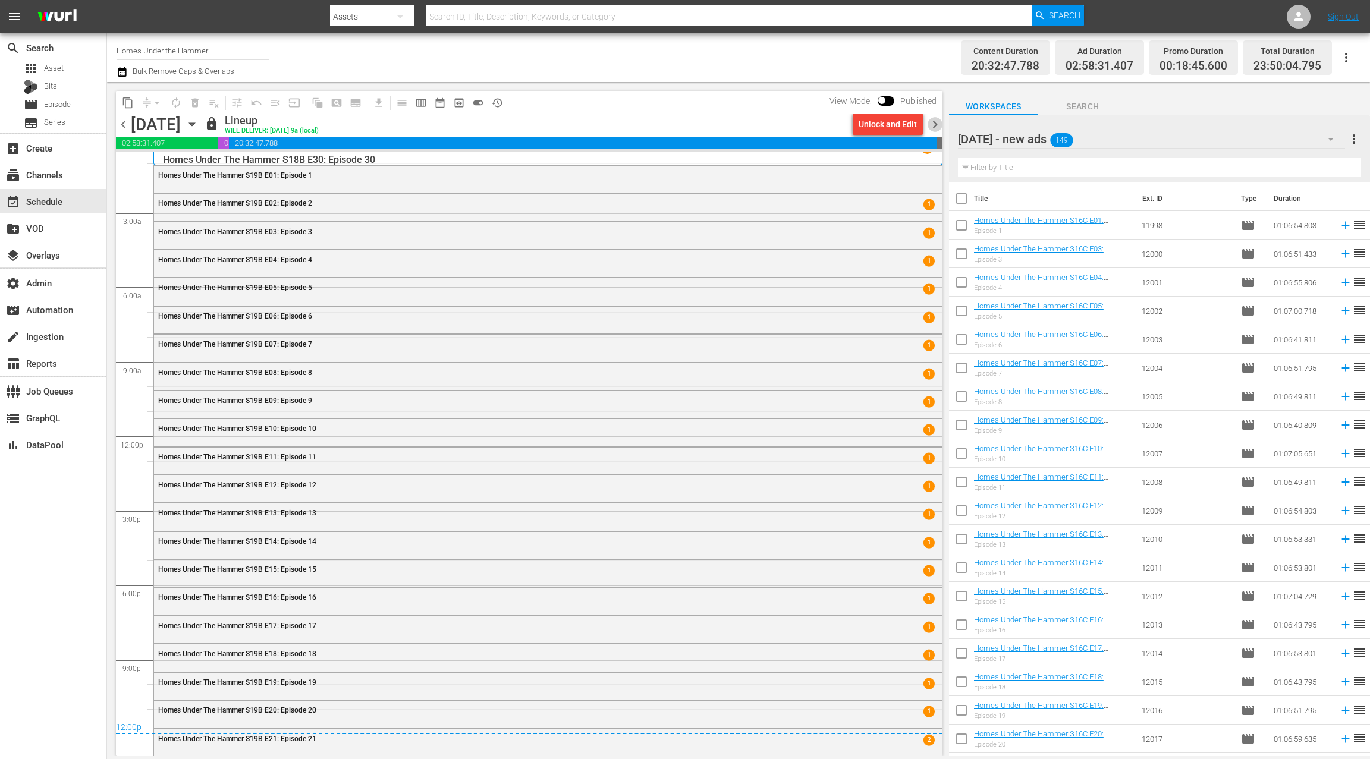
click at [933, 123] on span "chevron_right" at bounding box center [935, 124] width 15 height 15
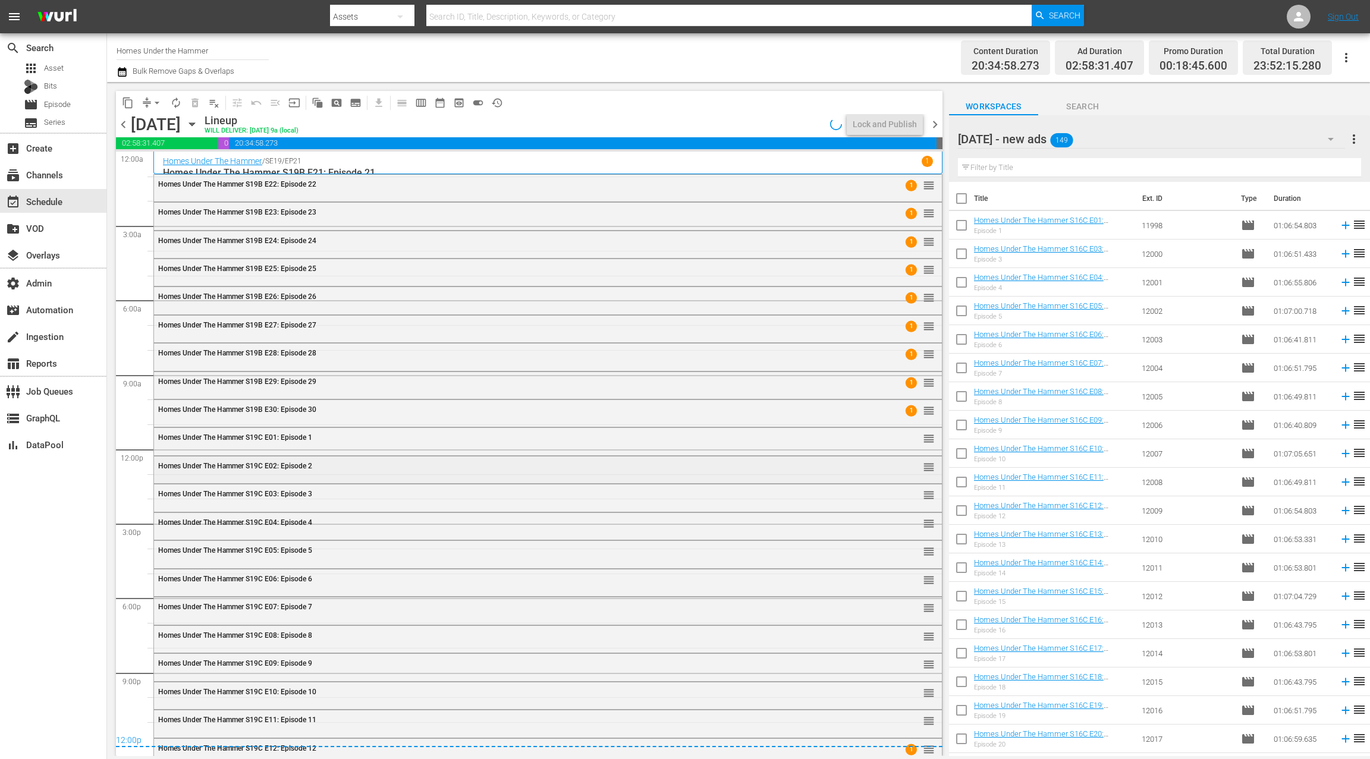
scroll to position [10, 0]
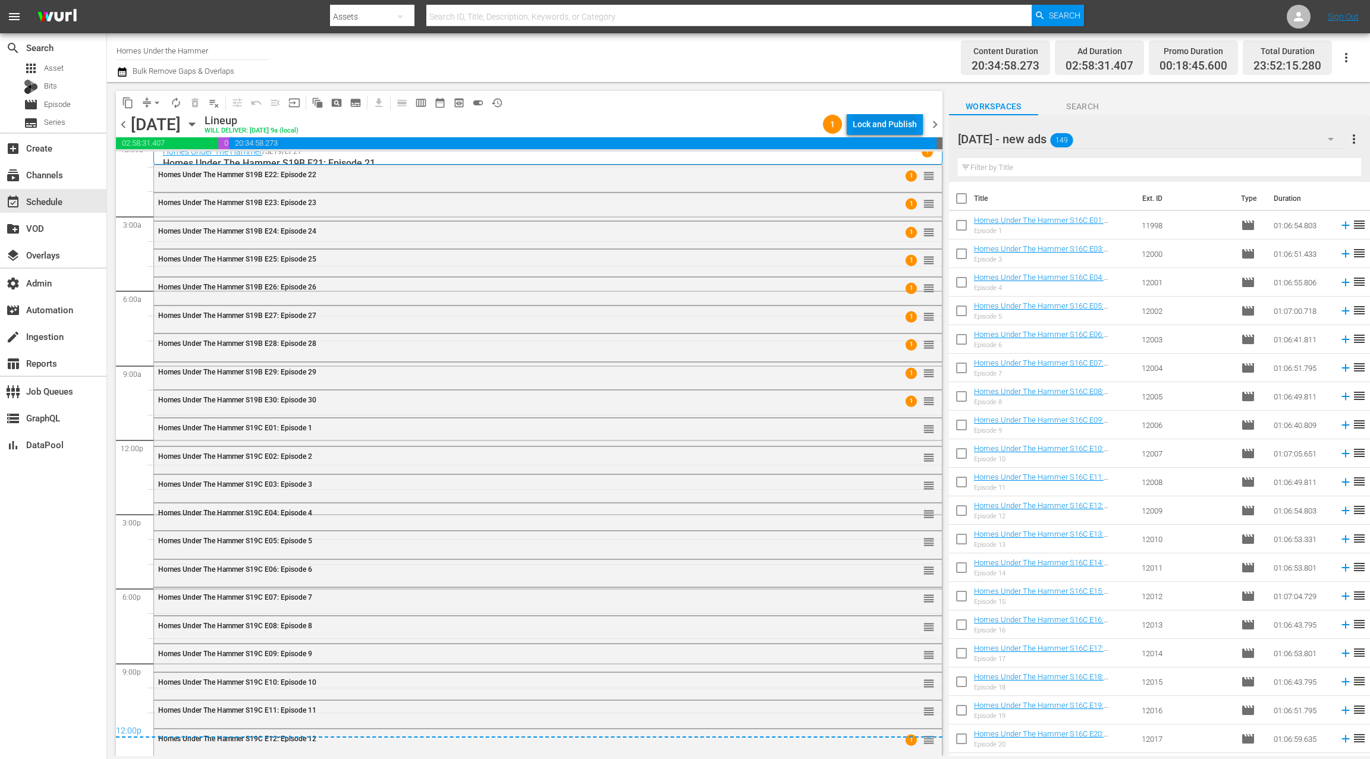
click at [888, 124] on div "Lock and Publish" at bounding box center [885, 124] width 64 height 21
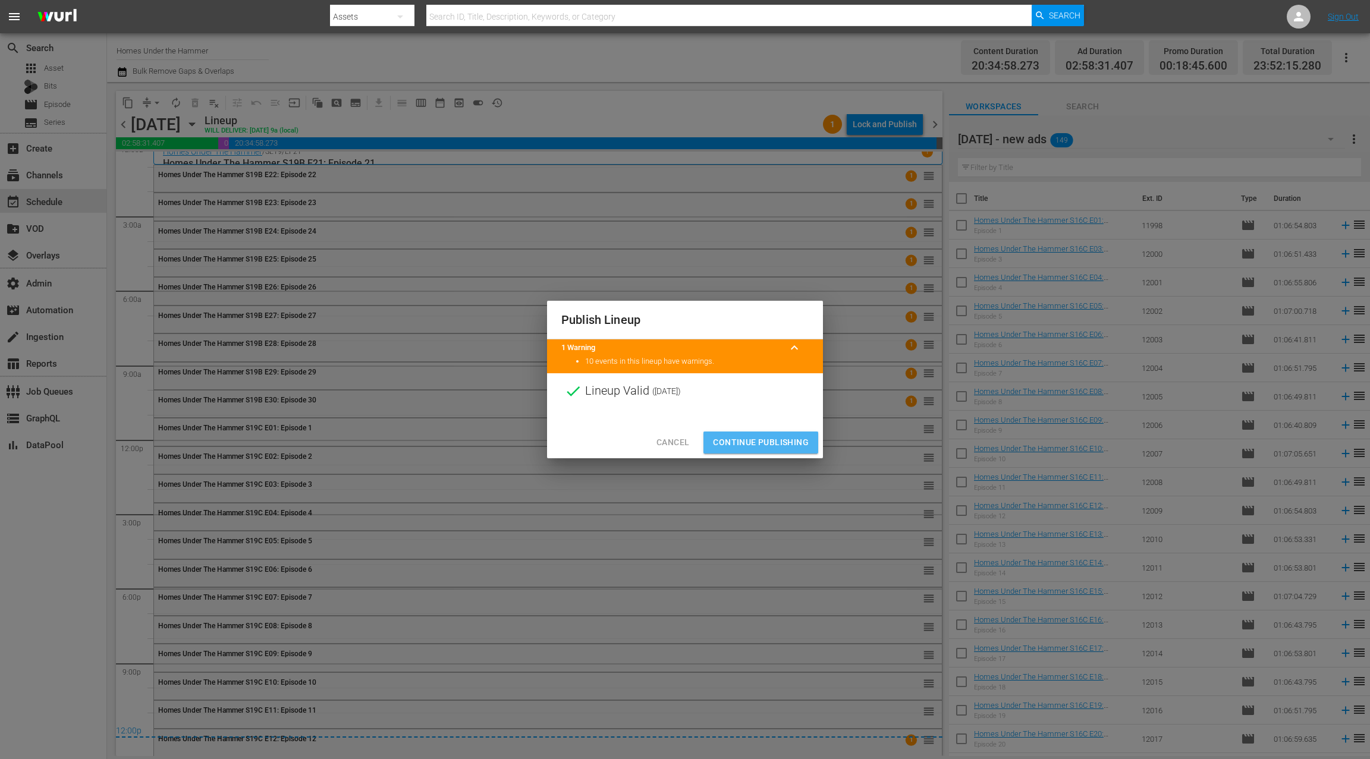
click at [781, 444] on span "Continue Publishing" at bounding box center [761, 442] width 96 height 15
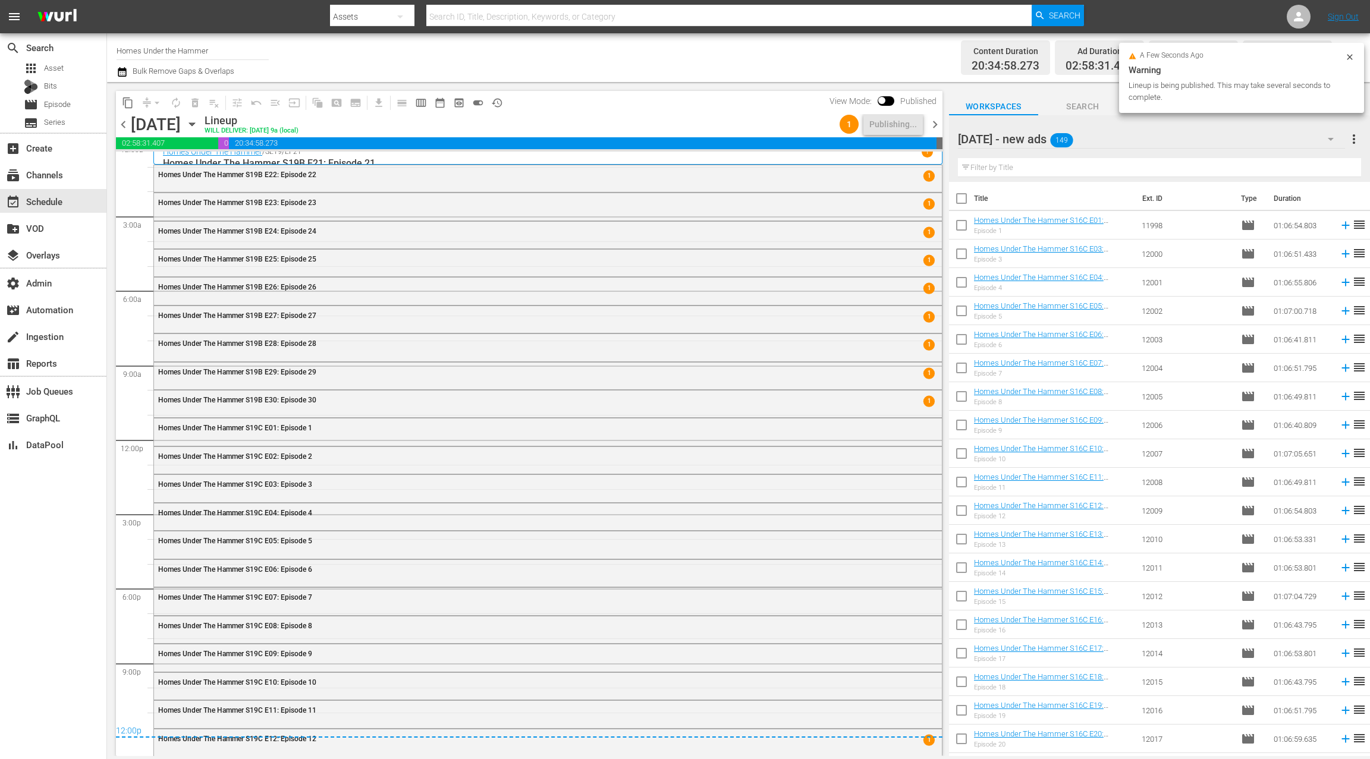
click at [935, 127] on span "chevron_right" at bounding box center [935, 124] width 15 height 15
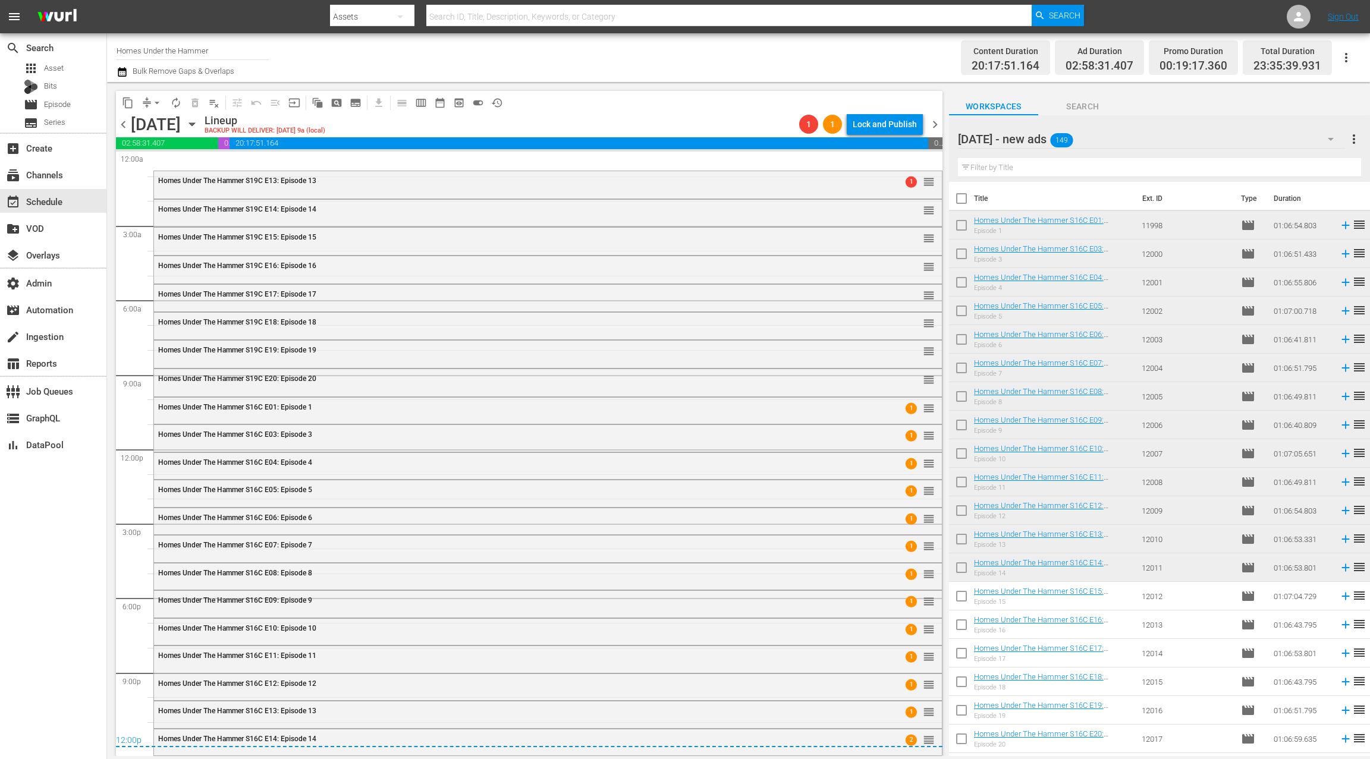
drag, startPoint x: 121, startPoint y: 127, endPoint x: 197, endPoint y: 128, distance: 76.1
click at [121, 127] on span "chevron_left" at bounding box center [123, 124] width 15 height 15
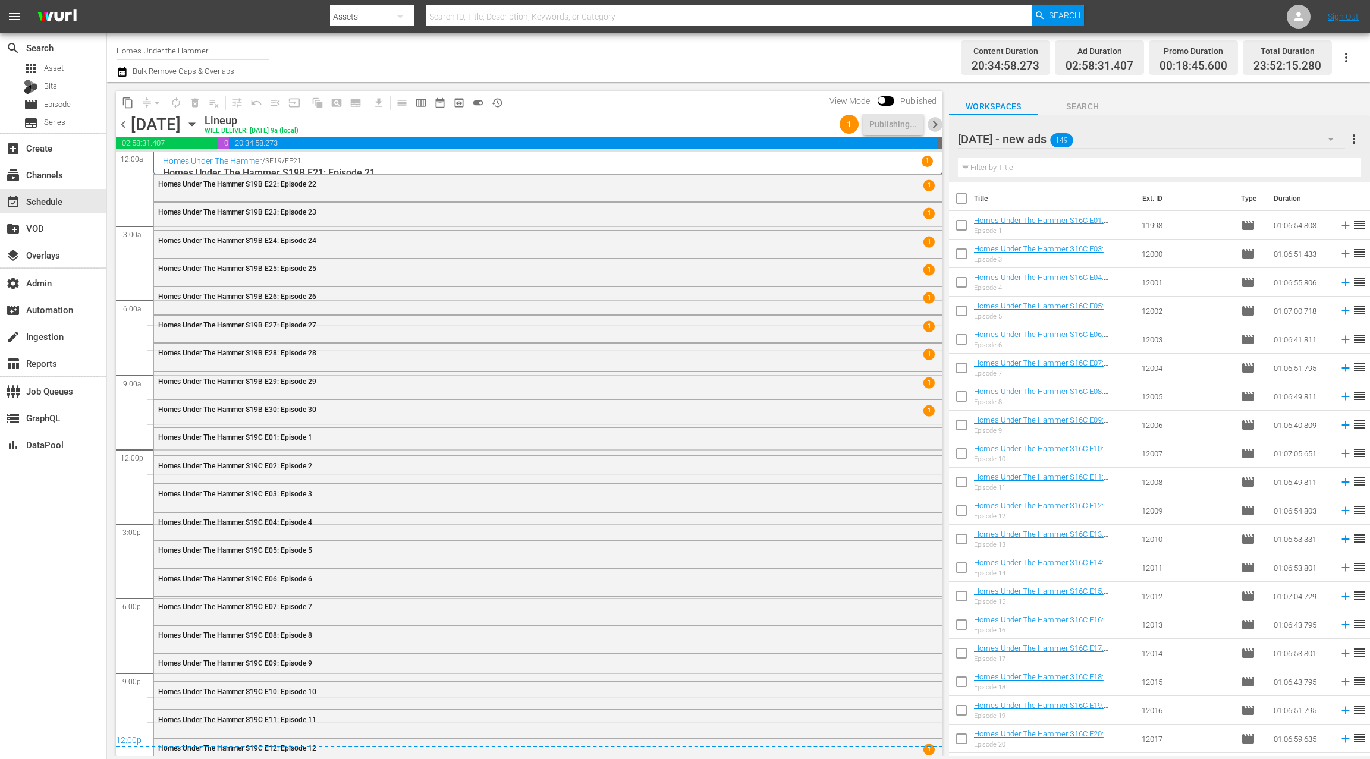
click at [937, 125] on span "chevron_right" at bounding box center [935, 124] width 15 height 15
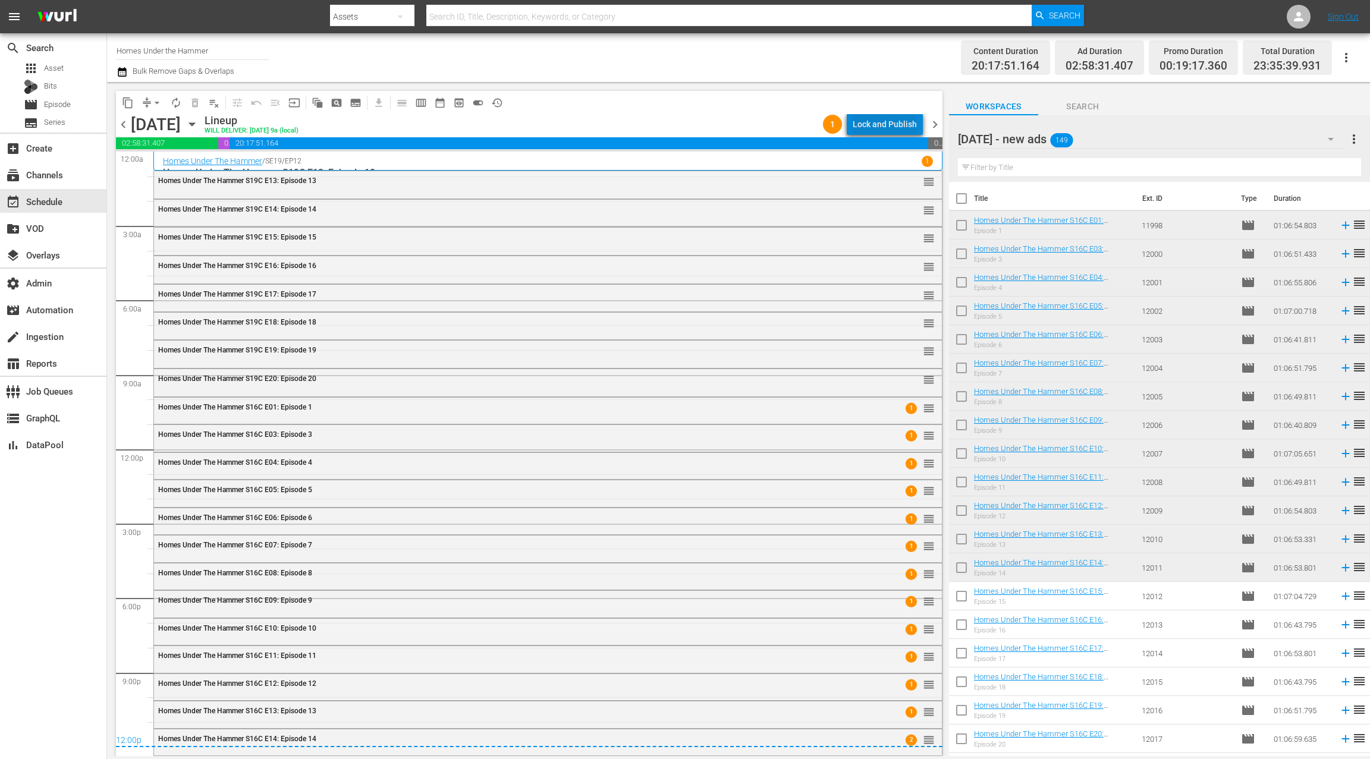
click at [903, 121] on div "Lock and Publish" at bounding box center [885, 124] width 64 height 21
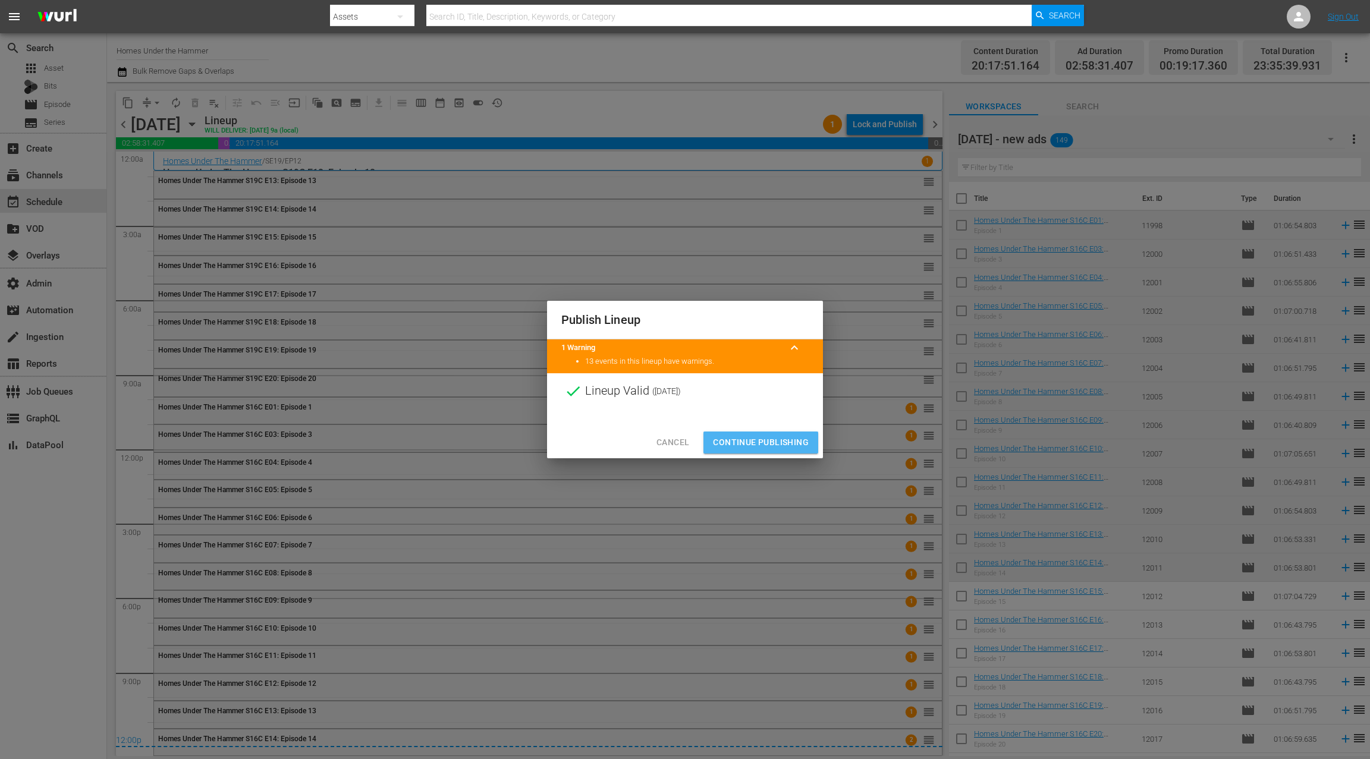
click at [778, 439] on span "Continue Publishing" at bounding box center [761, 442] width 96 height 15
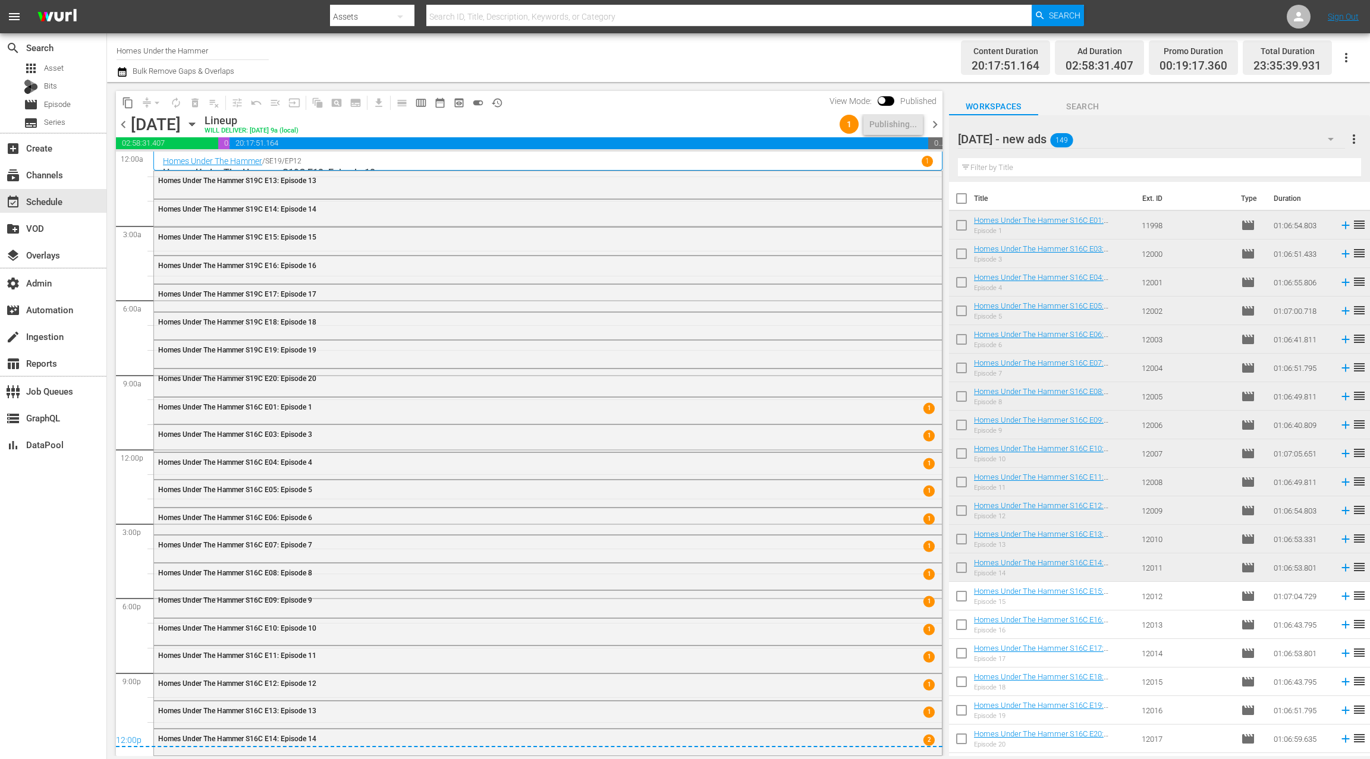
click at [934, 122] on span "chevron_right" at bounding box center [935, 124] width 15 height 15
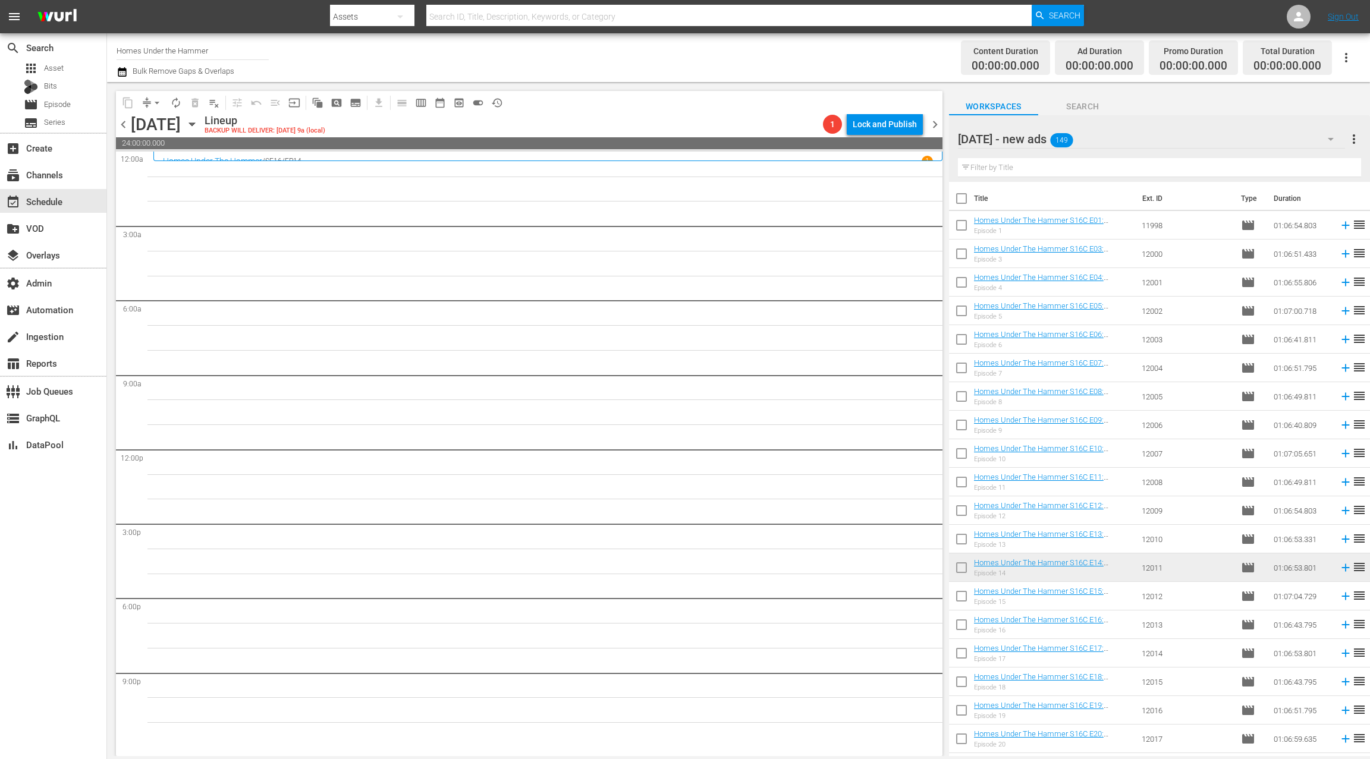
click at [123, 72] on icon "button" at bounding box center [122, 72] width 11 height 14
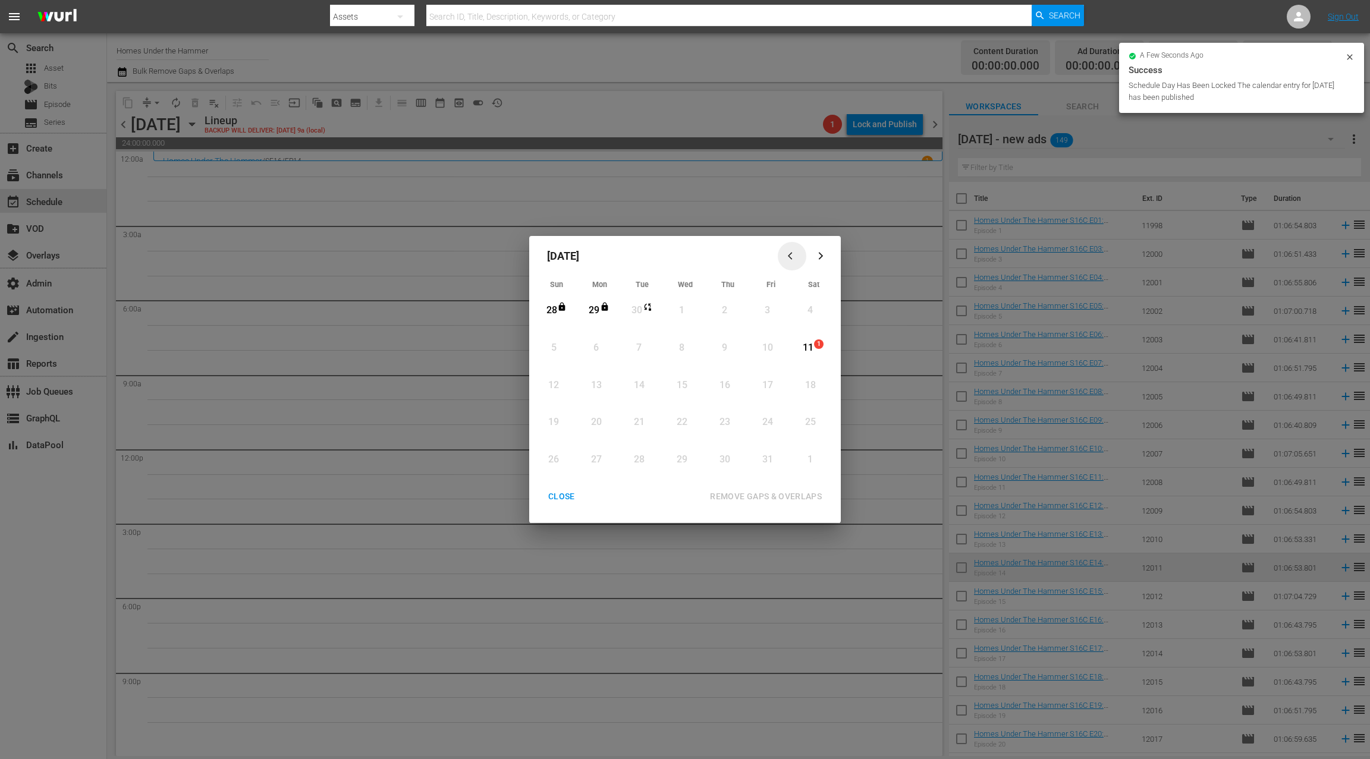
click at [789, 255] on icon "button" at bounding box center [790, 256] width 4 height 7
